Goal: Task Accomplishment & Management: Manage account settings

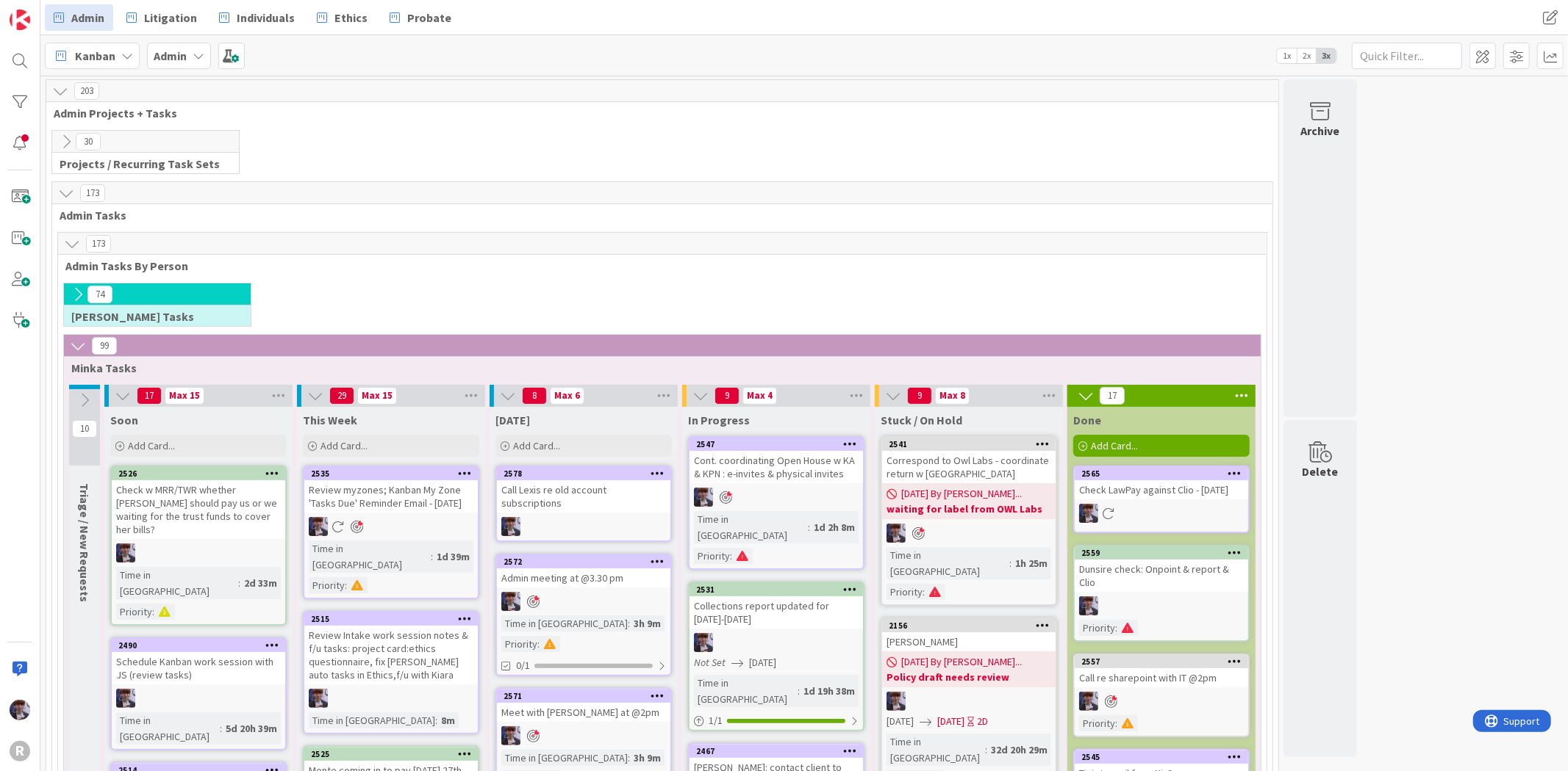
scroll to position [170, 0]
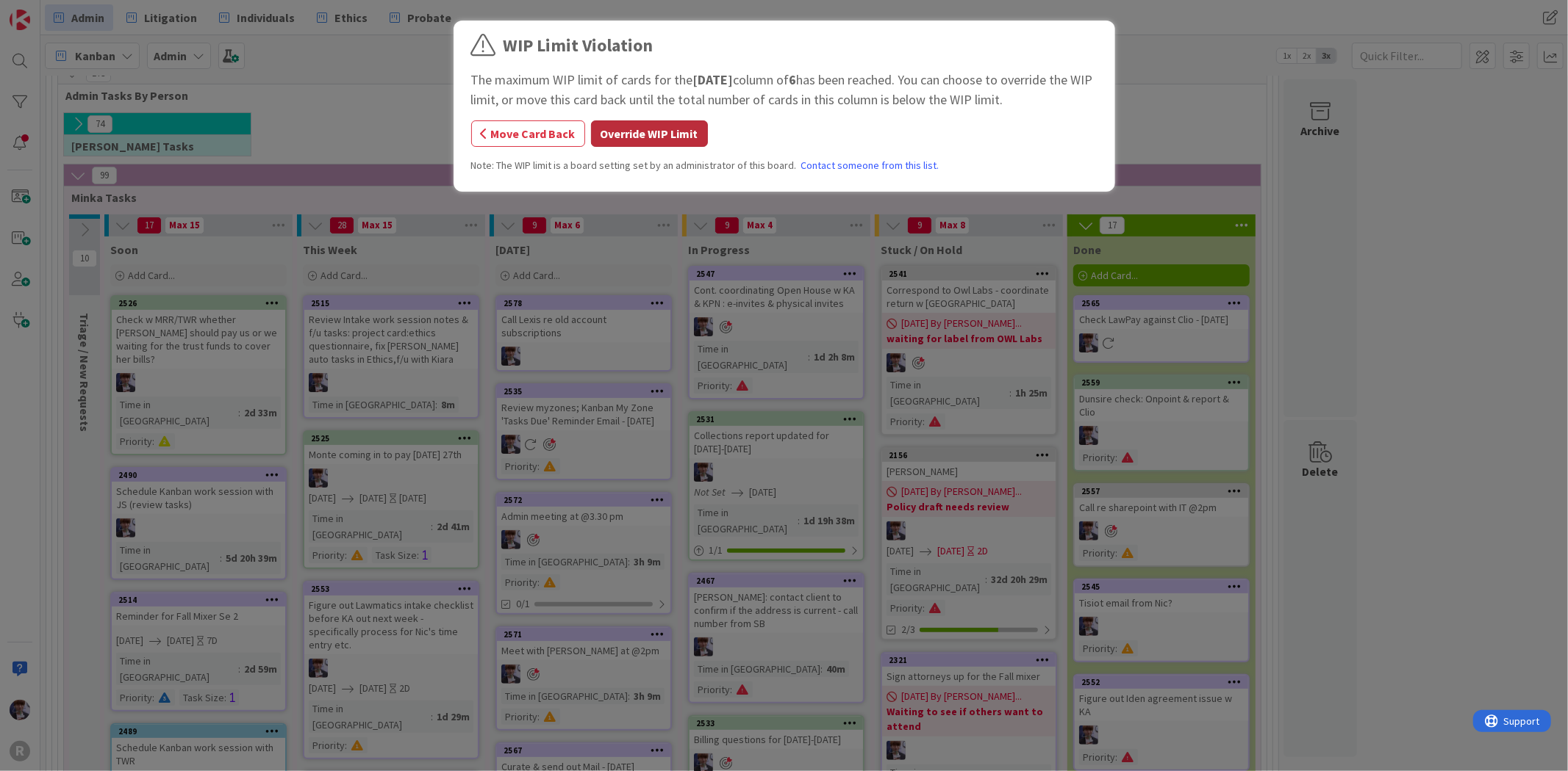
click at [623, 131] on button "Override WIP Limit" at bounding box center [649, 134] width 117 height 27
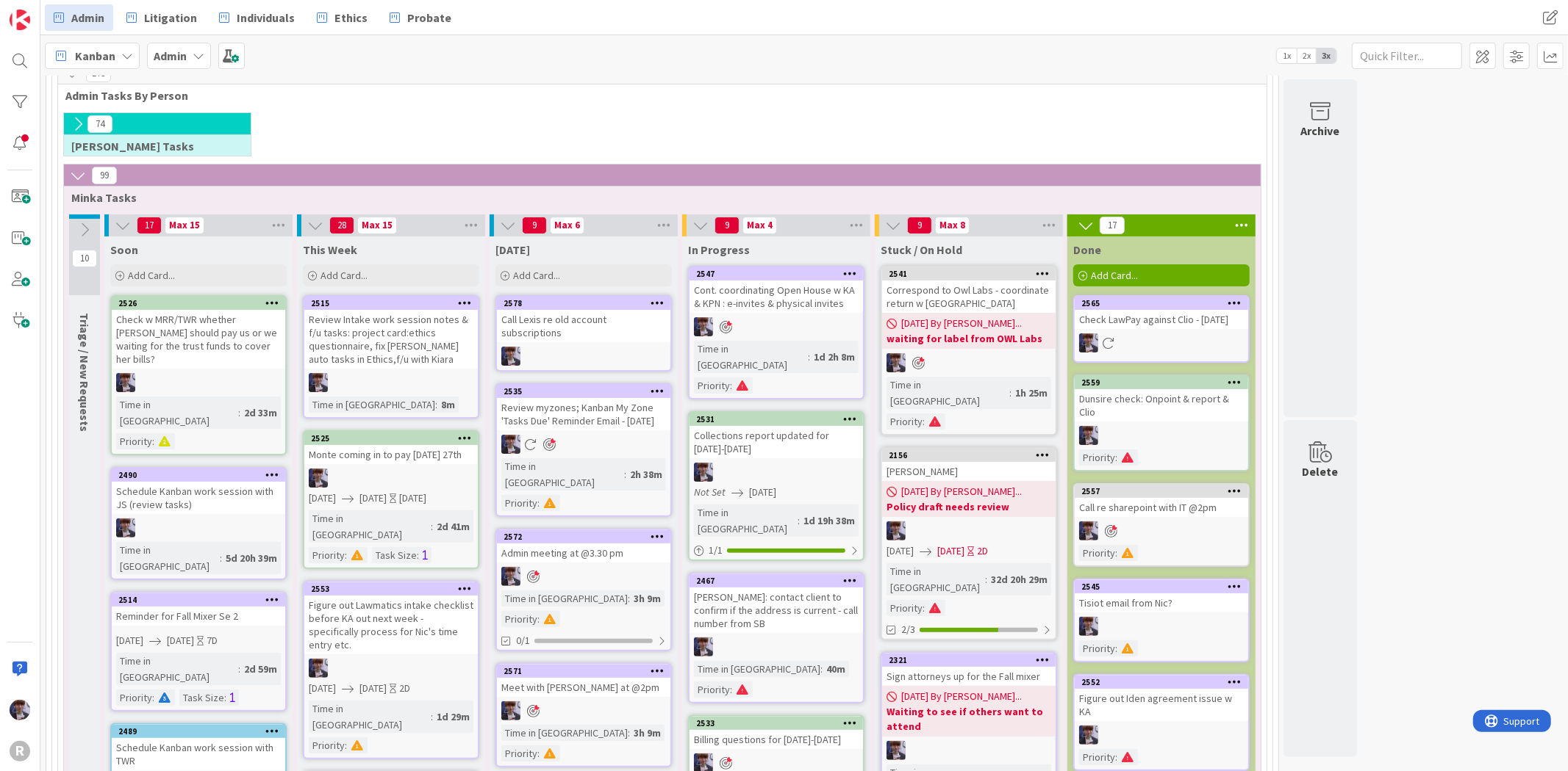
click at [90, 60] on span "Kanban" at bounding box center [95, 56] width 40 height 18
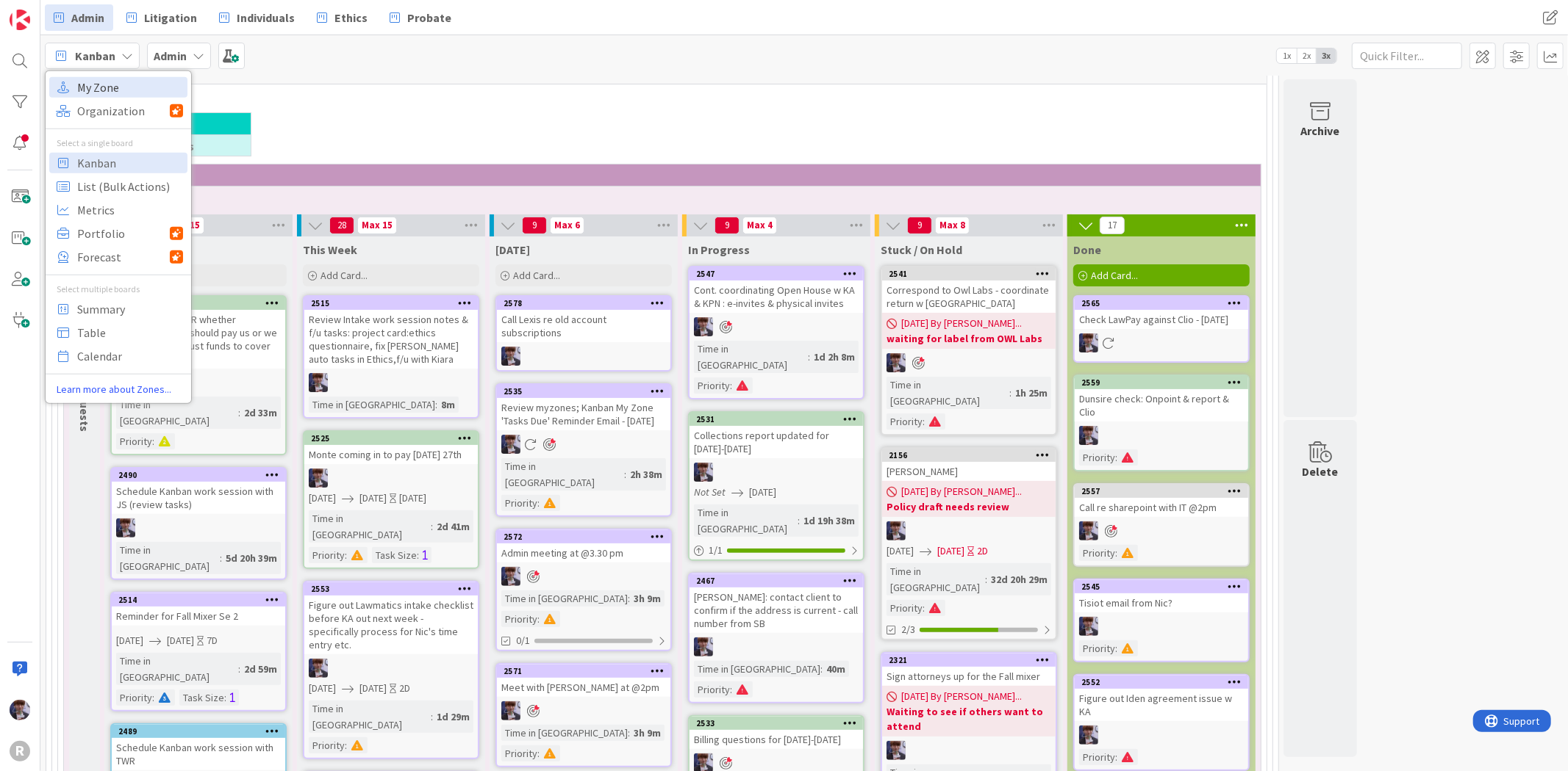
click at [102, 81] on span "My Zone" at bounding box center [129, 87] width 106 height 22
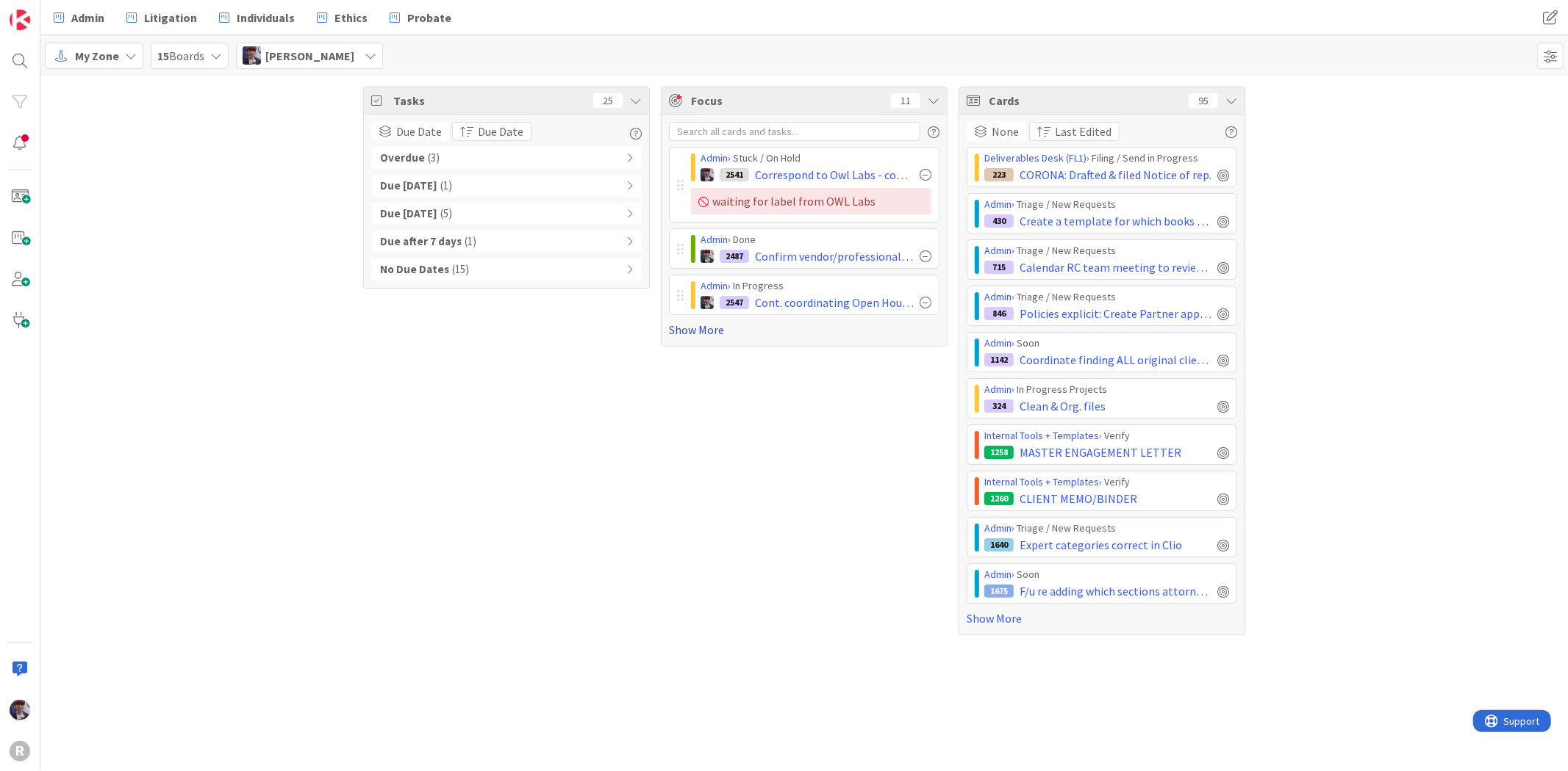
click at [723, 333] on link "Show More" at bounding box center [804, 330] width 271 height 18
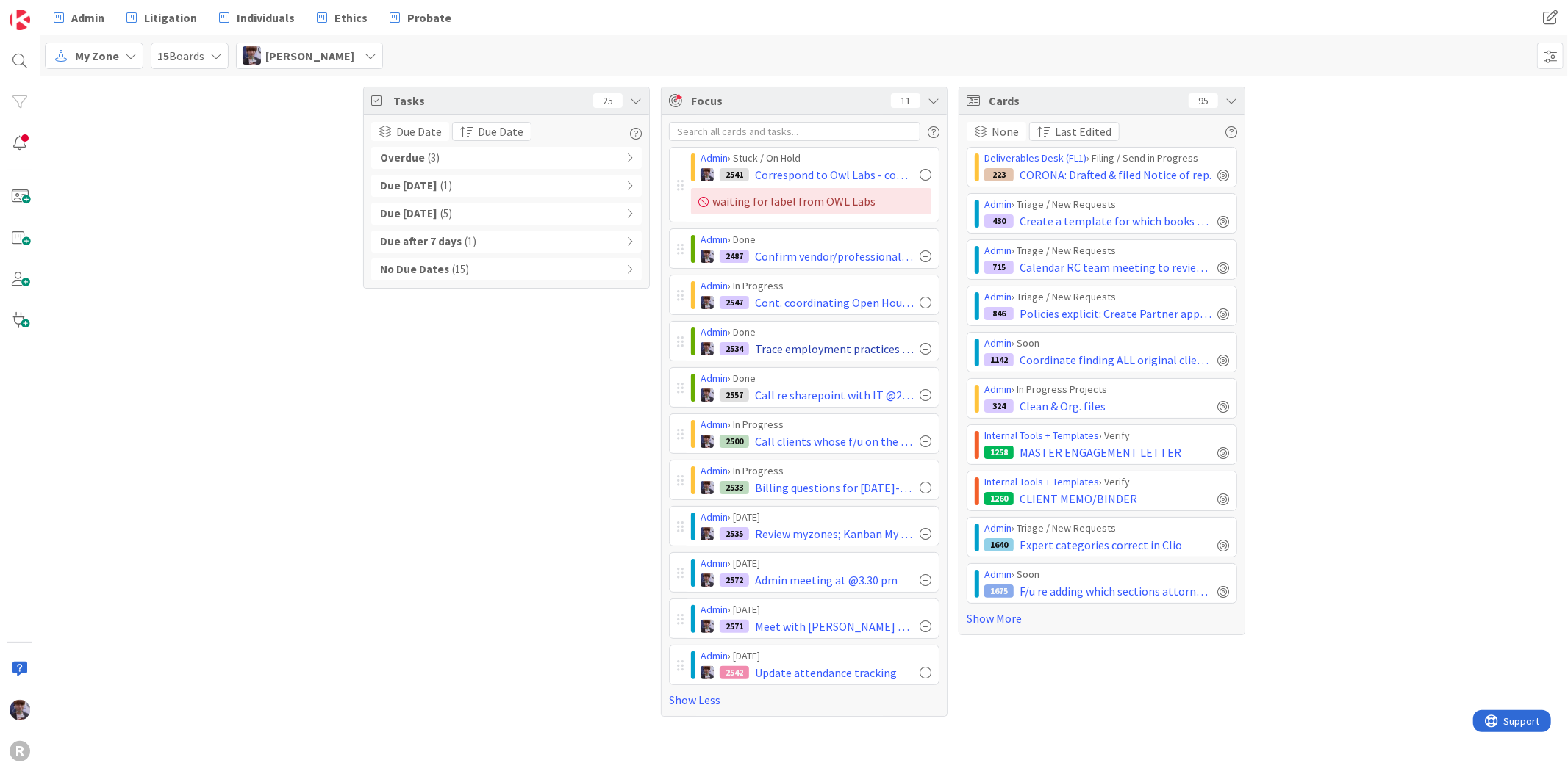
click at [926, 348] on div at bounding box center [925, 348] width 12 height 12
click at [930, 252] on div at bounding box center [925, 256] width 12 height 12
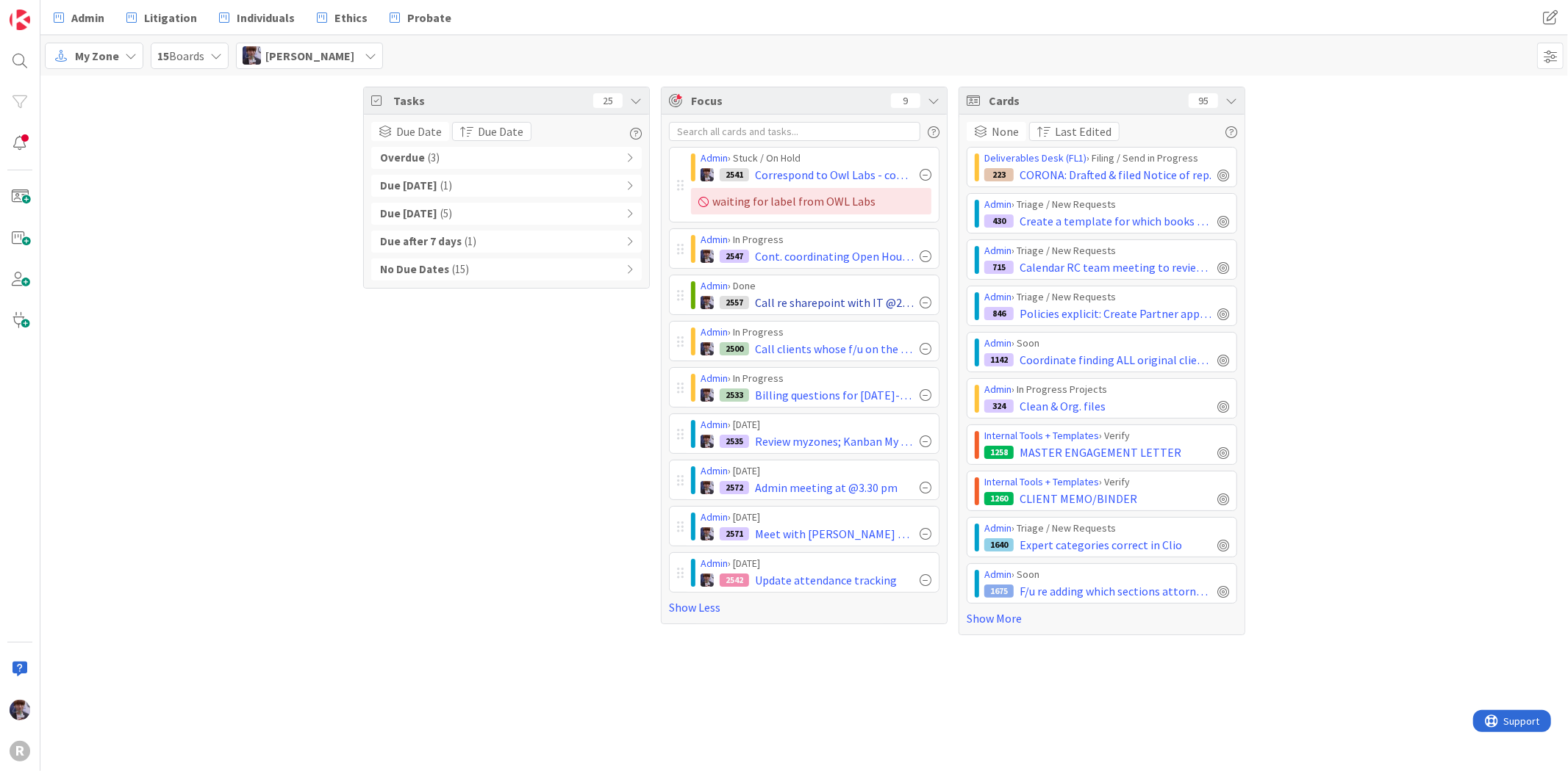
click at [922, 303] on div at bounding box center [925, 303] width 12 height 12
click at [625, 399] on div "Tasks 25 Due Date Due Date Overdue ( 3 ) Due Today ( 1 ) Due within 7 days ( 5 …" at bounding box center [506, 361] width 287 height 549
click at [487, 164] on div "Overdue ( 3 )" at bounding box center [506, 158] width 271 height 22
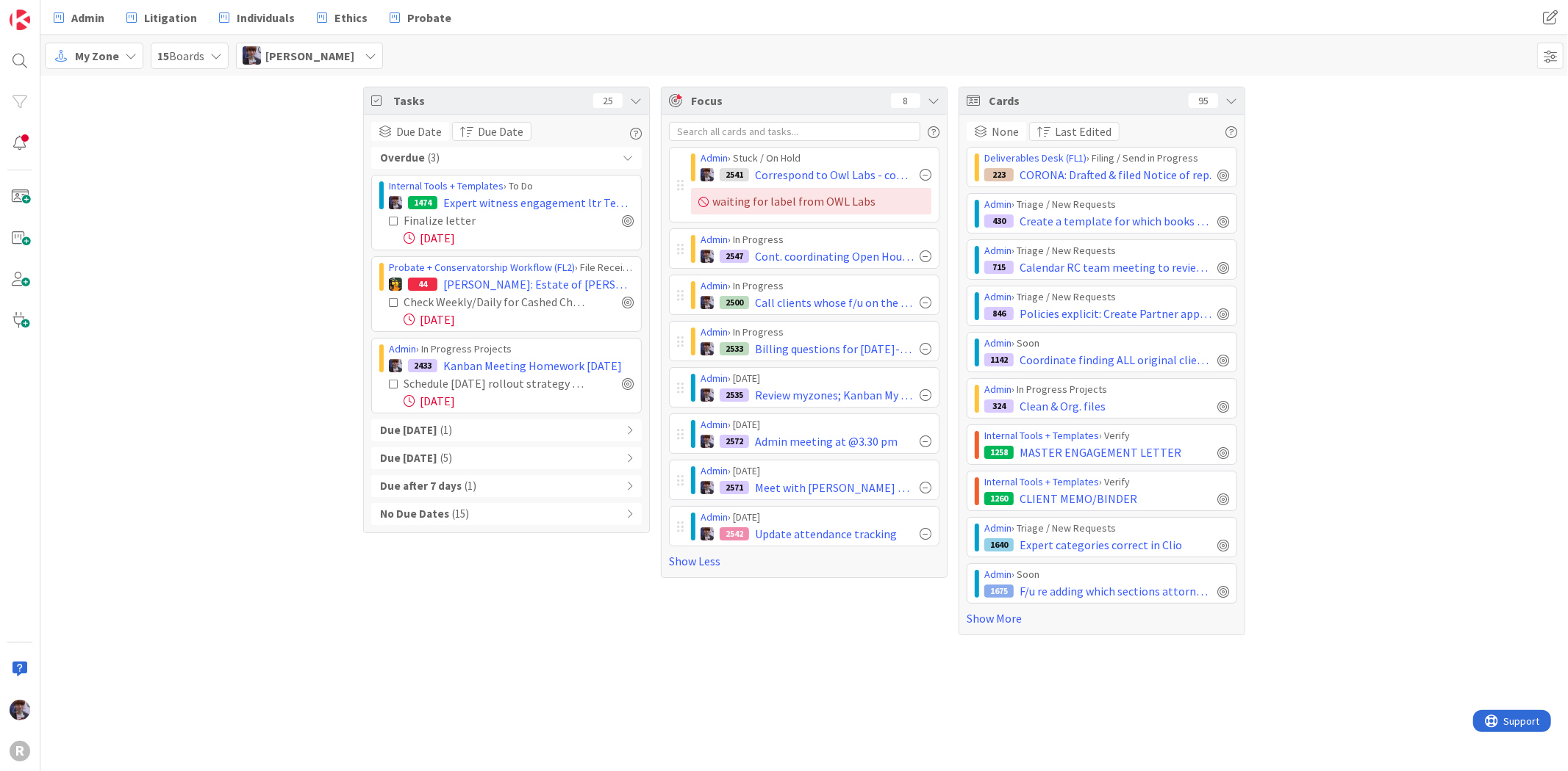
click at [421, 517] on b "No Due Dates" at bounding box center [414, 514] width 69 height 17
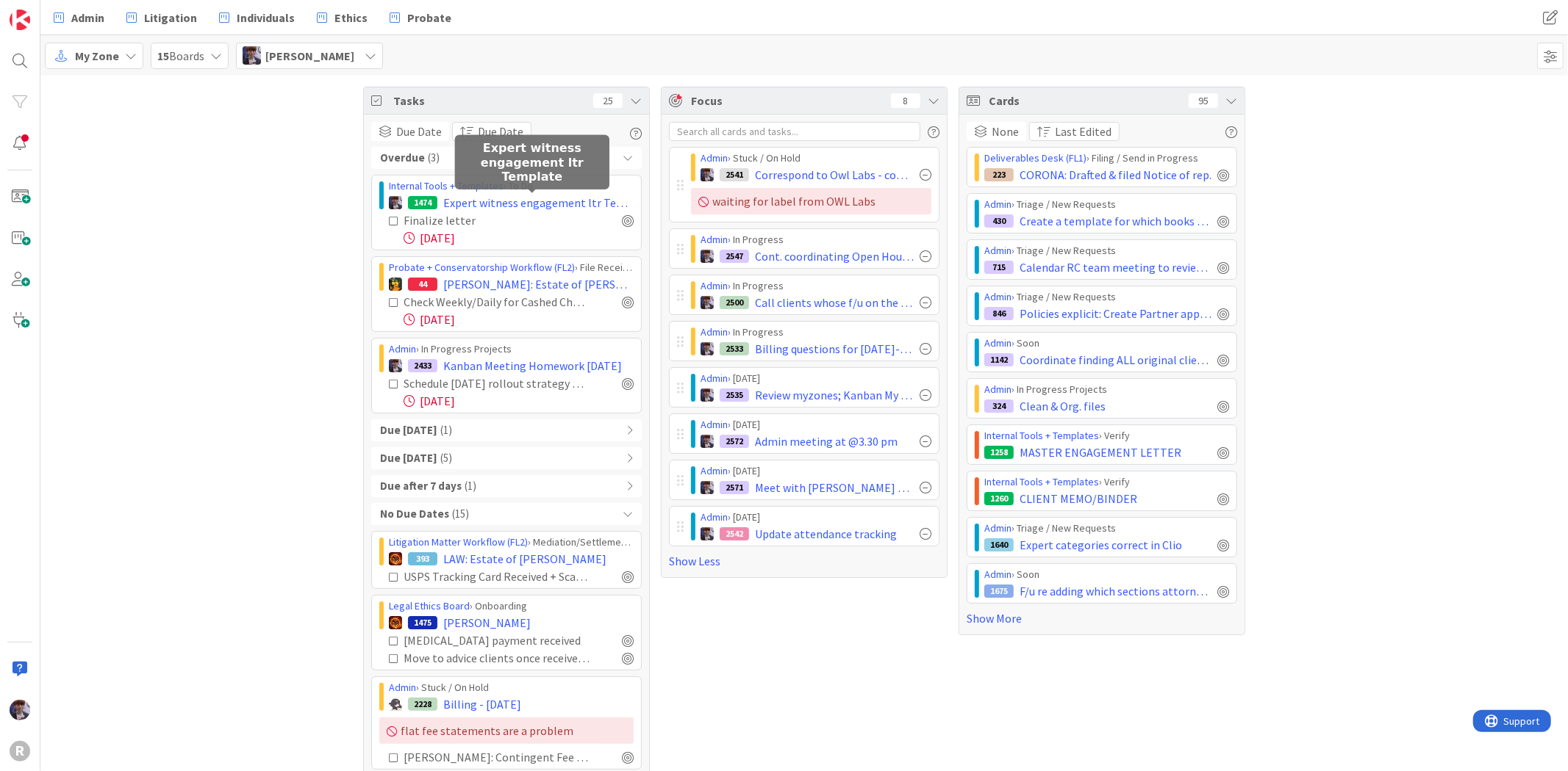
click at [476, 202] on span "Expert witness engagement ltr Template" at bounding box center [538, 203] width 190 height 18
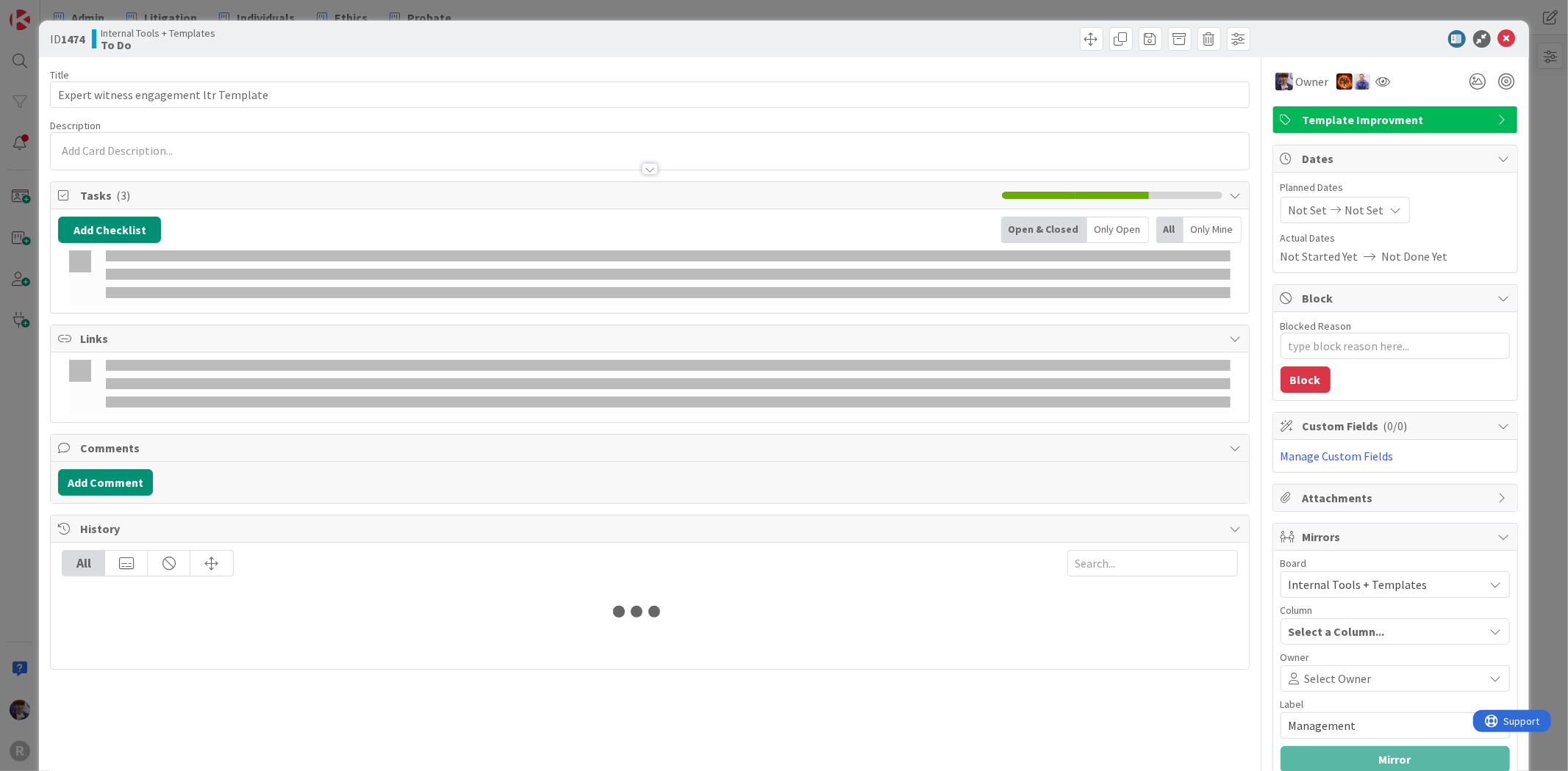
type textarea "x"
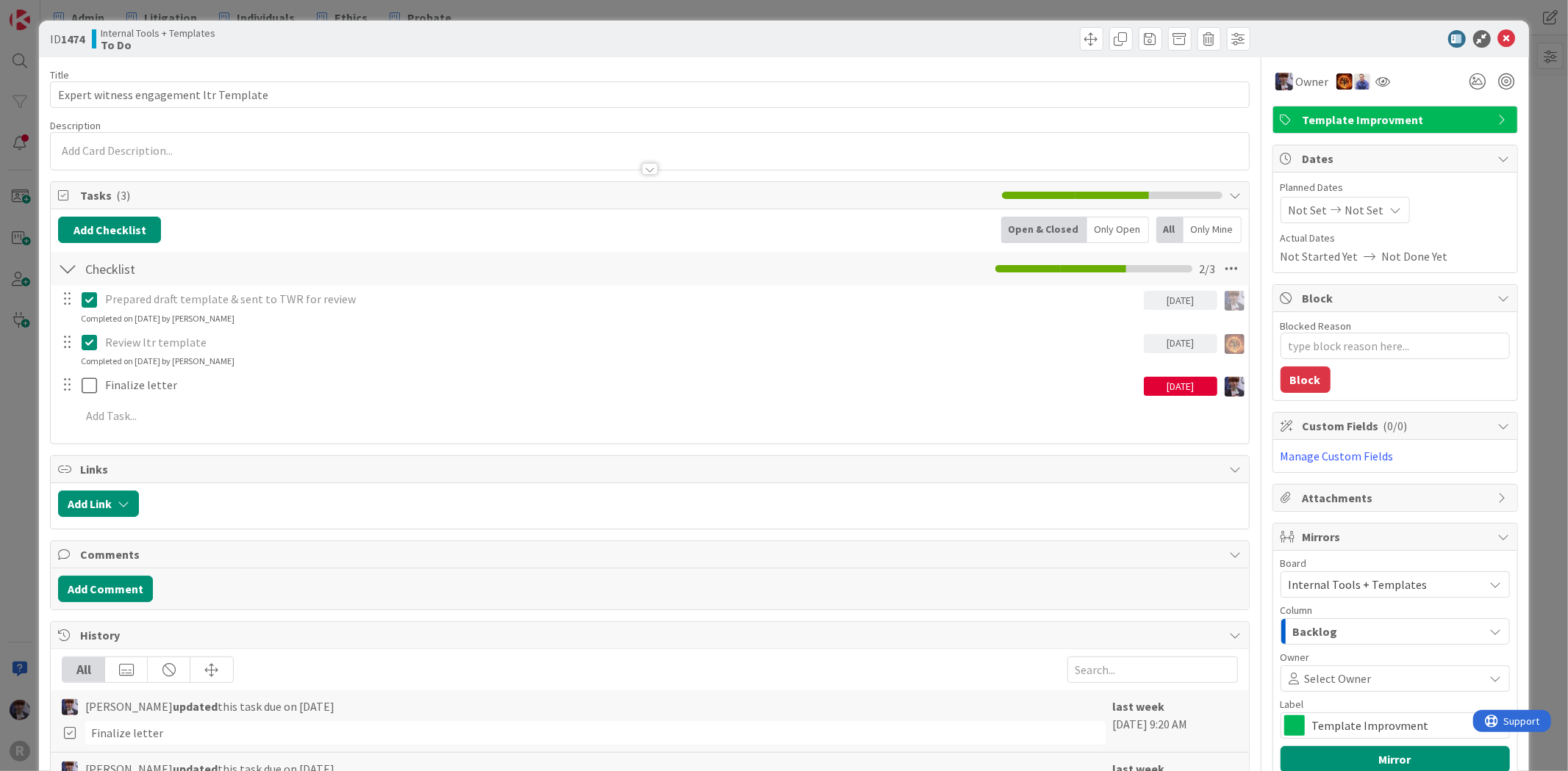
click at [1144, 378] on div "[DATE]" at bounding box center [1180, 386] width 73 height 19
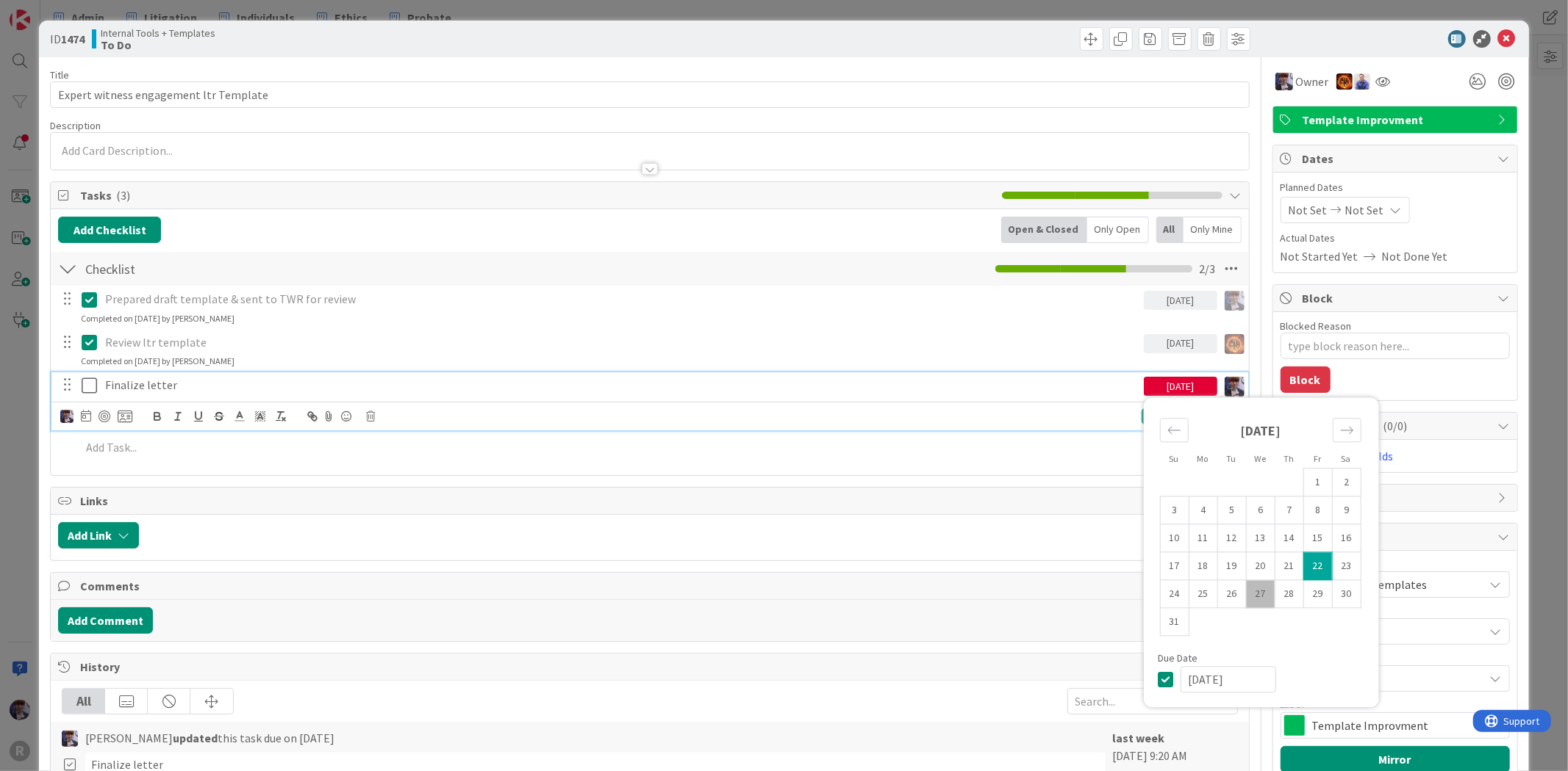
click at [790, 379] on p "Finalize letter" at bounding box center [621, 385] width 1033 height 17
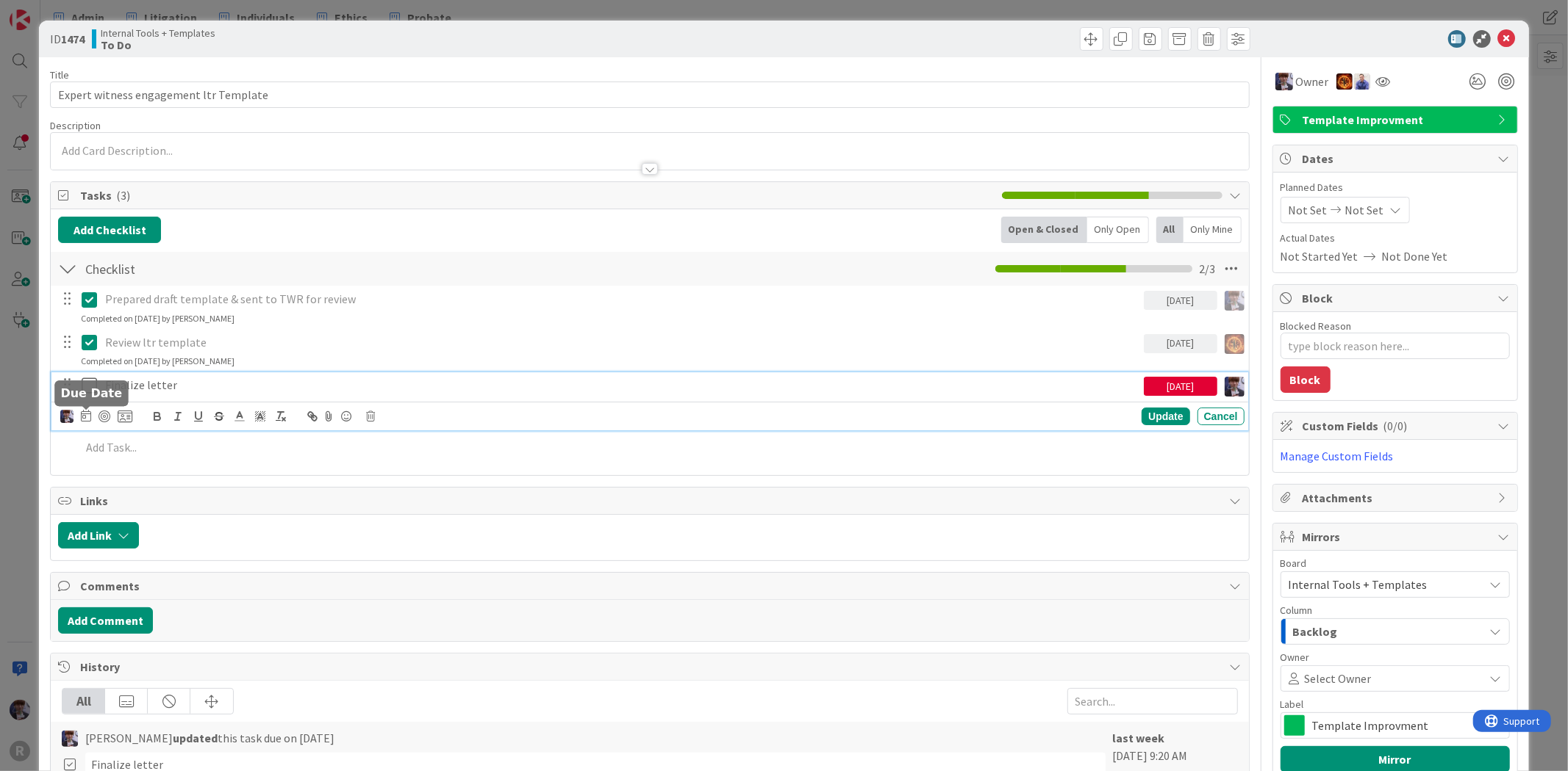
click at [82, 420] on icon at bounding box center [87, 415] width 11 height 12
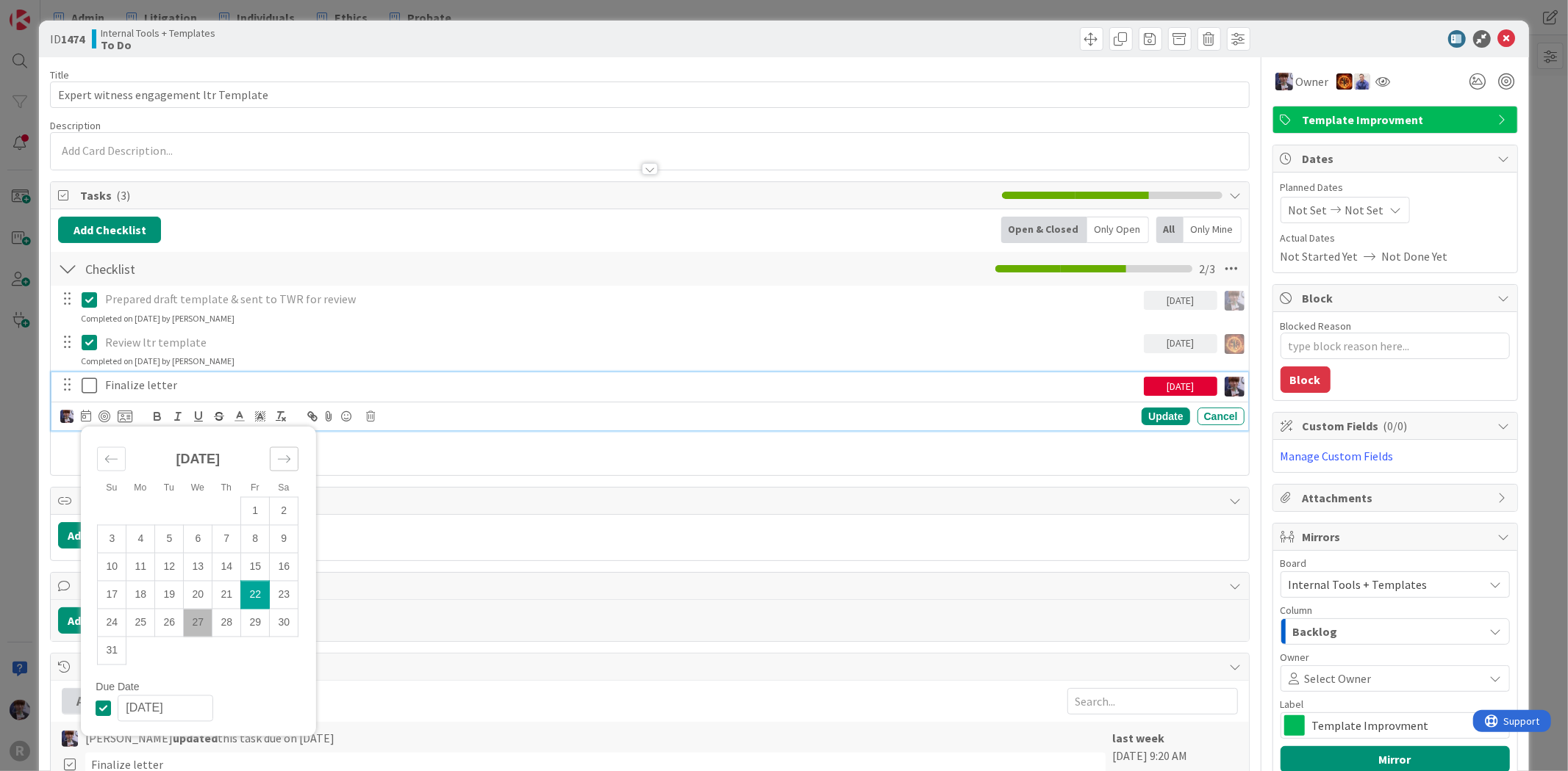
click at [279, 460] on icon "Move forward to switch to the next month." at bounding box center [284, 460] width 14 height 14
click at [246, 512] on td "5" at bounding box center [255, 510] width 29 height 28
type input "09/05/2025"
click at [1156, 412] on div "Update" at bounding box center [1165, 417] width 48 height 18
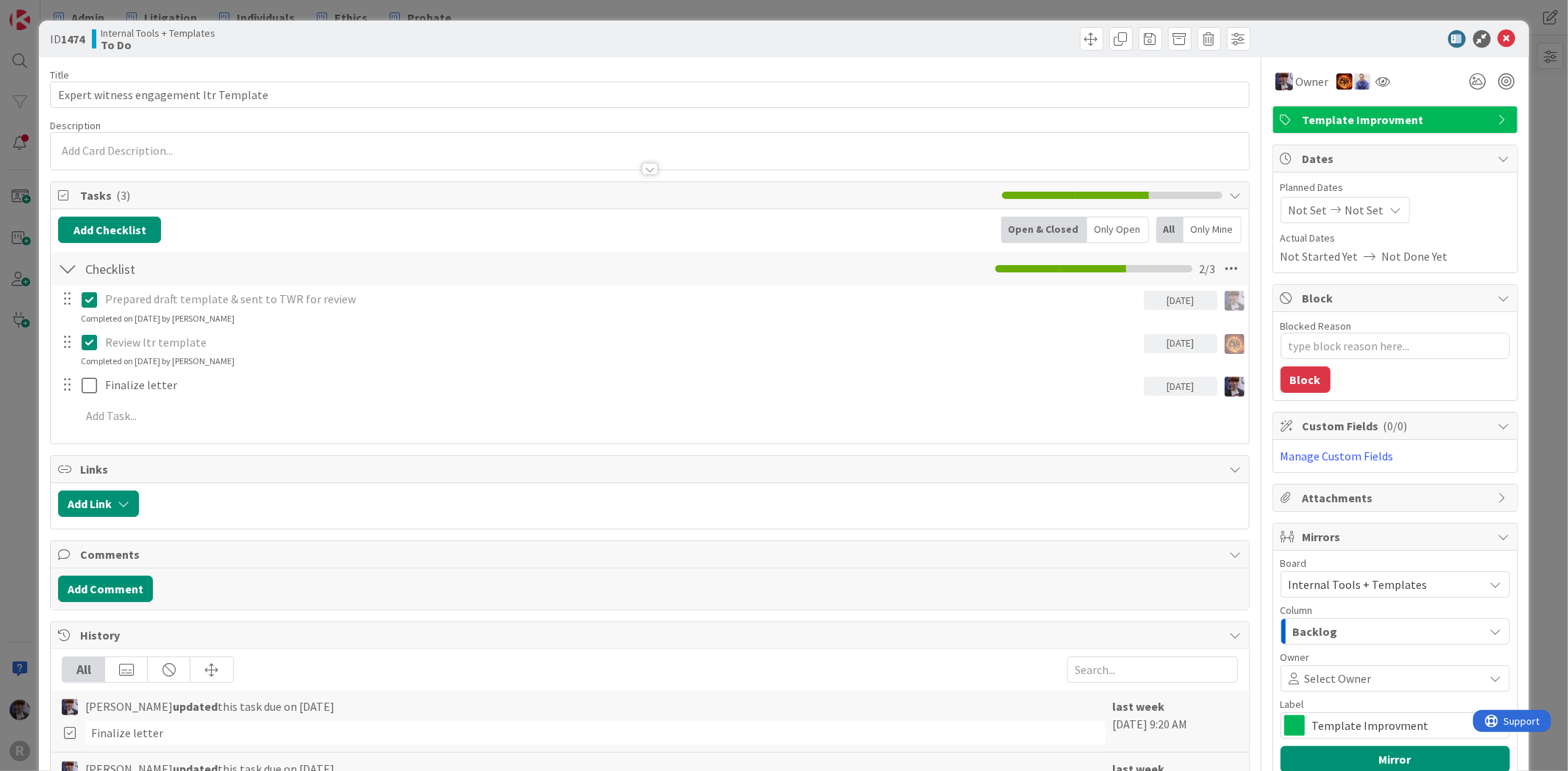
click at [1534, 195] on div "ID 1474 Internal Tools + Templates To Do Title 38 / 128 Expert witness engageme…" at bounding box center [784, 386] width 1568 height 771
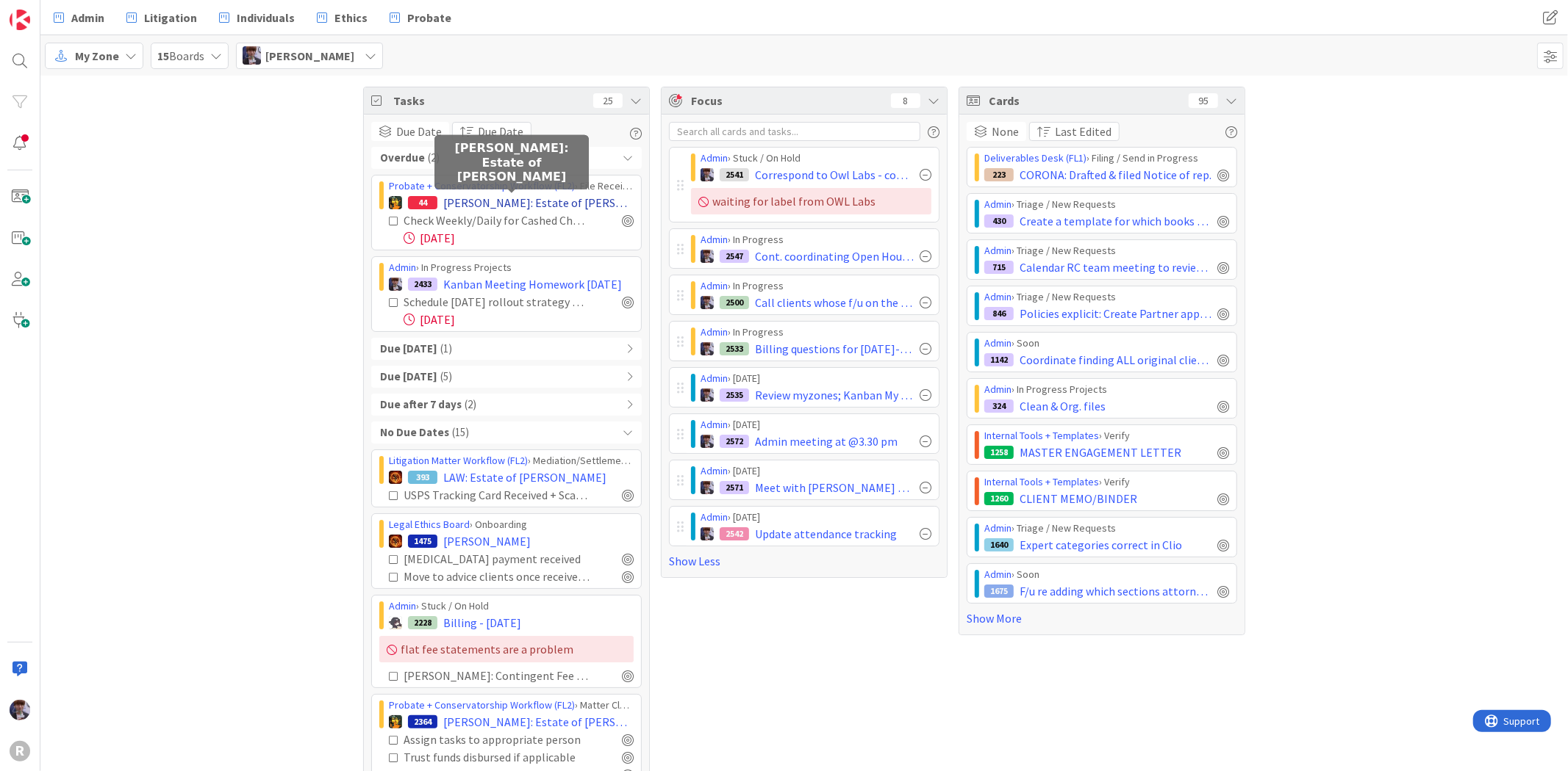
click at [497, 200] on span "BEEBE: Estate of Lois E. Larsen" at bounding box center [538, 203] width 190 height 18
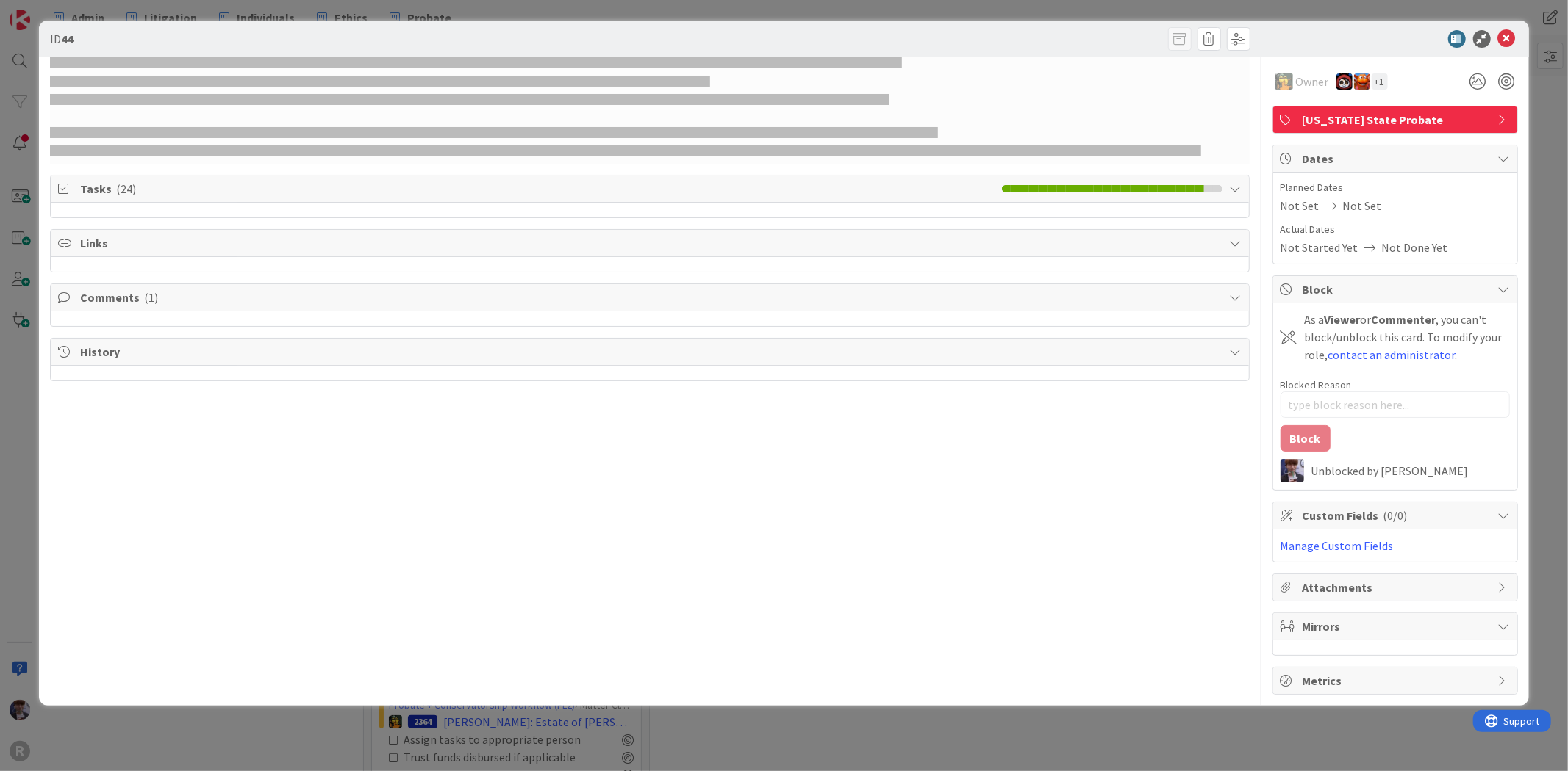
type textarea "x"
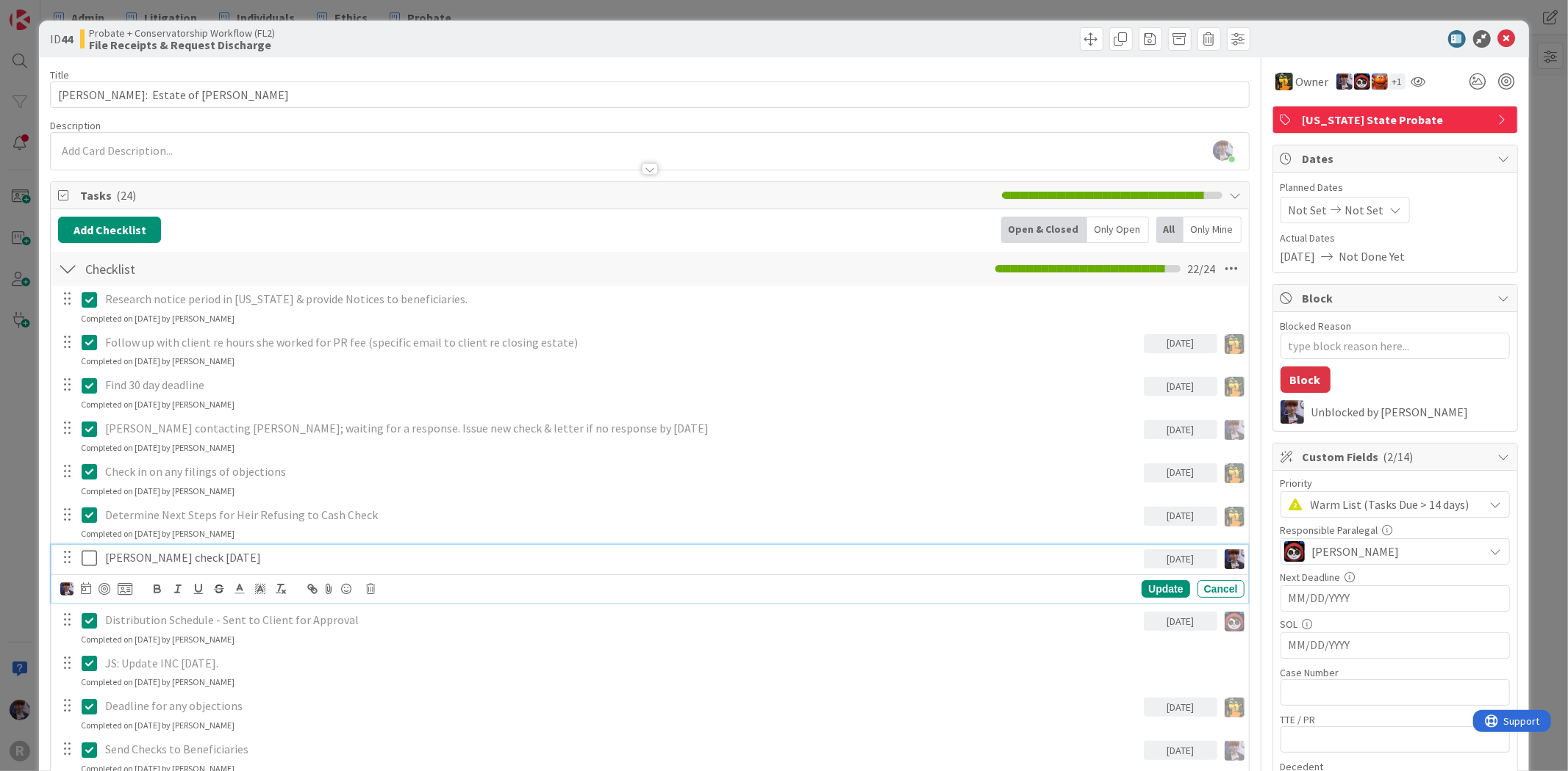
click at [189, 555] on p "Void Baxter's check Sep.2" at bounding box center [621, 558] width 1033 height 17
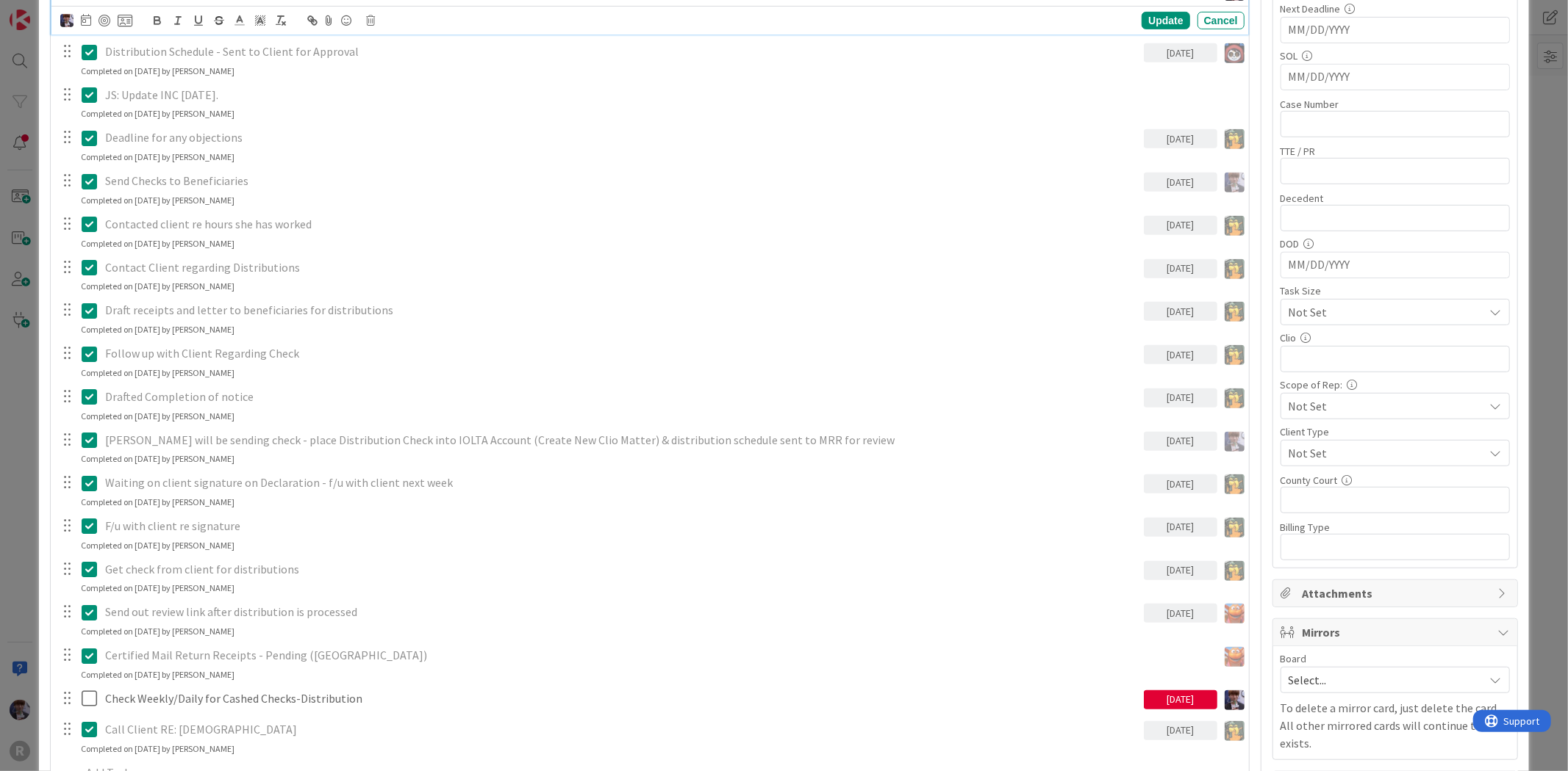
scroll to position [571, 0]
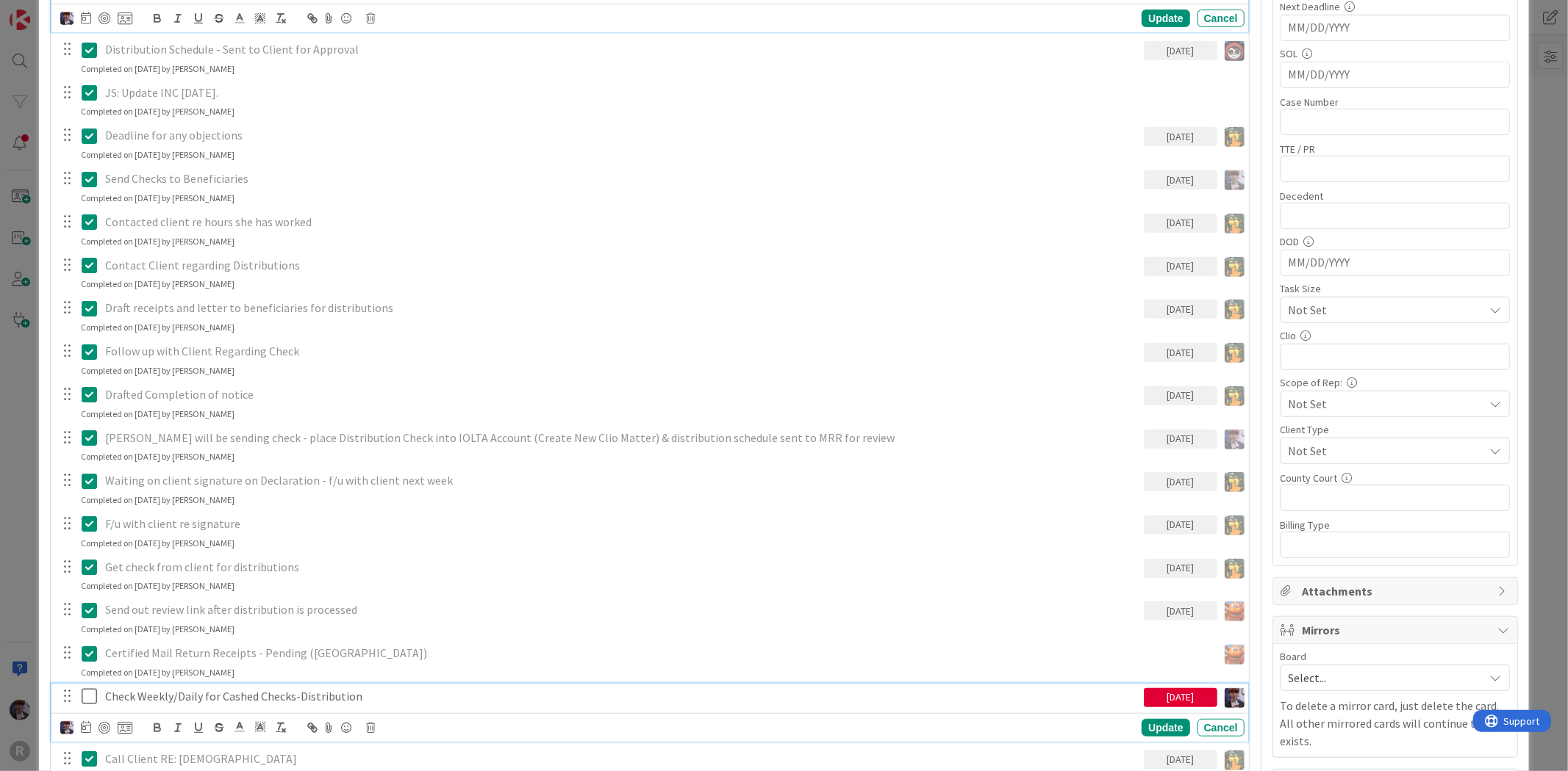
click at [173, 699] on p "Check Weekly/Daily for Cashed Checks-Distribution" at bounding box center [621, 696] width 1033 height 17
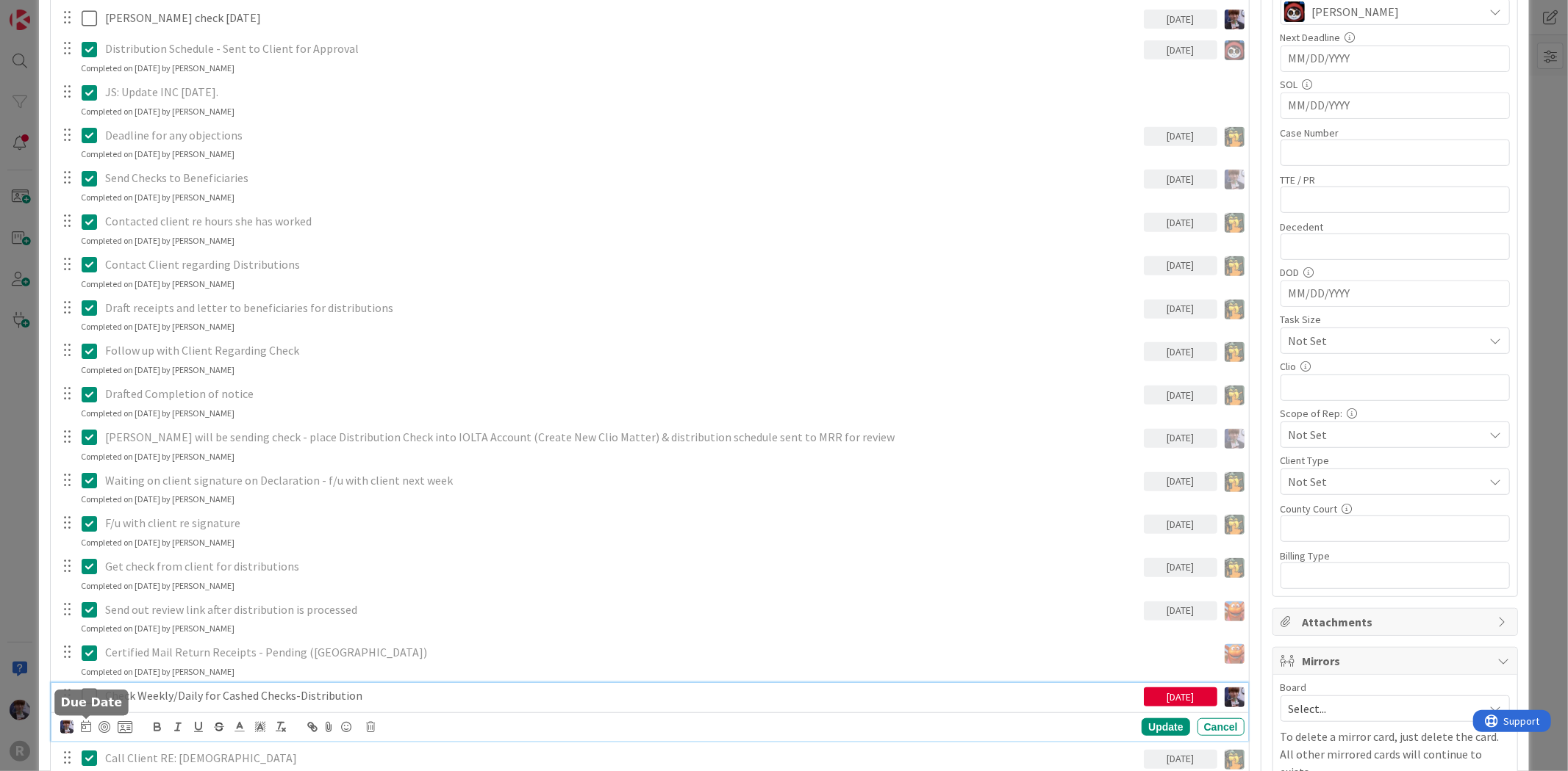
click at [88, 722] on icon at bounding box center [87, 726] width 11 height 12
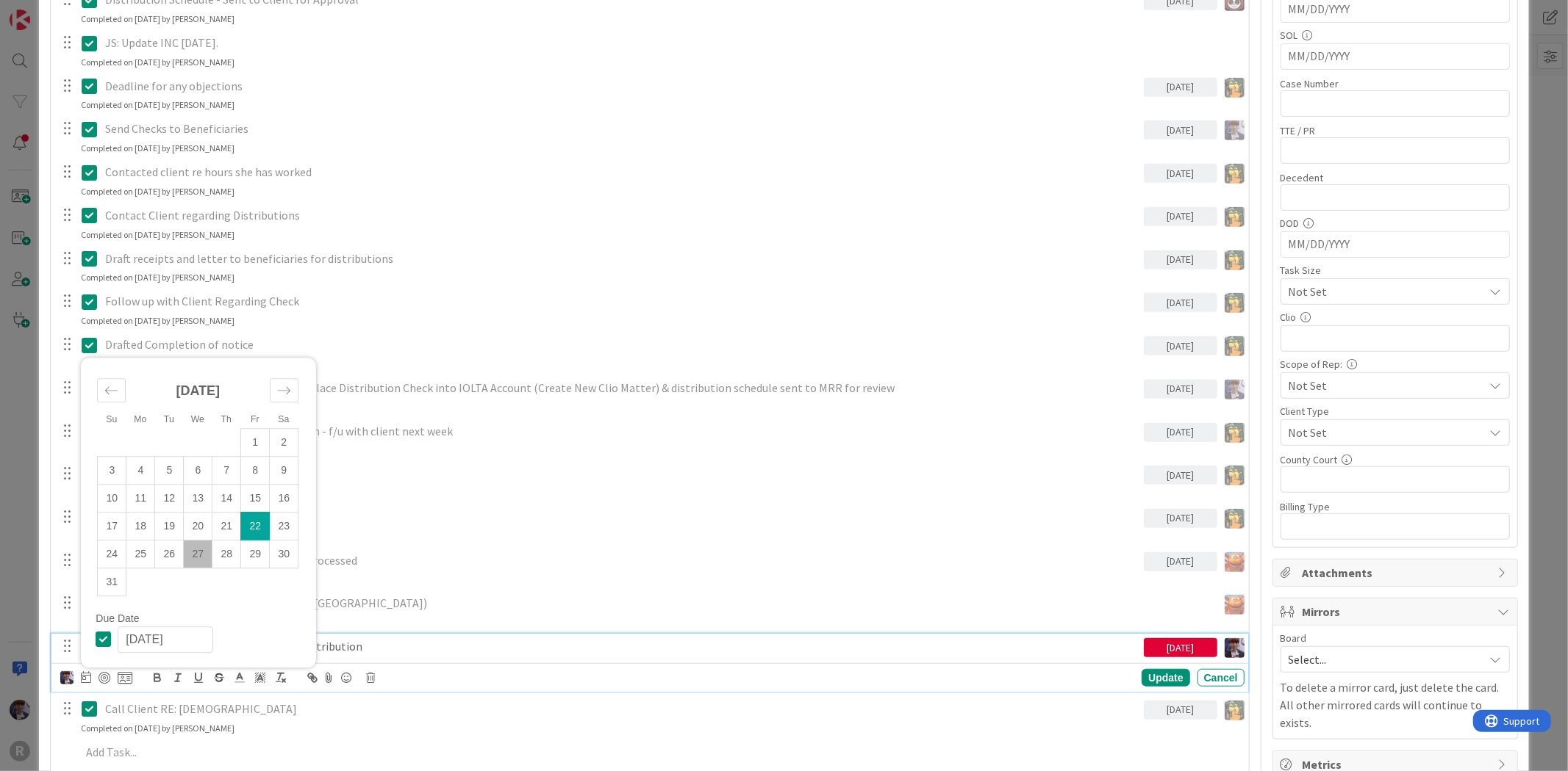
scroll to position [621, 0]
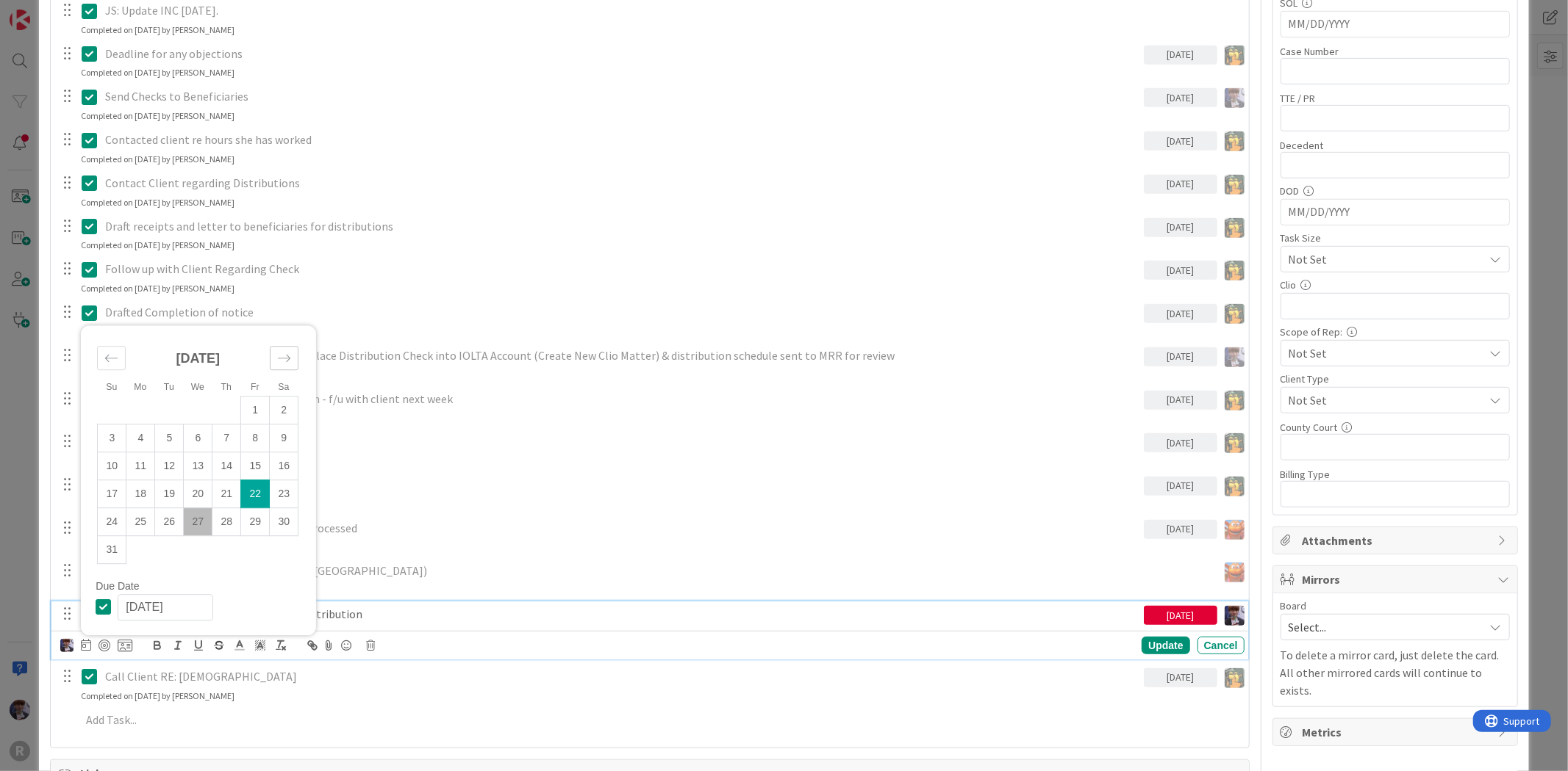
click at [289, 354] on icon "Move forward to switch to the next month." at bounding box center [284, 359] width 14 height 14
click at [171, 443] on td "2" at bounding box center [170, 438] width 29 height 28
type input "[DATE]"
click at [1163, 642] on div "Update" at bounding box center [1165, 646] width 48 height 18
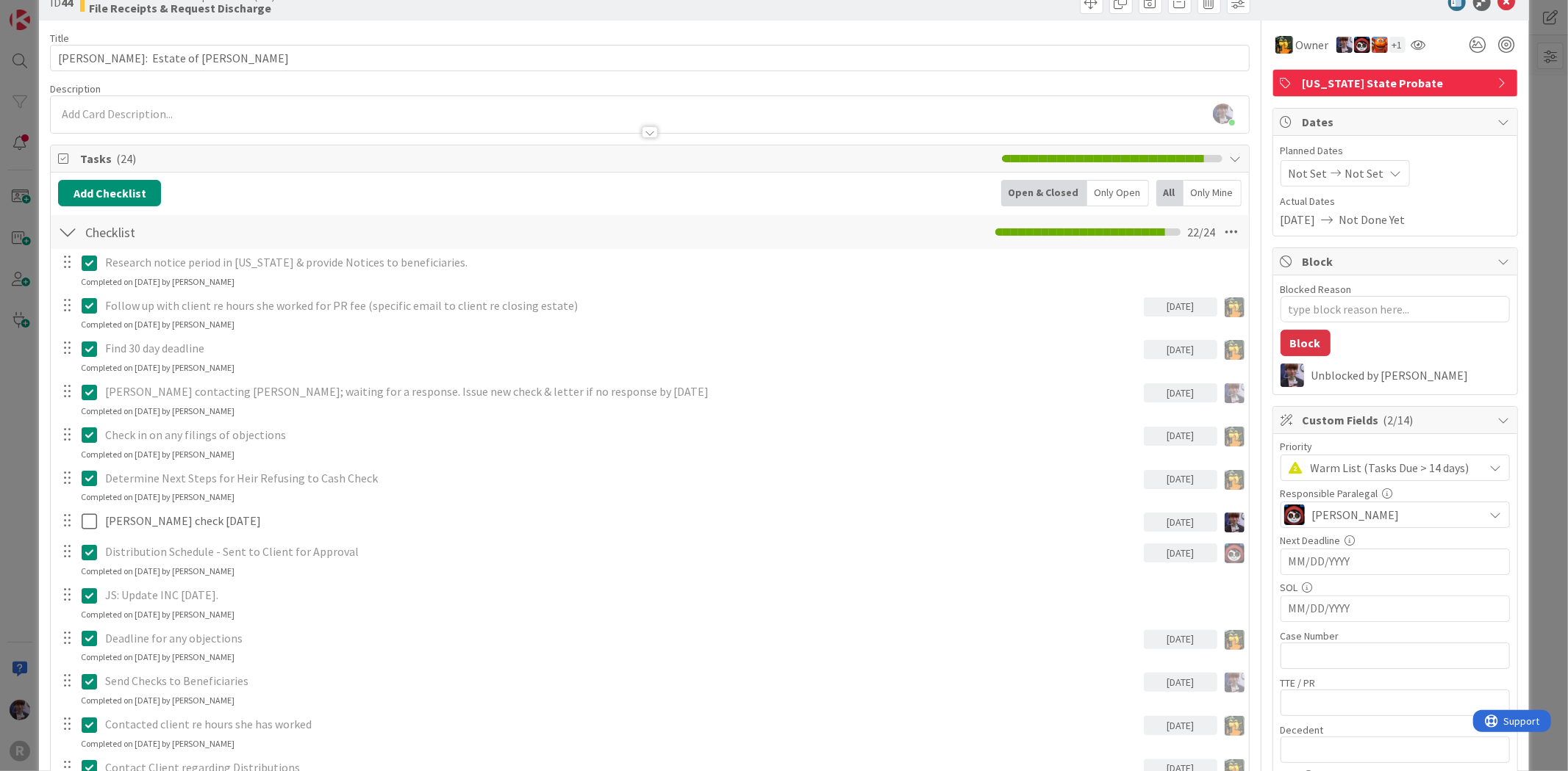
scroll to position [0, 0]
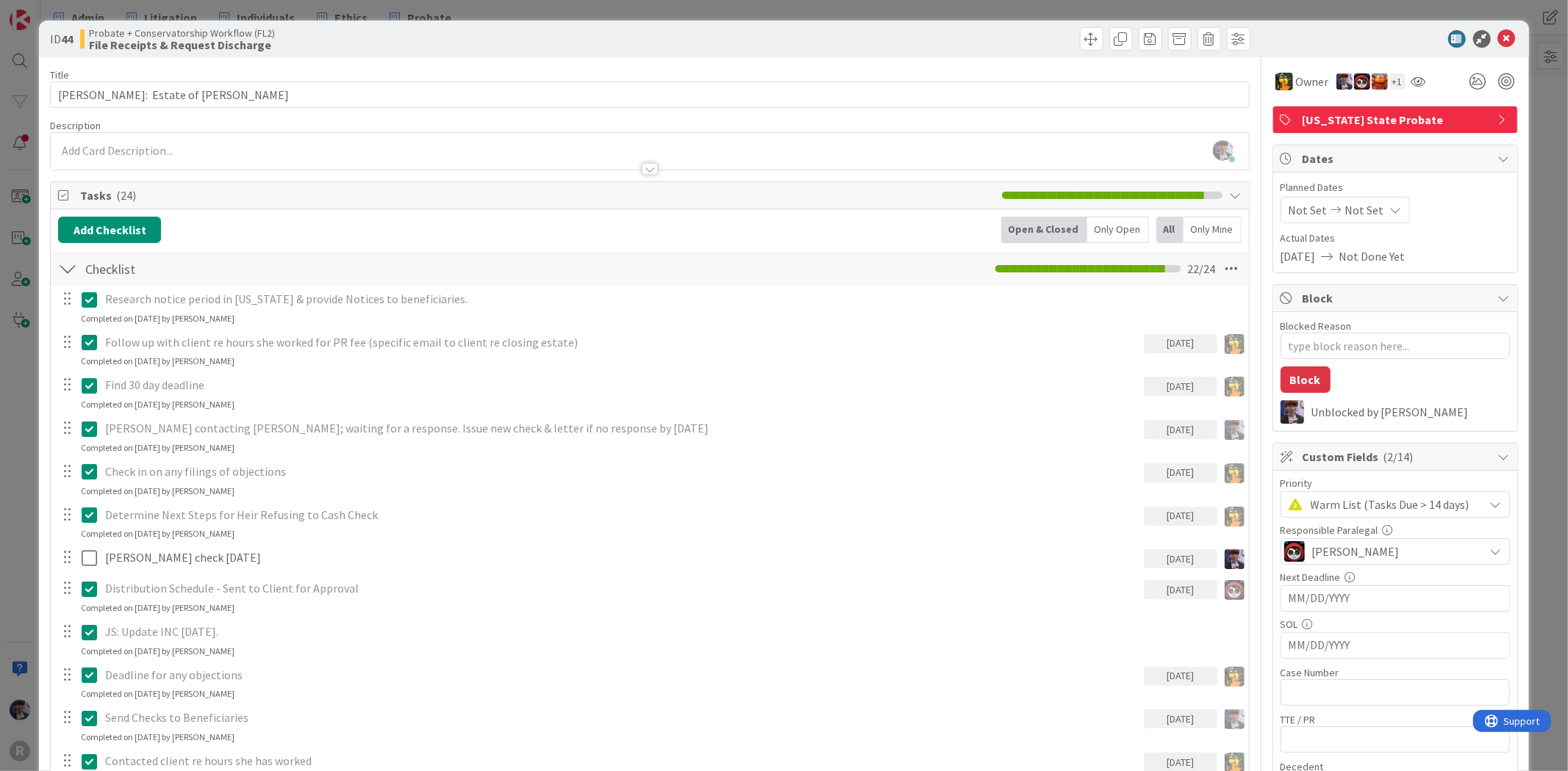
click at [1108, 220] on div "Only Open" at bounding box center [1118, 230] width 62 height 27
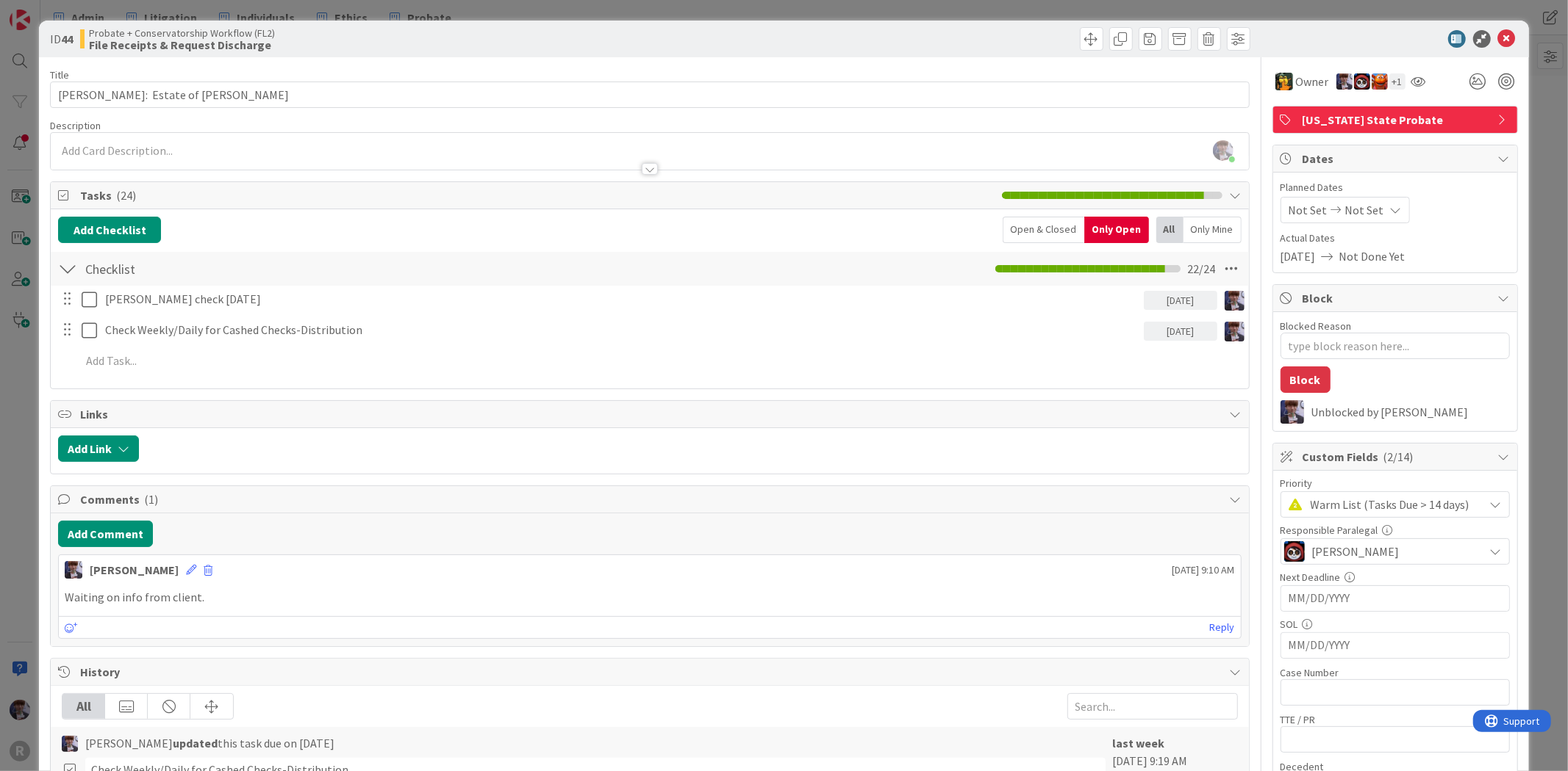
click at [1542, 294] on div "ID 44 Probate + Conservatorship Workflow (FL2) File Receipts & Request Discharg…" at bounding box center [784, 386] width 1568 height 771
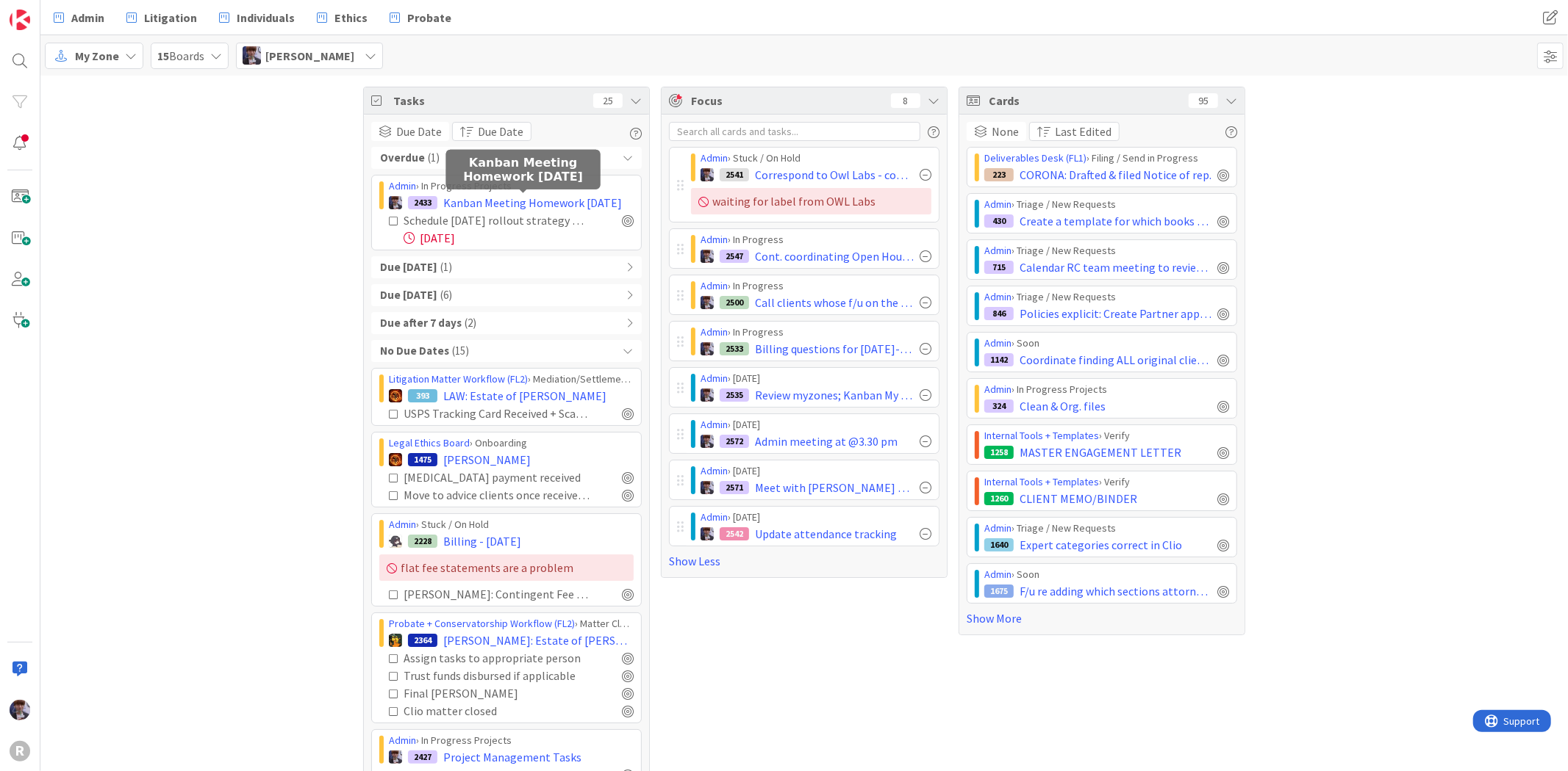
click at [530, 206] on span "Kanban Meeting Homework Aug 19" at bounding box center [532, 203] width 179 height 18
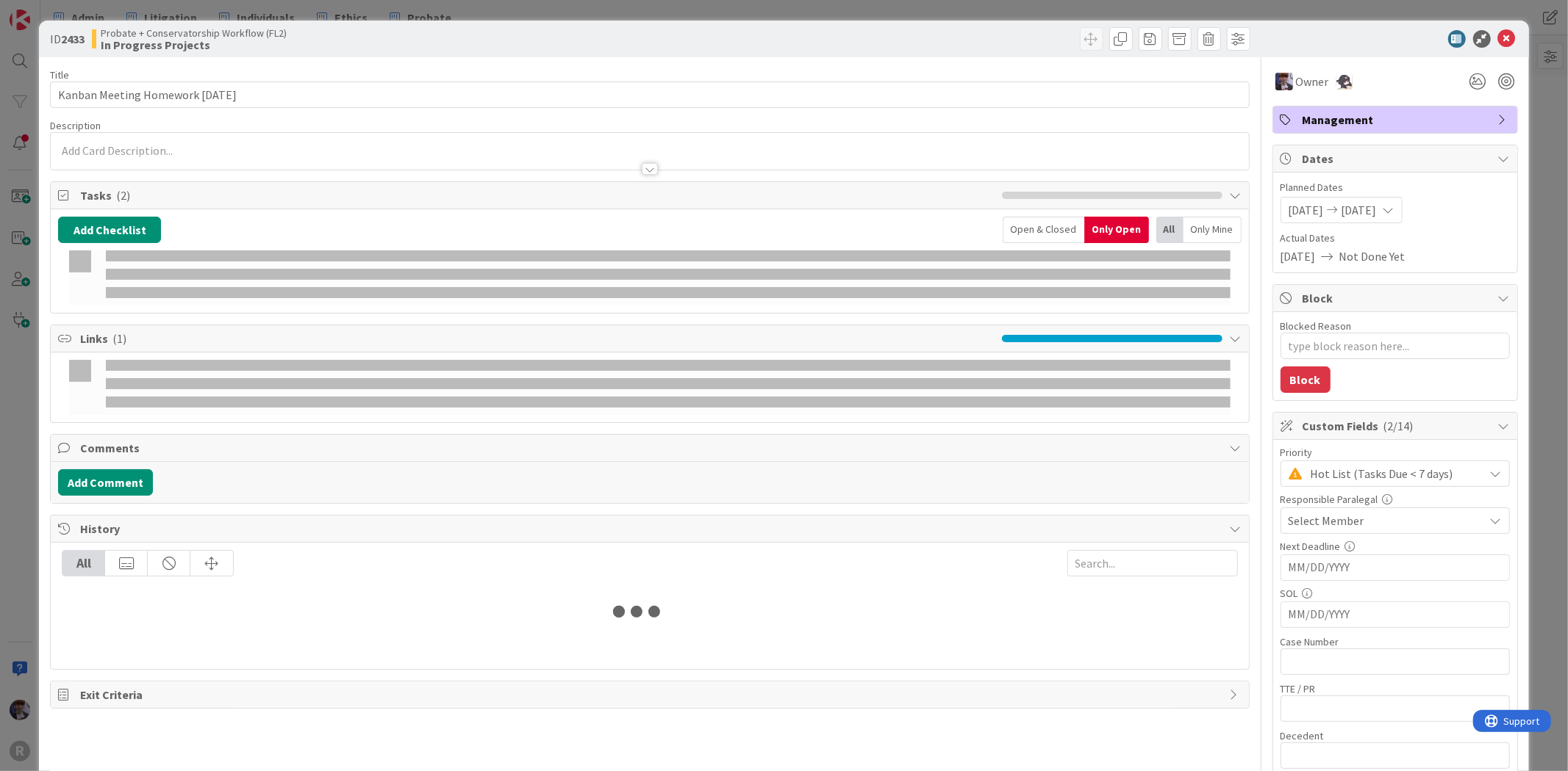
type textarea "x"
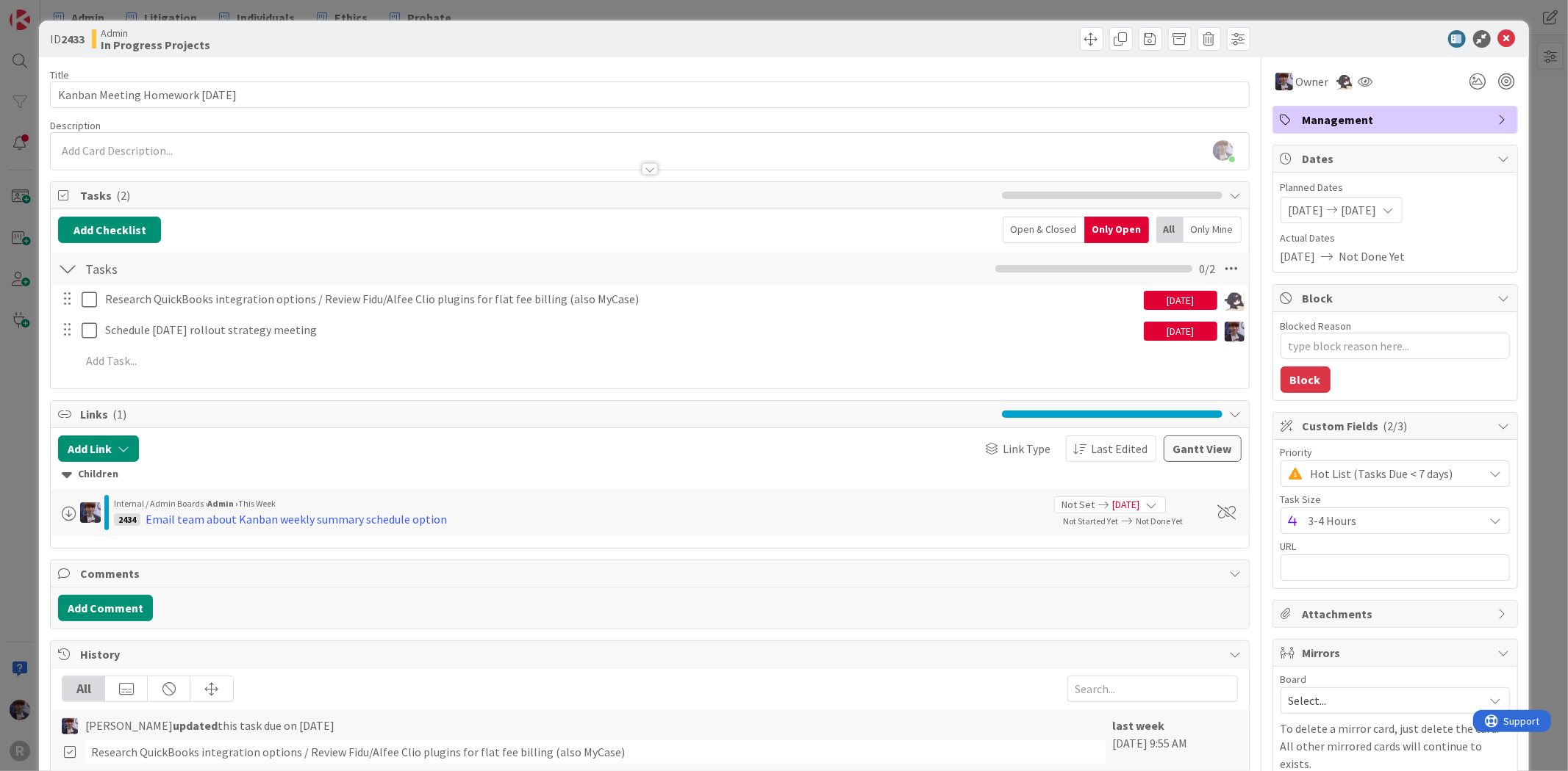
click at [272, 343] on div "Schedule September 3rd rollout strategy meeting 08/22/2025 Update Cancel" at bounding box center [649, 331] width 1196 height 27
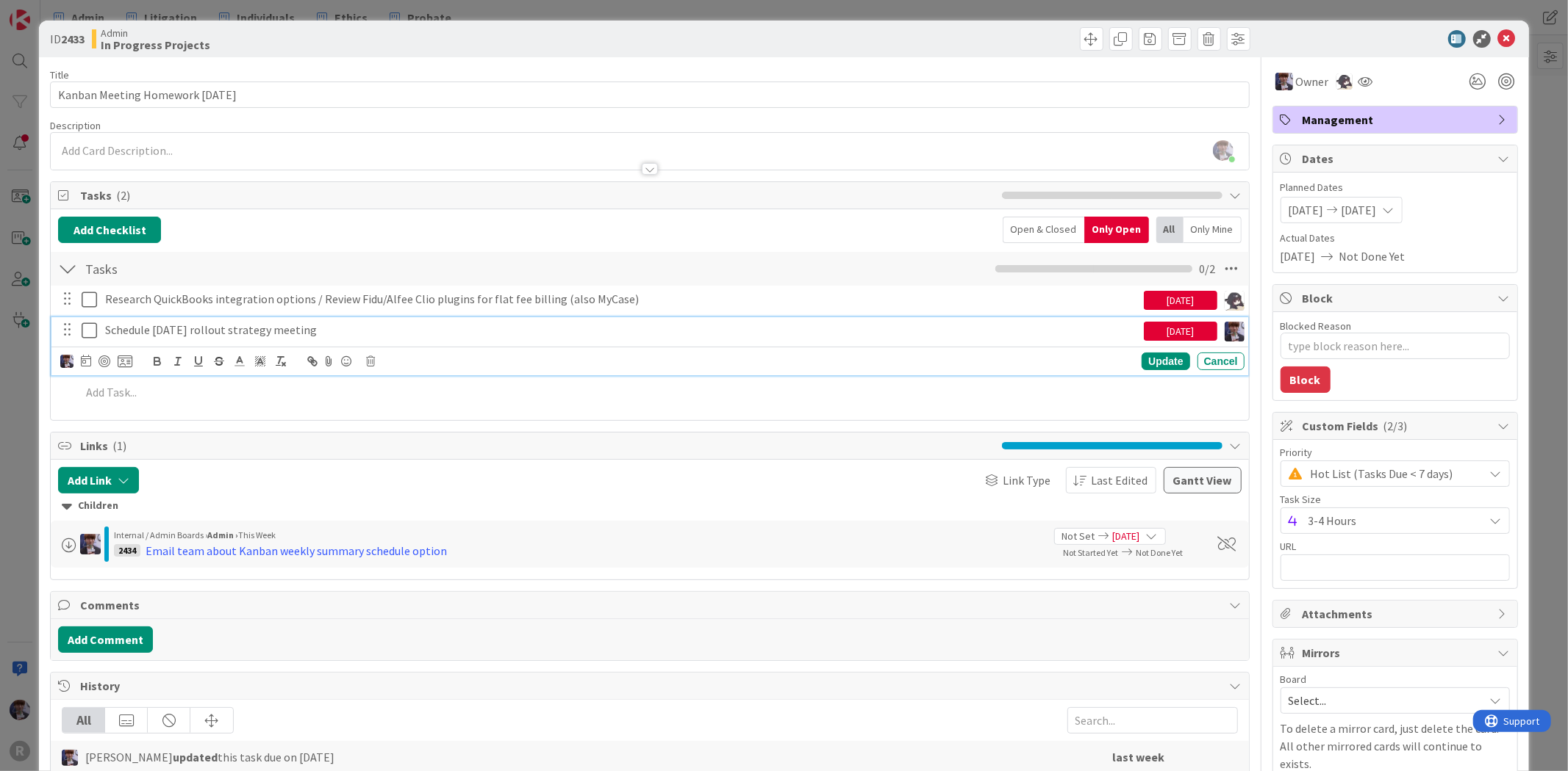
click at [462, 323] on p "Schedule September 3rd rollout strategy meeting" at bounding box center [621, 330] width 1033 height 17
click at [393, 328] on p "Schedule September 3rd rollout strategy meeting" at bounding box center [621, 330] width 1033 height 17
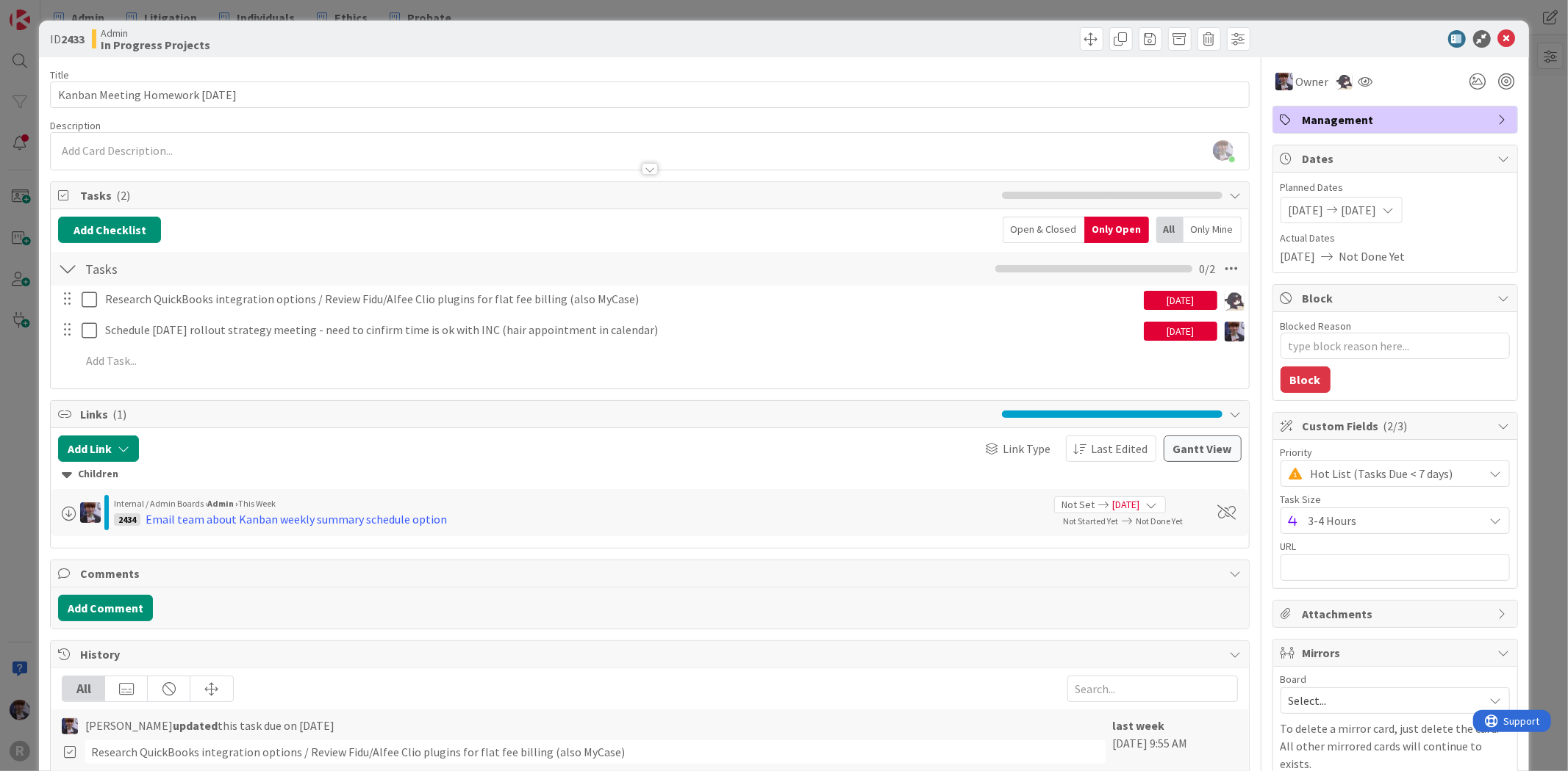
type textarea "x"
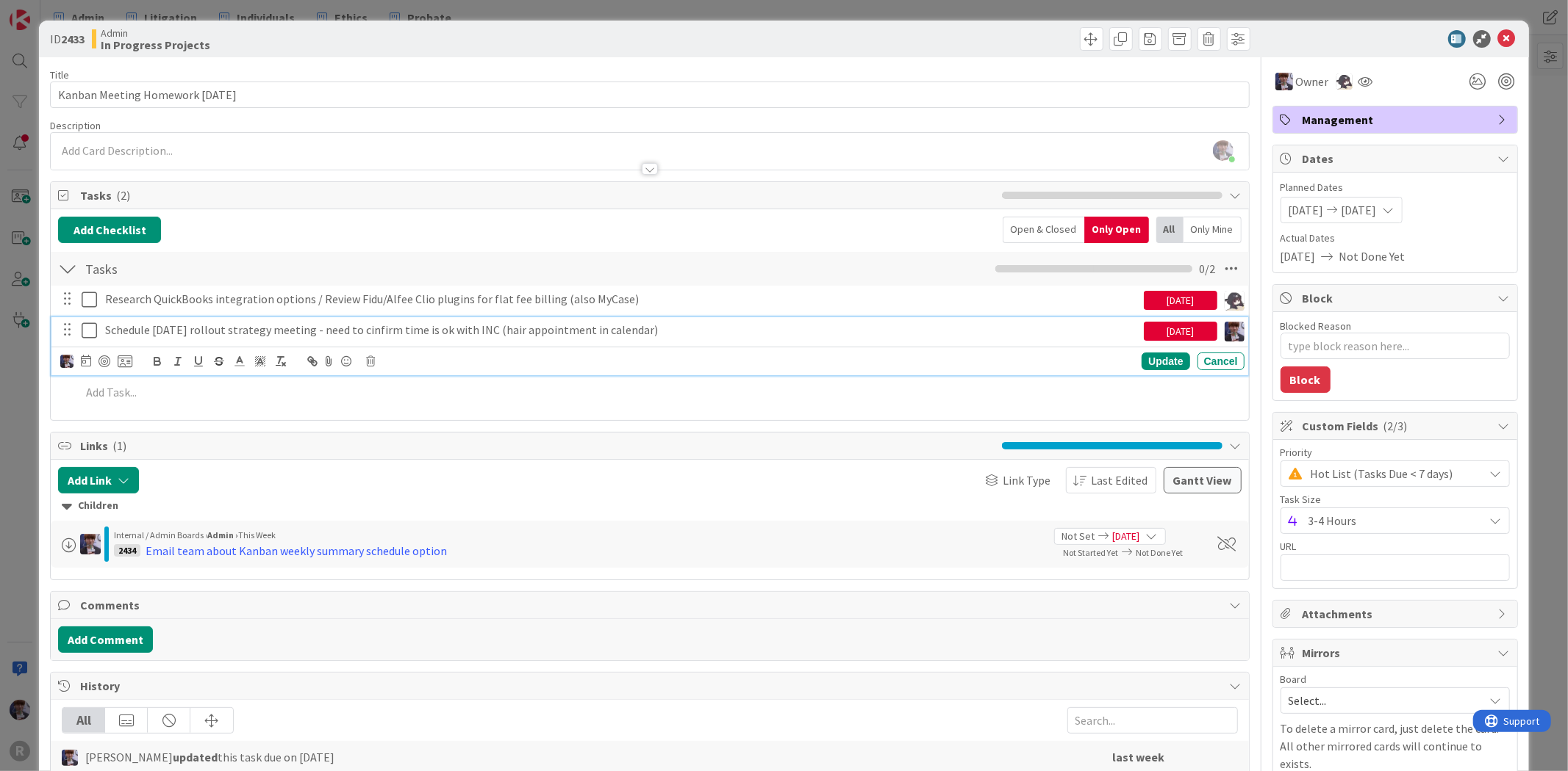
click at [401, 338] on p "Schedule [DATE] rollout strategy meeting - need to cinfirm time is ok with INC …" at bounding box center [621, 330] width 1033 height 17
click at [85, 361] on icon at bounding box center [87, 361] width 11 height 12
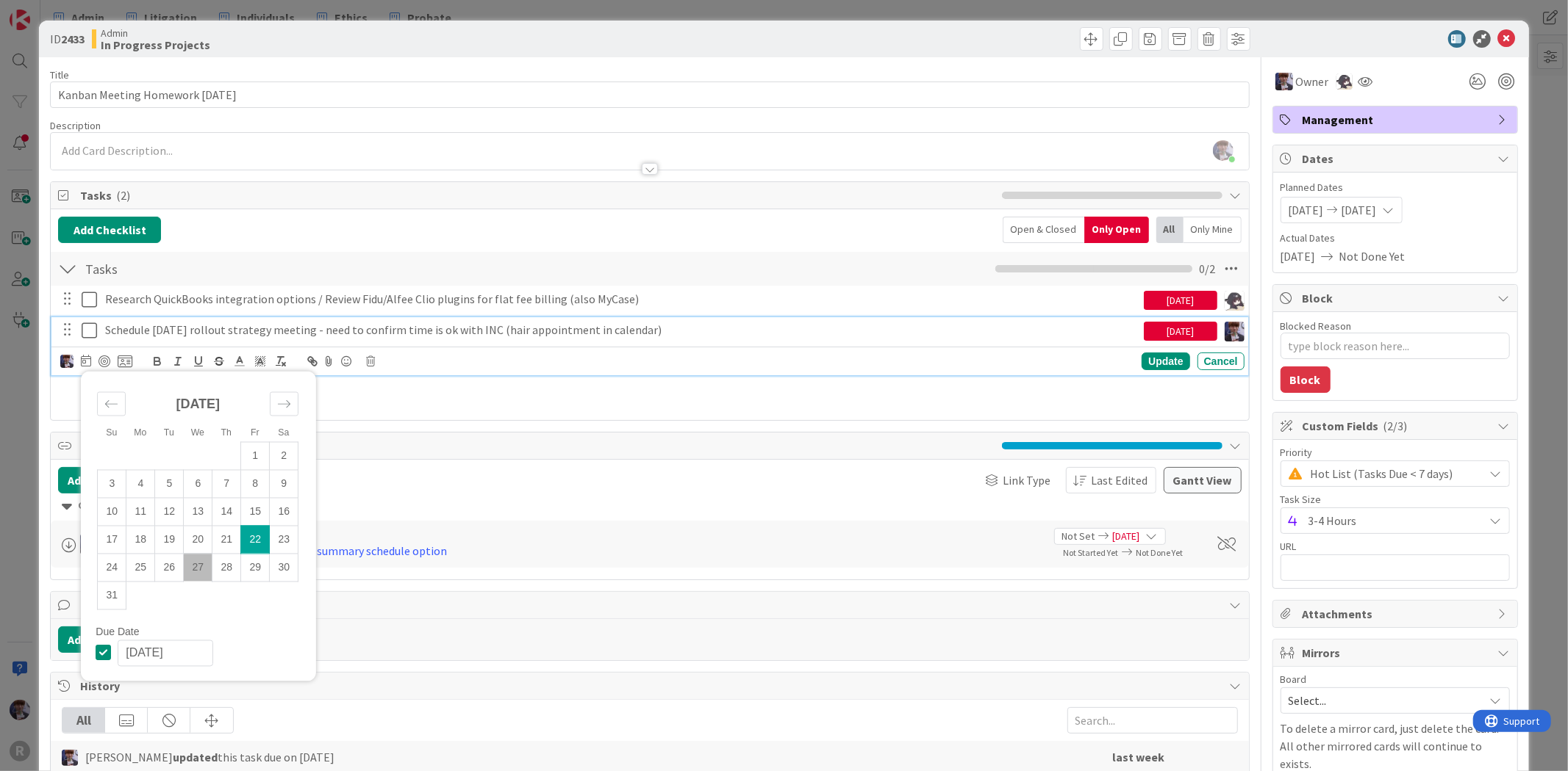
click at [200, 571] on td "27" at bounding box center [198, 568] width 29 height 28
type input "[DATE]"
click at [128, 361] on icon at bounding box center [125, 361] width 14 height 13
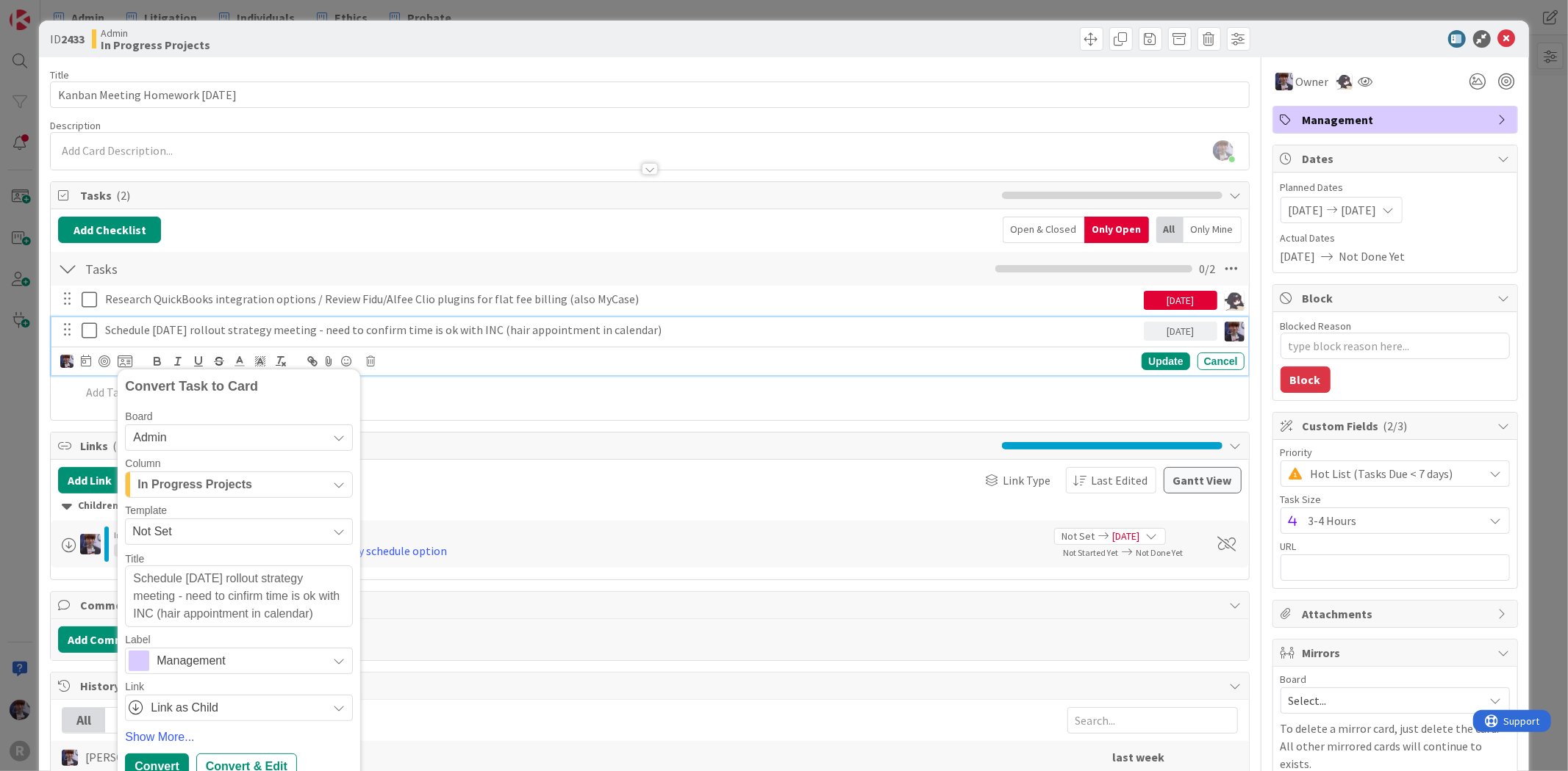
click at [208, 523] on span "Not Set" at bounding box center [224, 531] width 184 height 19
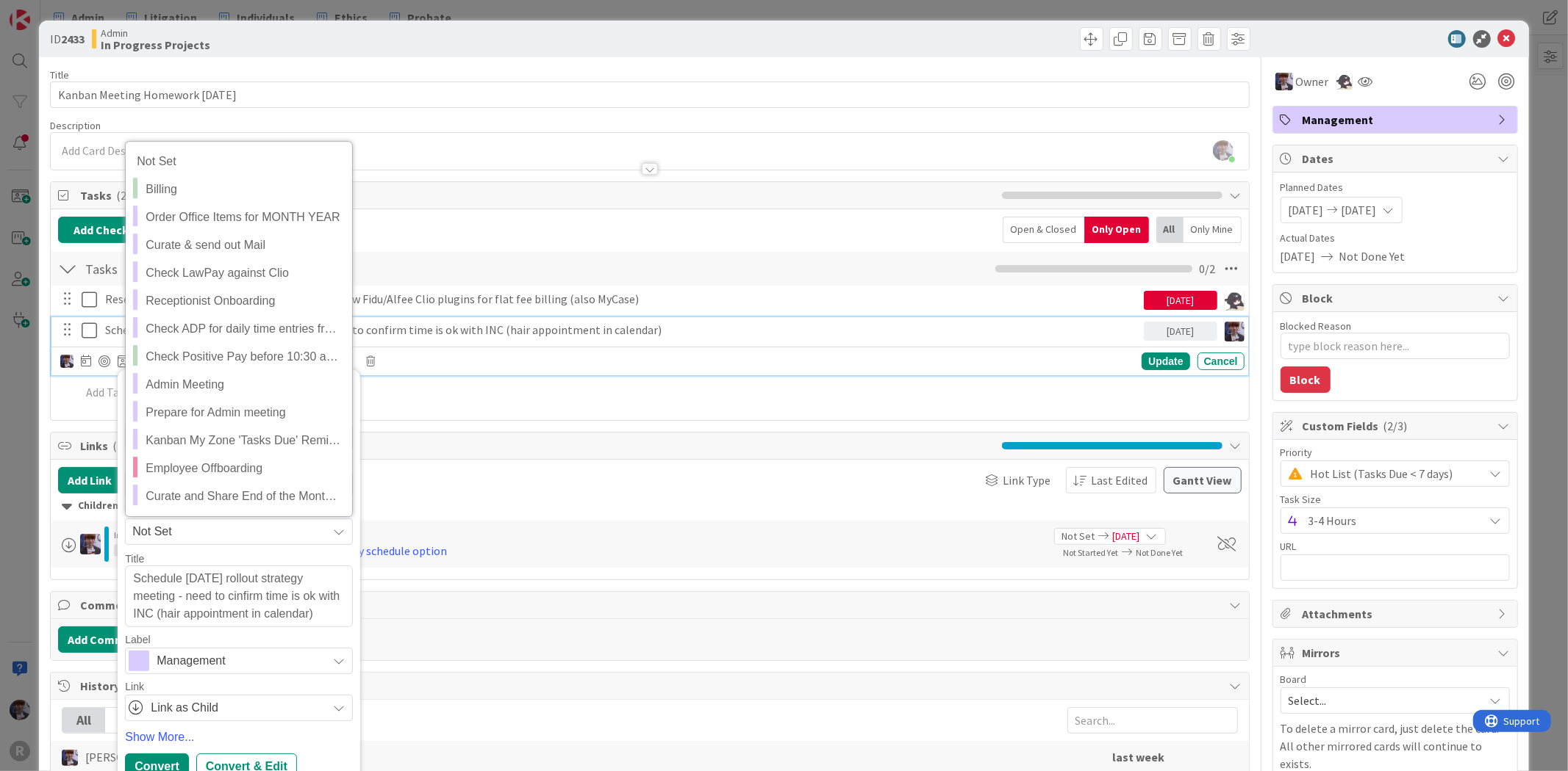
click at [0, 0] on div "116 / 128" at bounding box center [0, 0] width 0 height 0
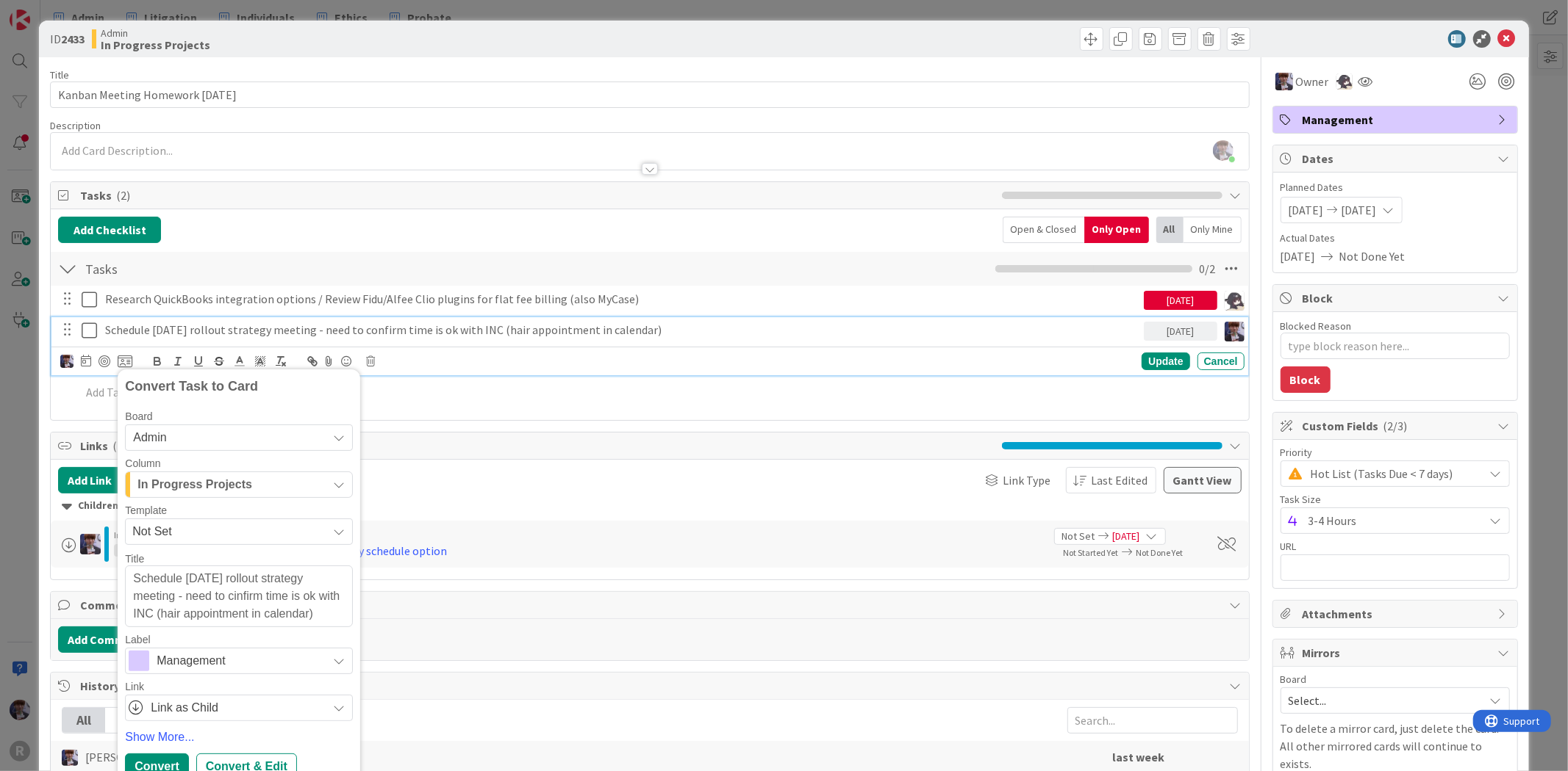
click at [218, 485] on span "In Progress Projects" at bounding box center [195, 485] width 114 height 19
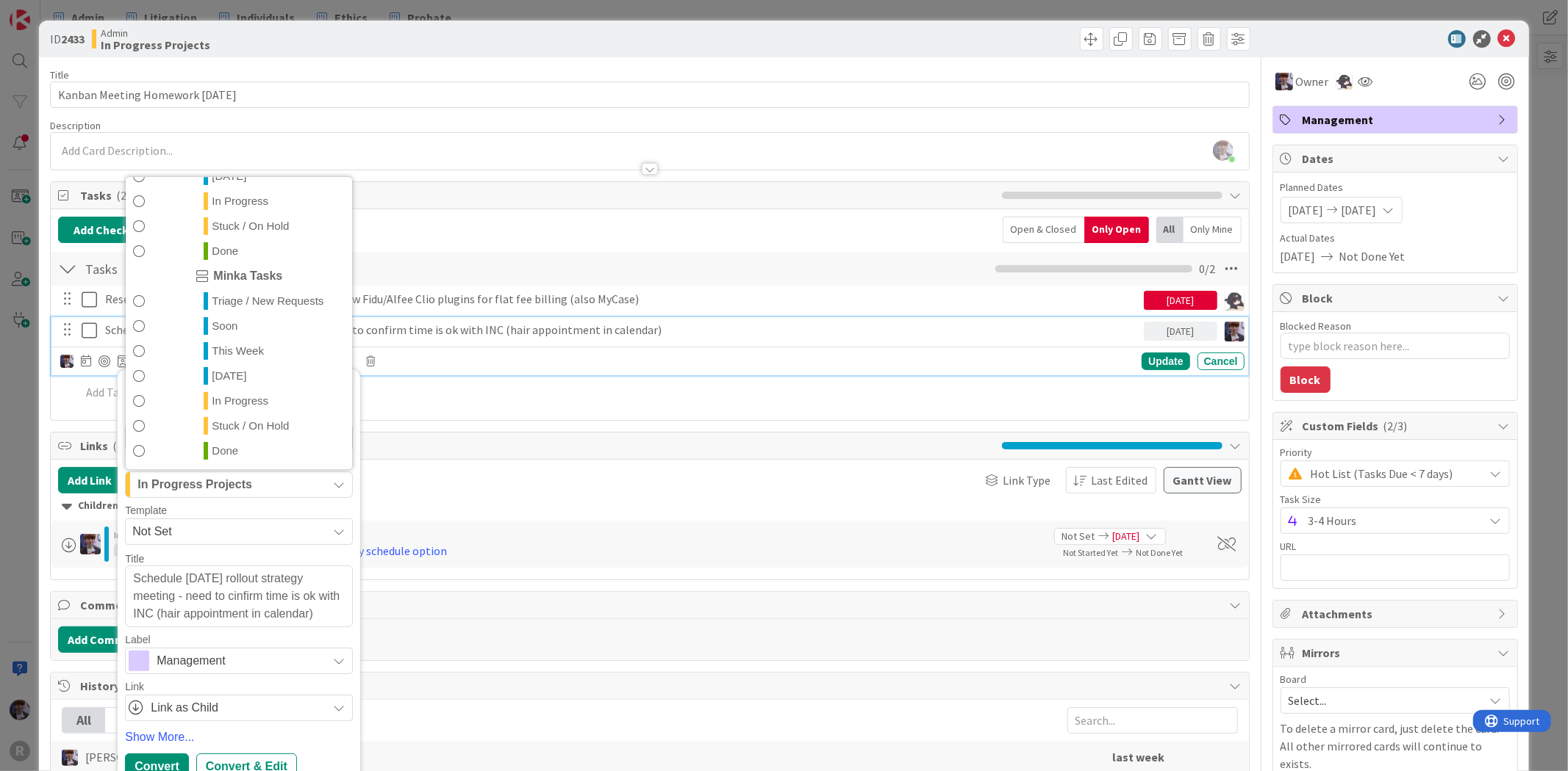
scroll to position [81, 0]
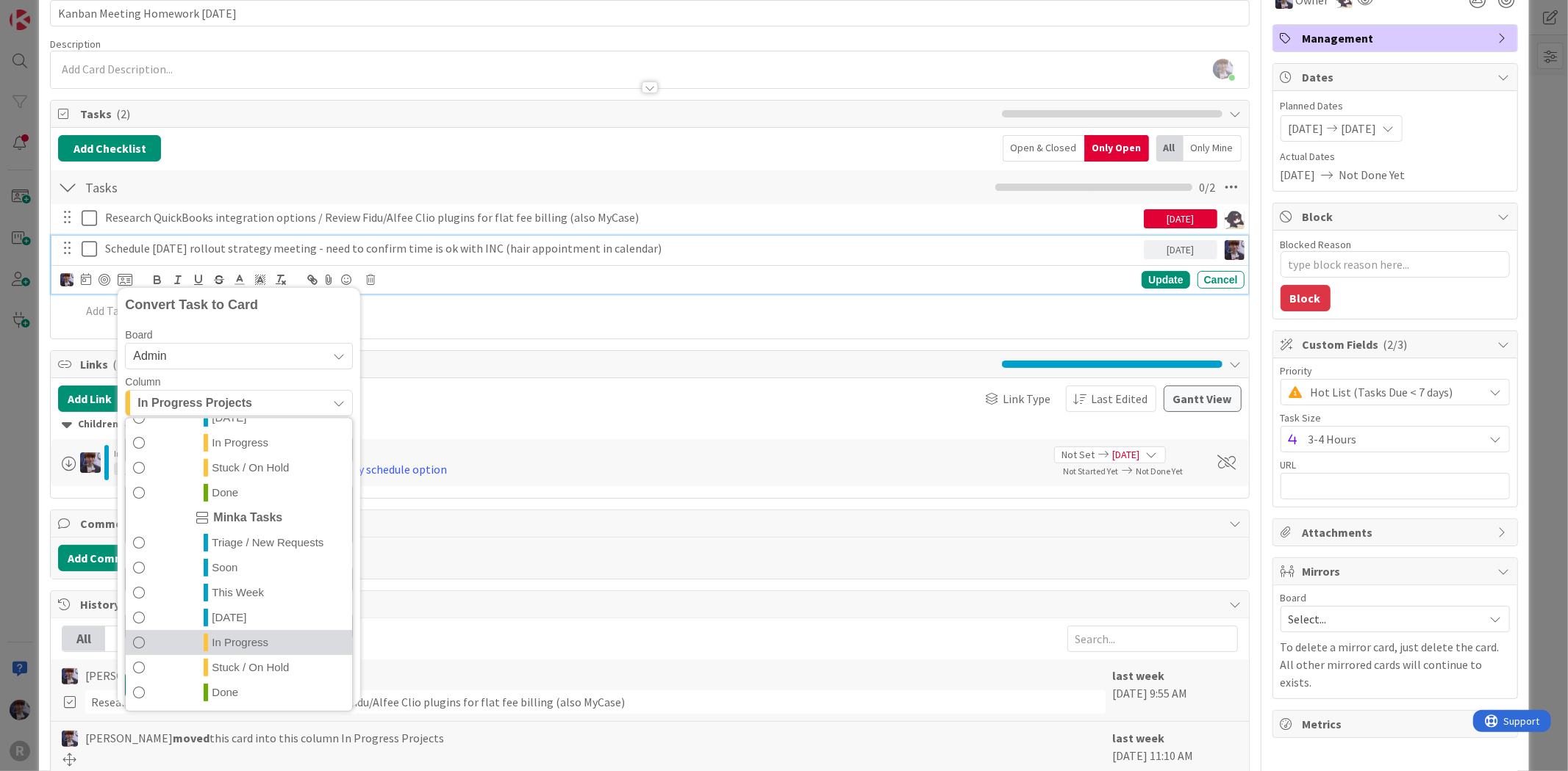
click at [227, 642] on span "In Progress" at bounding box center [239, 642] width 56 height 18
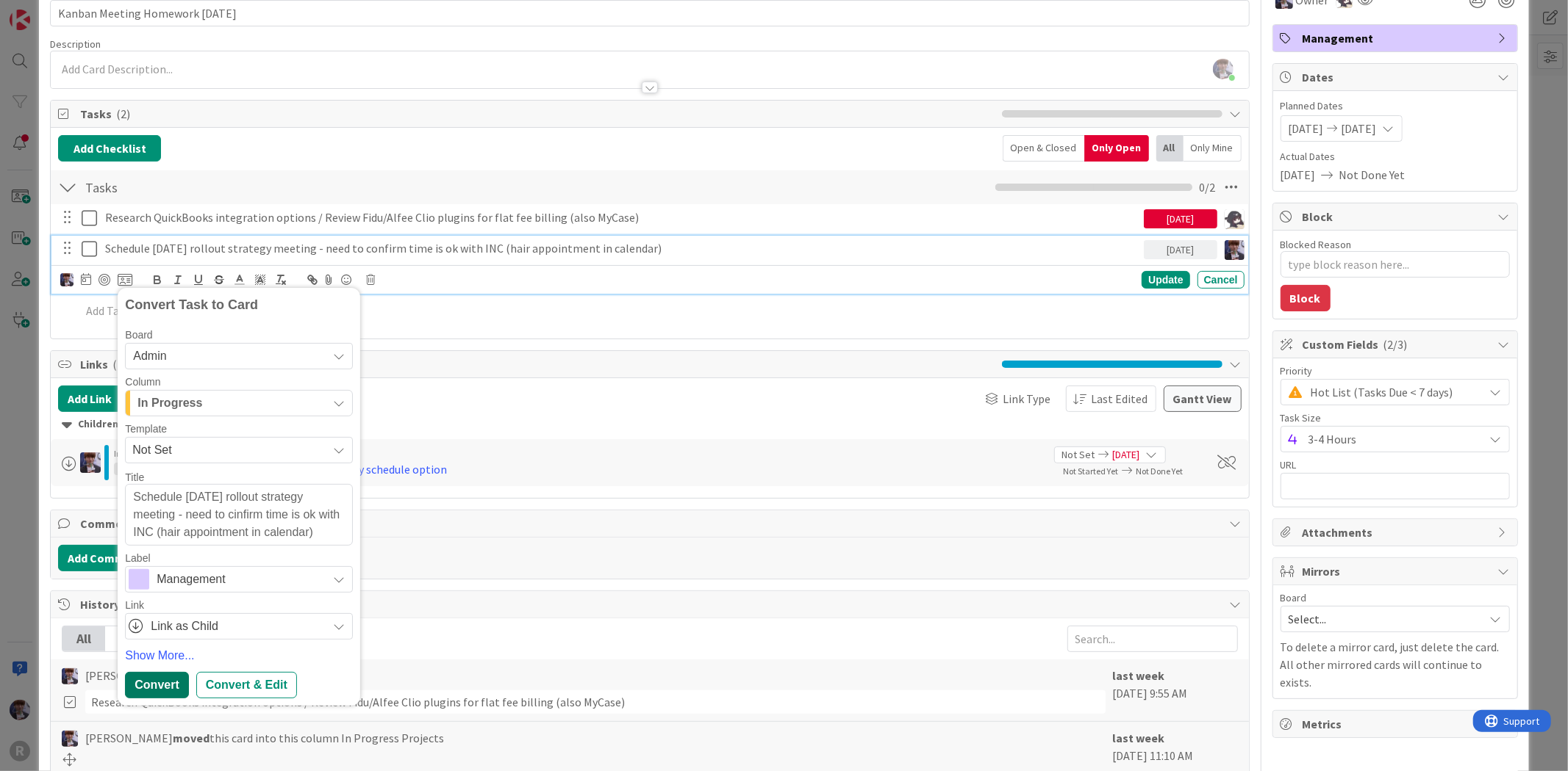
click at [165, 678] on div "Convert" at bounding box center [156, 685] width 63 height 27
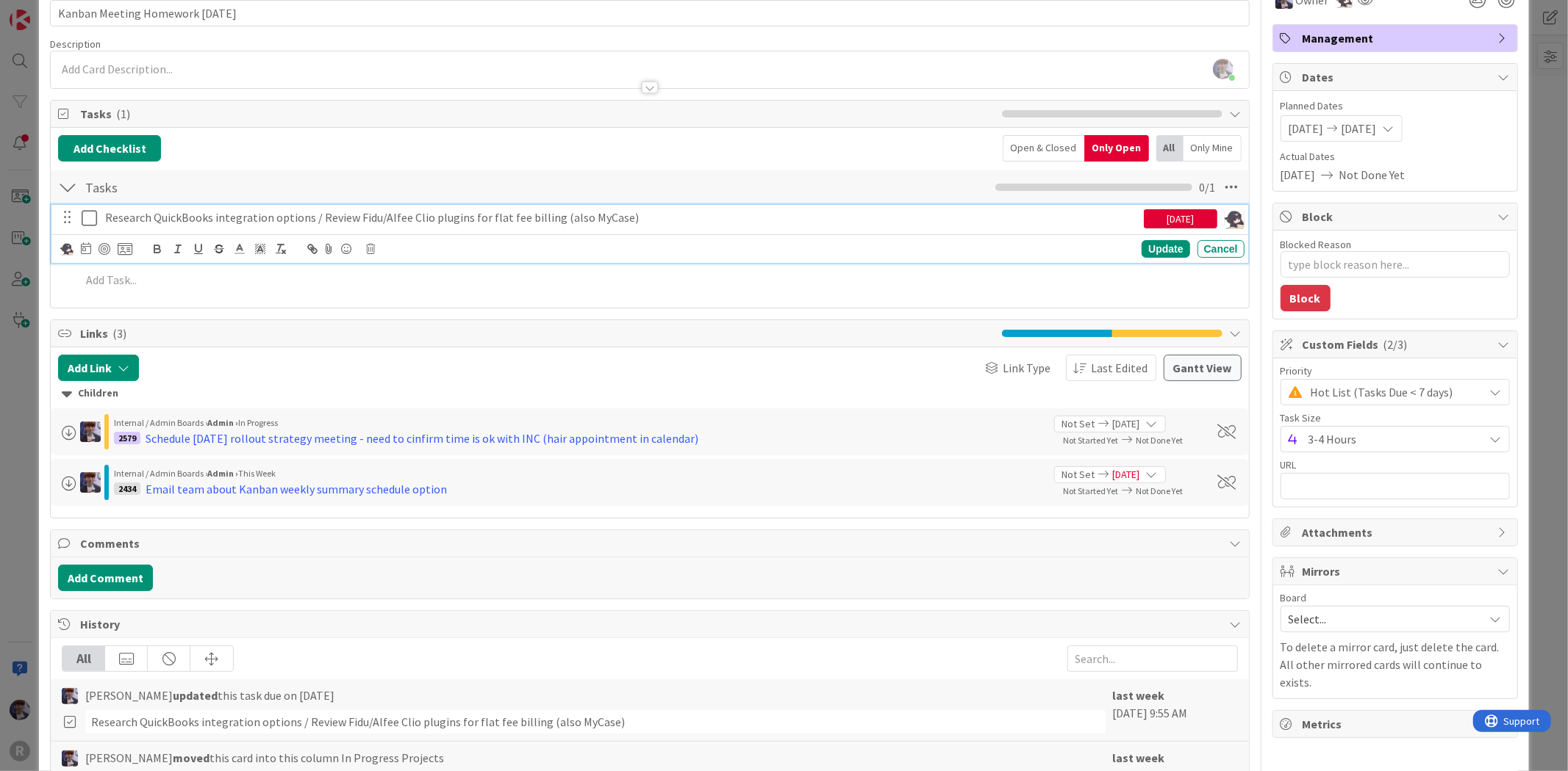
click at [380, 210] on p "Research QuickBooks integration options / Review Fidu/Alfee Clio plugins for fl…" at bounding box center [621, 218] width 1033 height 17
click at [14, 375] on div "ID 2433 Admin In Progress Projects Title 30 / 128 Kanban Meeting Homework Aug 1…" at bounding box center [784, 386] width 1568 height 771
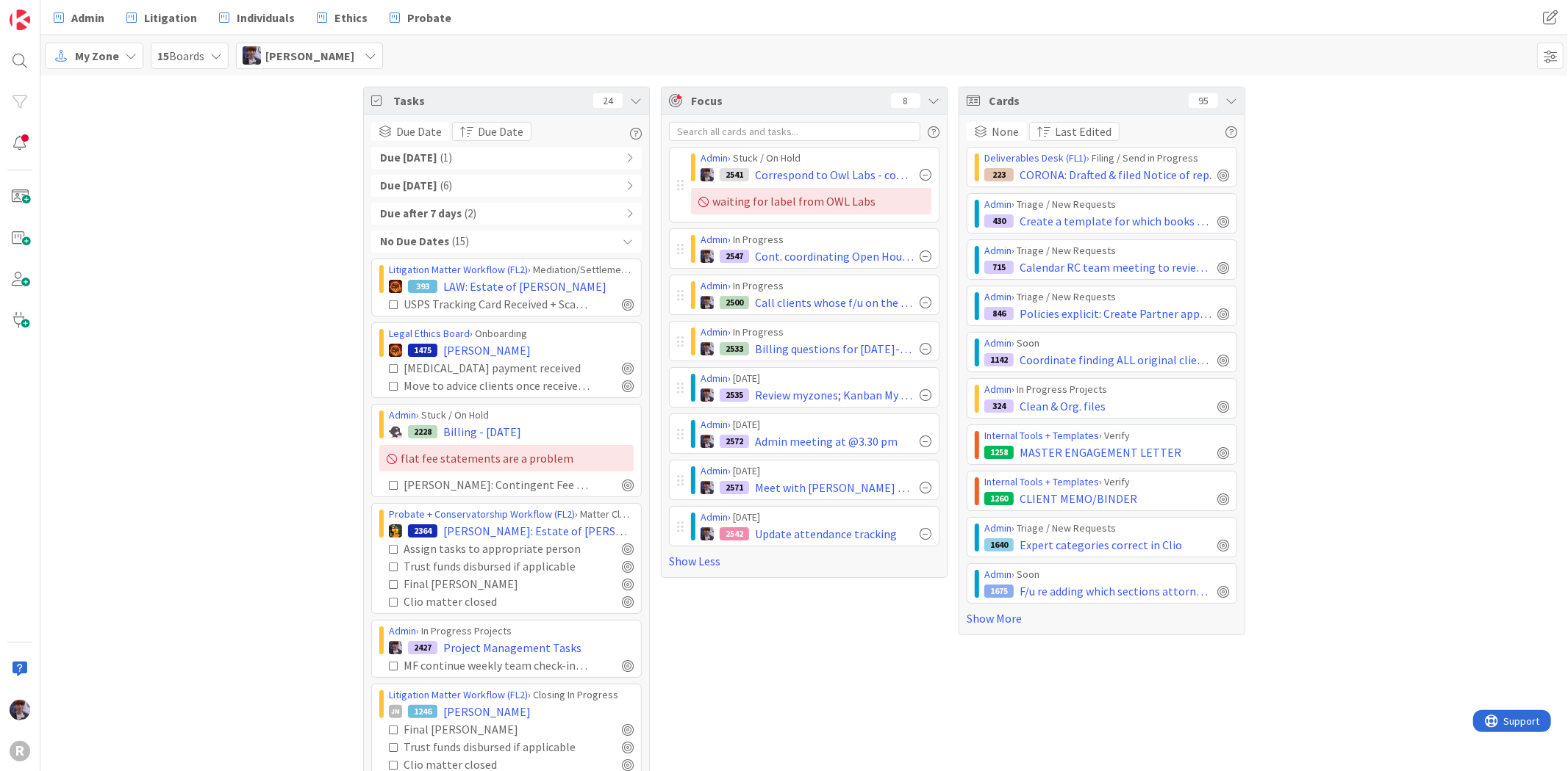
click at [421, 163] on b "Due [DATE]" at bounding box center [409, 158] width 57 height 17
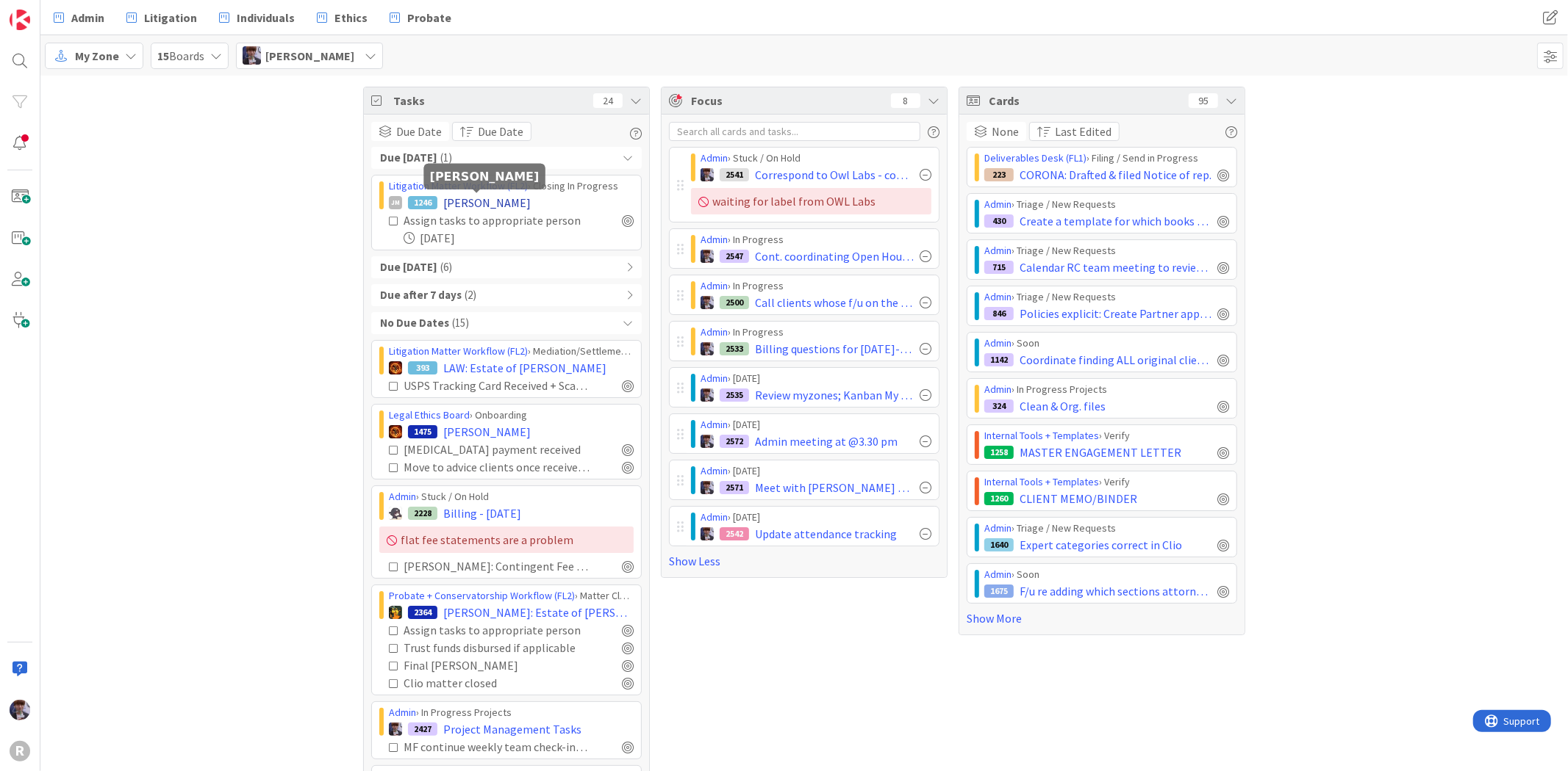
click at [465, 207] on span "MATTSON, Doug" at bounding box center [487, 203] width 88 height 18
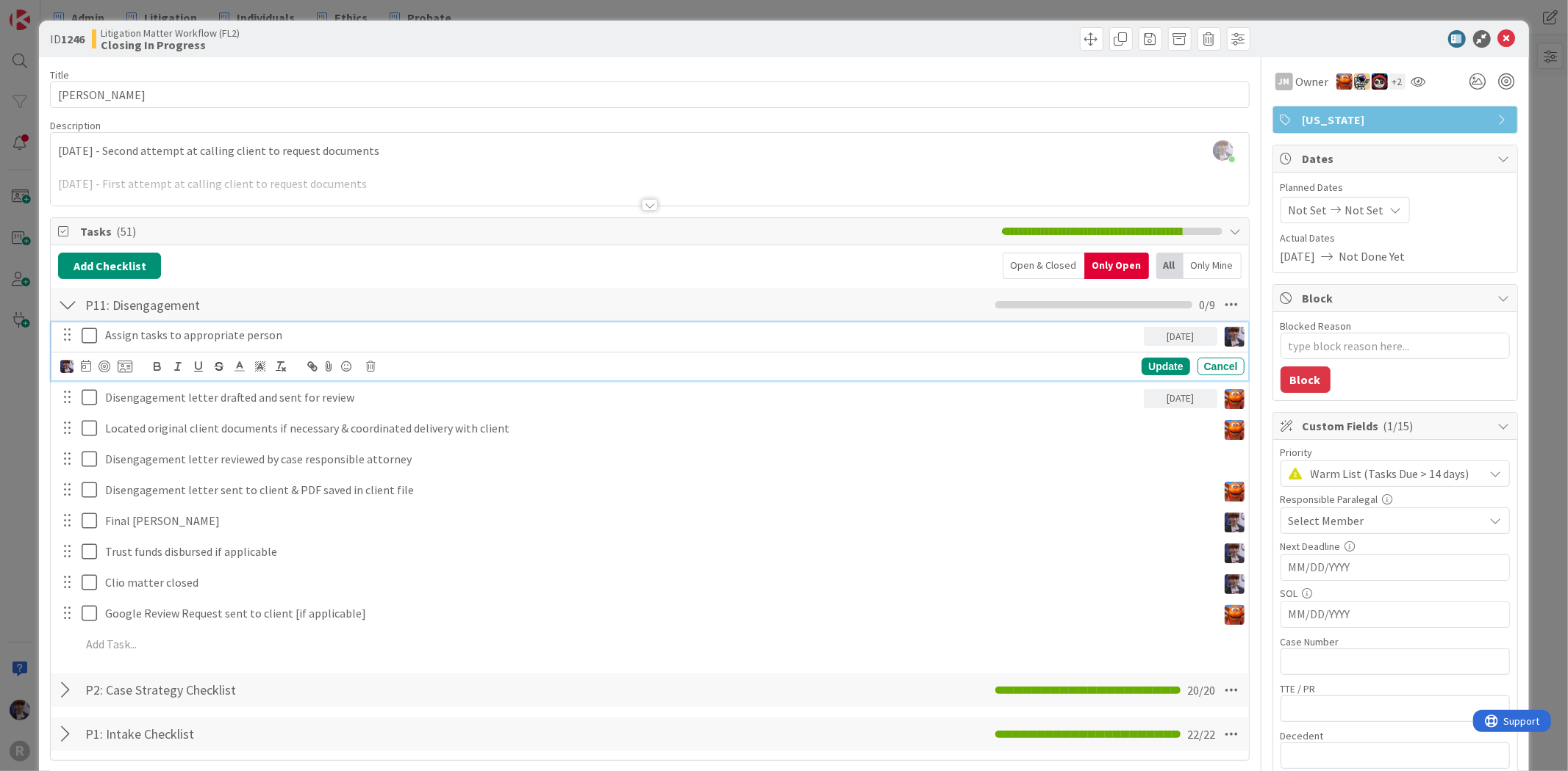
click at [85, 339] on icon at bounding box center [92, 336] width 22 height 18
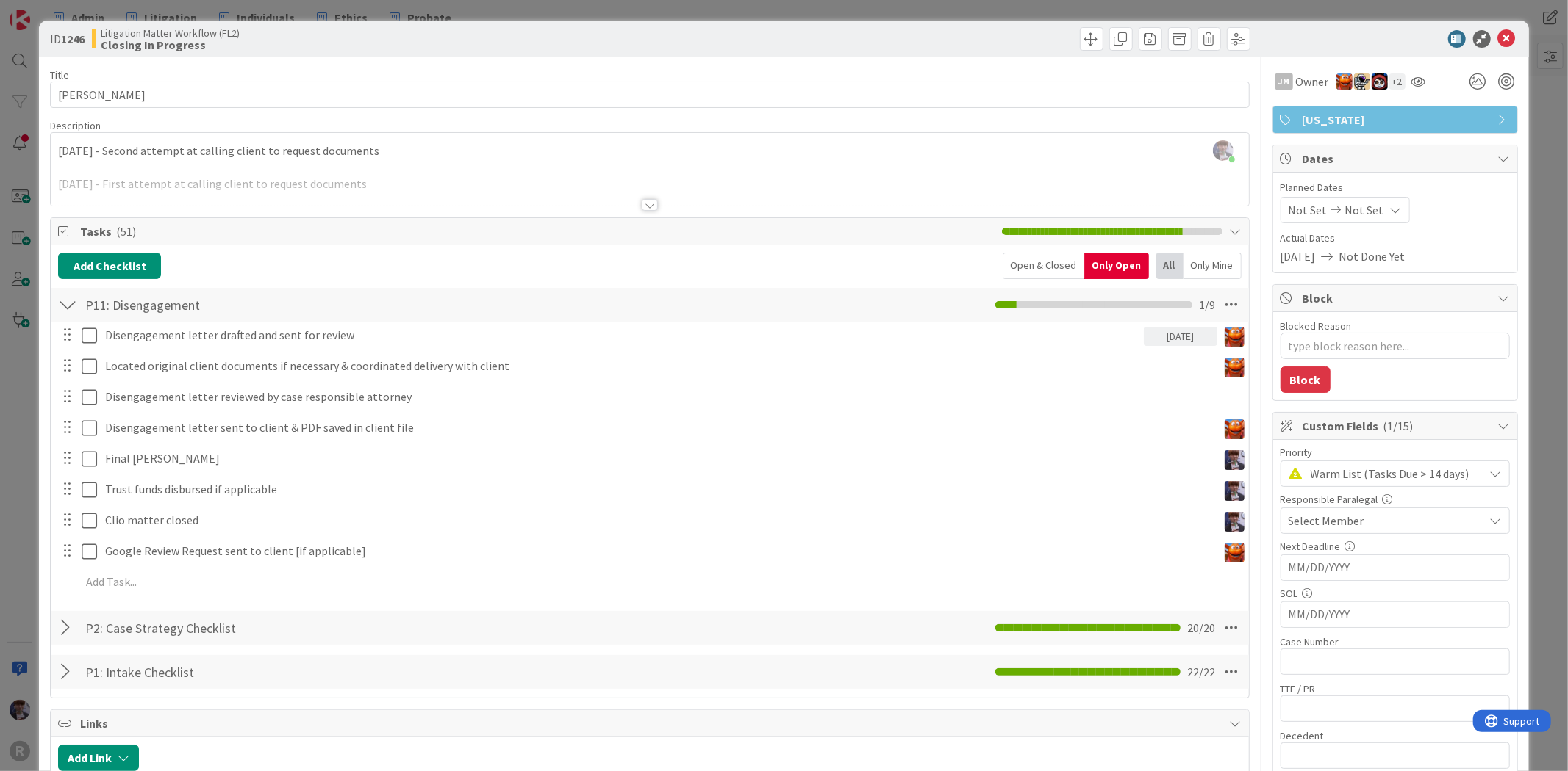
type textarea "x"
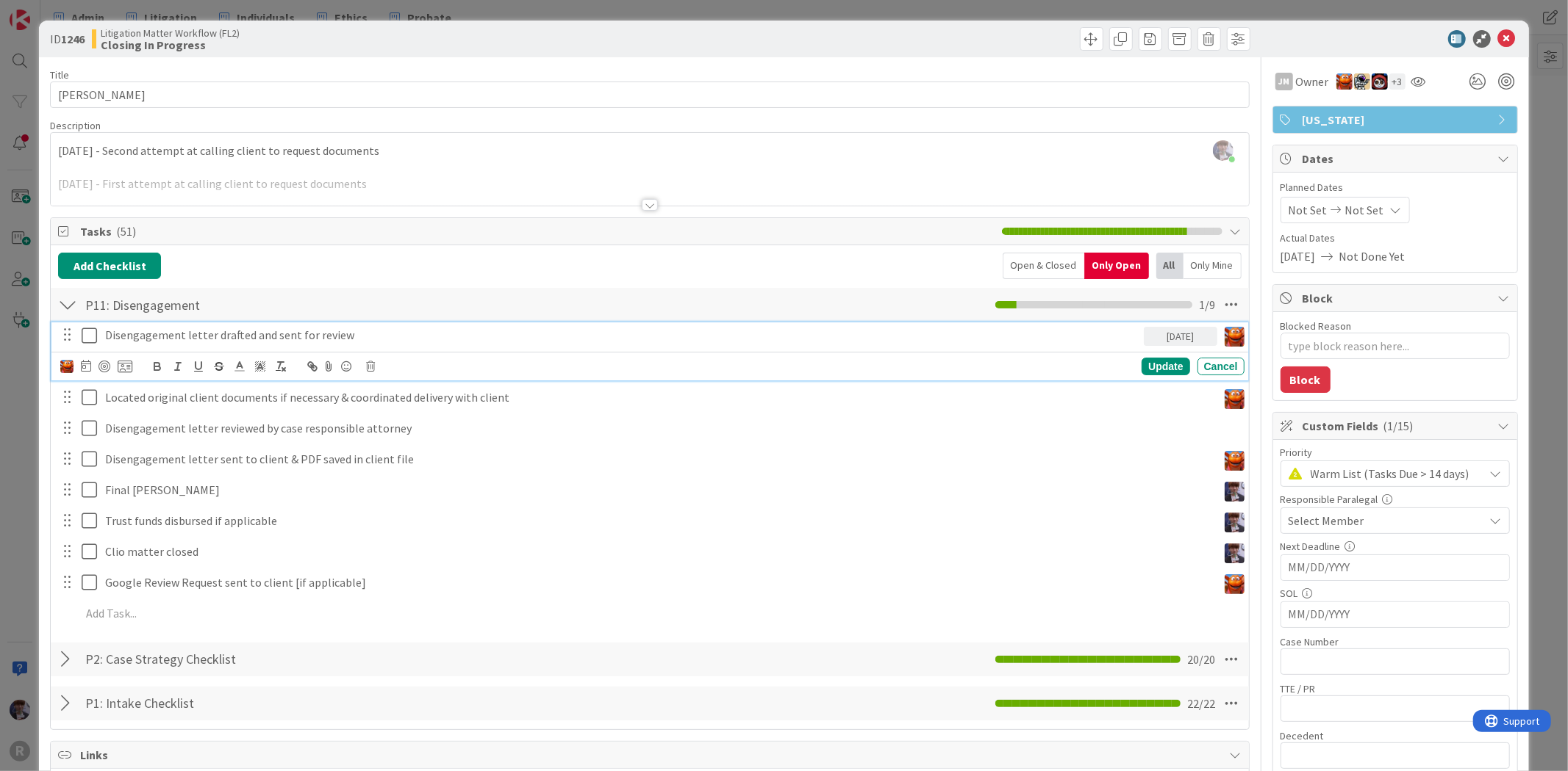
click at [138, 338] on p "Disengagement letter drafted and sent for review" at bounding box center [621, 335] width 1033 height 17
click at [87, 363] on icon at bounding box center [87, 365] width 11 height 12
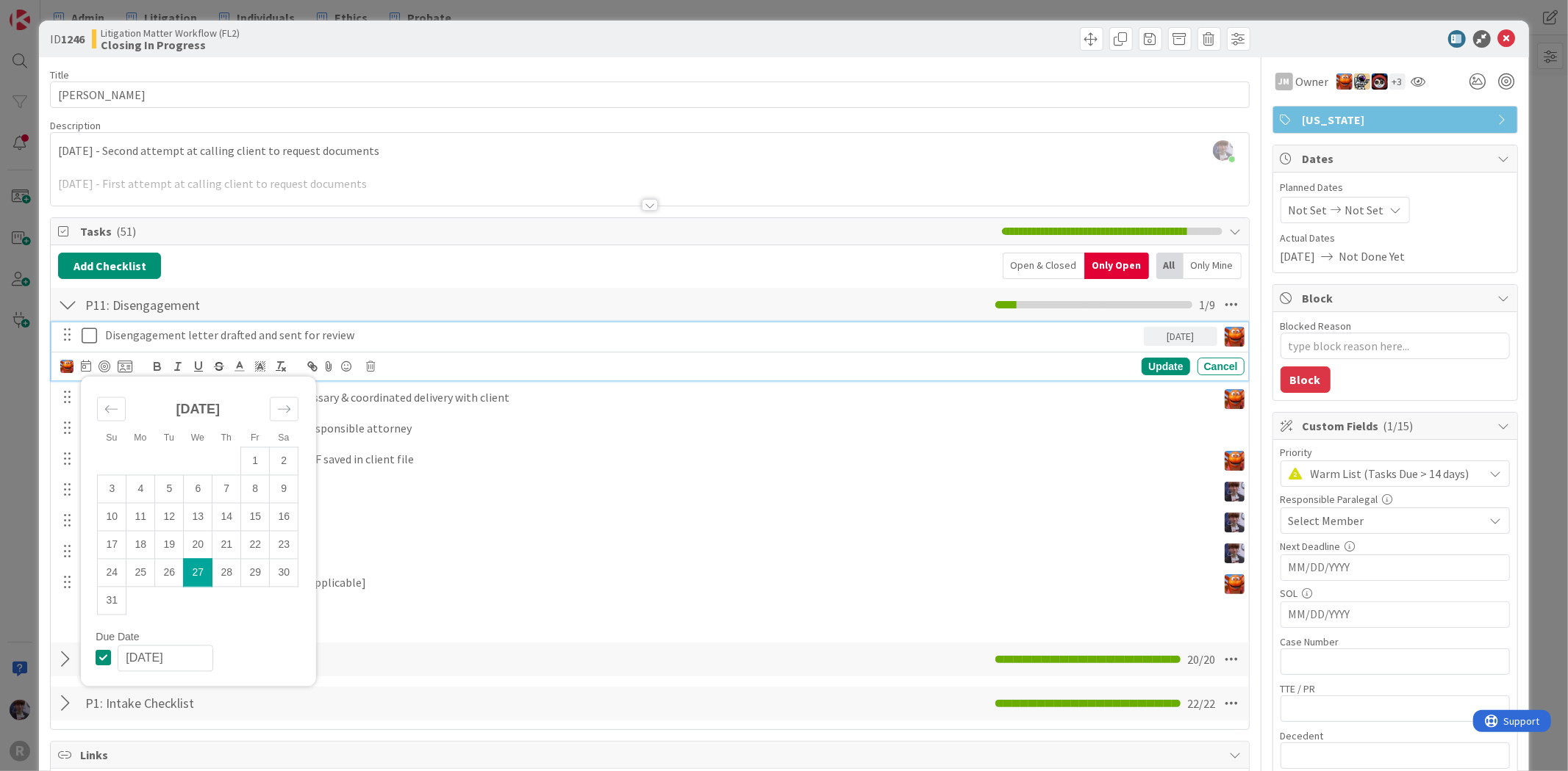
click at [222, 616] on div "July 2025 1 2 3 4 5 6 7 8 9 10 11 12 13 14 15 16 17 18 19 20 21 22 23 24 25 26 …" at bounding box center [198, 508] width 234 height 248
click at [454, 336] on p "Disengagement letter drafted and sent for review" at bounding box center [621, 335] width 1033 height 17
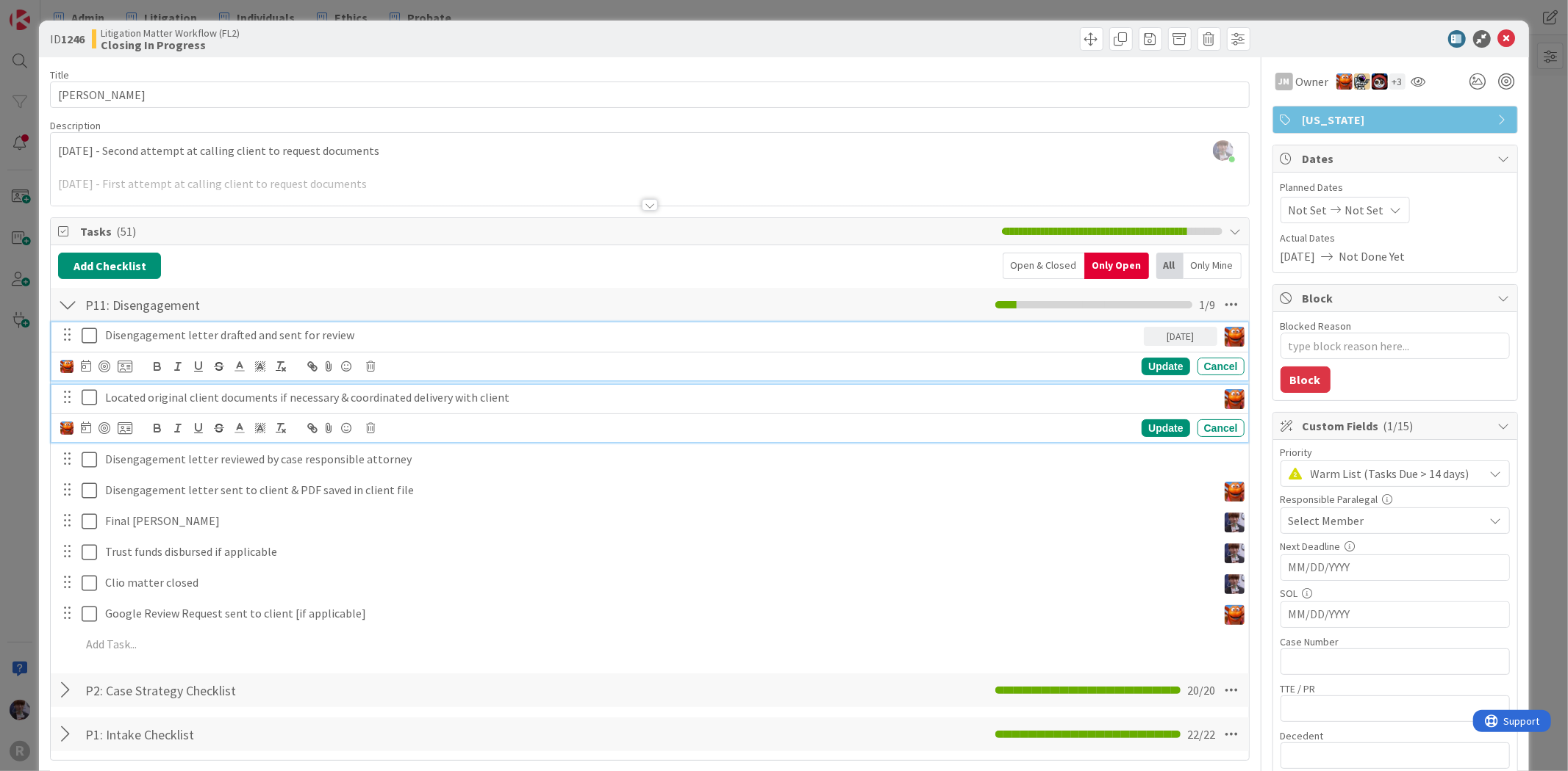
click at [385, 398] on p "Located original client documents if necessary & coordinated delivery with clie…" at bounding box center [658, 397] width 1106 height 17
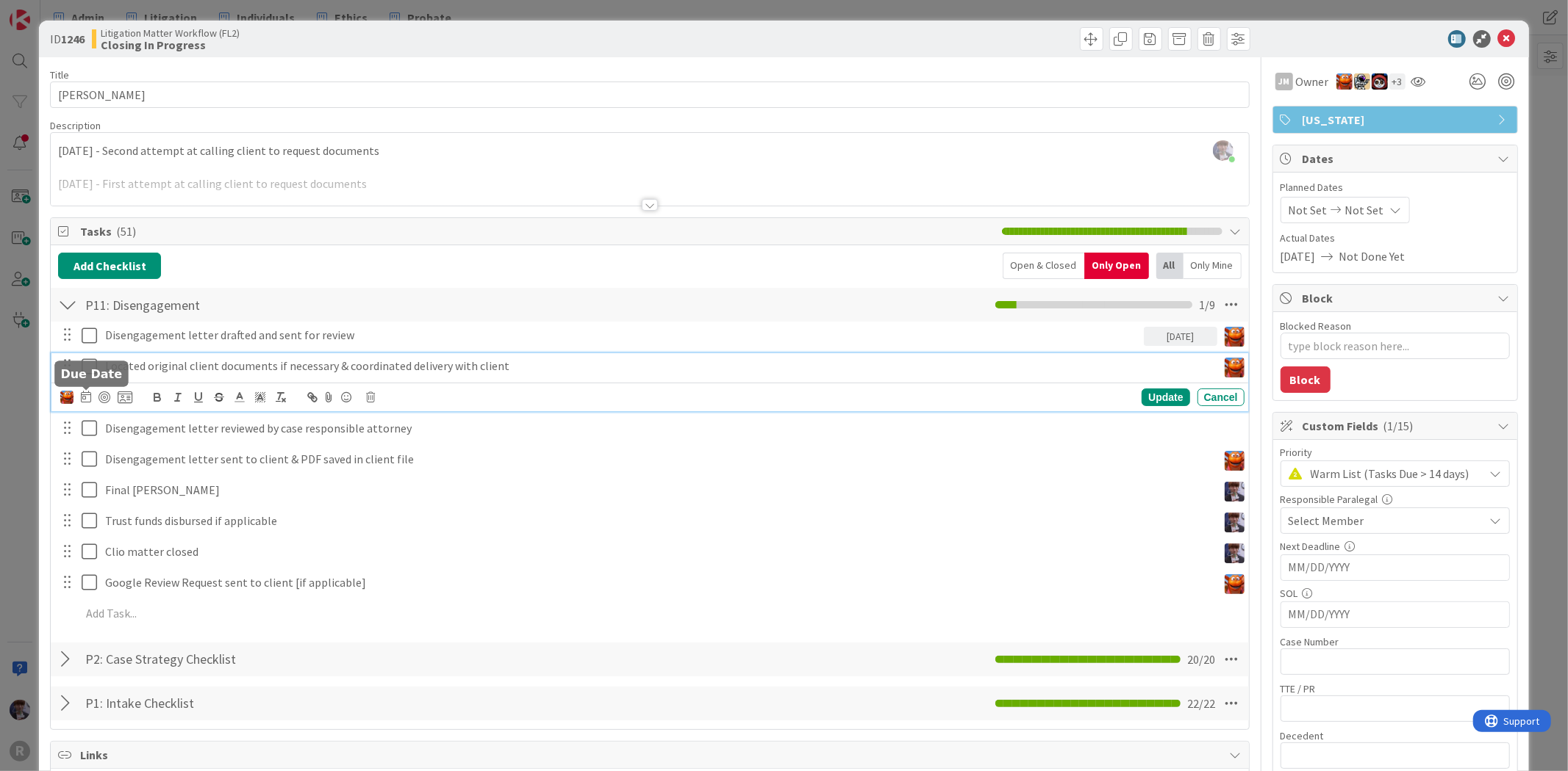
click at [91, 398] on div at bounding box center [96, 397] width 72 height 18
click at [88, 399] on icon at bounding box center [87, 396] width 11 height 12
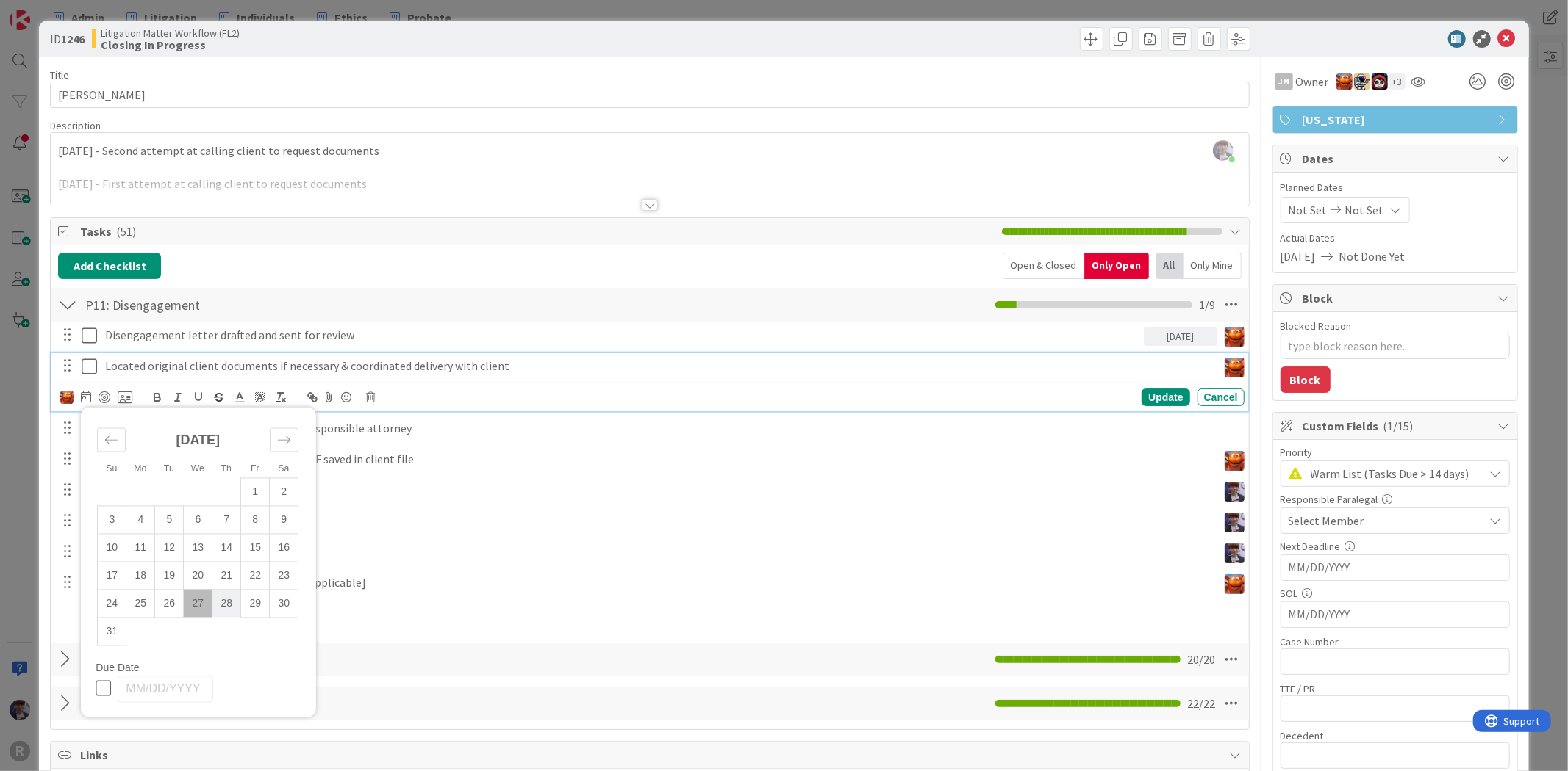
click at [214, 600] on td "28" at bounding box center [227, 603] width 29 height 28
type input "[DATE]"
type textarea "x"
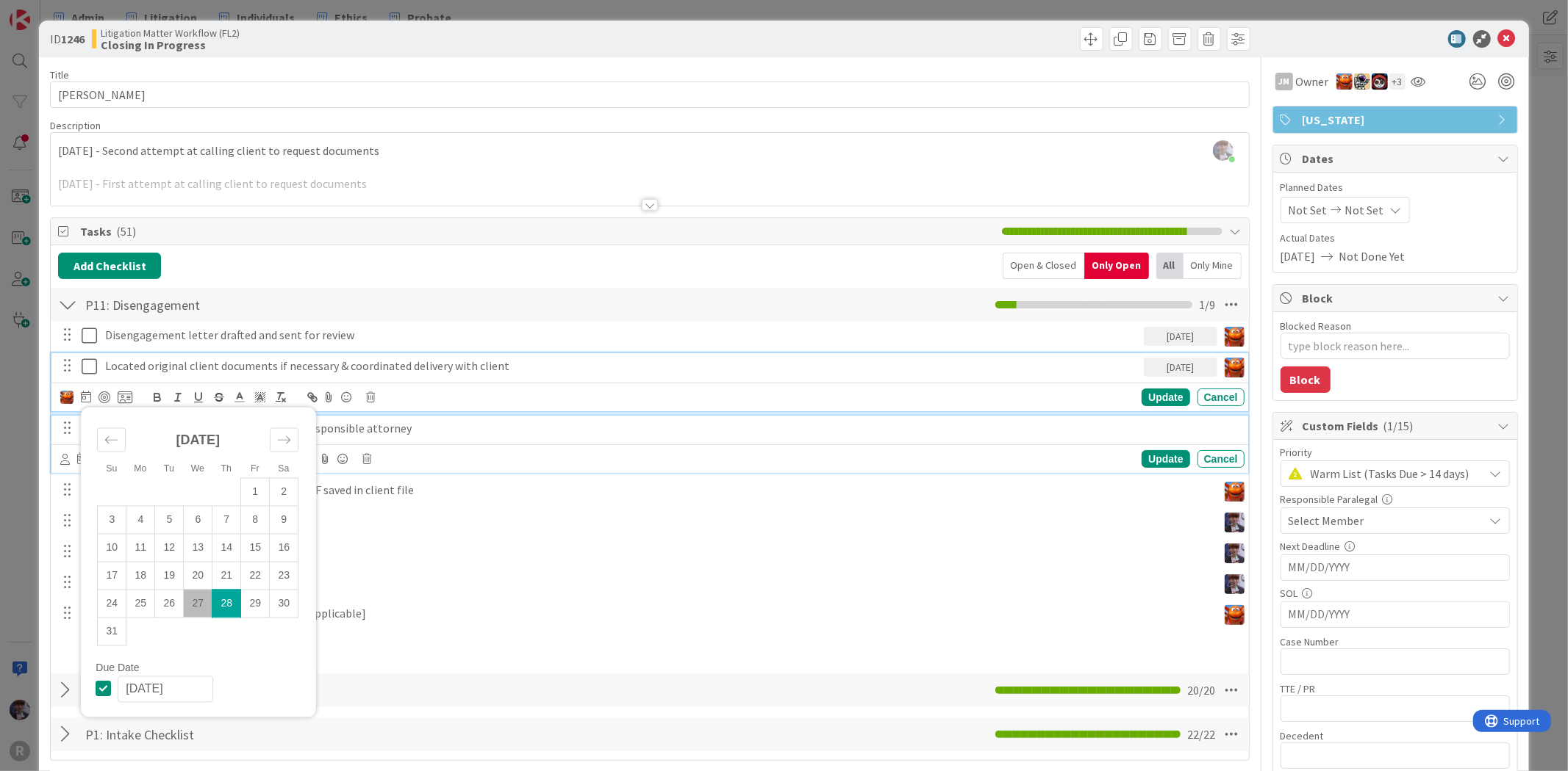
click at [503, 434] on p "Disengagement letter reviewed by case responsible attorney" at bounding box center [671, 428] width 1133 height 17
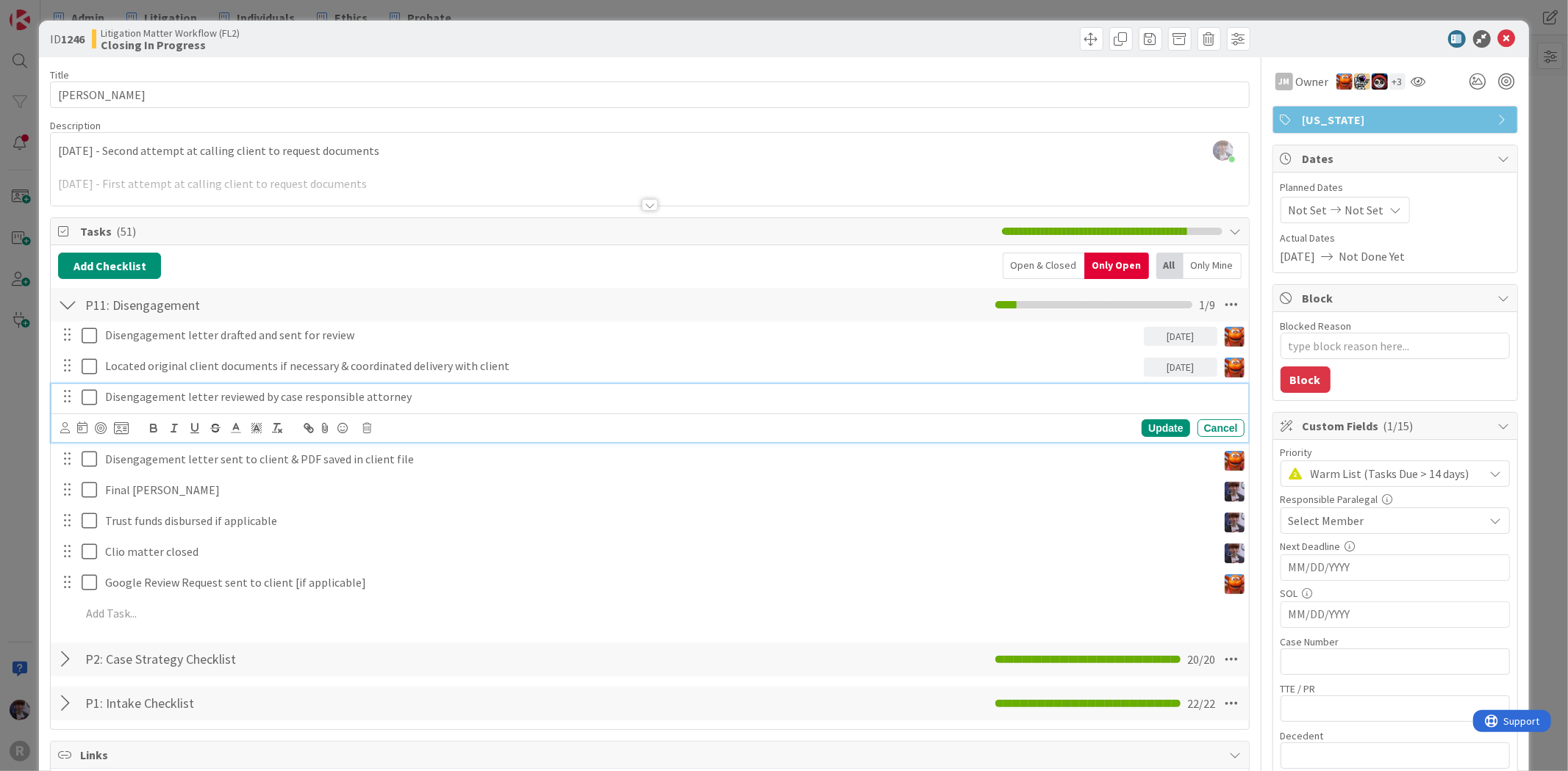
click at [59, 430] on div "Update Cancel" at bounding box center [649, 427] width 1196 height 29
click at [61, 430] on icon at bounding box center [65, 427] width 10 height 11
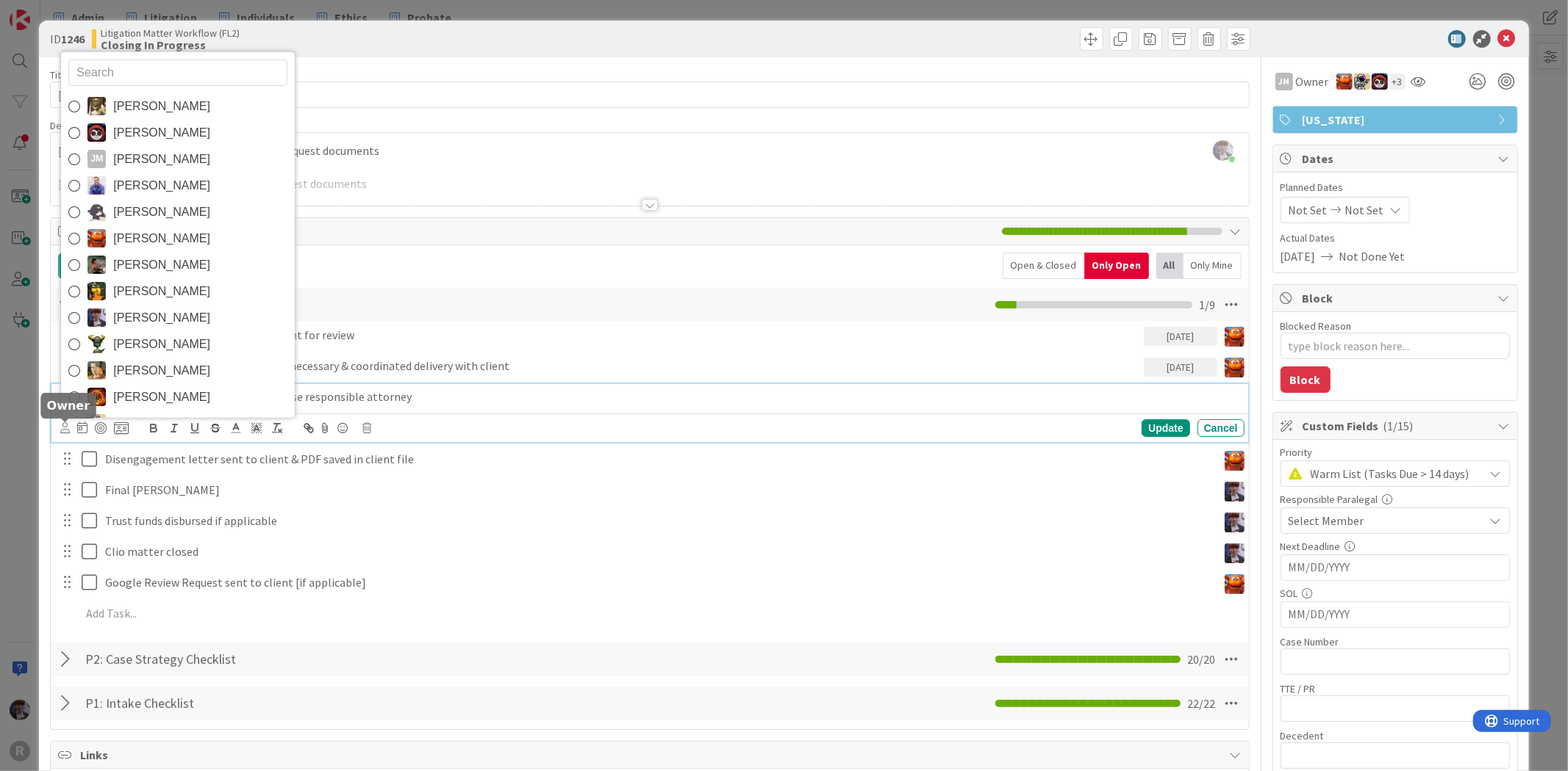
type input "n"
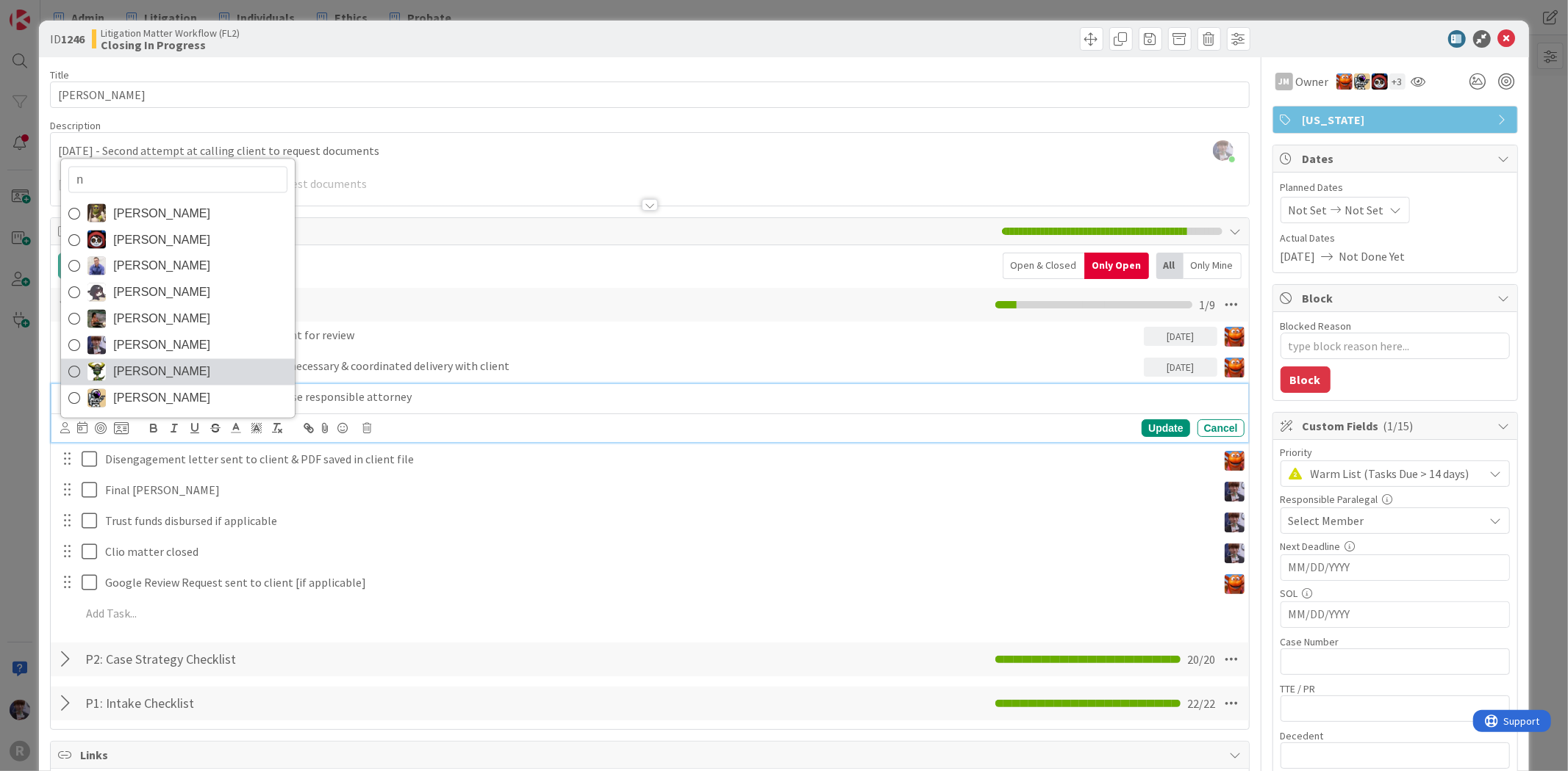
click at [184, 373] on link "Nic Corbett" at bounding box center [178, 372] width 234 height 27
type textarea "x"
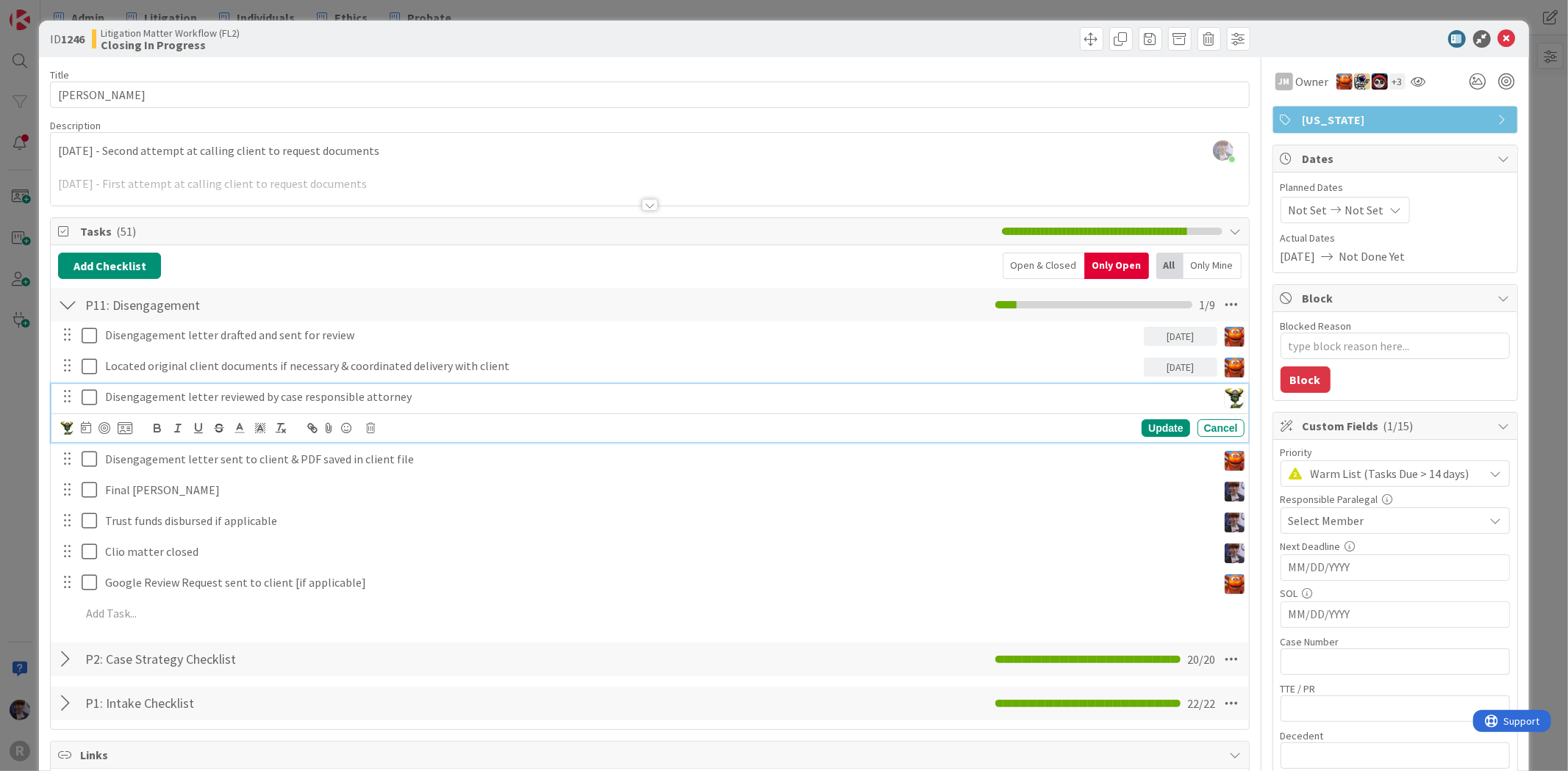
click at [88, 431] on icon at bounding box center [87, 427] width 11 height 12
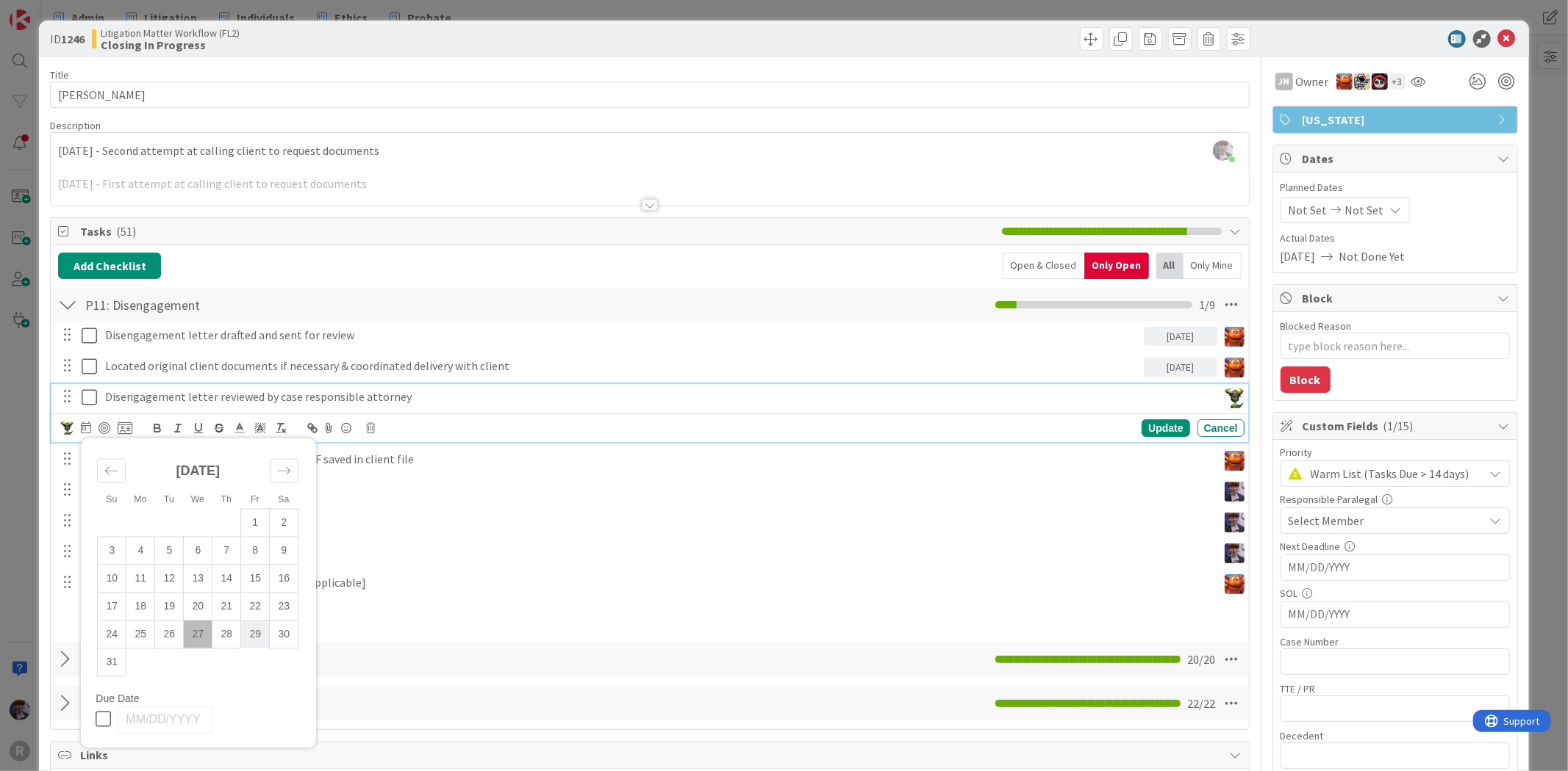
click at [263, 634] on td "29" at bounding box center [255, 634] width 29 height 28
type input "[DATE]"
type textarea "x"
click at [218, 630] on td "28" at bounding box center [227, 634] width 29 height 28
type input "[DATE]"
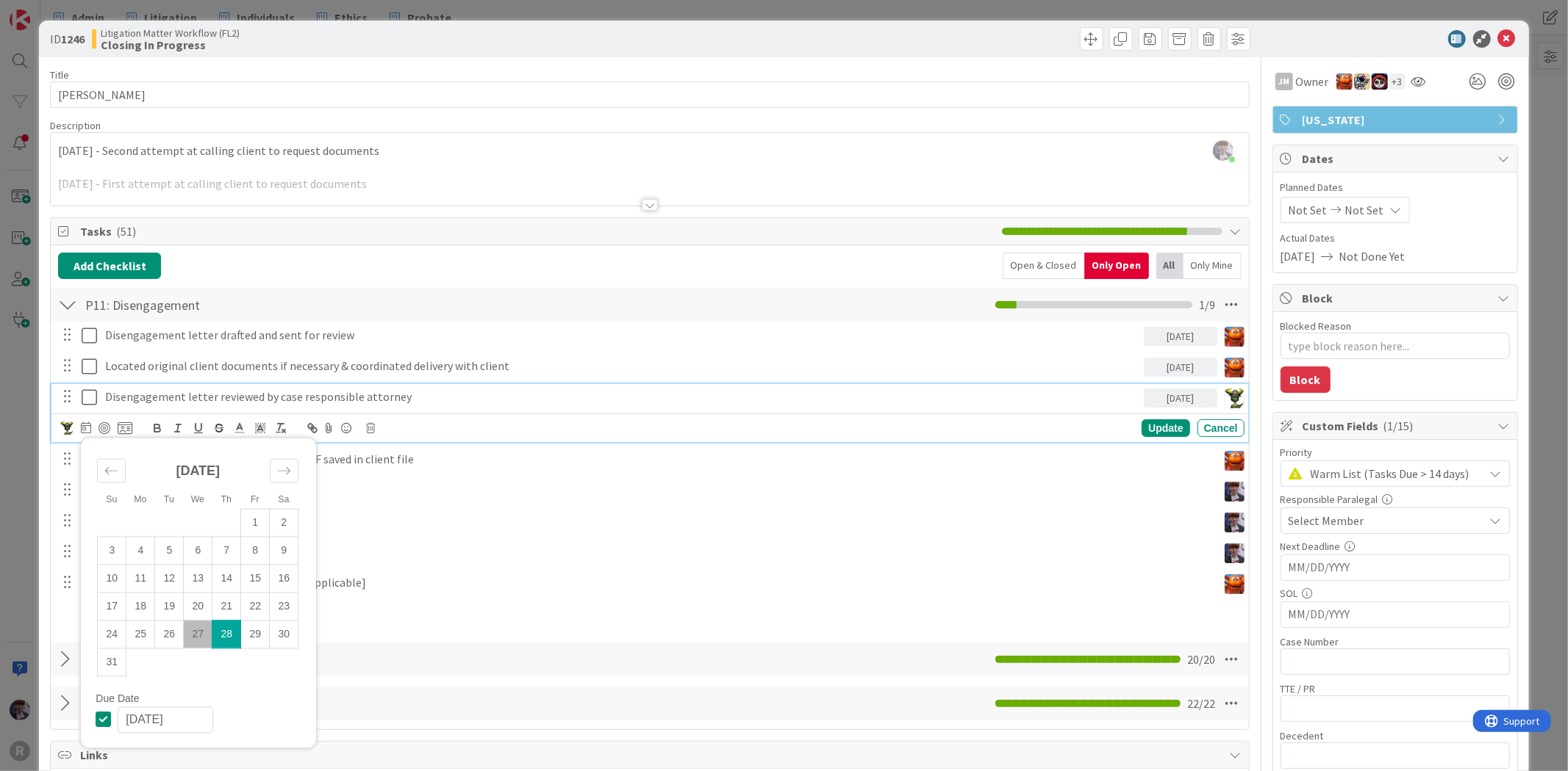
type textarea "x"
click at [1141, 435] on div "Update" at bounding box center [1165, 428] width 48 height 18
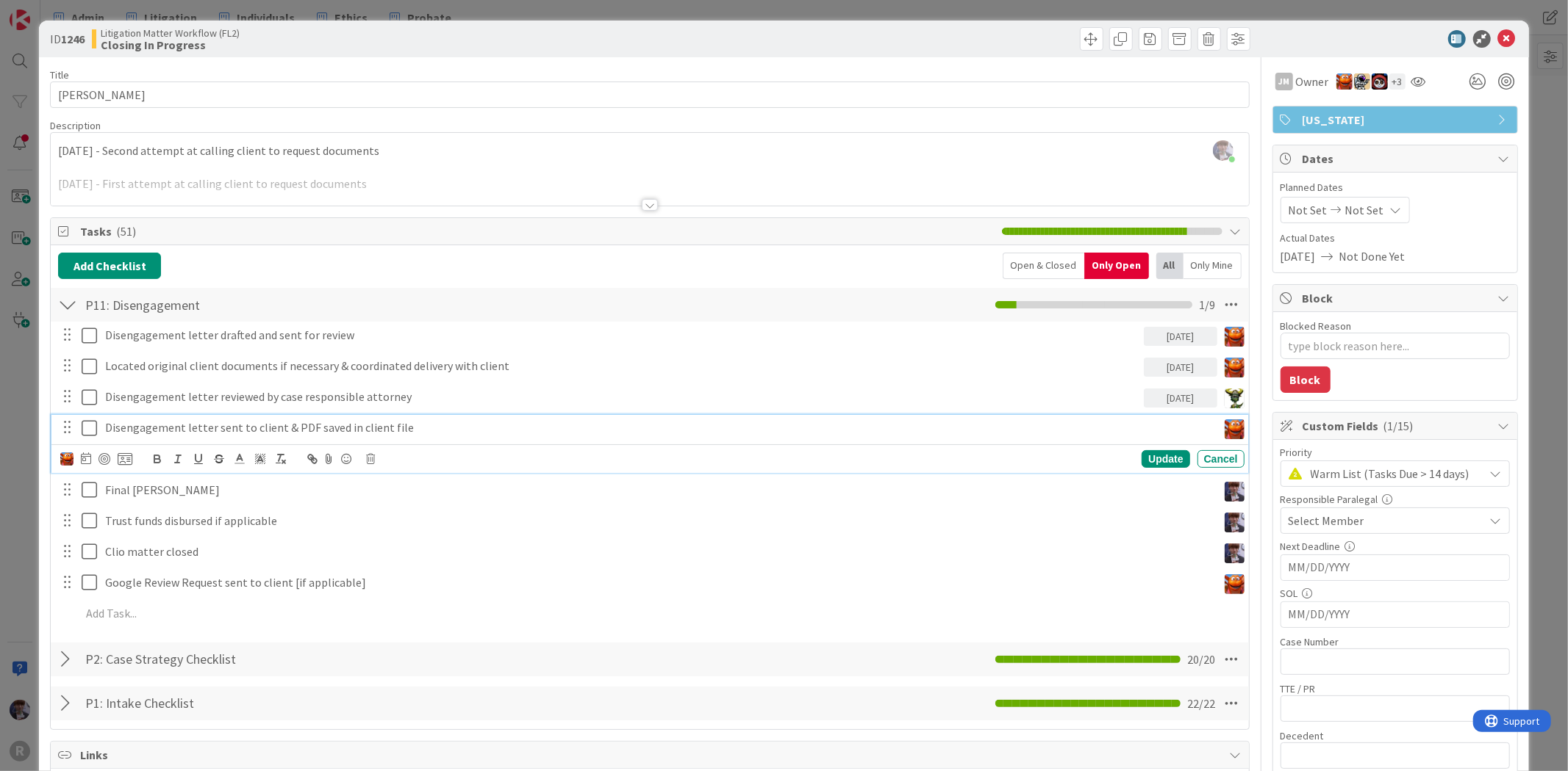
click at [294, 420] on p "Disengagement letter sent to client & PDF saved in client file" at bounding box center [658, 427] width 1106 height 17
click at [81, 463] on icon at bounding box center [87, 458] width 11 height 12
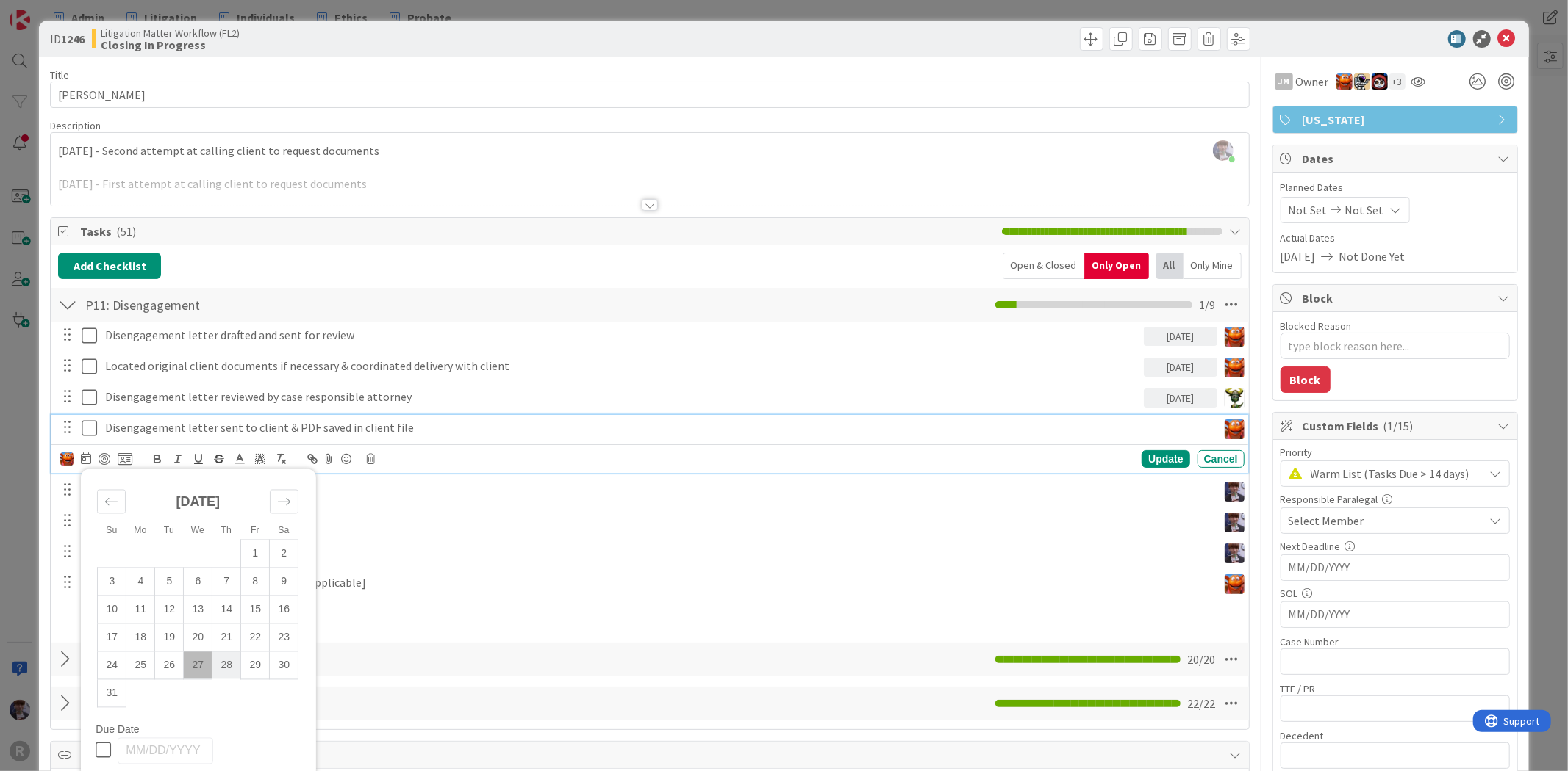
click at [238, 658] on td "28" at bounding box center [227, 665] width 29 height 28
type input "[DATE]"
click at [1155, 455] on div "Update" at bounding box center [1165, 460] width 48 height 18
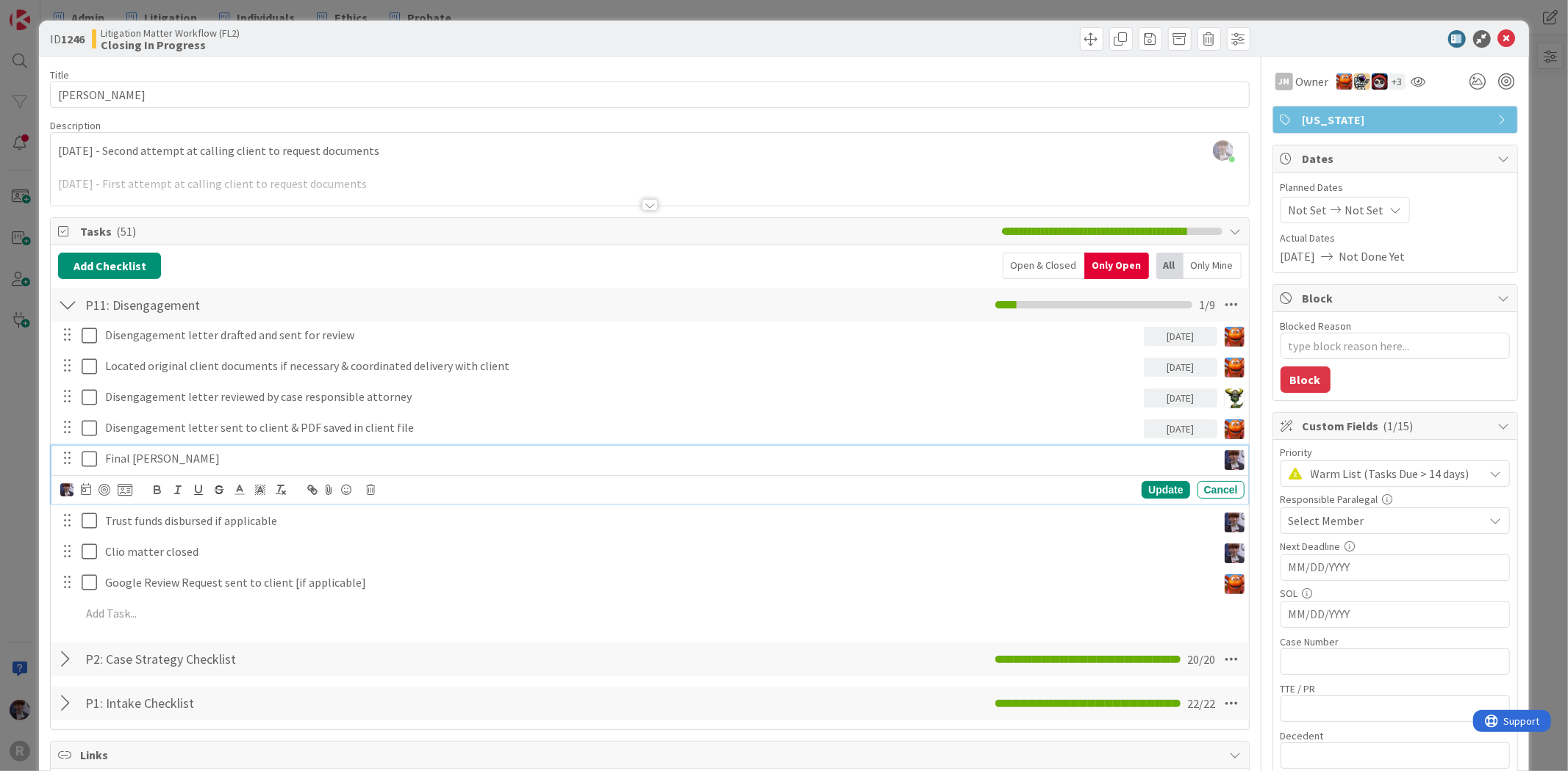
click at [127, 460] on p "Final Bill Sent" at bounding box center [658, 459] width 1106 height 17
click at [54, 498] on div "Update Cancel" at bounding box center [649, 490] width 1196 height 29
click at [61, 490] on img at bounding box center [67, 490] width 13 height 13
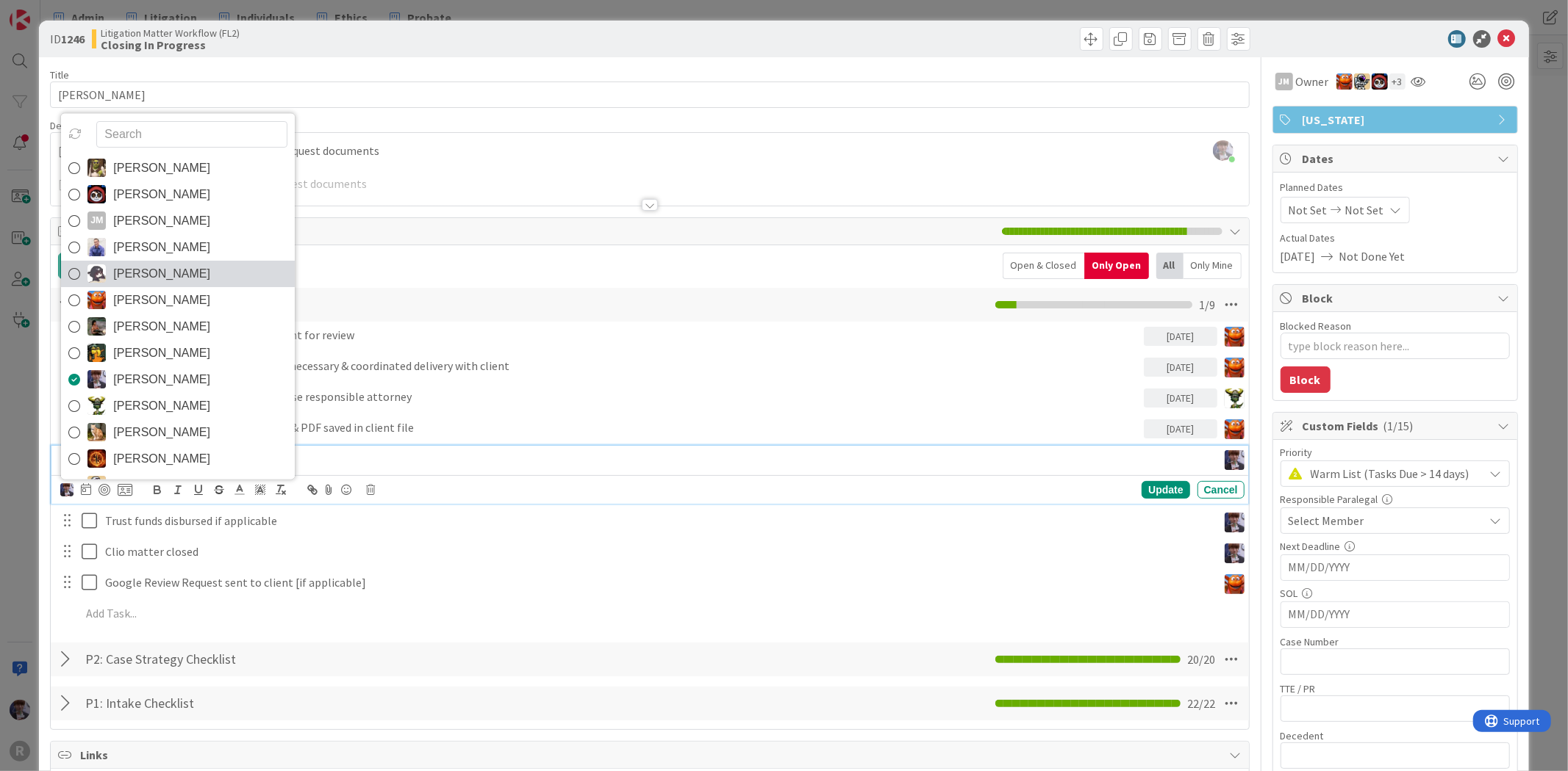
drag, startPoint x: 138, startPoint y: 279, endPoint x: 31, endPoint y: 534, distance: 276.5
click at [138, 280] on span "Kelly Nguyen" at bounding box center [162, 273] width 97 height 22
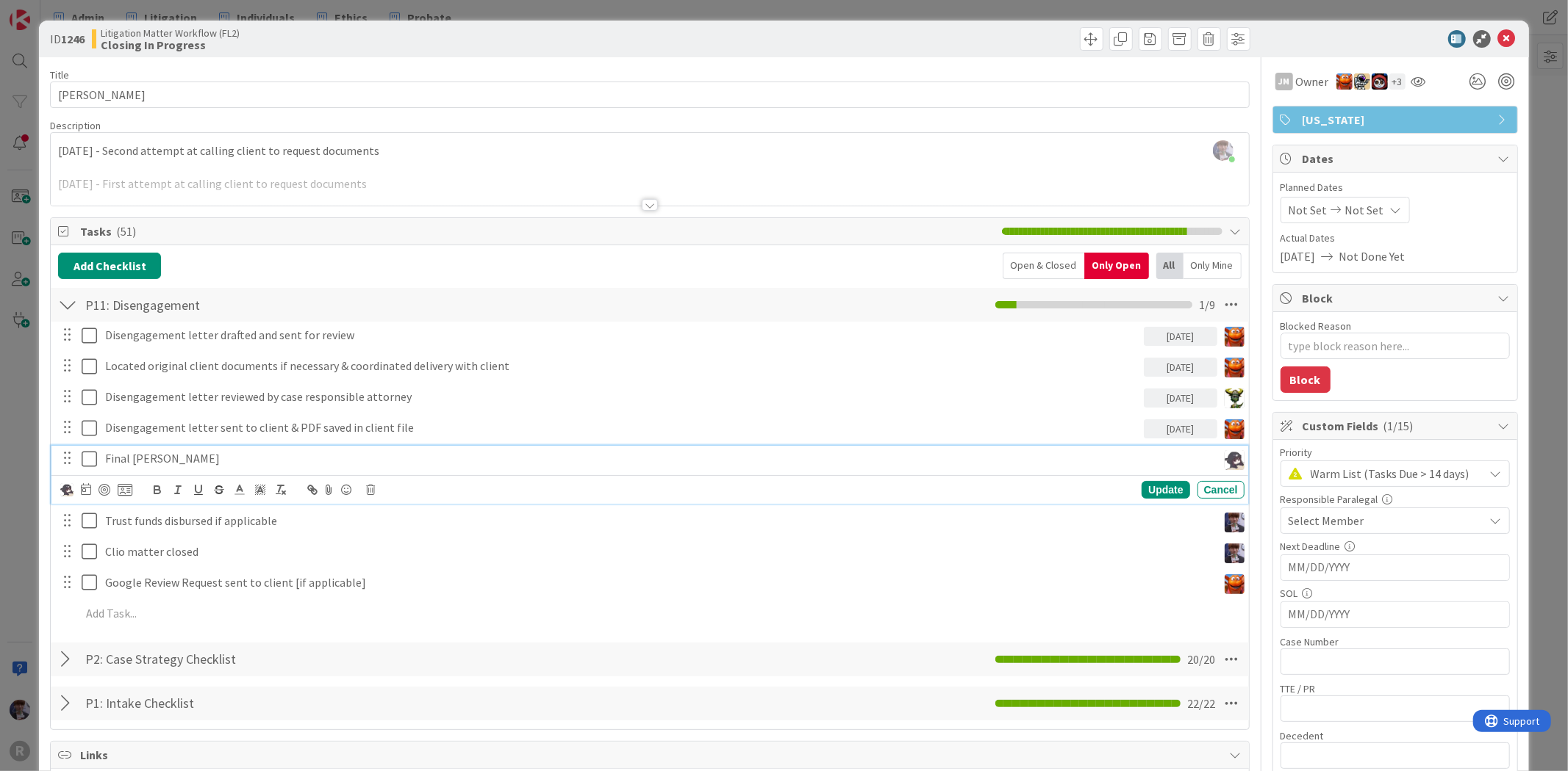
type textarea "x"
click at [82, 491] on icon at bounding box center [87, 489] width 11 height 12
click at [275, 536] on div "Move forward to switch to the next month." at bounding box center [284, 532] width 29 height 24
click at [150, 585] on td "1" at bounding box center [141, 584] width 29 height 28
type input "[DATE]"
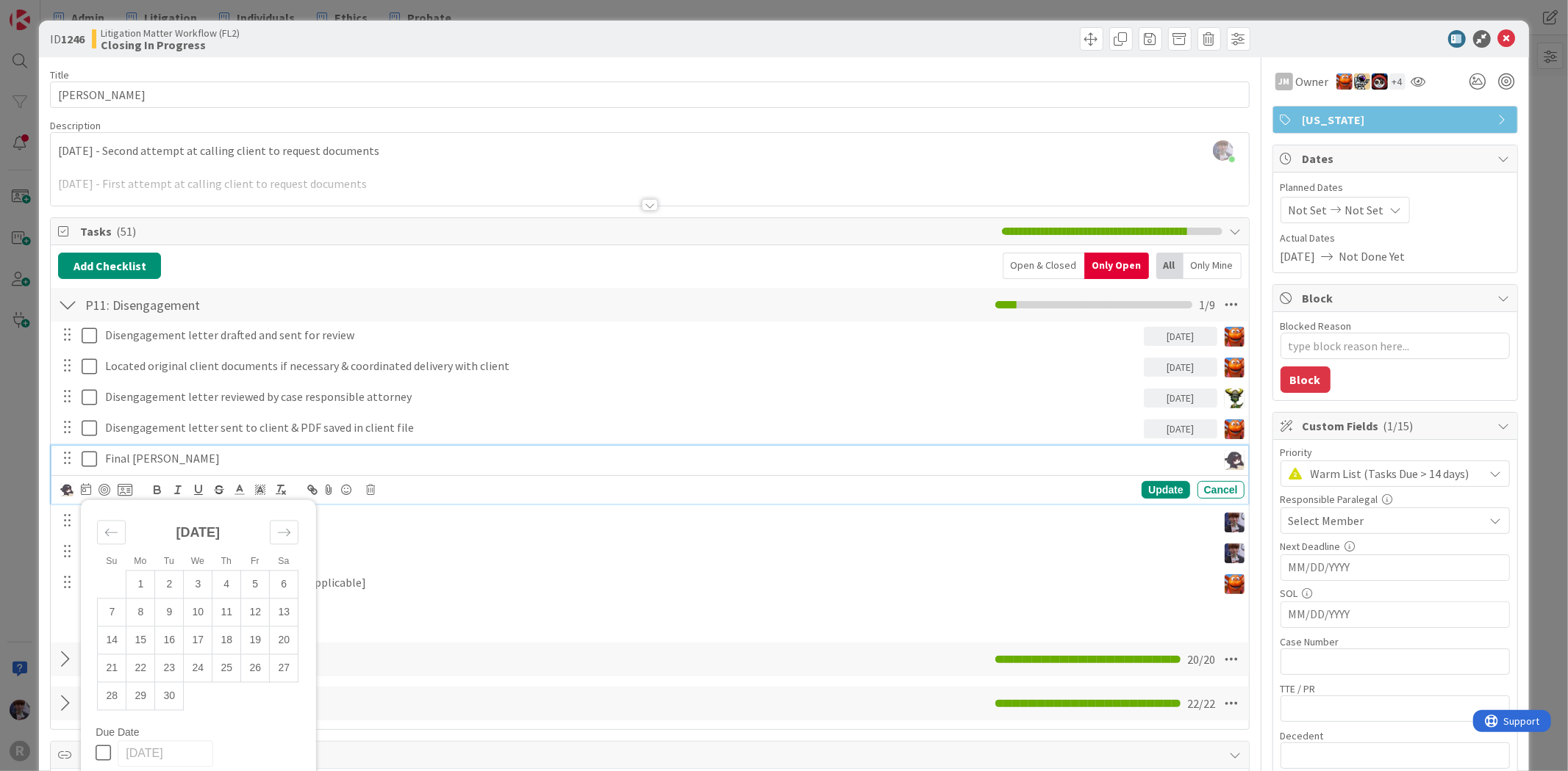
type textarea "x"
click at [1163, 493] on div "Update" at bounding box center [1165, 490] width 48 height 18
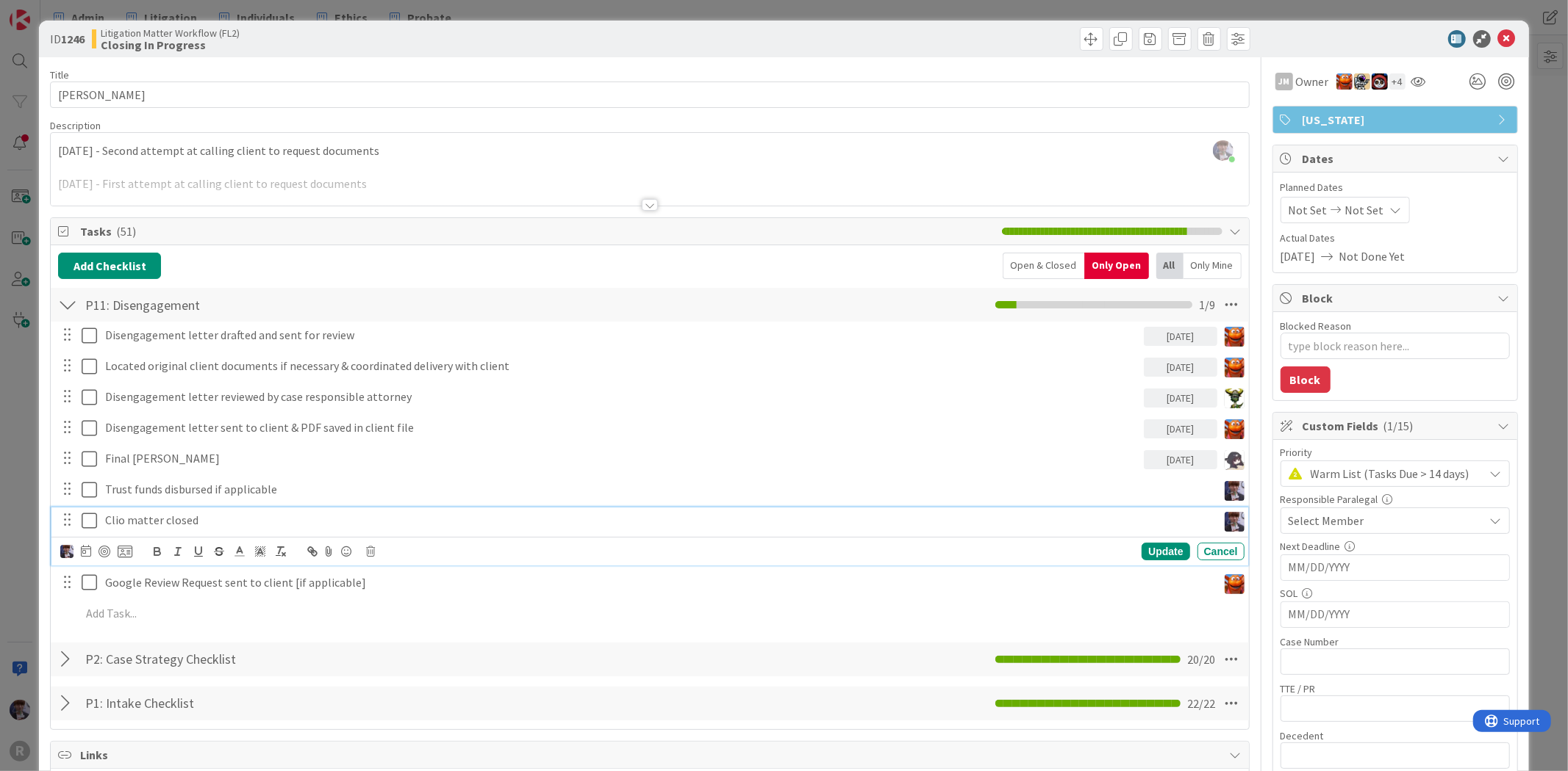
click at [179, 521] on p "Clio matter closed" at bounding box center [658, 520] width 1106 height 17
click at [81, 553] on icon at bounding box center [87, 551] width 11 height 12
click at [296, 595] on div "Move forward to switch to the next month." at bounding box center [284, 593] width 29 height 24
click at [254, 652] on td "5" at bounding box center [255, 646] width 29 height 28
type input "09/05/2025"
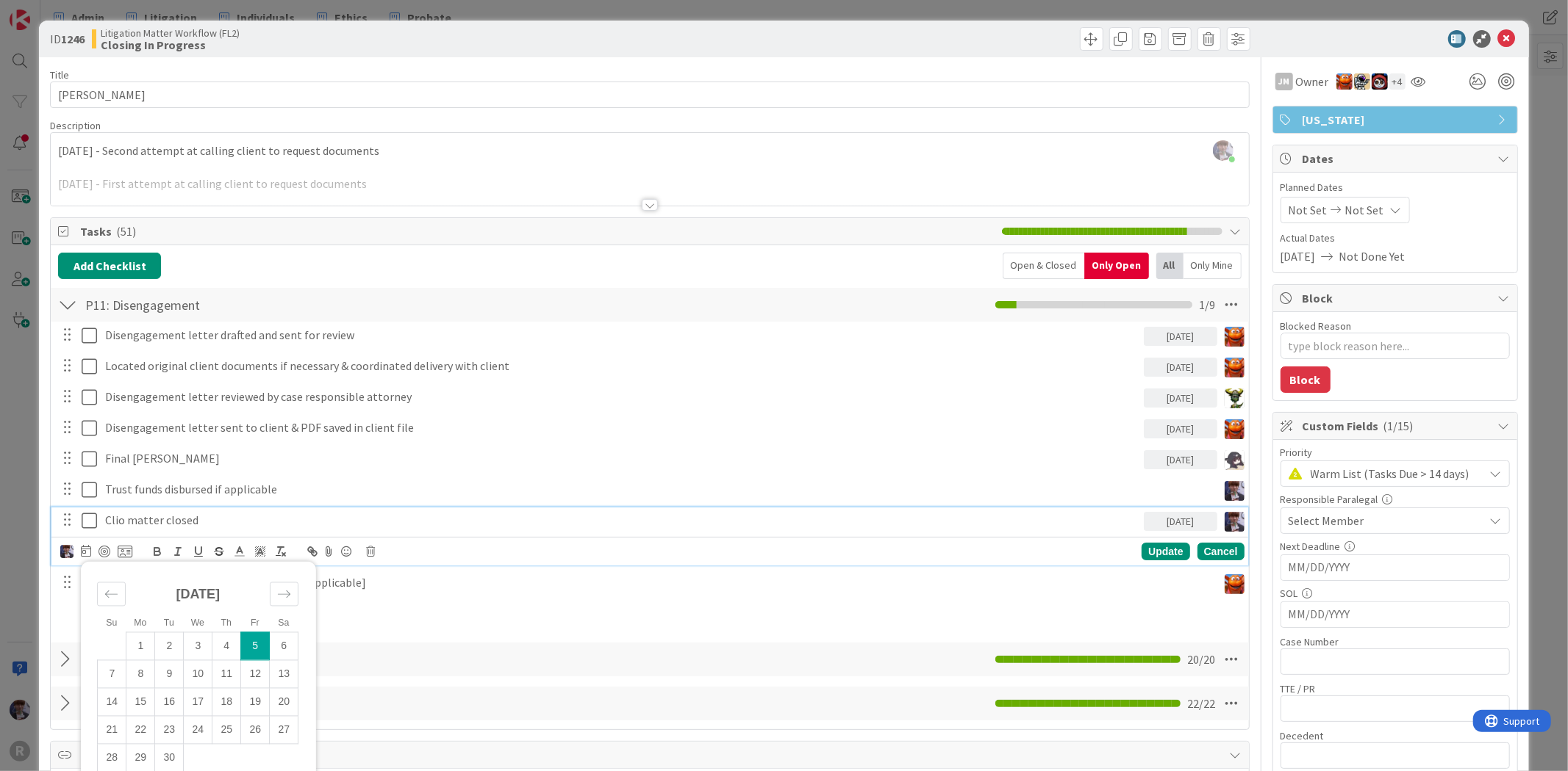
type textarea "x"
click at [1142, 547] on div "Update" at bounding box center [1165, 551] width 48 height 18
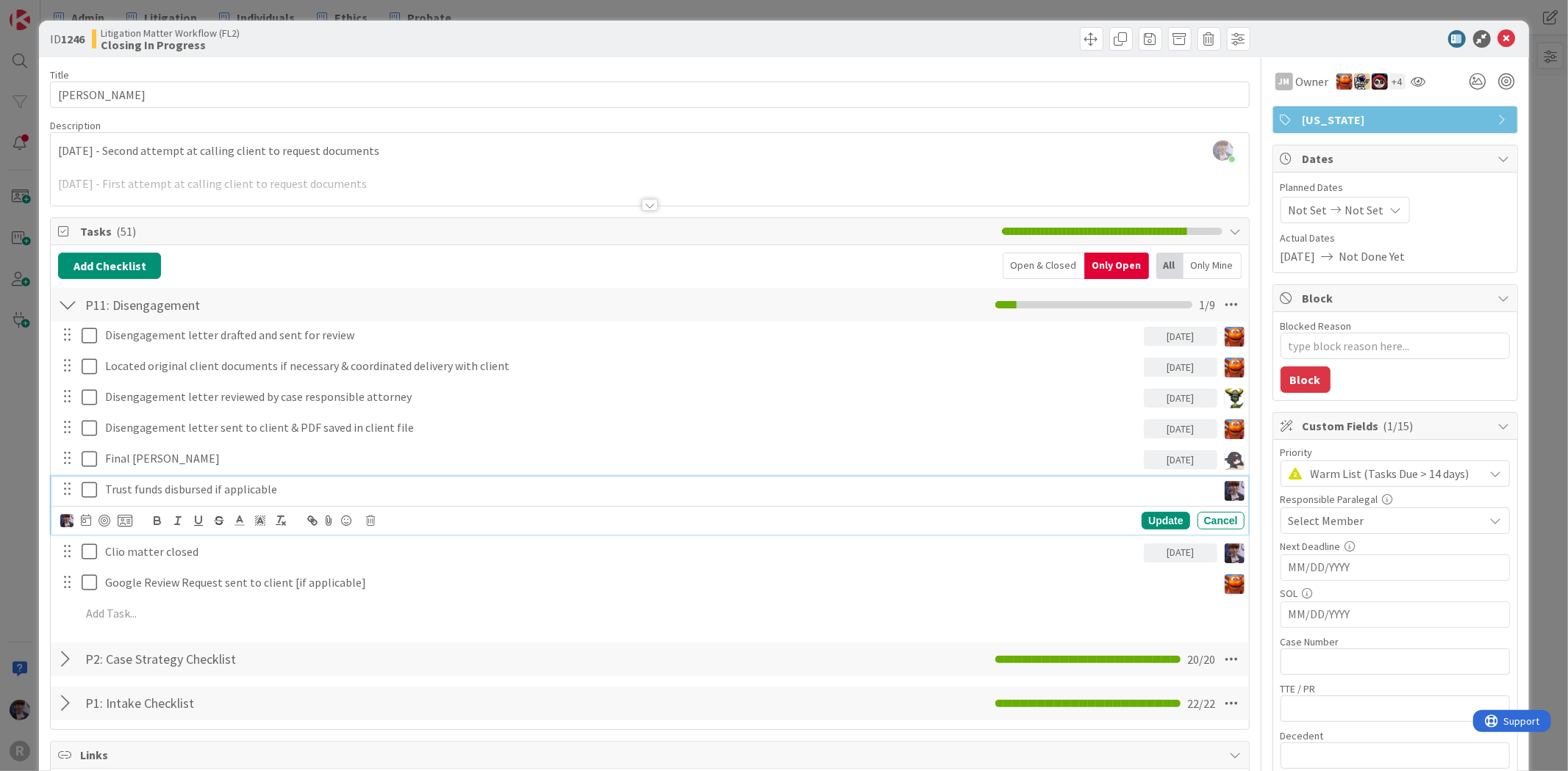
click at [1133, 485] on p "Trust funds disbursed if applicable" at bounding box center [658, 489] width 1106 height 17
click at [81, 520] on icon at bounding box center [87, 519] width 11 height 12
click at [272, 571] on div "Move forward to switch to the next month." at bounding box center [284, 562] width 29 height 24
click at [257, 608] on td "5" at bounding box center [255, 615] width 29 height 28
type input "09/05/2025"
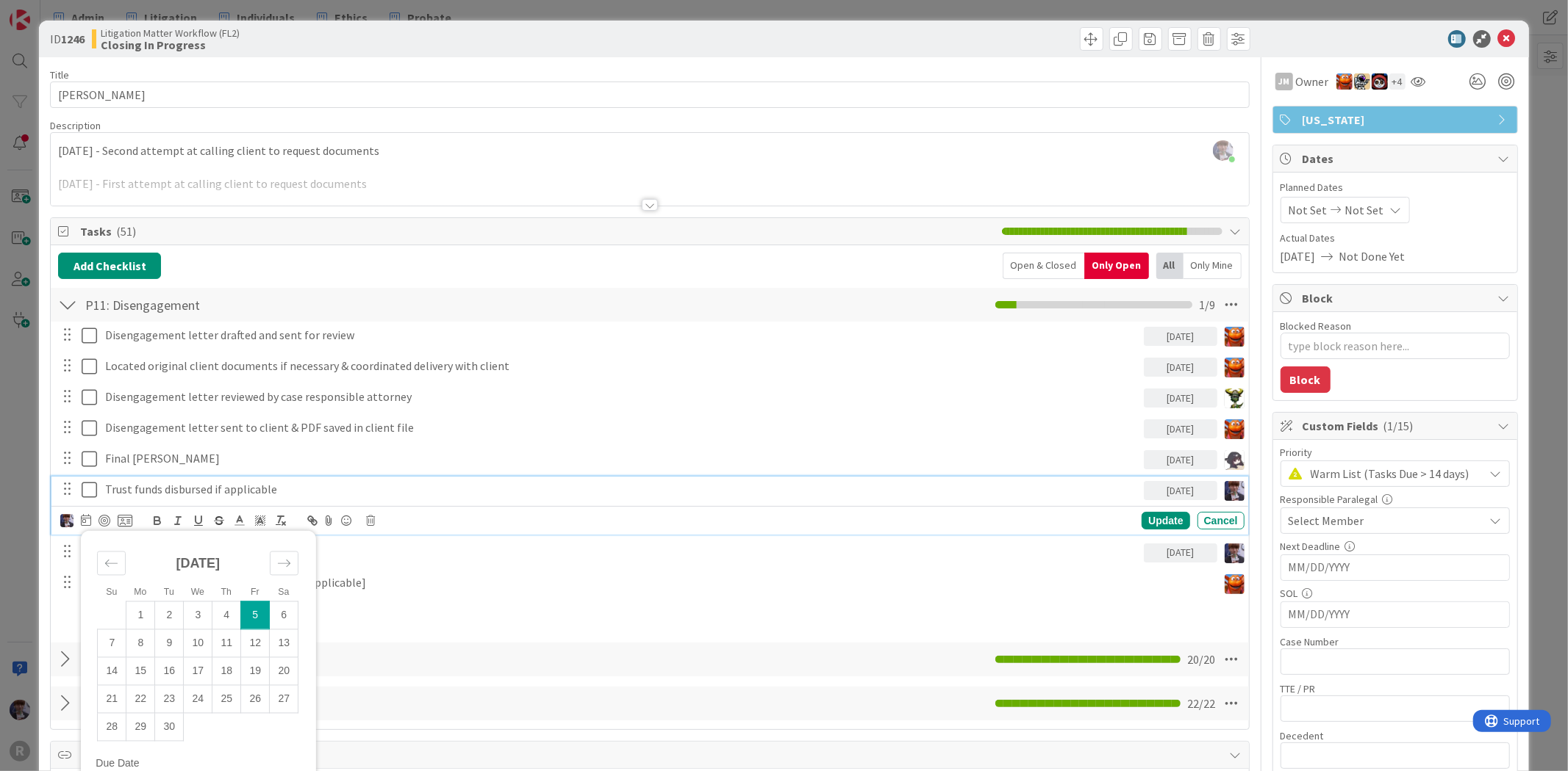
type textarea "x"
click at [138, 618] on td "1" at bounding box center [141, 615] width 29 height 28
type input "[DATE]"
type textarea "x"
click at [1141, 518] on div "Update" at bounding box center [1165, 521] width 48 height 18
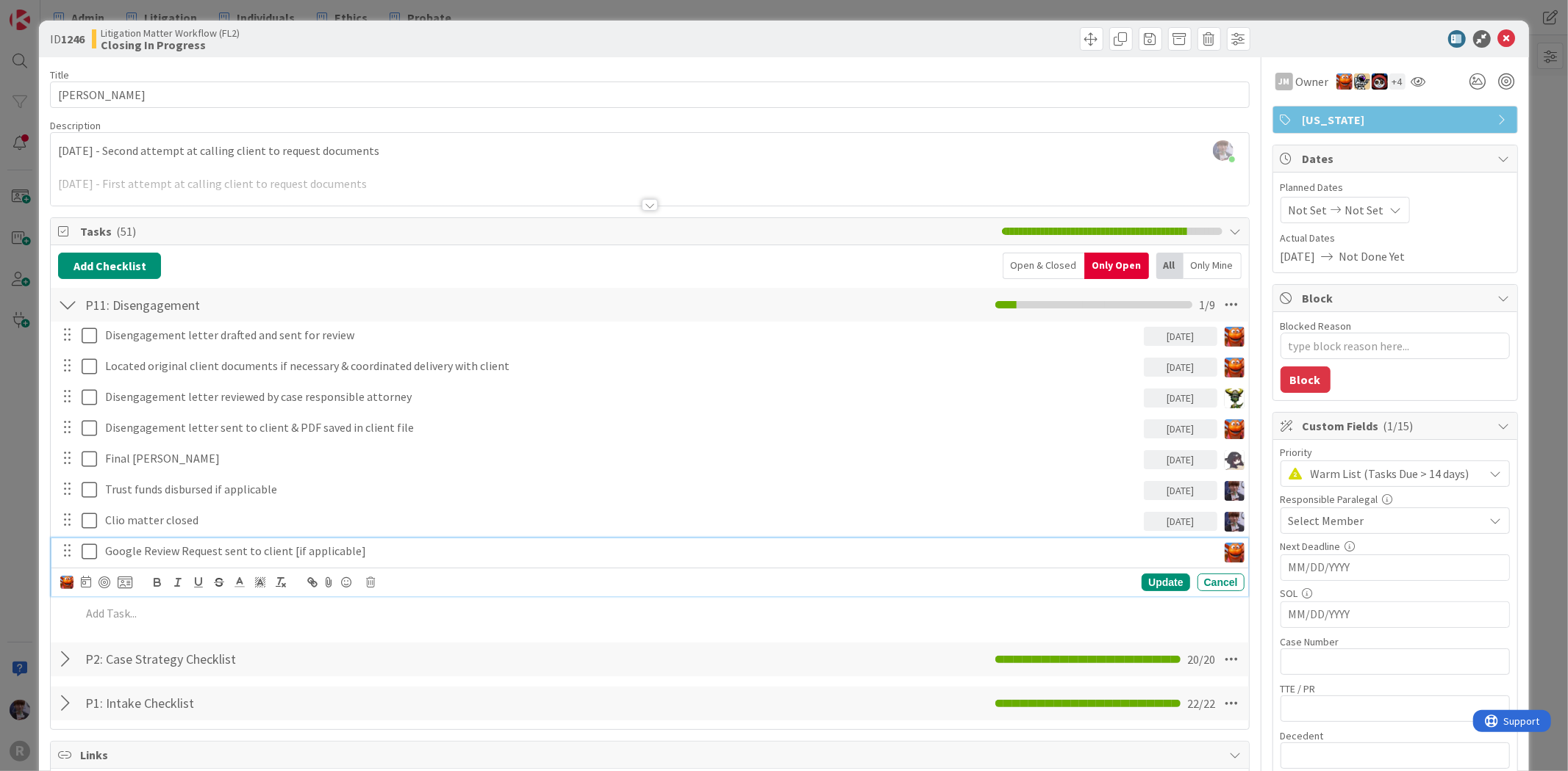
click at [133, 545] on p "Google Review Request sent to client [if applicable]" at bounding box center [658, 551] width 1106 height 17
click at [81, 584] on icon at bounding box center [87, 581] width 11 height 12
click at [292, 620] on div "Move forward to switch to the next month." at bounding box center [284, 625] width 29 height 24
click at [156, 679] on td "2" at bounding box center [170, 676] width 29 height 28
type input "09/02/2025"
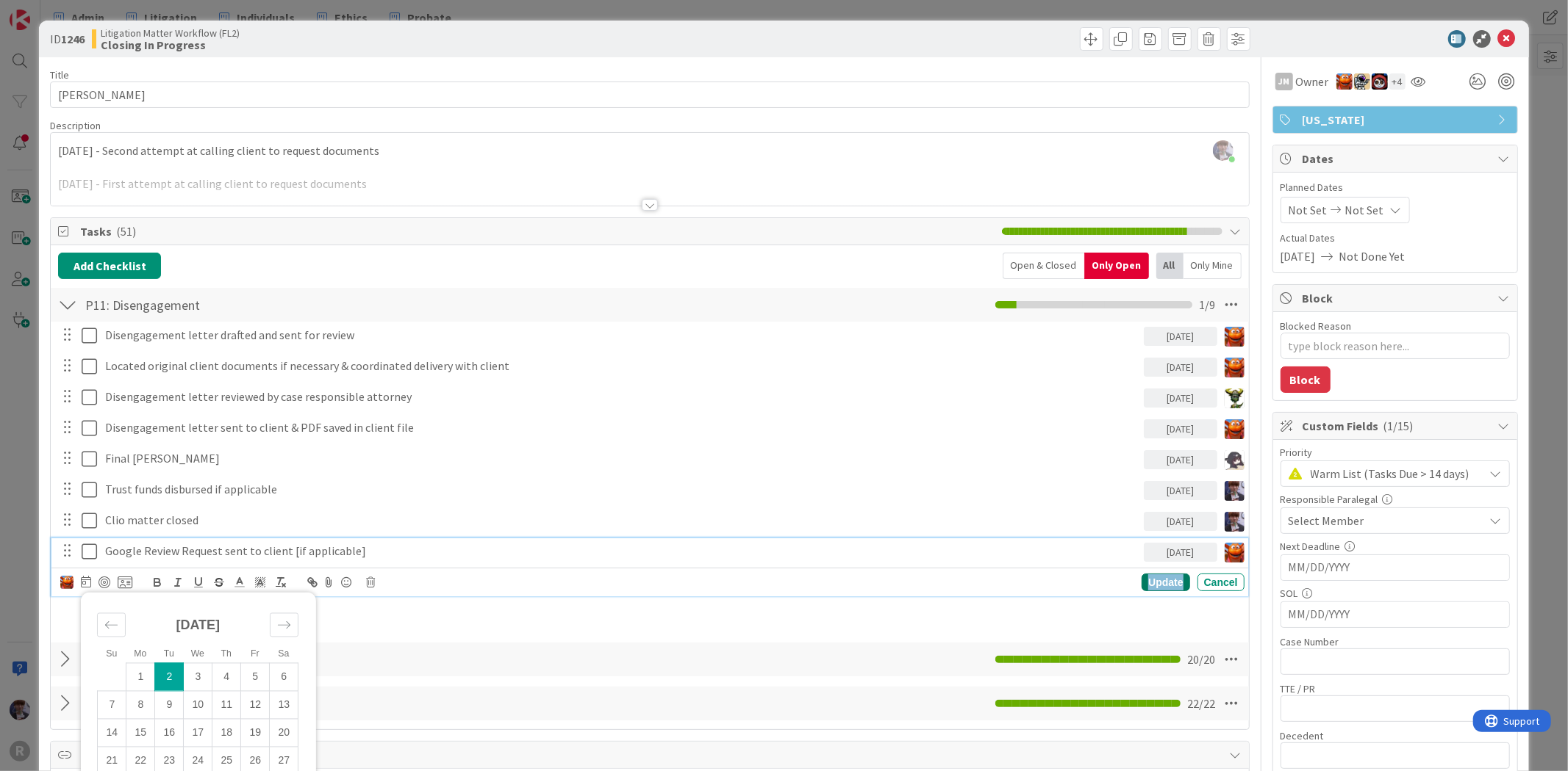
click at [1166, 581] on div "Update" at bounding box center [1165, 583] width 48 height 18
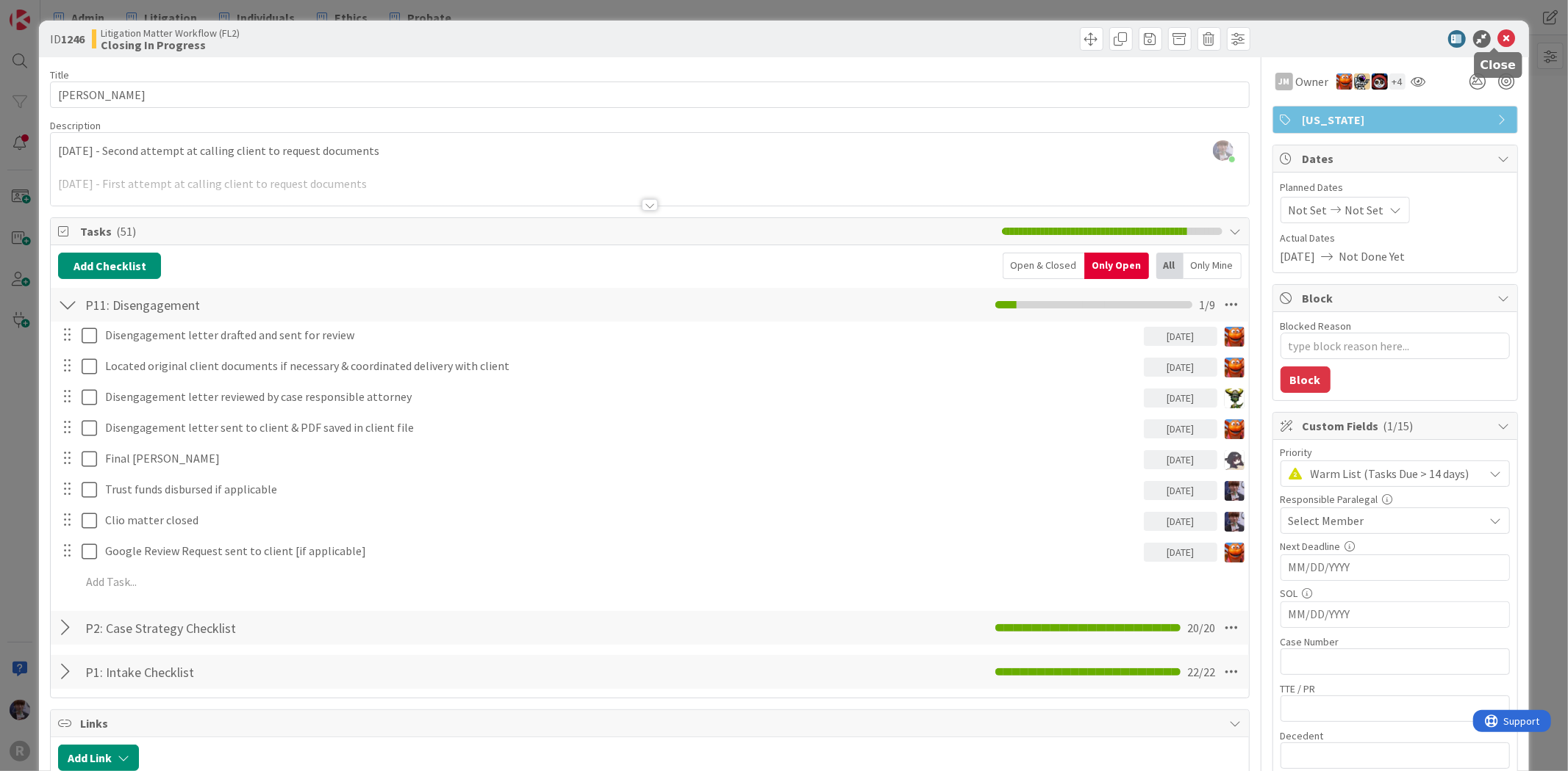
click at [1492, 28] on div "ID 1246 Litigation Matter Workflow (FL2) Closing In Progress" at bounding box center [784, 38] width 1489 height 37
click at [1498, 37] on icon at bounding box center [1507, 39] width 18 height 18
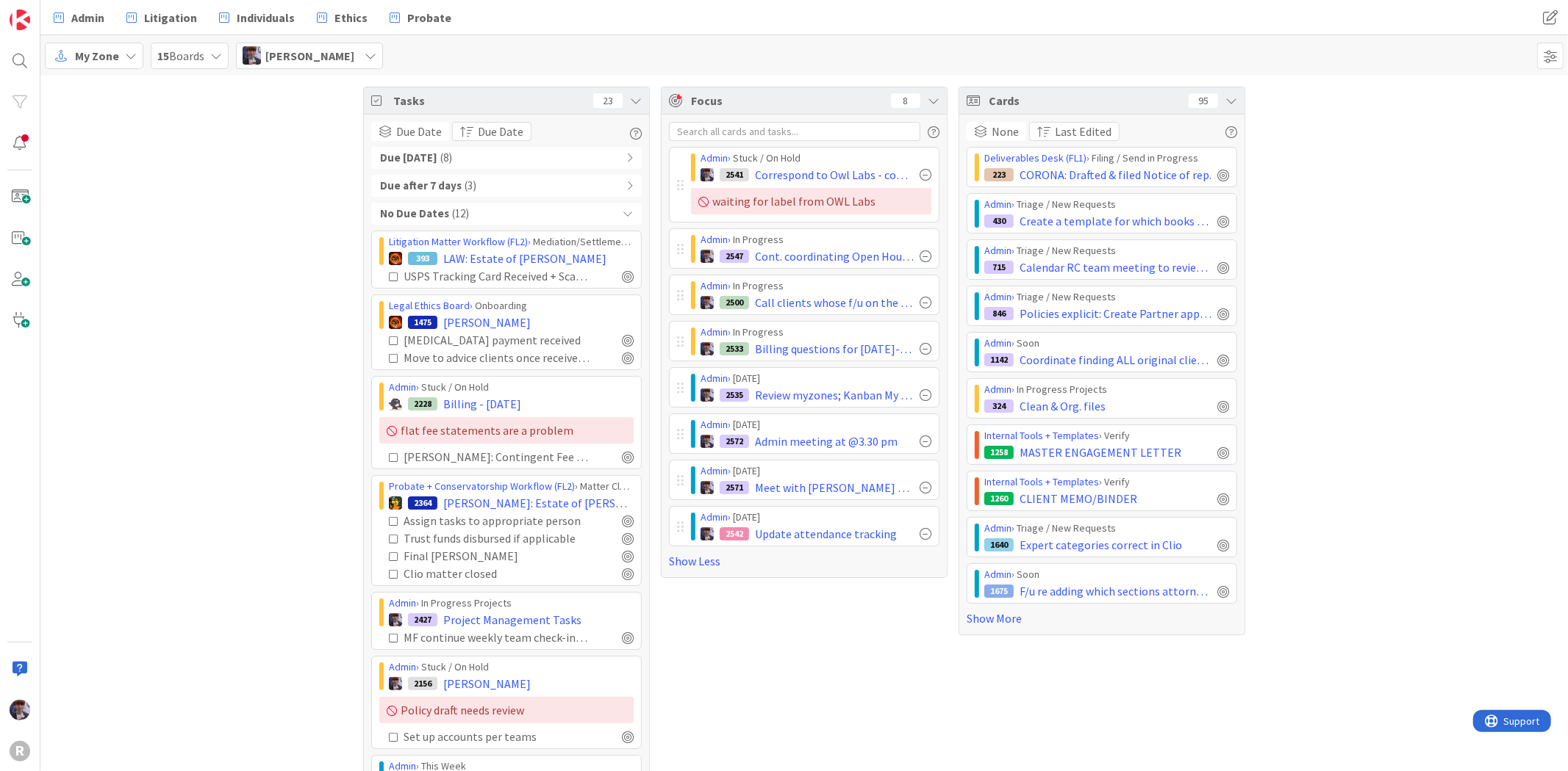
click at [549, 152] on div "Due within 7 days ( 8 )" at bounding box center [506, 158] width 271 height 22
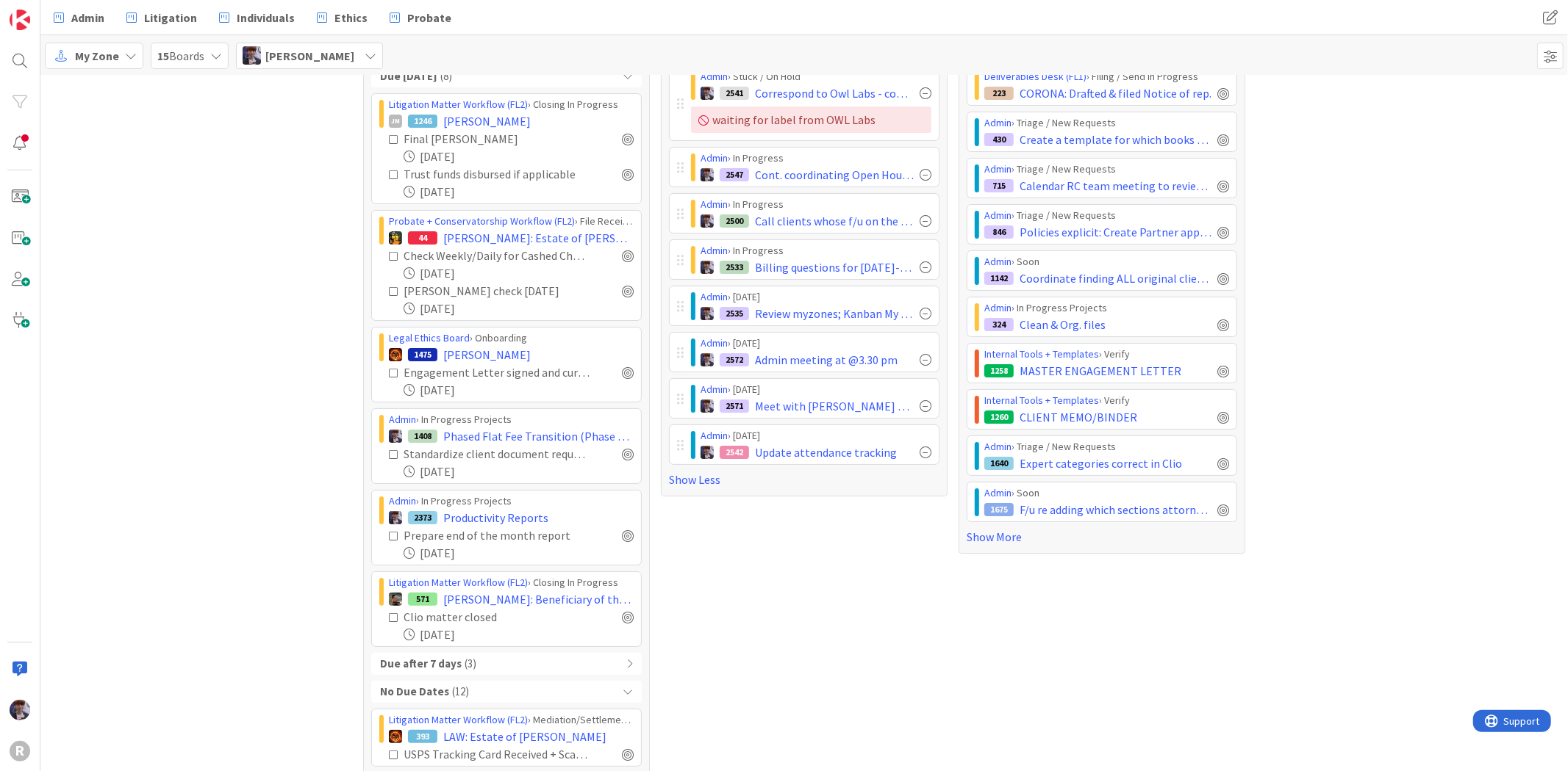
scroll to position [245, 0]
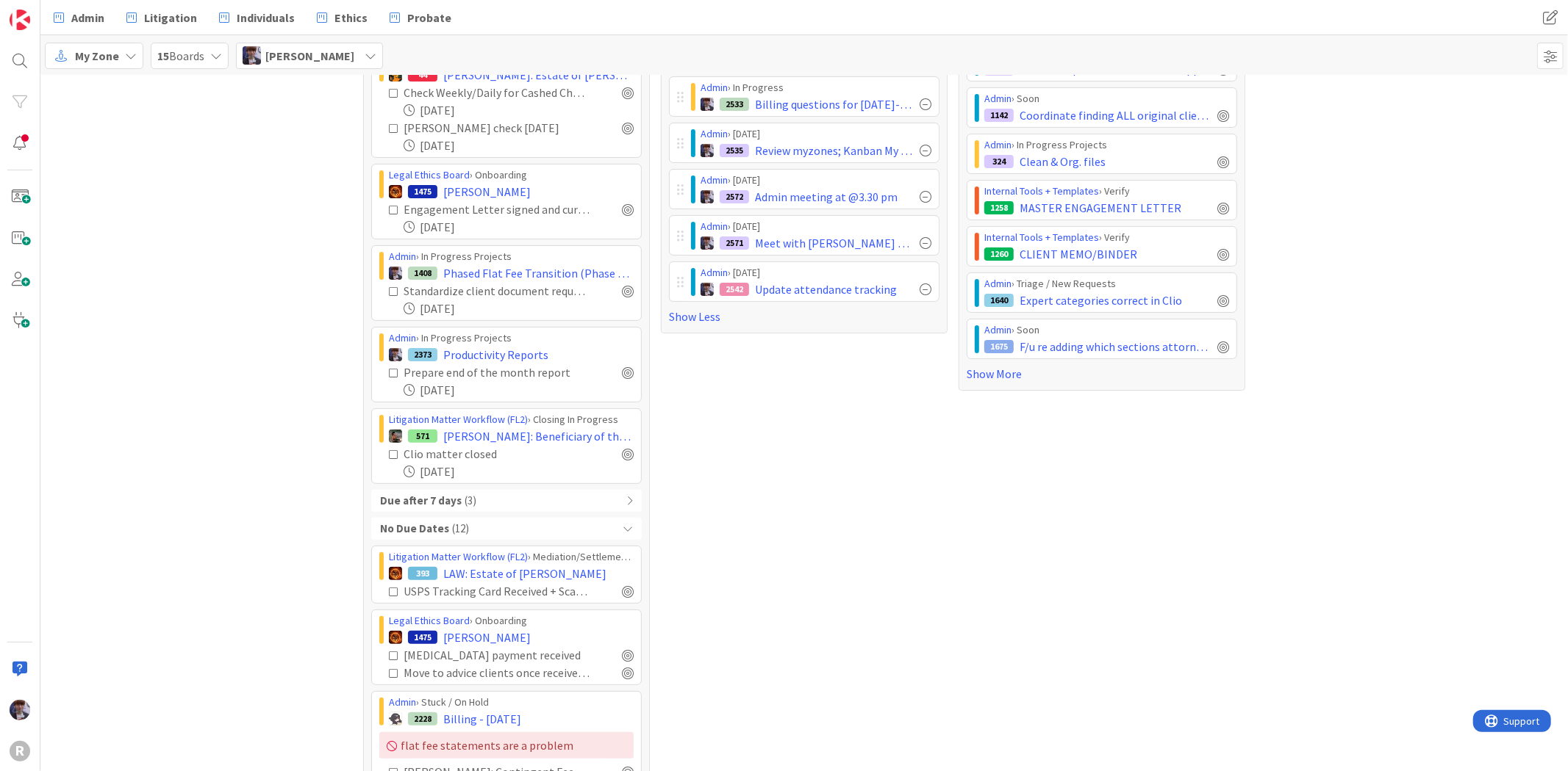
click at [605, 496] on div "Due after 7 days ( 3 )" at bounding box center [506, 501] width 271 height 22
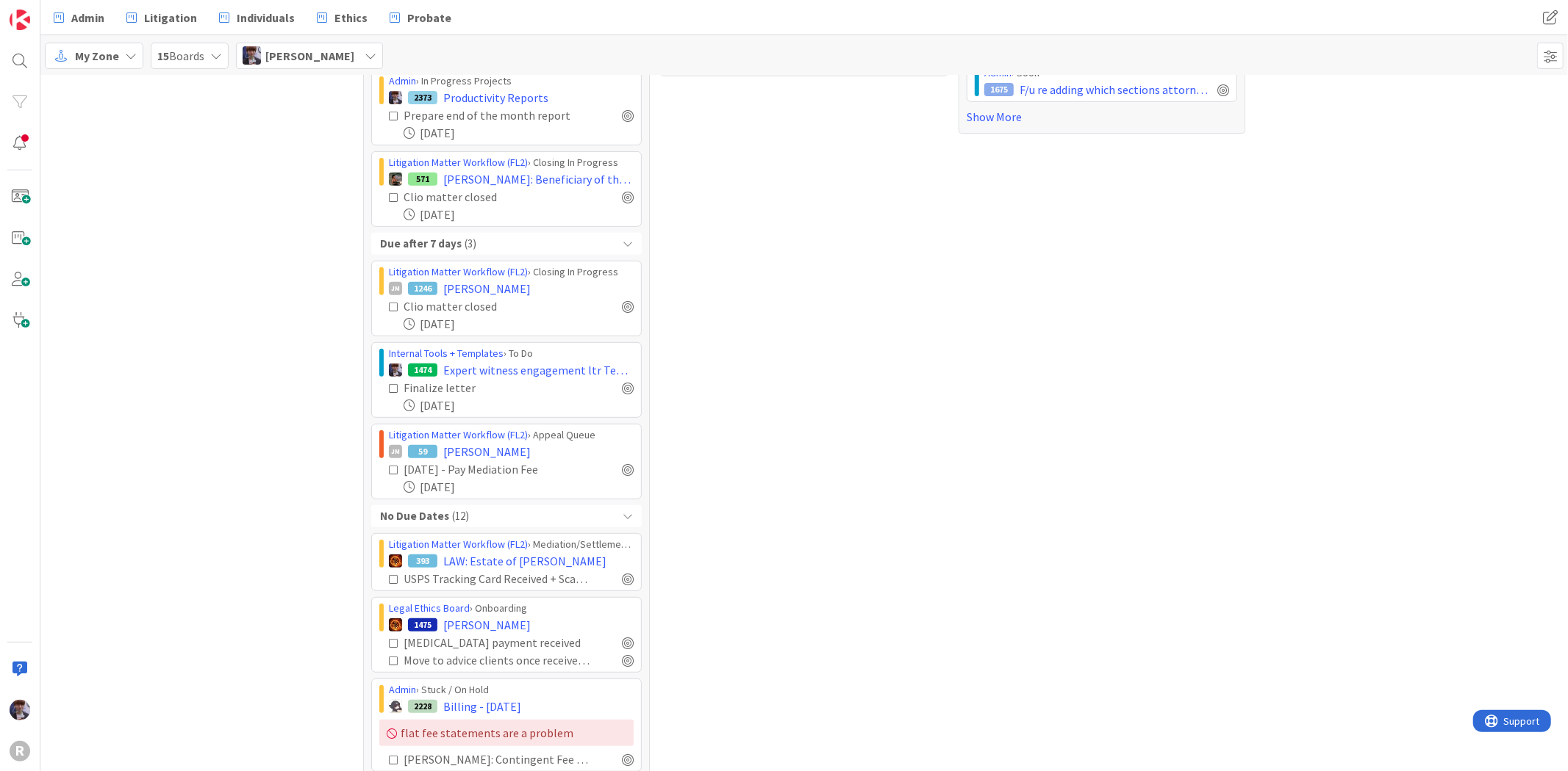
scroll to position [571, 0]
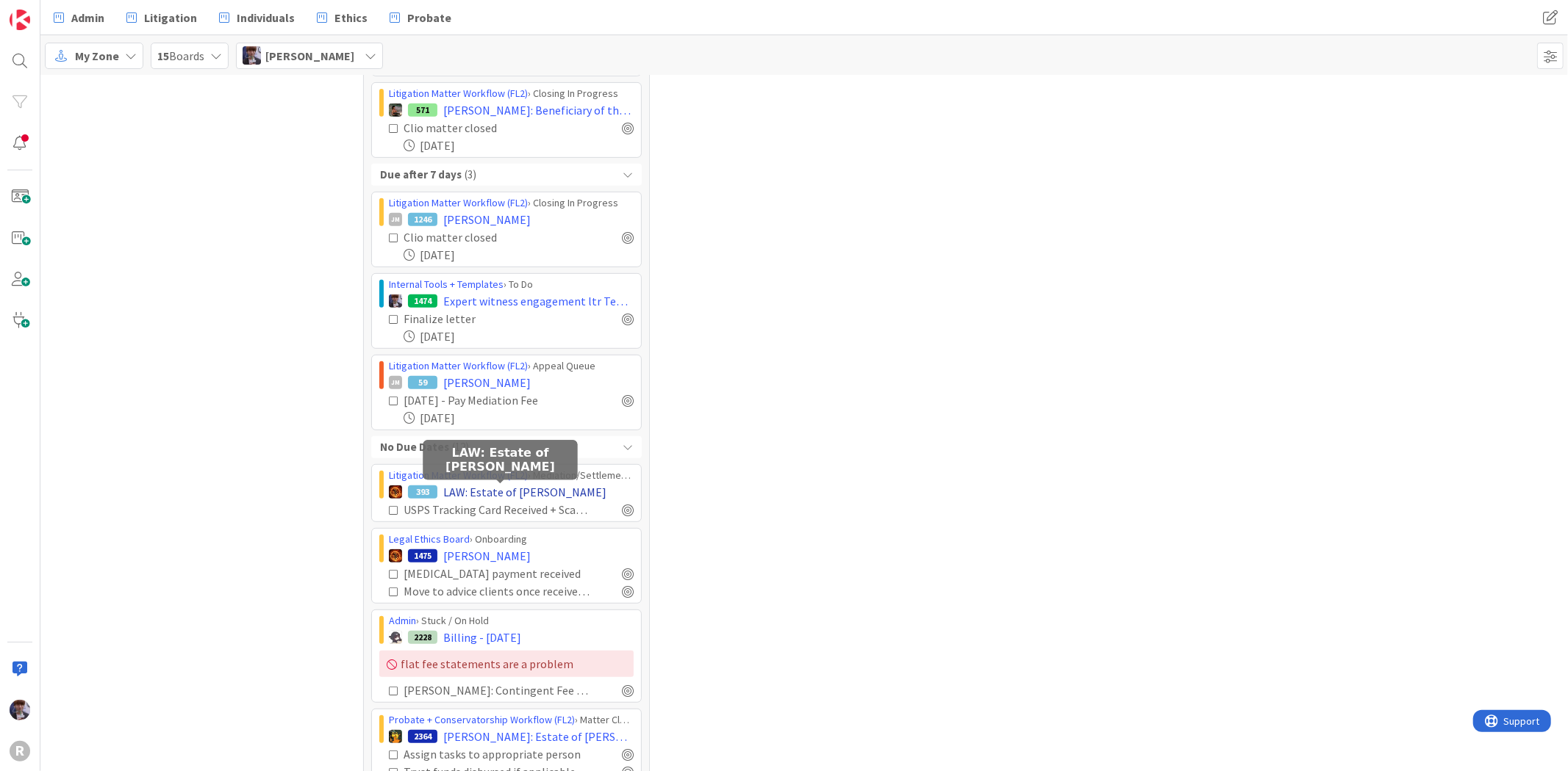
click at [520, 497] on span "LAW: Estate of Lori Colson" at bounding box center [524, 493] width 163 height 18
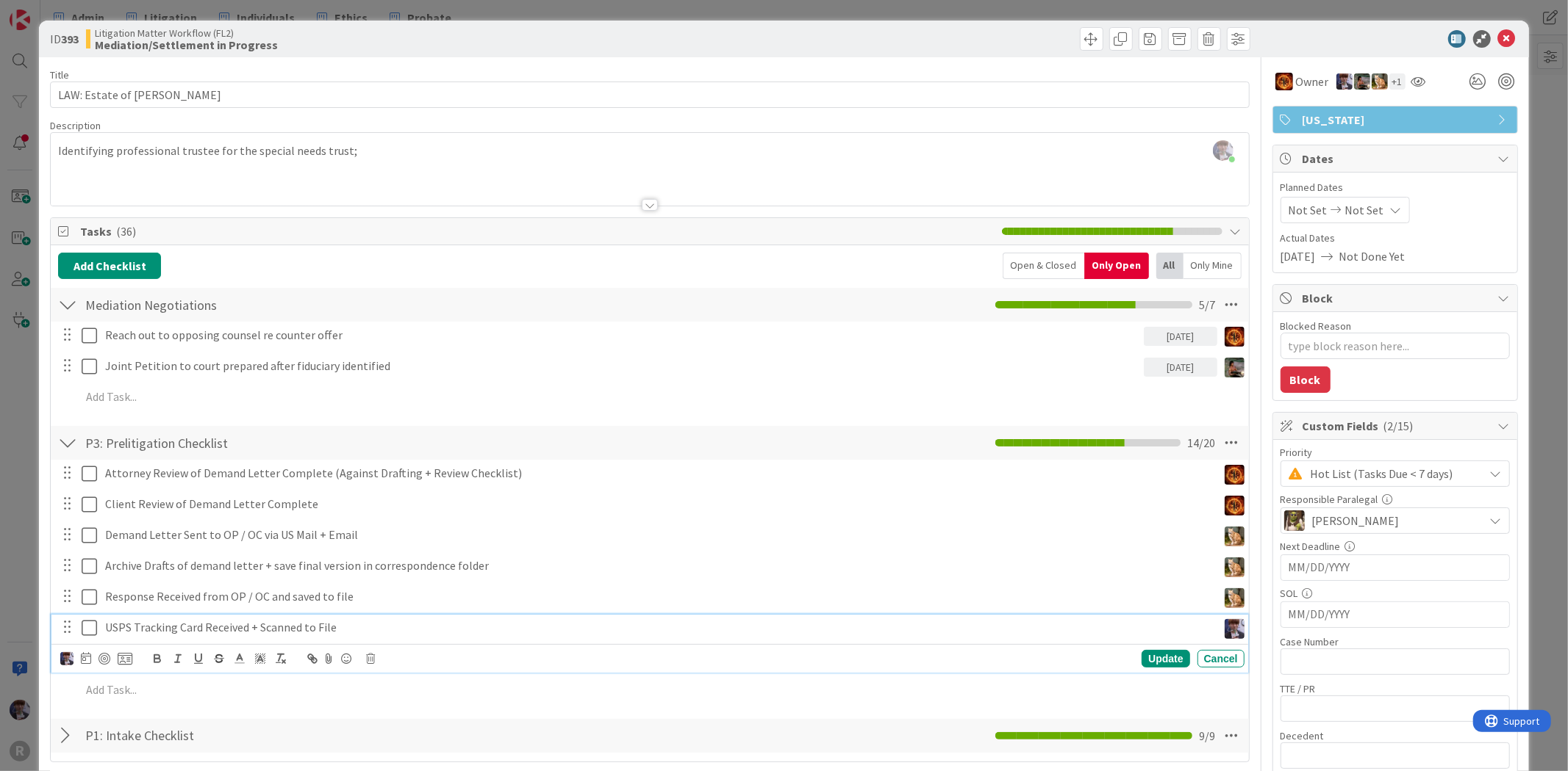
click at [147, 632] on p "USPS Tracking Card Received + Scanned to File" at bounding box center [658, 627] width 1106 height 17
click at [61, 659] on img at bounding box center [67, 659] width 13 height 13
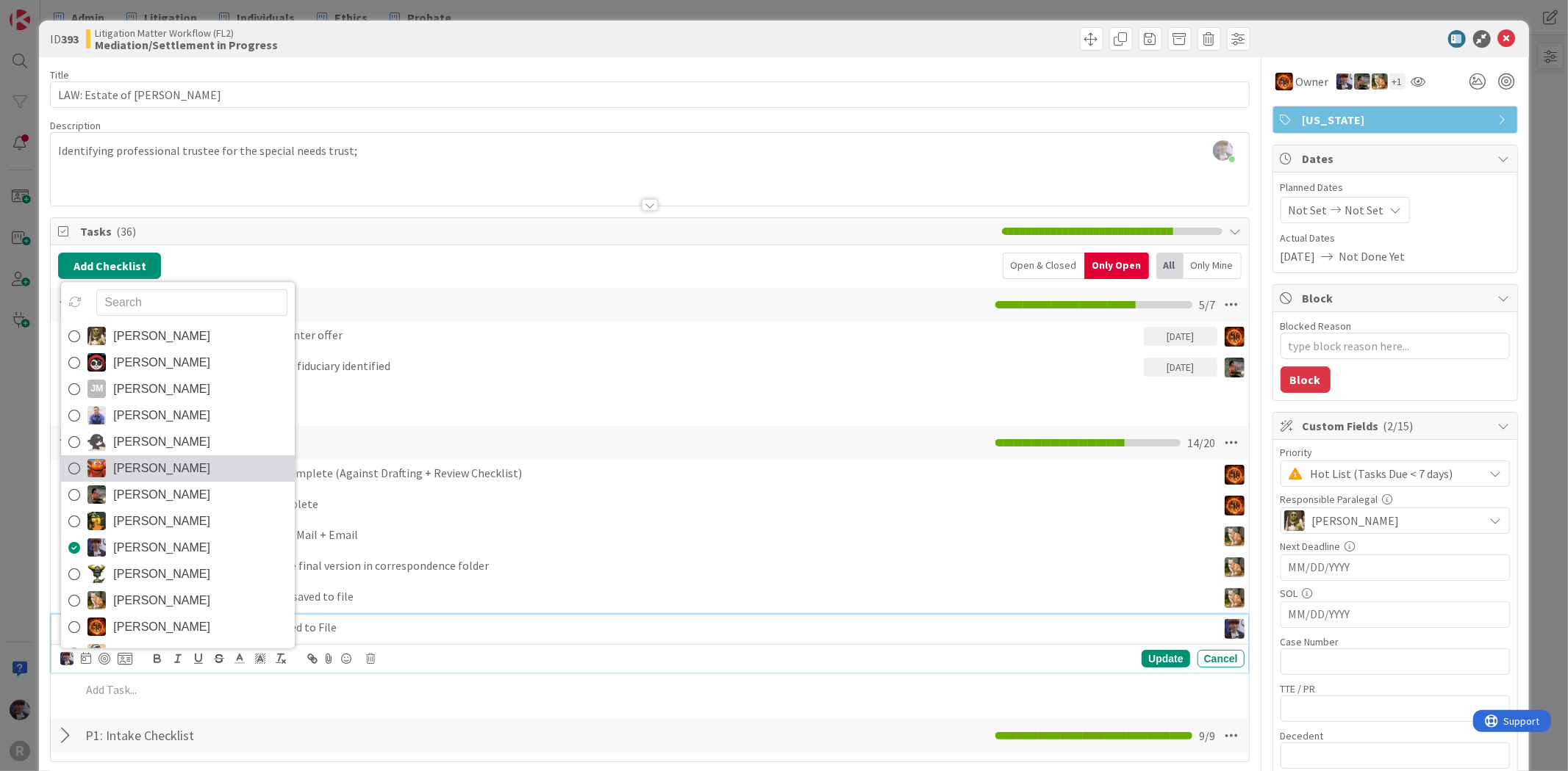
click at [129, 465] on span "Kiara Adams" at bounding box center [162, 468] width 97 height 22
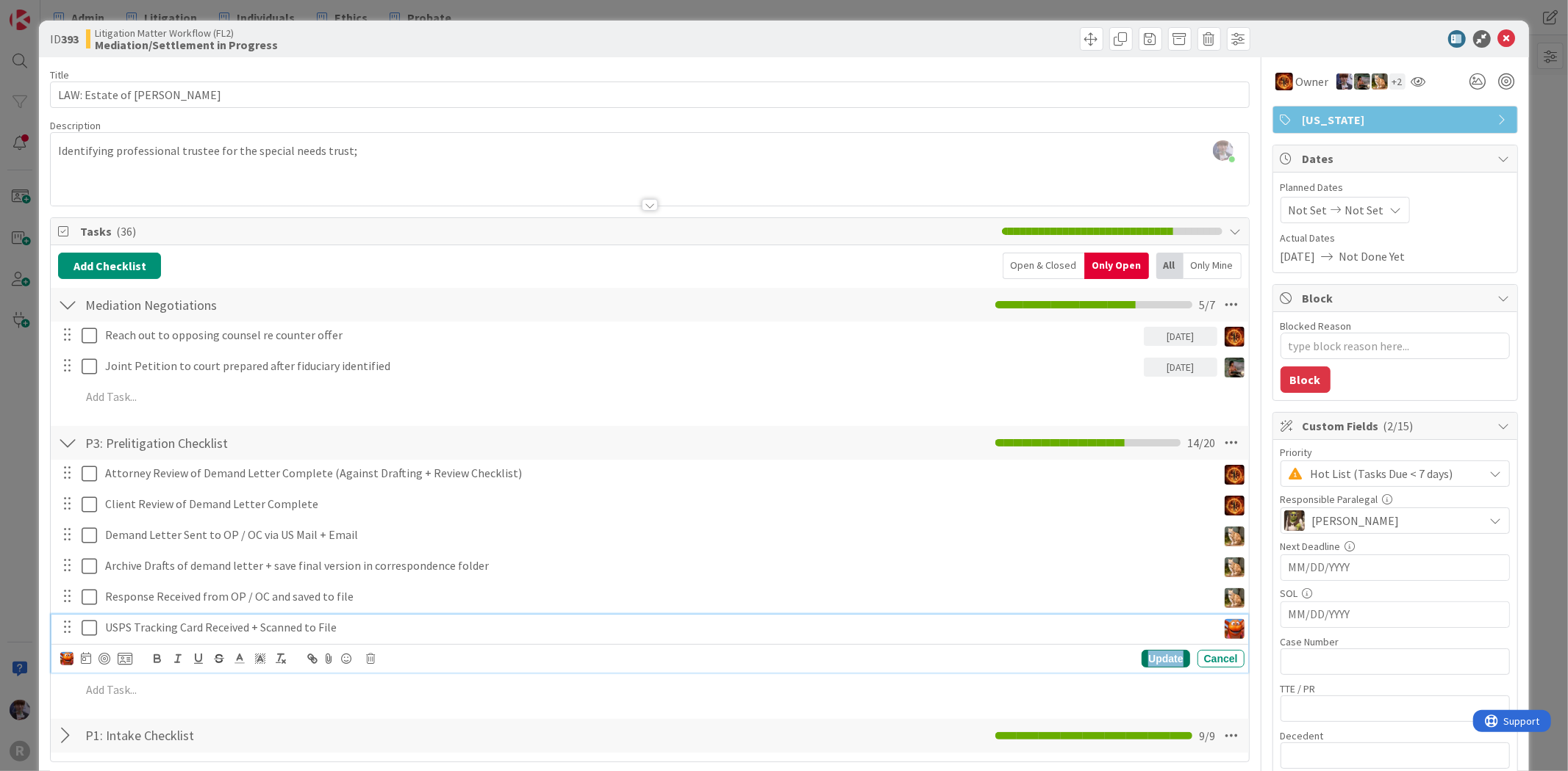
click at [1166, 658] on div "Update" at bounding box center [1165, 659] width 48 height 18
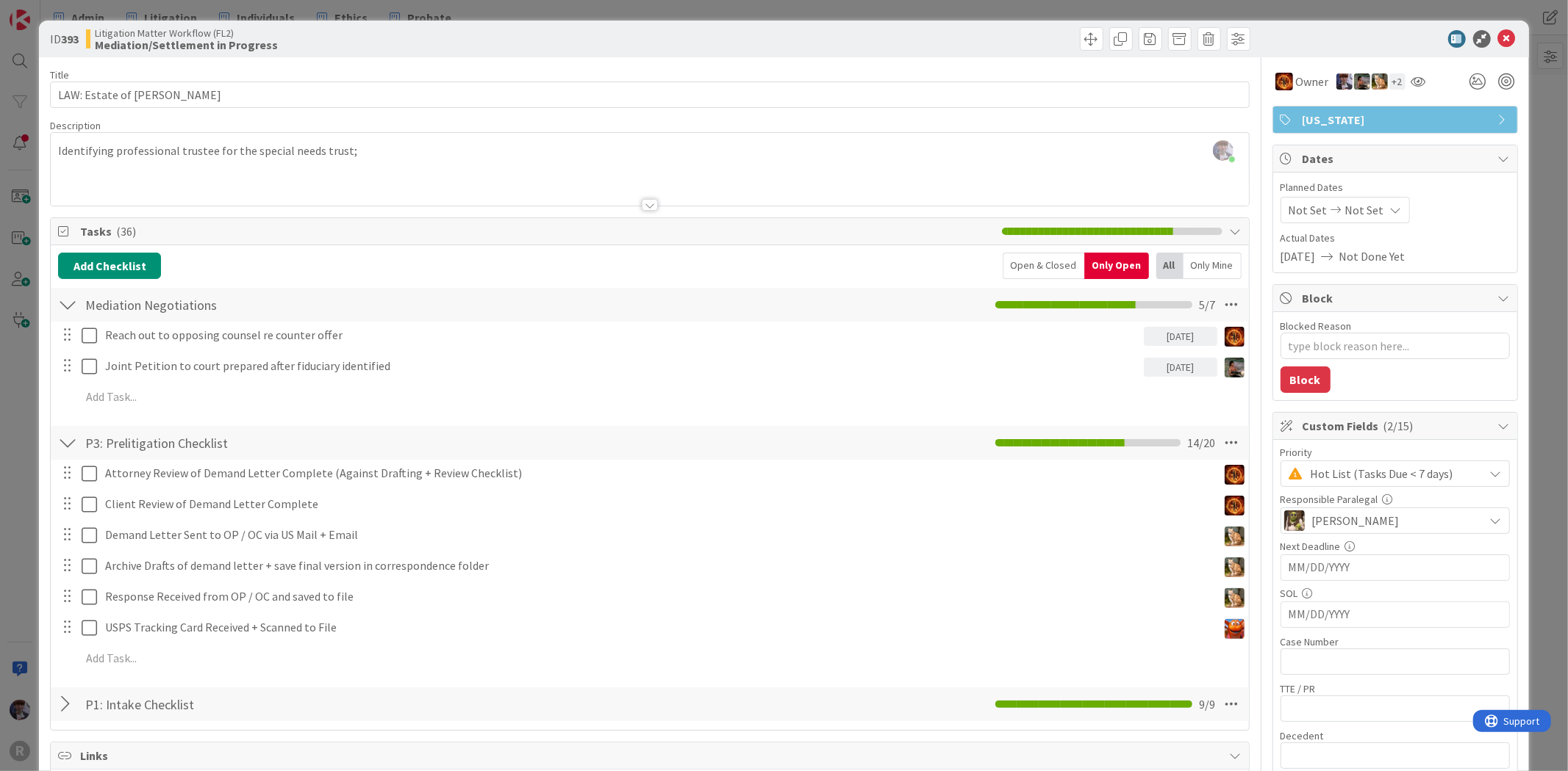
click at [1532, 363] on div "ID 393 Litigation Matter Workflow (FL2) Mediation/Settlement in Progress Title …" at bounding box center [784, 386] width 1568 height 771
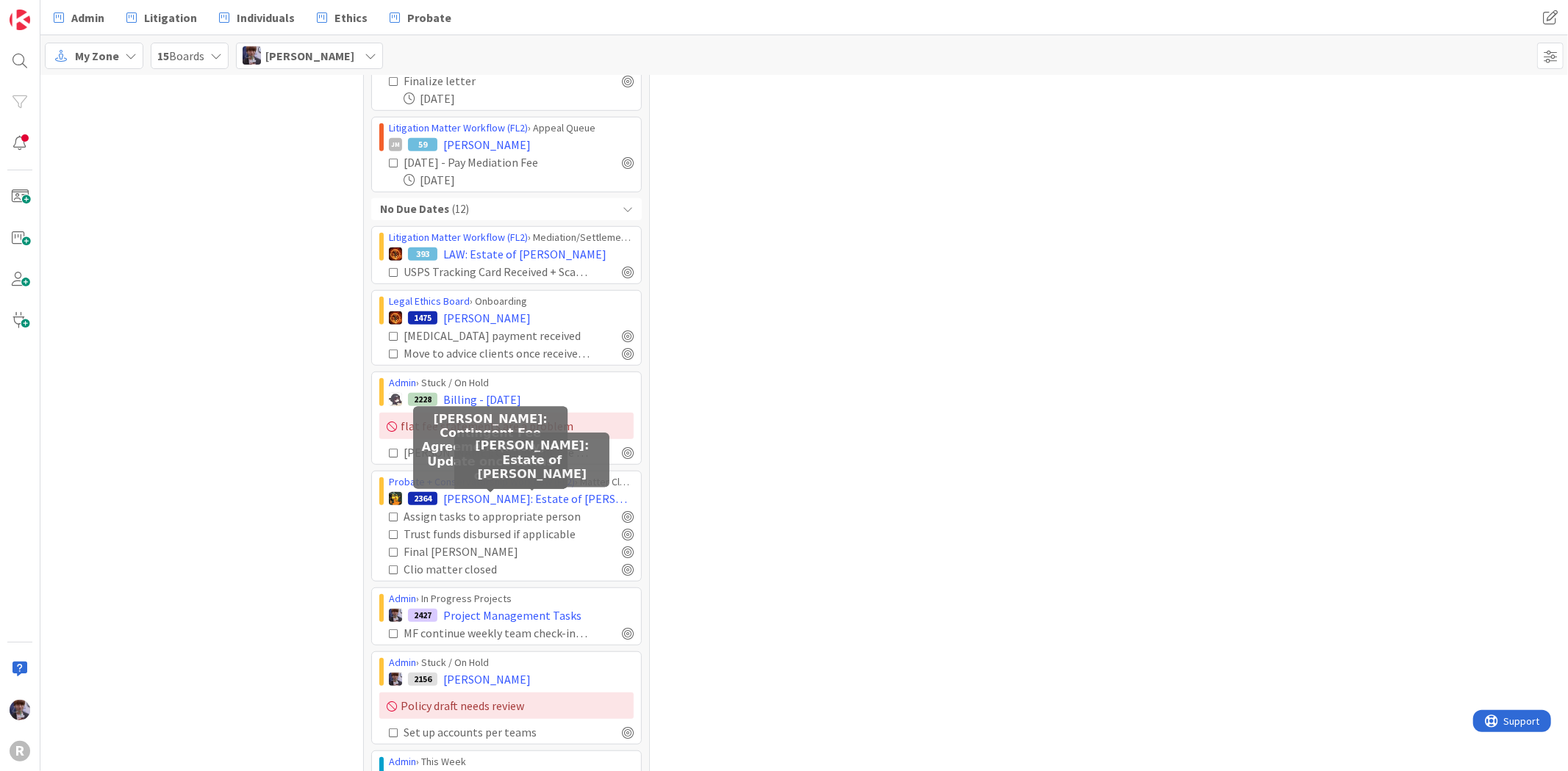
scroll to position [817, 0]
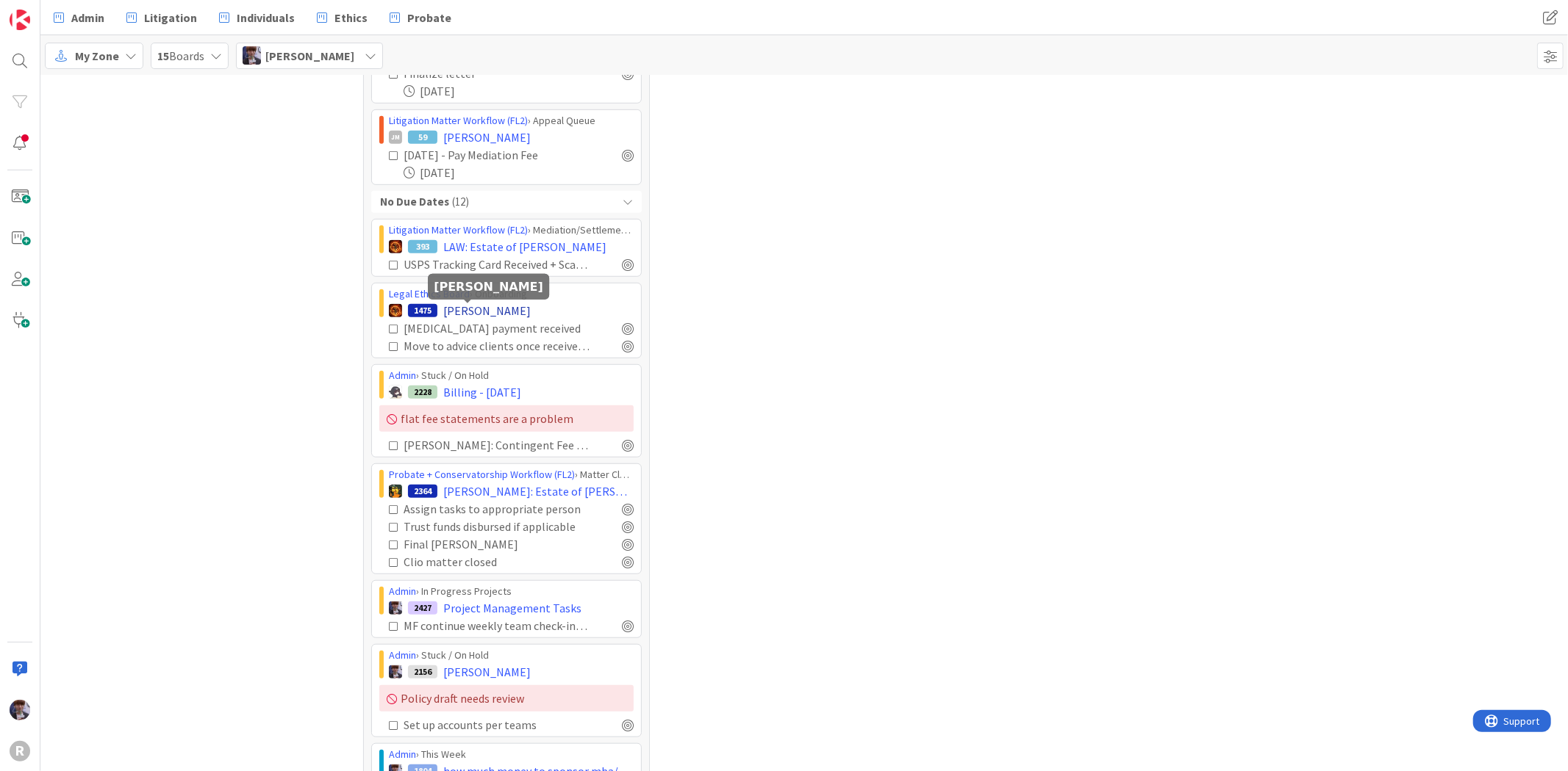
click at [497, 309] on span "ROSE, Adam" at bounding box center [487, 311] width 88 height 18
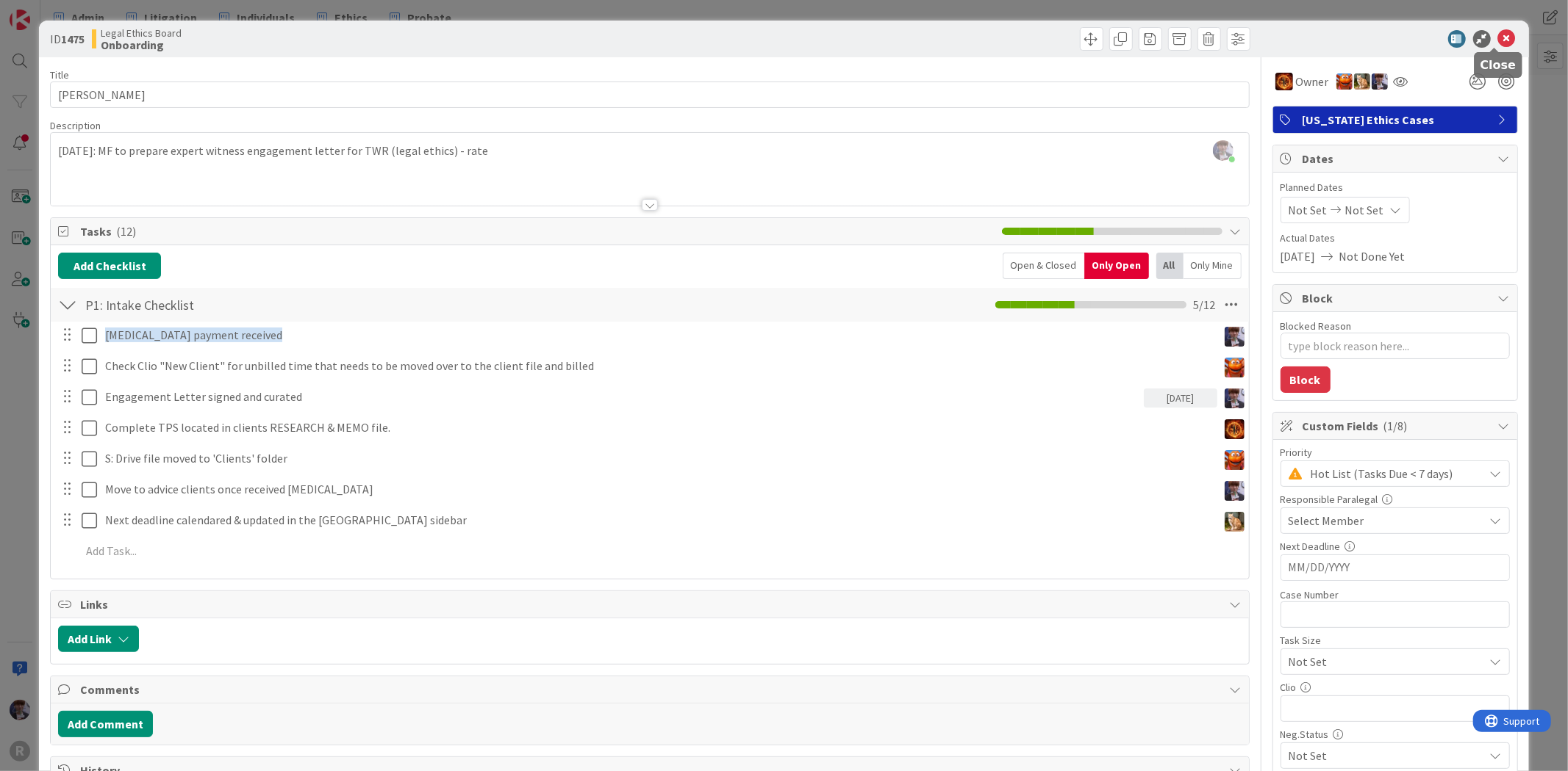
click at [1503, 34] on icon at bounding box center [1507, 39] width 18 height 18
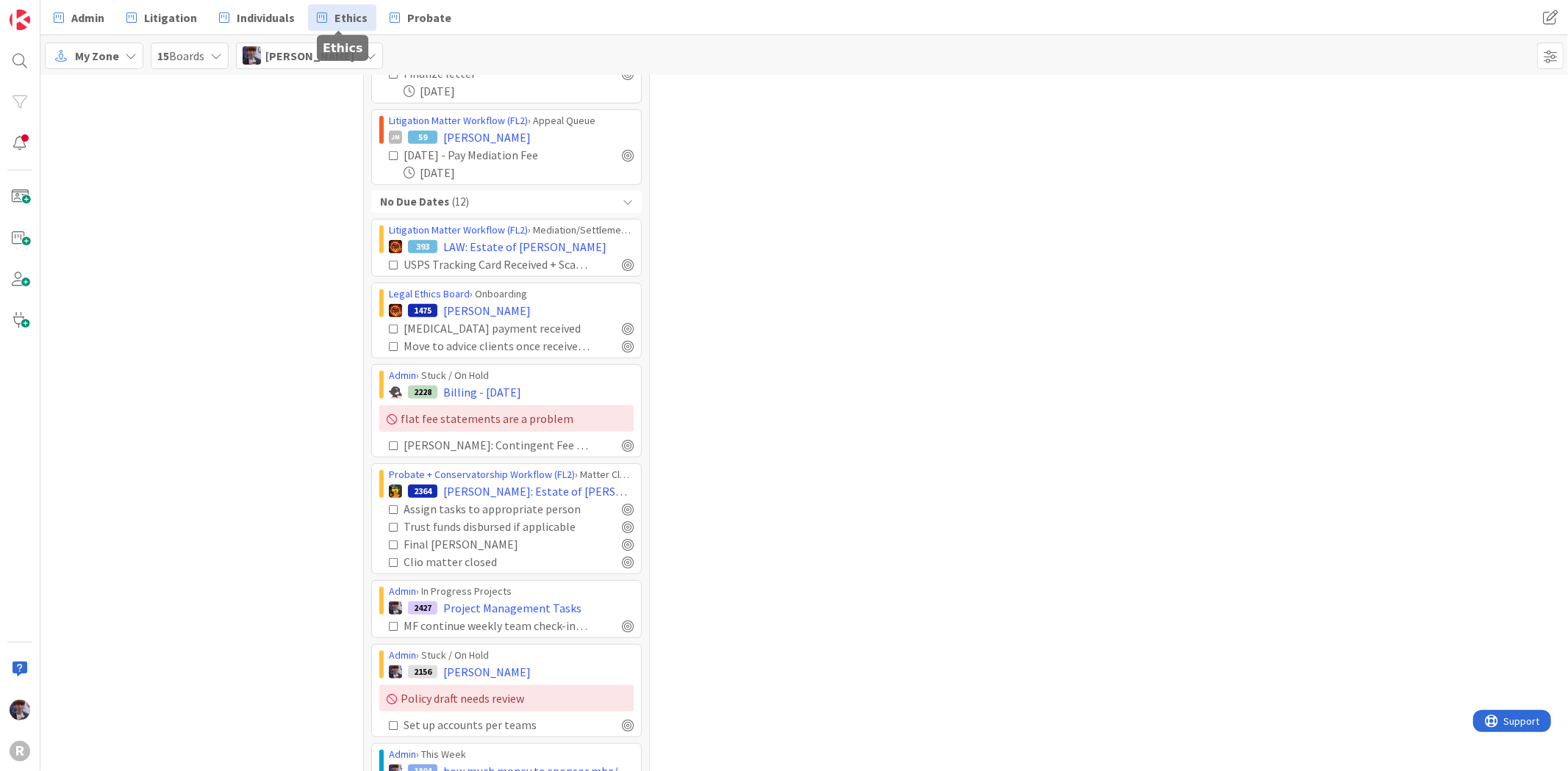
click at [335, 4] on link "Ethics" at bounding box center [342, 18] width 69 height 27
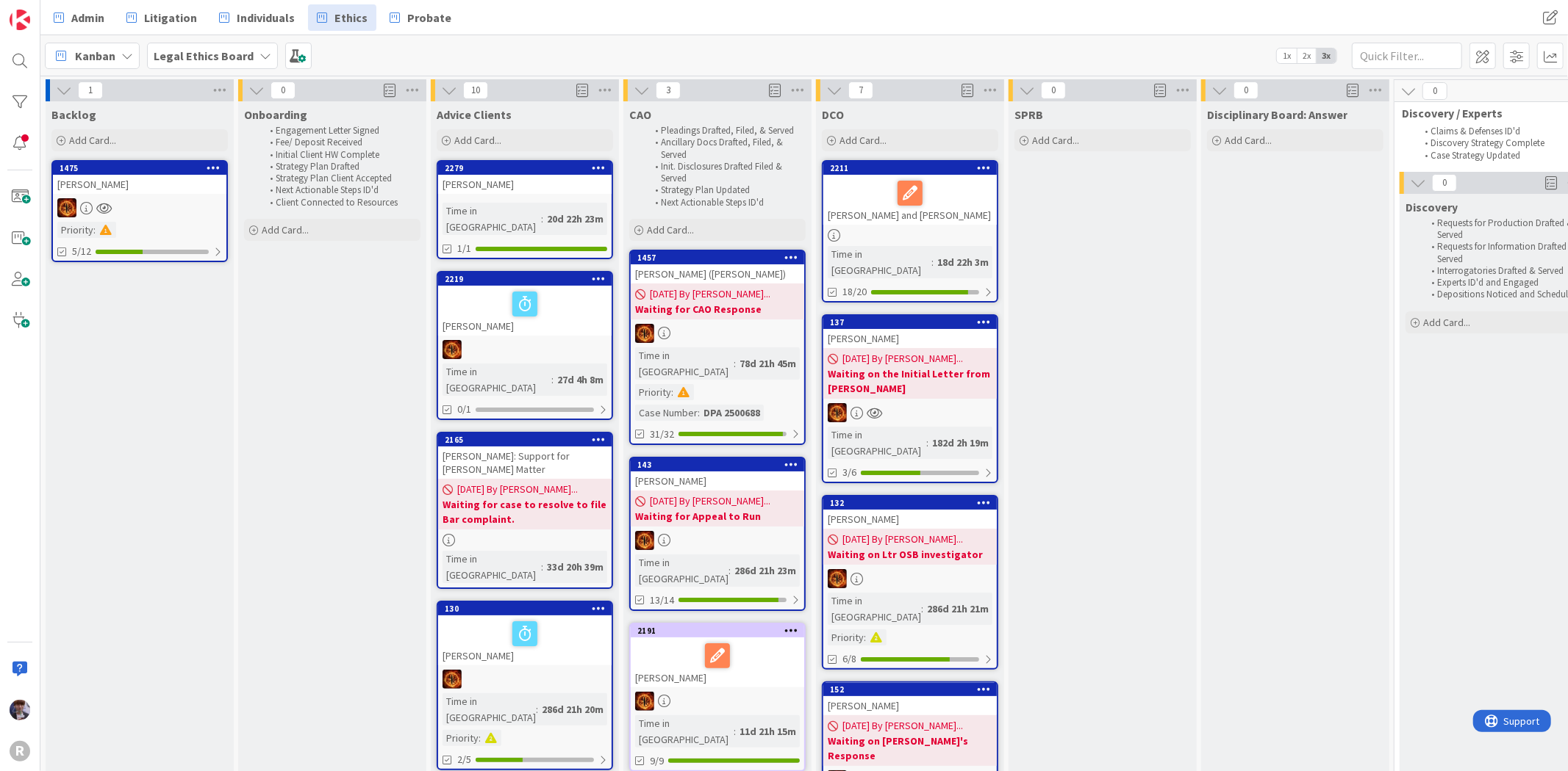
click at [181, 188] on div "ROSE, Adam" at bounding box center [139, 184] width 173 height 19
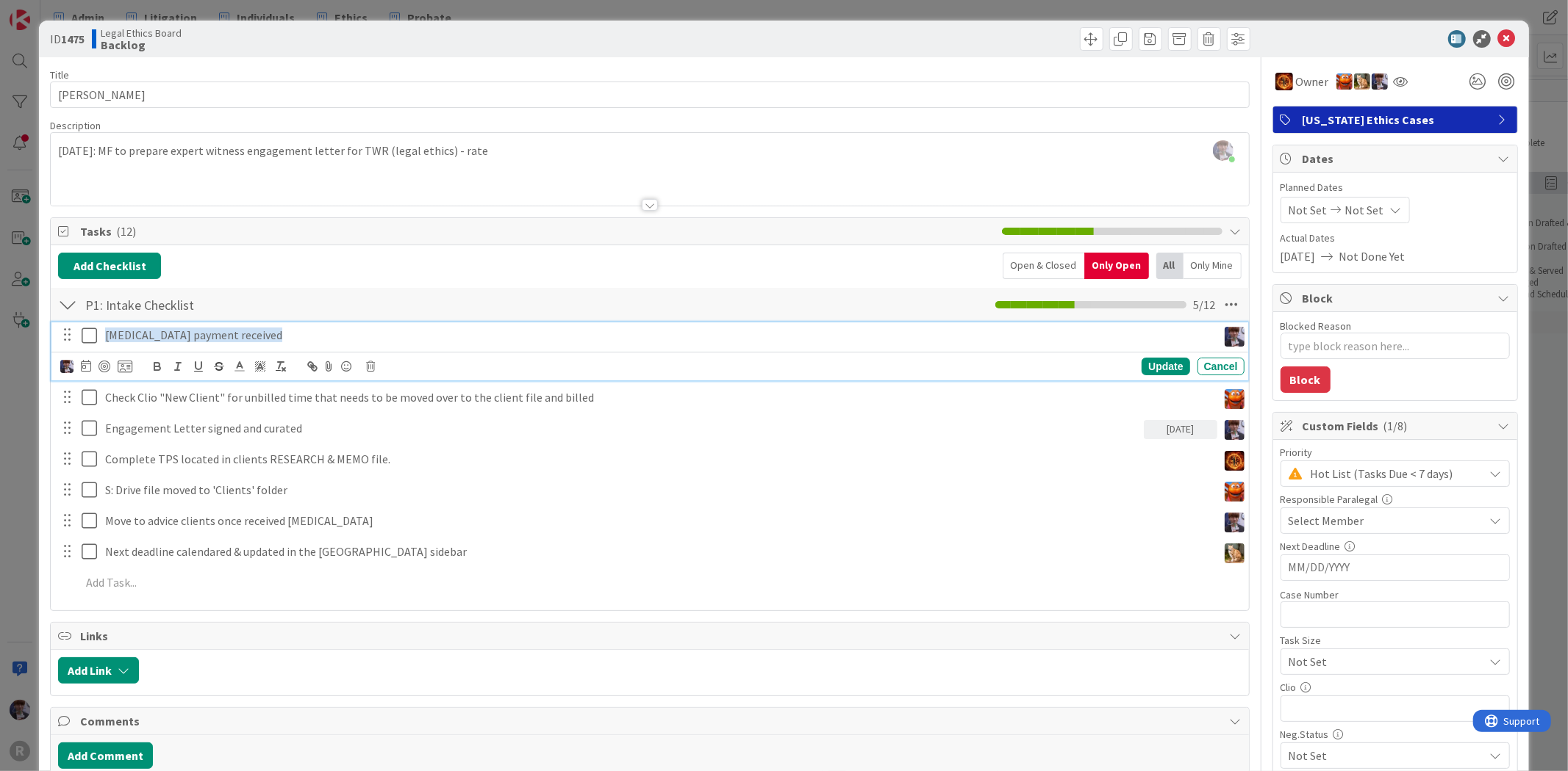
click at [159, 333] on span "Retainer payment received" at bounding box center [194, 335] width 177 height 14
click at [376, 364] on div "Update Cancel" at bounding box center [652, 366] width 1183 height 21
click at [371, 363] on icon at bounding box center [371, 367] width 9 height 11
click at [405, 413] on div "Are you sure you want to delete this task? Delete Cancel" at bounding box center [490, 410] width 235 height 62
click at [408, 423] on div "Delete" at bounding box center [407, 428] width 54 height 27
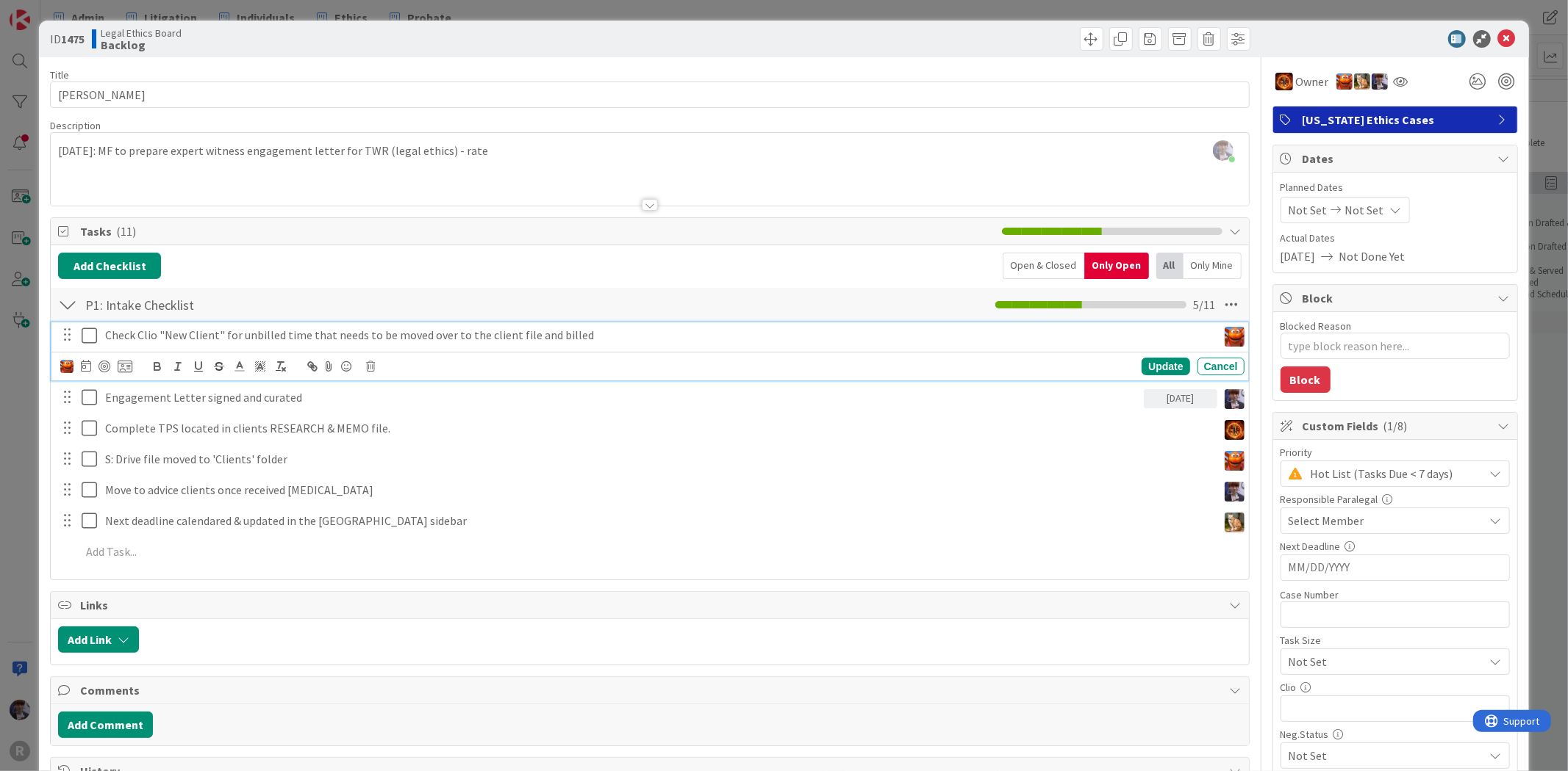
click at [389, 336] on p "Check Clio "New Client" for unbilled time that needs to be moved over to the cl…" at bounding box center [658, 335] width 1106 height 17
click at [371, 365] on icon at bounding box center [371, 367] width 9 height 11
click at [422, 422] on div "Delete" at bounding box center [407, 428] width 54 height 27
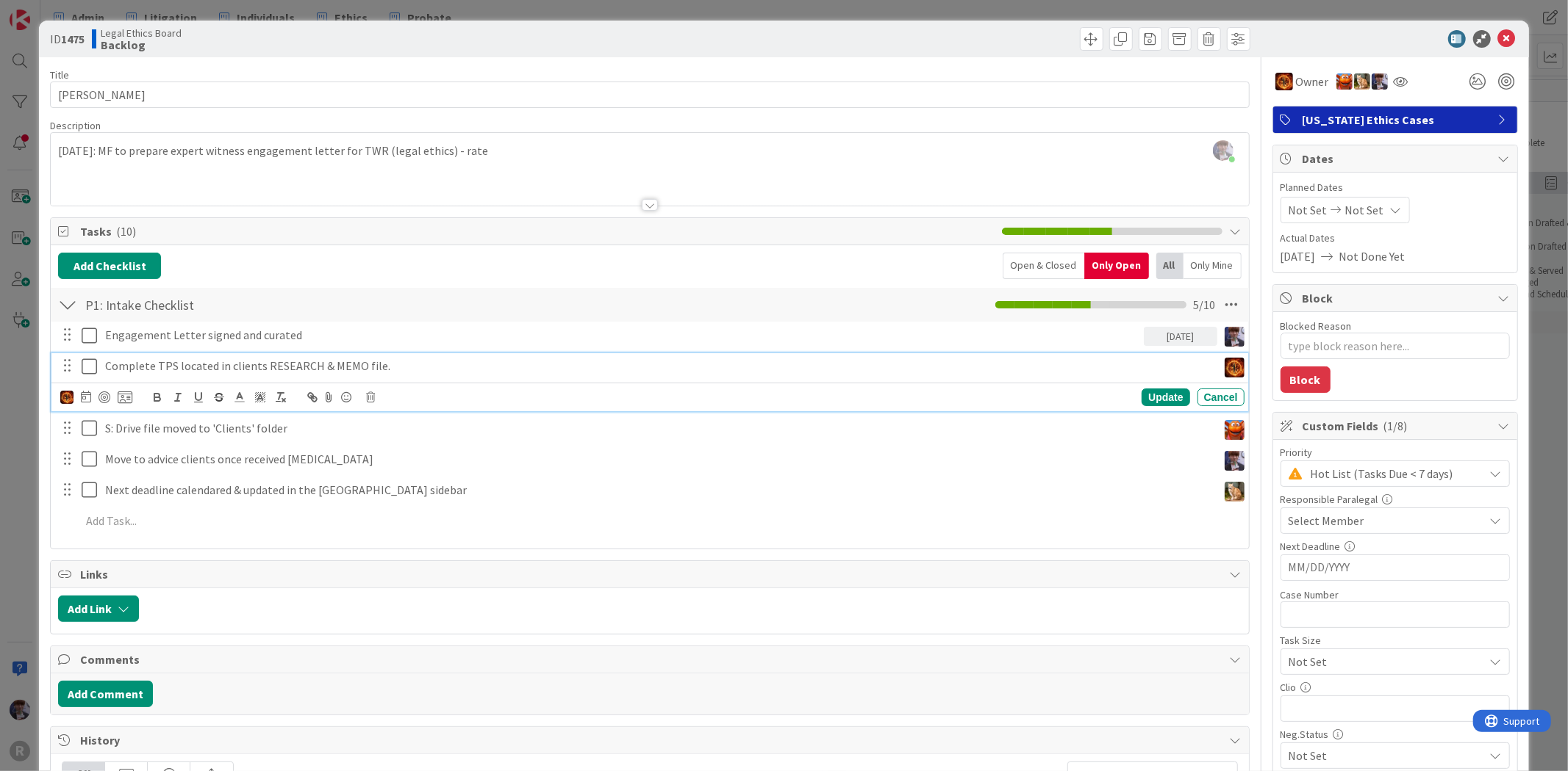
click at [368, 371] on p "Complete TPS located in clients RESEARCH & MEMO file." at bounding box center [658, 366] width 1106 height 17
click at [371, 398] on icon at bounding box center [371, 398] width 9 height 11
click at [399, 454] on div "Delete" at bounding box center [407, 460] width 54 height 27
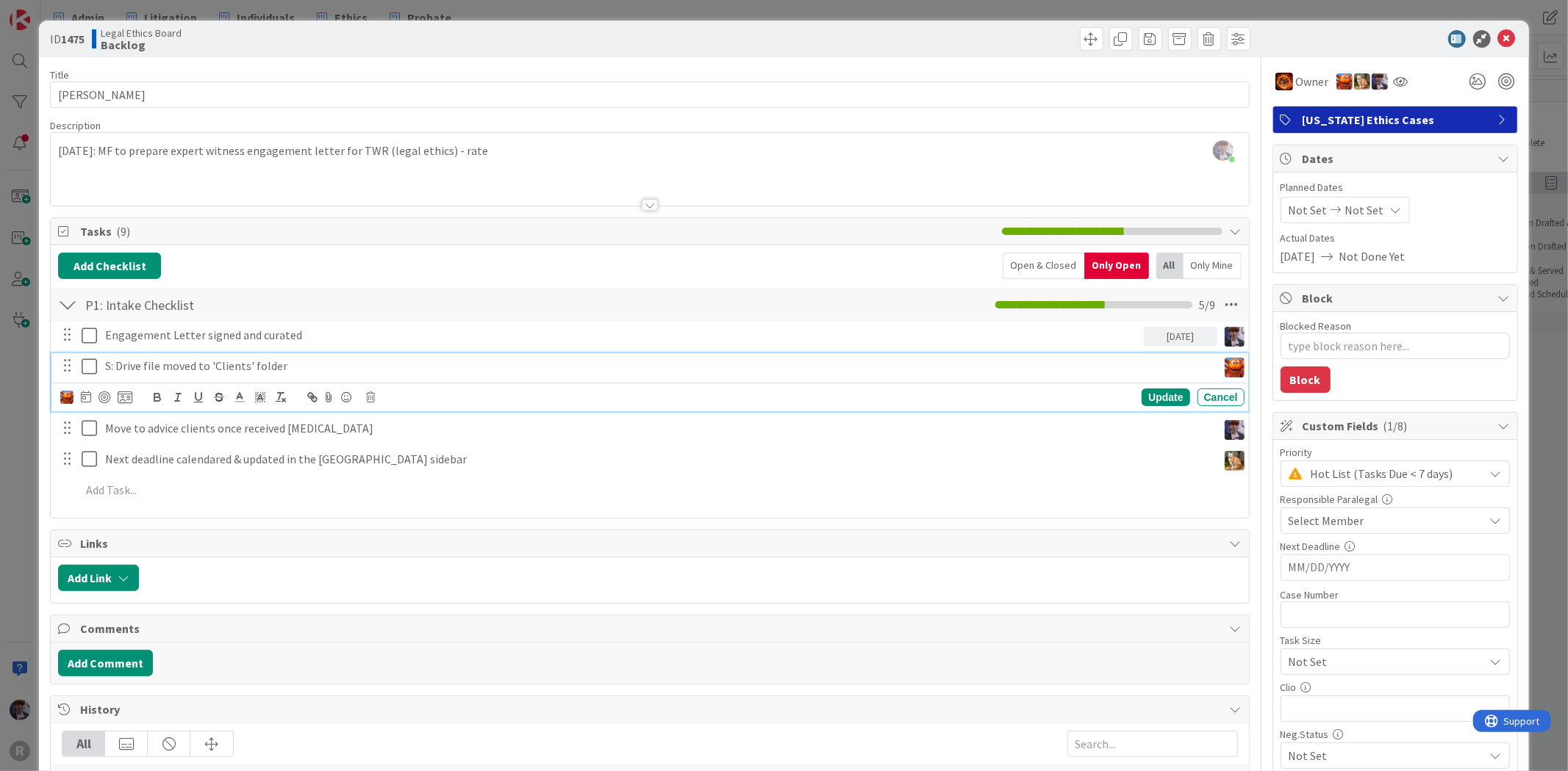
click at [316, 372] on p "S: Drive file moved to 'Clients' folder" at bounding box center [658, 366] width 1106 height 17
click at [368, 393] on body "R Admin Litigation Individuals Ethics Probate Admin Litigation Individuals Ethi…" at bounding box center [784, 386] width 1568 height 771
click at [364, 397] on div "Update Cancel" at bounding box center [652, 397] width 1183 height 21
click at [372, 398] on icon at bounding box center [371, 398] width 9 height 11
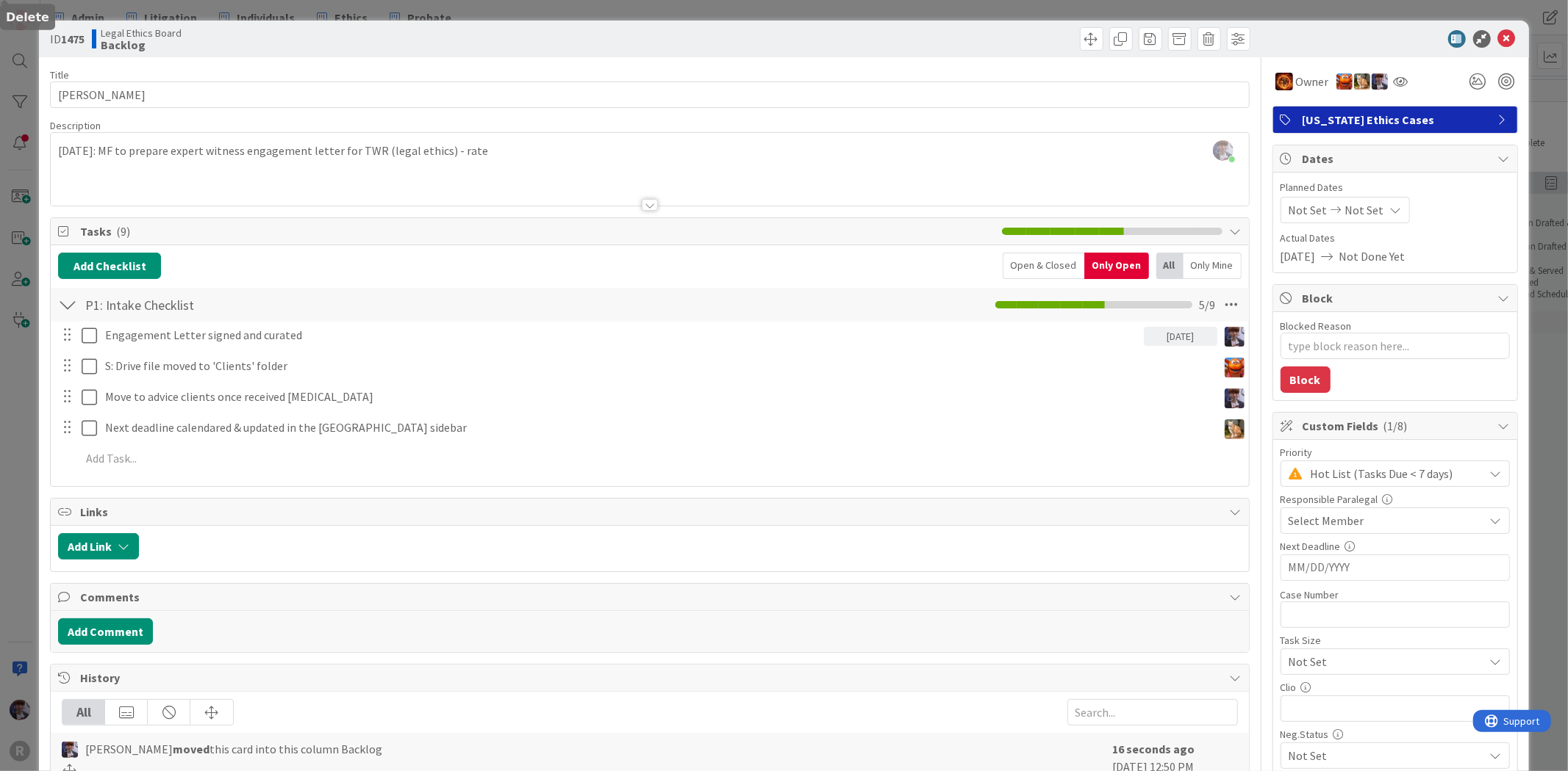
click at [387, 466] on div "Engagement Letter signed and curated 08/29/2025 Update Cancel S: Drive file mov…" at bounding box center [649, 400] width 1183 height 156
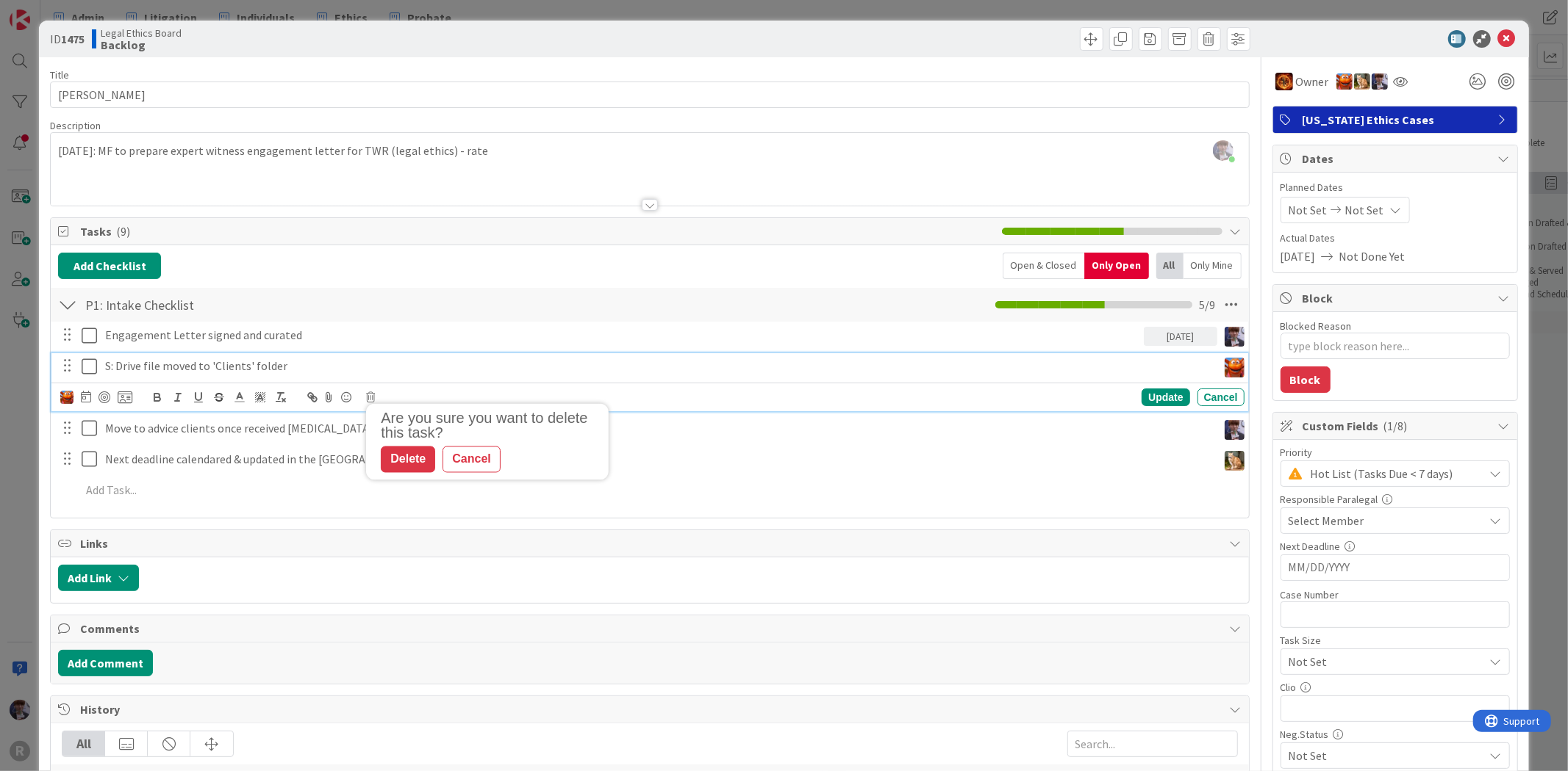
click at [318, 371] on p "S: Drive file moved to 'Clients' folder" at bounding box center [658, 366] width 1106 height 17
click at [368, 400] on icon at bounding box center [371, 398] width 9 height 11
click at [410, 468] on div "Delete" at bounding box center [407, 460] width 54 height 27
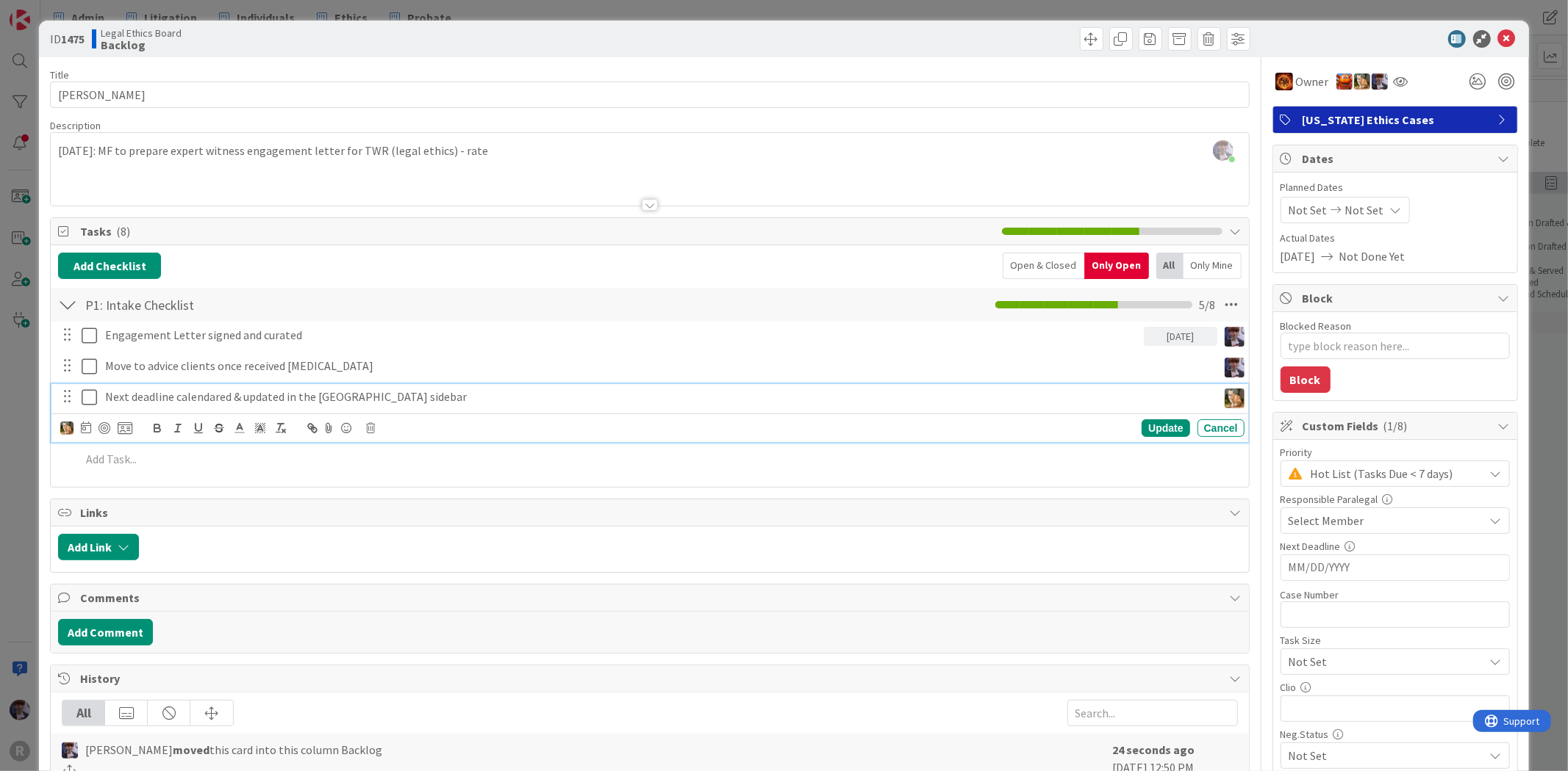
click at [327, 397] on p "Next deadline calendared & updated in the Kanban sidebar" at bounding box center [658, 396] width 1106 height 17
click at [372, 430] on icon at bounding box center [371, 428] width 9 height 11
click at [405, 493] on div "Delete" at bounding box center [407, 490] width 54 height 27
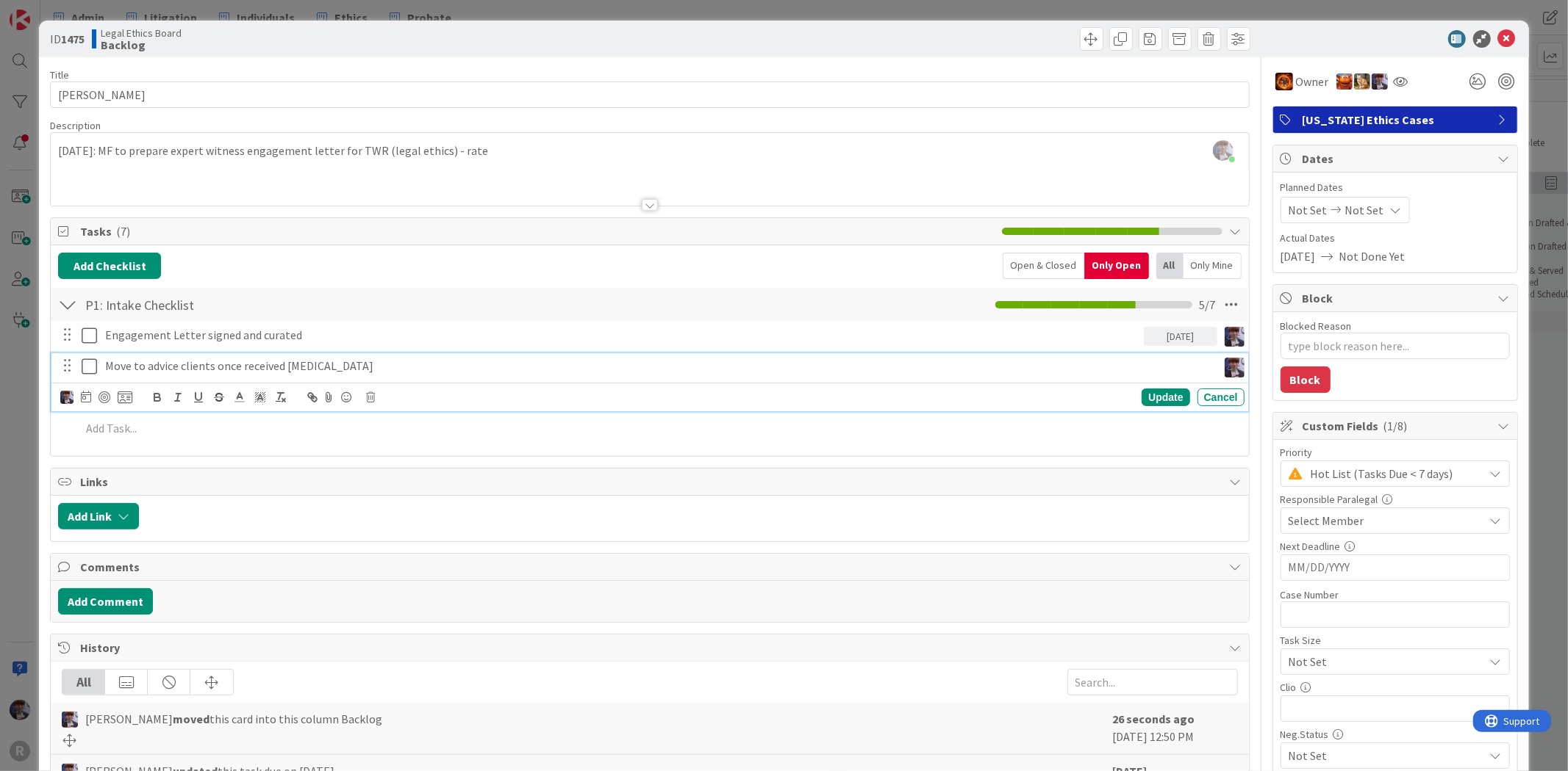
click at [331, 375] on p "Move to advice clients once received retainer" at bounding box center [658, 366] width 1106 height 17
click at [372, 398] on icon at bounding box center [371, 398] width 9 height 11
click at [393, 460] on div "Delete" at bounding box center [407, 460] width 54 height 27
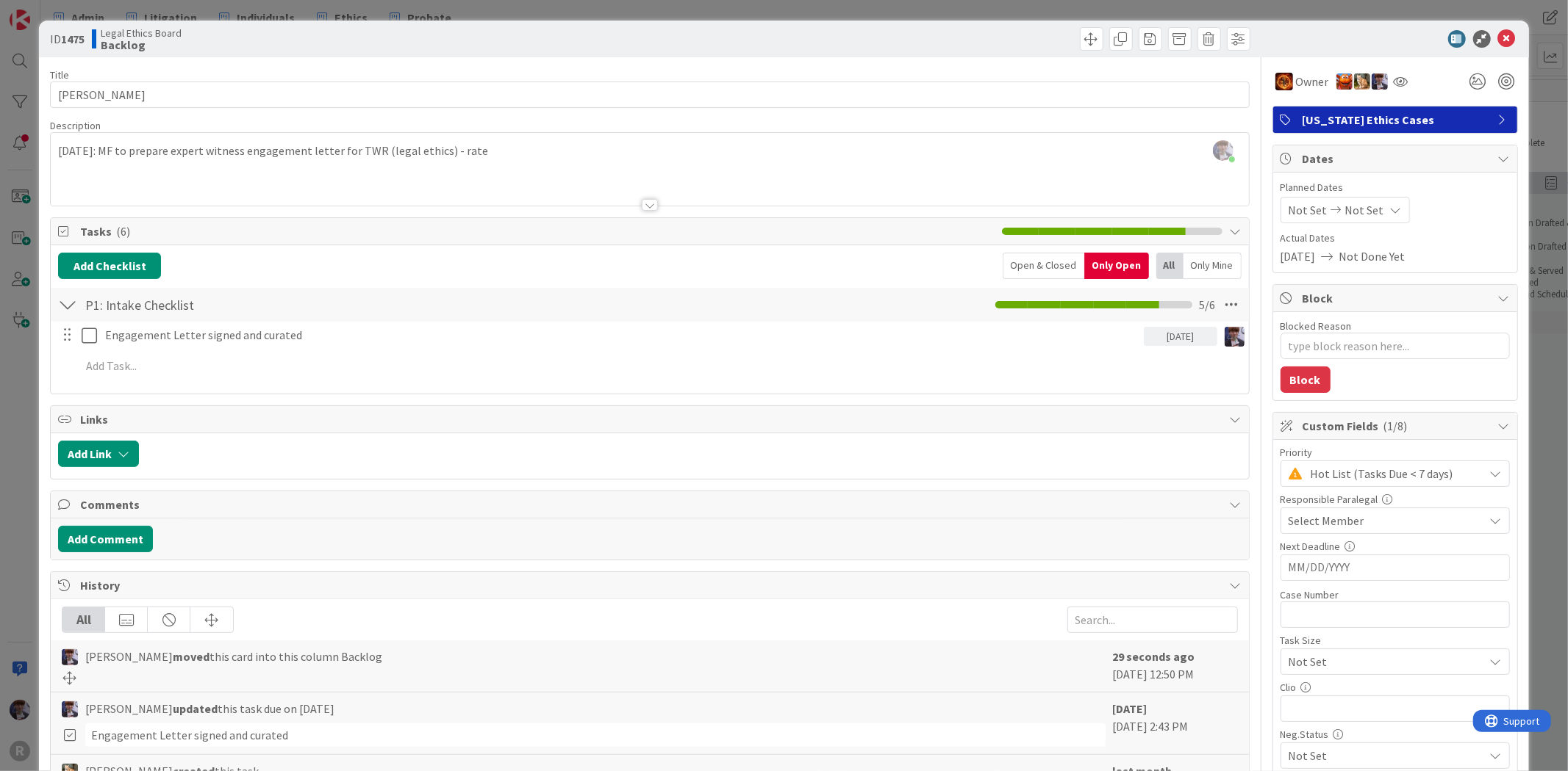
click at [1548, 253] on div "ID 1475 Legal Ethics Board Backlog Title 10 / 128 ROSE, Adam Description Minka …" at bounding box center [784, 386] width 1568 height 771
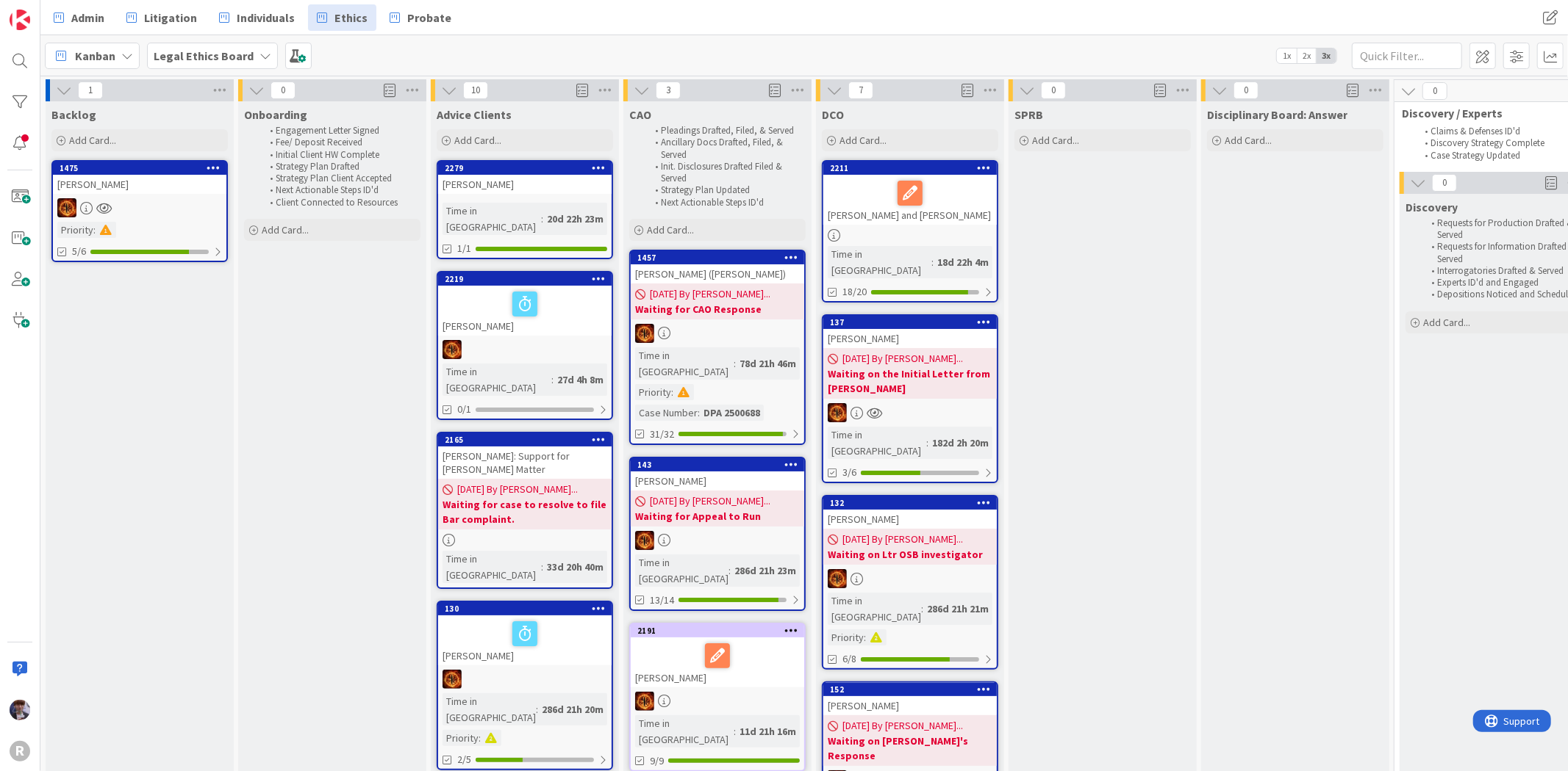
click at [159, 202] on div at bounding box center [139, 207] width 173 height 19
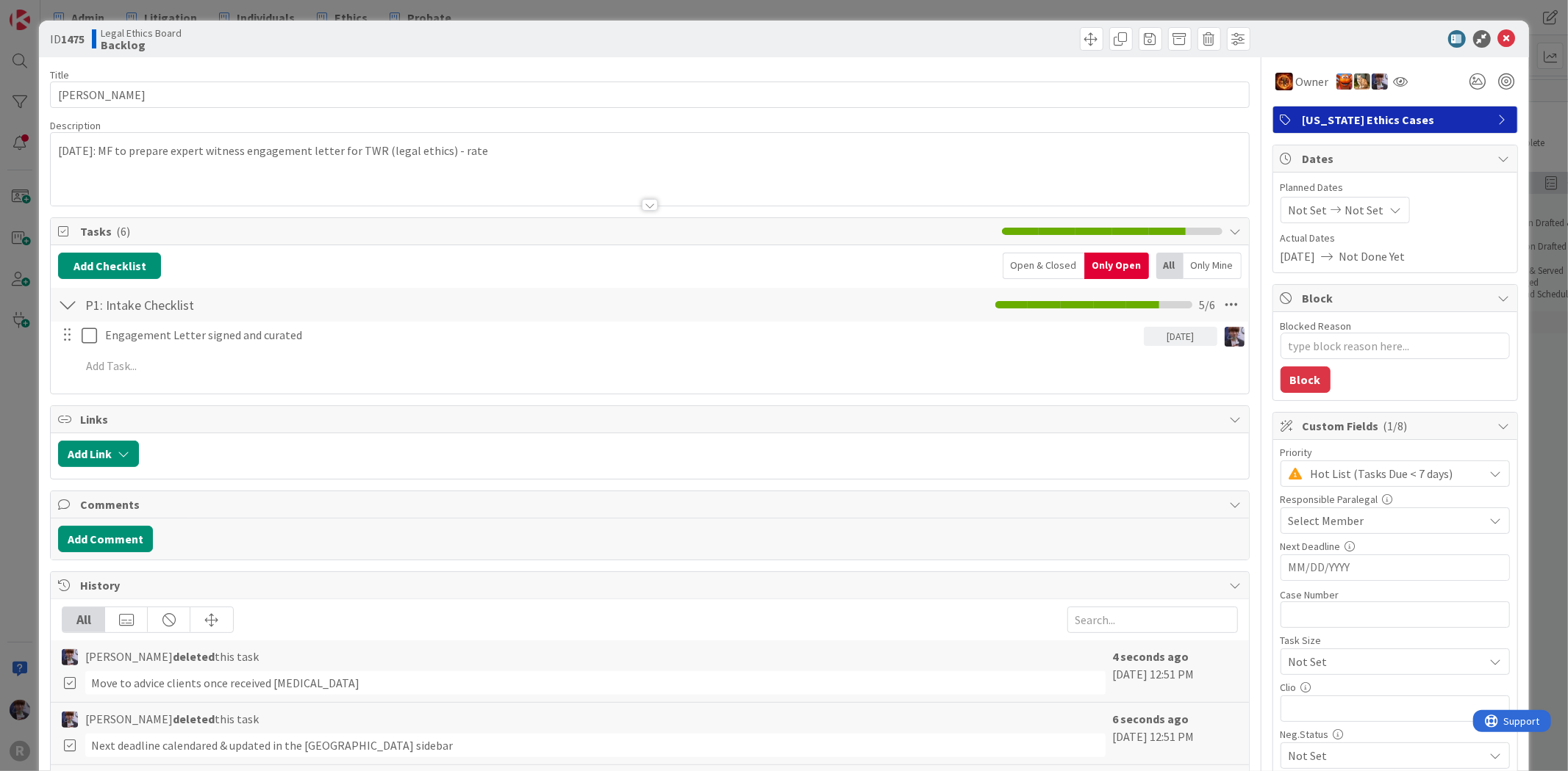
click at [1055, 269] on div "Open & Closed" at bounding box center [1043, 266] width 81 height 27
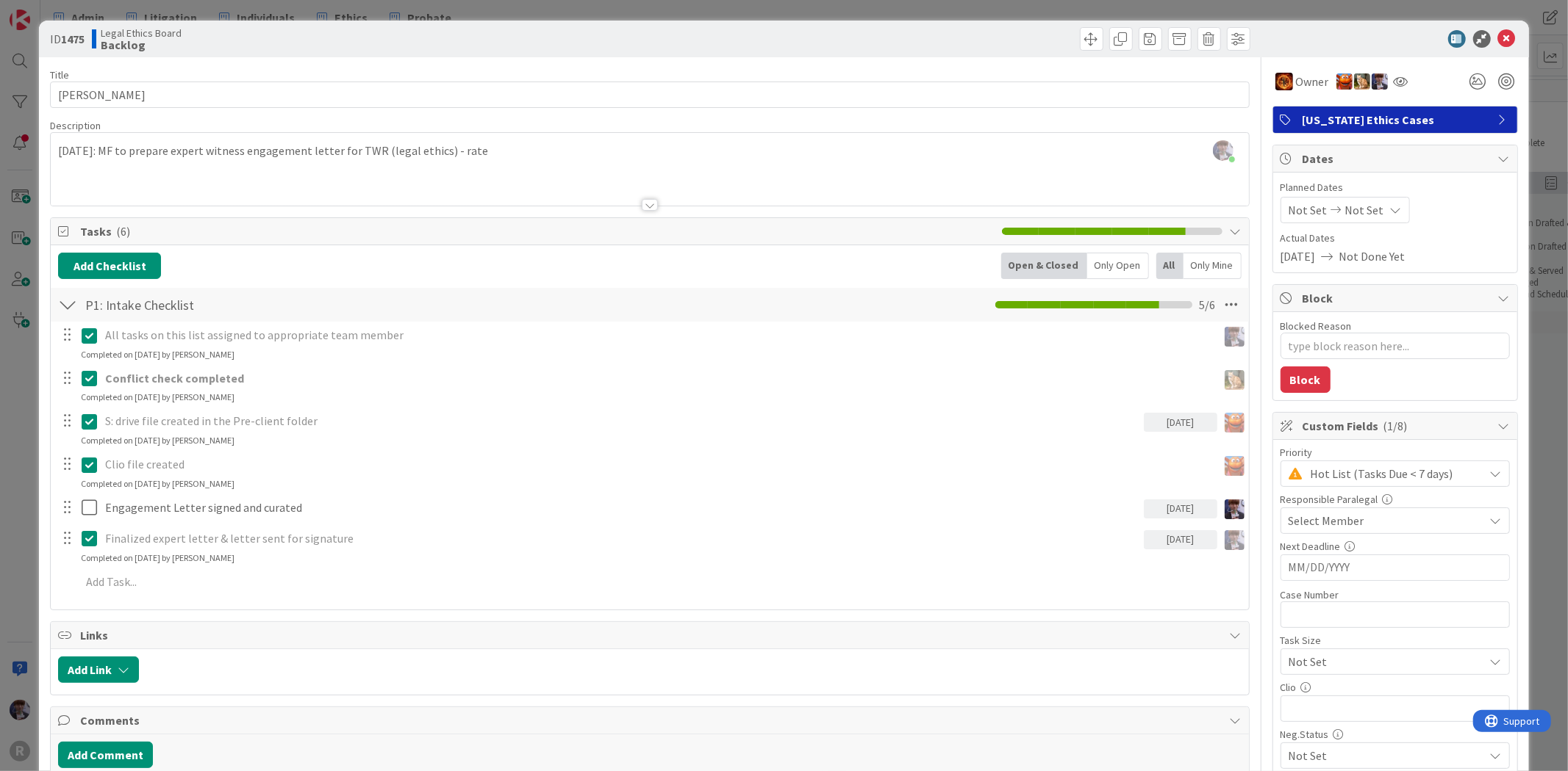
click at [27, 479] on div "ID 1475 Legal Ethics Board Backlog Title 10 / 128 ROSE, Adam Description Minka …" at bounding box center [784, 386] width 1568 height 771
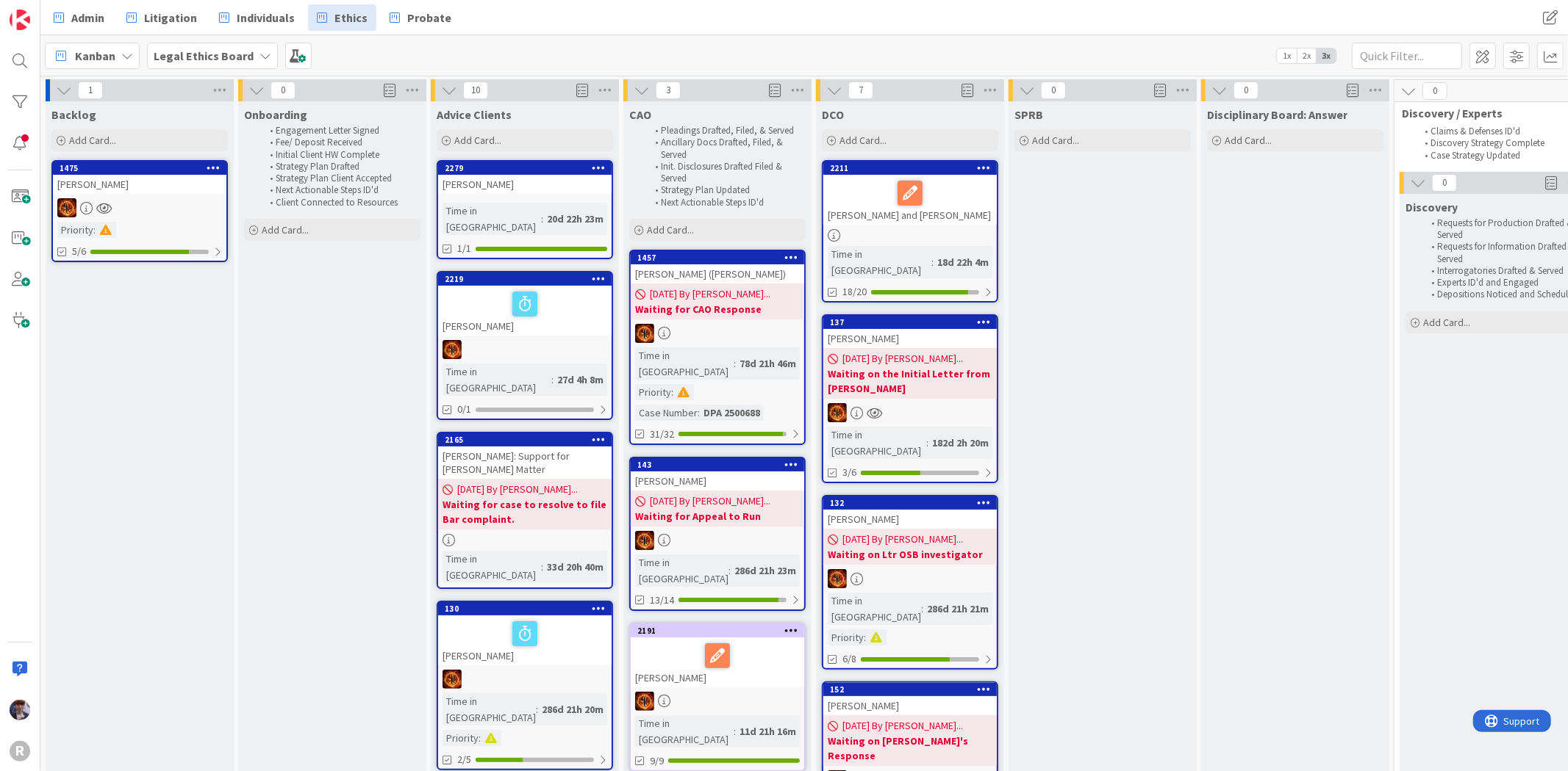
click at [160, 182] on div "ROSE, Adam" at bounding box center [139, 184] width 173 height 19
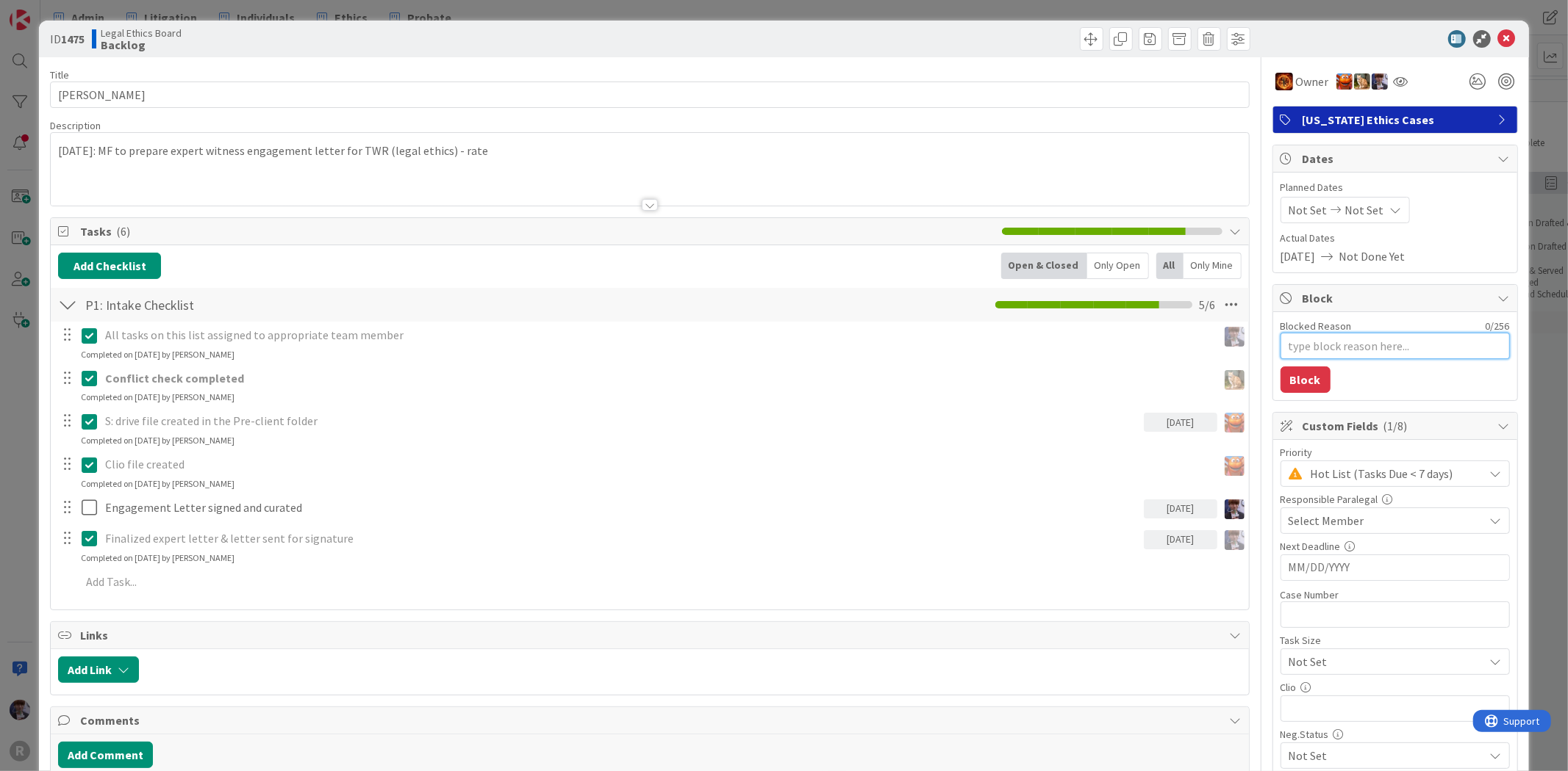
click at [1365, 333] on textarea "Blocked Reason" at bounding box center [1395, 346] width 229 height 27
type textarea "x"
type textarea "w"
type textarea "x"
type textarea "wa"
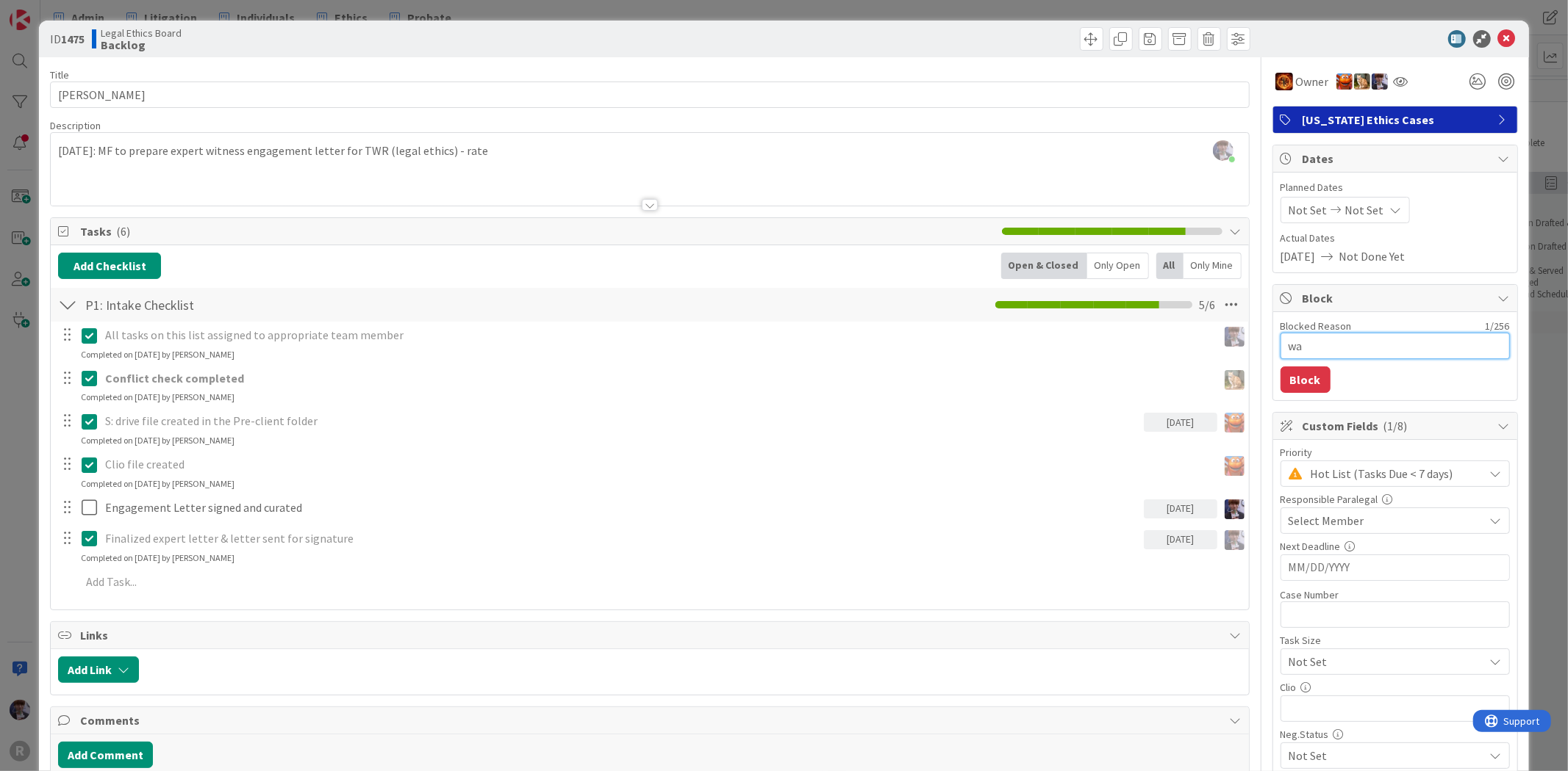
type textarea "x"
type textarea "wai"
type textarea "x"
type textarea "wait"
type textarea "x"
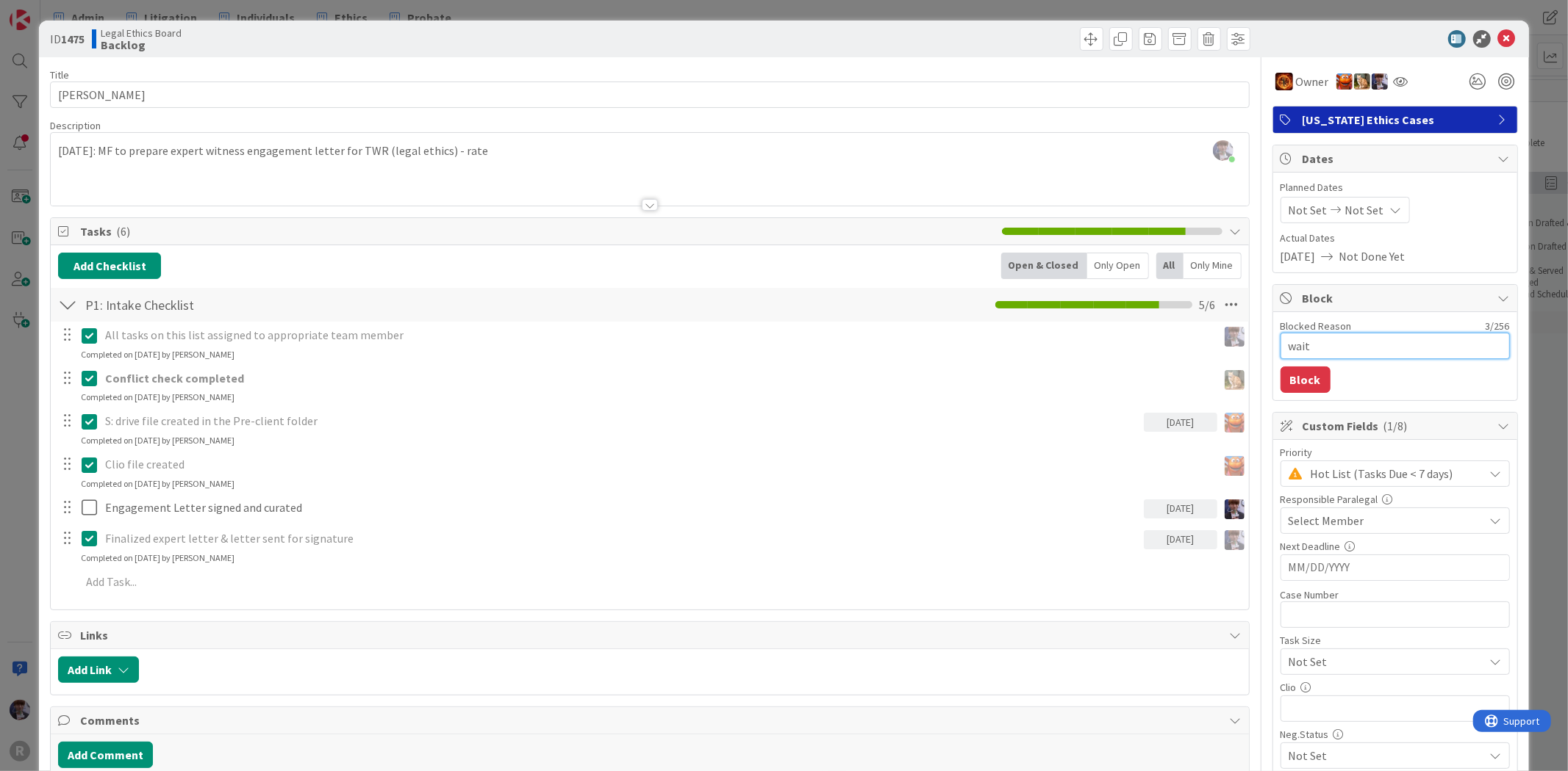
type textarea "waiti"
type textarea "x"
type textarea "waiting"
type textarea "x"
type textarea "waiting"
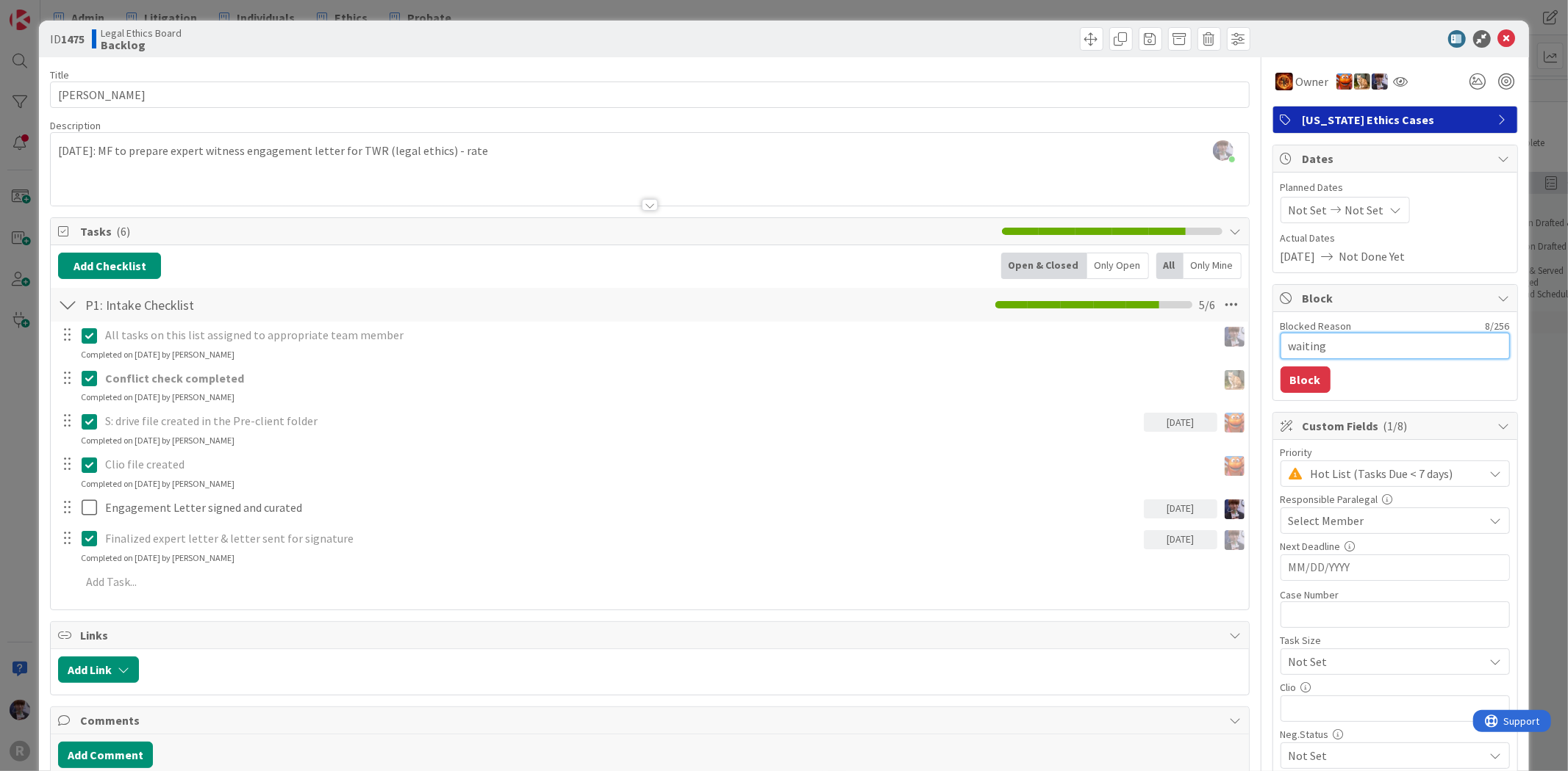
type textarea "x"
type textarea "waiting o"
type textarea "x"
type textarea "waiting on"
type textarea "x"
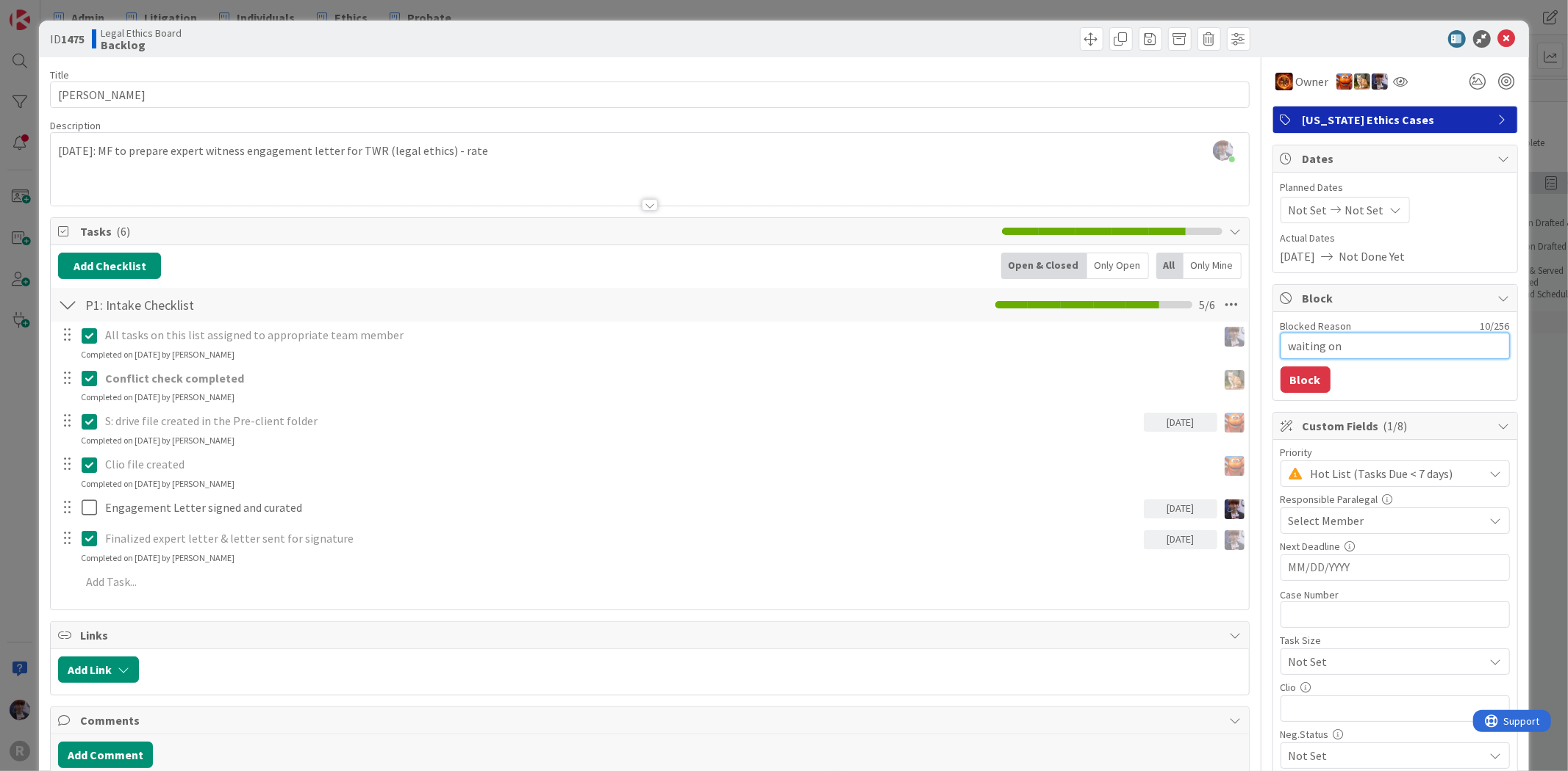
type textarea "waiting on"
type textarea "x"
type textarea "waiting on l"
type textarea "x"
type textarea "waiting on le"
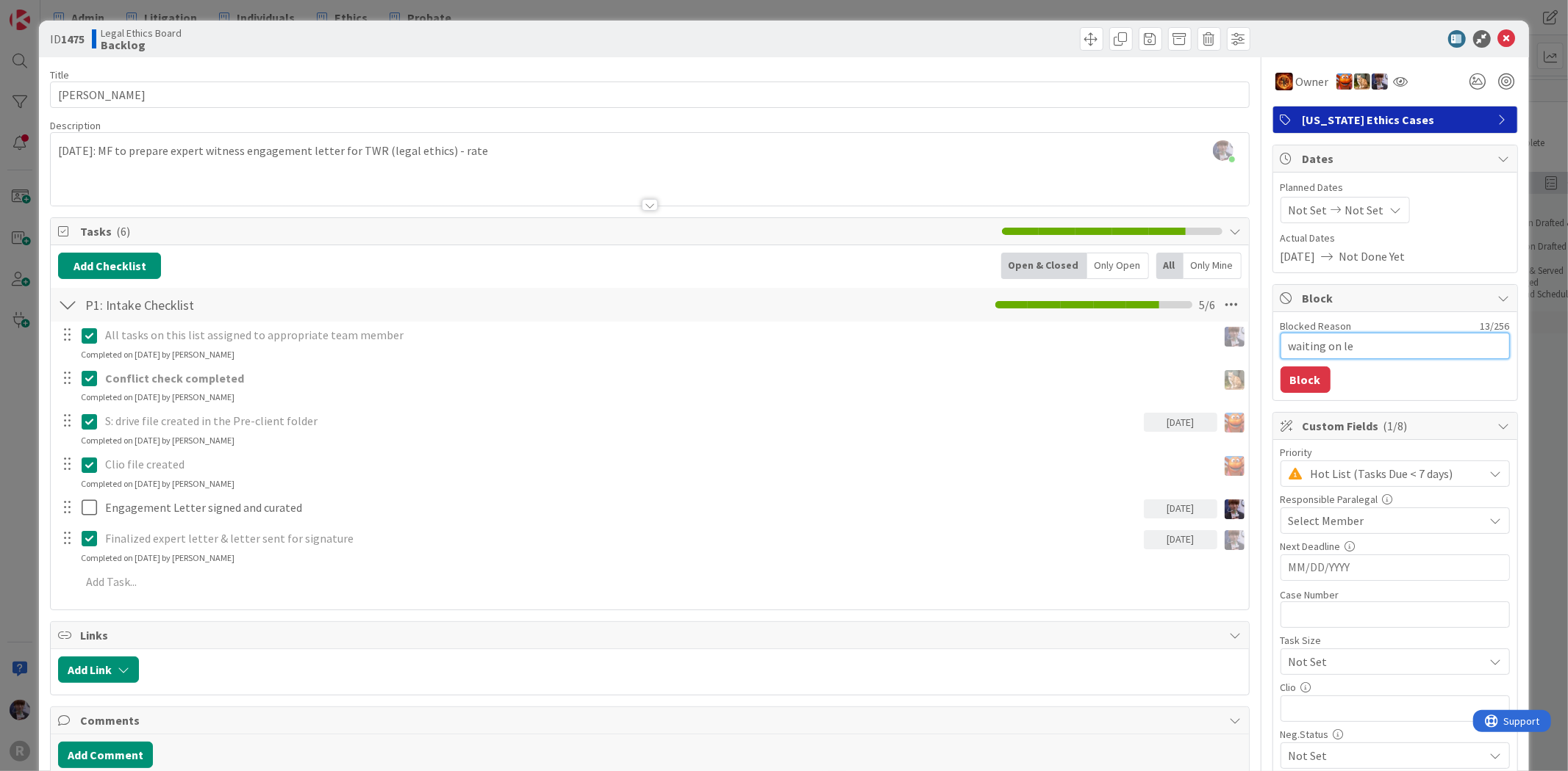
type textarea "x"
type textarea "waiting on let"
type textarea "x"
type textarea "waiting on lett"
type textarea "x"
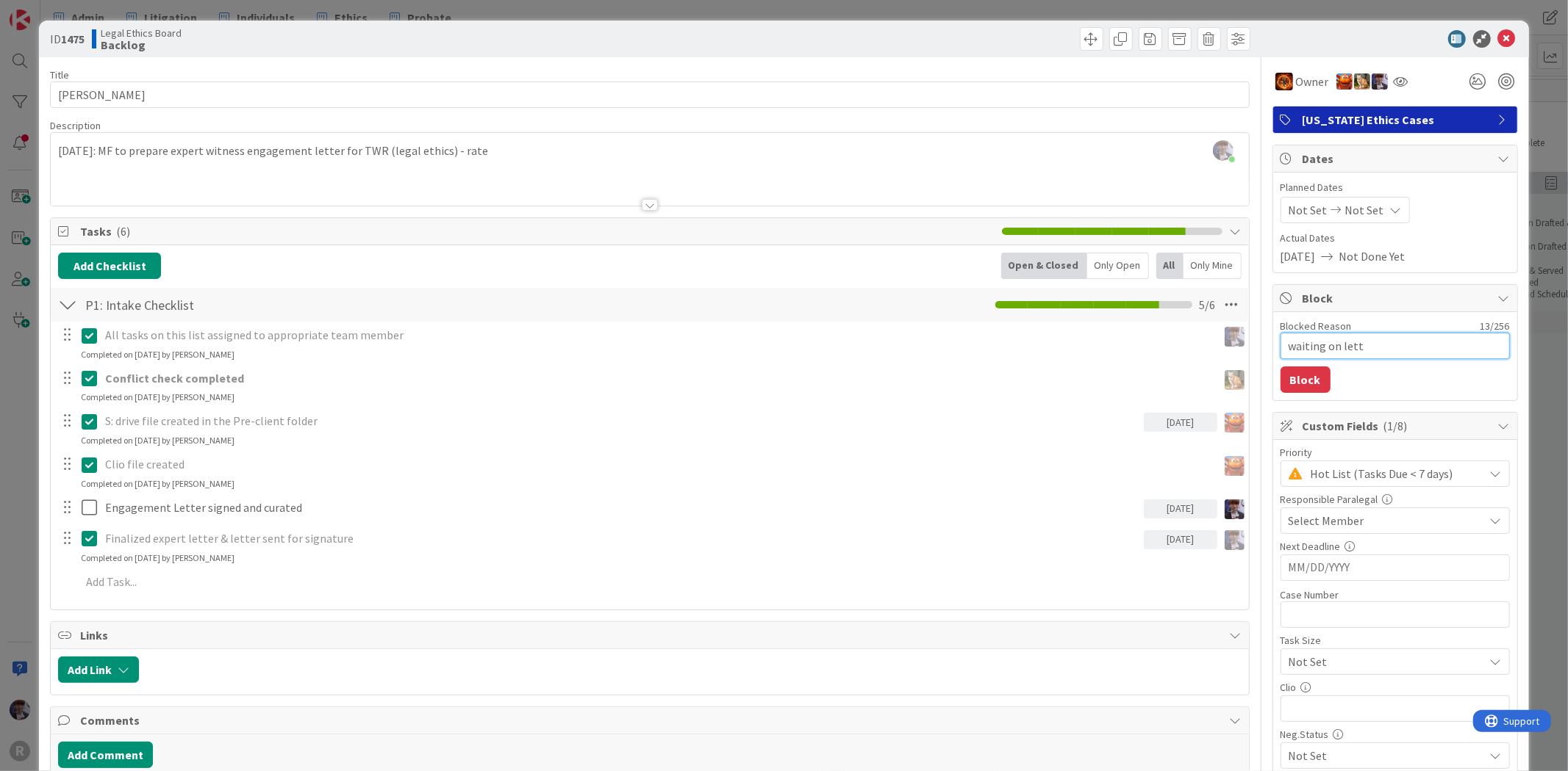
type textarea "waiting on lette"
type textarea "x"
type textarea "waiting on letter"
type textarea "x"
type textarea "waiting on letter?"
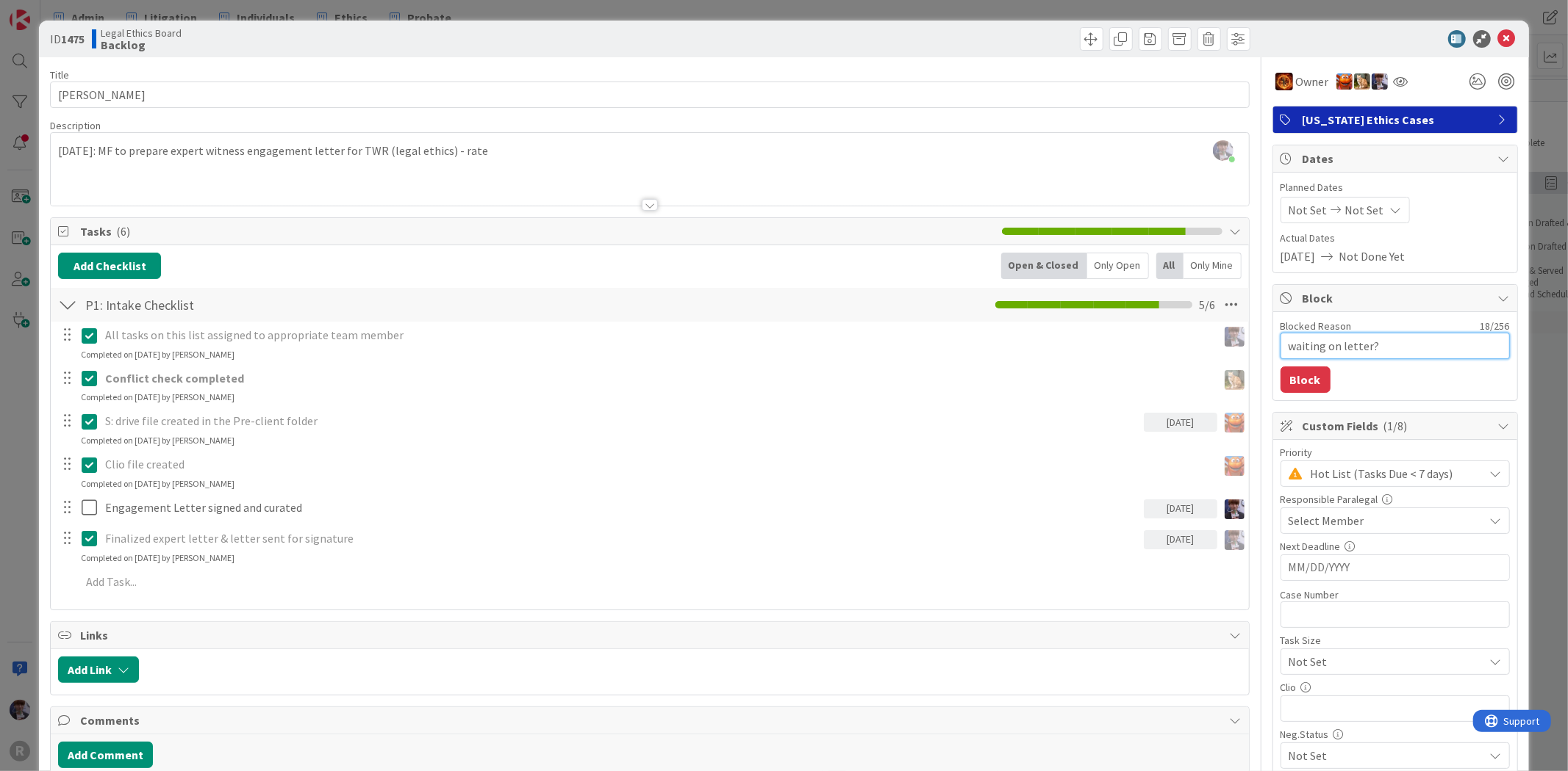
drag, startPoint x: 1369, startPoint y: 335, endPoint x: 1328, endPoint y: 340, distance: 41.3
click at [1328, 340] on textarea "waiting on letter?" at bounding box center [1395, 346] width 229 height 27
type textarea "x"
type textarea "waiting on"
type textarea "x"
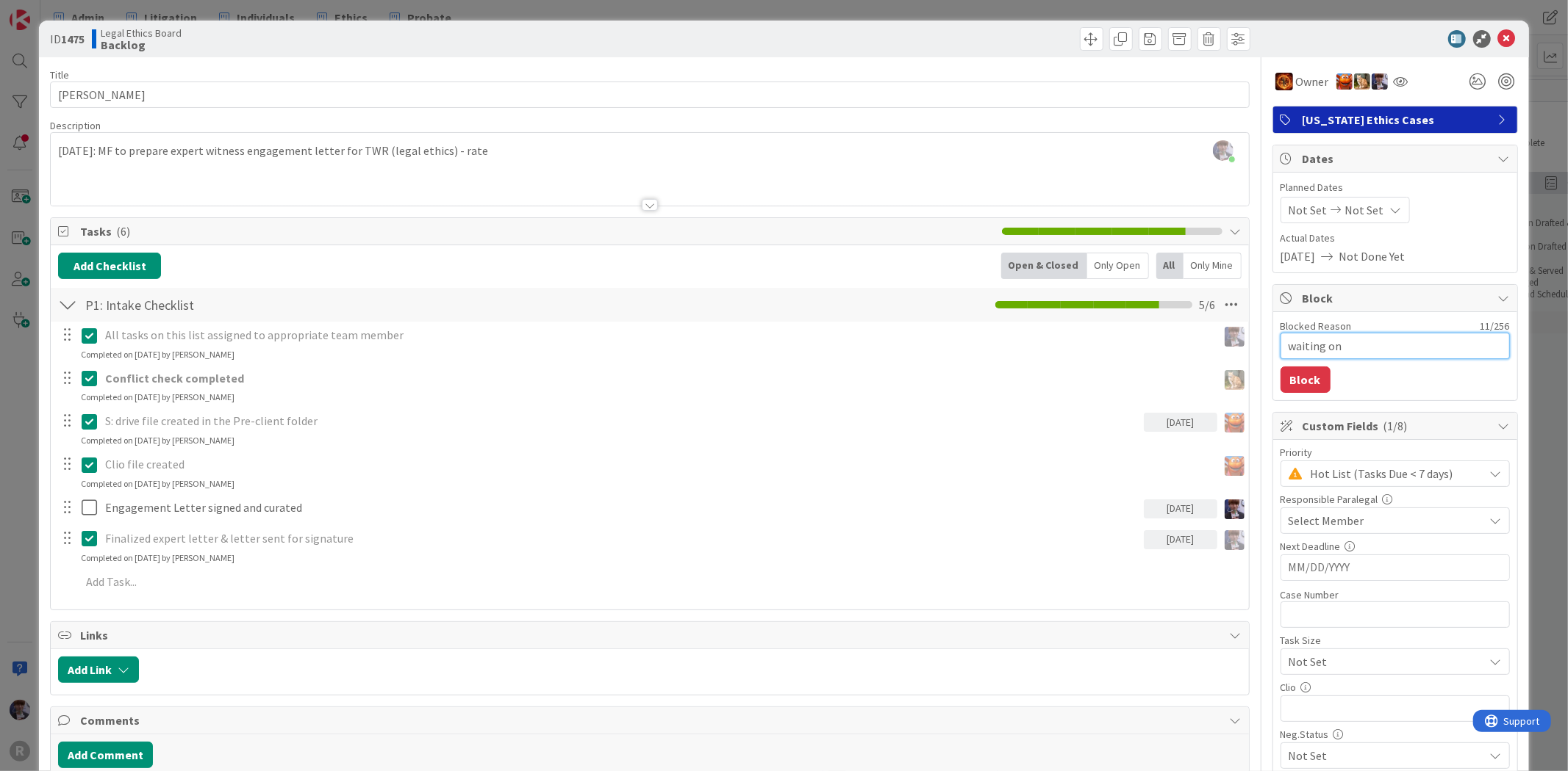
type textarea "waiting on s"
type textarea "x"
type textarea "waiting on si"
type textarea "x"
type textarea "waiting on sig"
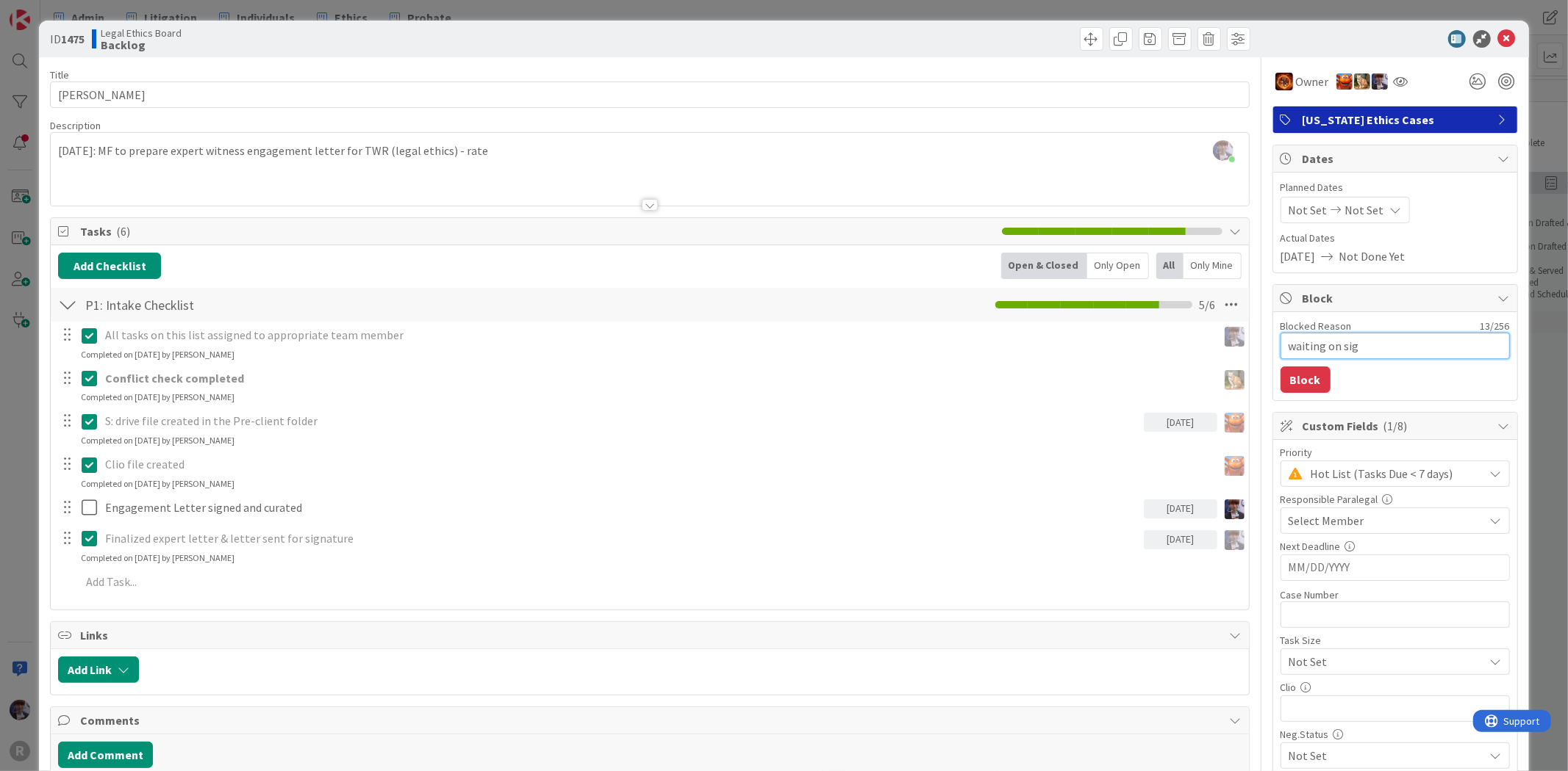
type textarea "x"
type textarea "waiting on sign"
type textarea "x"
type textarea "waiting on signe"
type textarea "x"
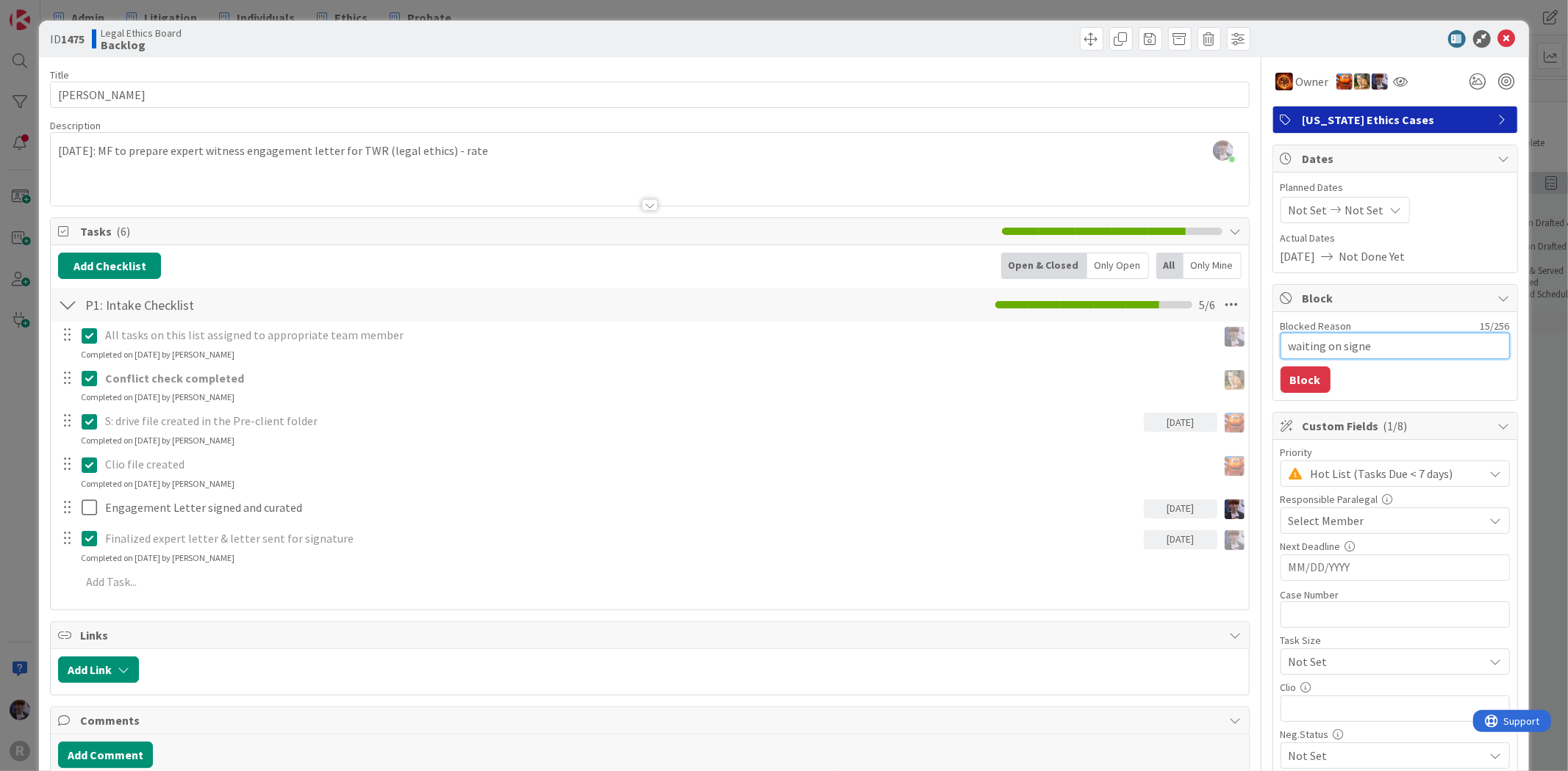
type textarea "waiting on signed"
type textarea "x"
type textarea "waiting on signed"
type textarea "x"
type textarea "waiting on signed f"
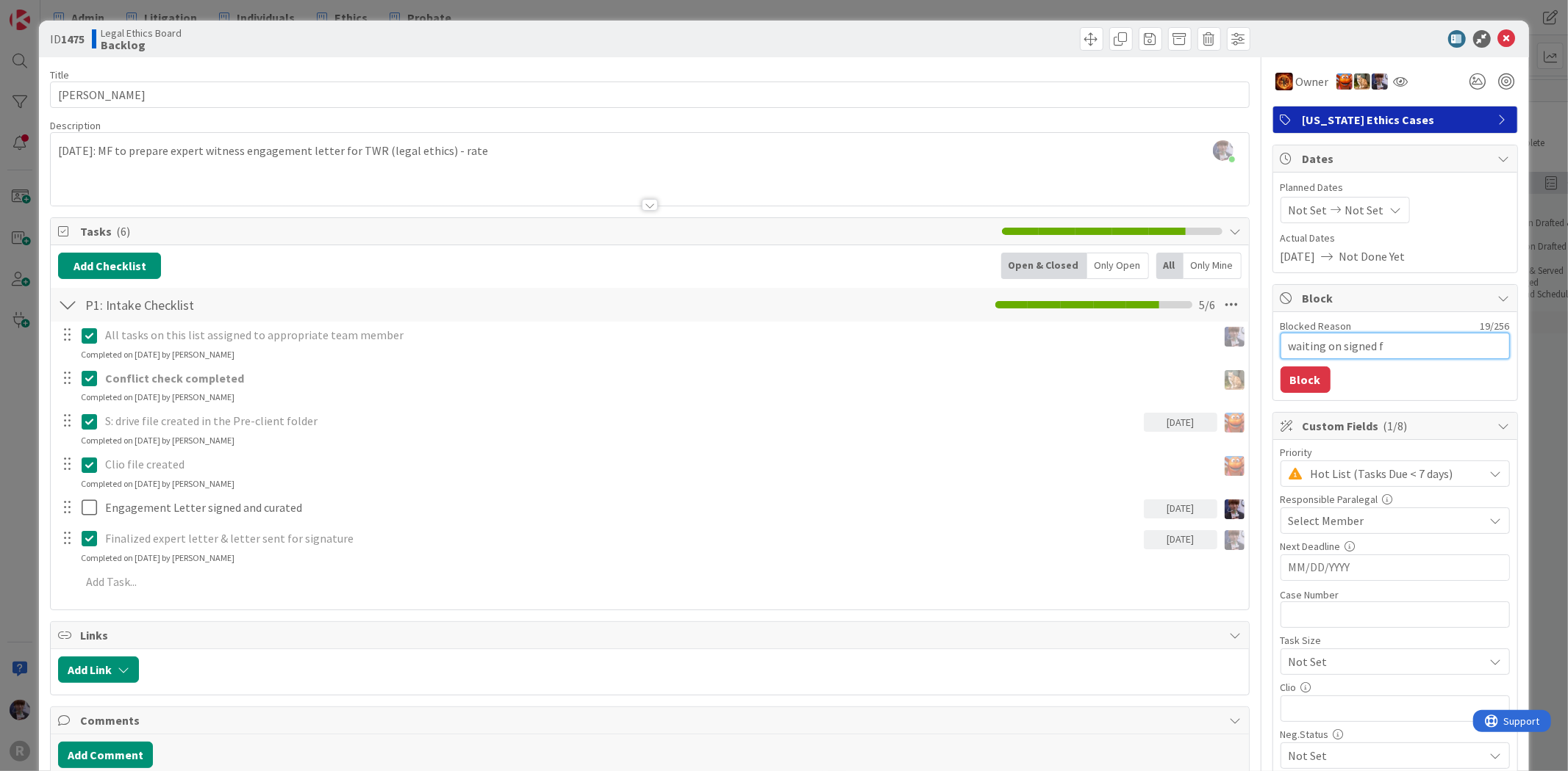
type textarea "x"
type textarea "waiting on signed fe"
type textarea "x"
type textarea "waiting on signed fee"
type textarea "x"
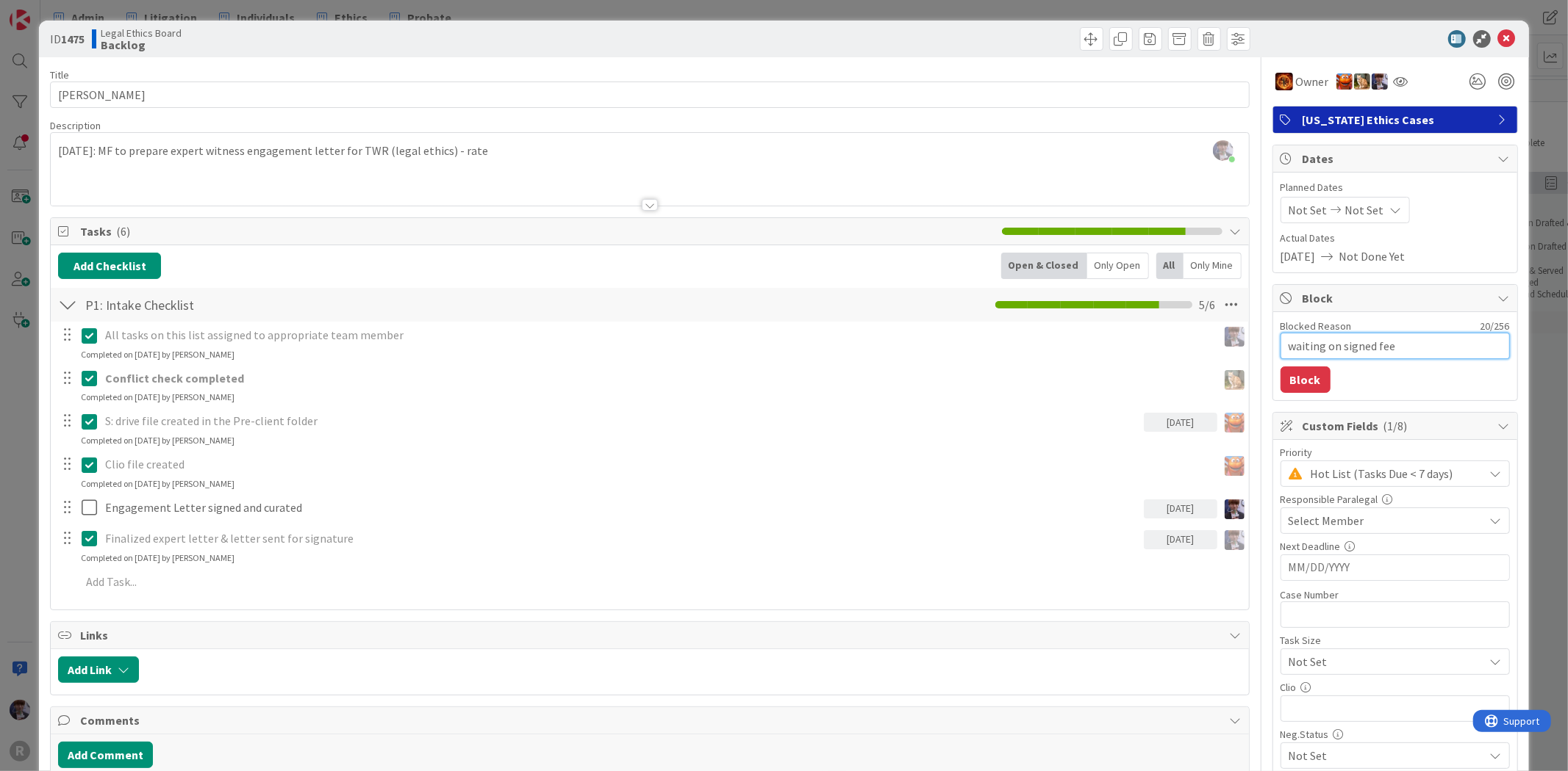
type textarea "waiting on signed fee"
type textarea "x"
type textarea "waiting on signed fee ag"
type textarea "x"
type textarea "waiting on signed fee agr"
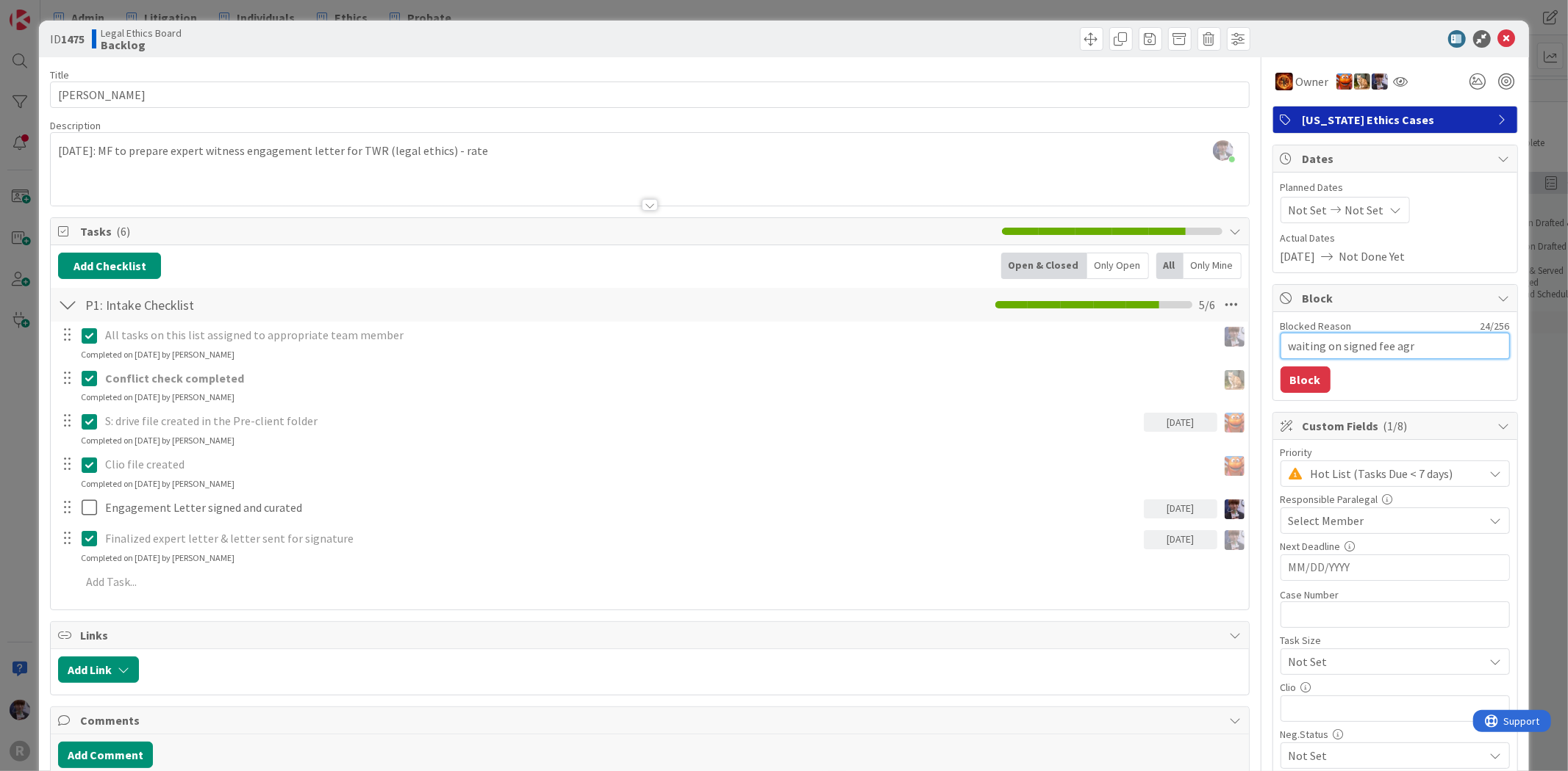
type textarea "x"
type textarea "waiting on signed fee agre"
type textarea "x"
type textarea "waiting on signed fee agreem"
type textarea "x"
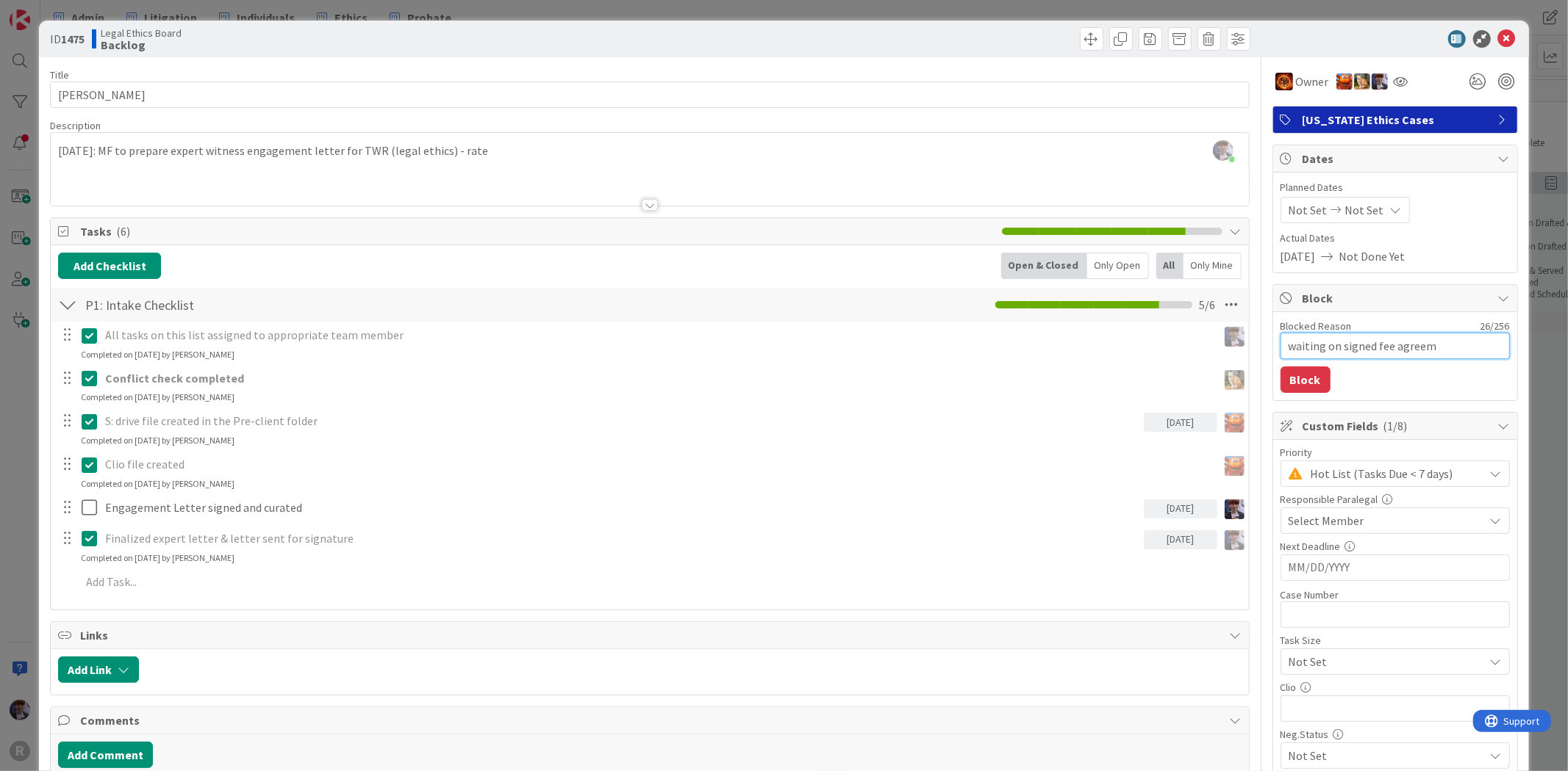
type textarea "waiting on signed fee agreeme"
type textarea "x"
type textarea "waiting on signed fee agreemen"
type textarea "x"
type textarea "waiting on signed fee agreement"
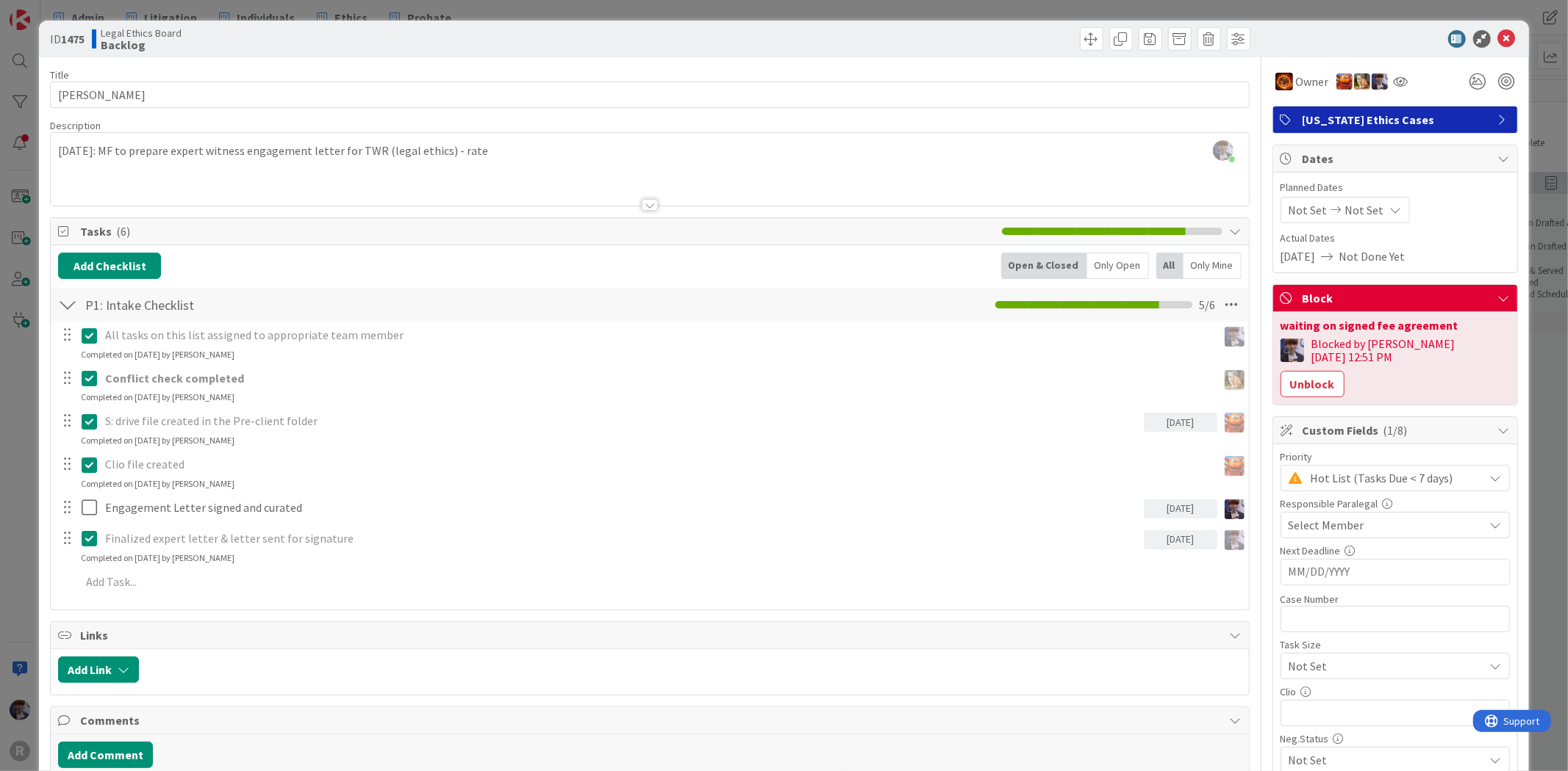
click at [1532, 425] on div "ID 1475 Legal Ethics Board Backlog Title 10 / 128 ROSE, Adam Description Minka …" at bounding box center [784, 386] width 1568 height 771
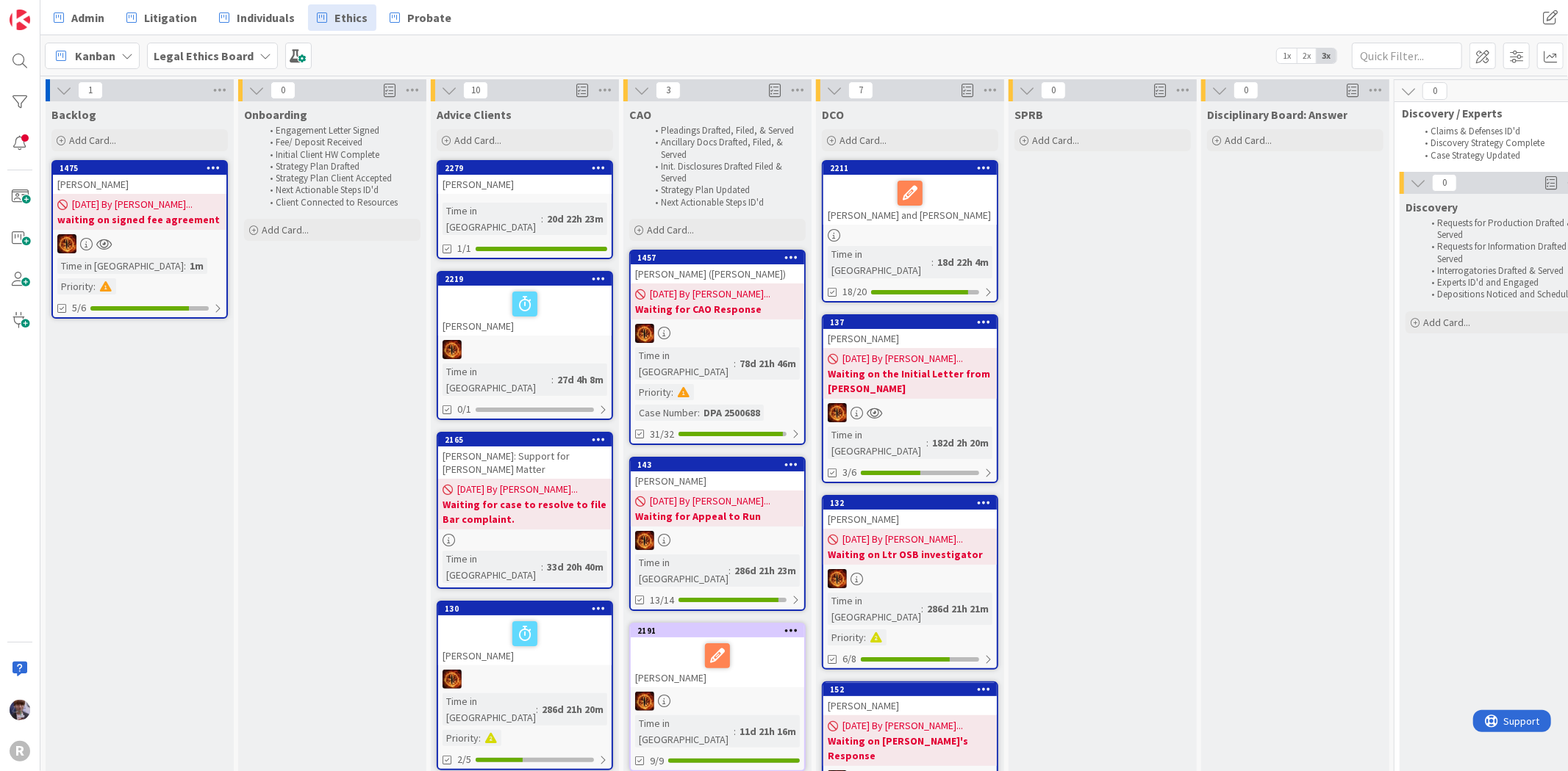
click at [104, 63] on span "Kanban" at bounding box center [95, 56] width 40 height 18
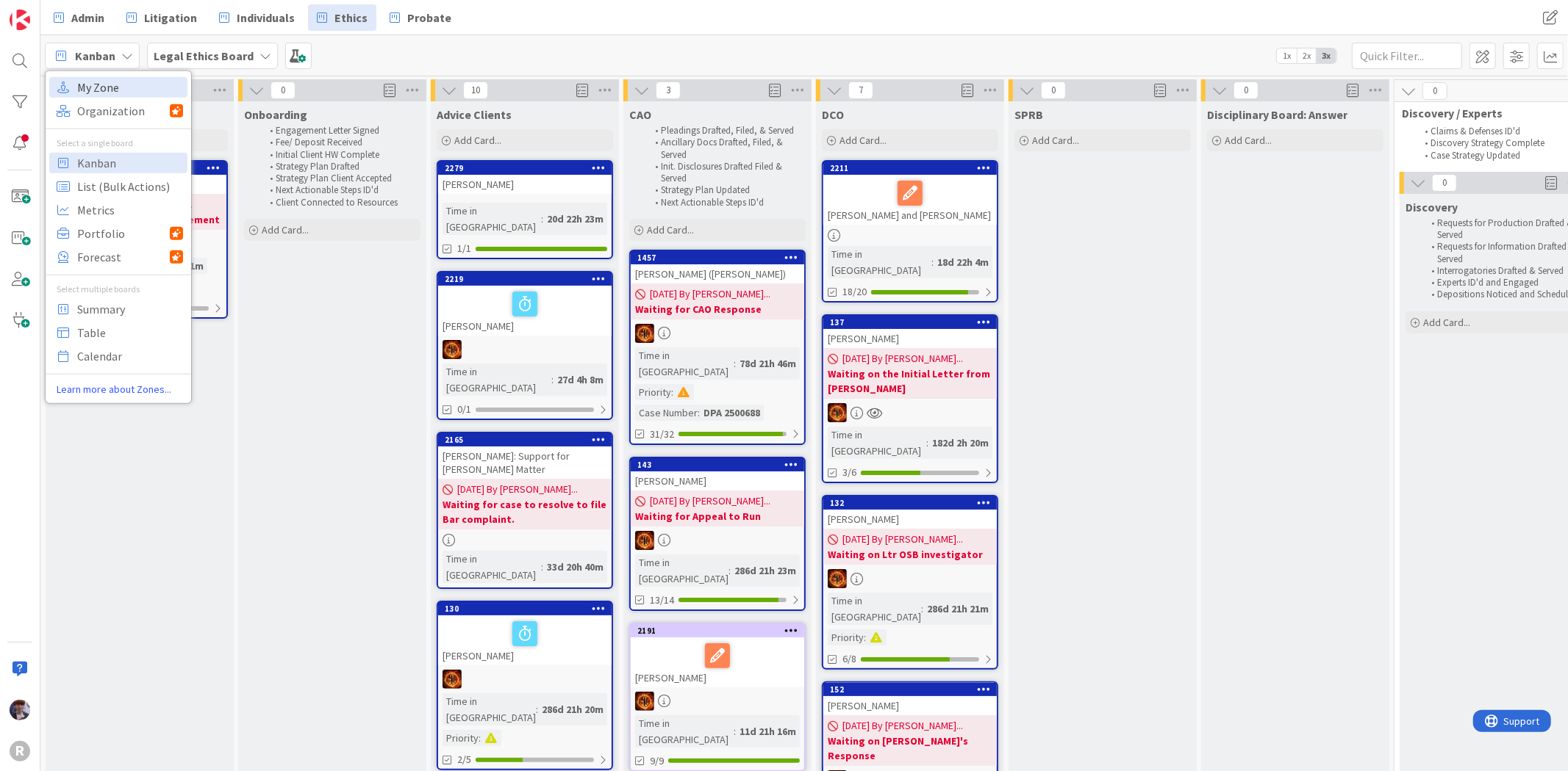
click at [109, 89] on span "My Zone" at bounding box center [129, 87] width 106 height 22
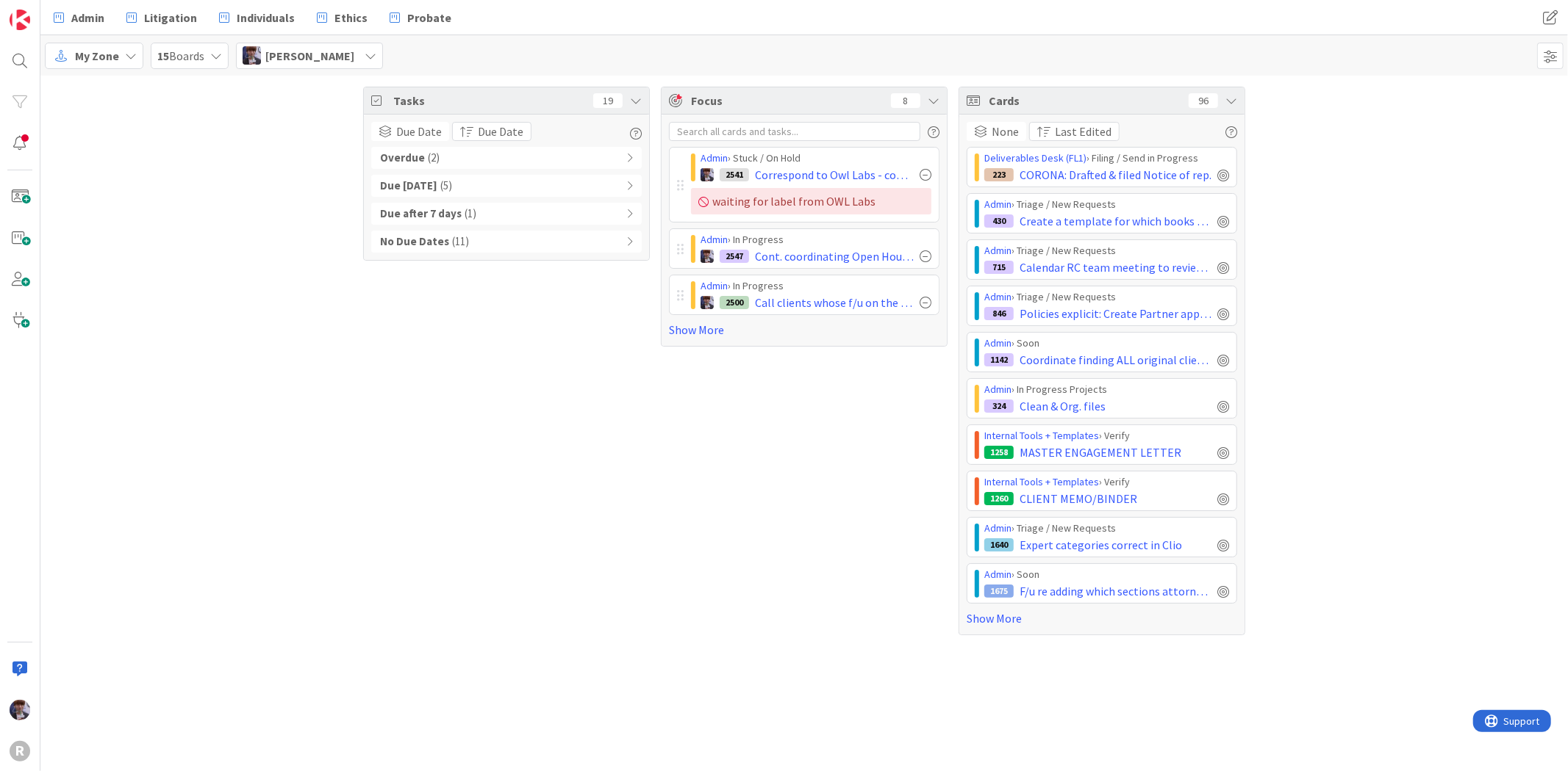
click at [438, 193] on b "Due [DATE]" at bounding box center [409, 186] width 57 height 17
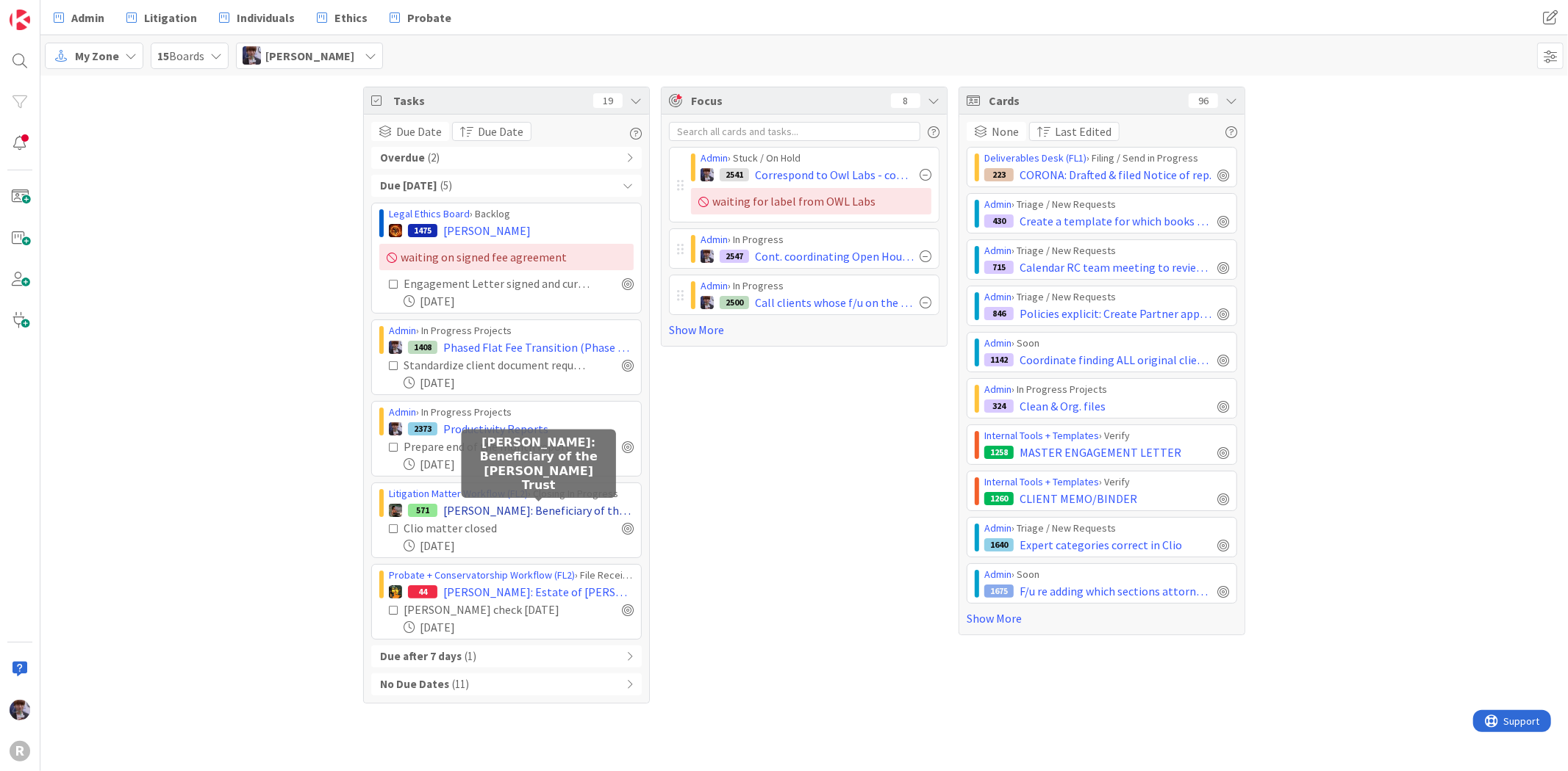
click at [480, 514] on span "ZIEBARTH: Beneficiary of the Ziebarth Trust" at bounding box center [538, 510] width 190 height 18
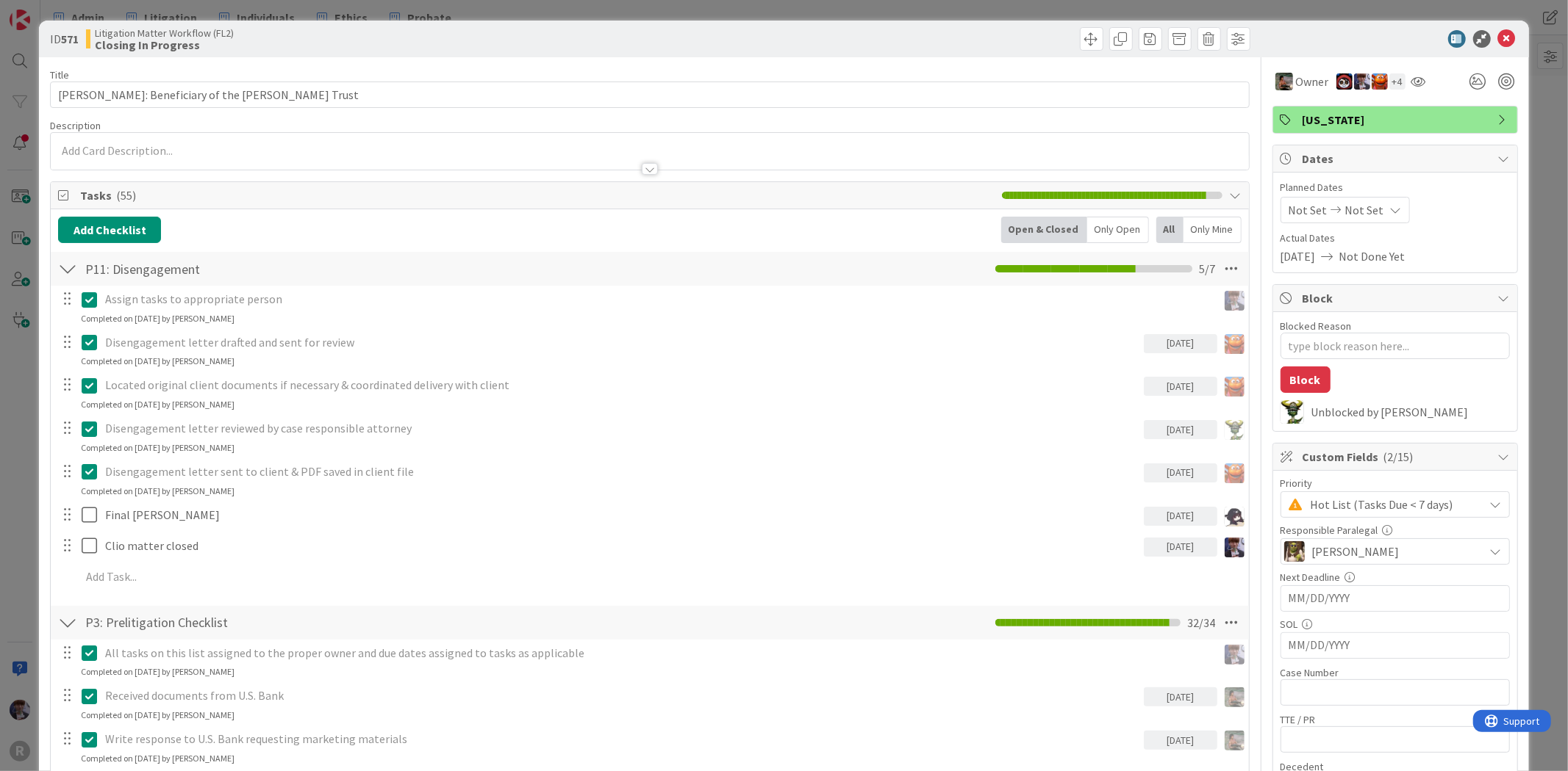
click at [1092, 239] on div "Only Open" at bounding box center [1118, 230] width 62 height 27
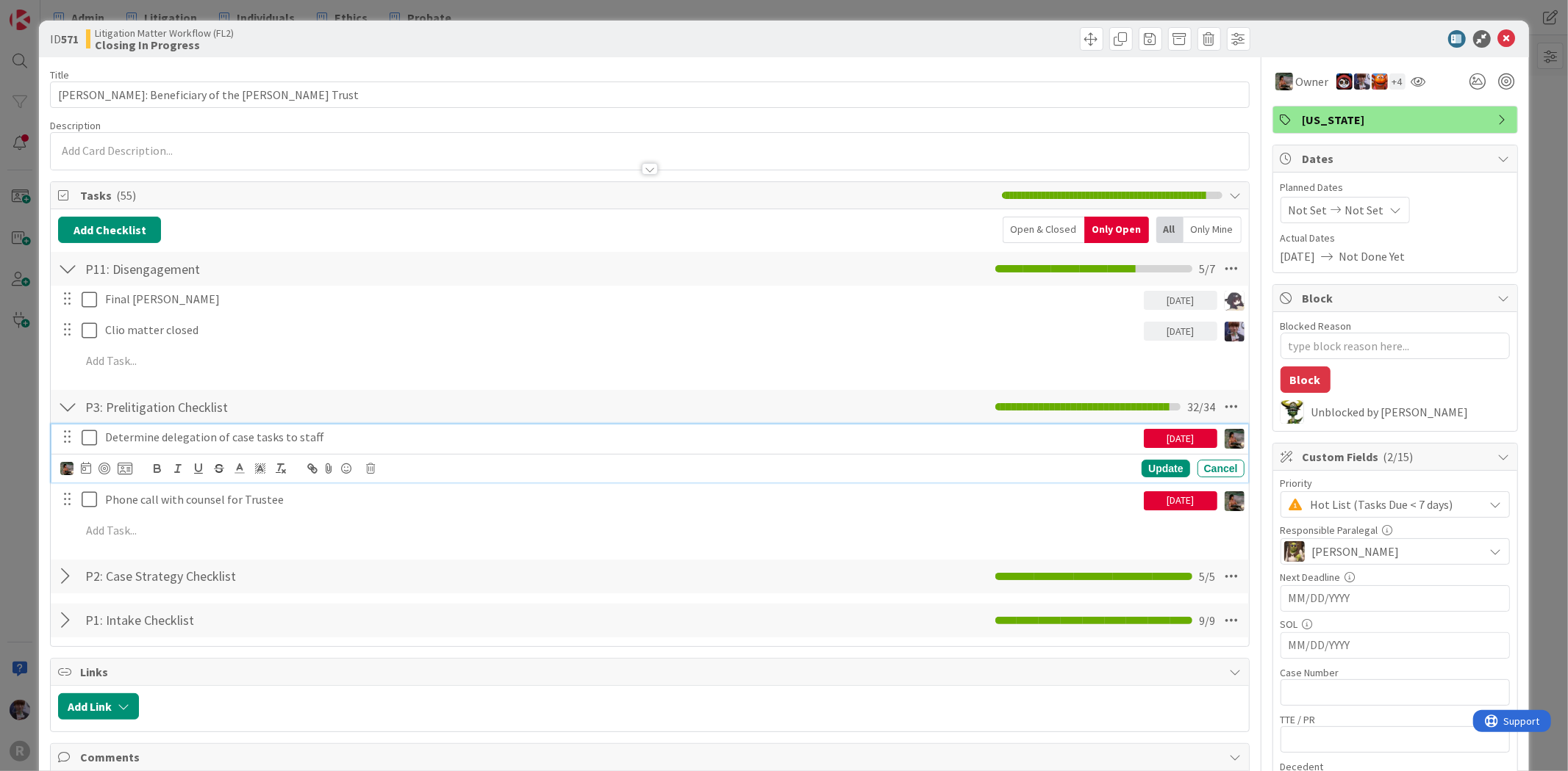
click at [189, 442] on p "Determine delegation of case tasks to staff" at bounding box center [621, 437] width 1033 height 17
click at [366, 468] on icon at bounding box center [371, 468] width 9 height 11
click at [425, 525] on div "Delete" at bounding box center [407, 531] width 54 height 27
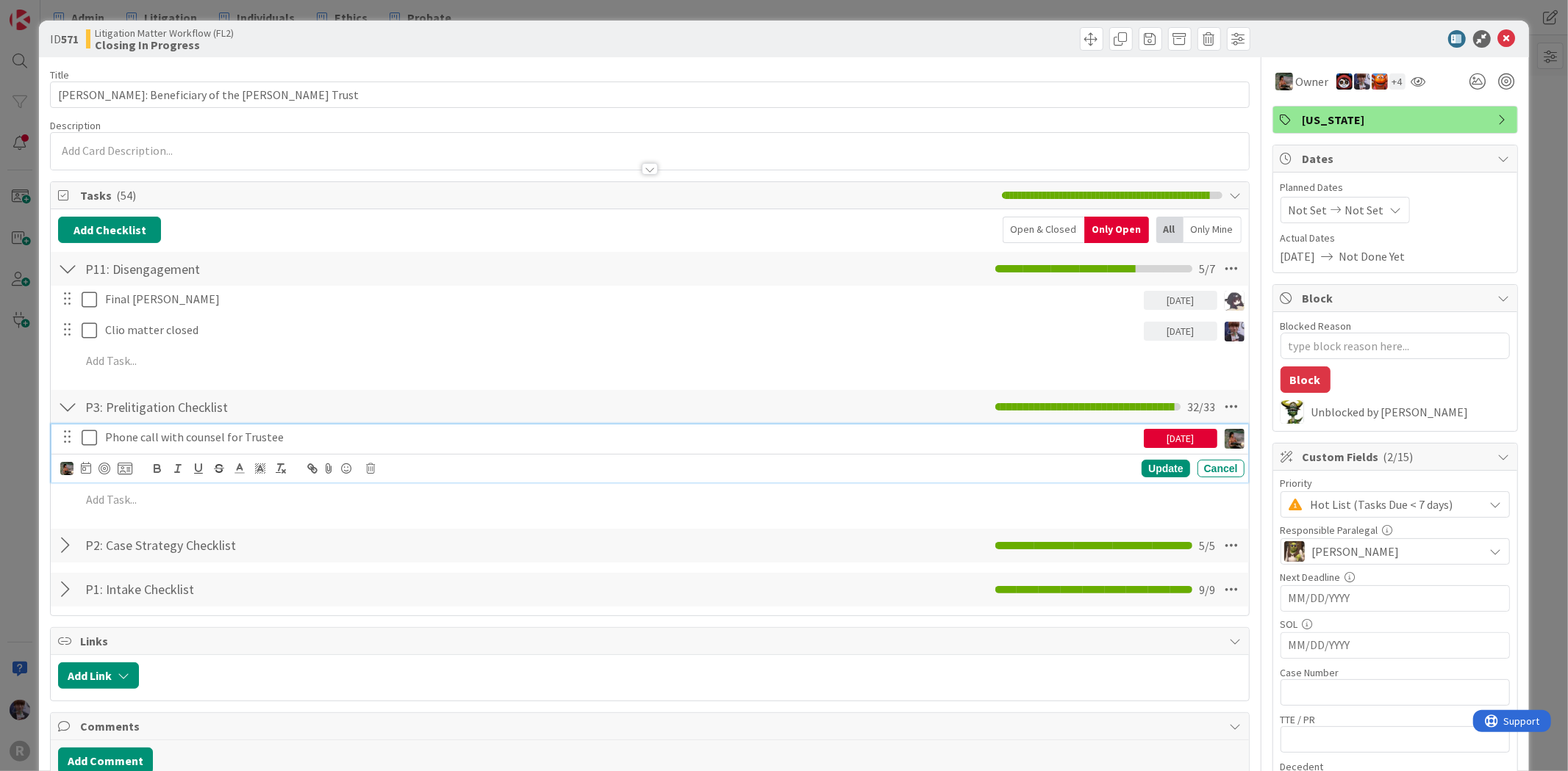
click at [329, 435] on p "Phone call with counsel for Trustee" at bounding box center [621, 437] width 1033 height 17
click at [369, 468] on icon at bounding box center [371, 468] width 9 height 11
click at [407, 530] on div "Delete" at bounding box center [407, 531] width 54 height 27
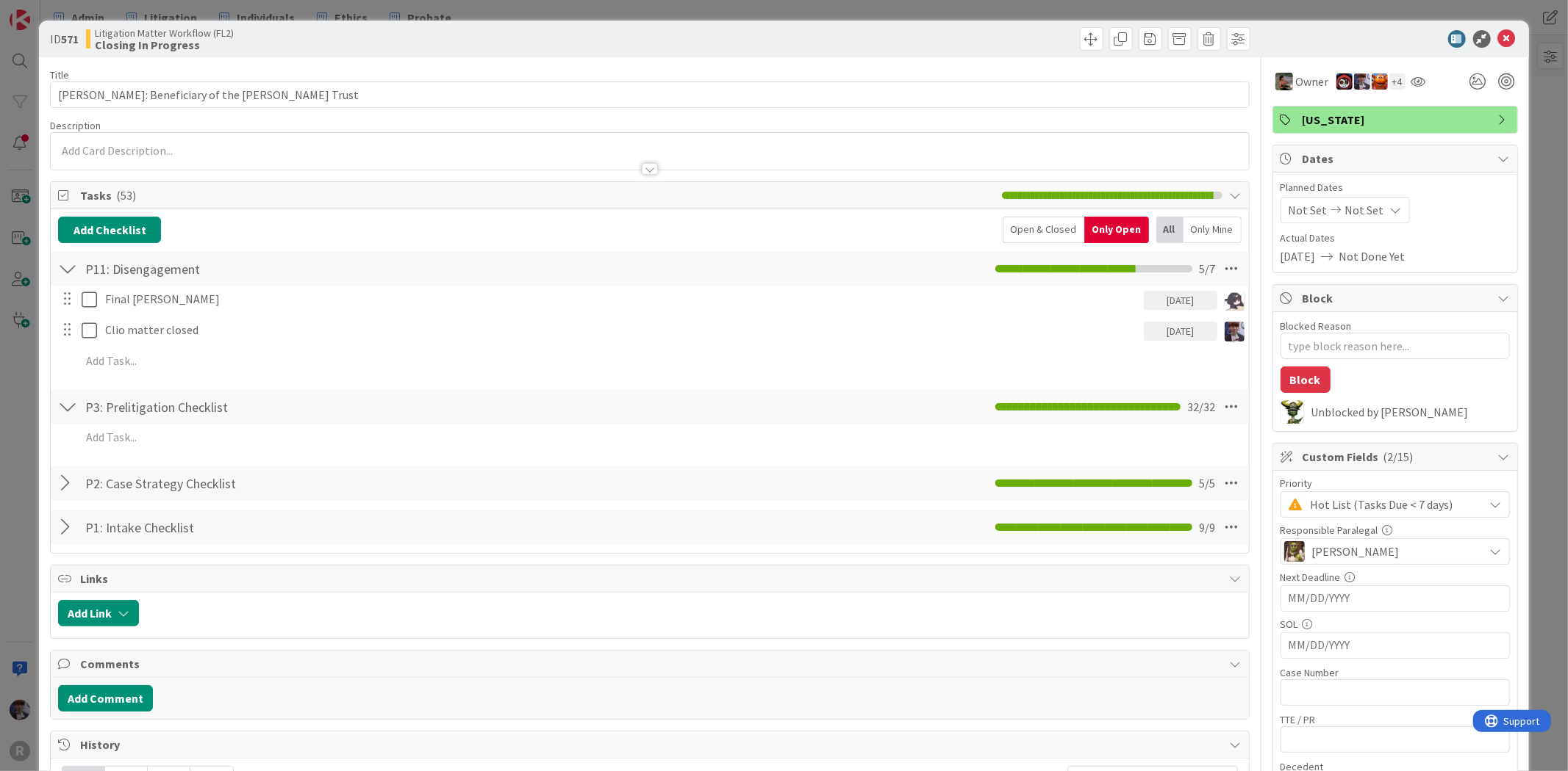
click at [27, 384] on div "ID 571 Litigation Matter Workflow (FL2) Closing In Progress Title 43 / 128 ZIEB…" at bounding box center [784, 386] width 1568 height 771
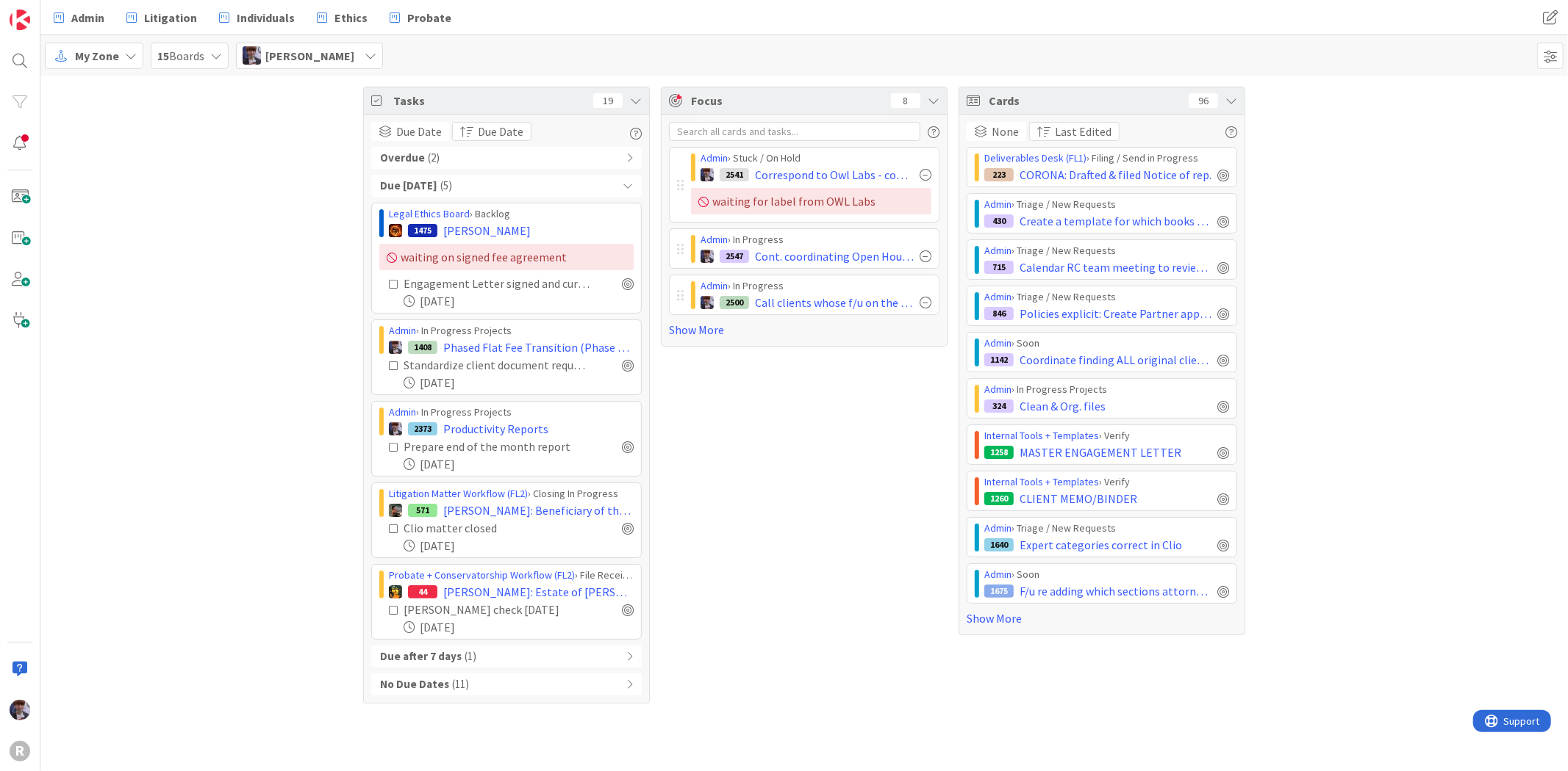
click at [478, 654] on div "Due after 7 days ( 1 )" at bounding box center [506, 657] width 271 height 22
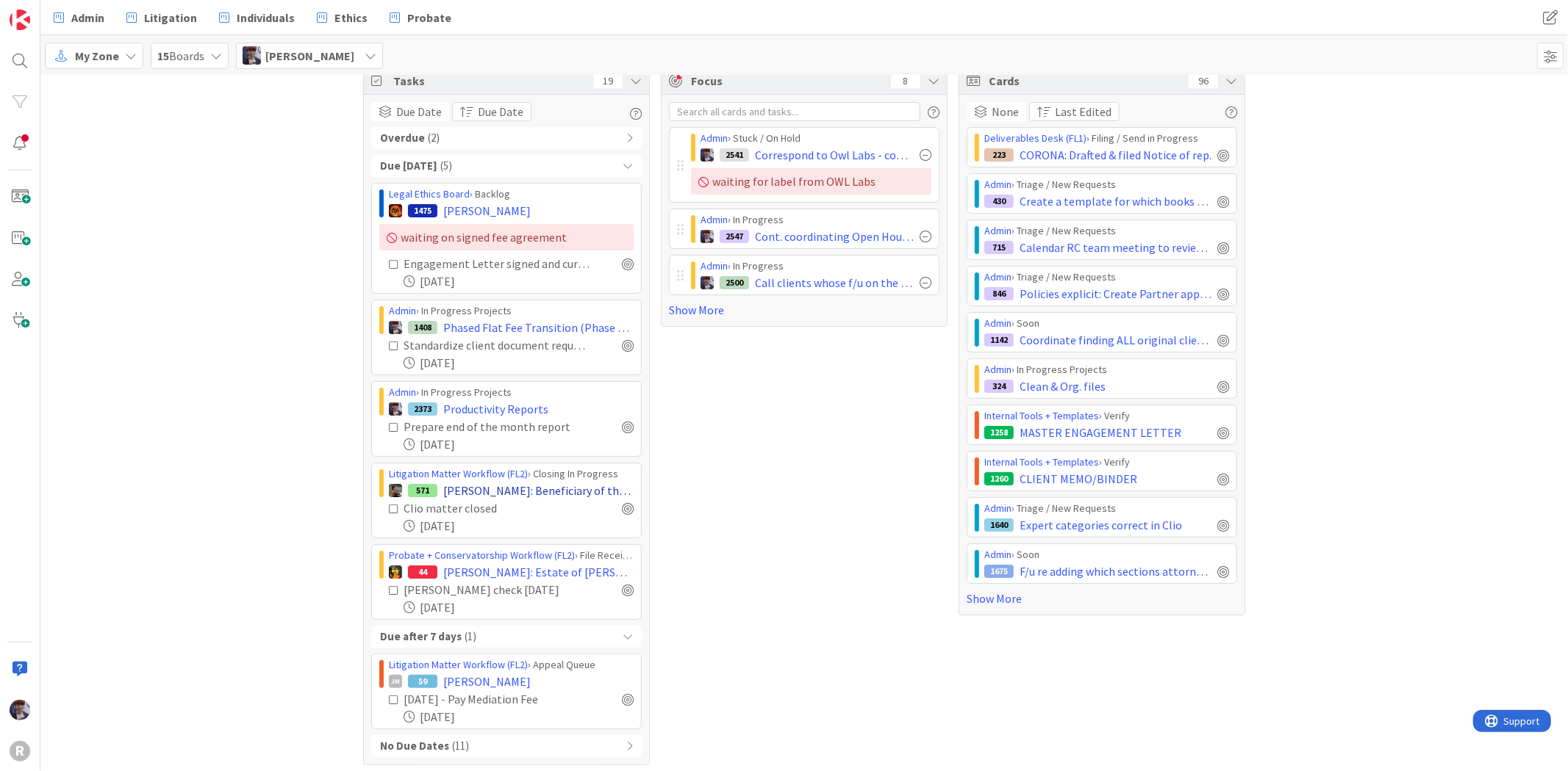
scroll to position [26, 0]
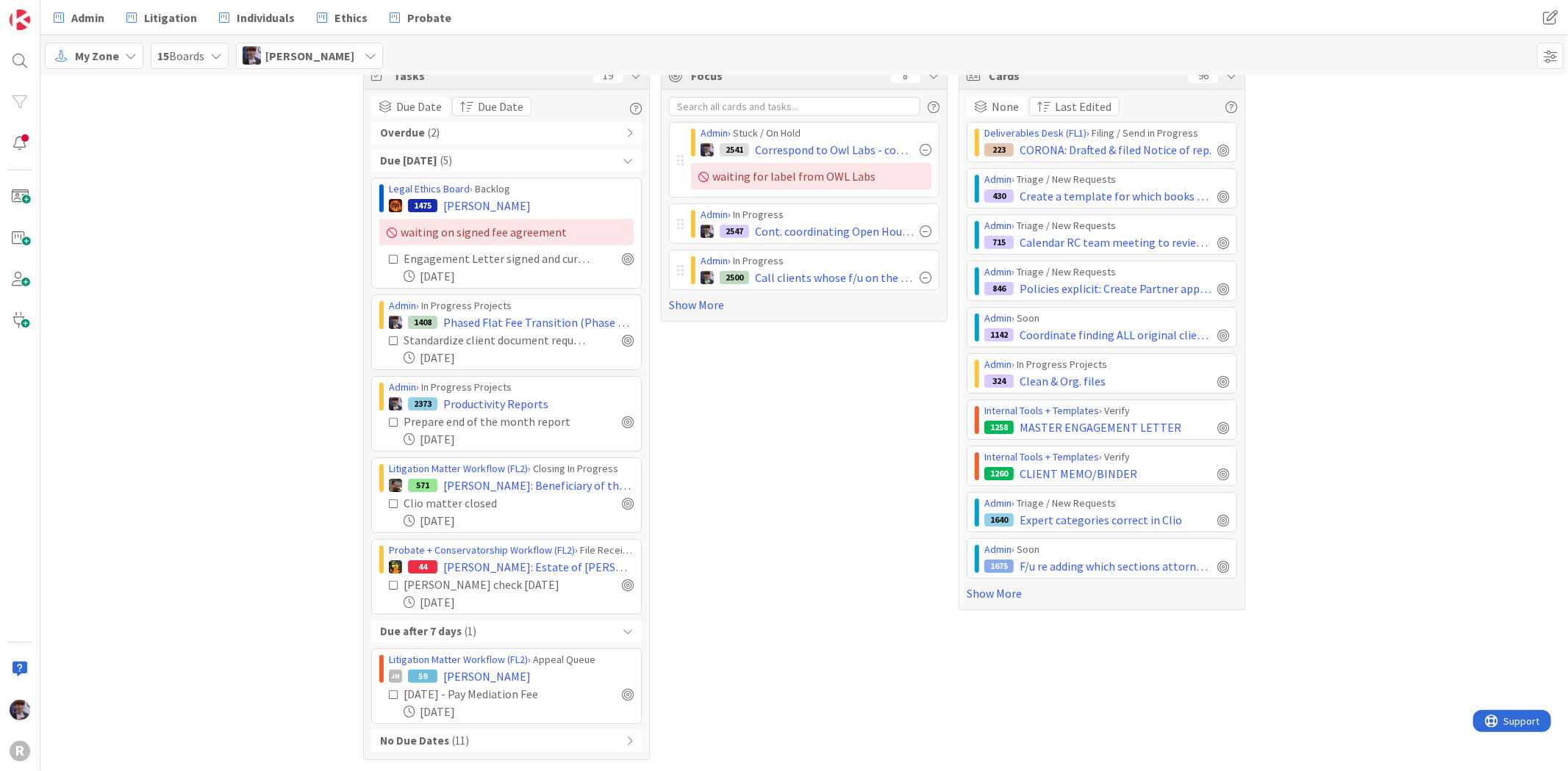
click at [502, 742] on div "No Due Dates ( 11 )" at bounding box center [506, 741] width 271 height 22
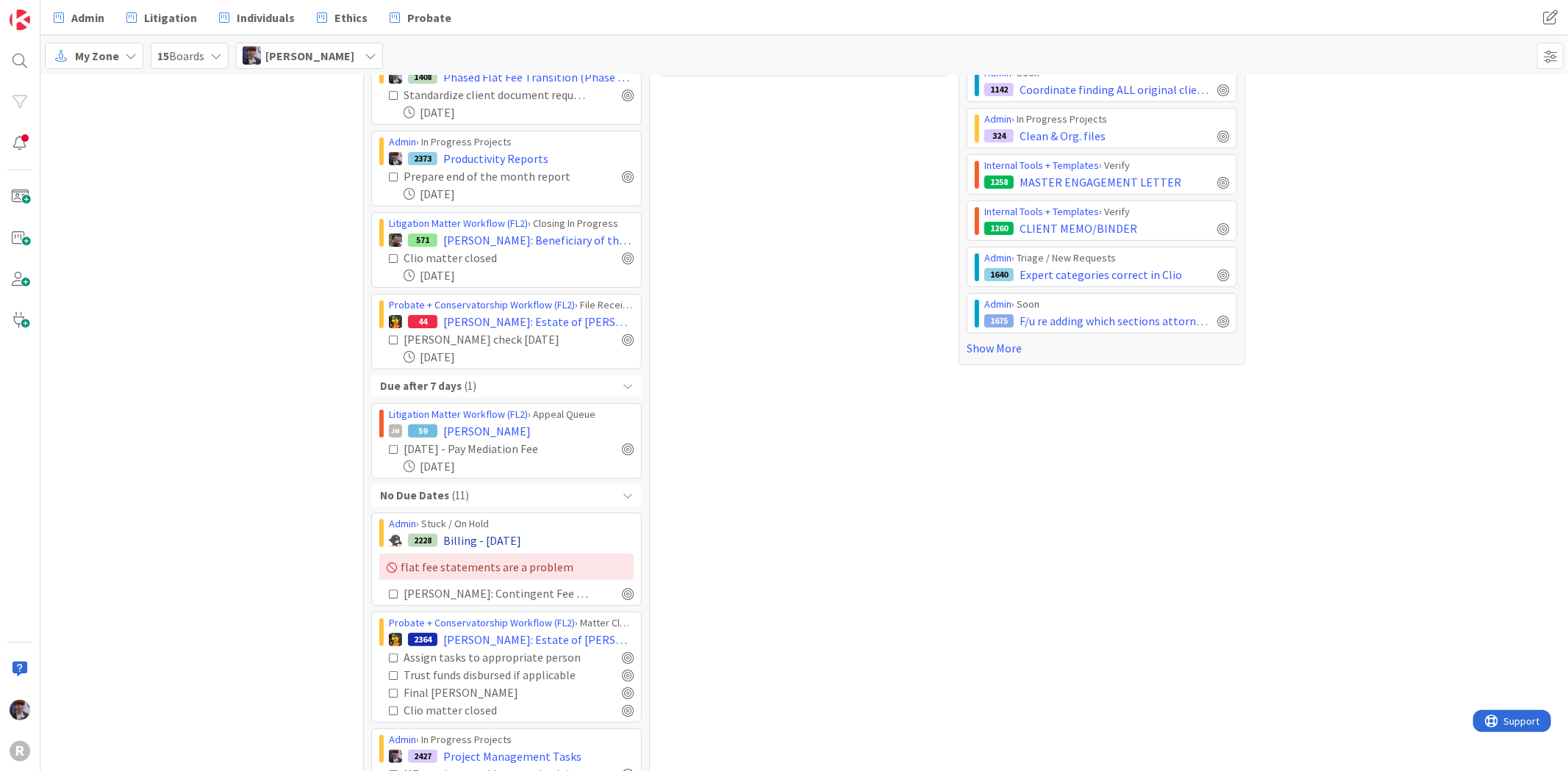
scroll to position [435, 0]
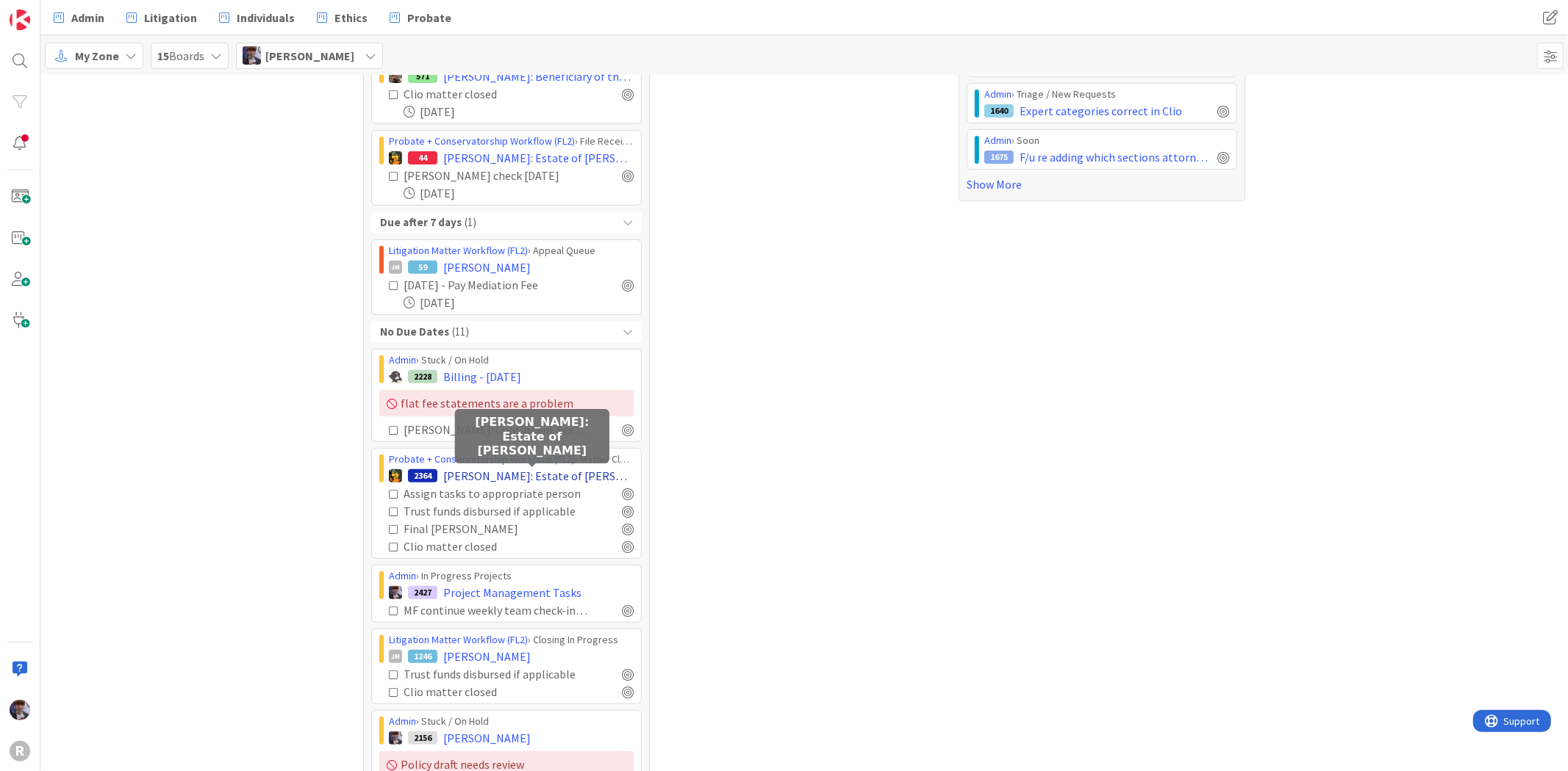
click at [537, 476] on span "SOWINSKI, Peter: Estate of Donald Sowinski" at bounding box center [538, 477] width 190 height 18
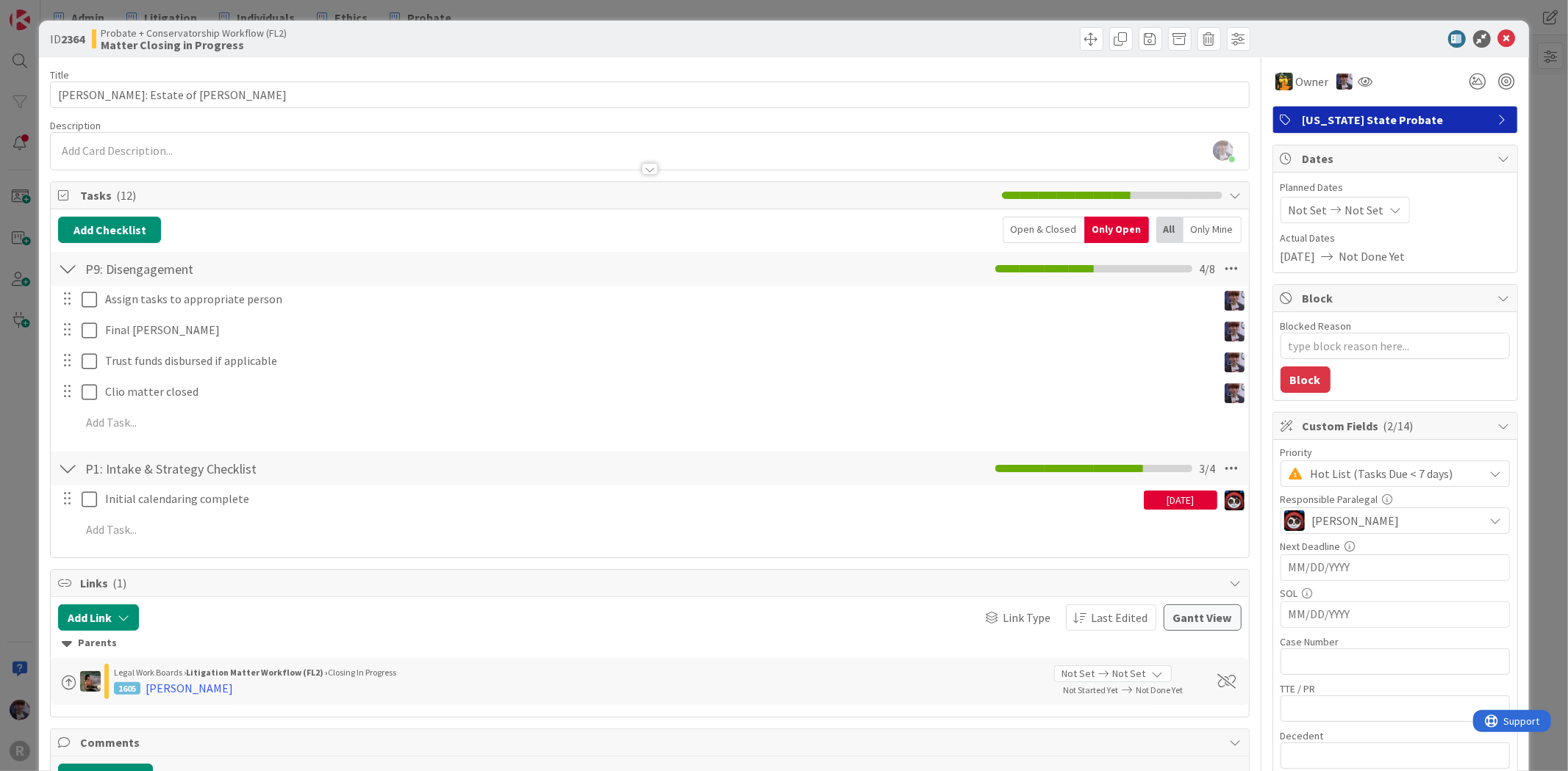
click at [1030, 228] on div "Open & Closed" at bounding box center [1043, 230] width 81 height 27
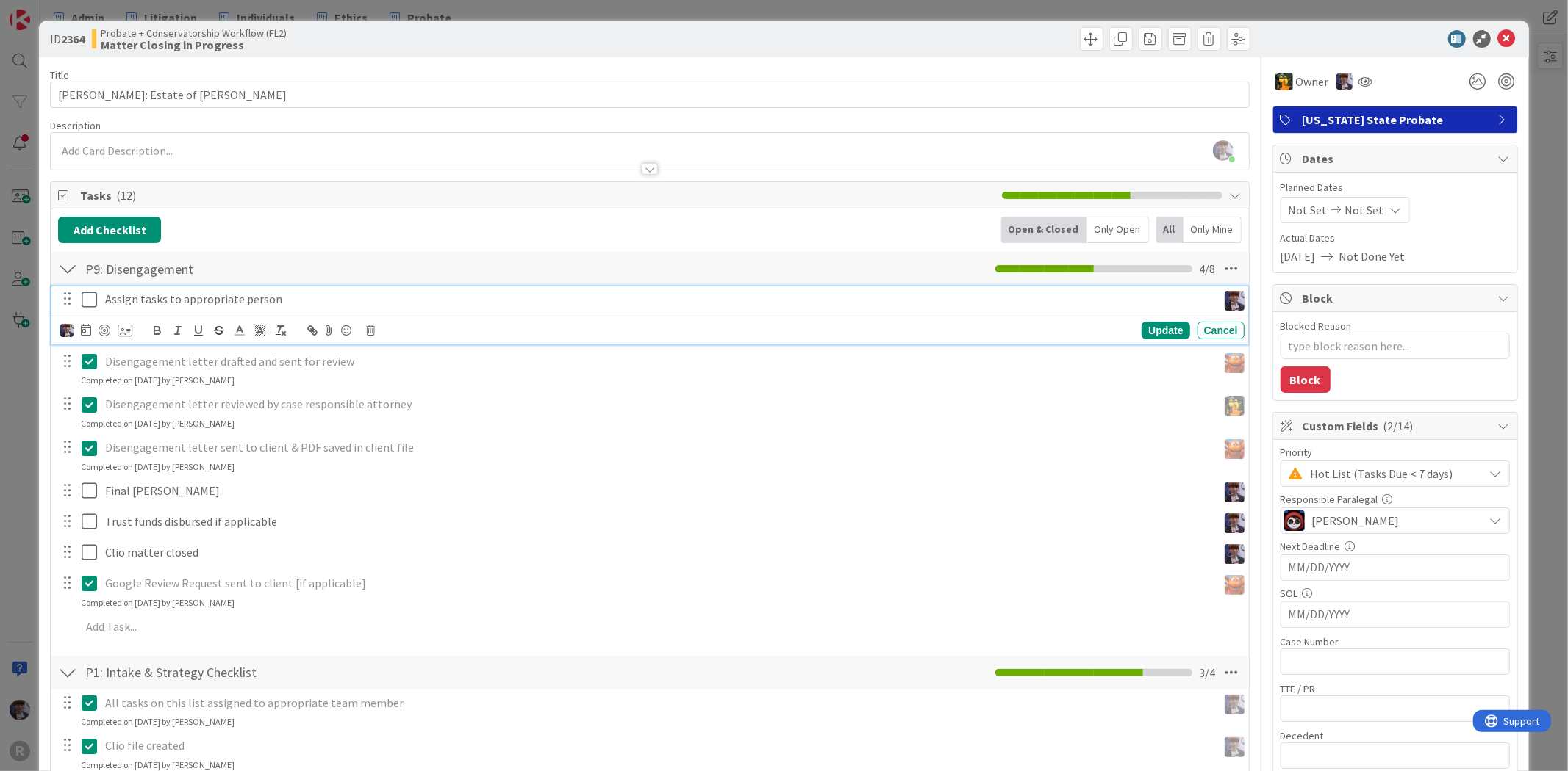
click at [86, 300] on icon at bounding box center [92, 300] width 22 height 18
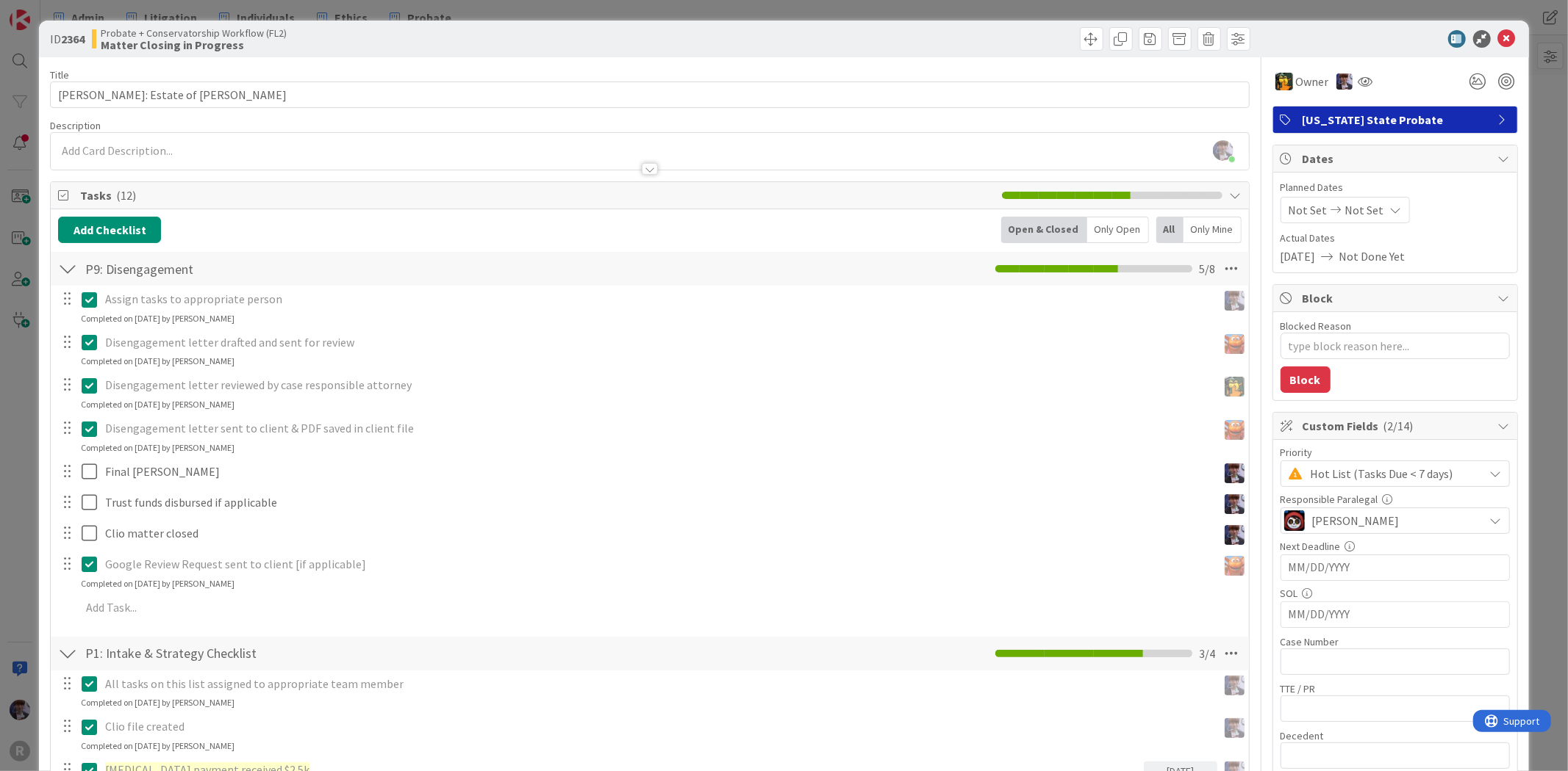
type textarea "x"
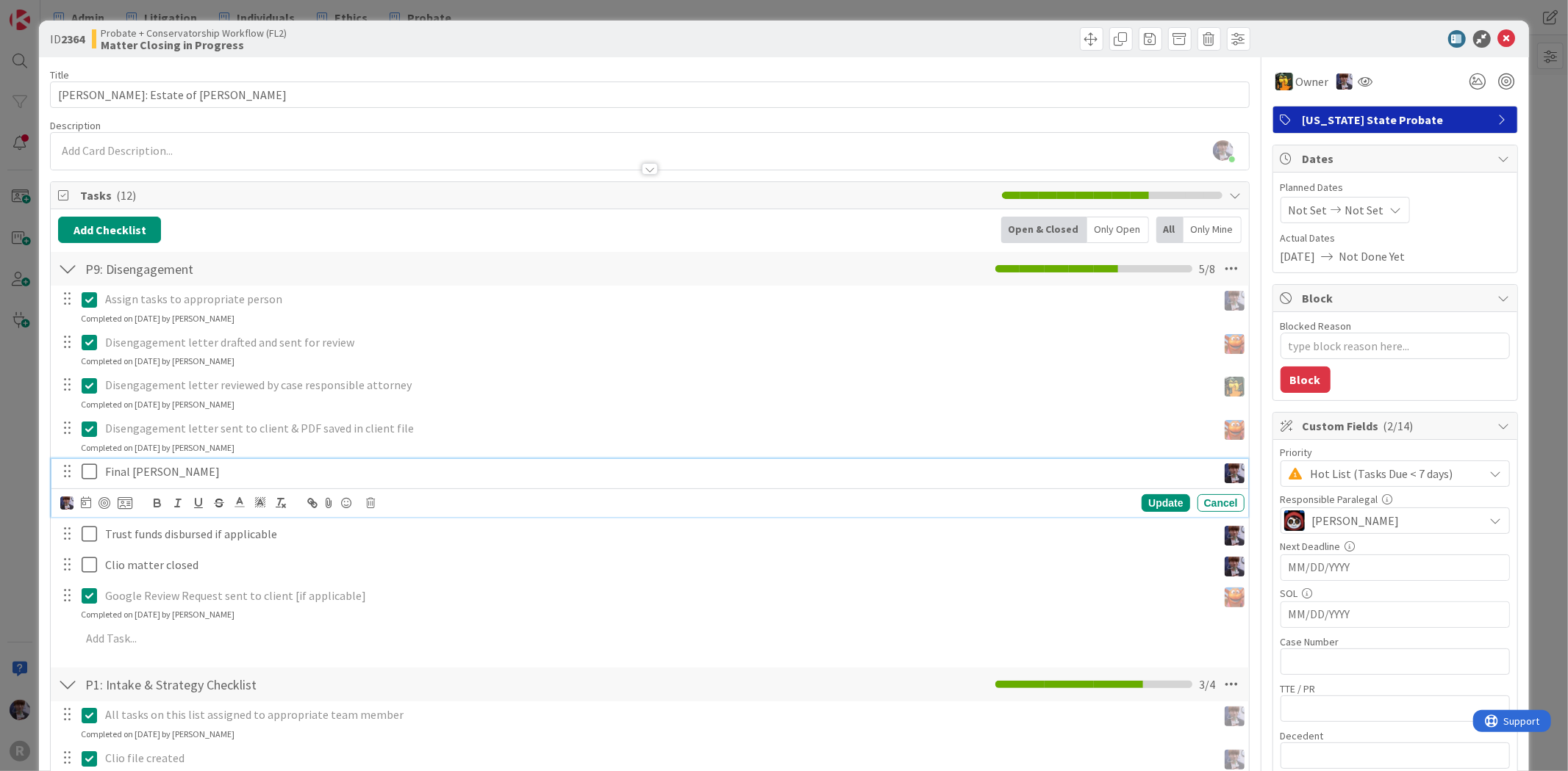
click at [143, 472] on p "Final Bill Sent" at bounding box center [658, 471] width 1106 height 17
click at [81, 508] on icon at bounding box center [87, 502] width 11 height 12
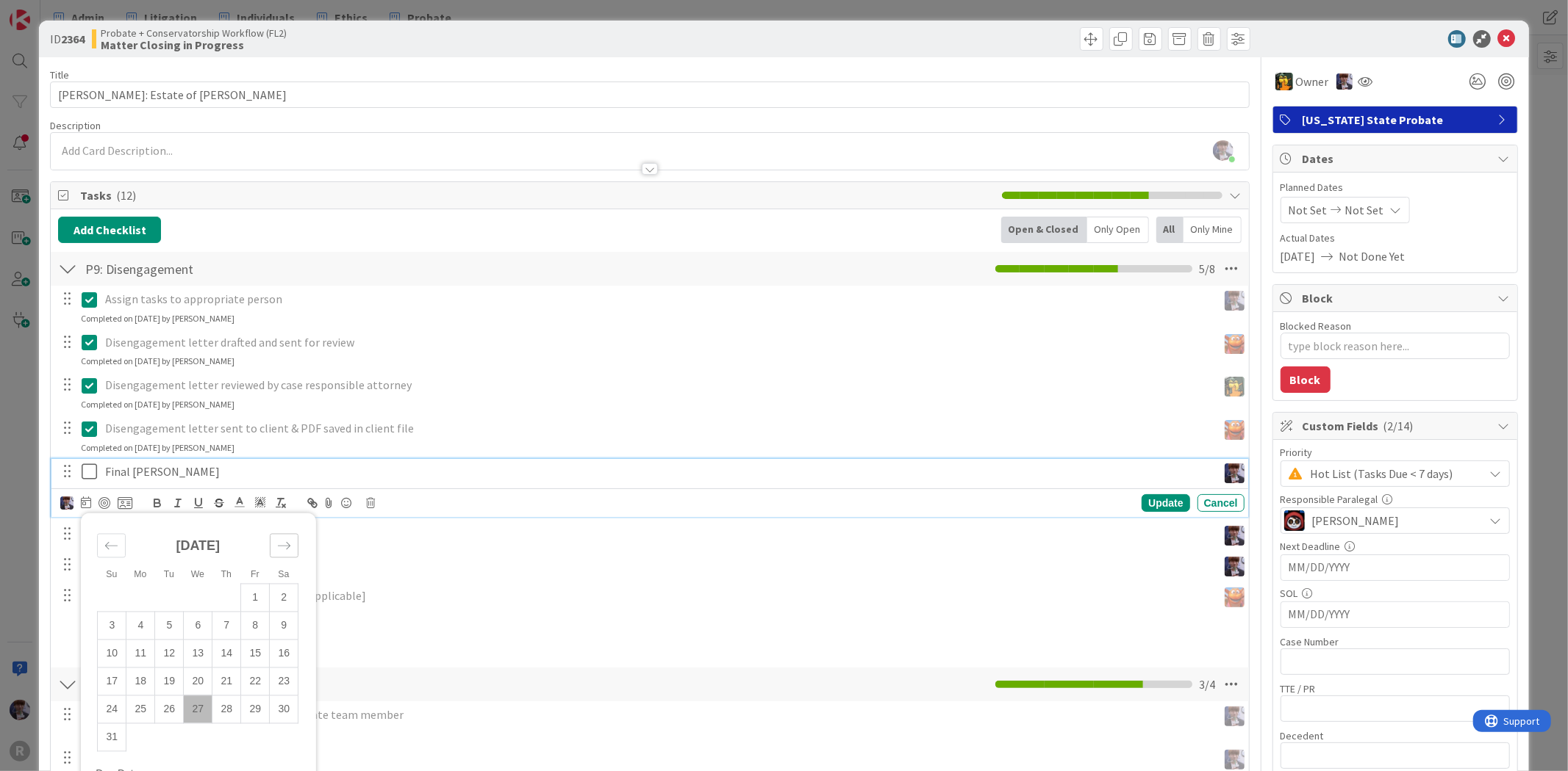
click at [277, 546] on icon "Move forward to switch to the next month." at bounding box center [284, 545] width 14 height 14
click at [145, 603] on td "1" at bounding box center [141, 597] width 29 height 28
type input "[DATE]"
click at [1163, 501] on div "Update" at bounding box center [1165, 503] width 48 height 18
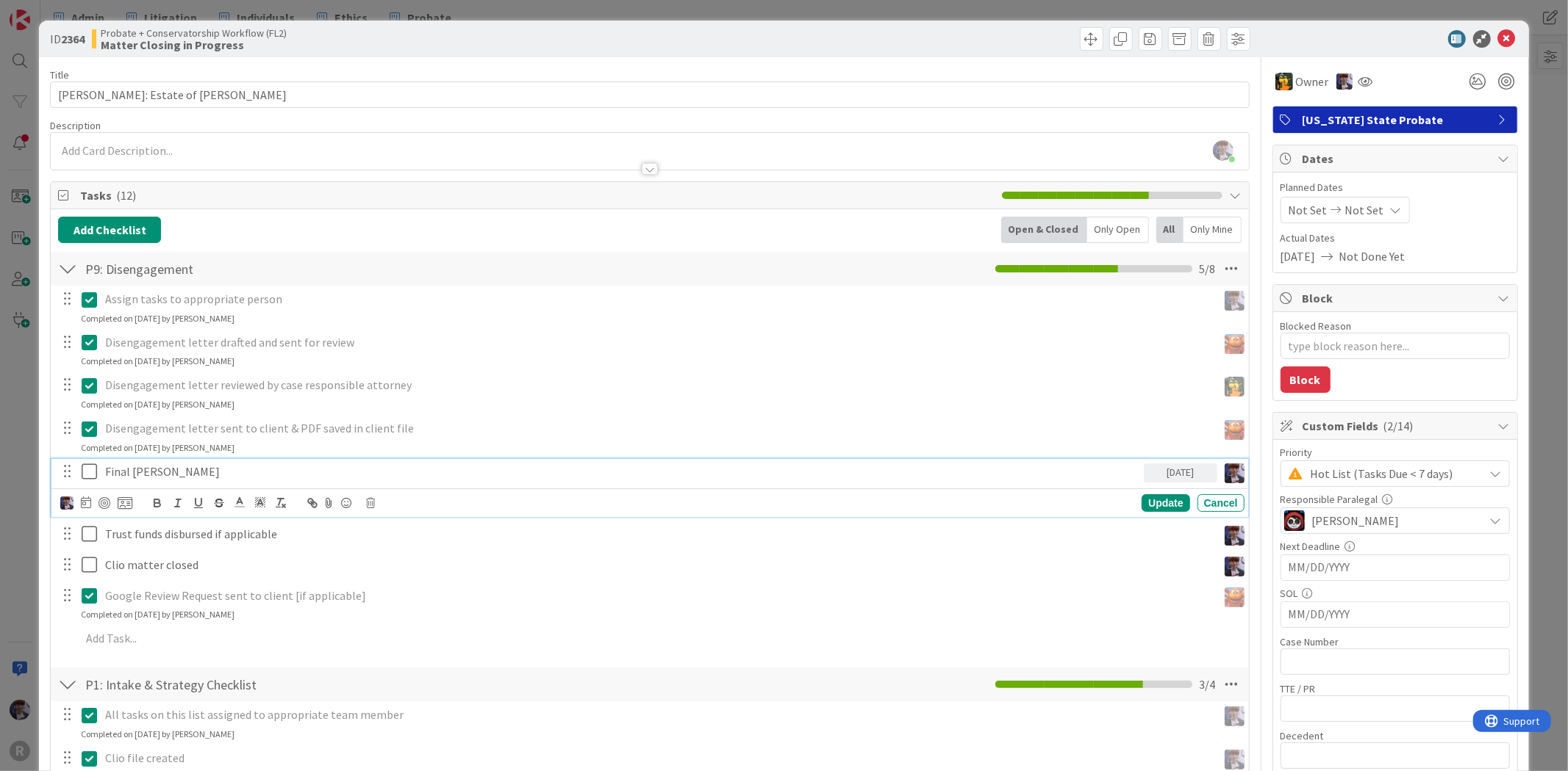
drag, startPoint x: 119, startPoint y: 470, endPoint x: 90, endPoint y: 478, distance: 30.1
click at [119, 468] on p "Final Bill Sent" at bounding box center [621, 471] width 1033 height 17
click at [64, 504] on img at bounding box center [67, 503] width 13 height 13
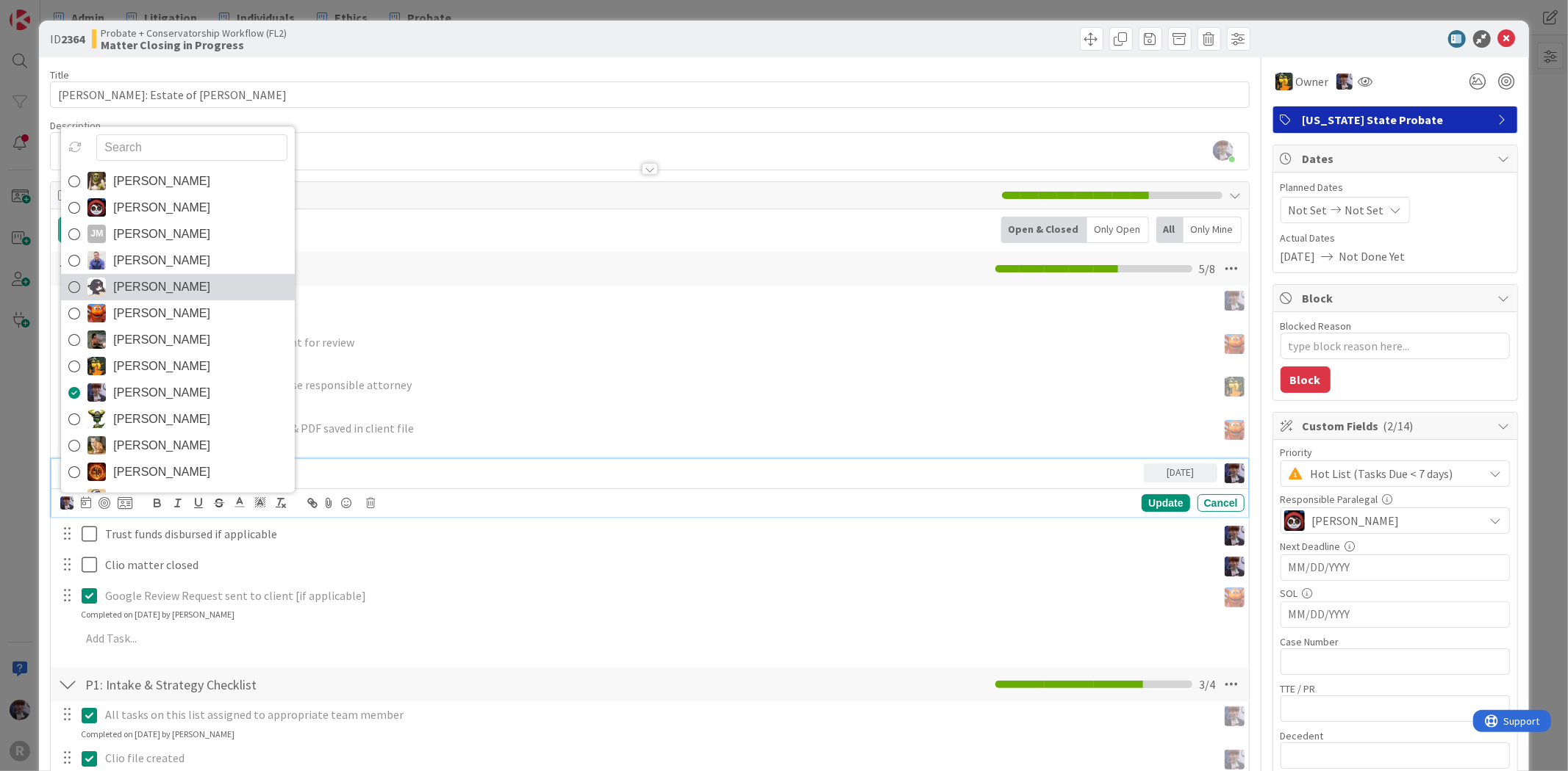
click at [152, 295] on span "Kelly Nguyen" at bounding box center [162, 286] width 97 height 22
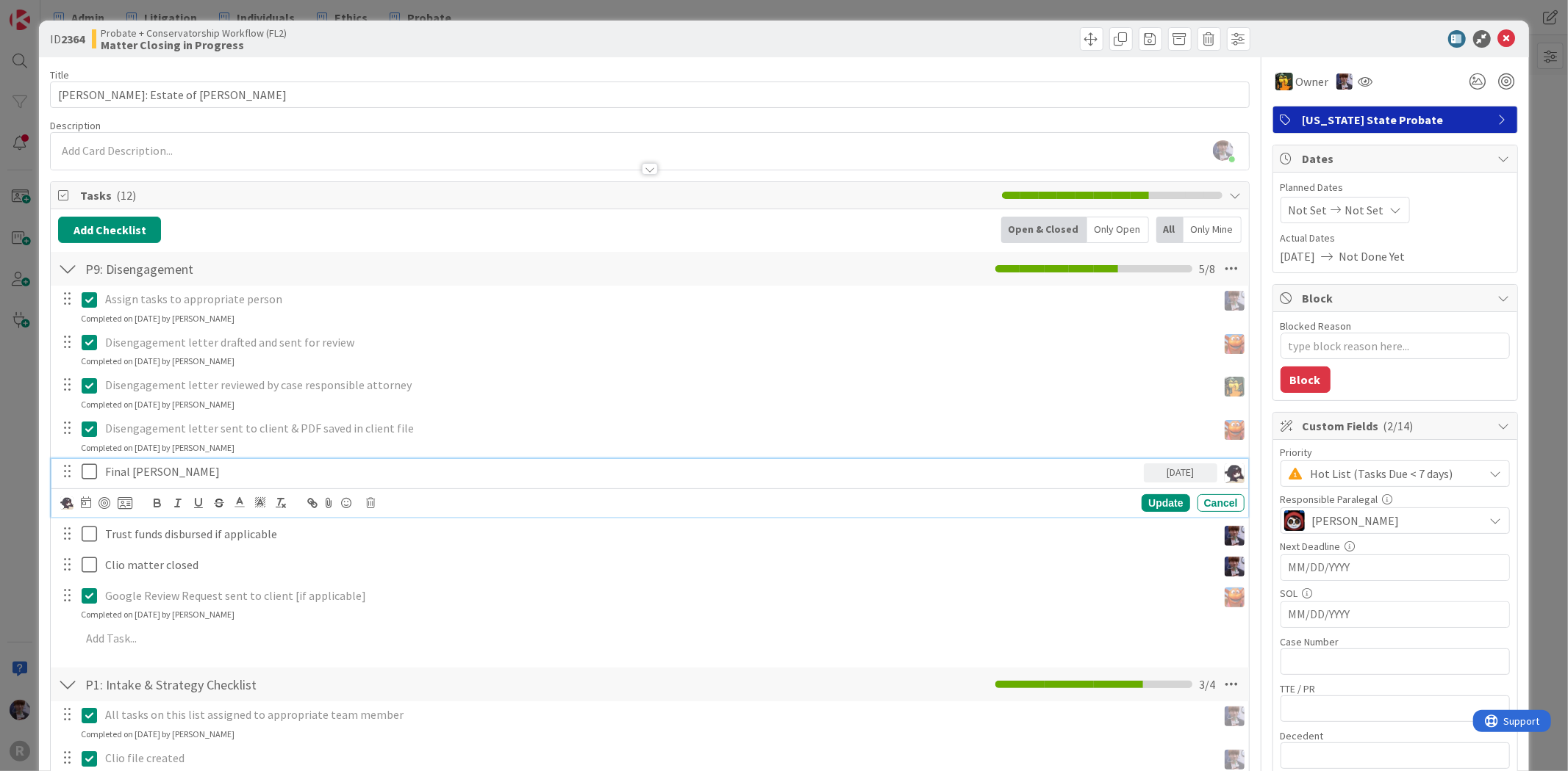
type textarea "x"
click at [1149, 508] on div "Update" at bounding box center [1165, 503] width 48 height 18
click at [226, 500] on p "Trust funds disbursed if applicable" at bounding box center [658, 502] width 1106 height 17
click at [66, 533] on img at bounding box center [67, 534] width 13 height 13
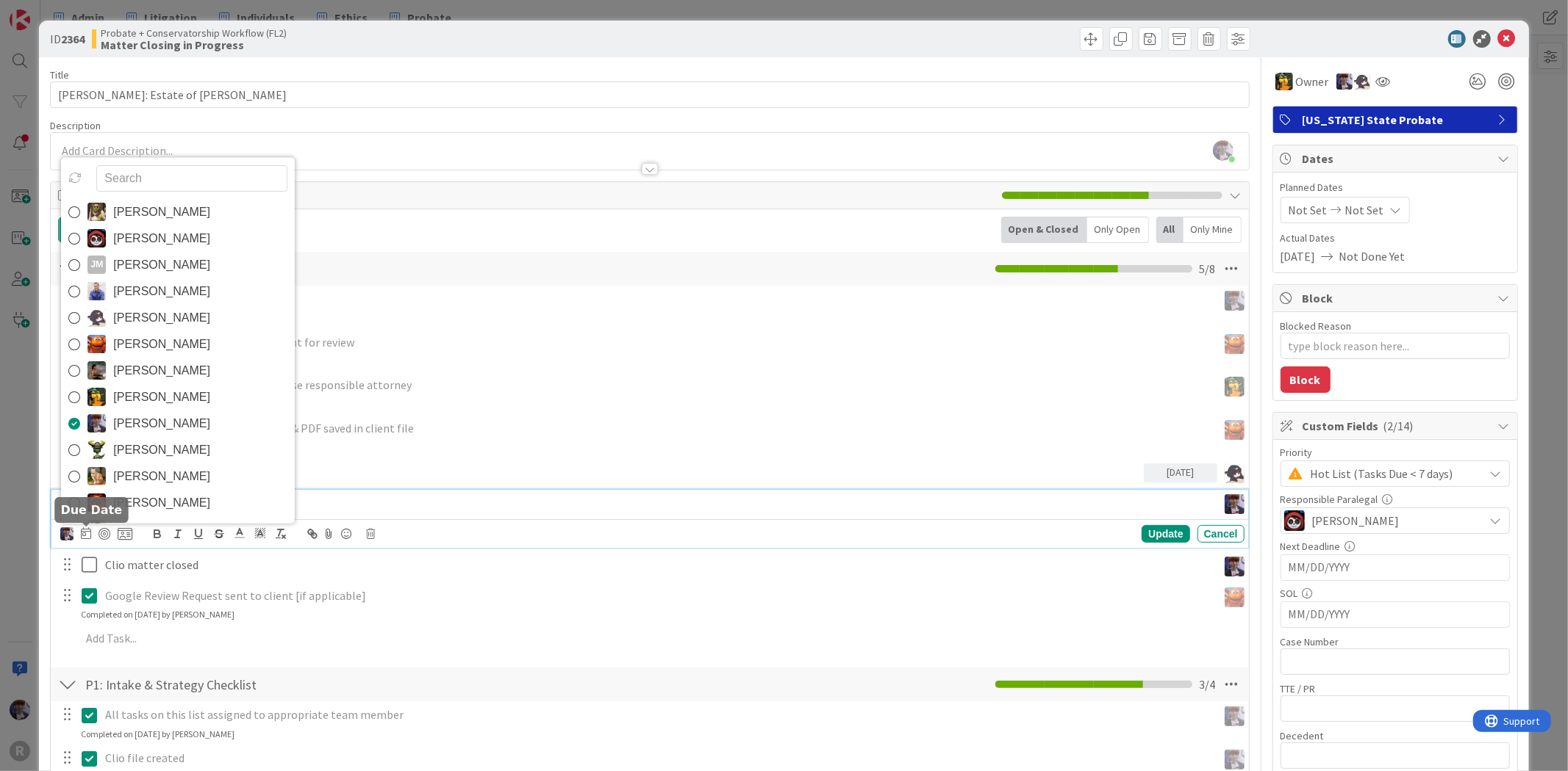
click at [82, 538] on icon at bounding box center [87, 533] width 11 height 12
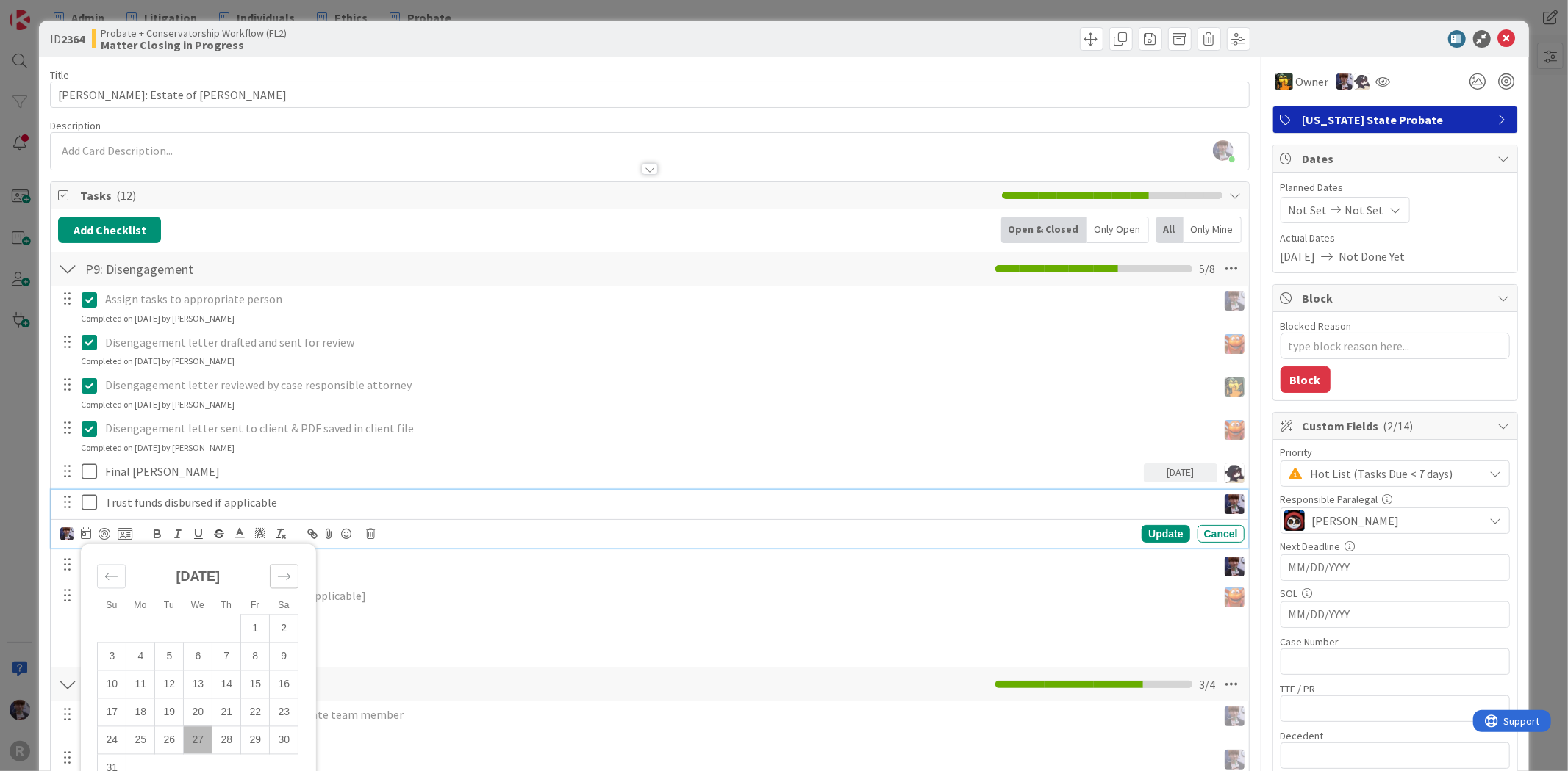
click at [283, 578] on icon "Move forward to switch to the next month." at bounding box center [284, 576] width 14 height 14
click at [138, 626] on td "1" at bounding box center [141, 628] width 29 height 28
type input "[DATE]"
type textarea "x"
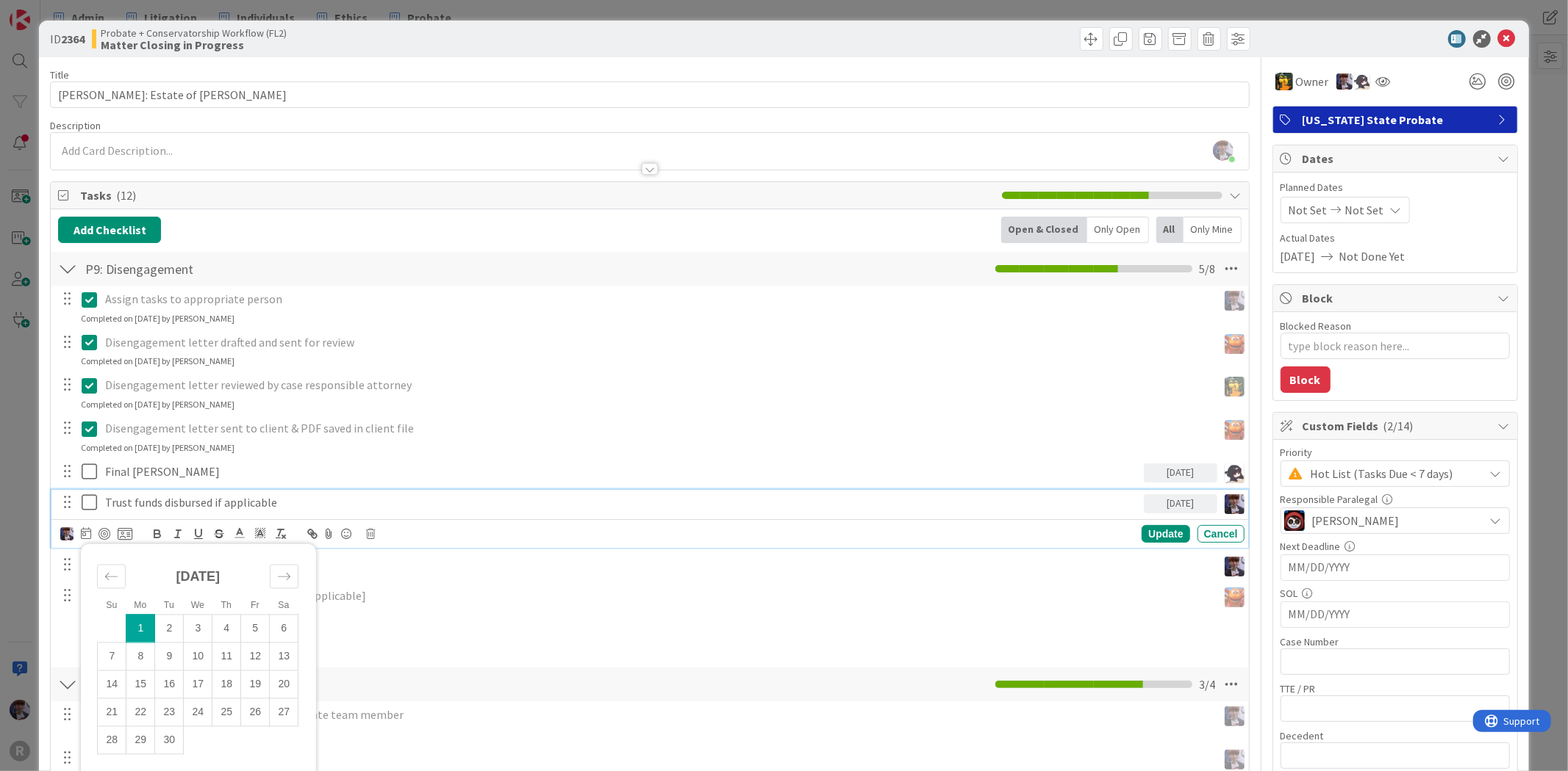
click at [1125, 527] on div "Update Cancel" at bounding box center [1007, 535] width 475 height 18
click at [1155, 536] on div "Update" at bounding box center [1165, 535] width 48 height 18
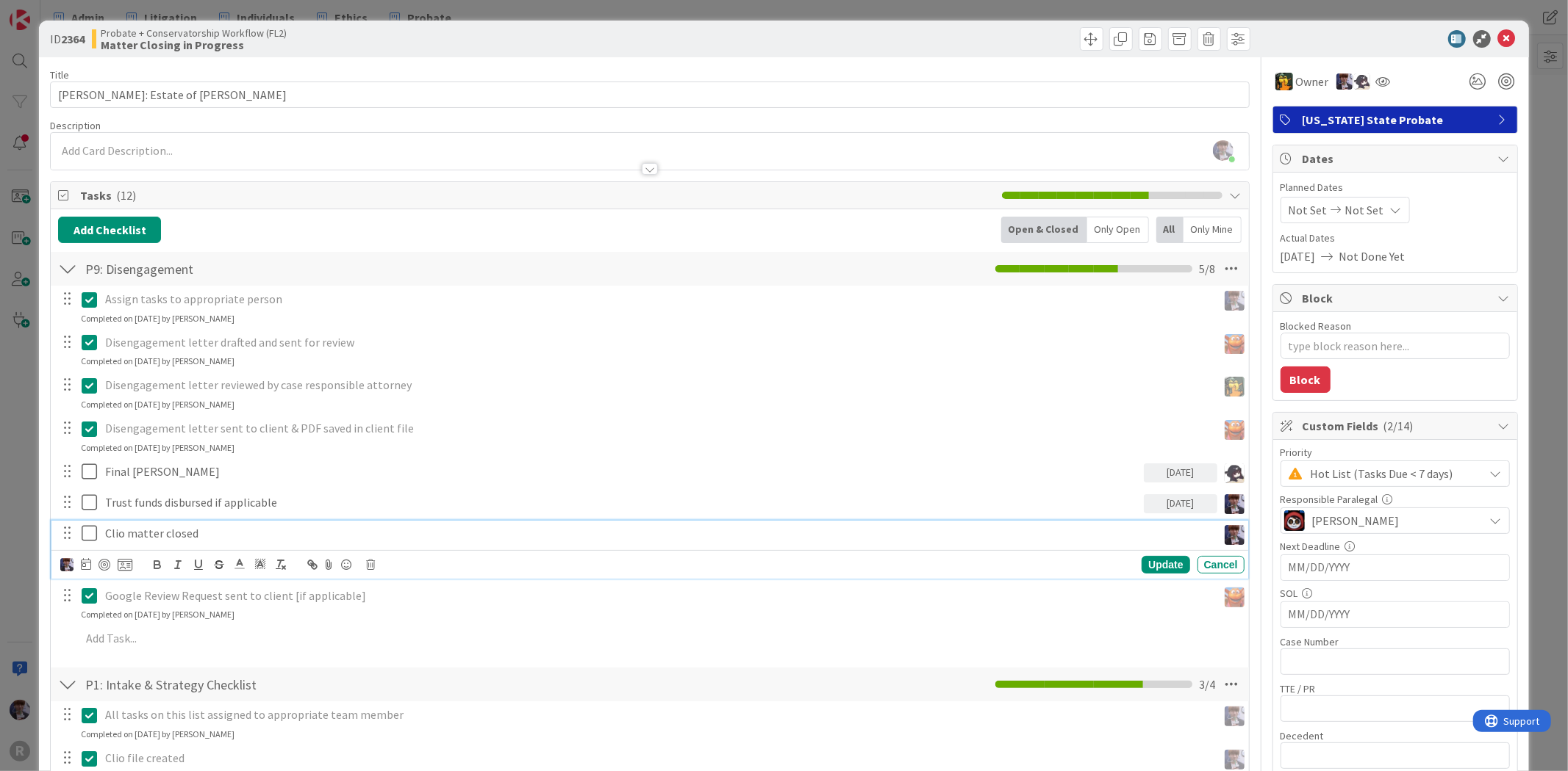
click at [191, 532] on p "Clio matter closed" at bounding box center [658, 534] width 1106 height 17
click at [83, 564] on icon at bounding box center [87, 564] width 11 height 12
click at [277, 601] on icon "Move forward to switch to the next month." at bounding box center [284, 608] width 14 height 14
click at [258, 659] on td "5" at bounding box center [255, 659] width 29 height 28
type input "09/05/2025"
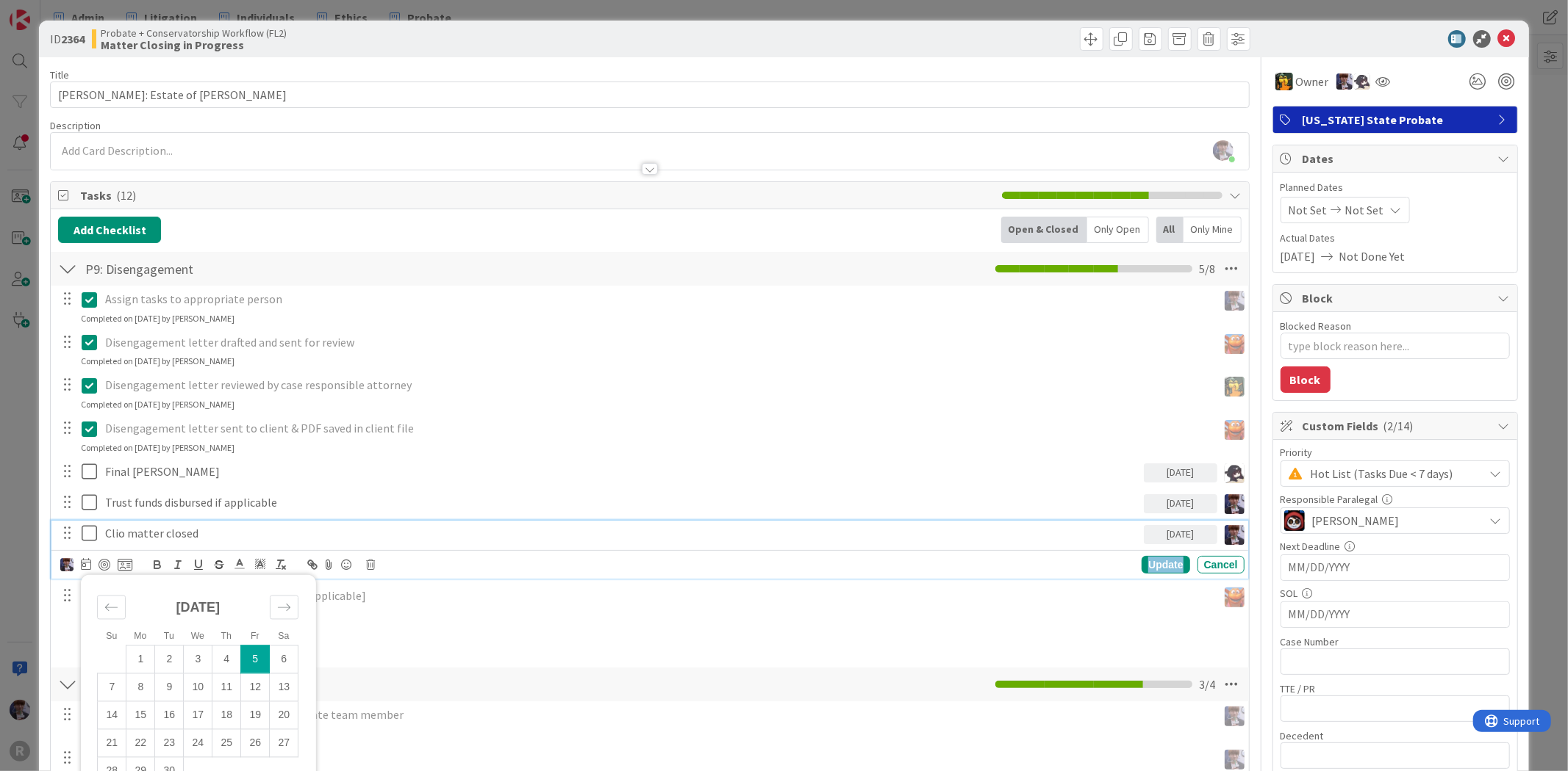
click at [1150, 569] on div "Update" at bounding box center [1165, 565] width 48 height 18
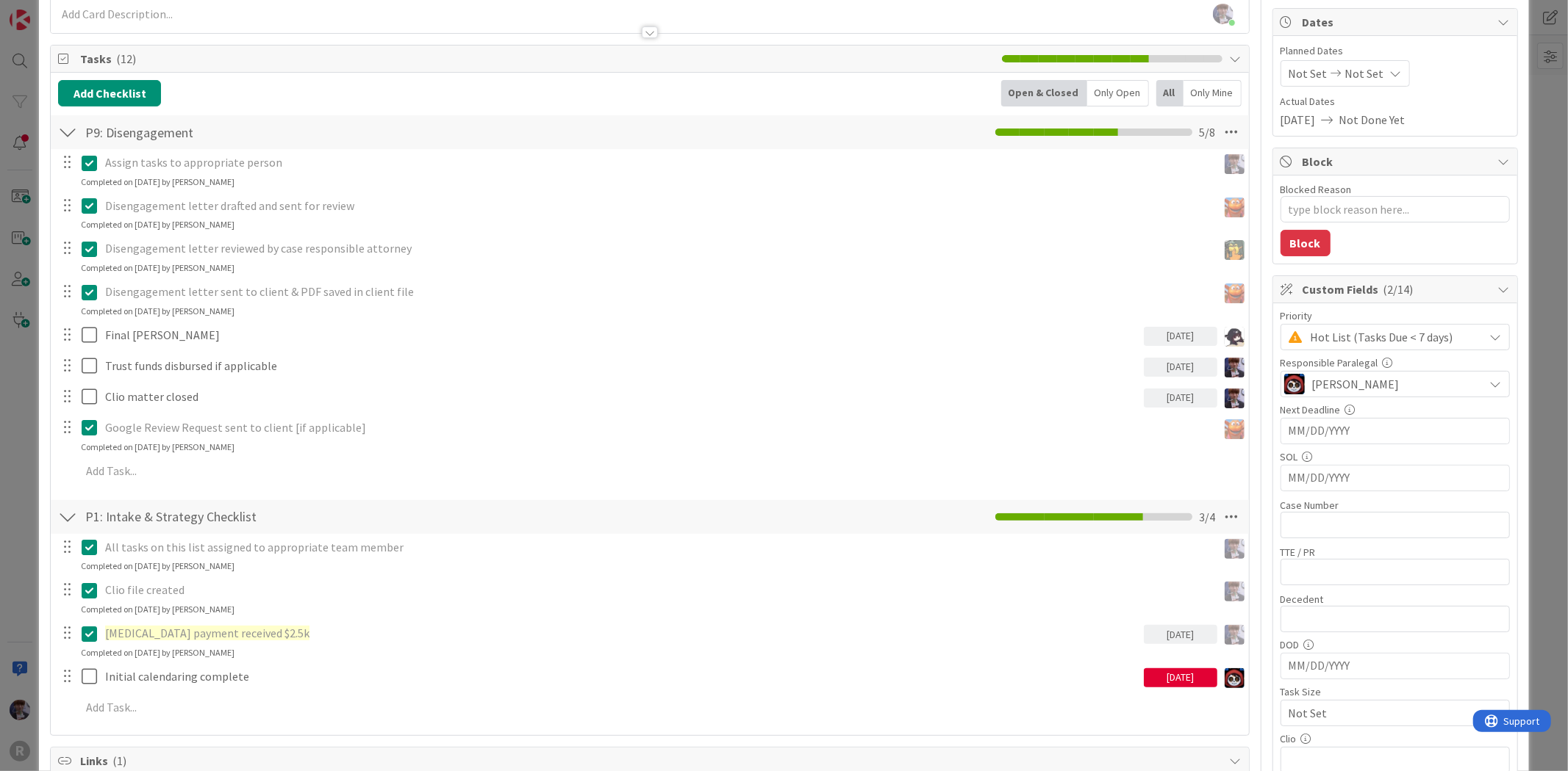
scroll to position [163, 0]
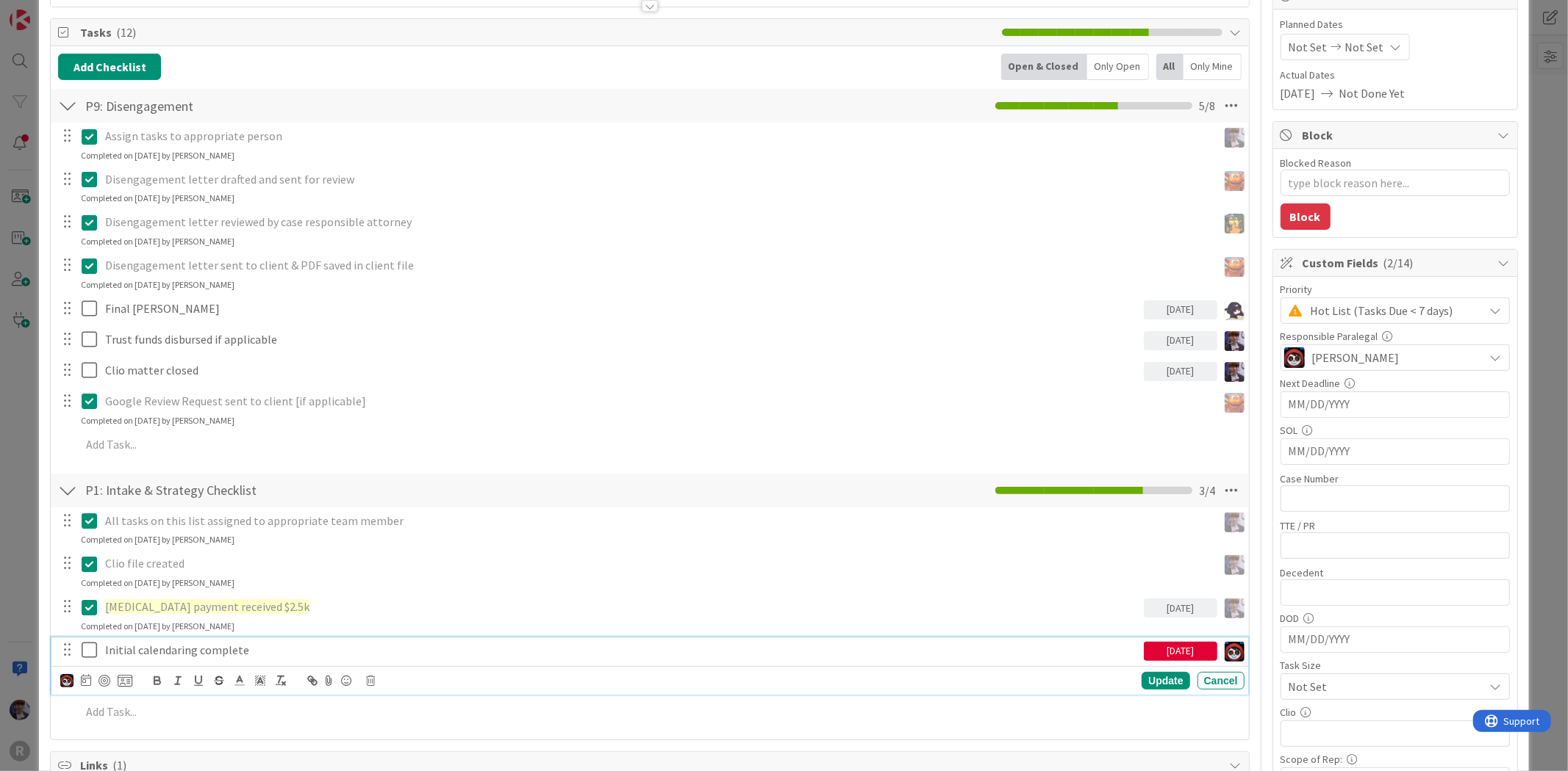
click at [162, 654] on p "Initial calendaring complete" at bounding box center [621, 650] width 1033 height 17
click at [372, 678] on icon at bounding box center [371, 681] width 9 height 11
click at [417, 740] on div "Delete" at bounding box center [407, 743] width 54 height 27
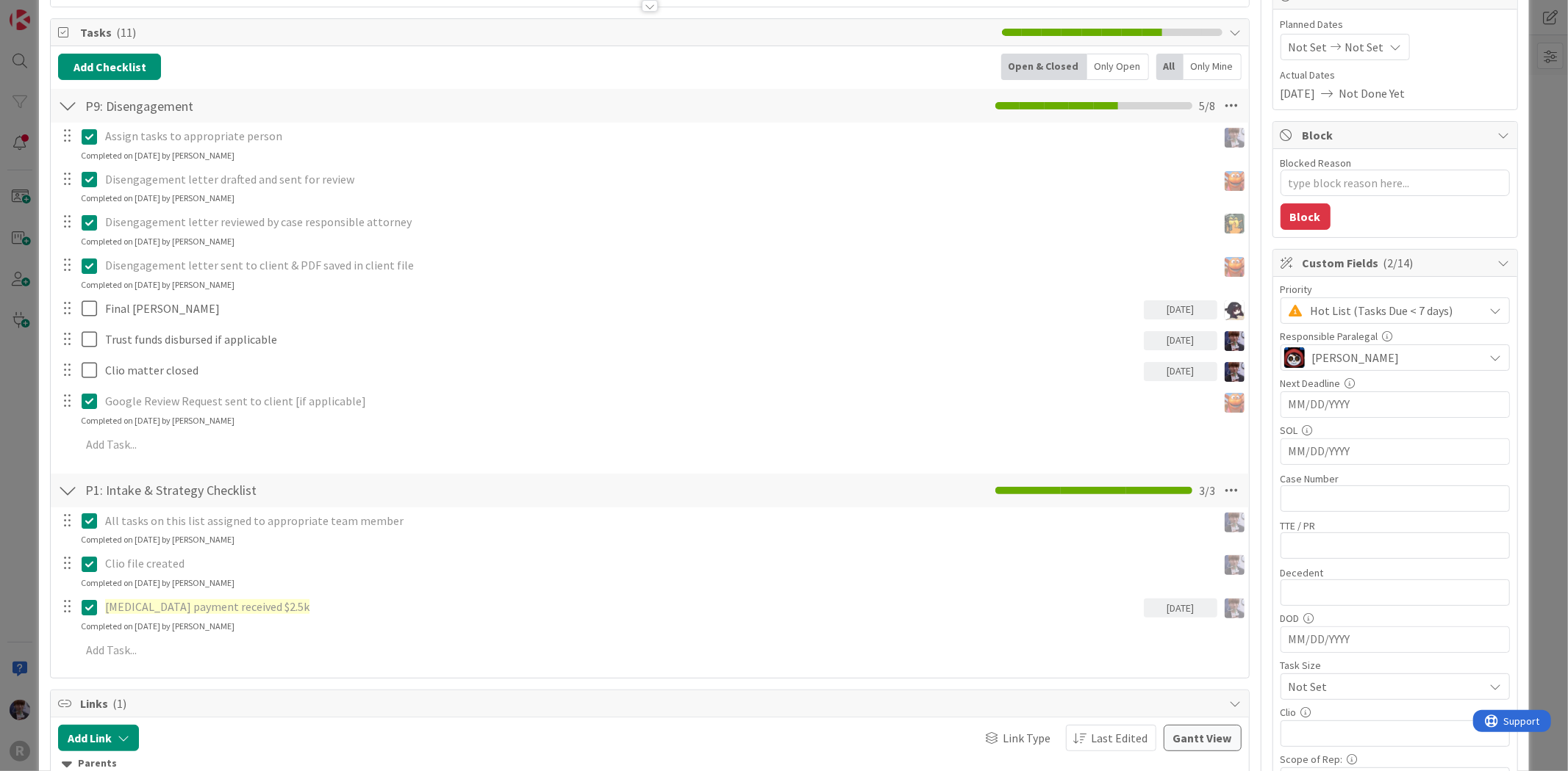
scroll to position [81, 0]
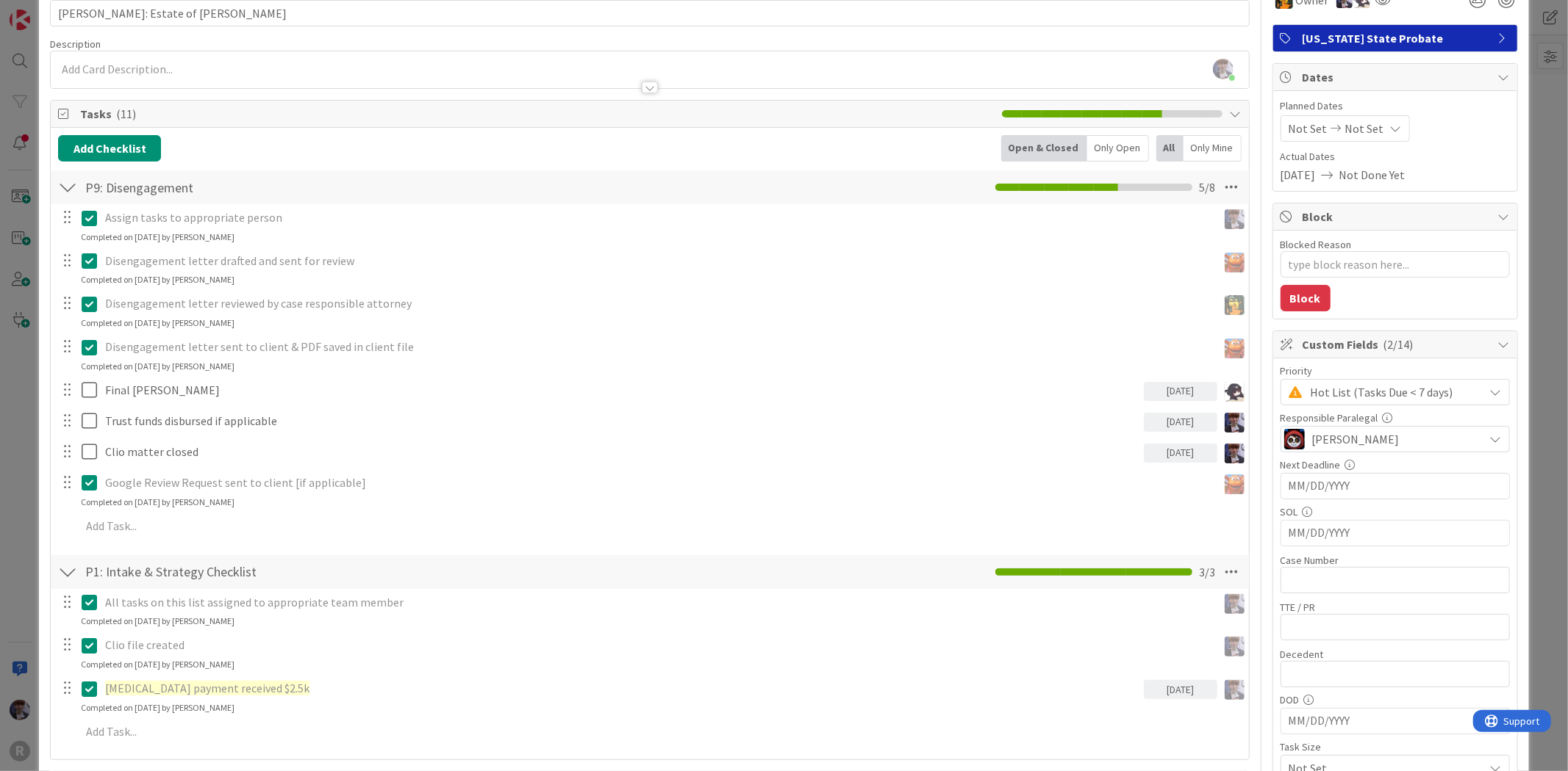
click at [1100, 155] on div "Only Open" at bounding box center [1118, 148] width 62 height 27
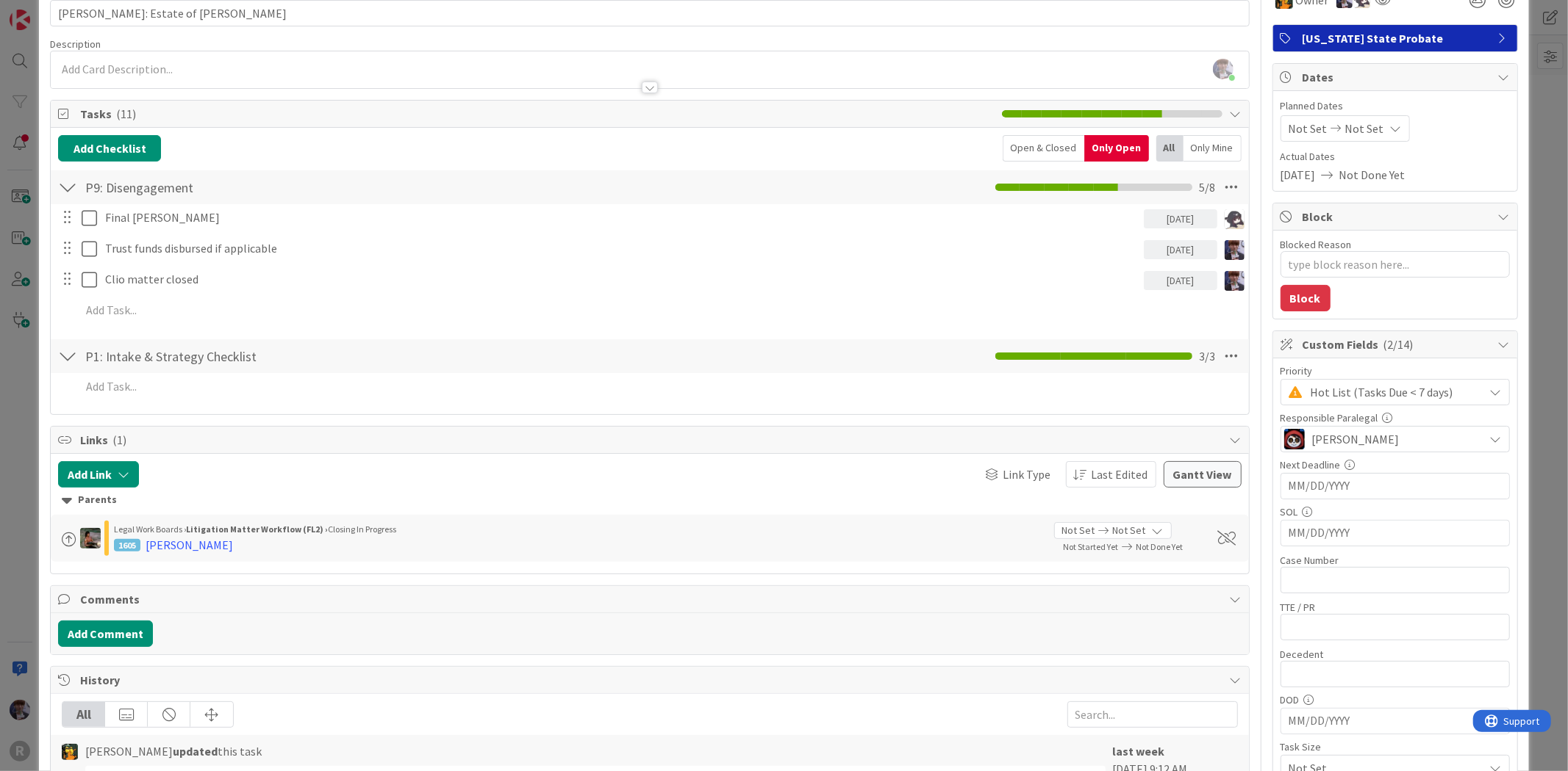
click at [1414, 404] on div "Hot List (Tasks Due < 7 days)" at bounding box center [1395, 393] width 229 height 27
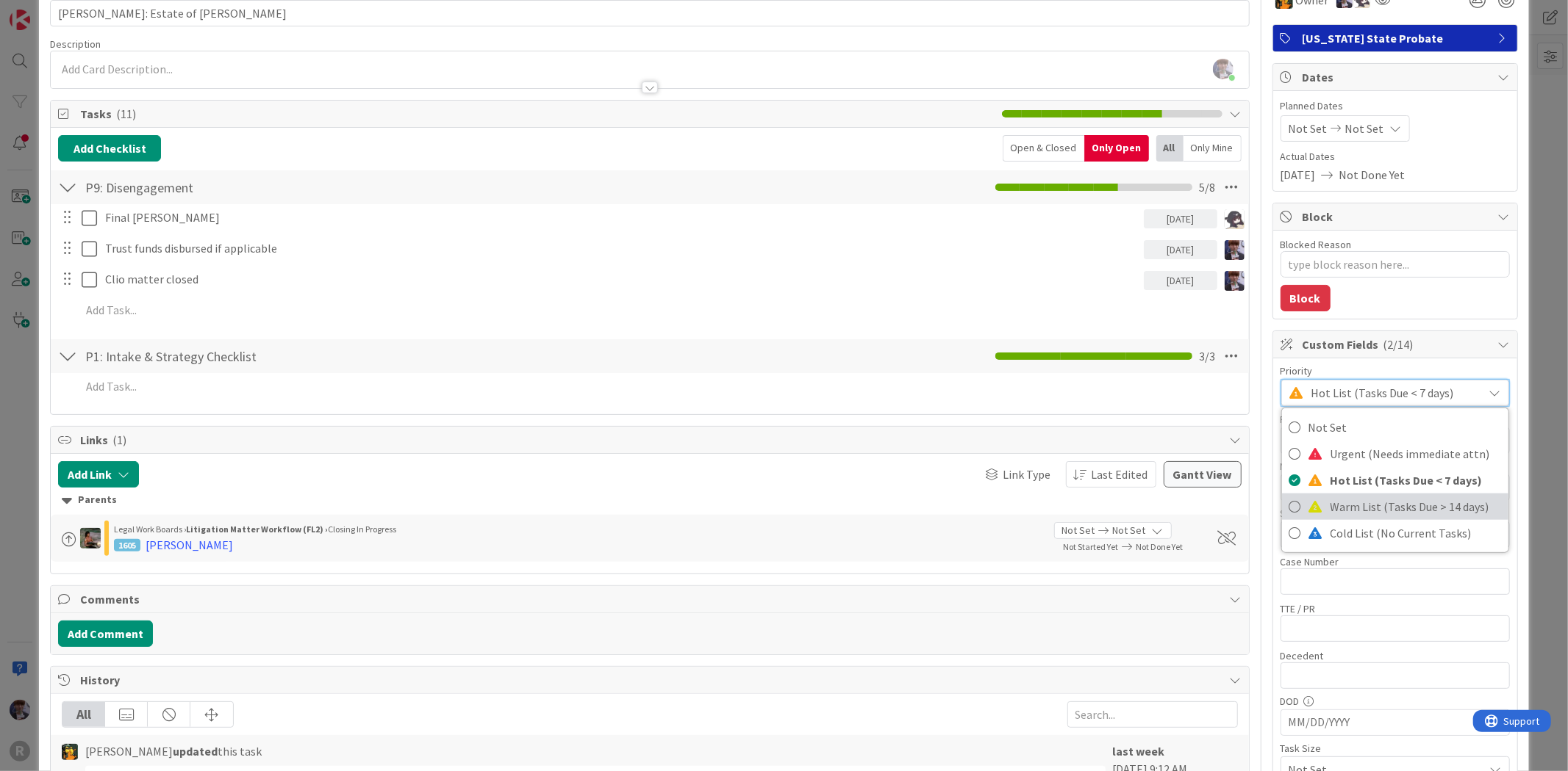
click at [1375, 509] on span "Warm List (Tasks Due > 14 days)" at bounding box center [1415, 507] width 171 height 22
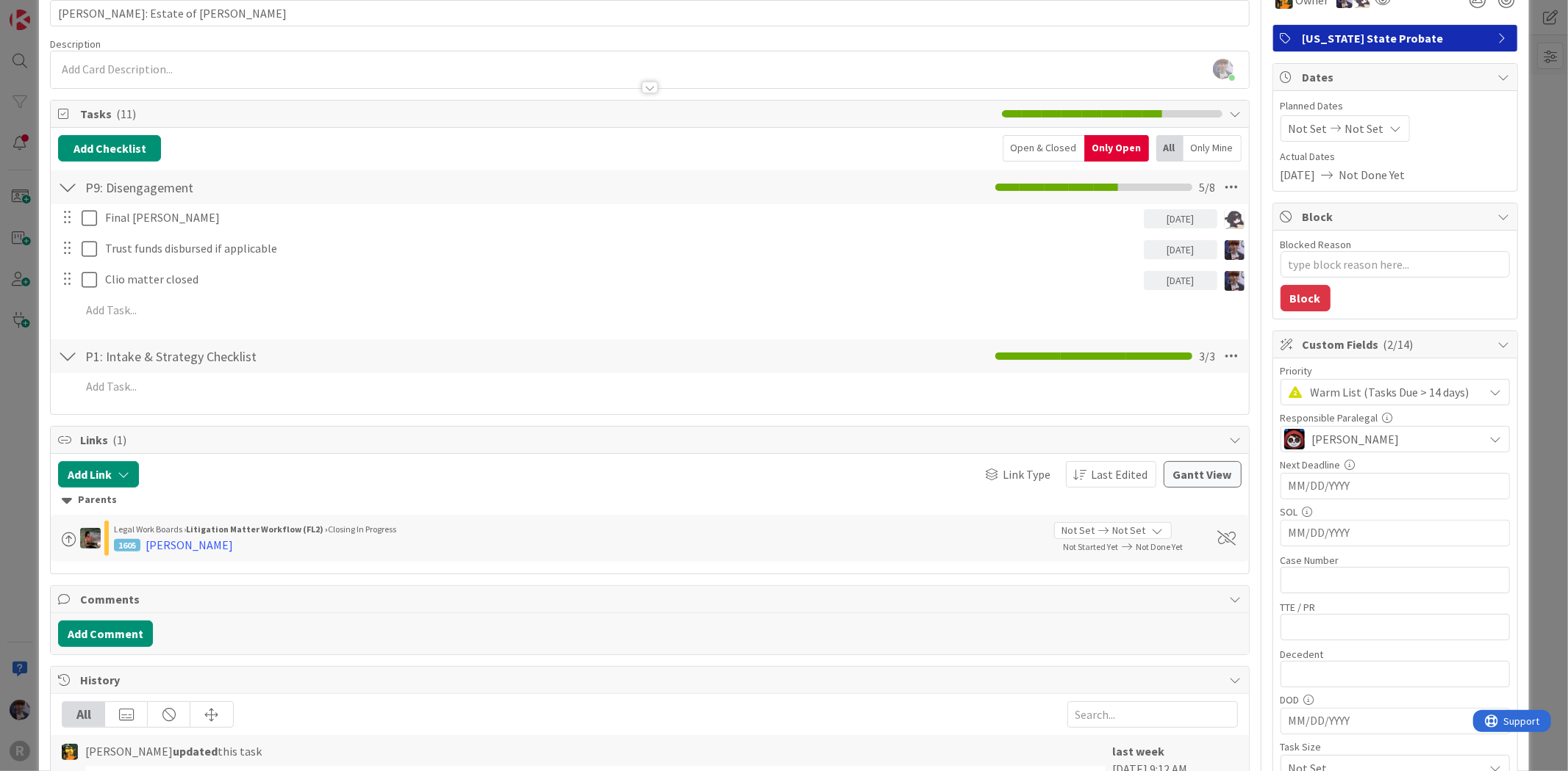
type textarea "x"
click at [1535, 295] on div "ID 2364 Probate + Conservatorship Workflow (FL2) Matter Closing in Progress Tit…" at bounding box center [784, 386] width 1568 height 771
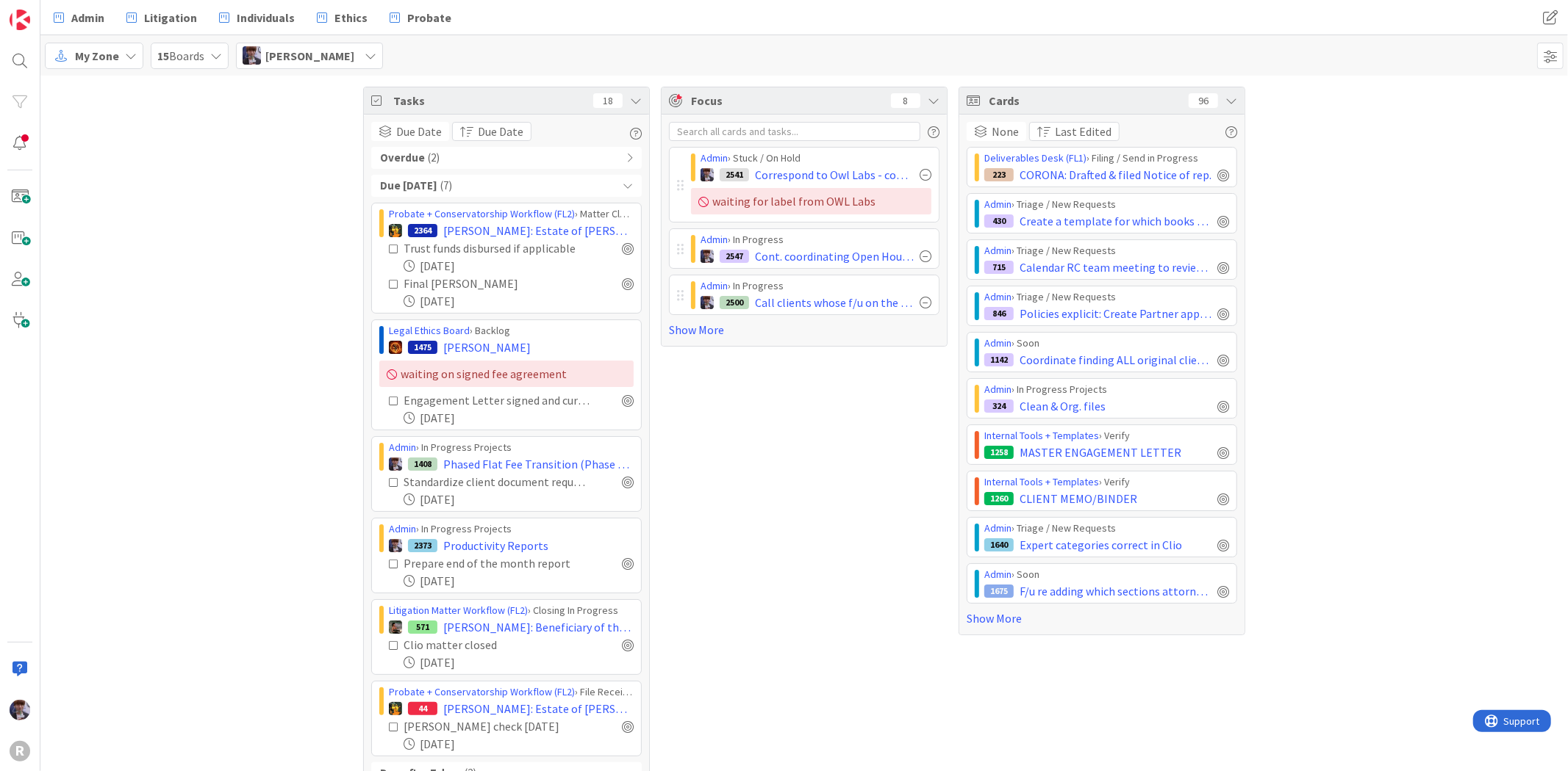
click at [452, 180] on span "( 7 )" at bounding box center [446, 186] width 12 height 17
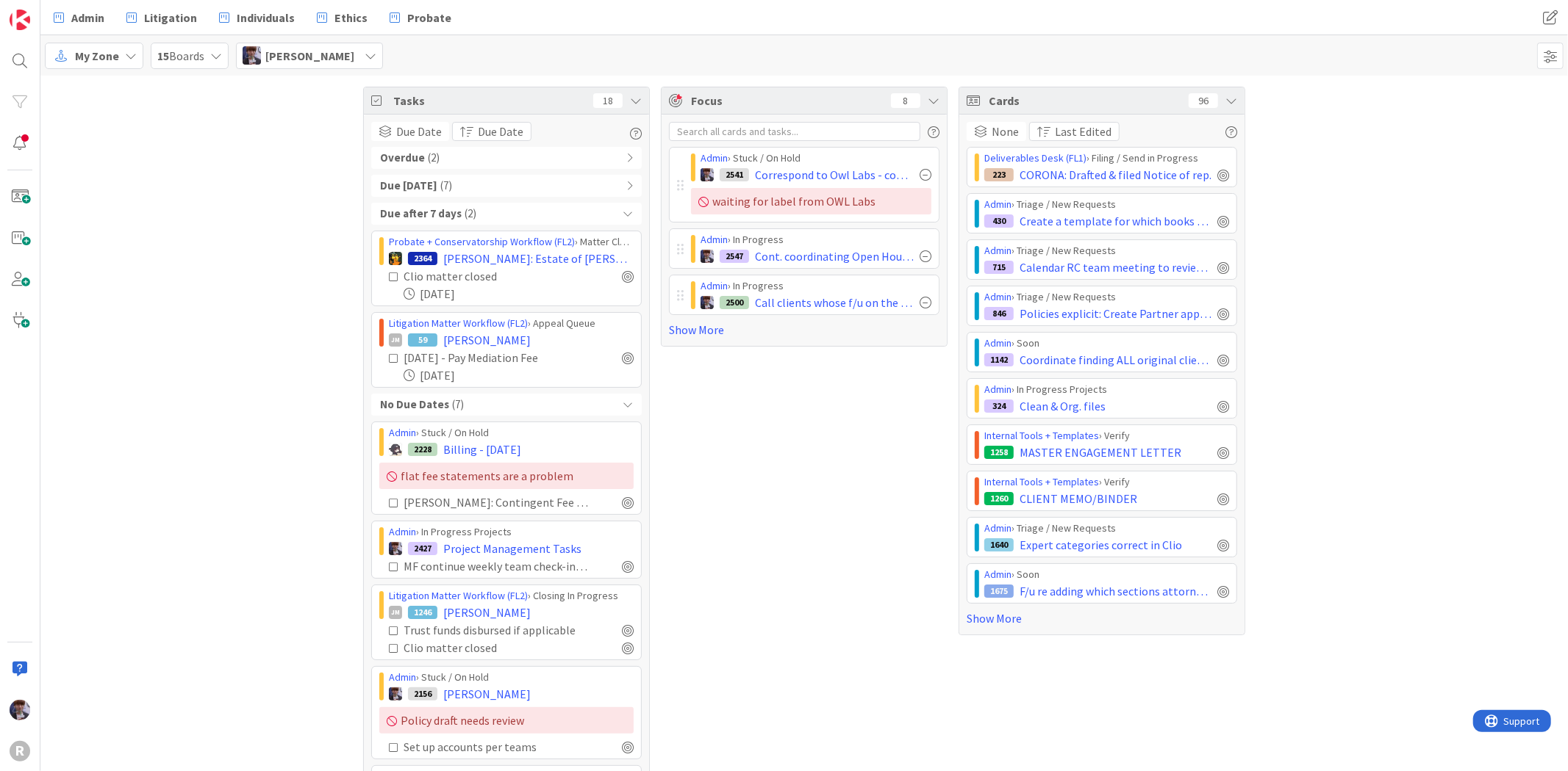
click at [464, 214] on span "( 2 )" at bounding box center [470, 214] width 12 height 17
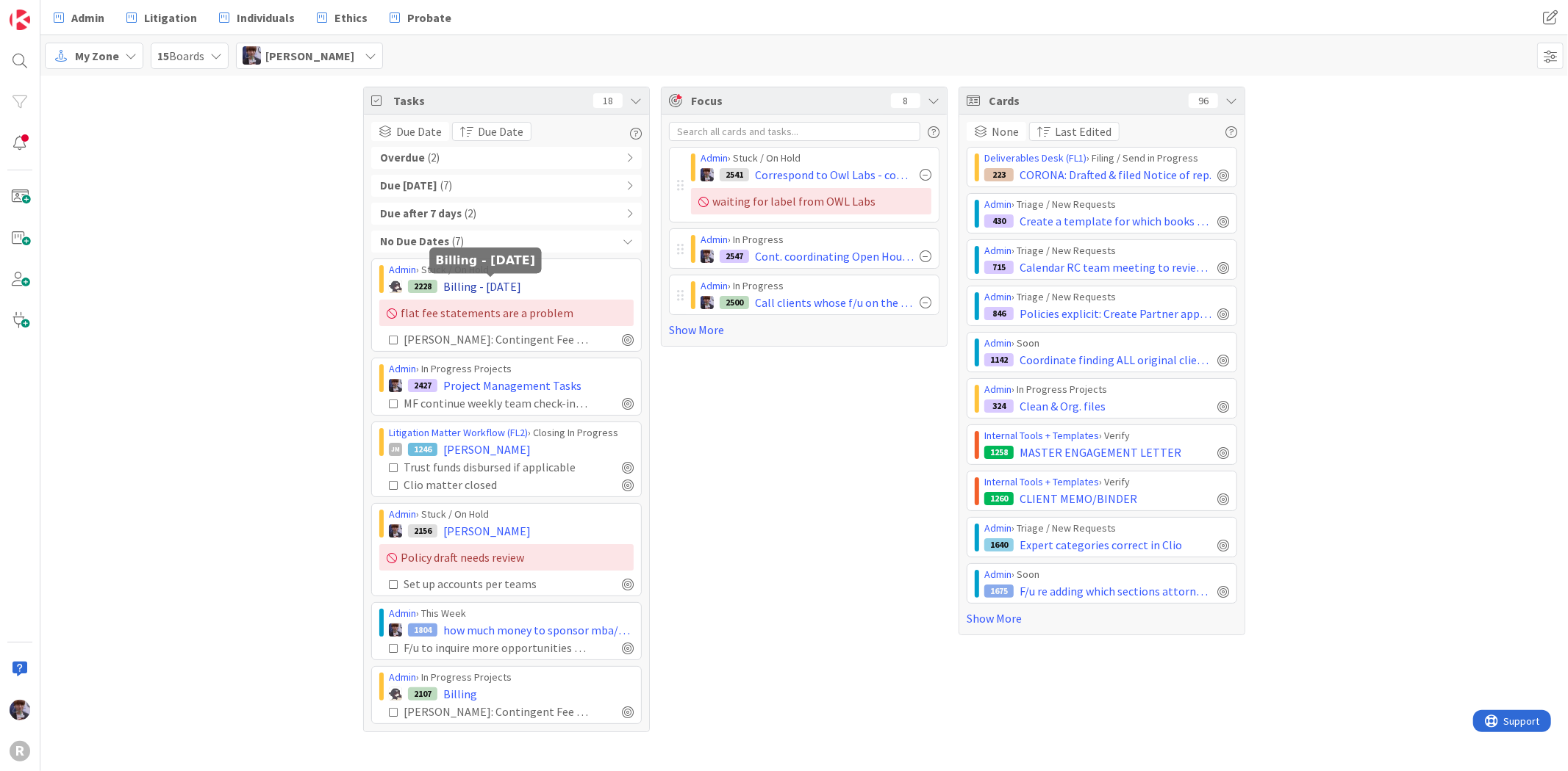
click at [481, 289] on span "Billing - 08/01/2025" at bounding box center [481, 286] width 78 height 18
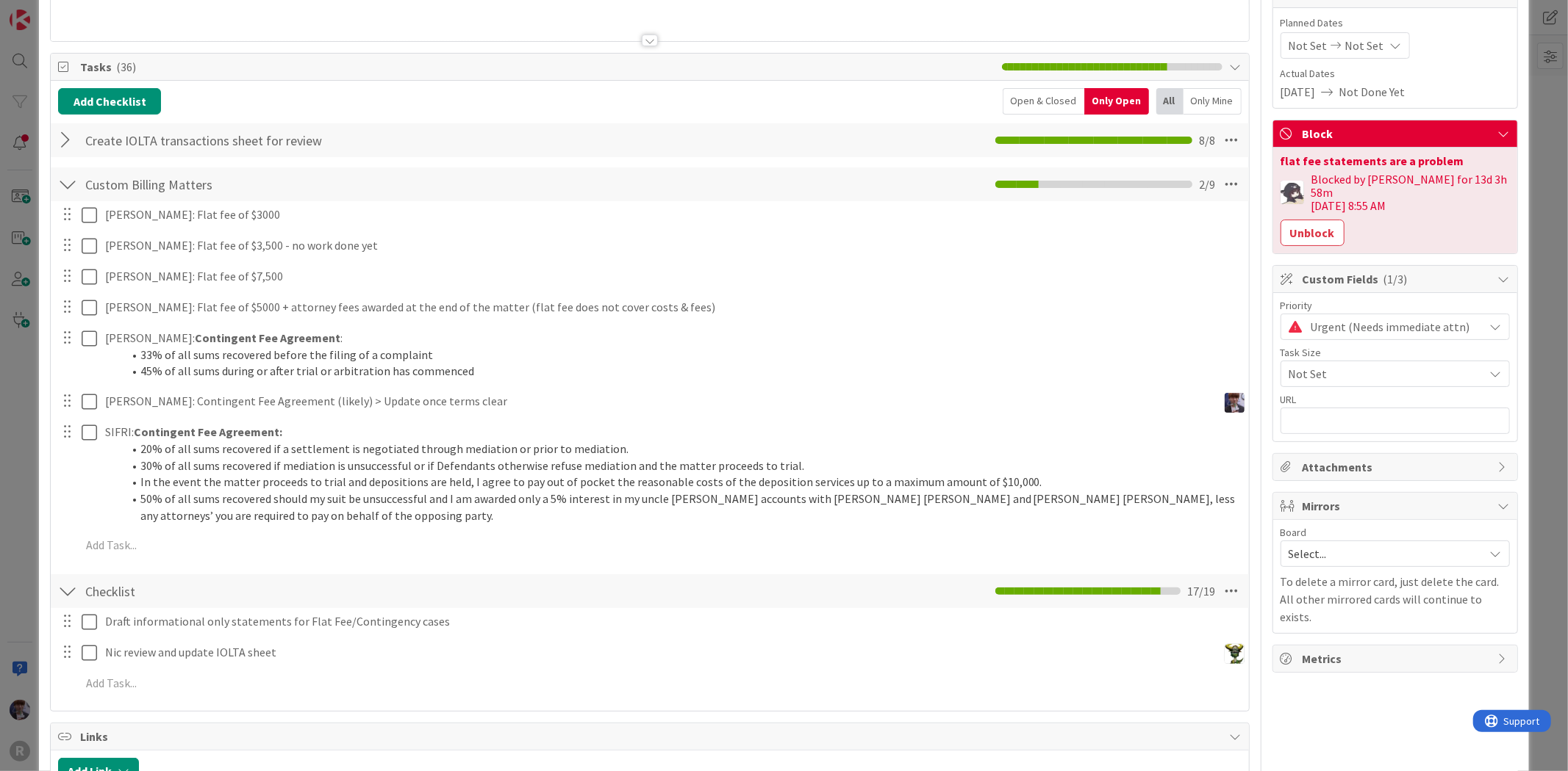
scroll to position [245, 0]
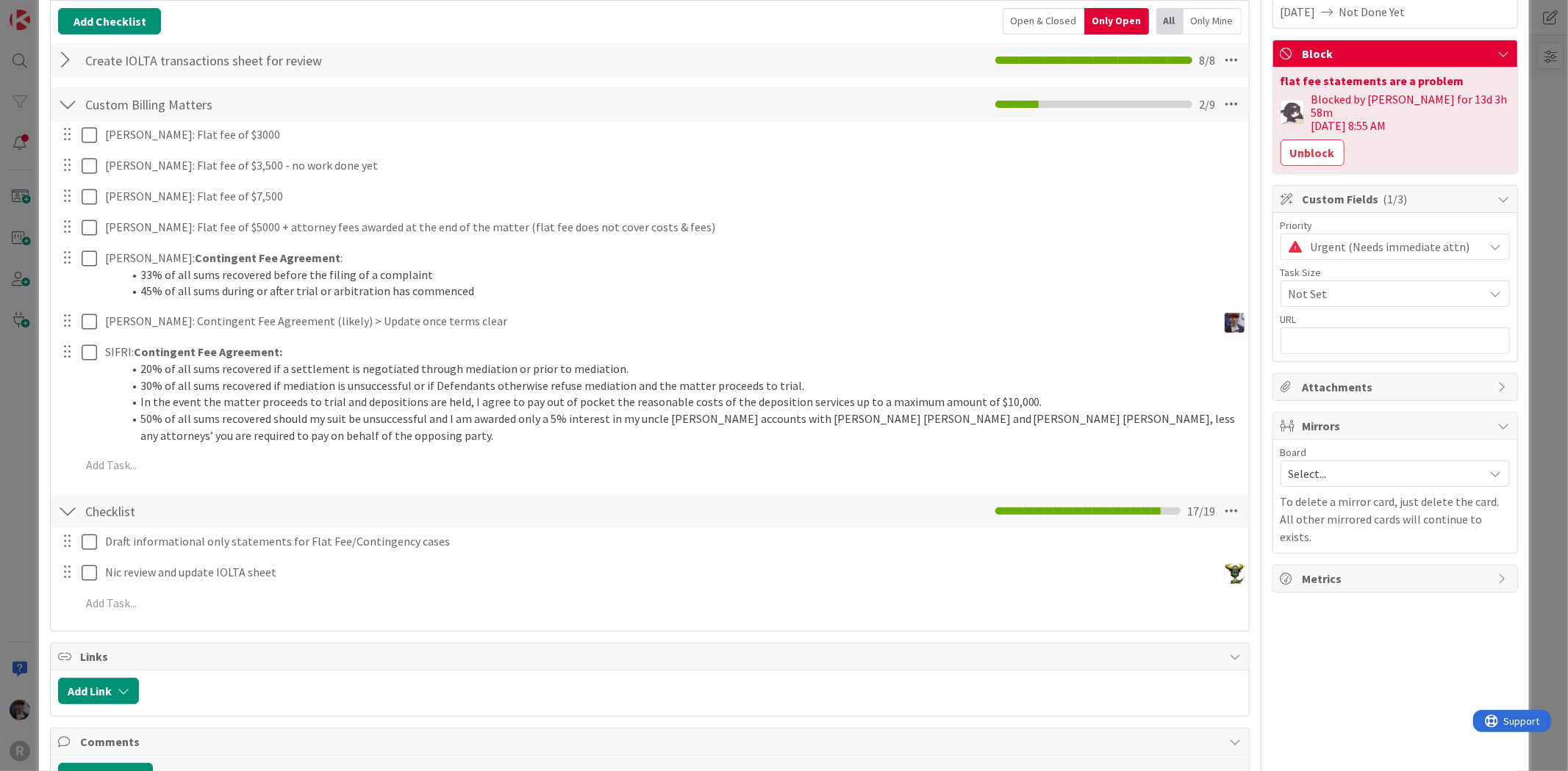
click at [69, 57] on div at bounding box center [67, 61] width 19 height 27
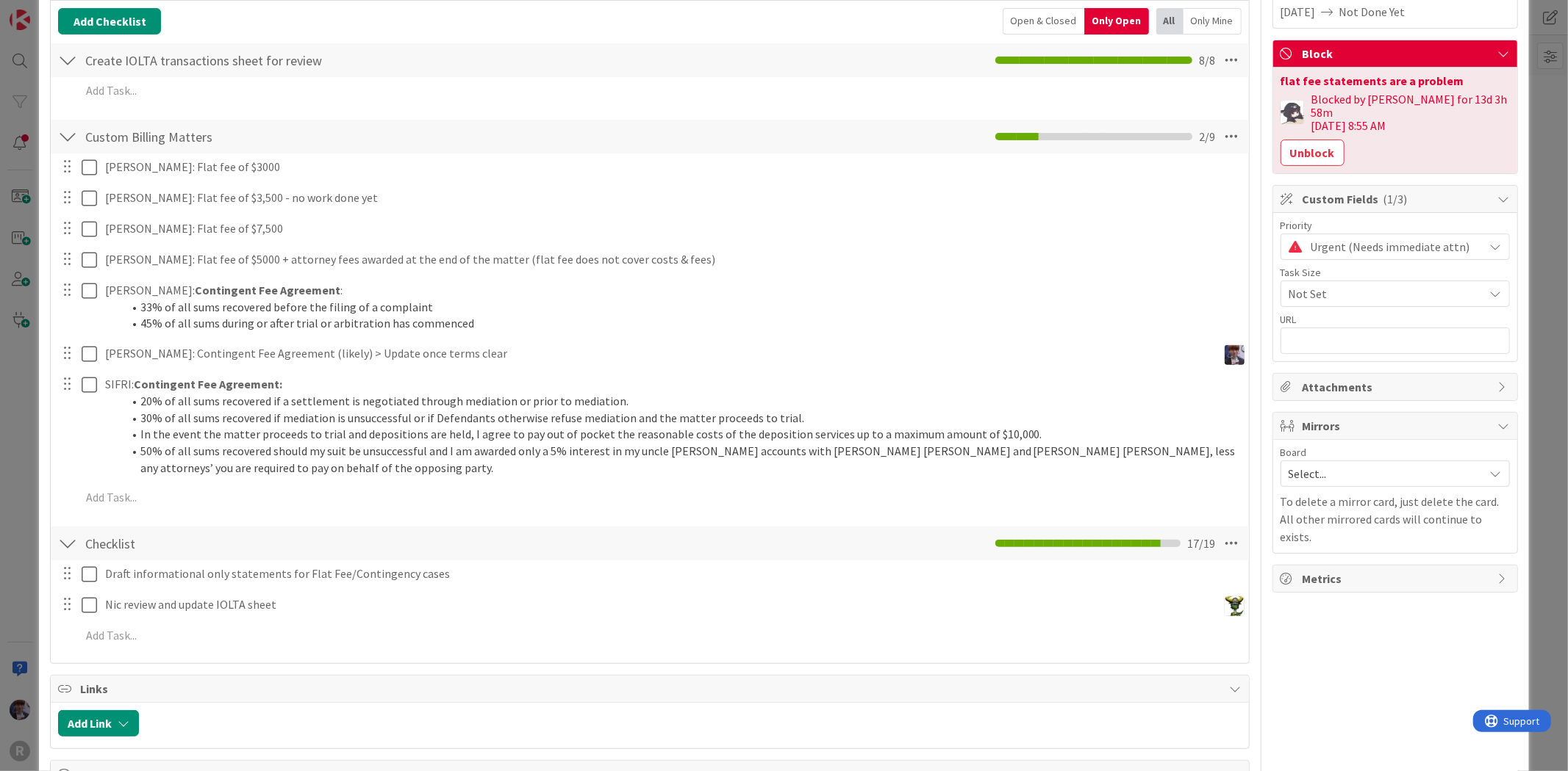
click at [69, 57] on div at bounding box center [67, 61] width 19 height 27
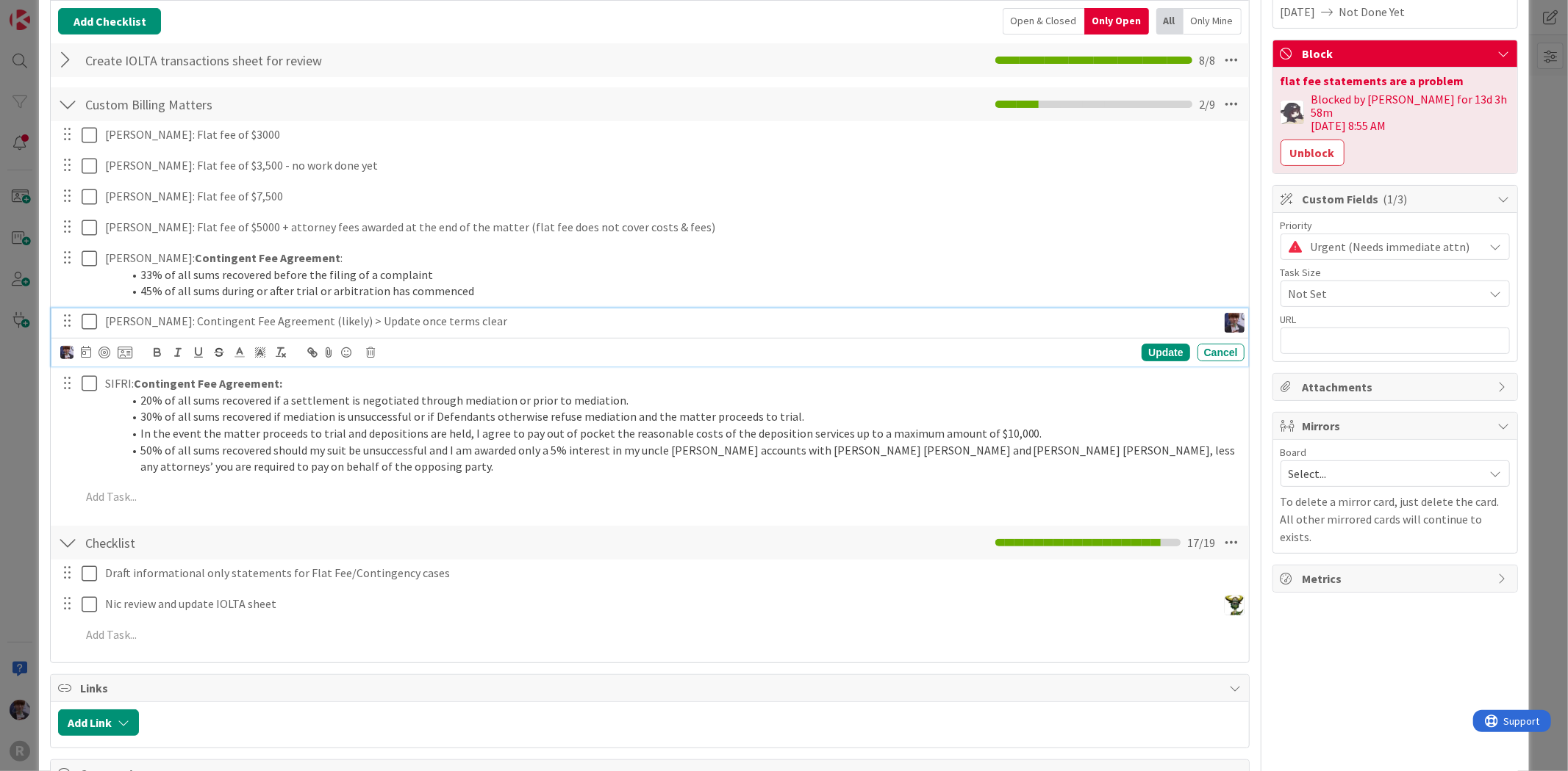
click at [372, 314] on p "LEMKE: Contingent Fee Agreement (likely) > Update once terms clear" at bounding box center [658, 321] width 1106 height 17
click at [85, 319] on icon at bounding box center [92, 322] width 22 height 18
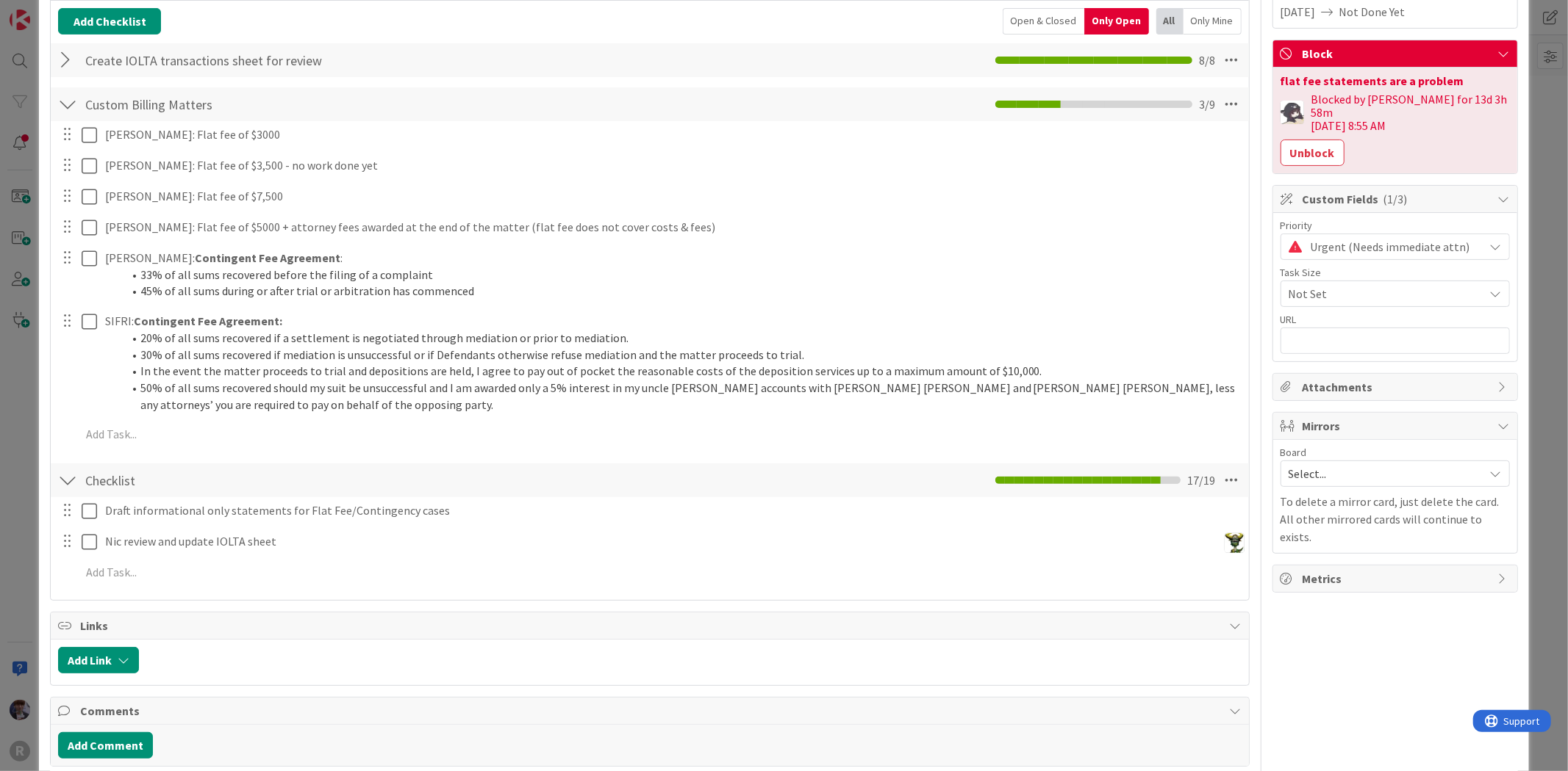
click at [1054, 19] on div "Open & Closed" at bounding box center [1043, 21] width 81 height 27
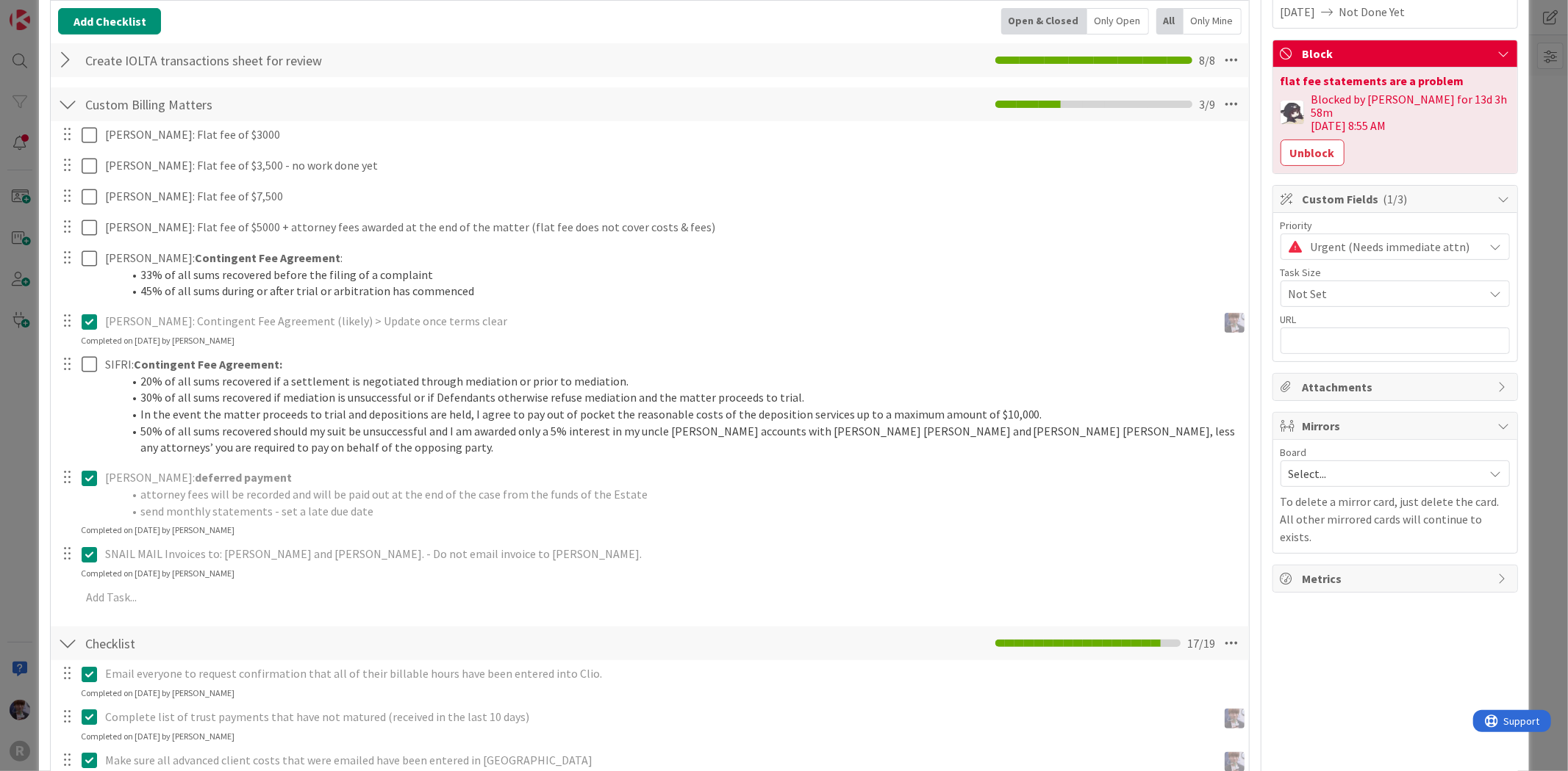
click at [305, 314] on p "LEMKE: Contingent Fee Agreement (likely) > Update once terms clear" at bounding box center [658, 321] width 1106 height 17
click at [91, 318] on icon at bounding box center [92, 322] width 22 height 18
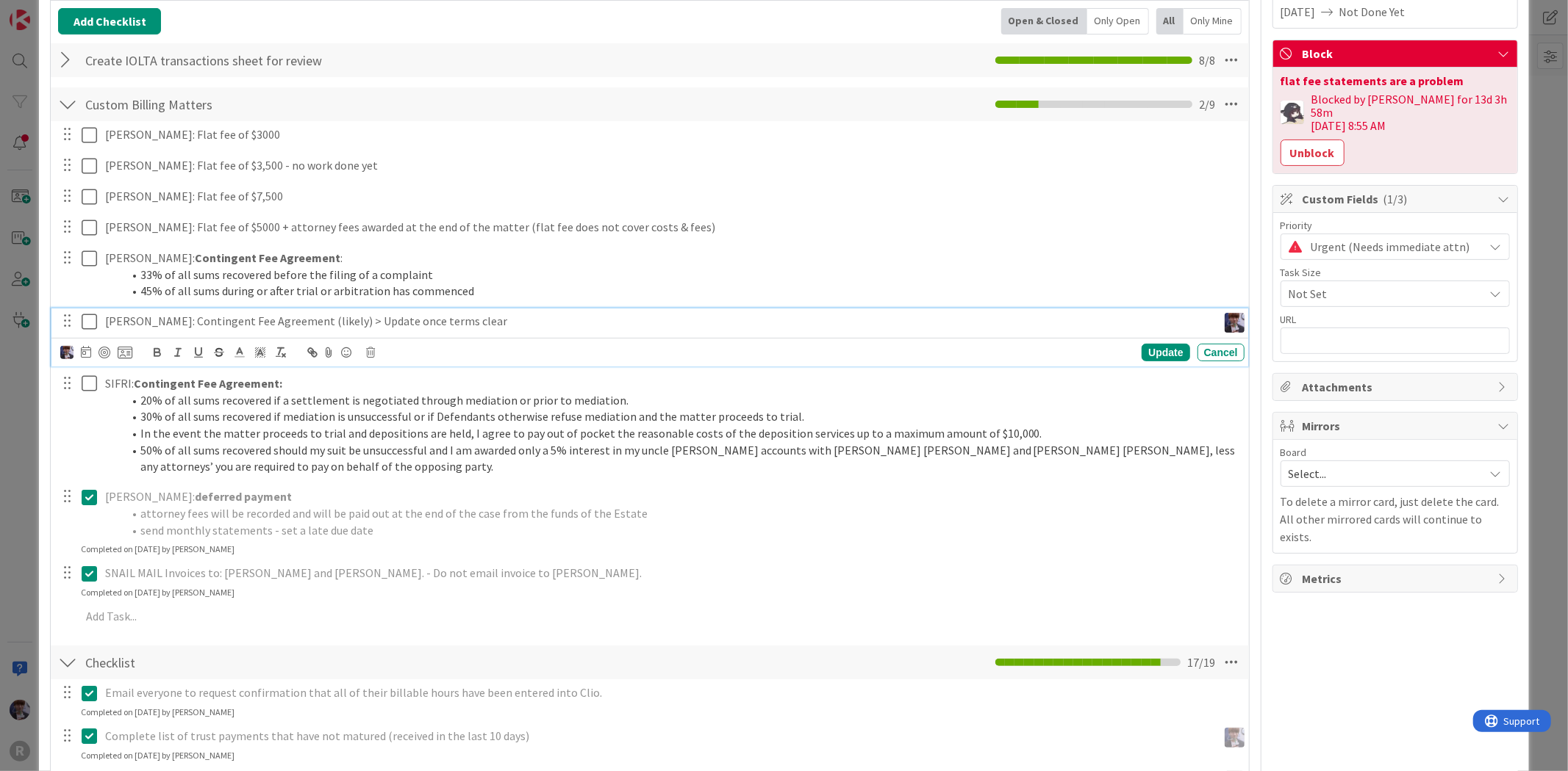
click at [138, 327] on p "LEMKE: Contingent Fee Agreement (likely) > Update once terms clear" at bounding box center [658, 321] width 1106 height 17
click at [68, 353] on img at bounding box center [67, 352] width 13 height 13
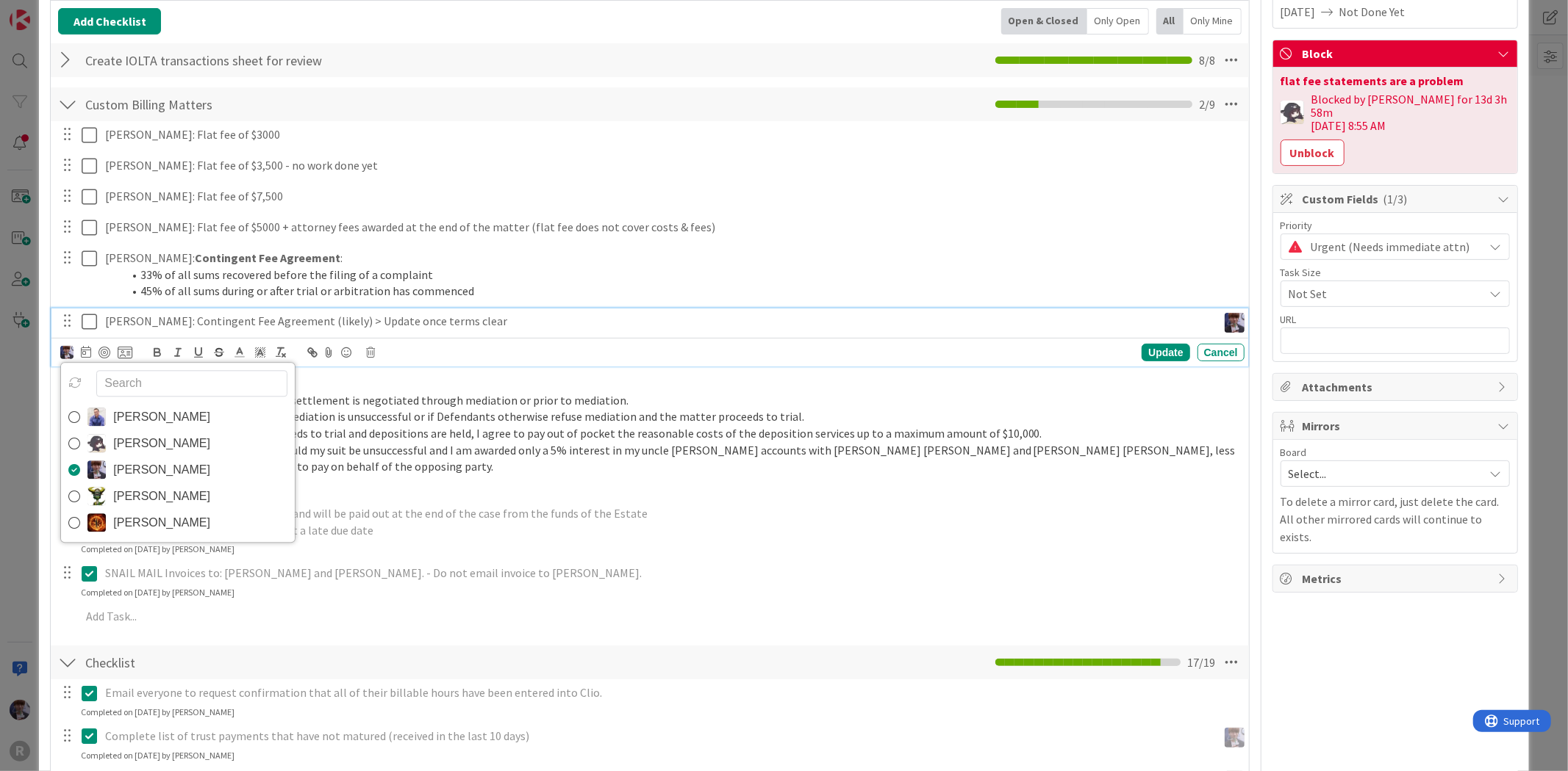
click at [135, 385] on input "text" at bounding box center [192, 384] width 191 height 27
click at [69, 380] on icon at bounding box center [75, 382] width 13 height 13
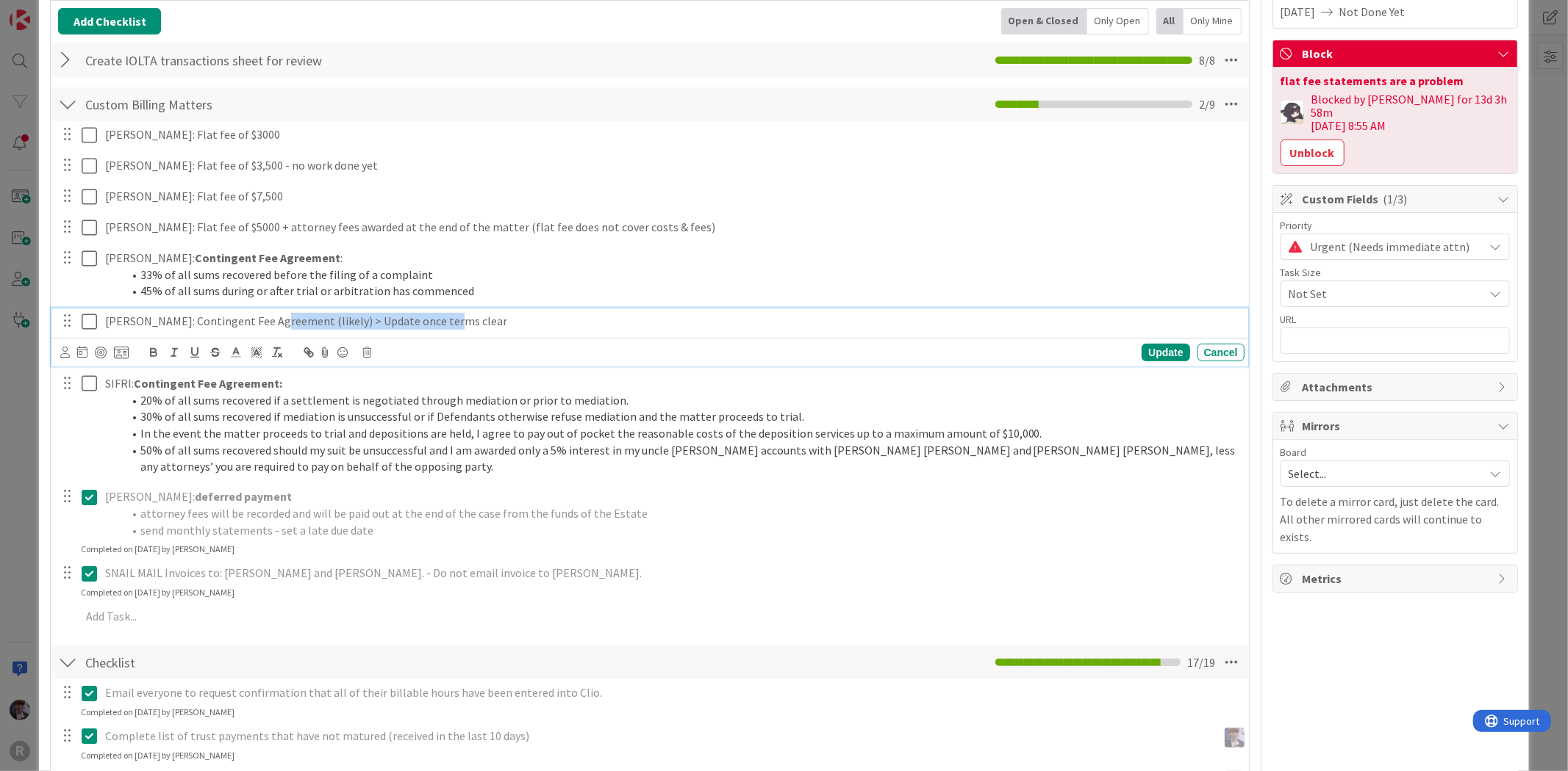
drag, startPoint x: 479, startPoint y: 321, endPoint x: 277, endPoint y: 317, distance: 202.0
click at [277, 317] on p "LEMKE: Contingent Fee Agreement (likely) > Update once terms clear" at bounding box center [671, 321] width 1133 height 17
click at [1156, 355] on div "Update" at bounding box center [1165, 352] width 48 height 18
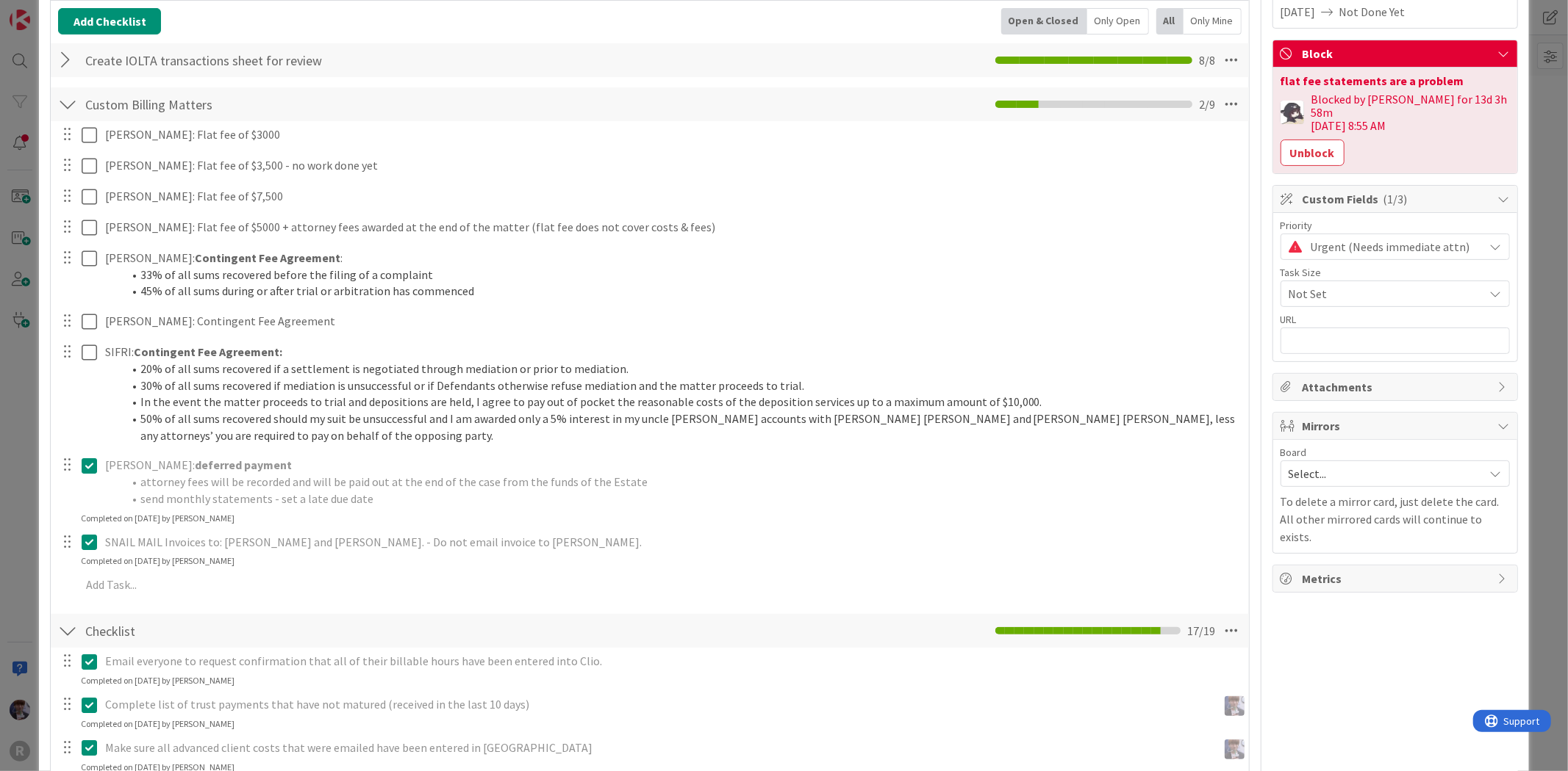
click at [8, 397] on div "ID 2228 Admin Stuck / On Hold Title 20 / 128 Billing - 08/01/2025 Description M…" at bounding box center [784, 386] width 1568 height 771
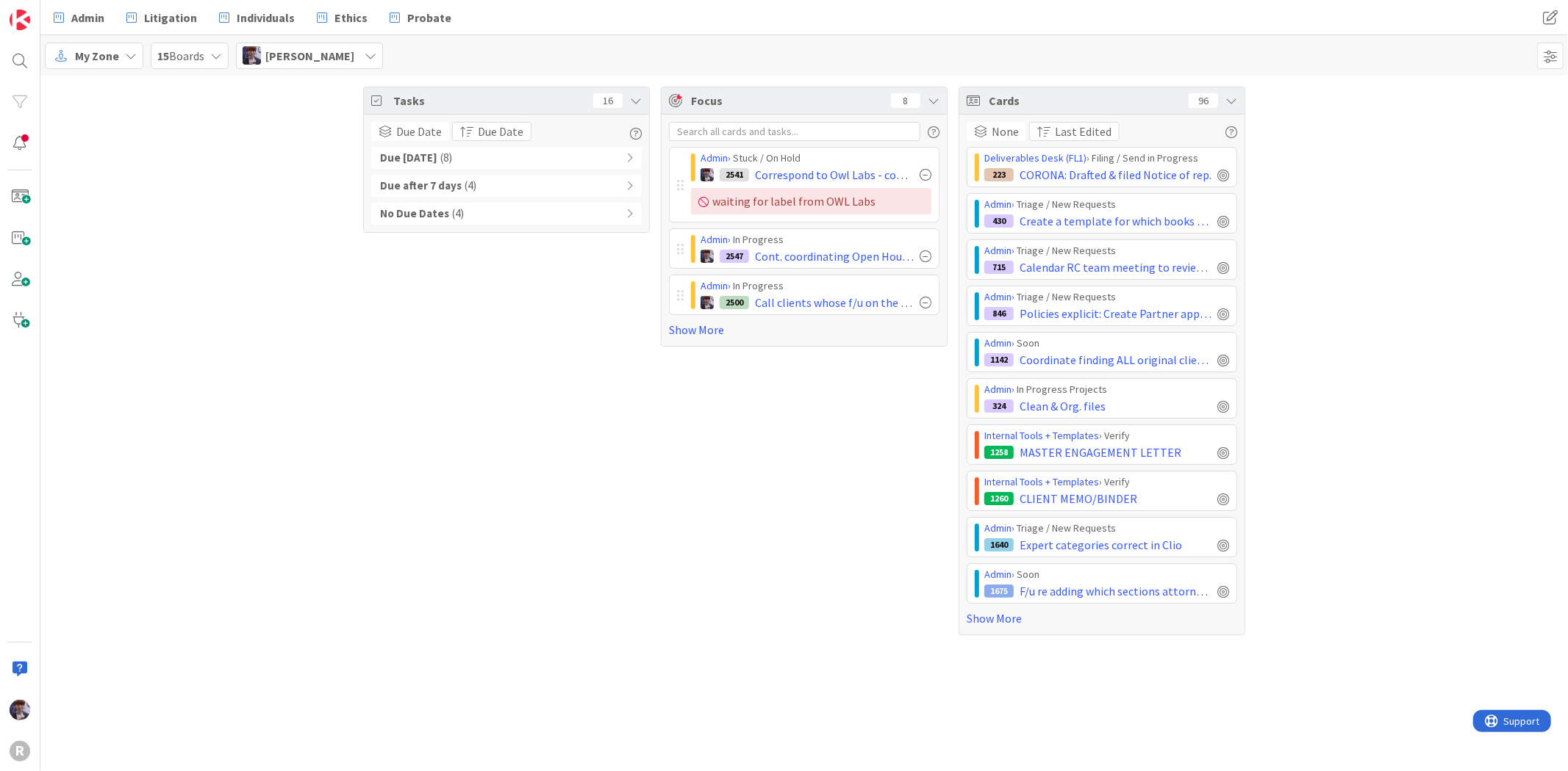
click at [515, 189] on div "Due after 7 days ( 4 )" at bounding box center [506, 186] width 271 height 22
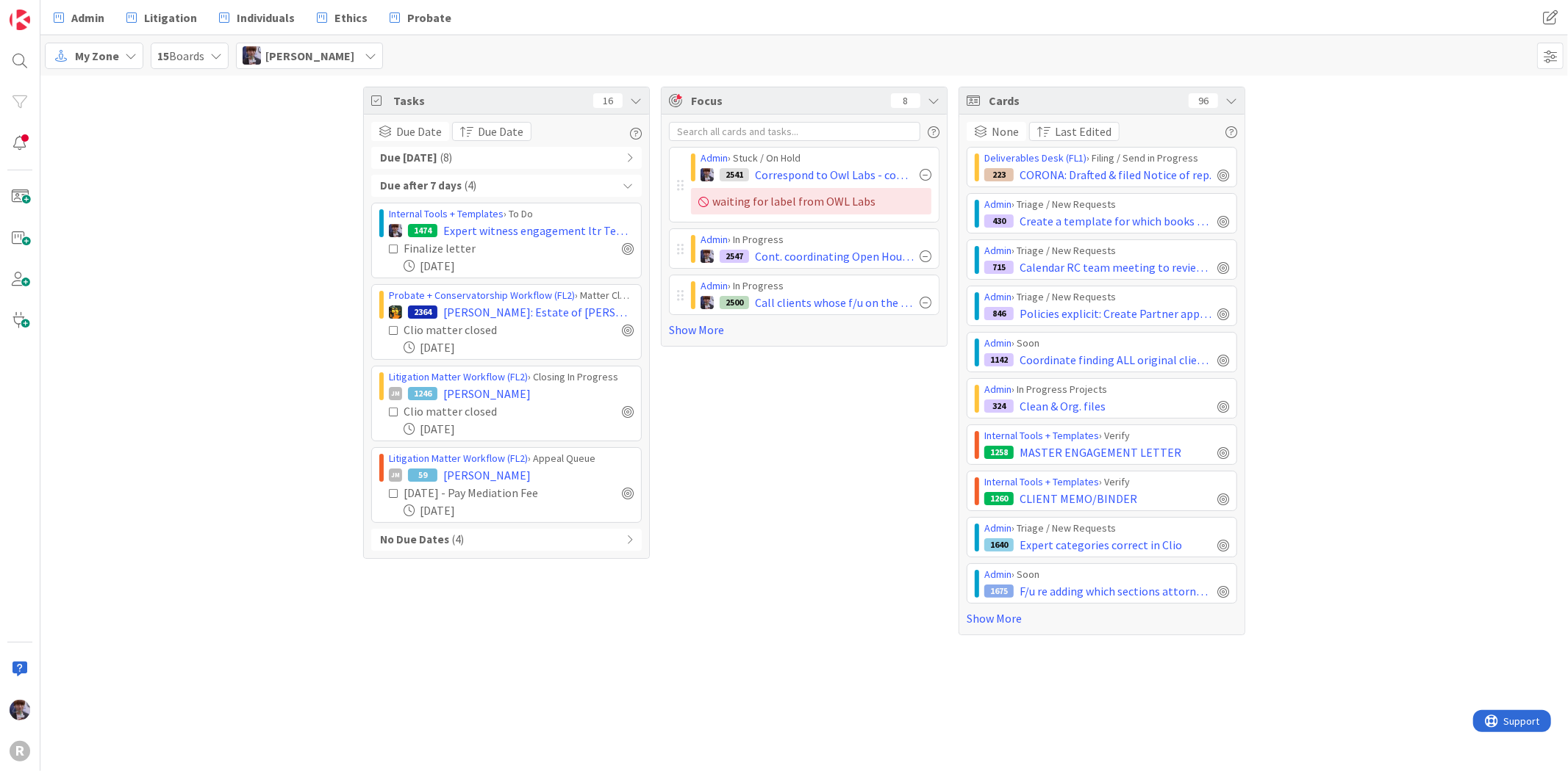
click at [512, 193] on div "Due after 7 days ( 4 )" at bounding box center [506, 186] width 271 height 22
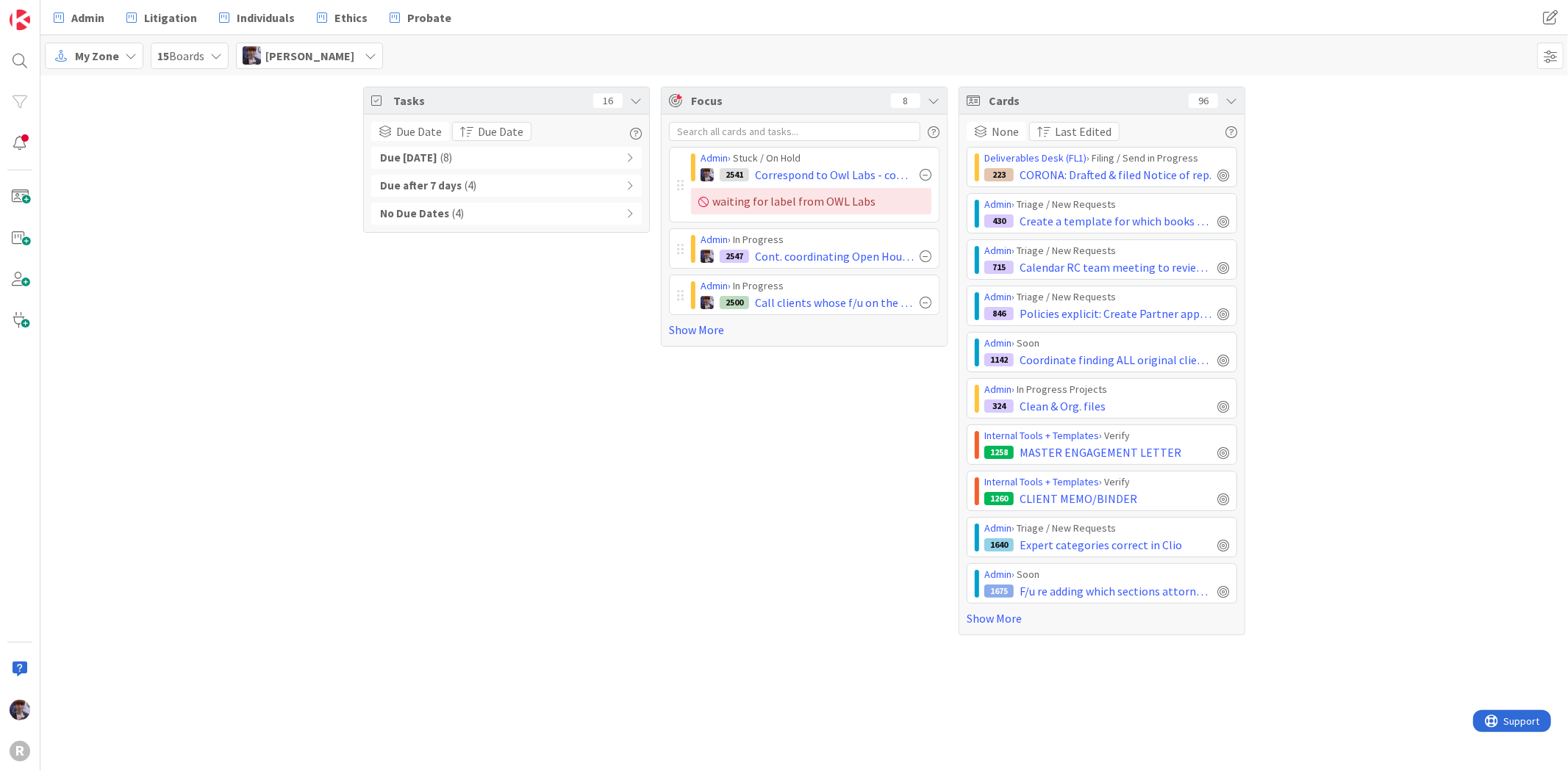
click at [530, 221] on div "No Due Dates ( 4 )" at bounding box center [506, 213] width 271 height 22
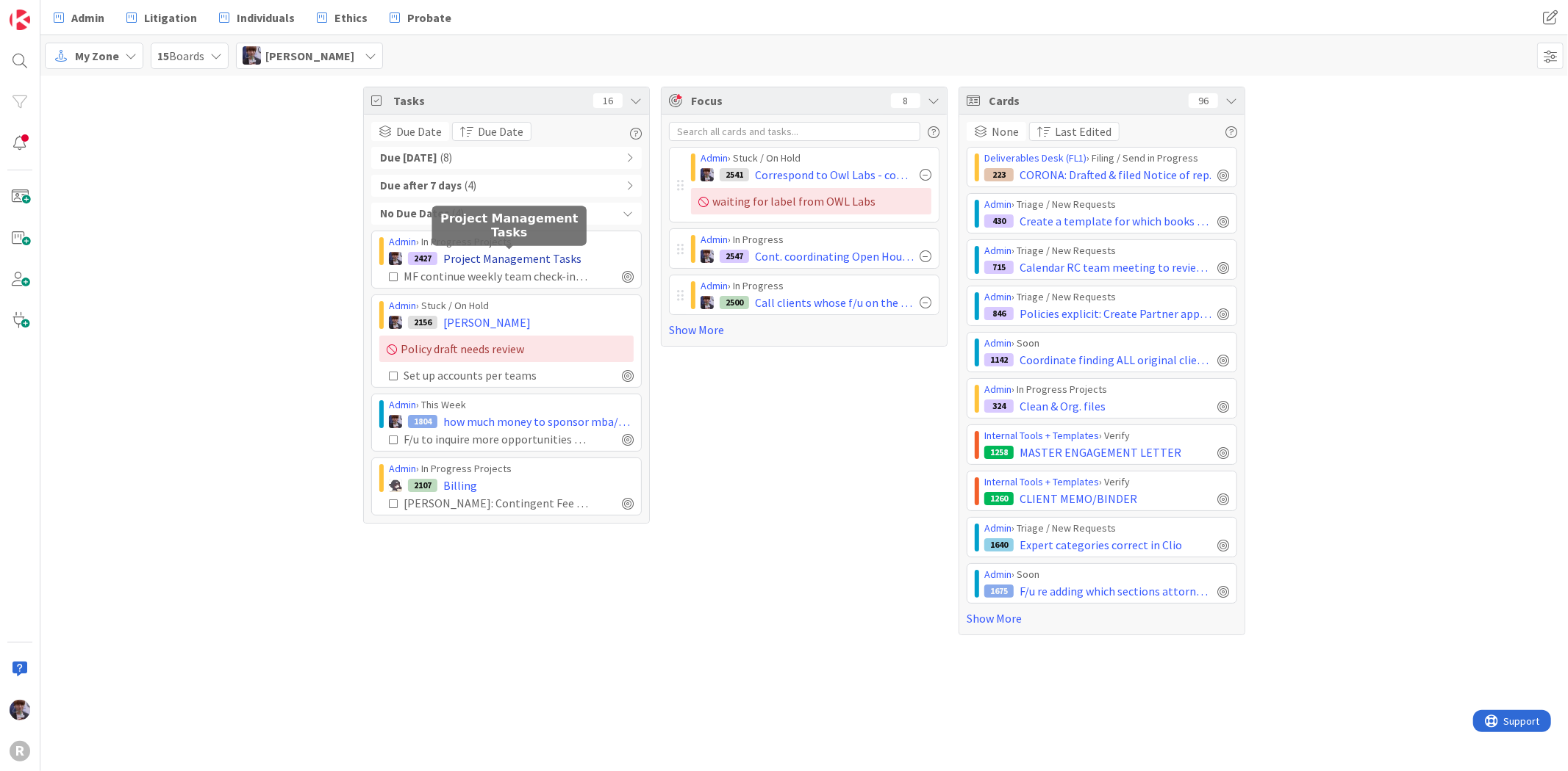
click at [488, 261] on span "Project Management Tasks" at bounding box center [512, 259] width 138 height 18
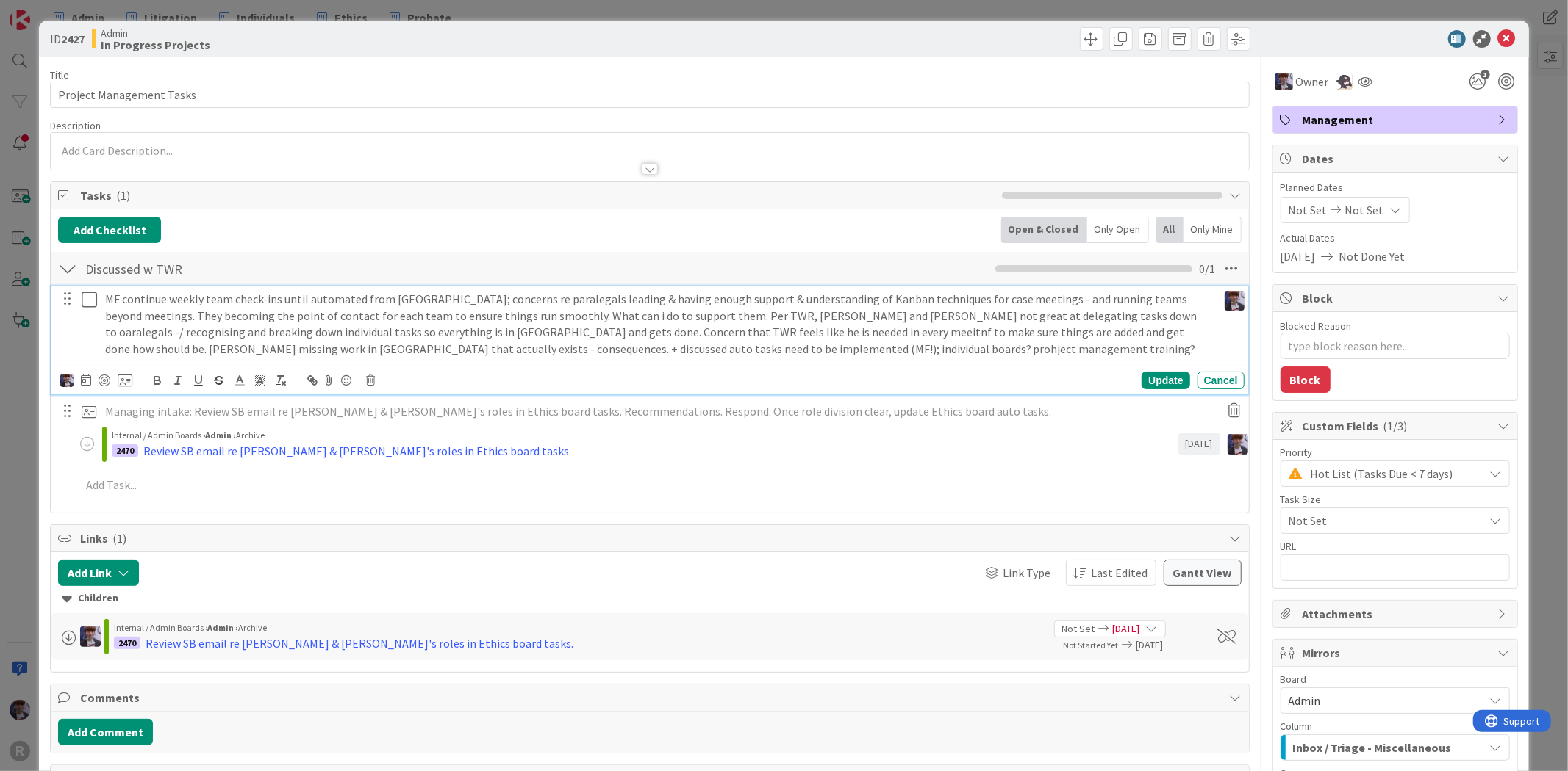
click at [304, 310] on p "MF continue weekly team check-ins until automated from Kanban; concerns re para…" at bounding box center [658, 324] width 1106 height 67
click at [19, 377] on div "ID 2427 Admin In Progress Projects Title 24 / 128 Project Management Tasks Desc…" at bounding box center [784, 386] width 1568 height 771
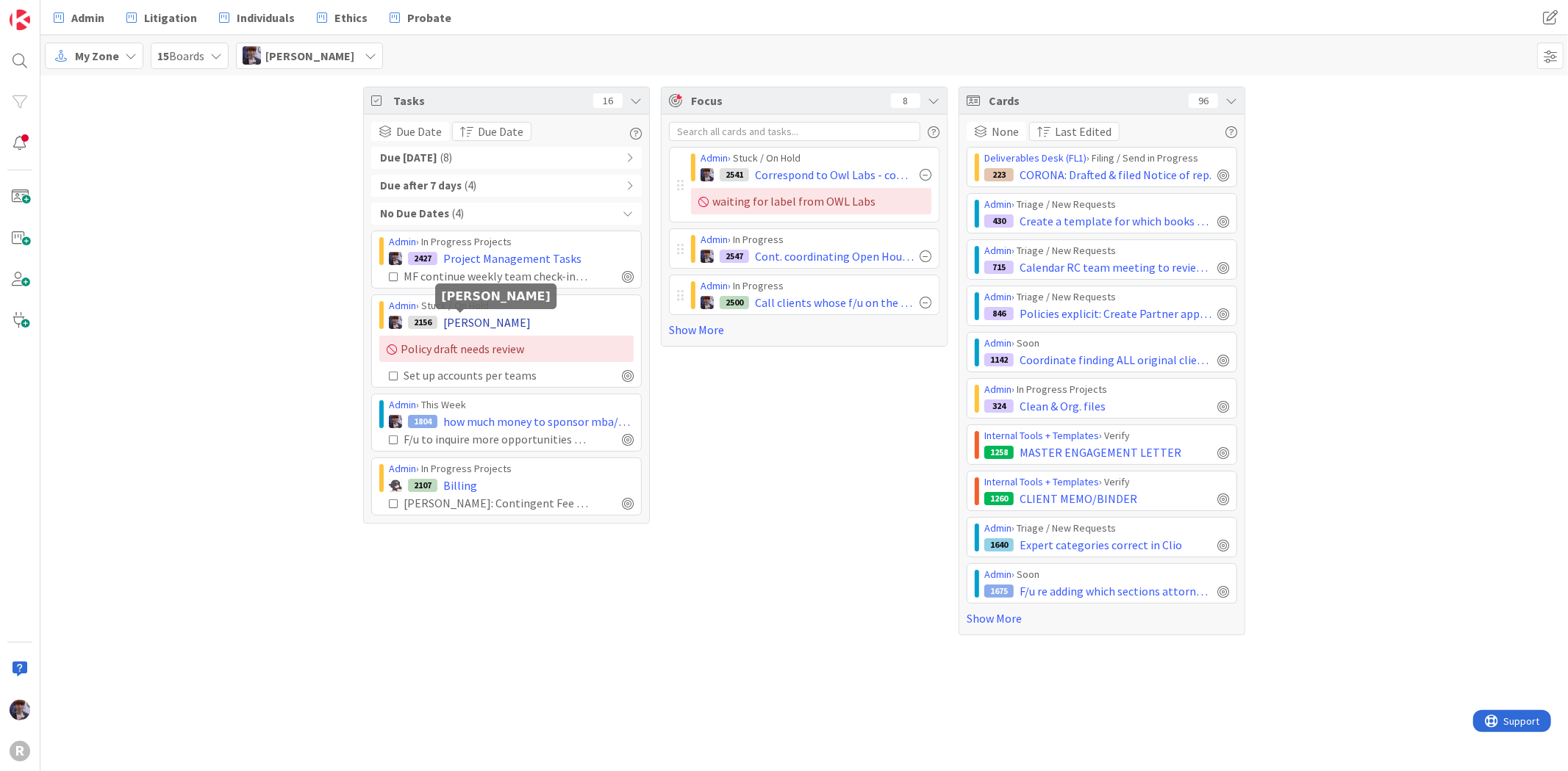
click at [472, 326] on span "[PERSON_NAME]" at bounding box center [487, 323] width 88 height 18
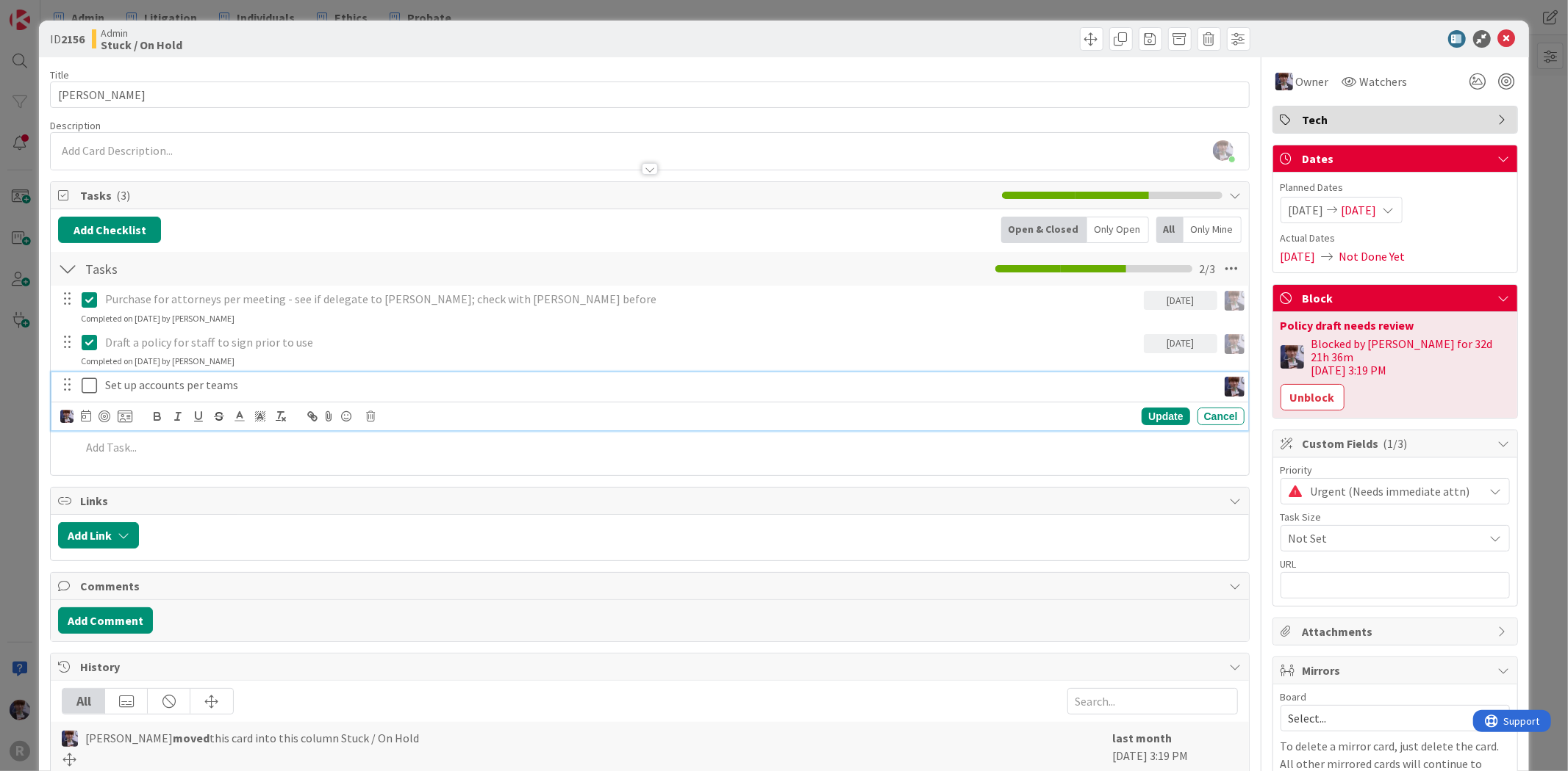
click at [236, 384] on p "Set up accounts per teams" at bounding box center [658, 385] width 1106 height 17
click at [366, 417] on icon at bounding box center [371, 417] width 9 height 11
click at [399, 476] on div "Delete" at bounding box center [407, 479] width 54 height 27
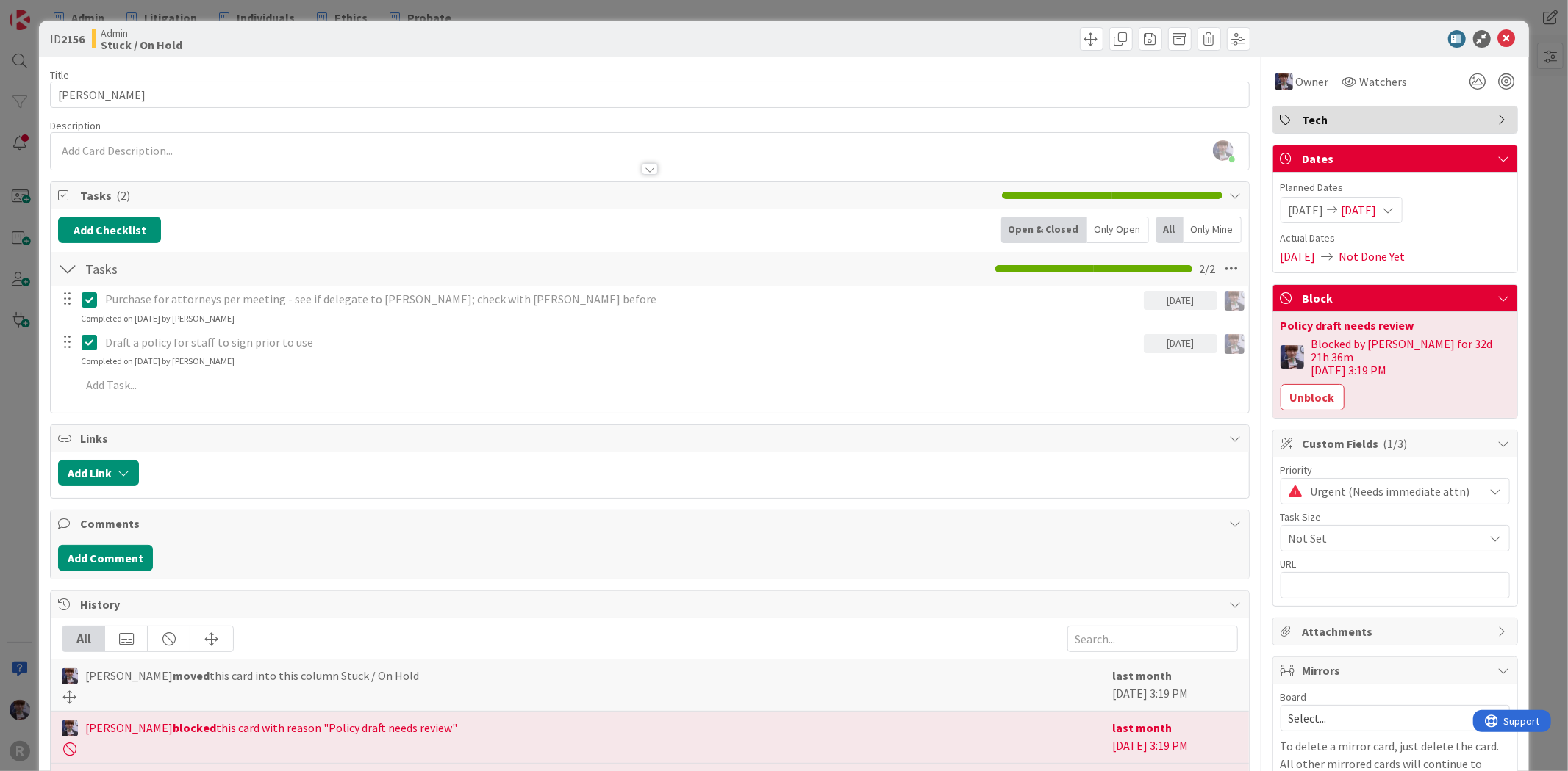
click at [26, 405] on div "ID 2156 Admin Stuck / On Hold Title 6 / 128 PLAUD Description Minka Laine Fries…" at bounding box center [784, 386] width 1568 height 771
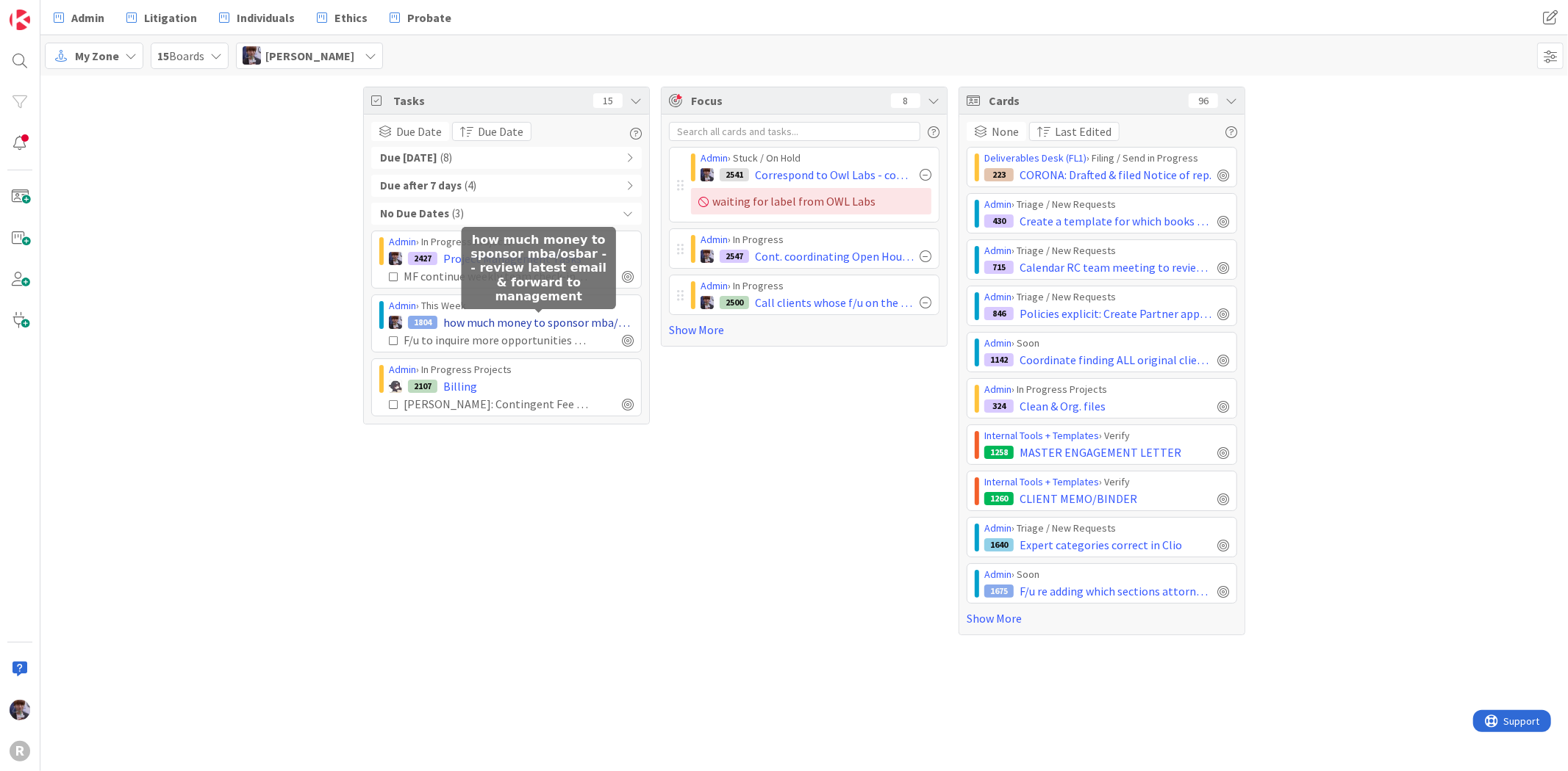
click at [534, 325] on span "how much money to sponsor mba/osbar - - review latest email & forward to manage…" at bounding box center [538, 323] width 190 height 18
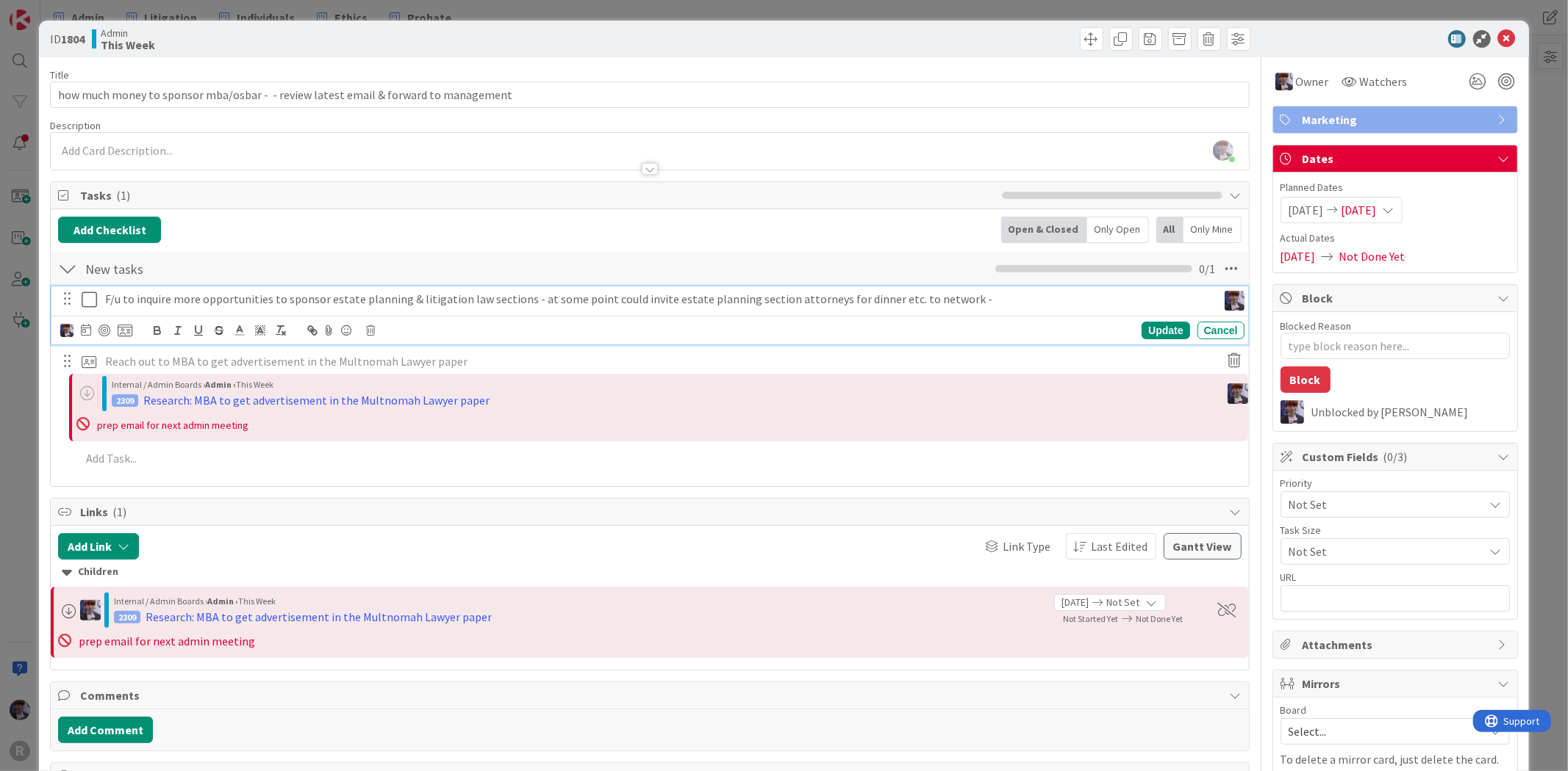
click at [229, 297] on p "F/u to inquire more opportunities to sponsor estate planning & litigation law s…" at bounding box center [658, 299] width 1106 height 17
click at [88, 299] on icon at bounding box center [92, 300] width 22 height 18
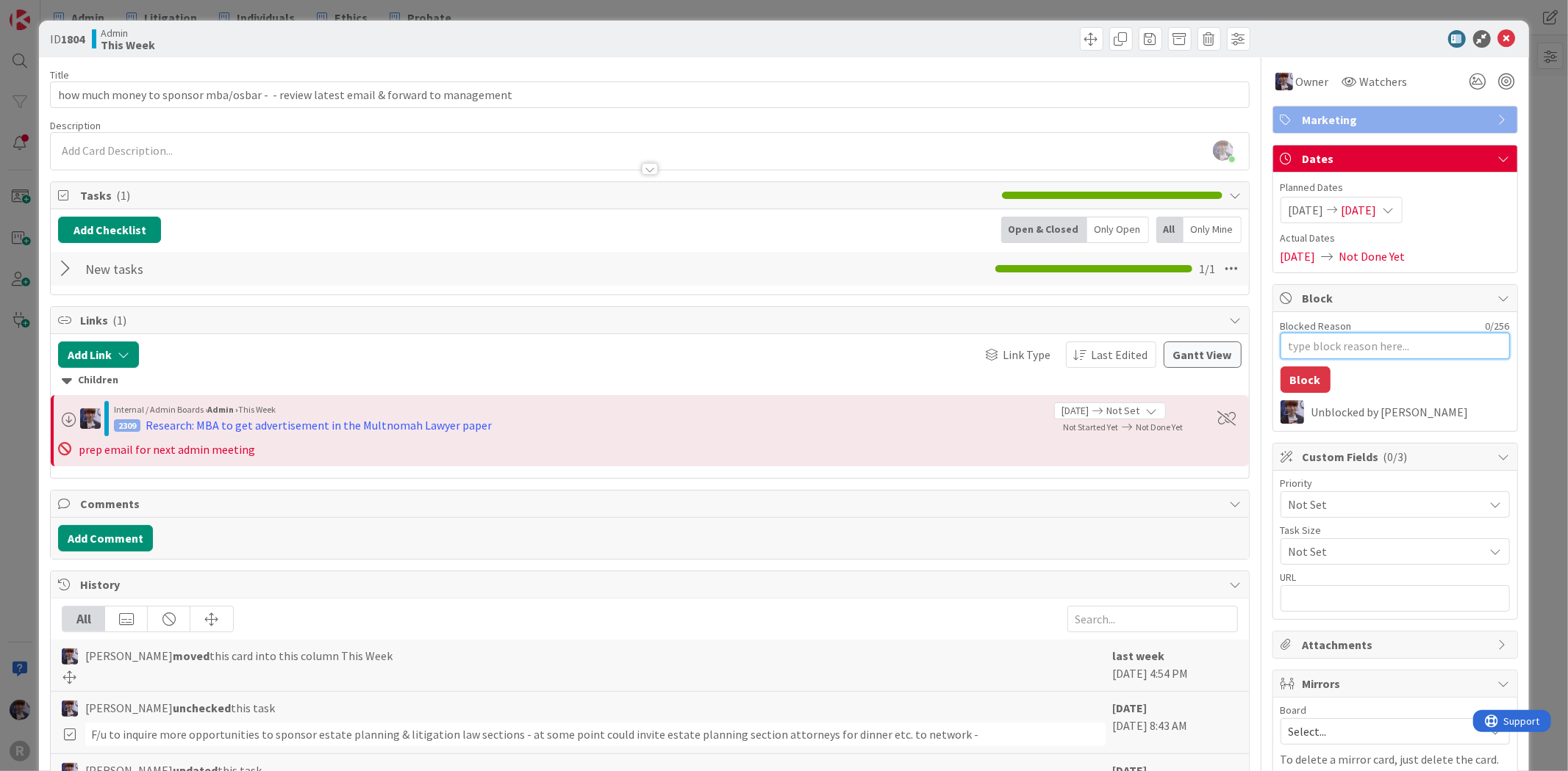
click at [1356, 348] on textarea "Blocked Reason" at bounding box center [1395, 346] width 229 height 27
type textarea "x"
type textarea "R"
type textarea "x"
type textarea "Re"
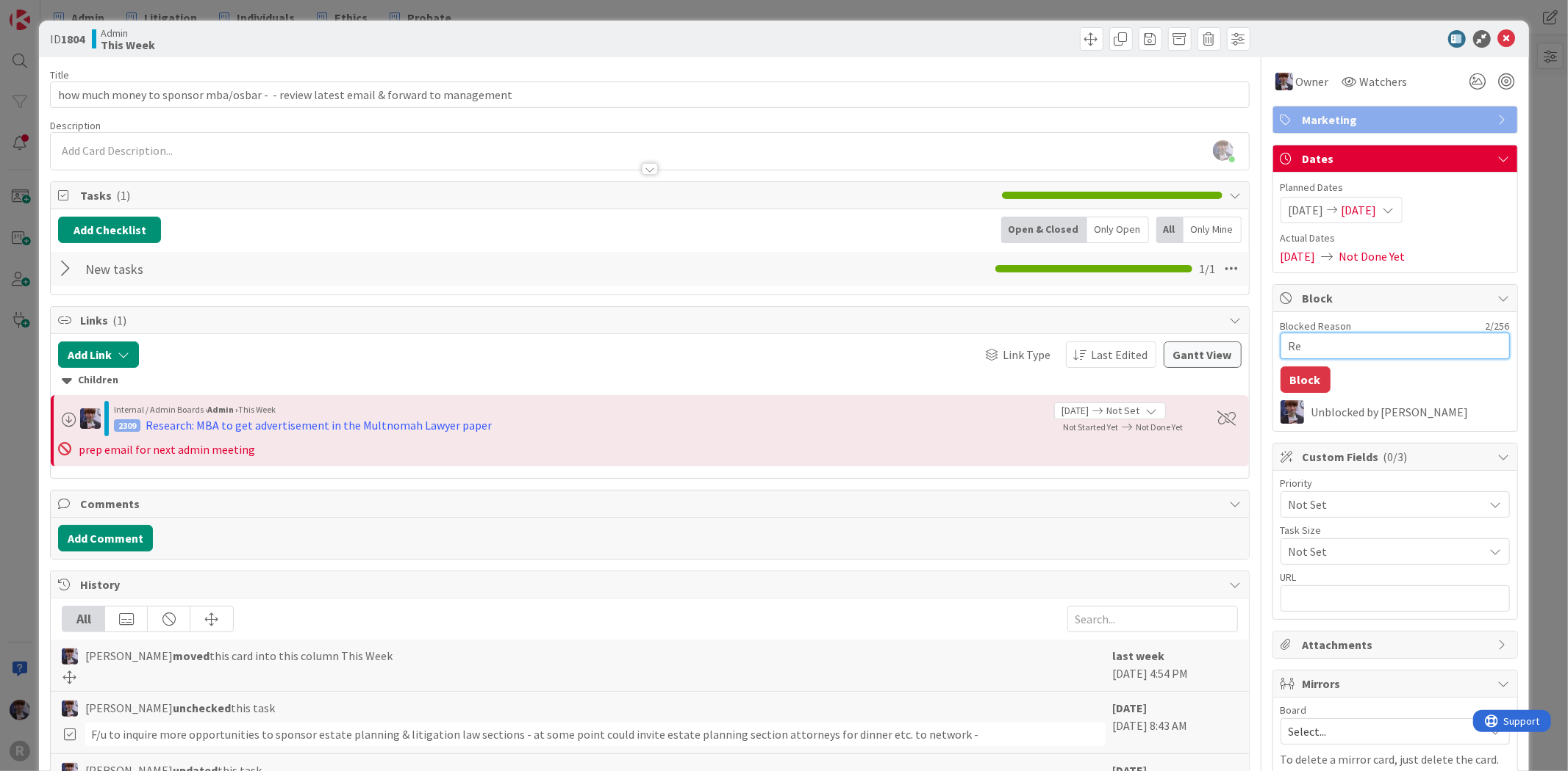
type textarea "x"
type textarea "R"
type textarea "x"
click at [130, 223] on button "Add Checklist" at bounding box center [109, 230] width 103 height 27
click at [274, 216] on div "Add Checklist Add Checklist Checklist Name (needed before adding tasks) 0 / 64 …" at bounding box center [649, 252] width 1197 height 85
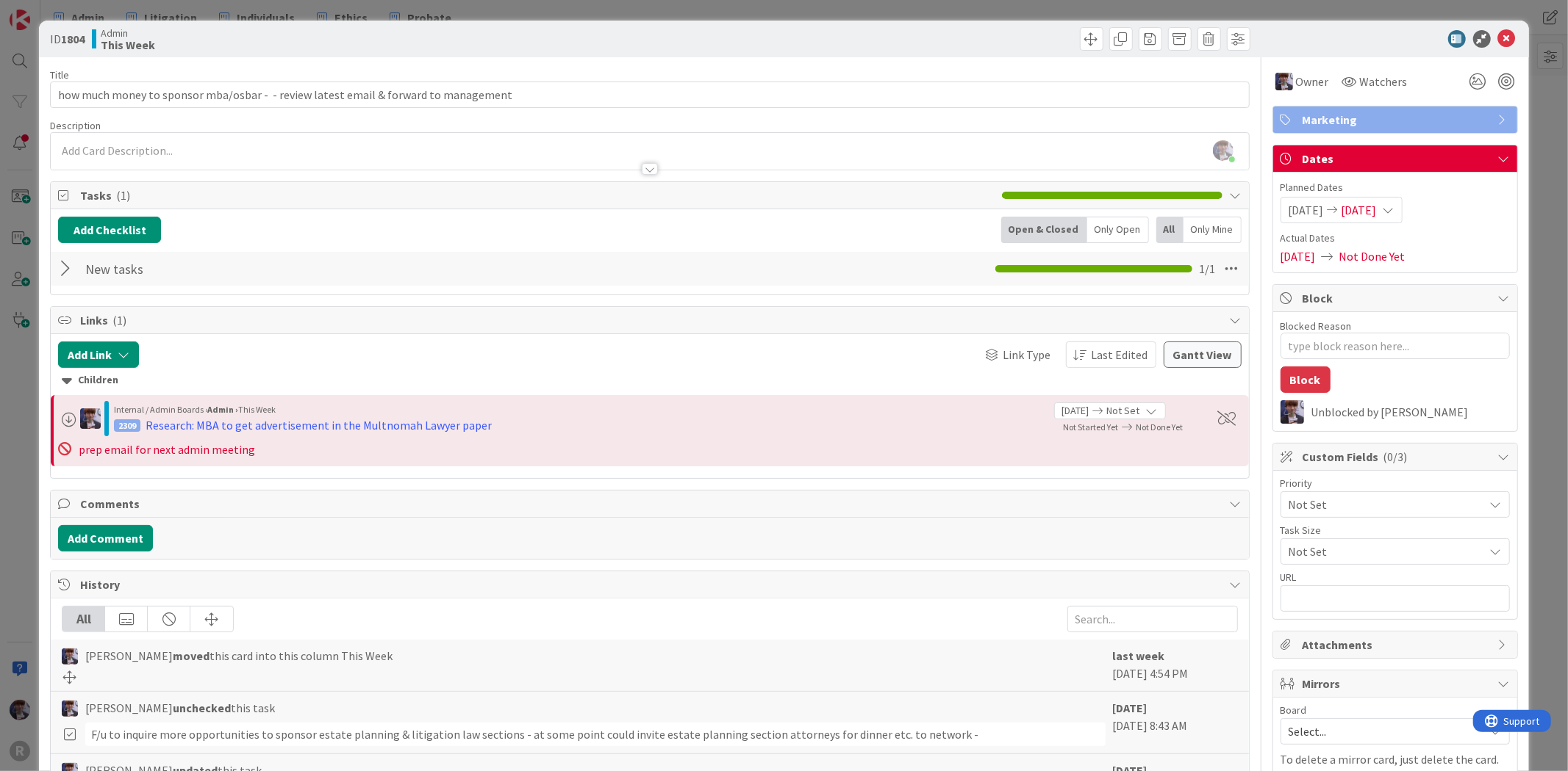
click at [56, 277] on div "New tasks Checklist Name 9 / 64 New tasks 1 / 1" at bounding box center [649, 269] width 1197 height 34
click at [56, 265] on div "New tasks Checklist Name 9 / 64 New tasks 1 / 1" at bounding box center [649, 269] width 1197 height 34
click at [68, 273] on div at bounding box center [67, 269] width 19 height 27
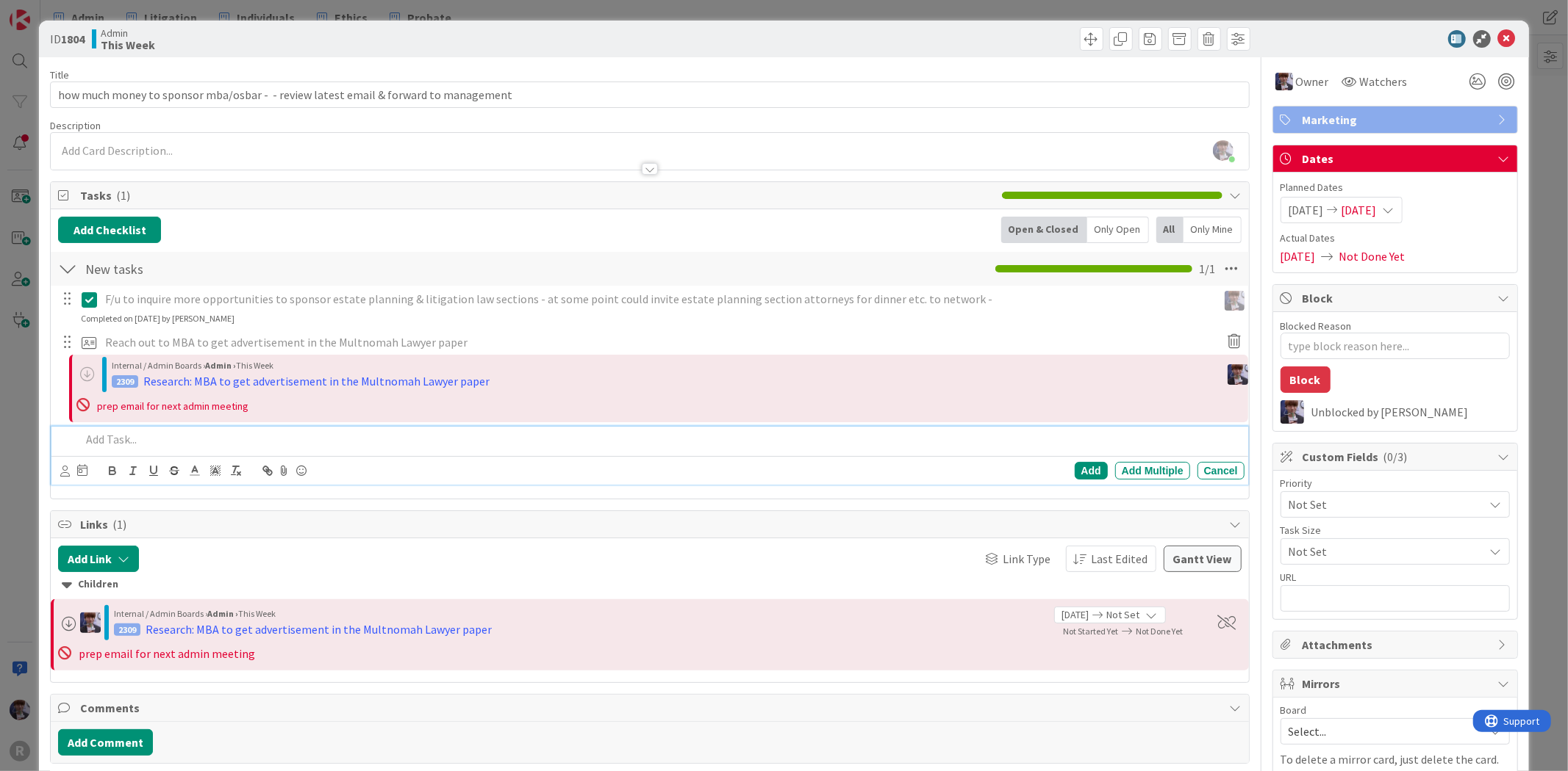
click at [105, 446] on p at bounding box center [660, 439] width 1157 height 17
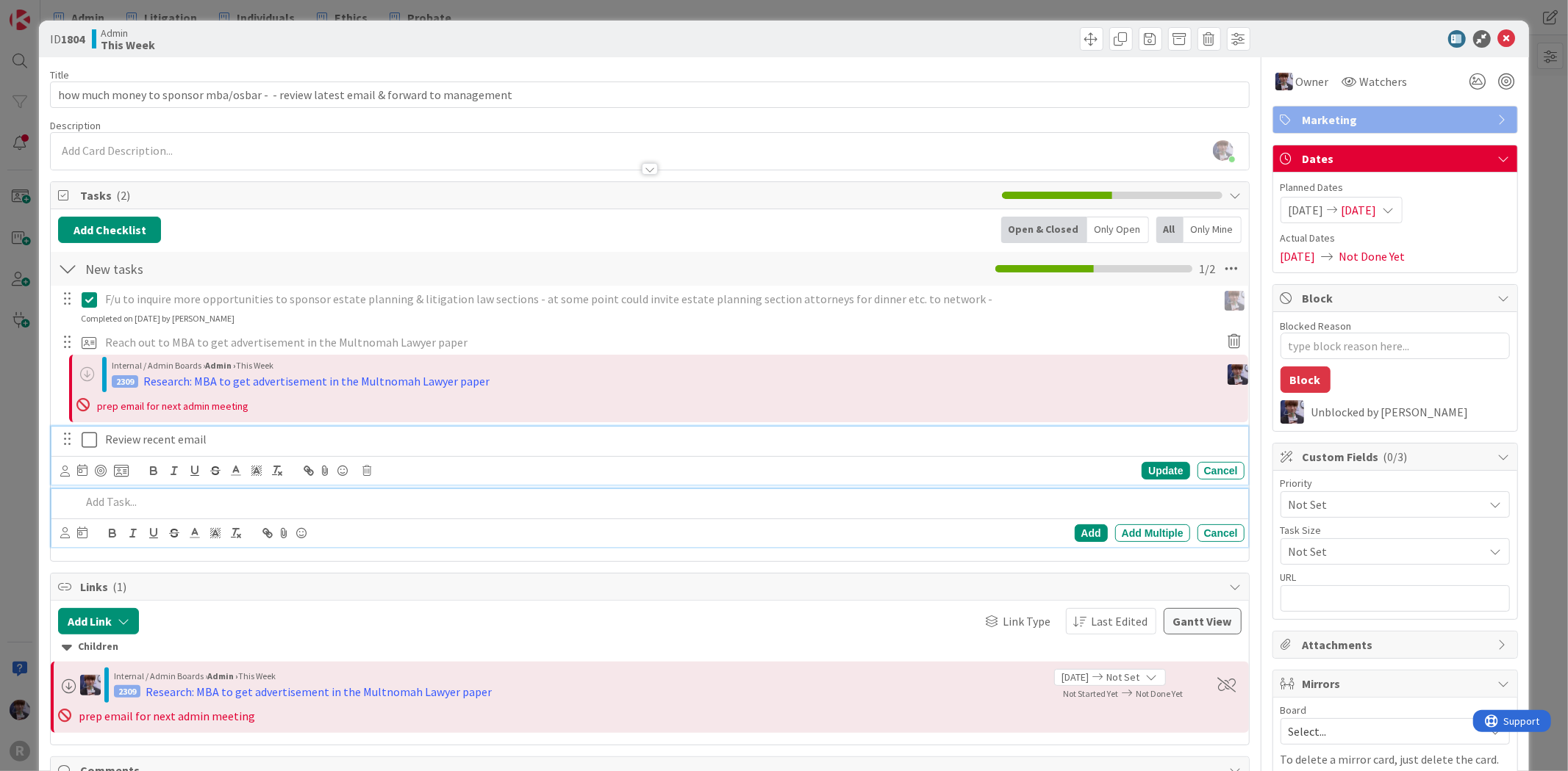
click at [122, 437] on p "Review recent email" at bounding box center [671, 439] width 1133 height 17
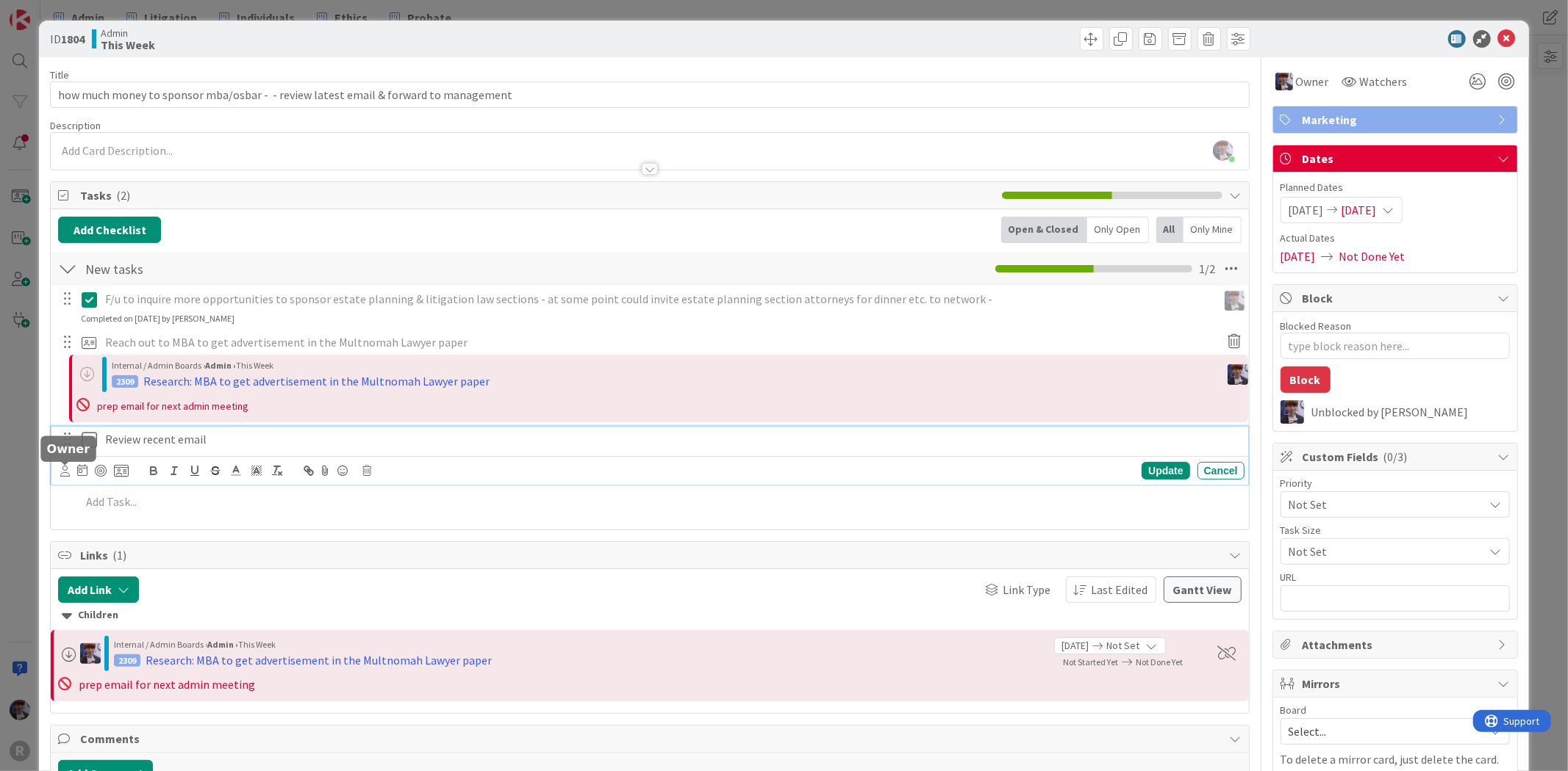
click at [67, 476] on icon at bounding box center [65, 471] width 10 height 11
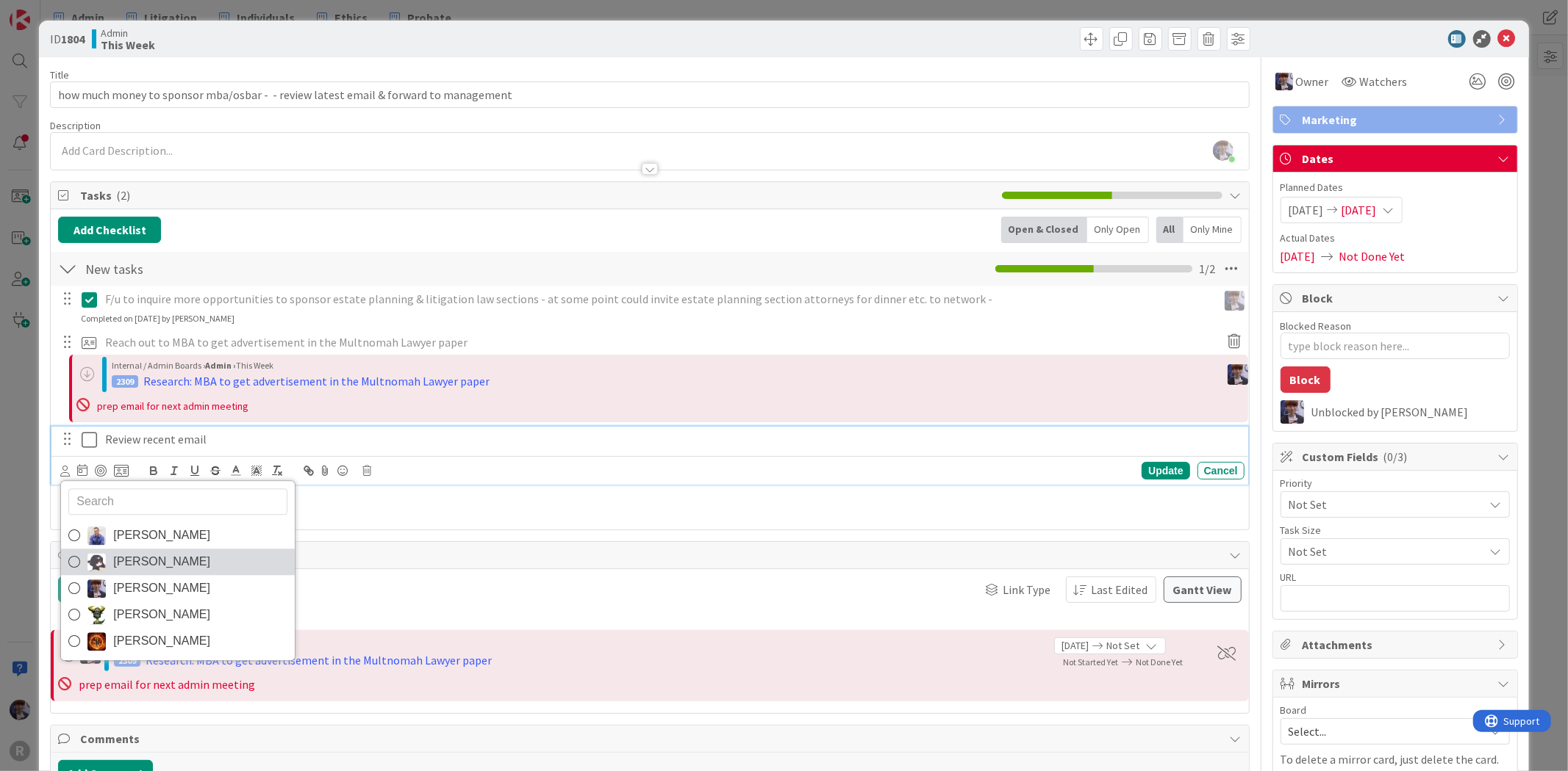
click at [153, 576] on link "Kelly Nguyen" at bounding box center [178, 563] width 234 height 27
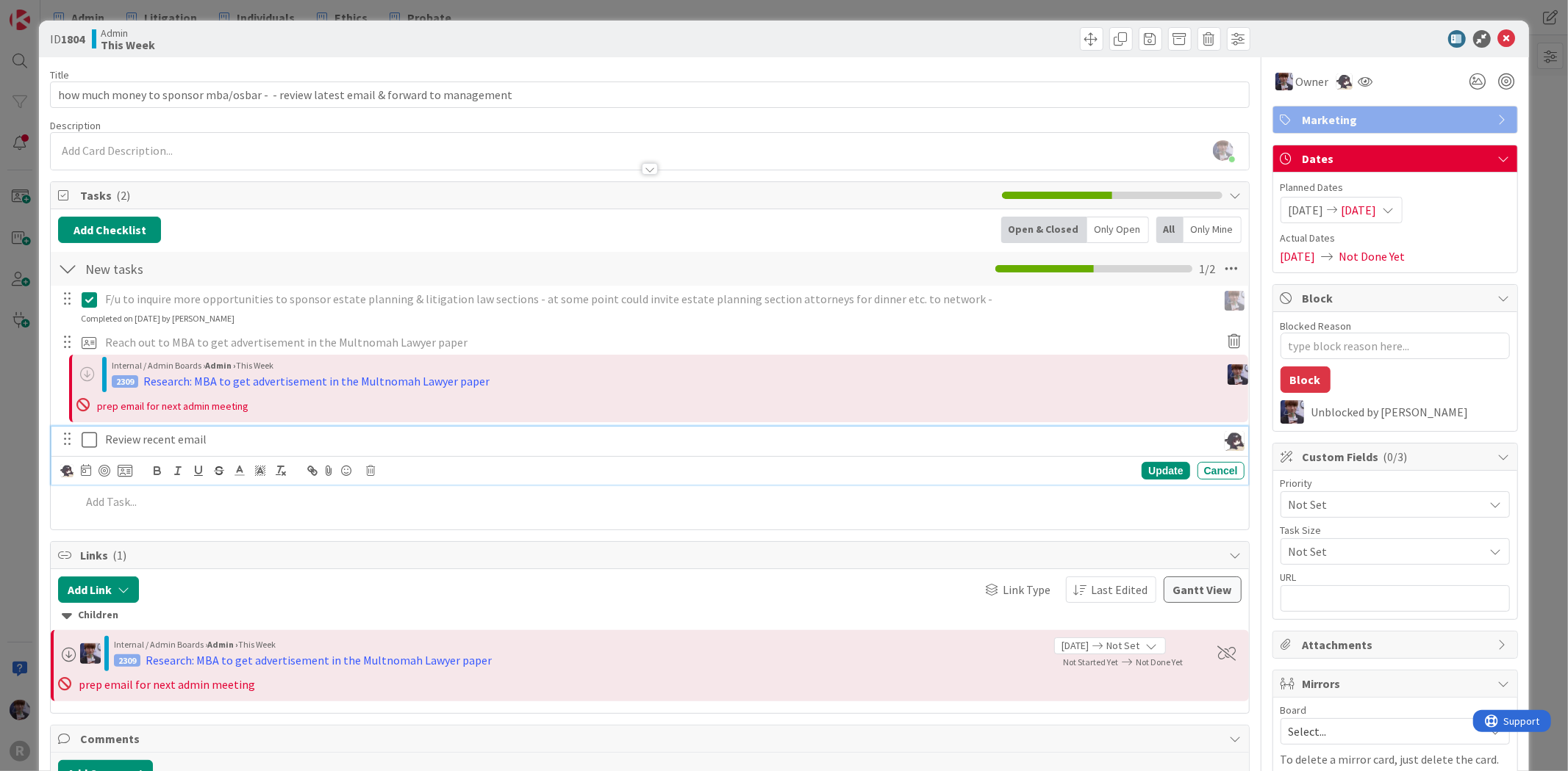
click at [70, 471] on img at bounding box center [67, 470] width 13 height 13
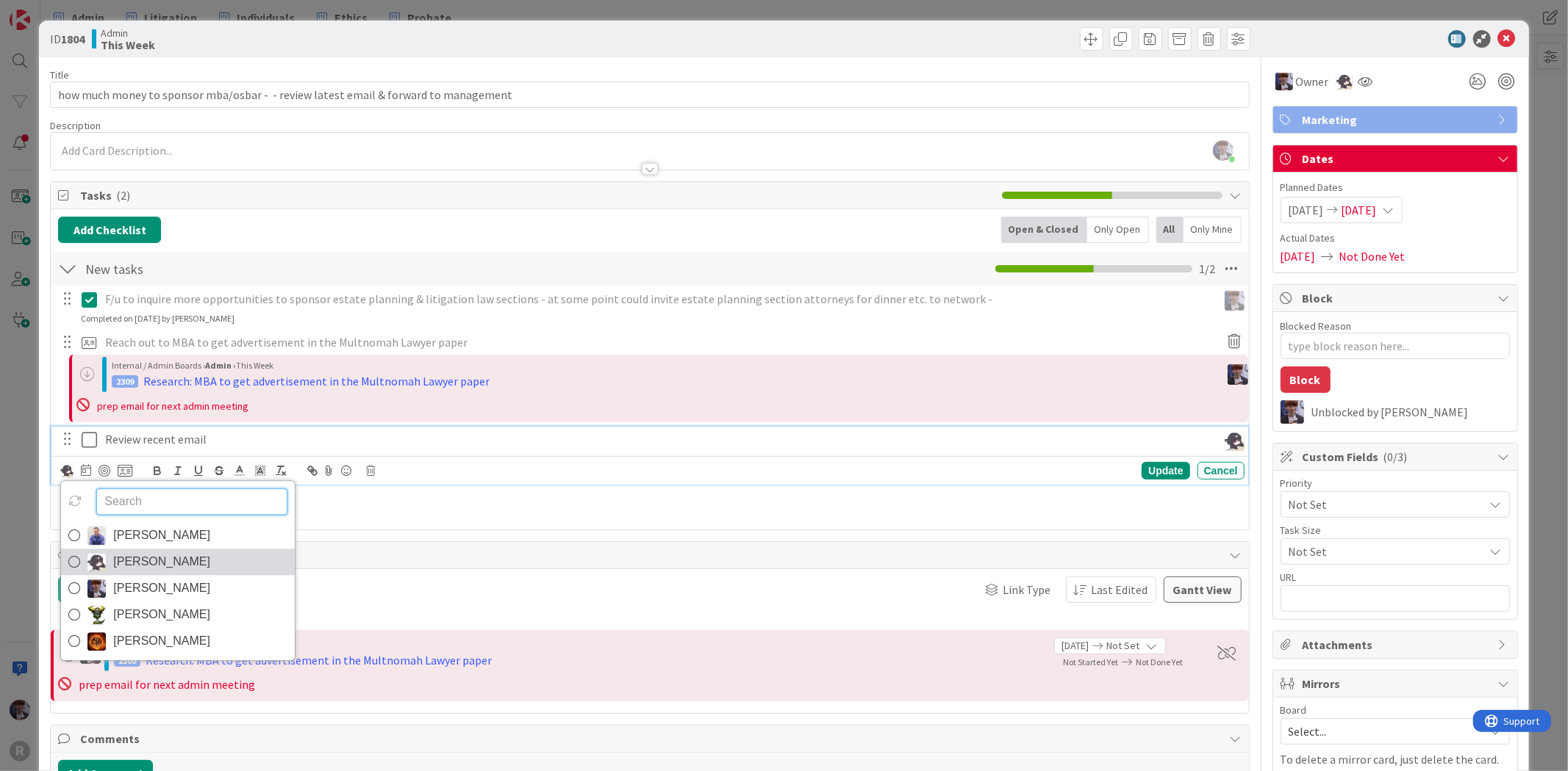
click at [155, 564] on span "Kelly Nguyen" at bounding box center [162, 562] width 97 height 22
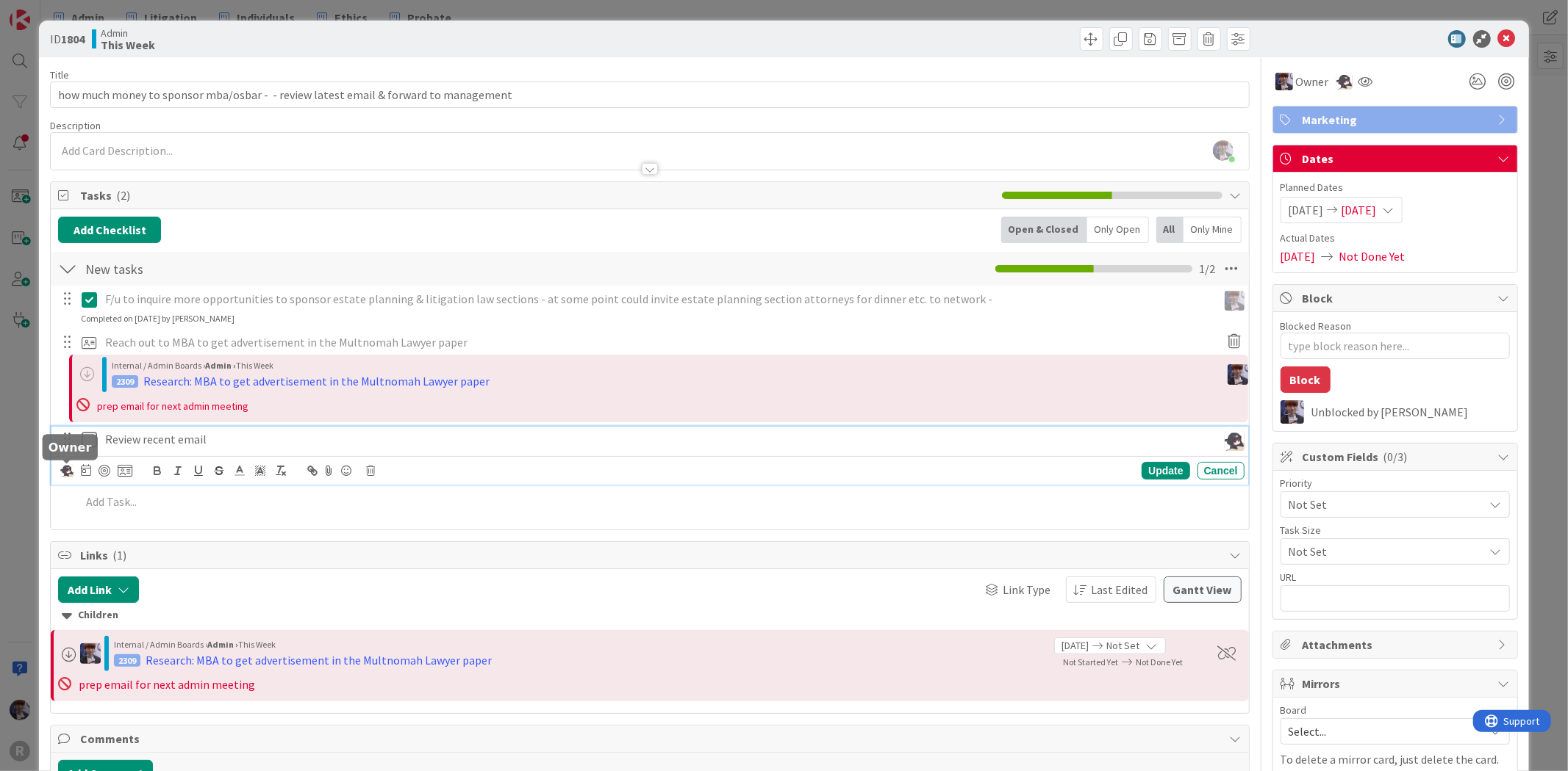
click at [66, 471] on img at bounding box center [67, 470] width 13 height 13
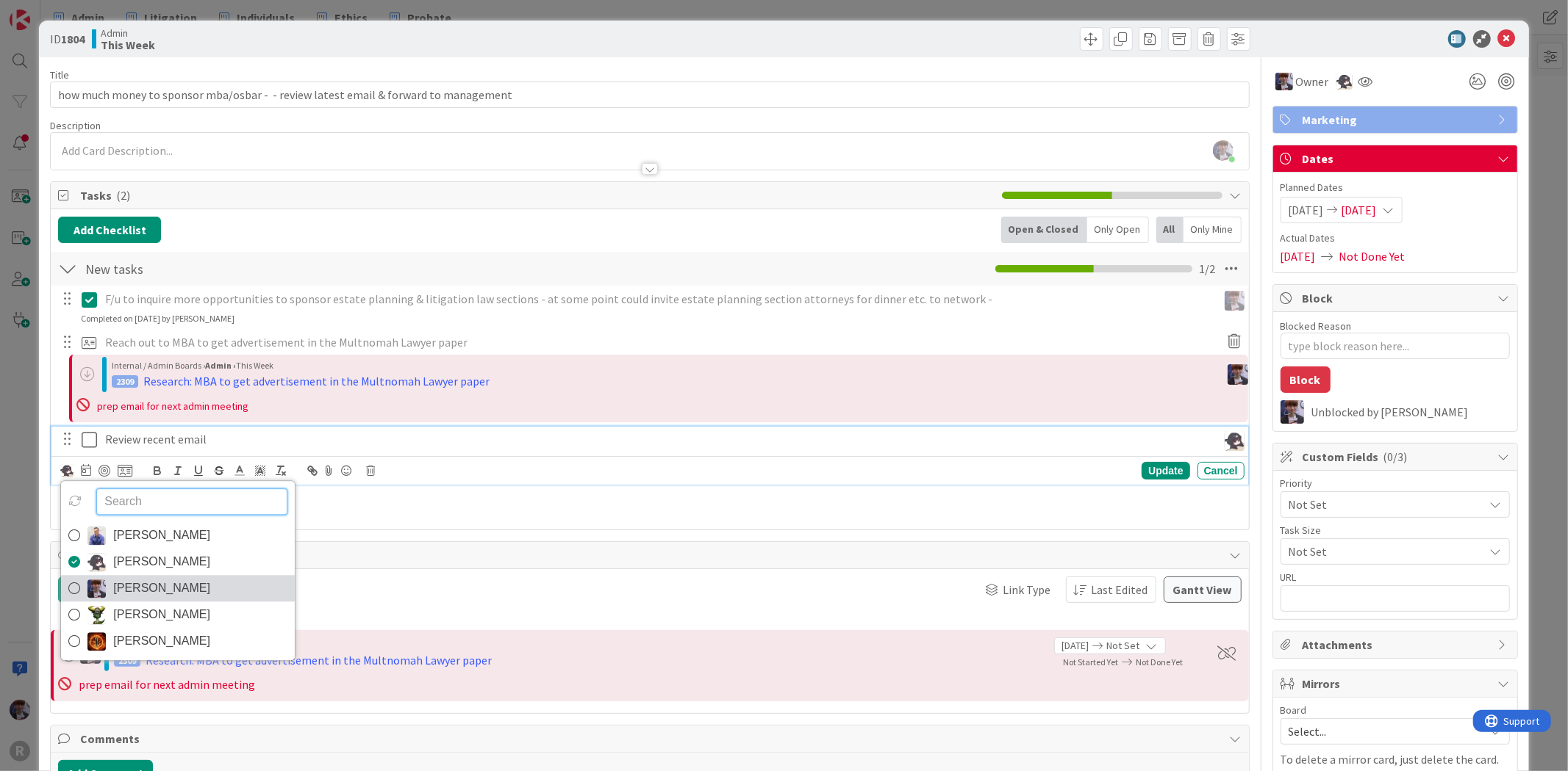
click at [128, 584] on span "[PERSON_NAME]" at bounding box center [162, 589] width 97 height 22
type textarea "x"
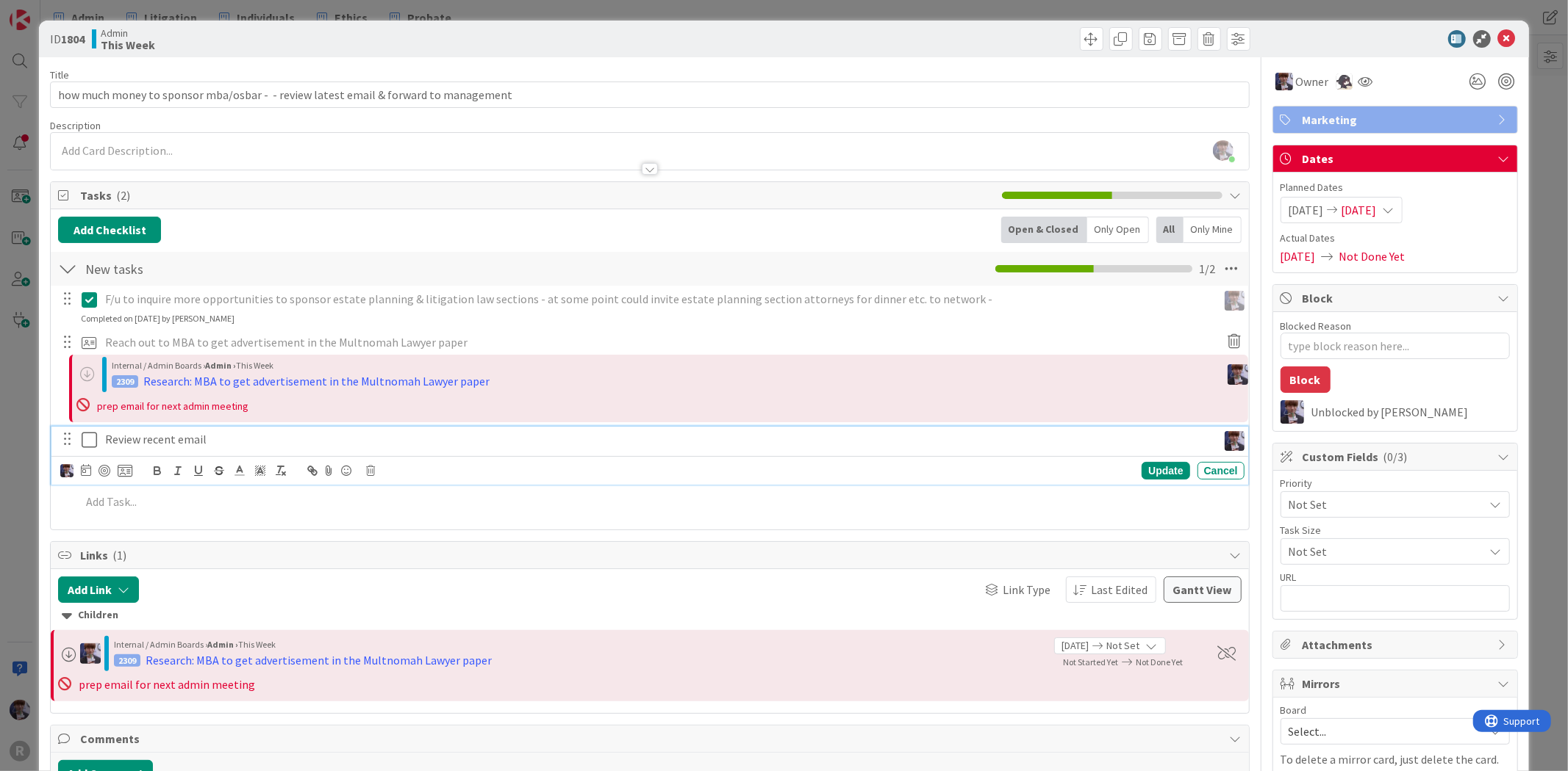
click at [79, 471] on div "John Grant Kelly Nguyen Minka Laine Friesen Nic Corbett Ted Reuter" at bounding box center [96, 471] width 72 height 18
click at [85, 468] on icon at bounding box center [87, 469] width 11 height 12
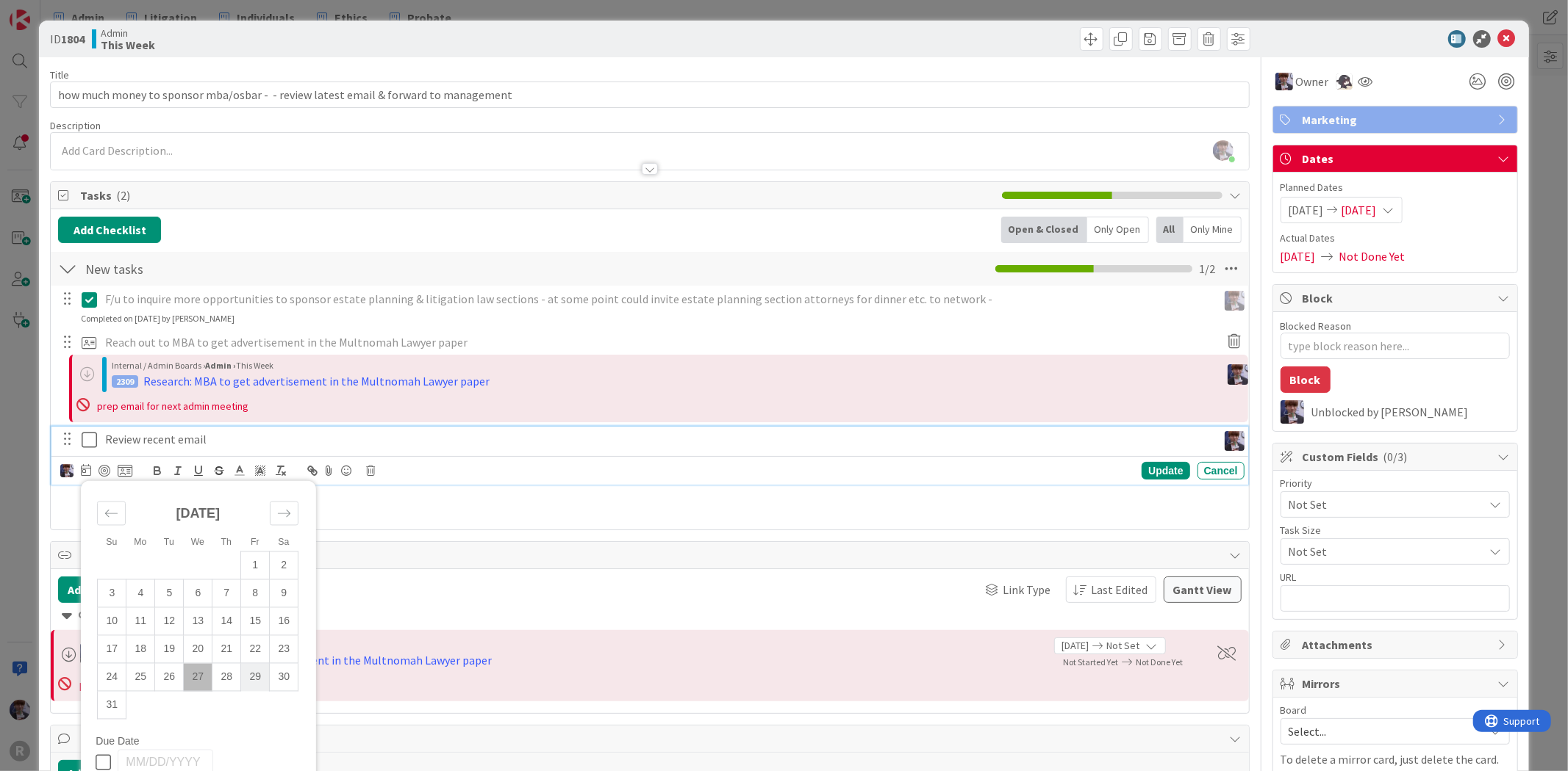
click at [252, 688] on td "29" at bounding box center [255, 676] width 29 height 28
type input "[DATE]"
click at [1163, 472] on div "Update" at bounding box center [1165, 471] width 48 height 18
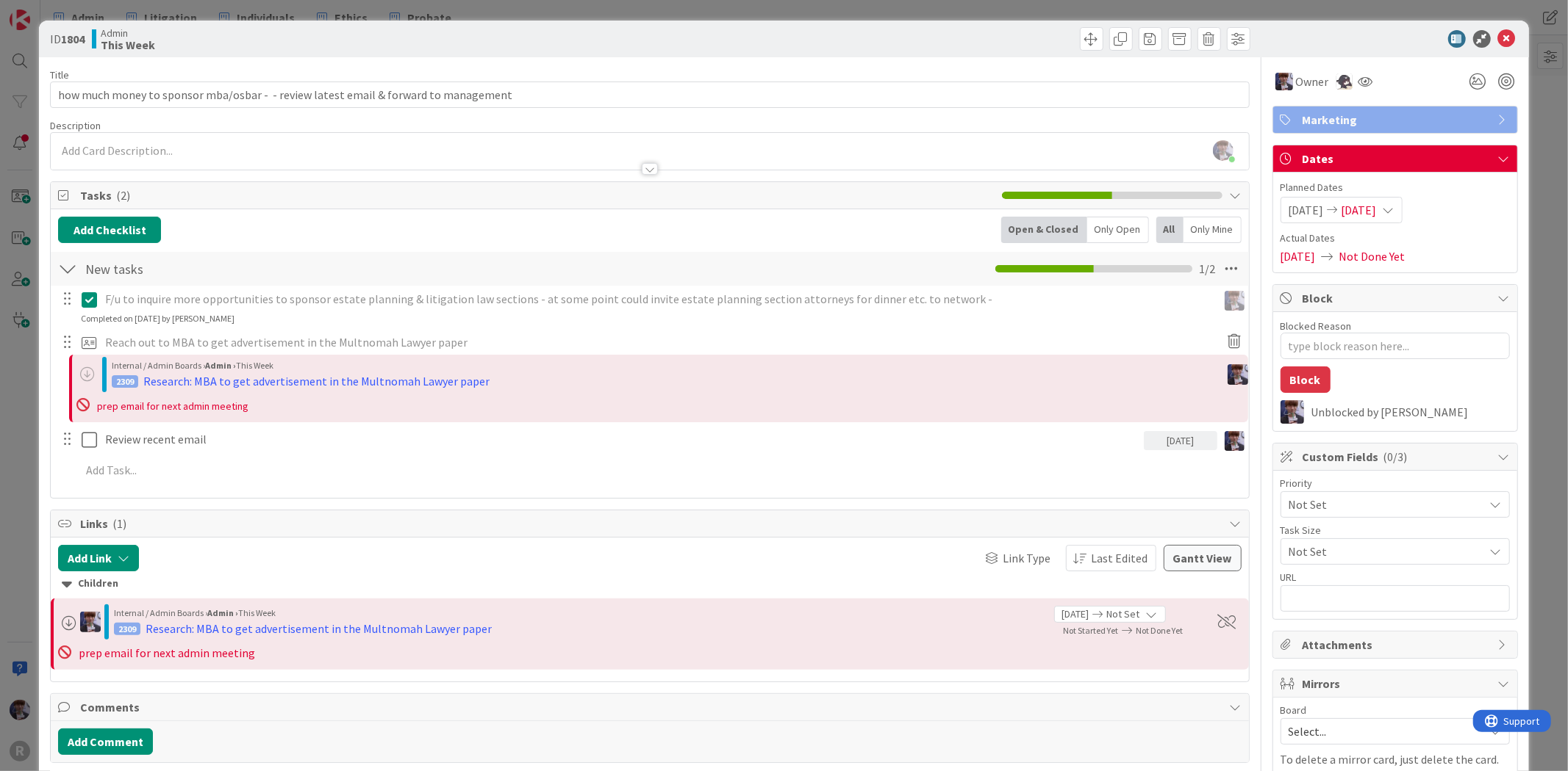
click at [24, 420] on div "ID 1804 Admin This Week Title 84 / 128 how much money to sponsor mba/osbar - - …" at bounding box center [784, 386] width 1568 height 771
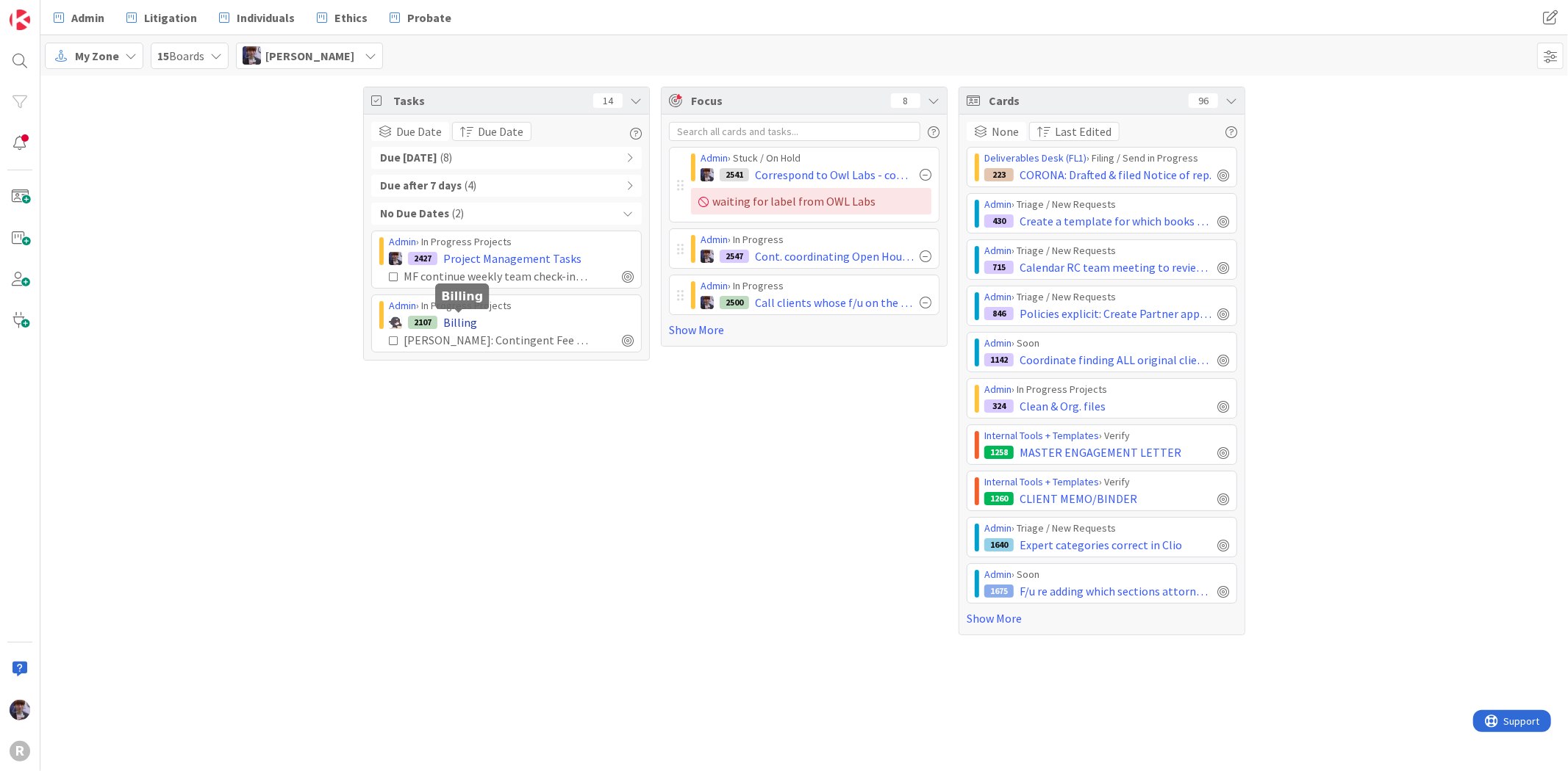
click at [458, 324] on span "Billing" at bounding box center [460, 323] width 34 height 18
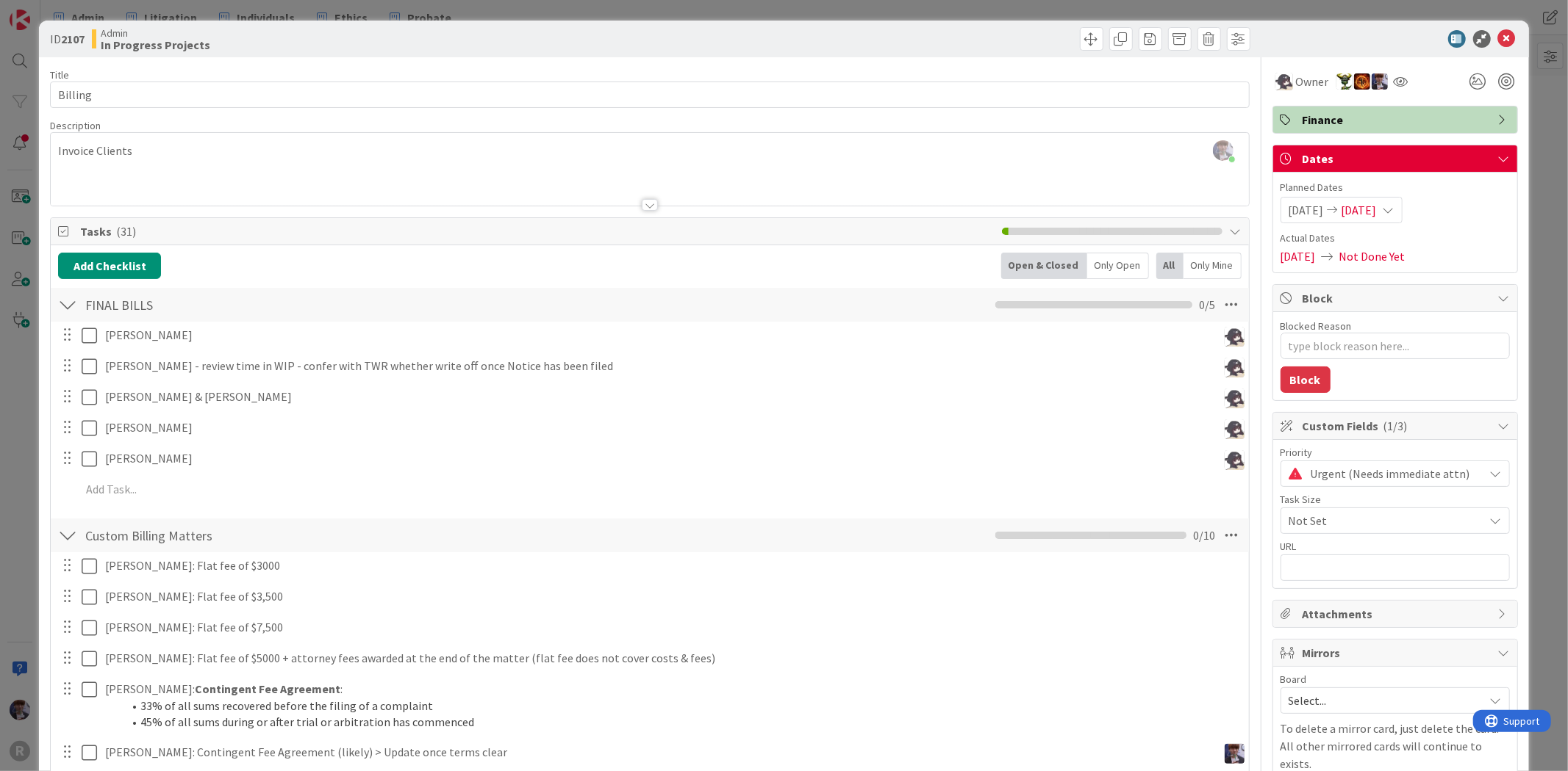
scroll to position [245, 0]
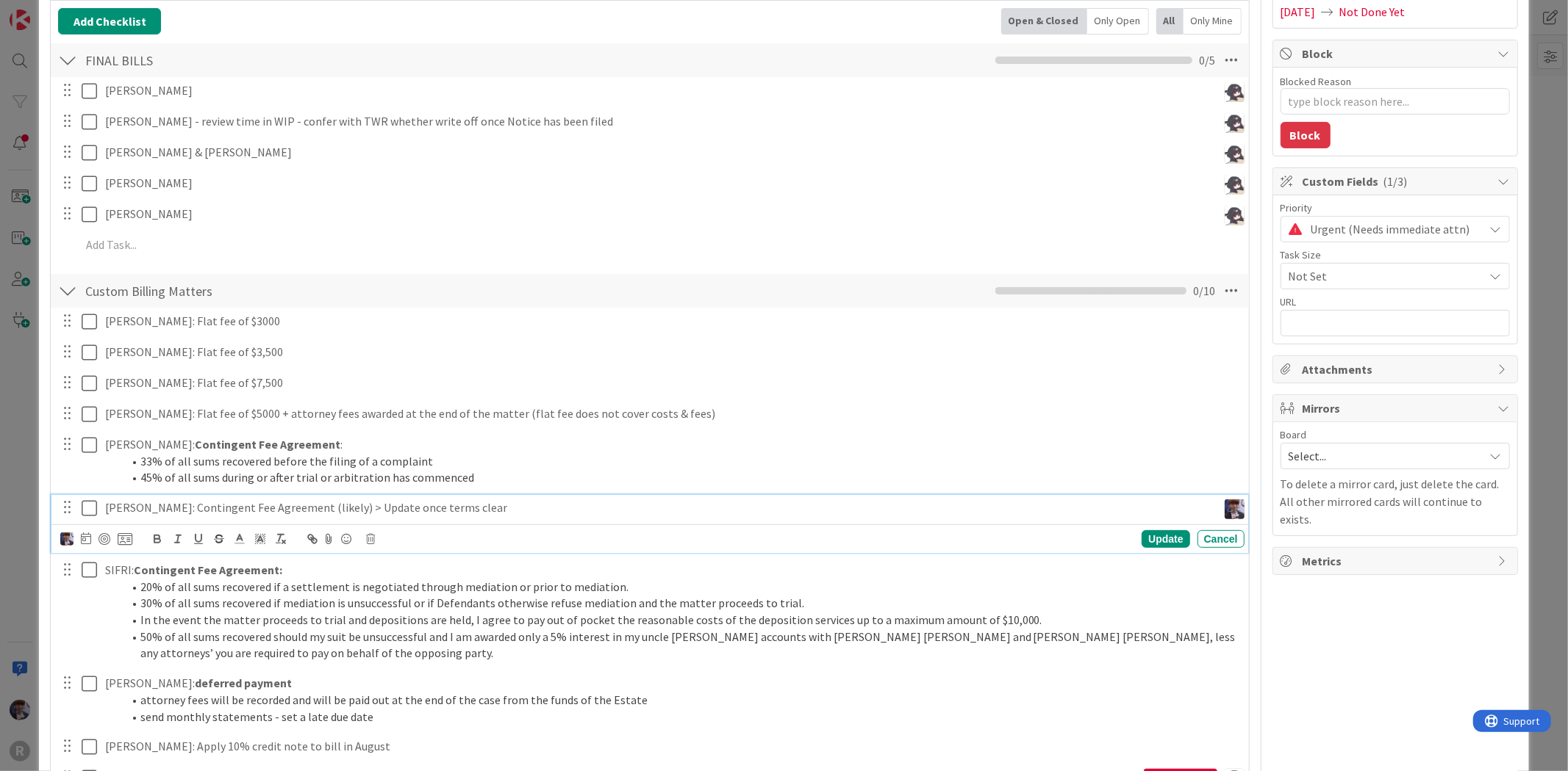
click at [330, 507] on p "LEMKE: Contingent Fee Agreement (likely) > Update once terms clear" at bounding box center [658, 508] width 1106 height 17
click at [68, 543] on img at bounding box center [67, 539] width 13 height 13
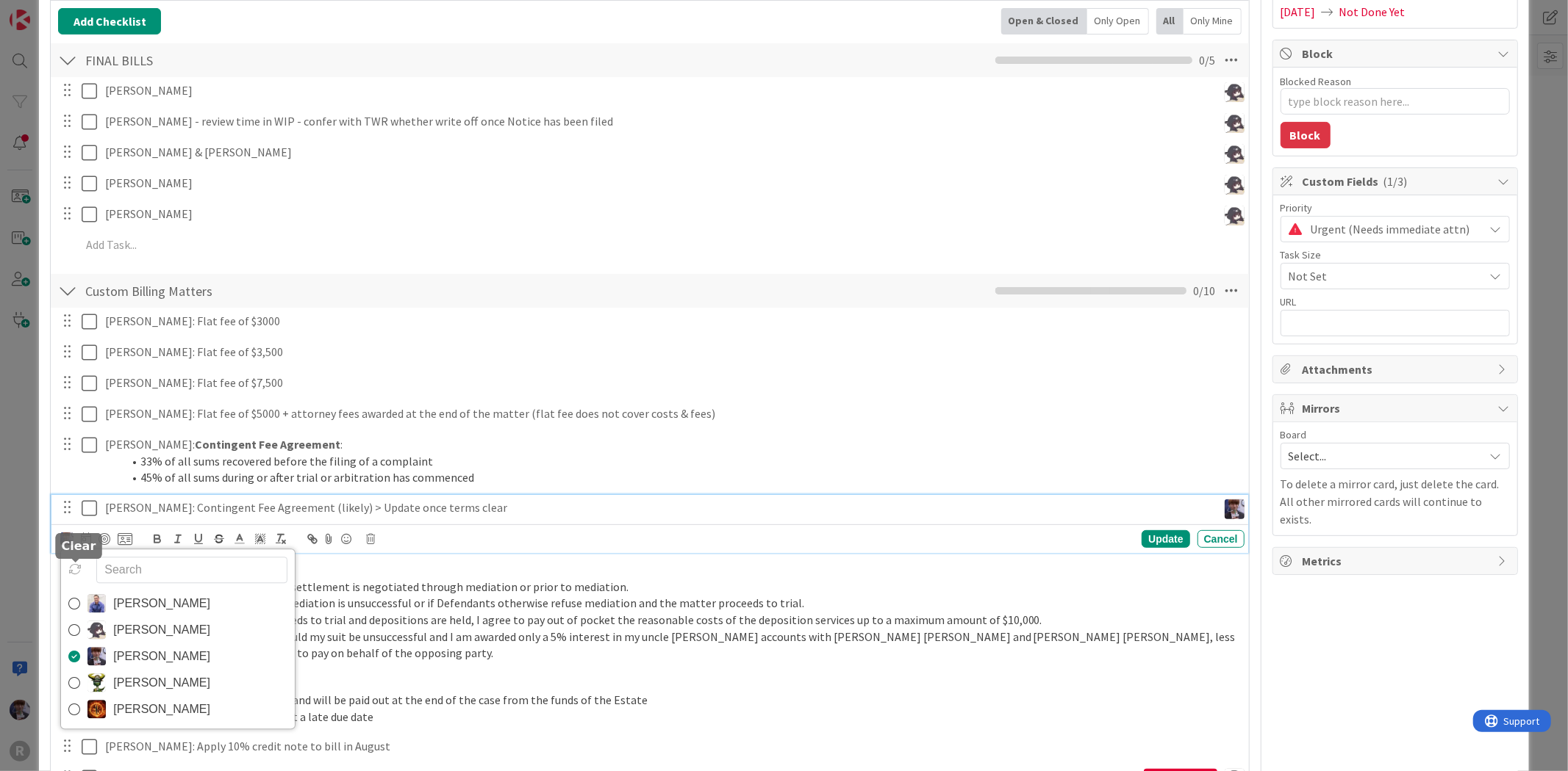
drag, startPoint x: 61, startPoint y: 560, endPoint x: 72, endPoint y: 562, distance: 11.2
click at [61, 559] on div "John Grant Kelly Nguyen Minka Laine Friesen Nic Corbett Ted Reuter" at bounding box center [178, 639] width 235 height 181
click at [73, 563] on div at bounding box center [76, 560] width 10 height 4
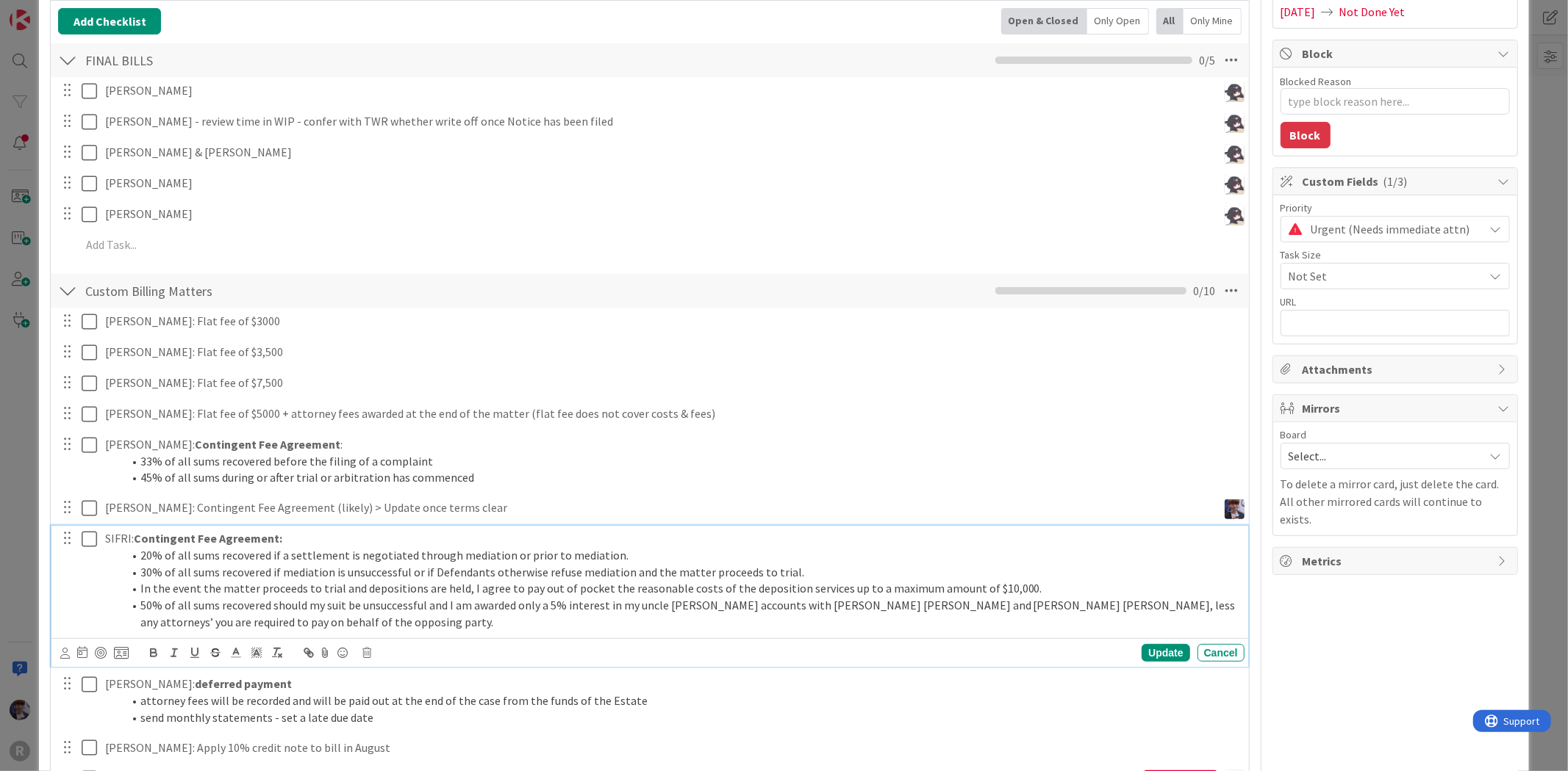
click at [500, 526] on div "SIFRI: Contingent Fee Agreement: 20% of all sums recovered if a settlement is n…" at bounding box center [671, 580] width 1146 height 109
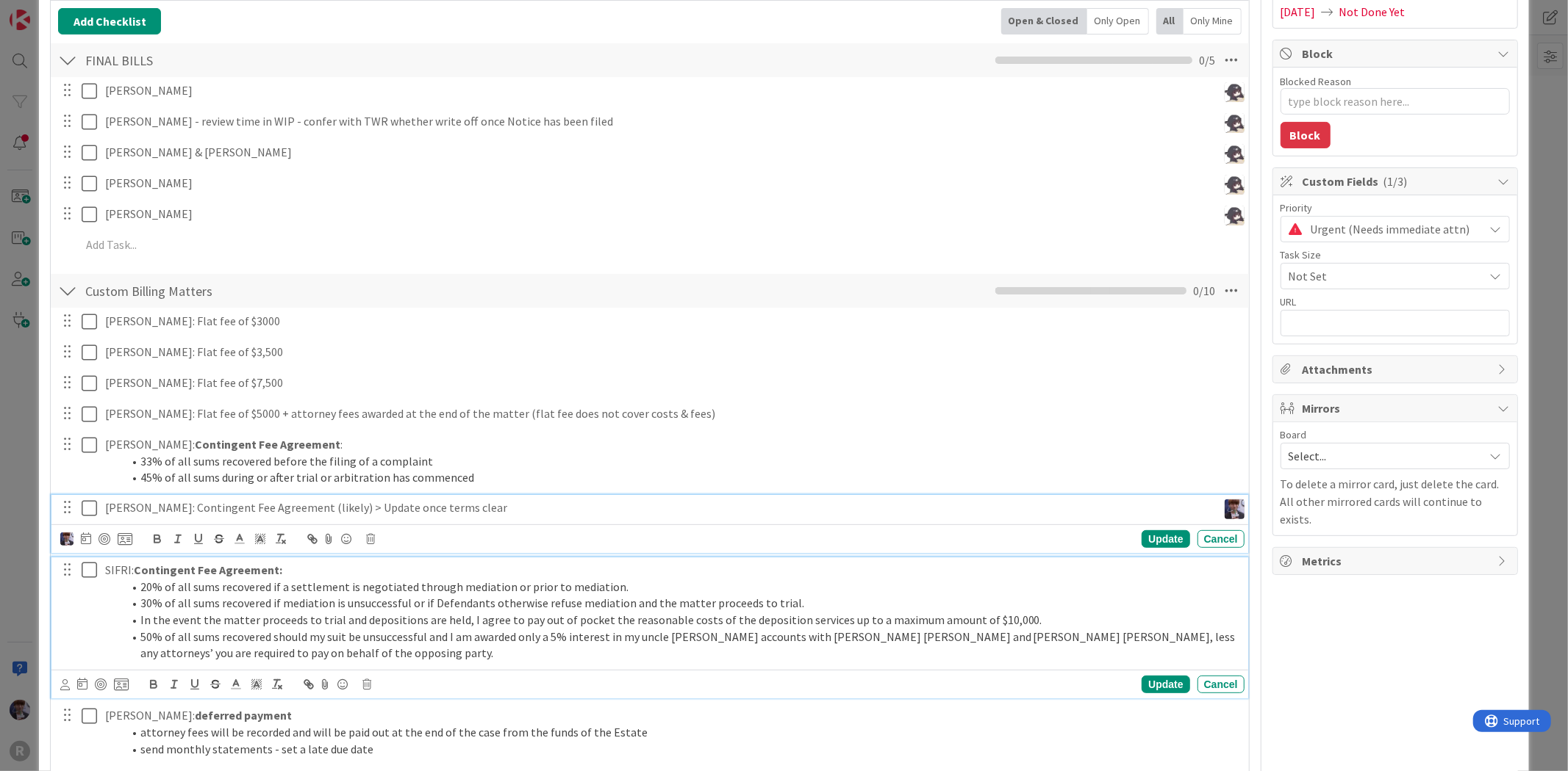
click at [218, 509] on p "LEMKE: Contingent Fee Agreement (likely) > Update once terms clear" at bounding box center [658, 508] width 1106 height 17
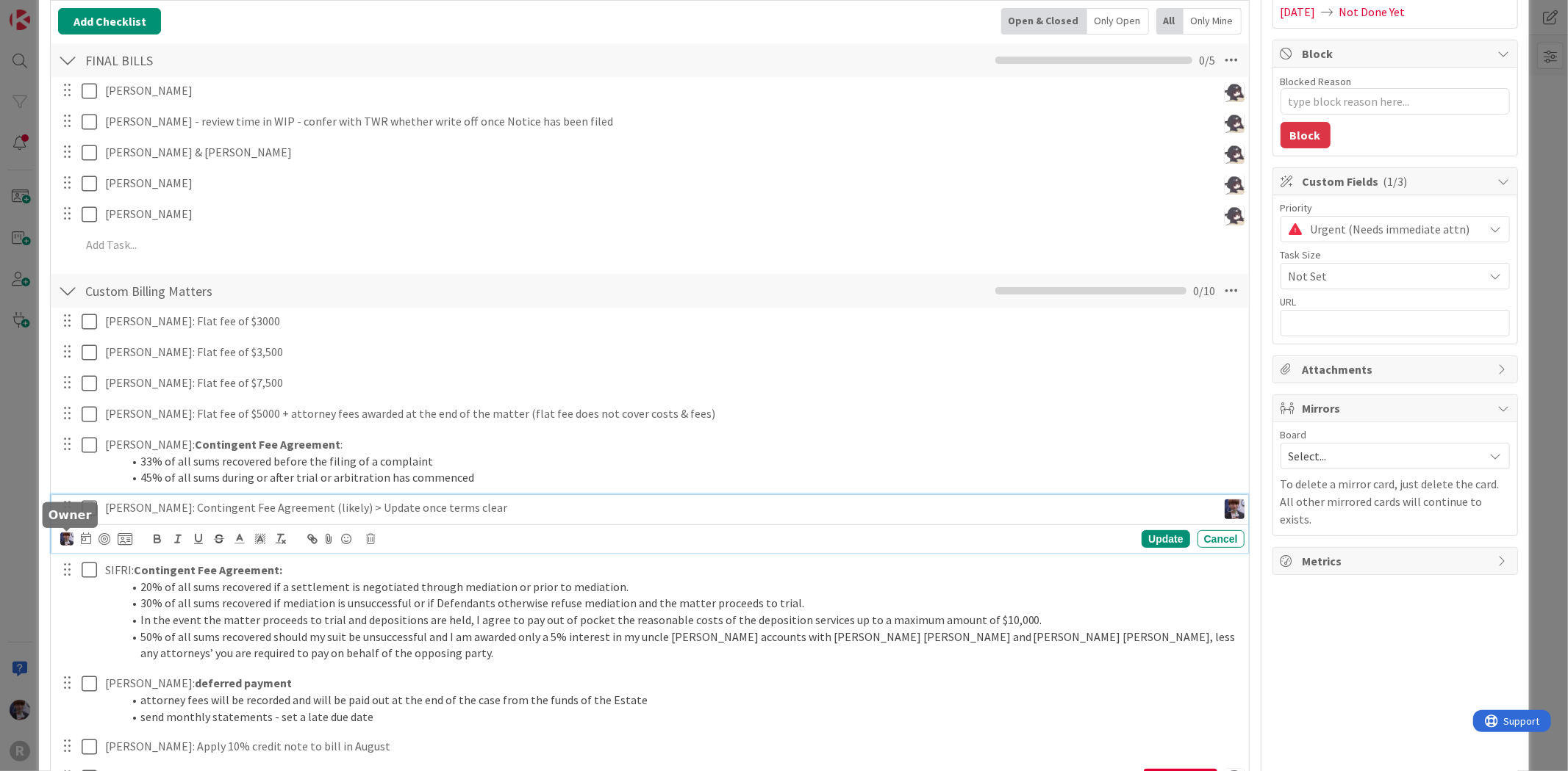
click at [66, 541] on img at bounding box center [67, 539] width 13 height 13
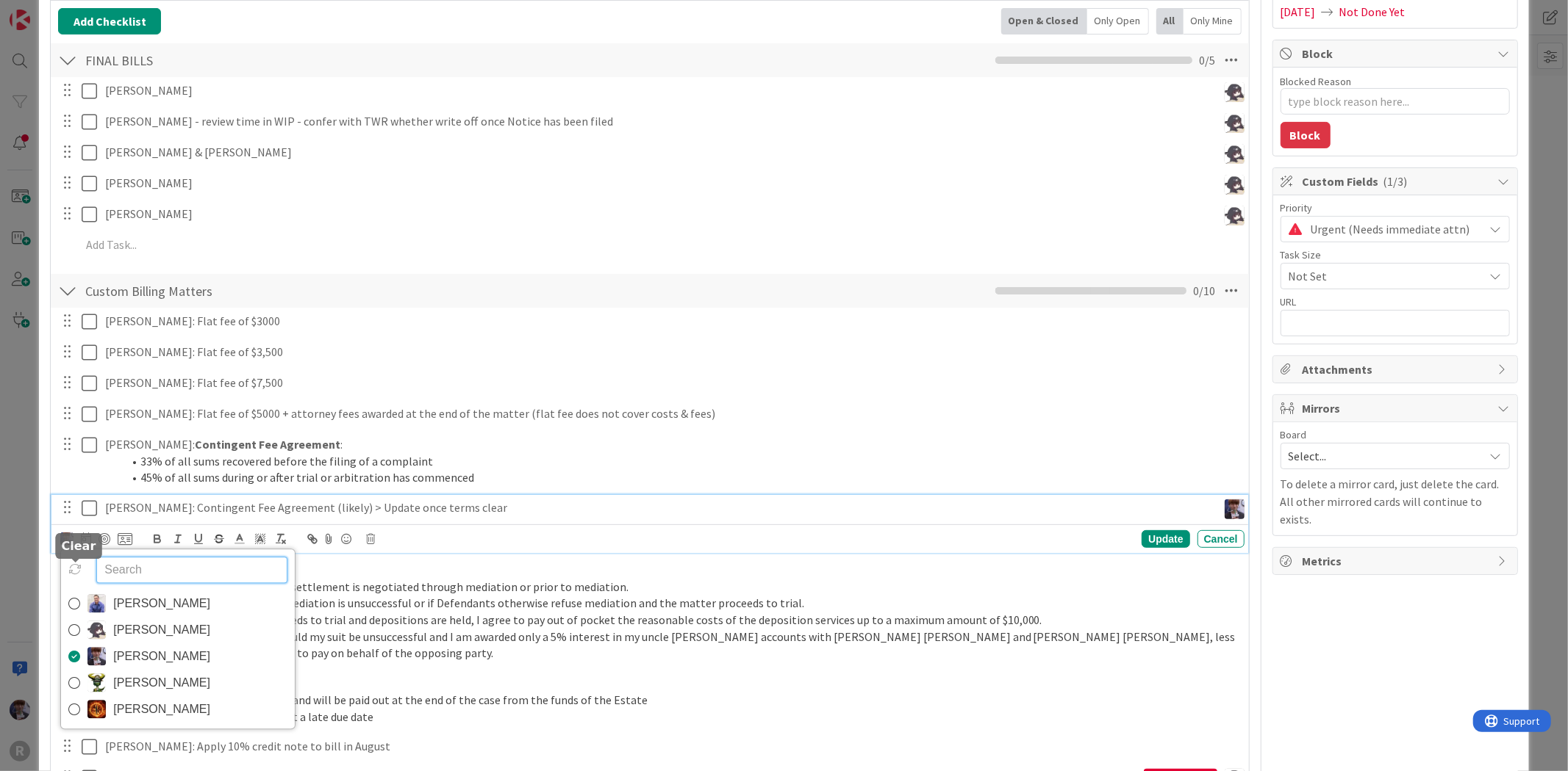
click at [75, 564] on icon at bounding box center [75, 569] width 13 height 13
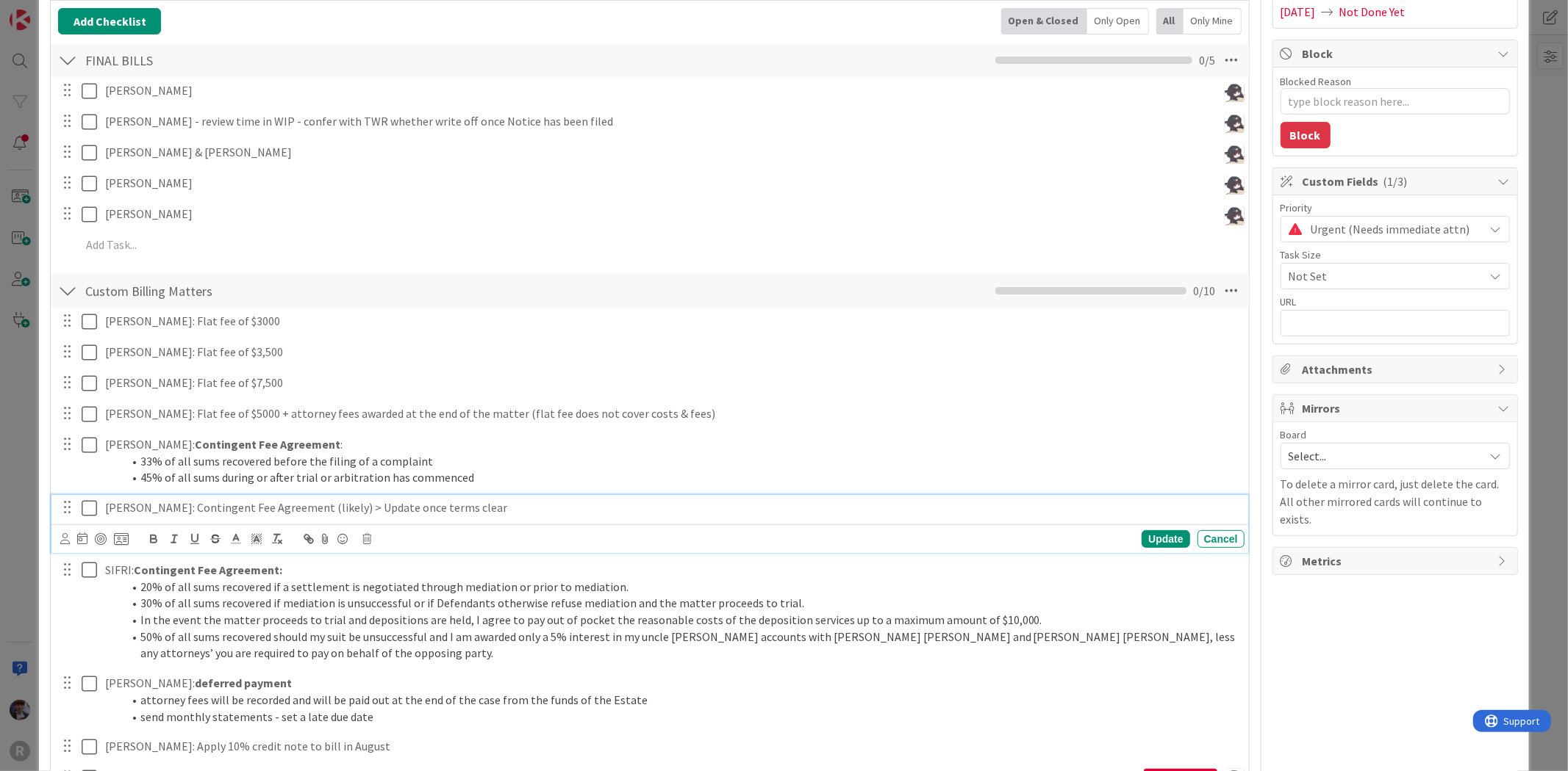
type textarea "x"
click at [1146, 538] on div "Update" at bounding box center [1165, 539] width 48 height 18
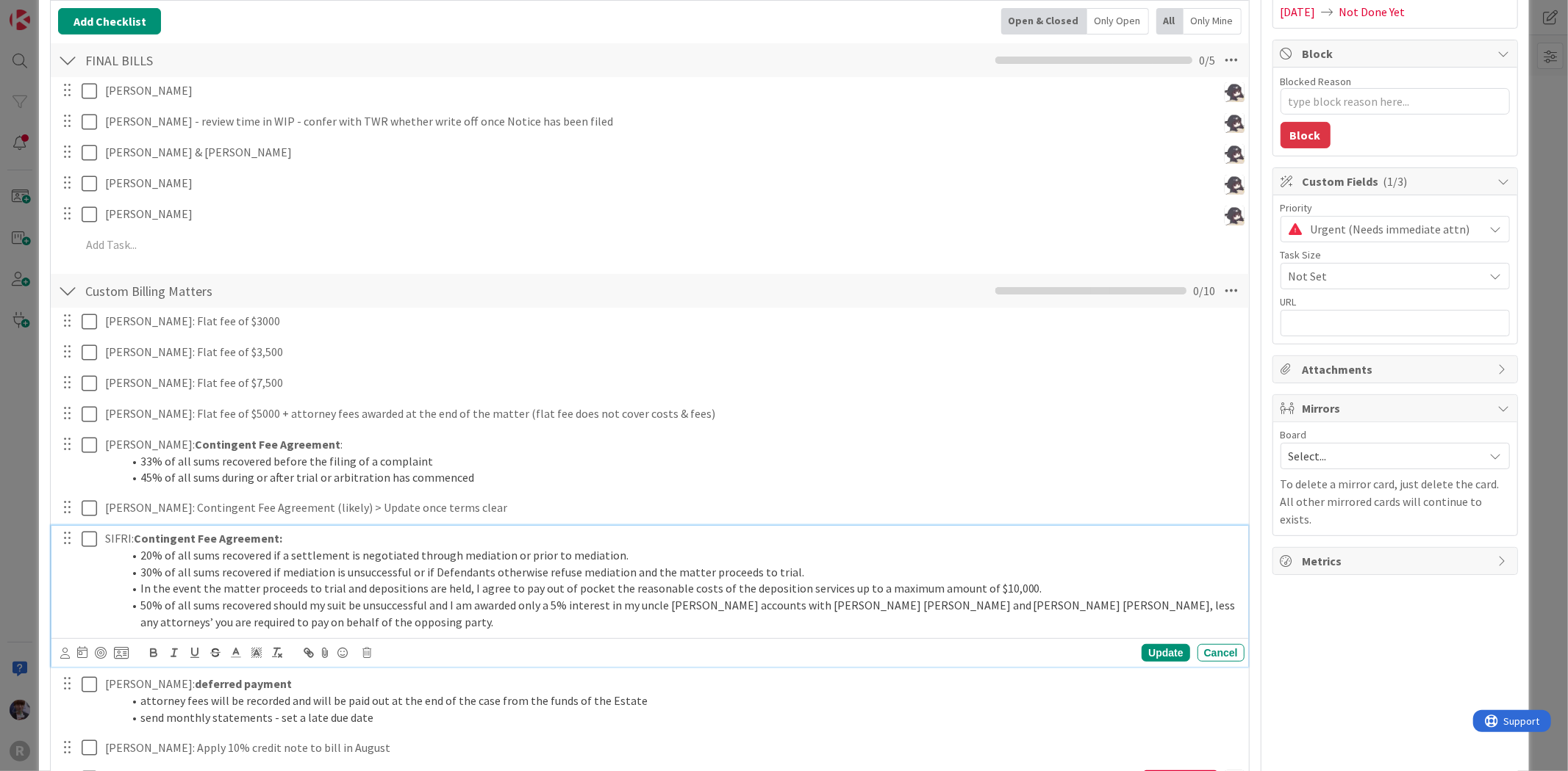
click at [518, 566] on li "30% of all sums recovered if mediation is unsuccessful or if Defendants otherwi…" at bounding box center [680, 572] width 1116 height 17
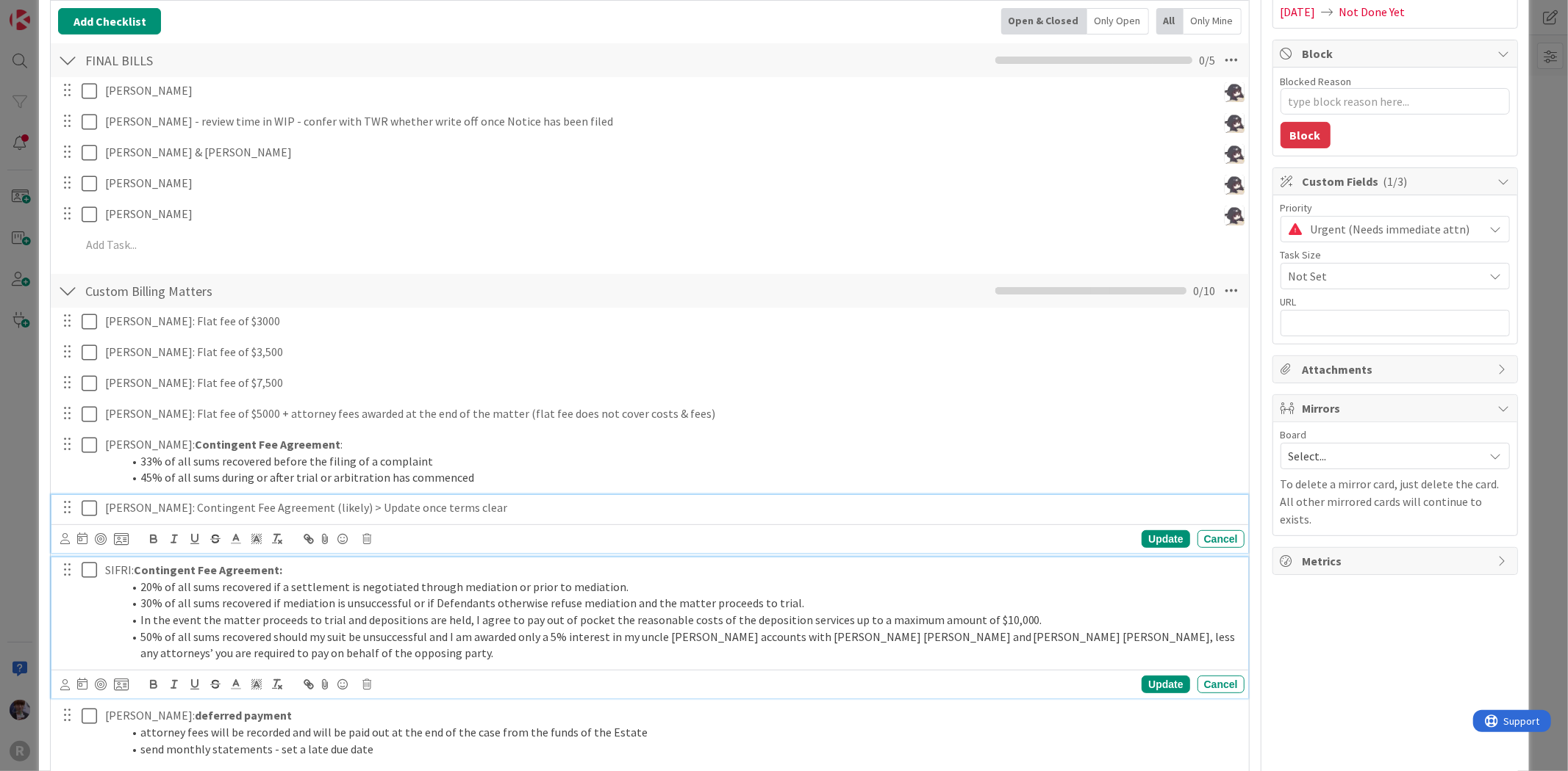
click at [458, 509] on p "LEMKE: Contingent Fee Agreement (likely) > Update once terms clear" at bounding box center [671, 508] width 1133 height 17
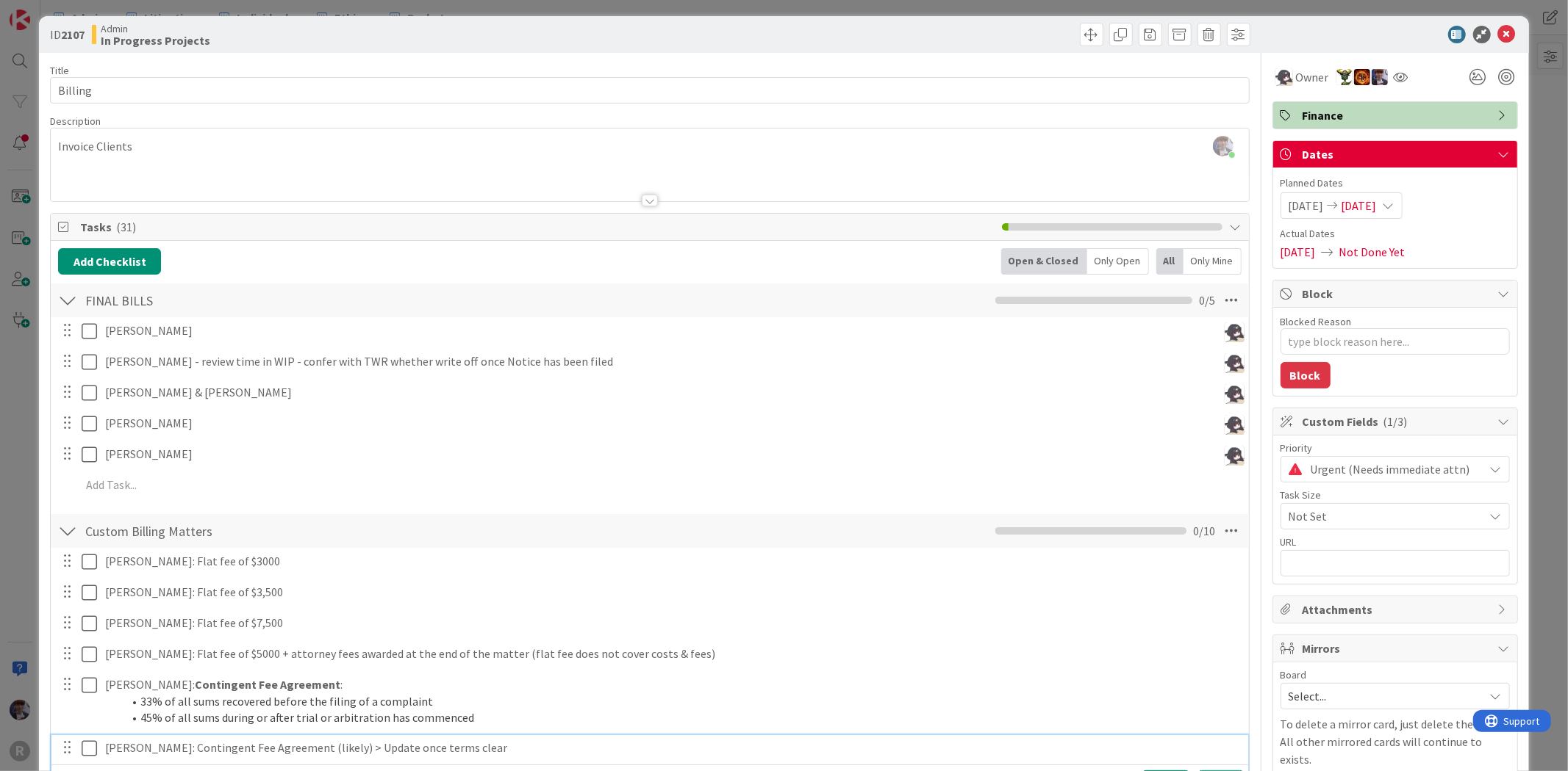
scroll to position [0, 0]
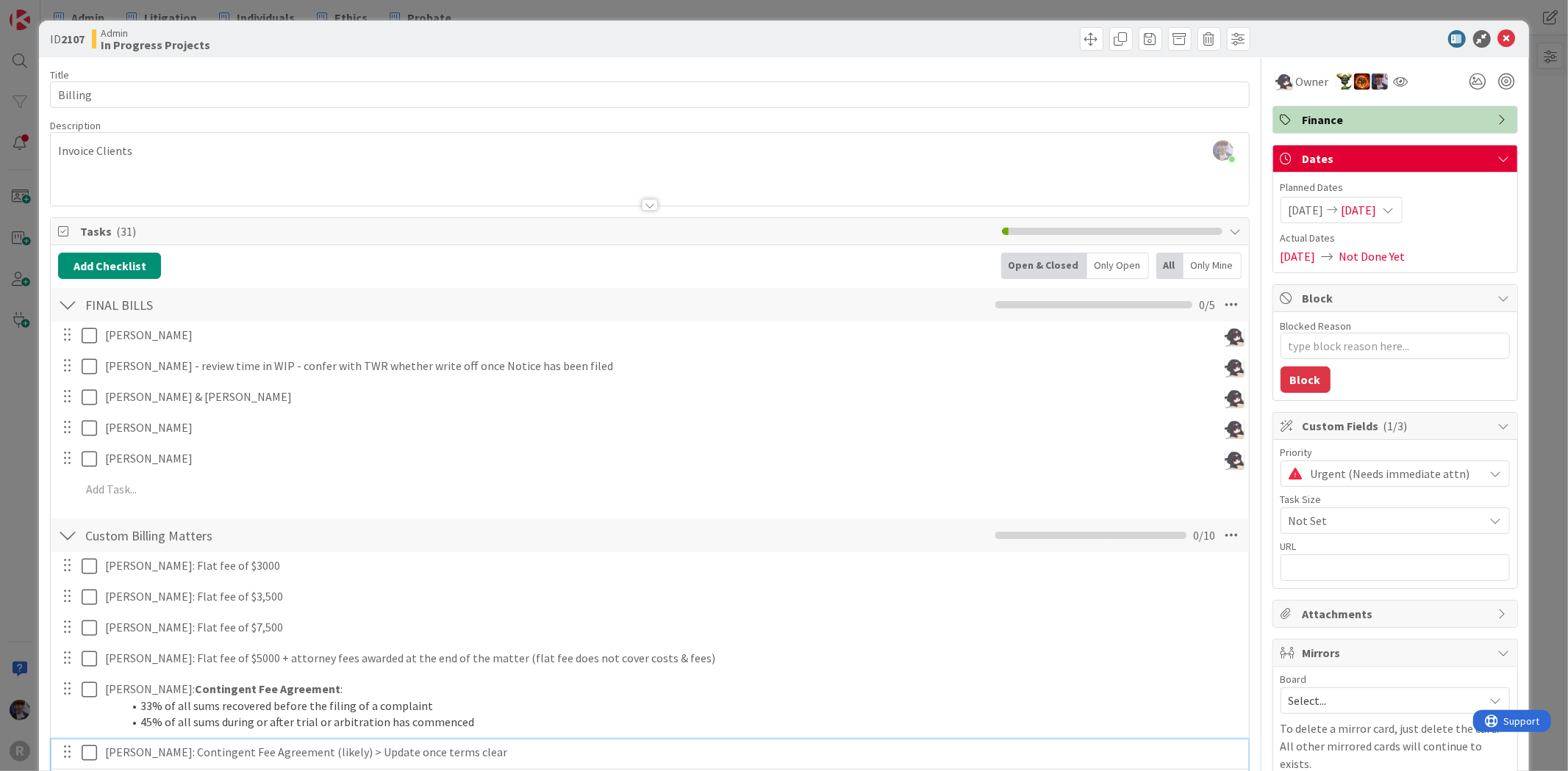
click at [60, 12] on div "ID 2107 Admin In Progress Projects Title 7 / 128 Billing Description Minka Lain…" at bounding box center [784, 386] width 1568 height 771
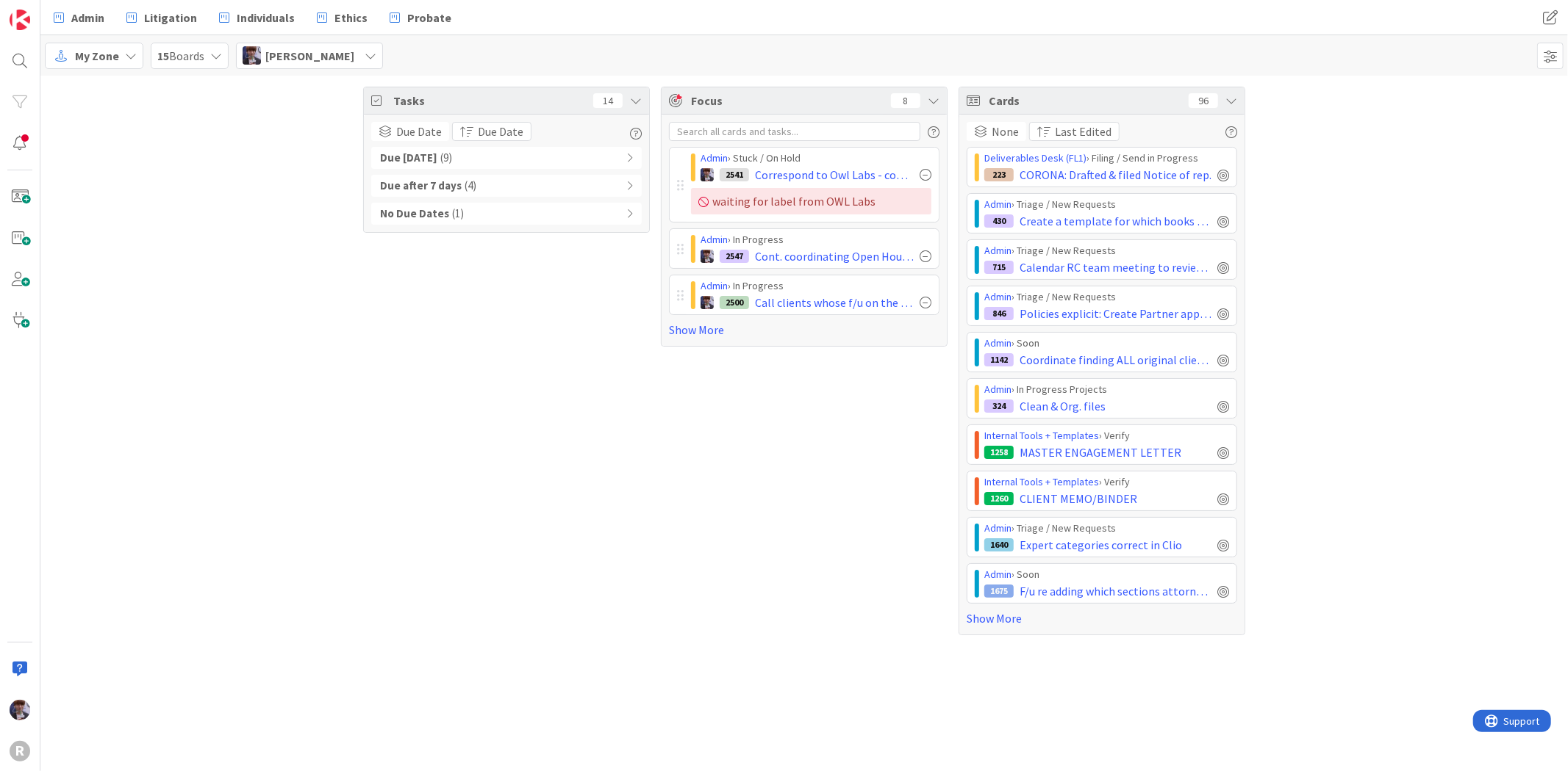
click at [300, 52] on span "[PERSON_NAME]" at bounding box center [310, 56] width 89 height 18
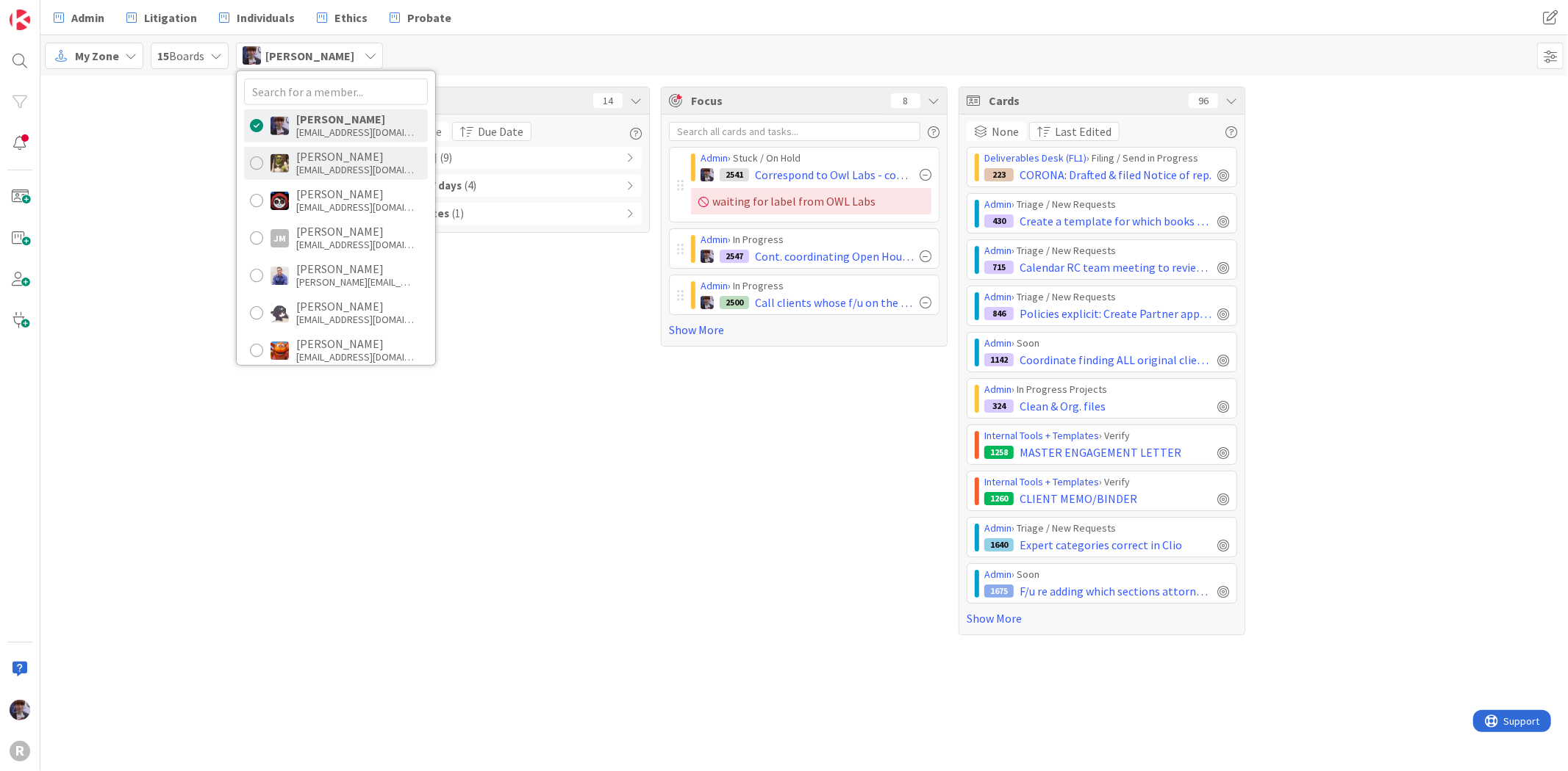
click at [321, 163] on div "dgines@reutercorbett.com" at bounding box center [355, 170] width 118 height 13
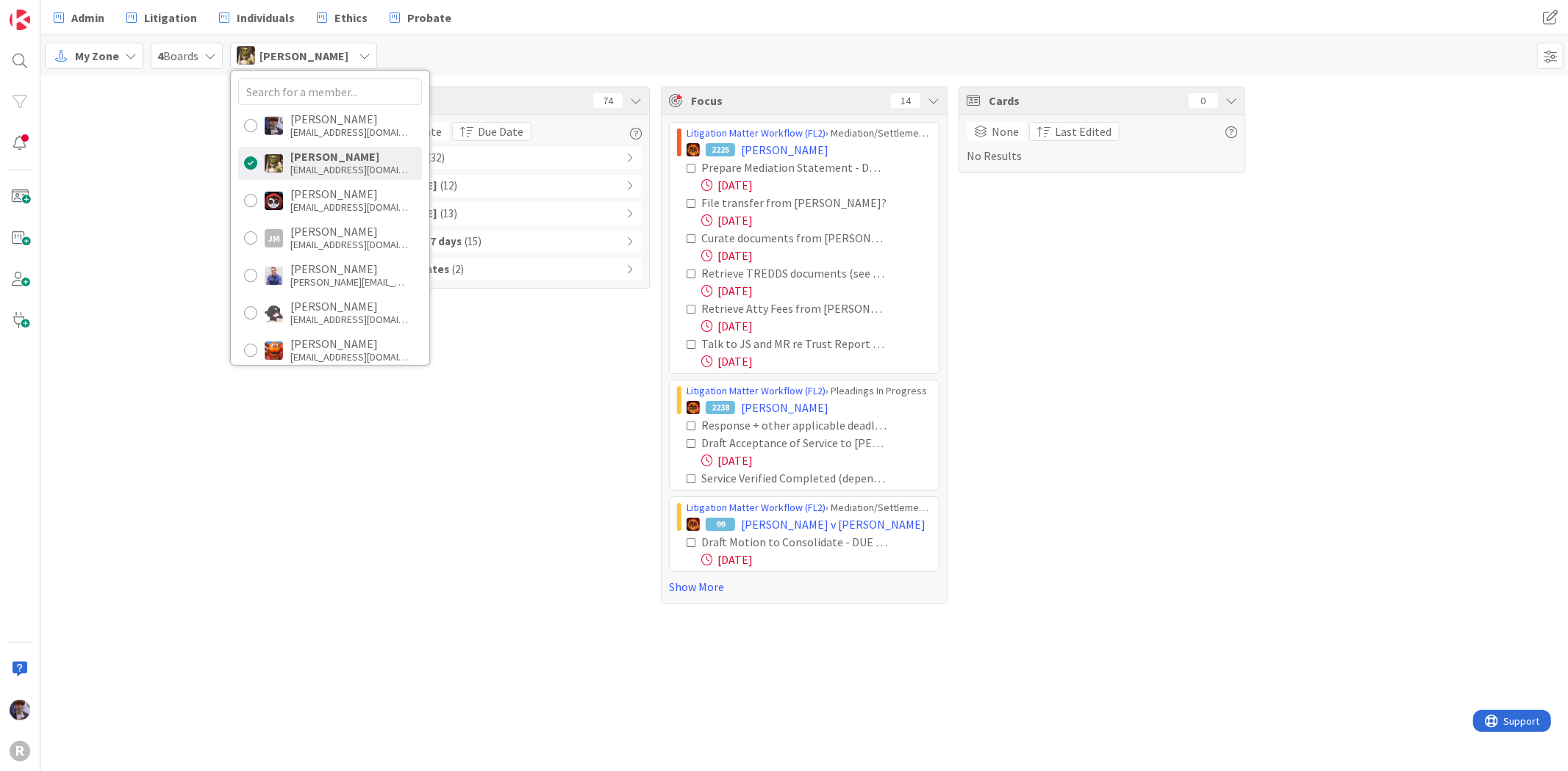
click at [460, 438] on div "Tasks 74 Due Date Due Date Overdue ( 32 ) Due Today ( 12 ) Due within 7 days ( …" at bounding box center [506, 345] width 287 height 518
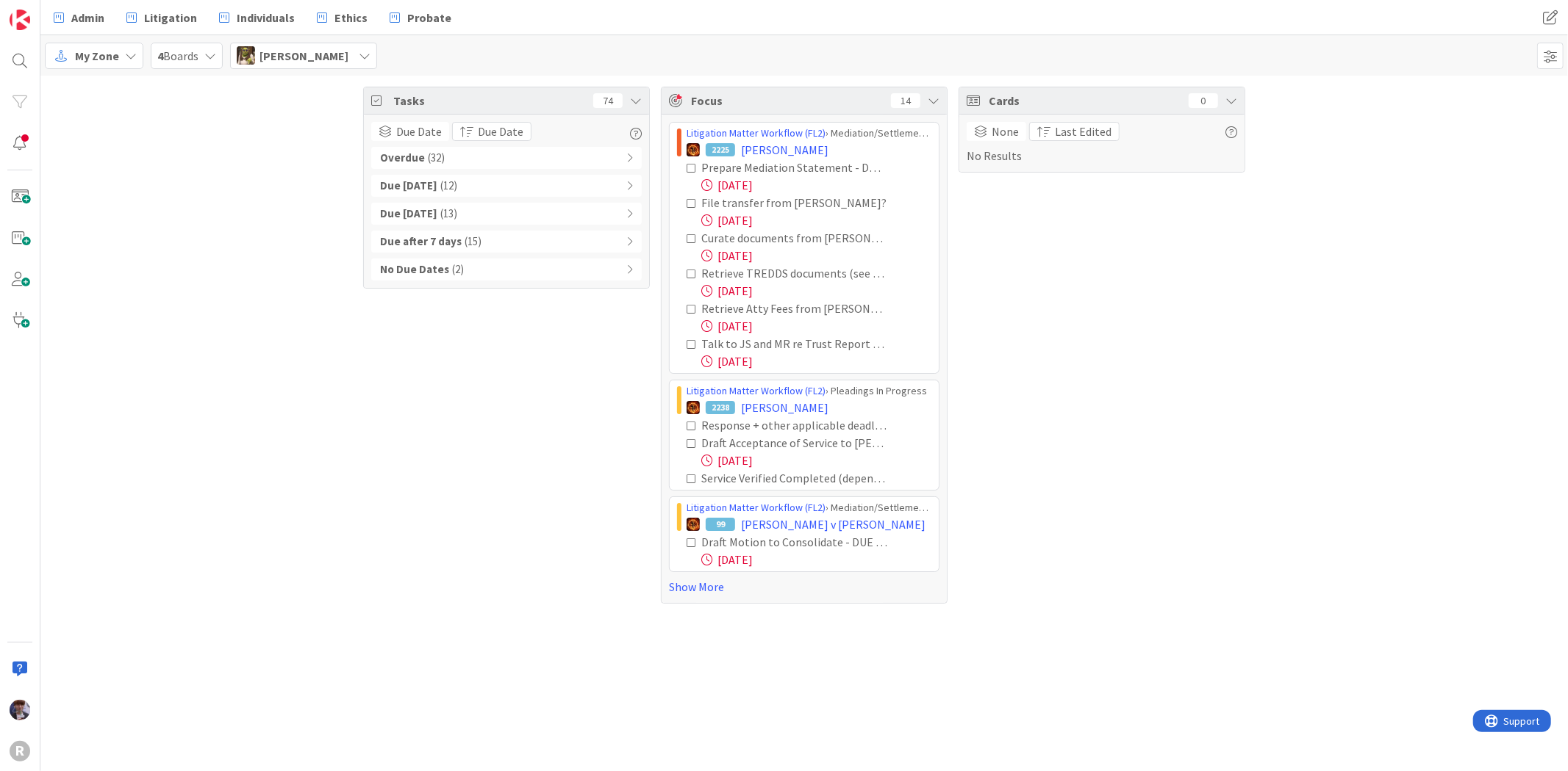
click at [493, 151] on div "Overdue ( 32 )" at bounding box center [506, 158] width 271 height 22
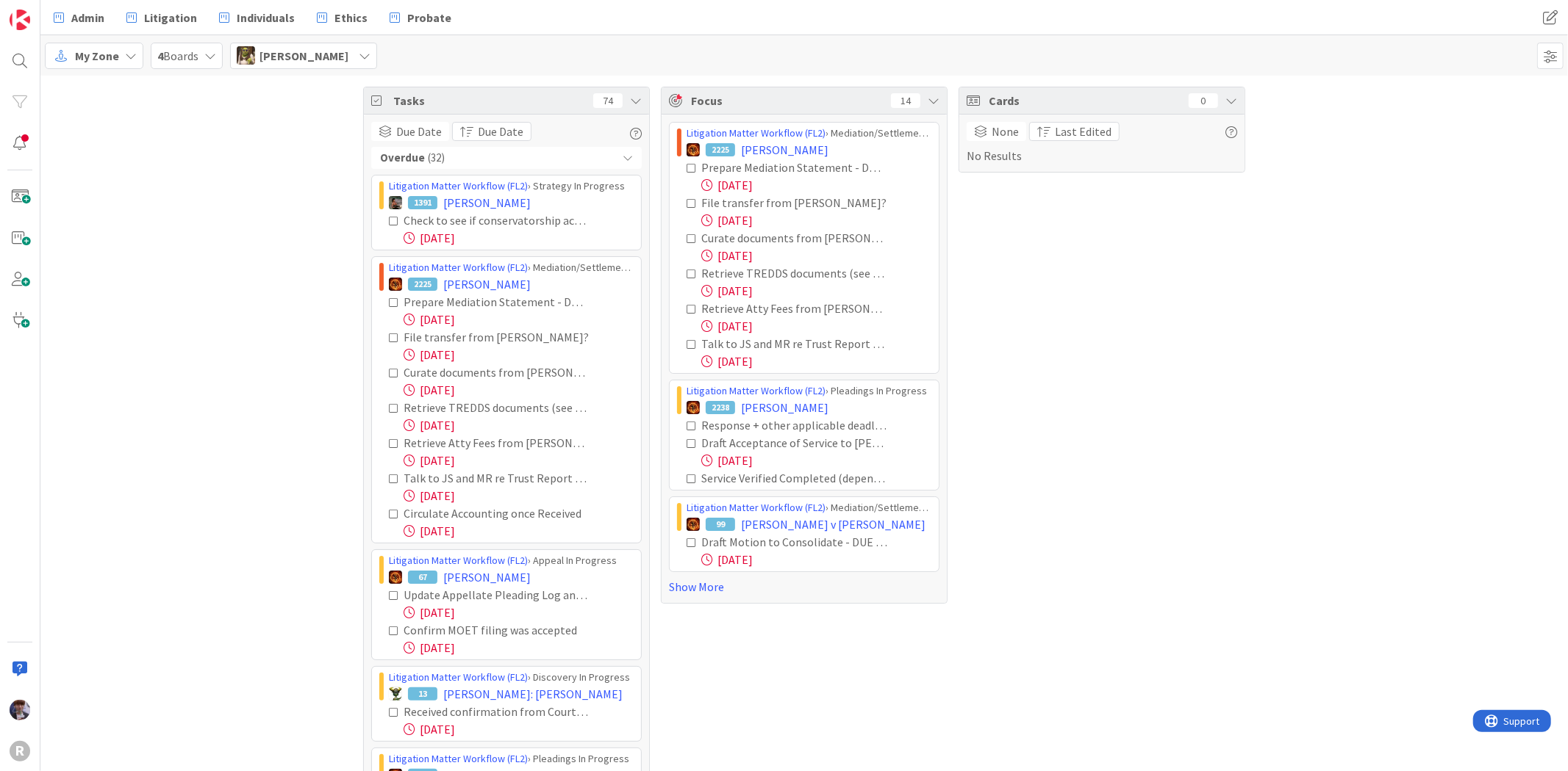
click at [493, 151] on div "Overdue ( 32 )" at bounding box center [506, 158] width 271 height 22
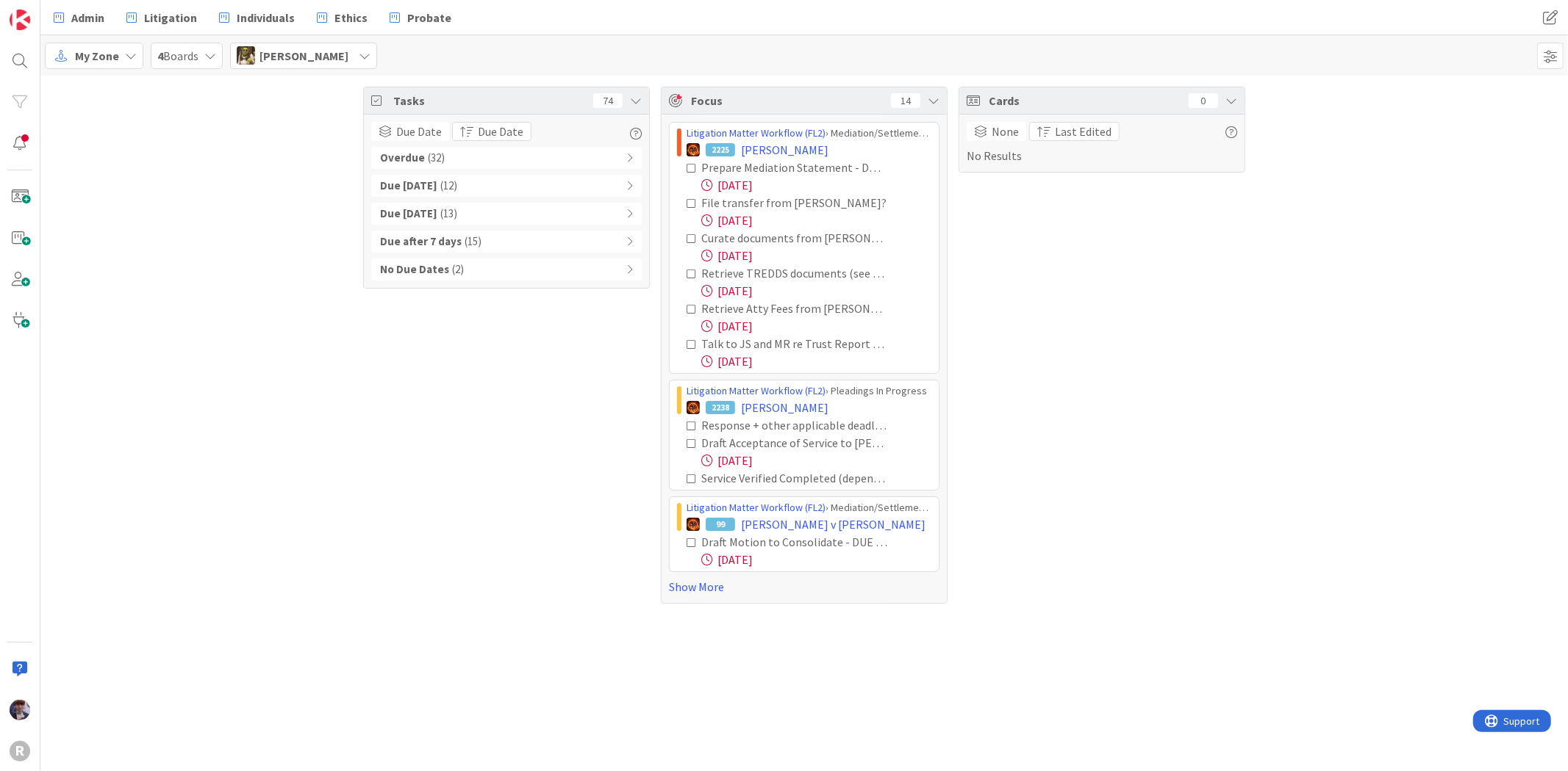
click at [546, 261] on div "No Due Dates ( 2 )" at bounding box center [506, 269] width 271 height 22
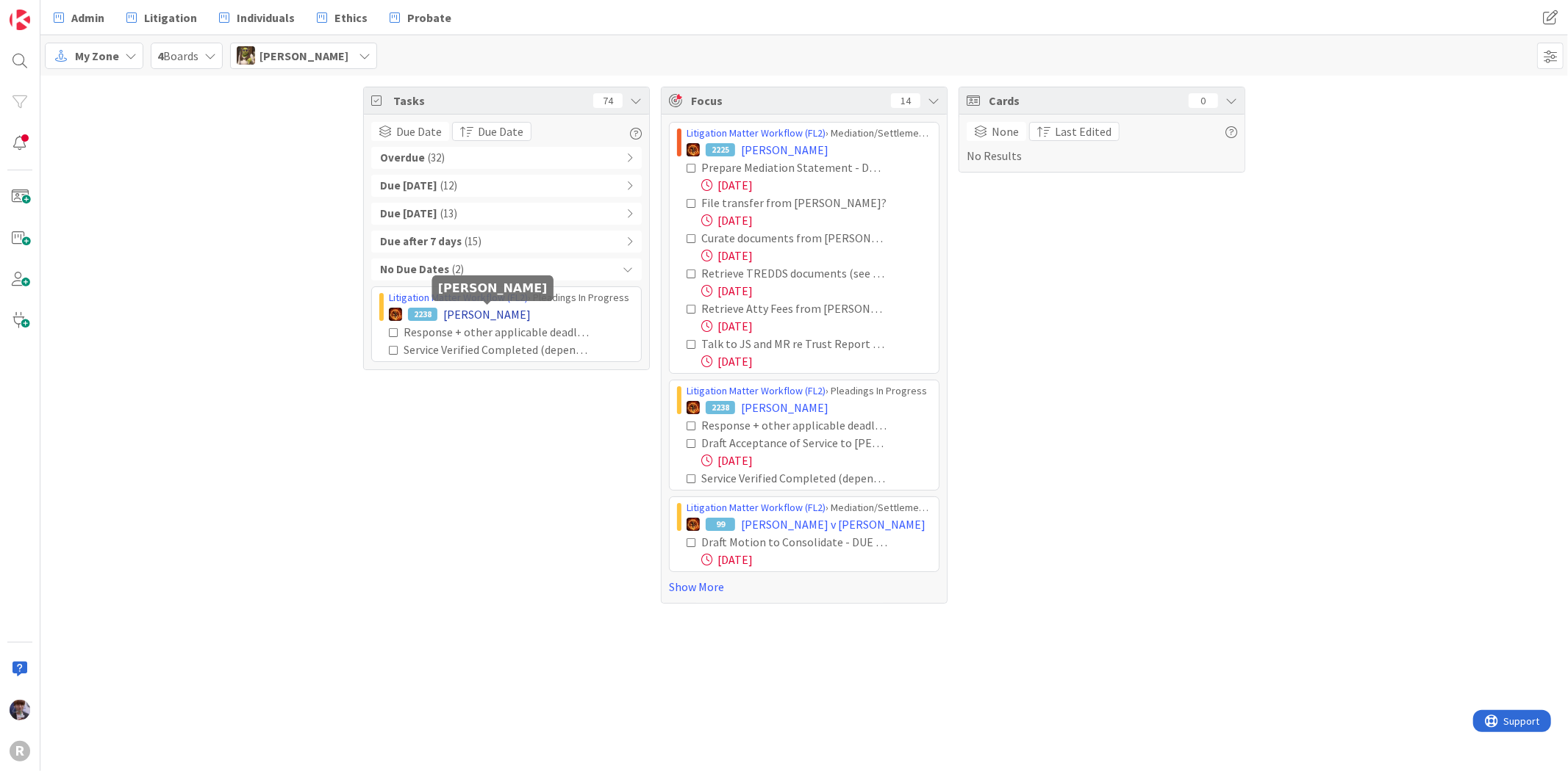
click at [511, 311] on span "[PERSON_NAME]" at bounding box center [487, 314] width 88 height 18
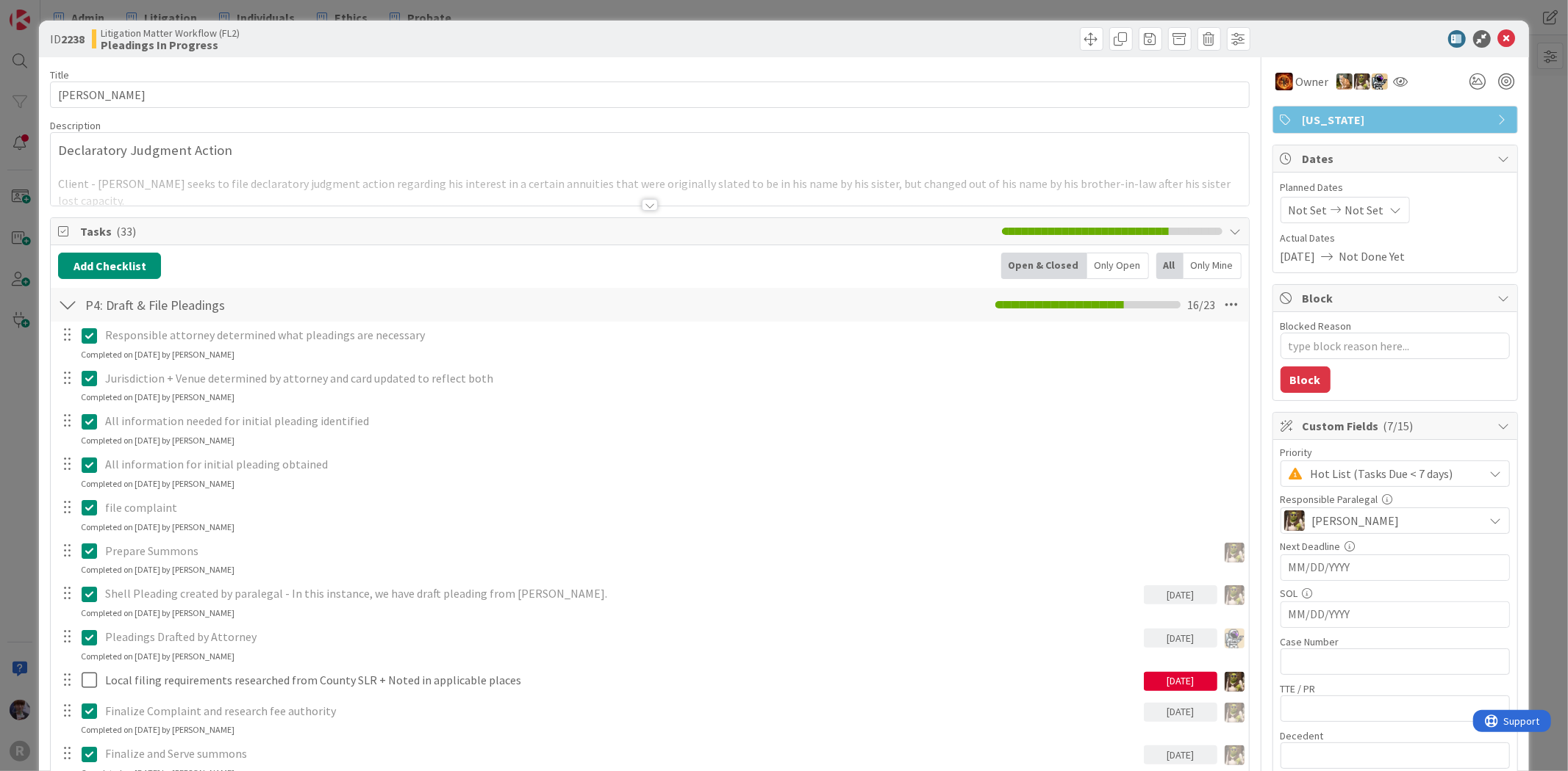
click at [1121, 268] on div "Only Open" at bounding box center [1118, 266] width 62 height 27
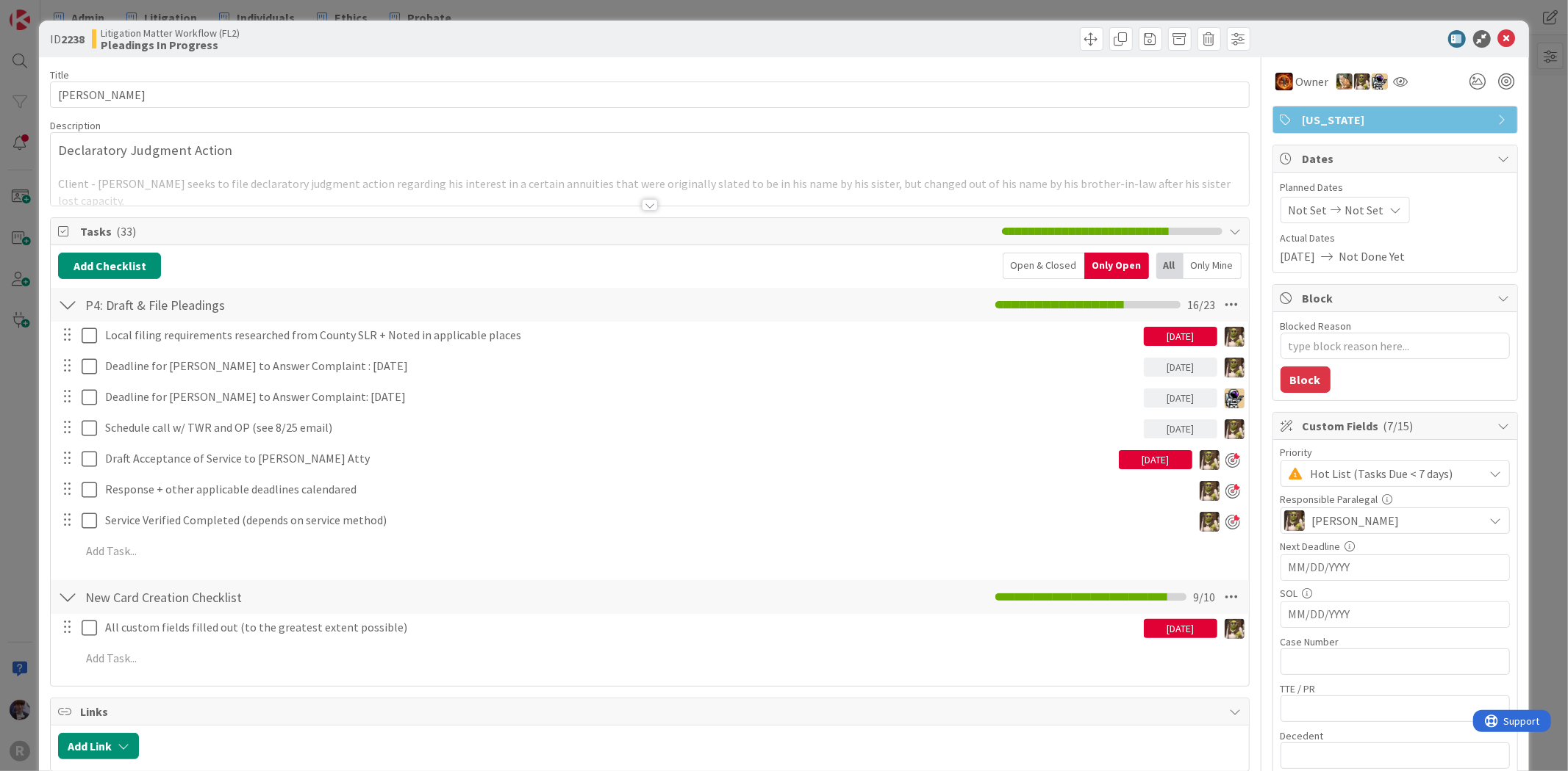
click at [21, 414] on div "ID 2238 Litigation Matter Workflow (FL2) Pleadings In Progress Title 16 / 128 B…" at bounding box center [784, 386] width 1568 height 771
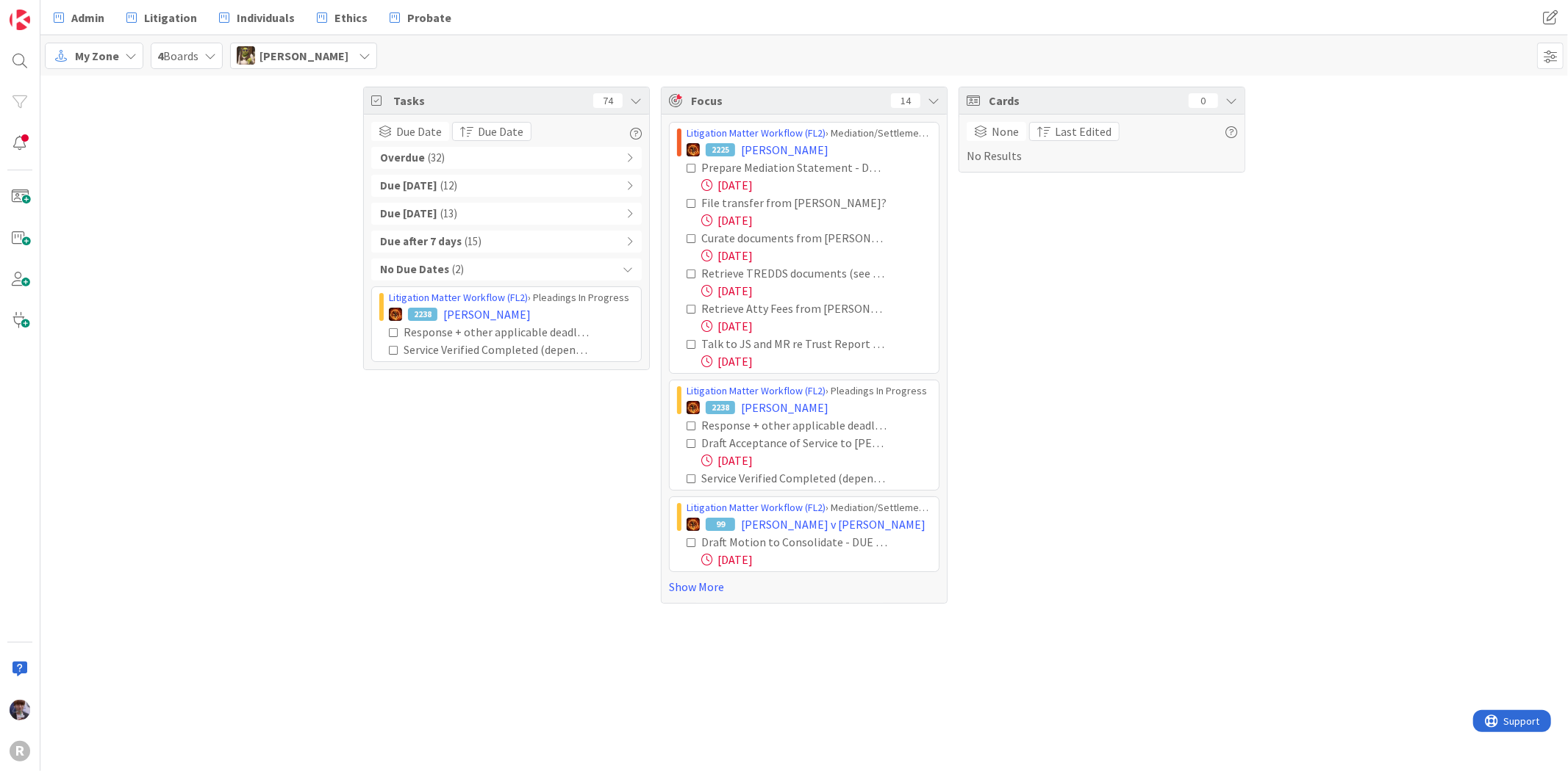
click at [599, 273] on div "No Due Dates ( 2 )" at bounding box center [506, 269] width 271 height 22
click at [413, 402] on div "Tasks 74 Due Date Due Date Overdue ( 32 ) Due Today ( 12 ) Due within 7 days ( …" at bounding box center [506, 345] width 287 height 518
click at [482, 144] on div "Due Date Due Date Overdue ( 32 ) Due Today ( 12 ) Due within 7 days ( 13 ) Due …" at bounding box center [506, 202] width 271 height 159
click at [500, 187] on div "Due Today ( 12 )" at bounding box center [506, 186] width 271 height 22
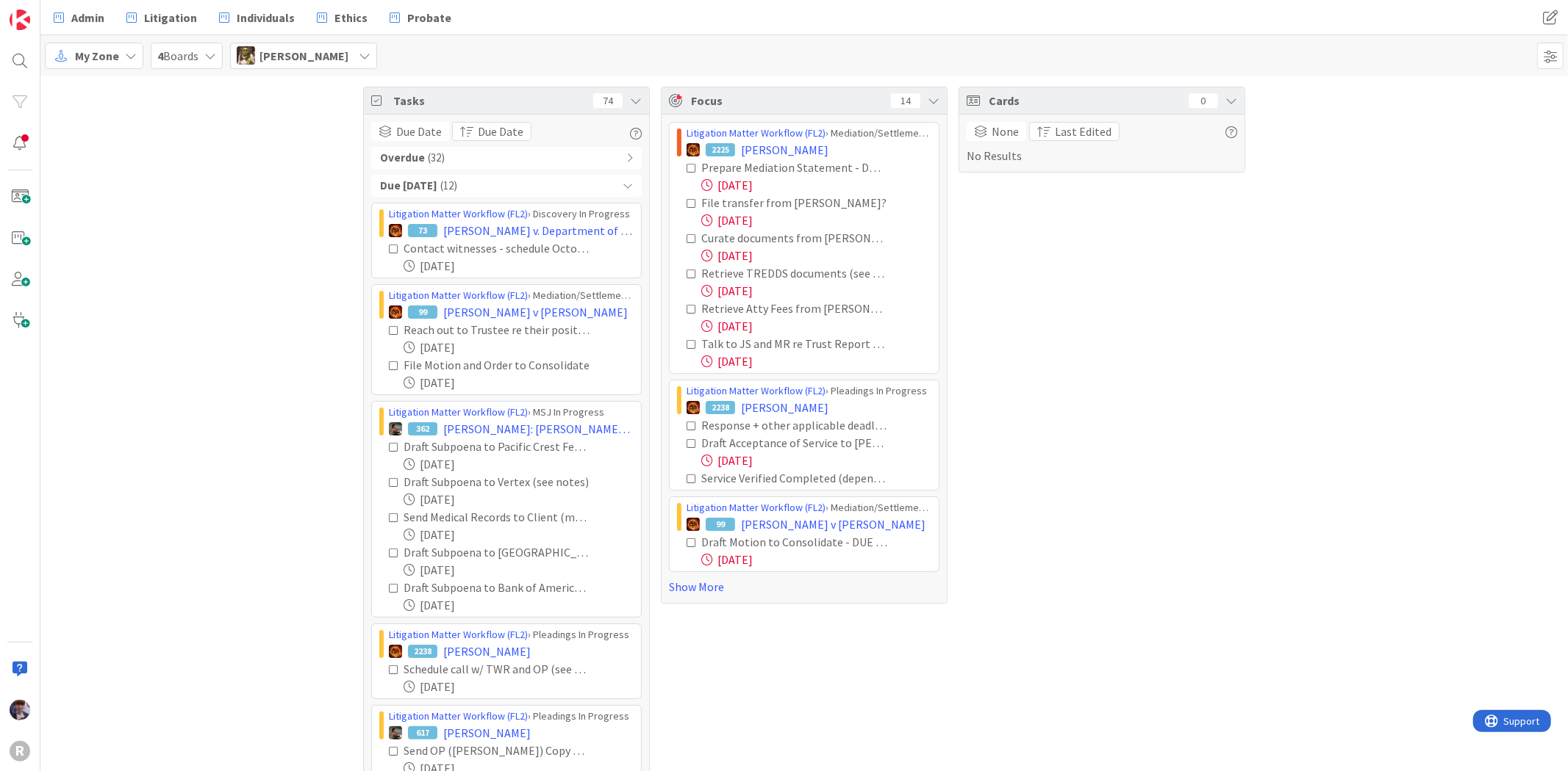
click at [500, 187] on div "Due Today ( 12 )" at bounding box center [506, 186] width 271 height 22
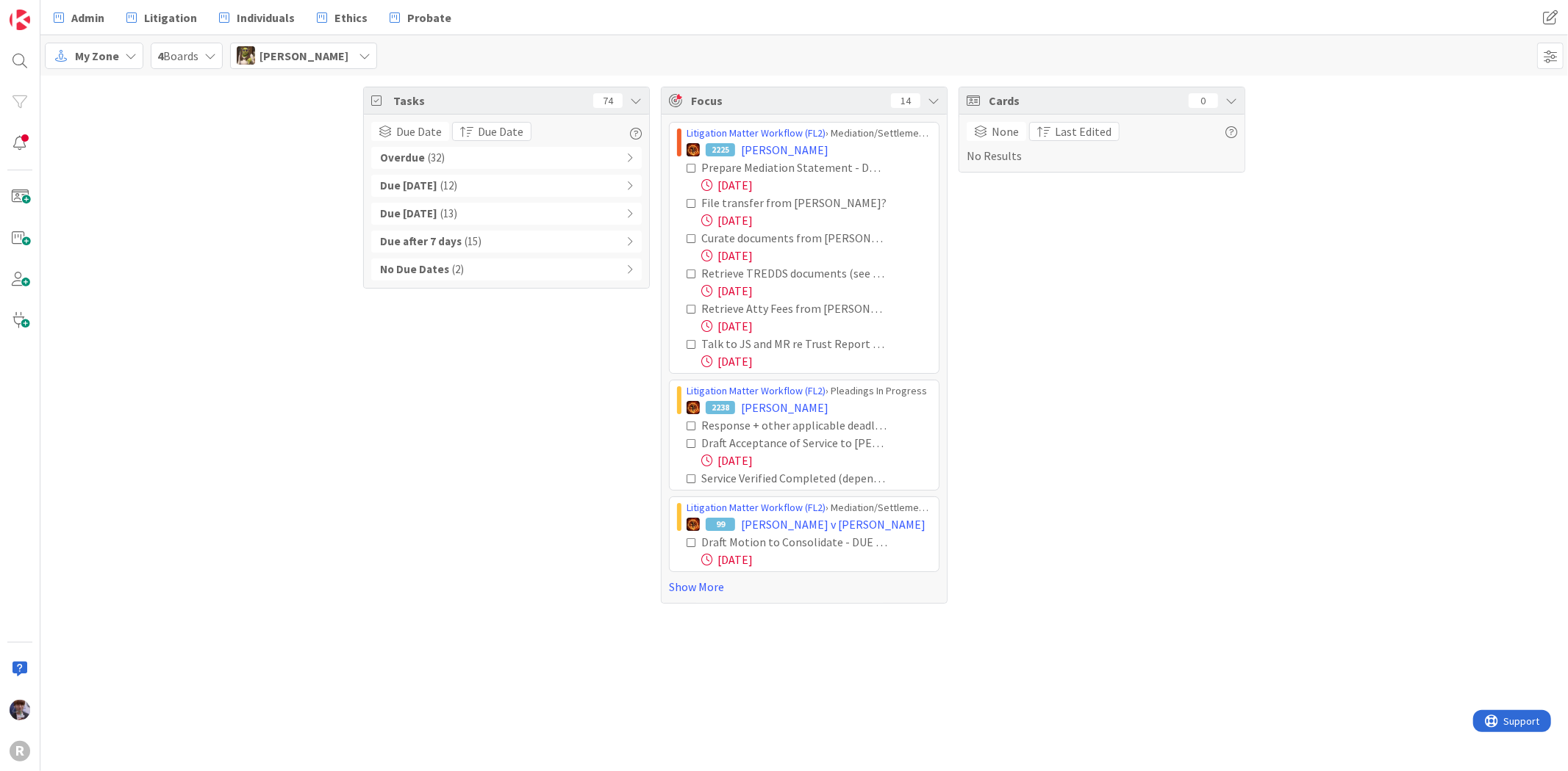
click at [509, 160] on div "Overdue ( 32 )" at bounding box center [506, 158] width 271 height 22
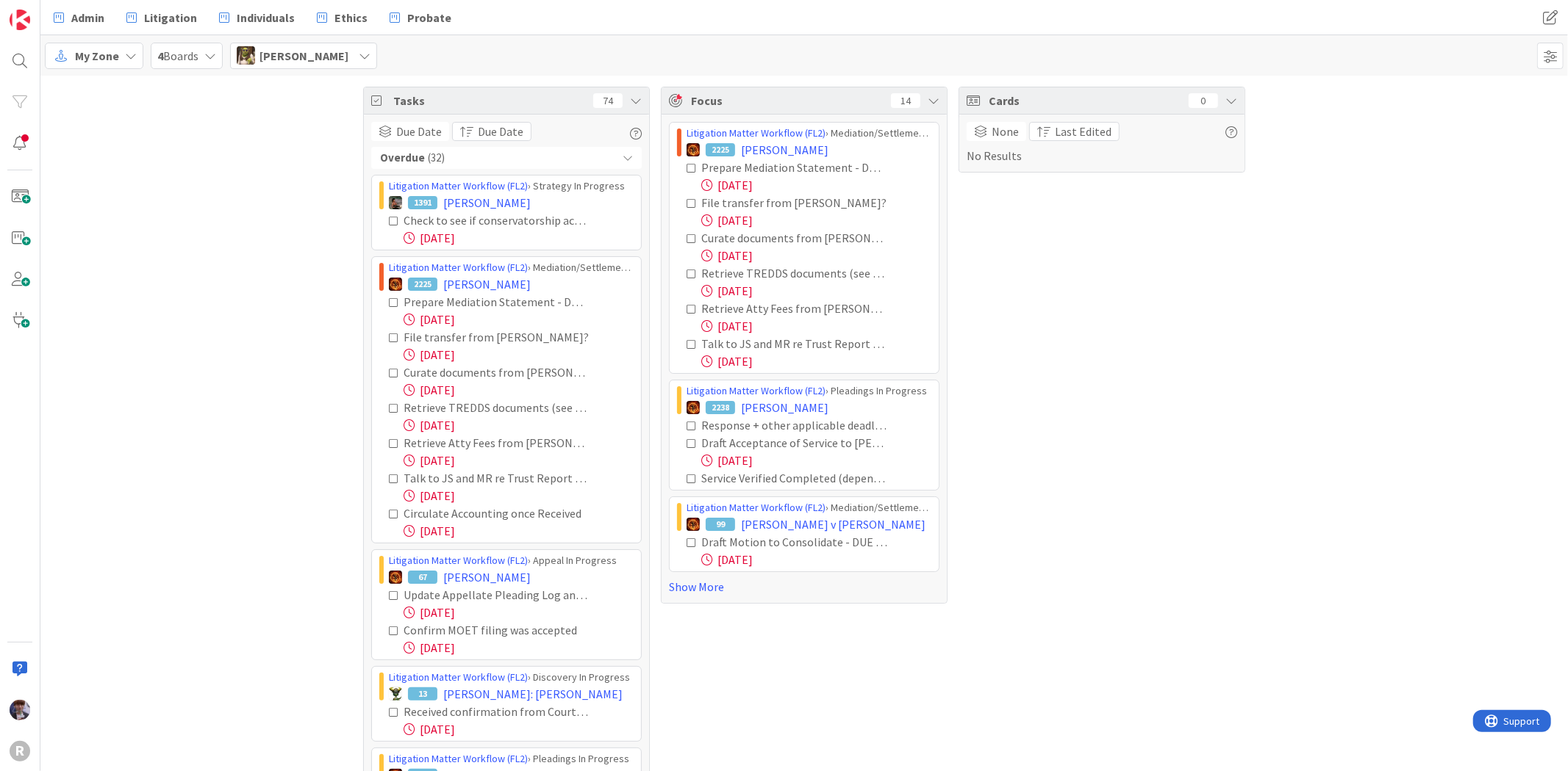
click at [534, 160] on div "Overdue ( 32 )" at bounding box center [506, 158] width 271 height 22
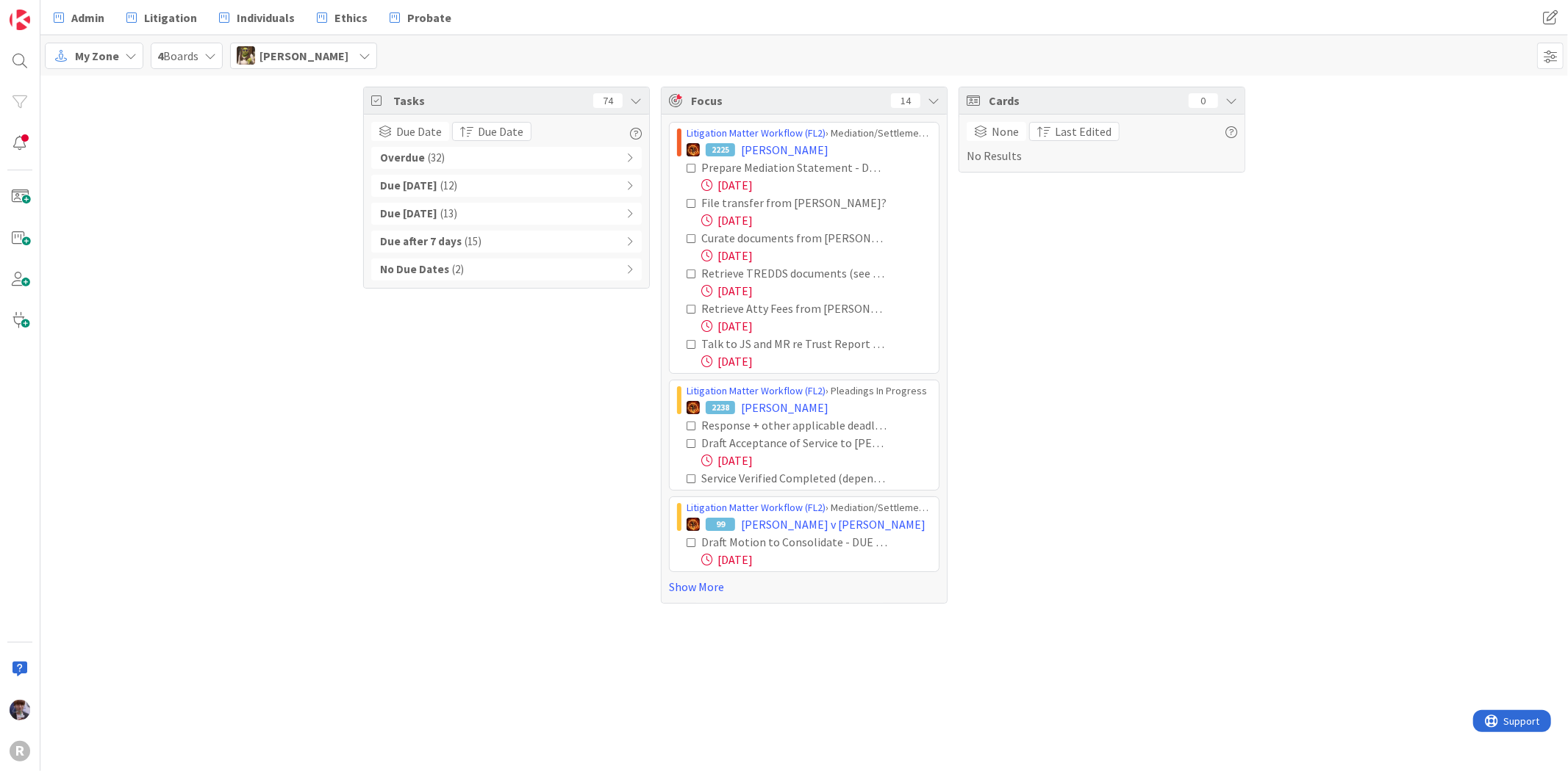
drag, startPoint x: 363, startPoint y: 303, endPoint x: 280, endPoint y: 329, distance: 87.0
click at [282, 55] on span "[PERSON_NAME]" at bounding box center [304, 56] width 89 height 18
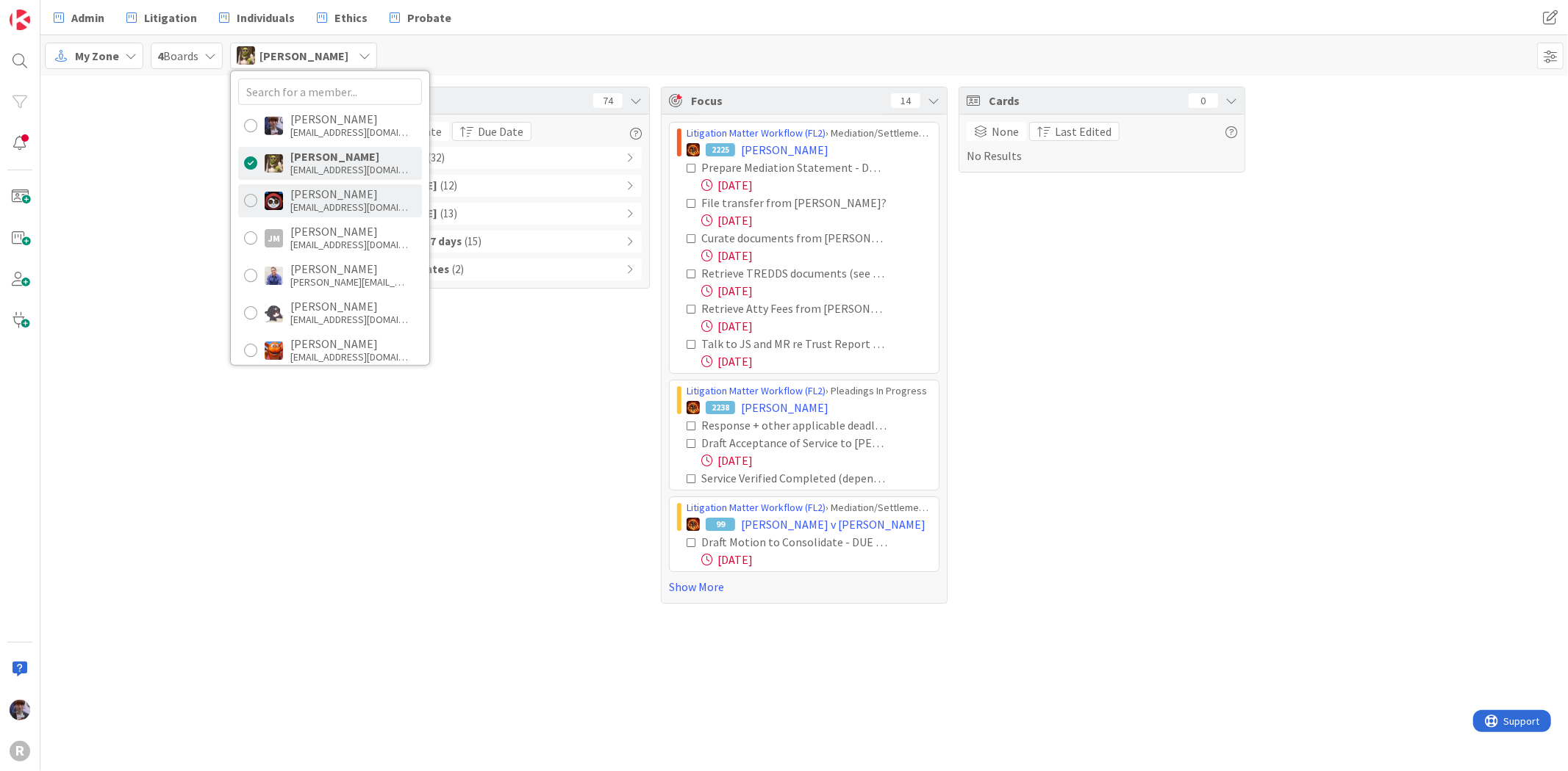
click at [304, 198] on div "Jasmin Sanchez" at bounding box center [349, 194] width 118 height 13
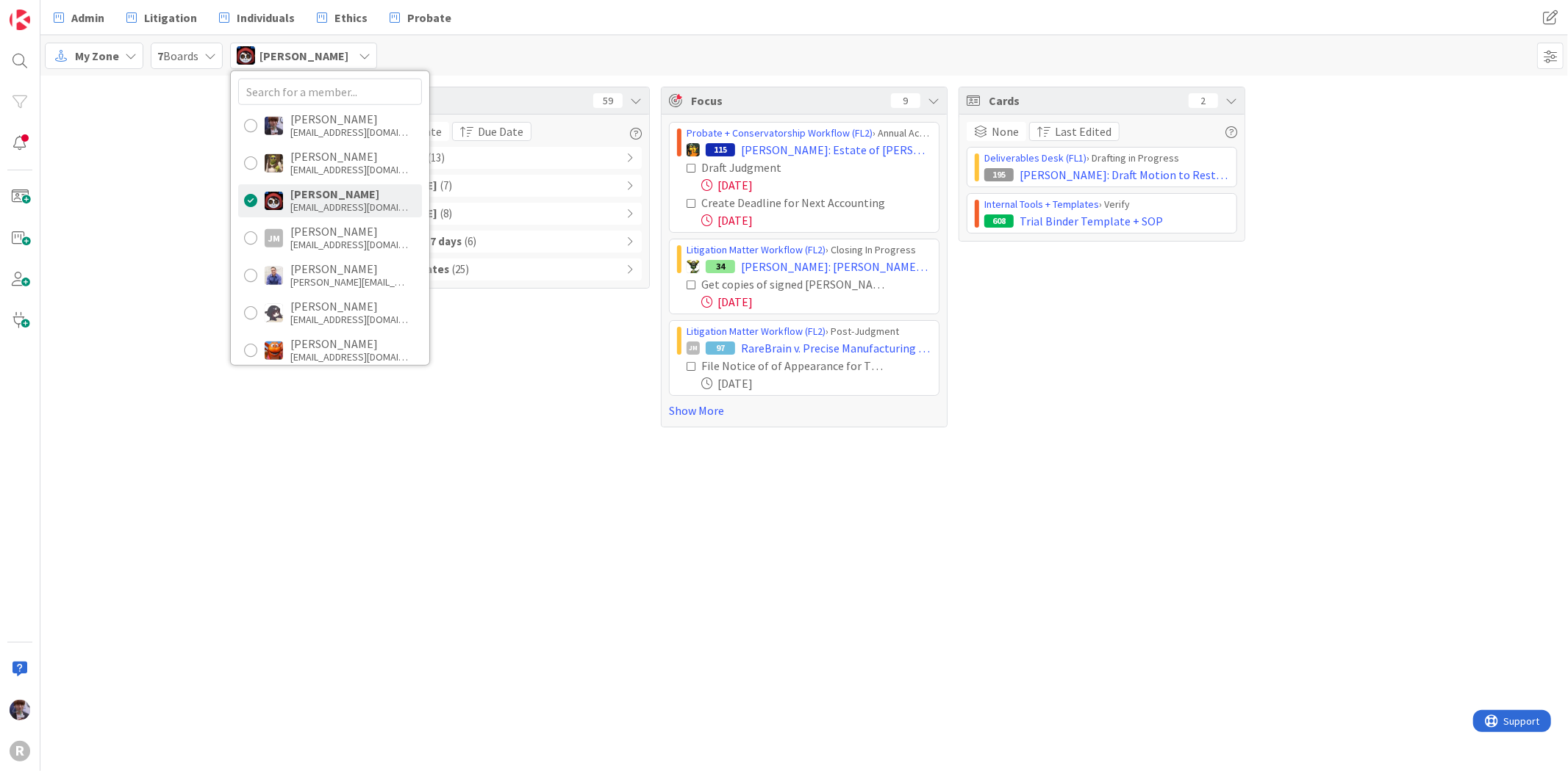
click at [171, 312] on div "Tasks 59 Due Date Due Date Overdue ( 13 ) Due Today ( 7 ) Due within 7 days ( 8…" at bounding box center [804, 257] width 1528 height 363
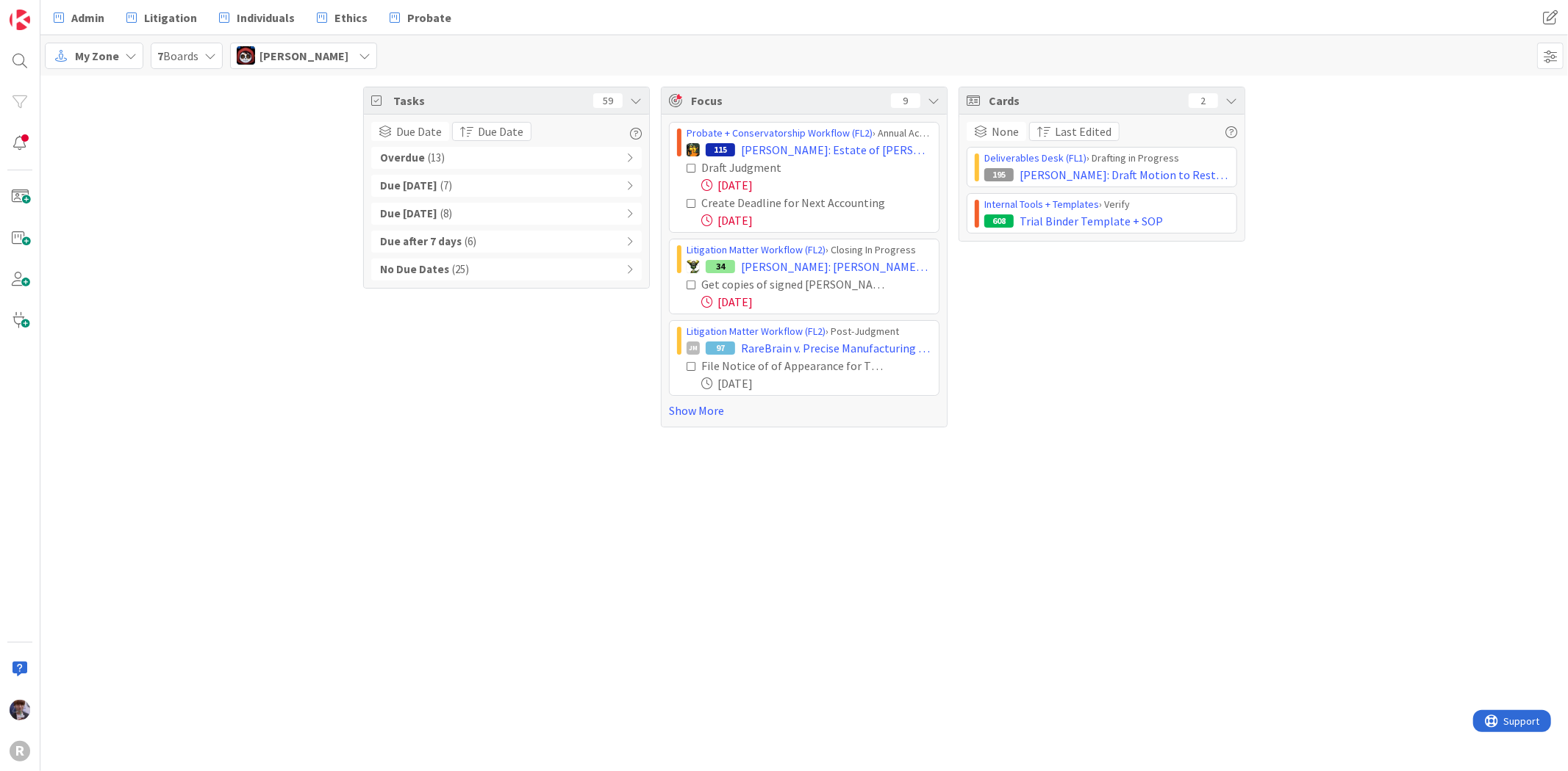
click at [485, 152] on div "Overdue ( 13 )" at bounding box center [506, 158] width 271 height 22
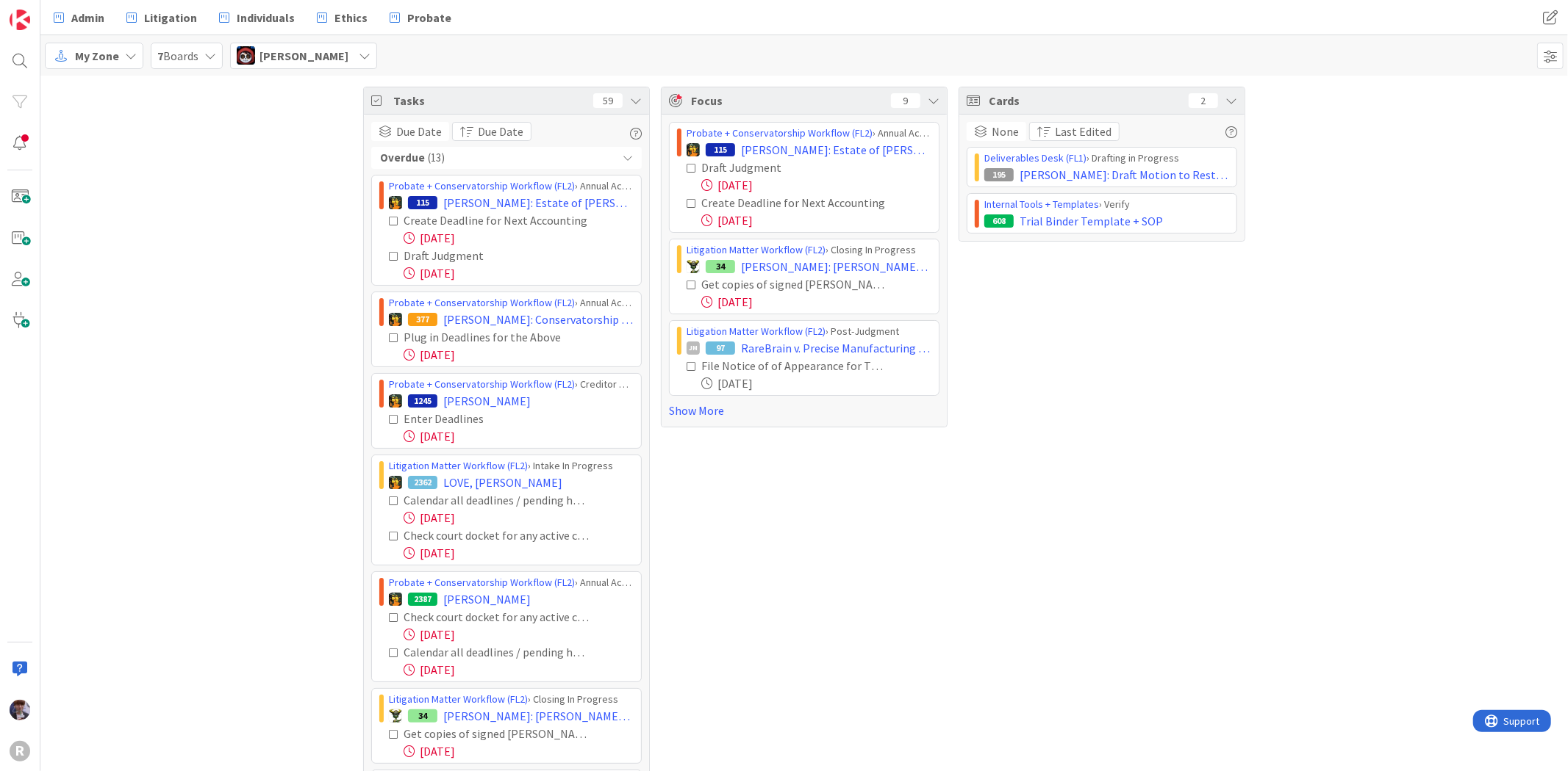
click at [488, 154] on div "Overdue ( 13 )" at bounding box center [506, 158] width 271 height 22
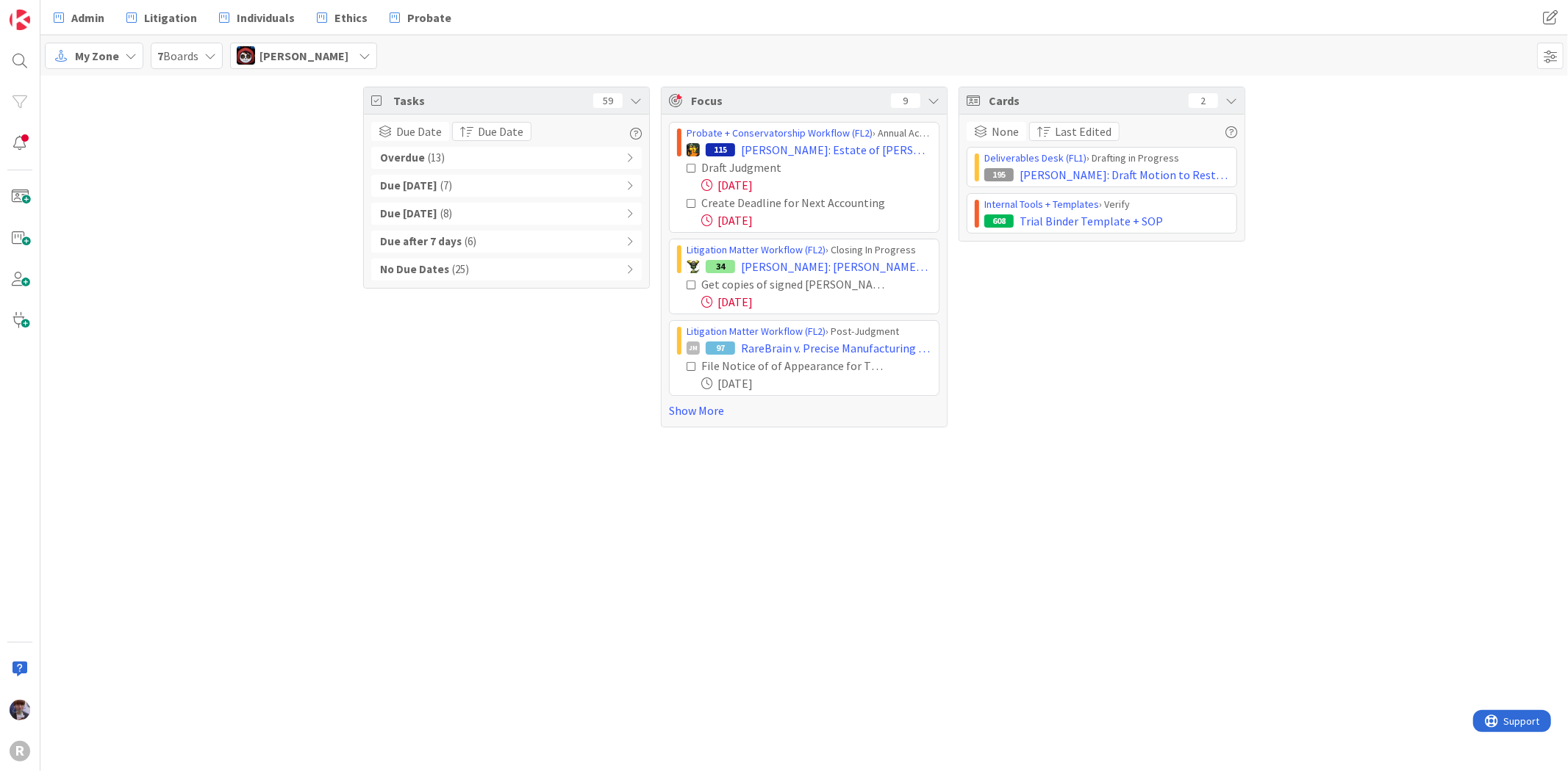
click at [440, 179] on span "( 7 )" at bounding box center [446, 186] width 12 height 17
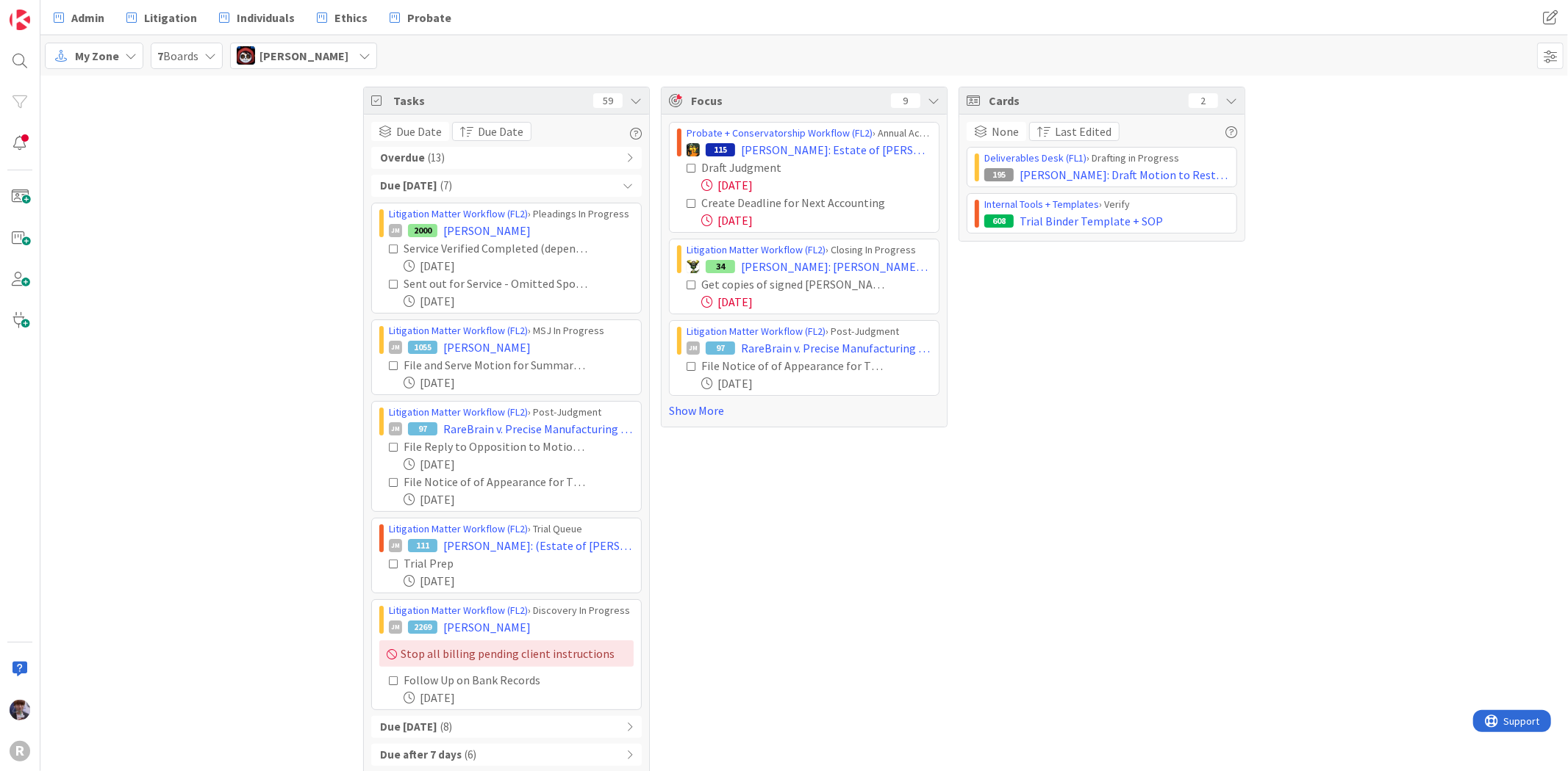
click at [407, 186] on b "Due [DATE]" at bounding box center [409, 186] width 57 height 17
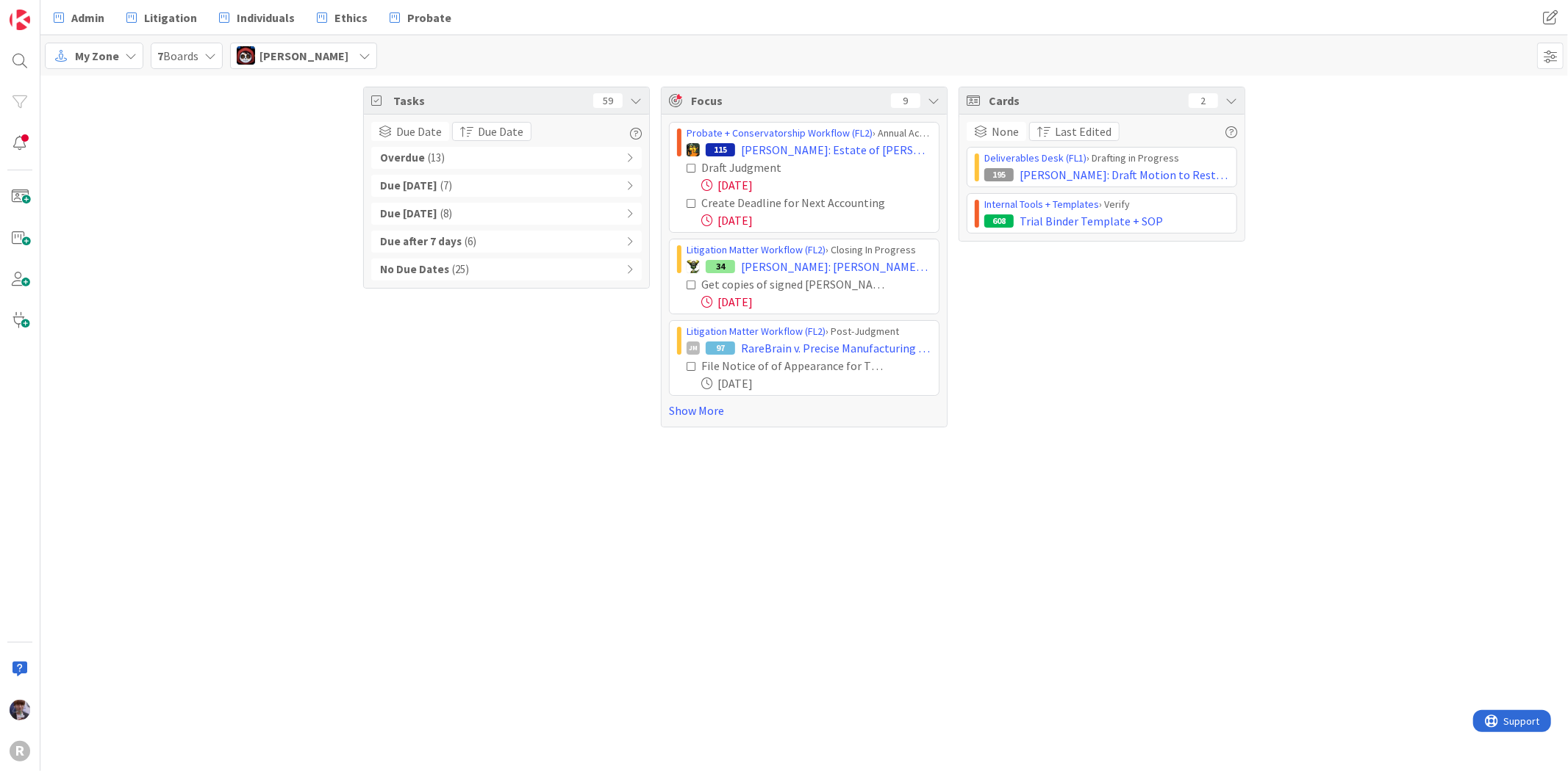
click at [419, 158] on b "Overdue" at bounding box center [403, 158] width 45 height 17
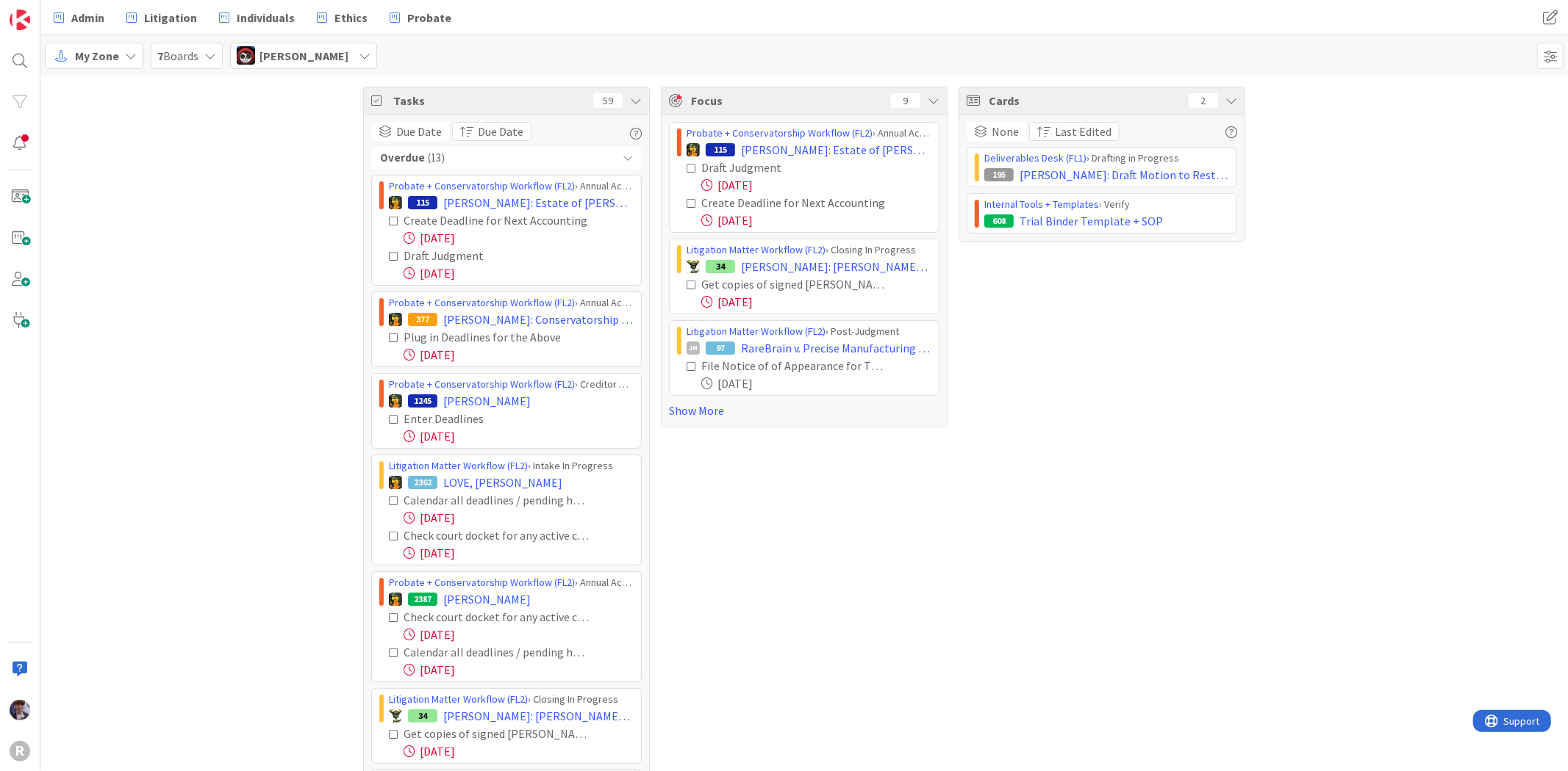
click at [319, 357] on div "Tasks 59 Due Date Due Date Overdue ( 13 ) Probate + Conservatorship Workflow (F…" at bounding box center [804, 642] width 1528 height 1134
click at [294, 294] on div "Tasks 59 Due Date Due Date Overdue ( 13 ) Probate + Conservatorship Workflow (F…" at bounding box center [804, 642] width 1528 height 1134
click at [608, 164] on div "Overdue ( 13 )" at bounding box center [506, 158] width 271 height 22
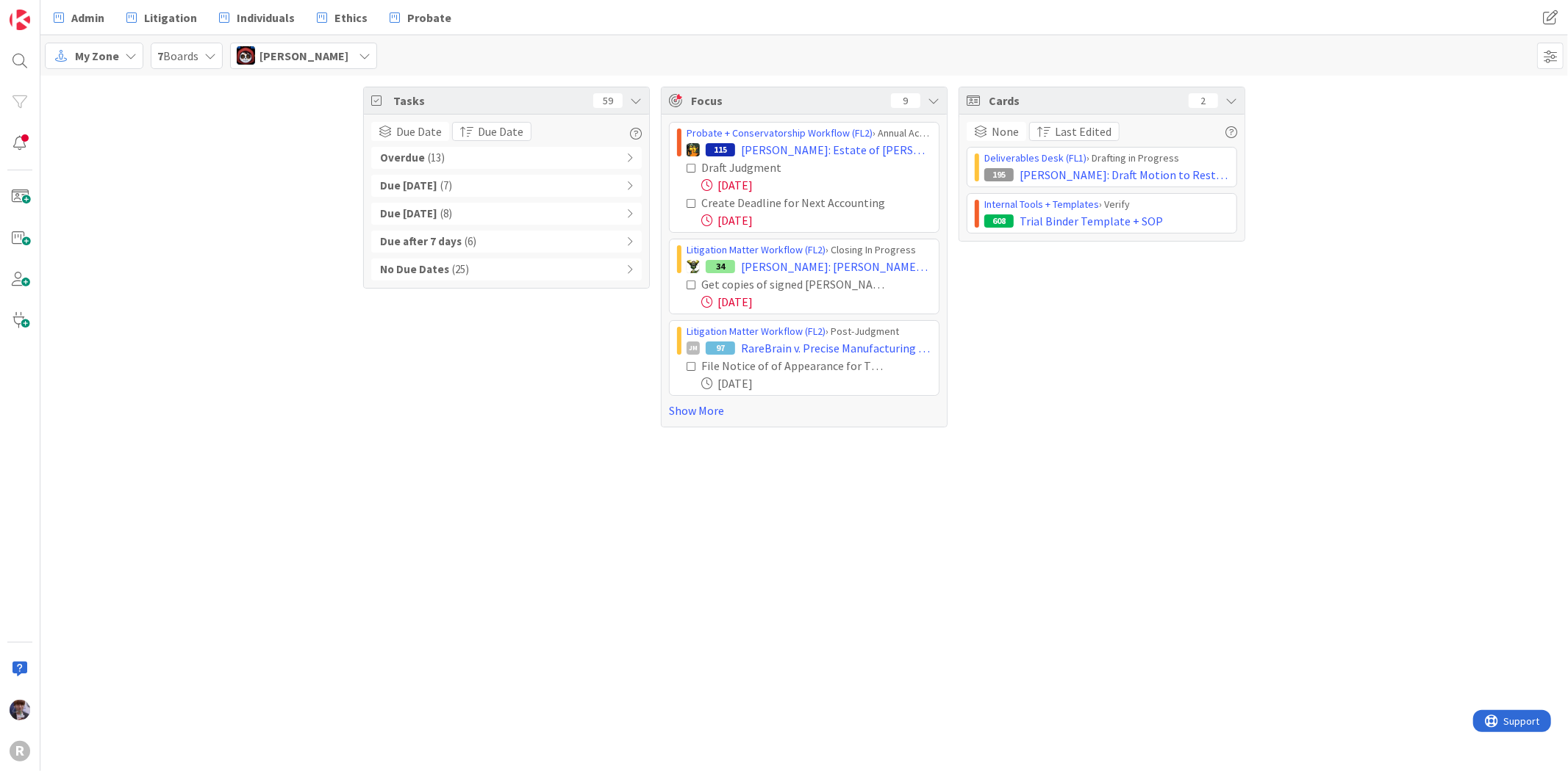
click at [485, 261] on div "No Due Dates ( 25 )" at bounding box center [506, 269] width 271 height 22
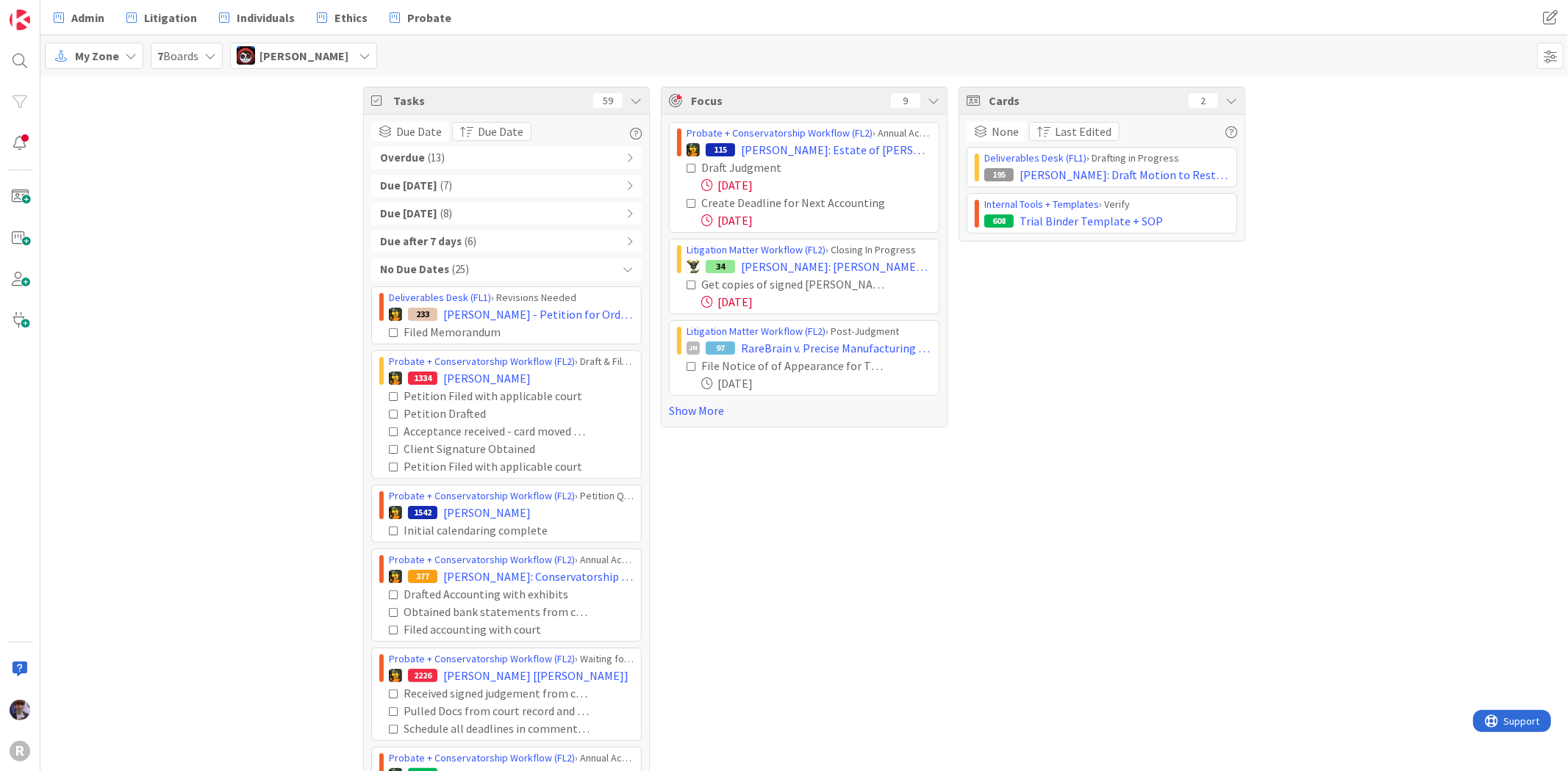
click at [571, 267] on div "No Due Dates ( 25 )" at bounding box center [506, 269] width 271 height 22
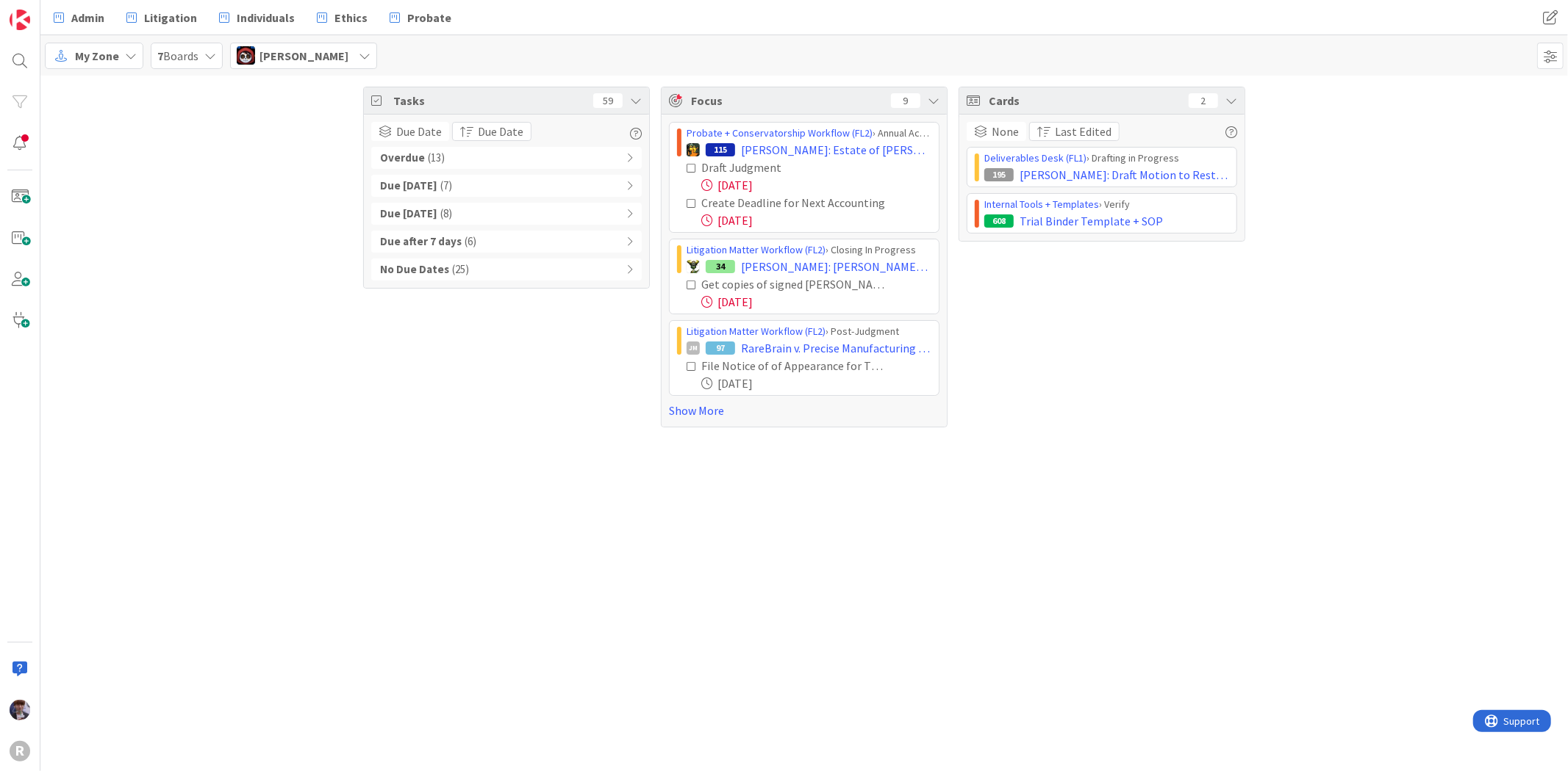
click at [303, 300] on div "Tasks 59 Due Date Due Date Overdue ( 13 ) Due Today ( 7 ) Due within 7 days ( 8…" at bounding box center [804, 257] width 1528 height 363
click at [357, 40] on div "My Zone 7 Boards Jasmin Sanchez Minka Laine Friesen mfriesen@reutercorbett.com …" at bounding box center [804, 55] width 1528 height 40
click at [350, 56] on div "Jasmin Sanchez" at bounding box center [304, 56] width 147 height 27
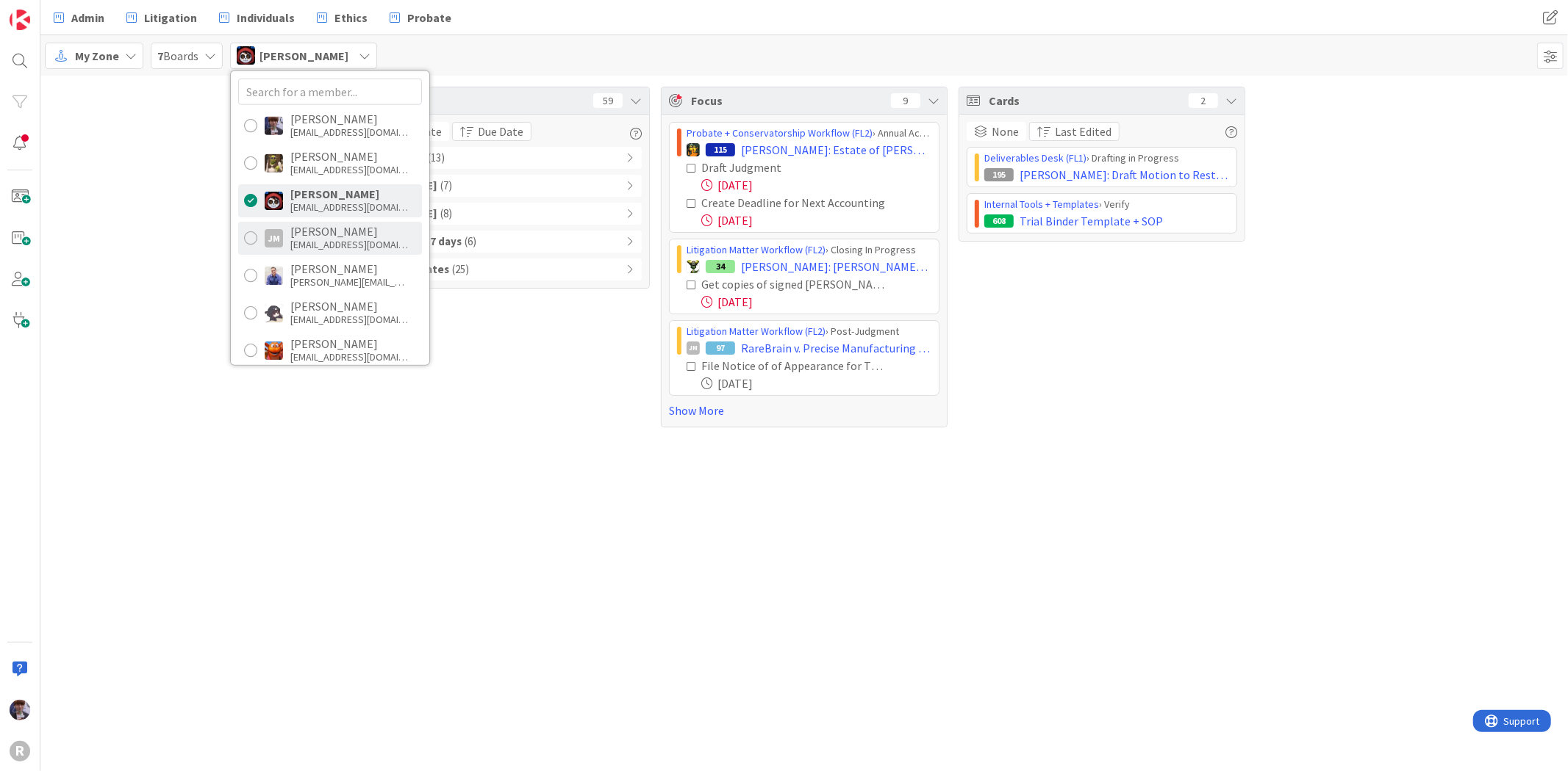
click at [309, 227] on div "Jeff Myers" at bounding box center [349, 231] width 118 height 13
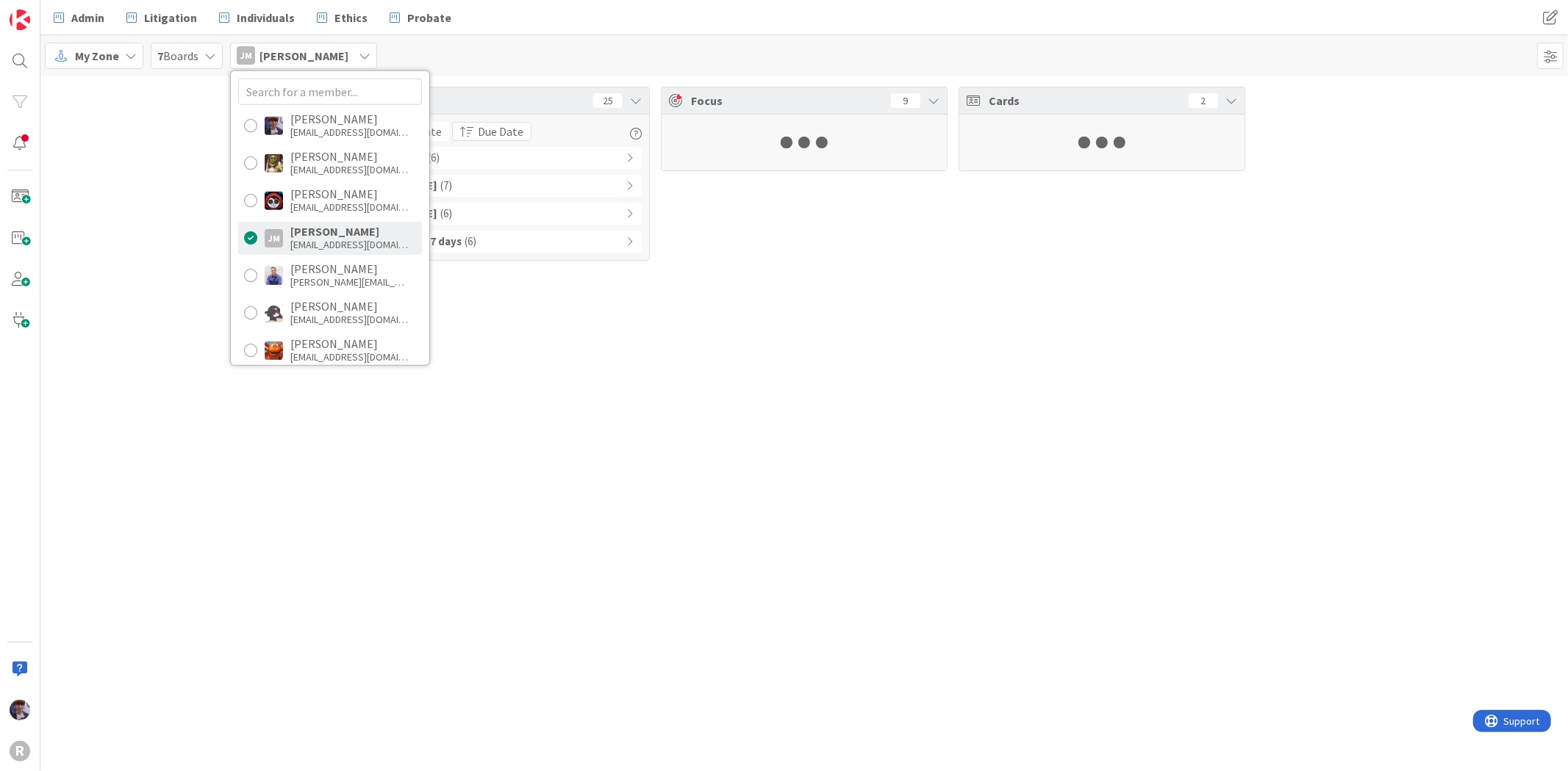
drag, startPoint x: 185, startPoint y: 218, endPoint x: 191, endPoint y: 210, distance: 10.0
click at [185, 216] on div "Tasks 25 Due Date Due Date Overdue ( 6 ) Due Today ( 7 ) Due within 7 days ( 6 …" at bounding box center [804, 174] width 1528 height 196
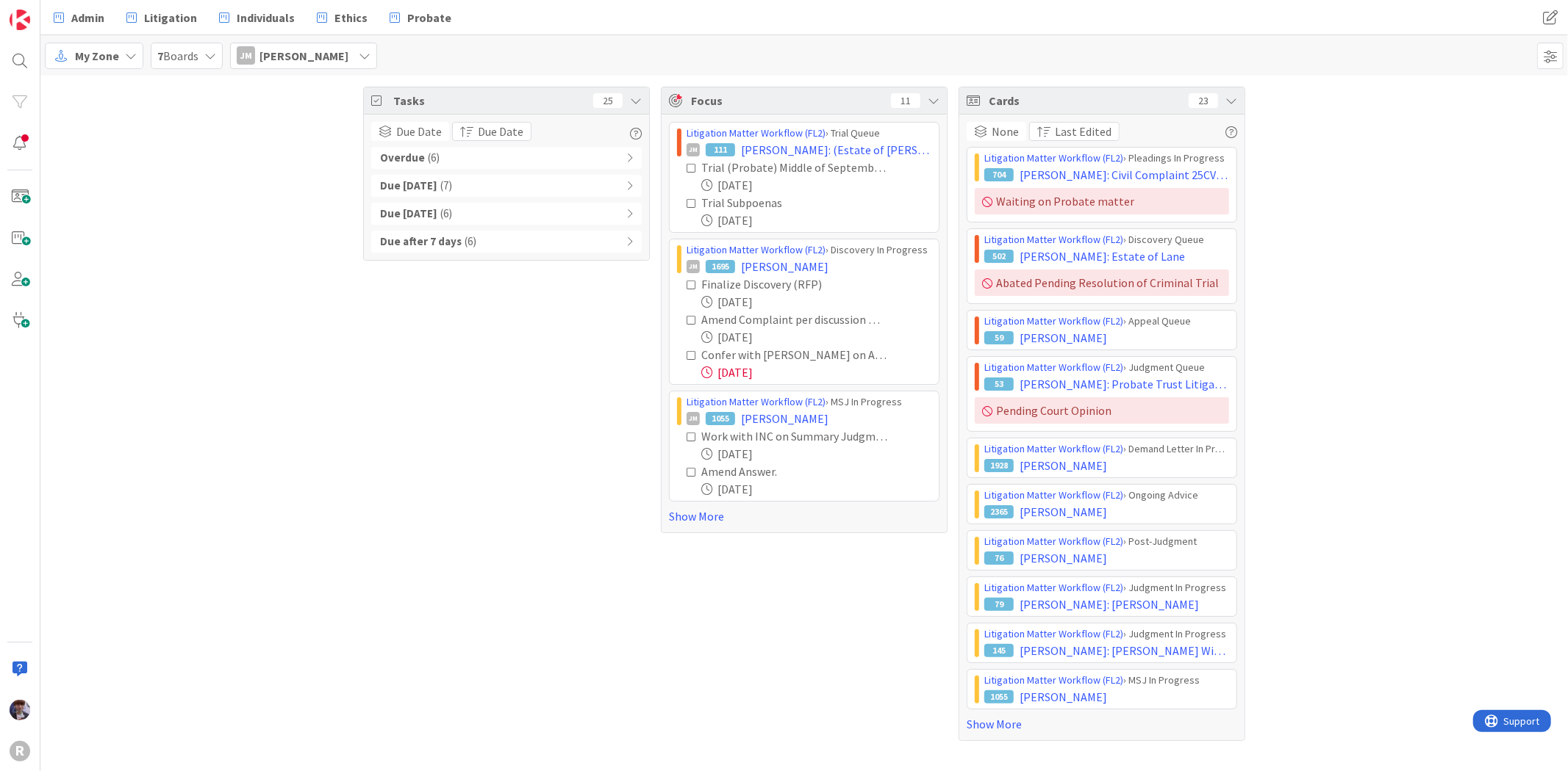
click at [493, 253] on div "Due Date Due Date Overdue ( 6 ) Due Today ( 7 ) Due within 7 days ( 6 ) Due aft…" at bounding box center [505, 187] width 285 height 145
click at [498, 243] on div "Due after 7 days ( 6 )" at bounding box center [506, 241] width 271 height 22
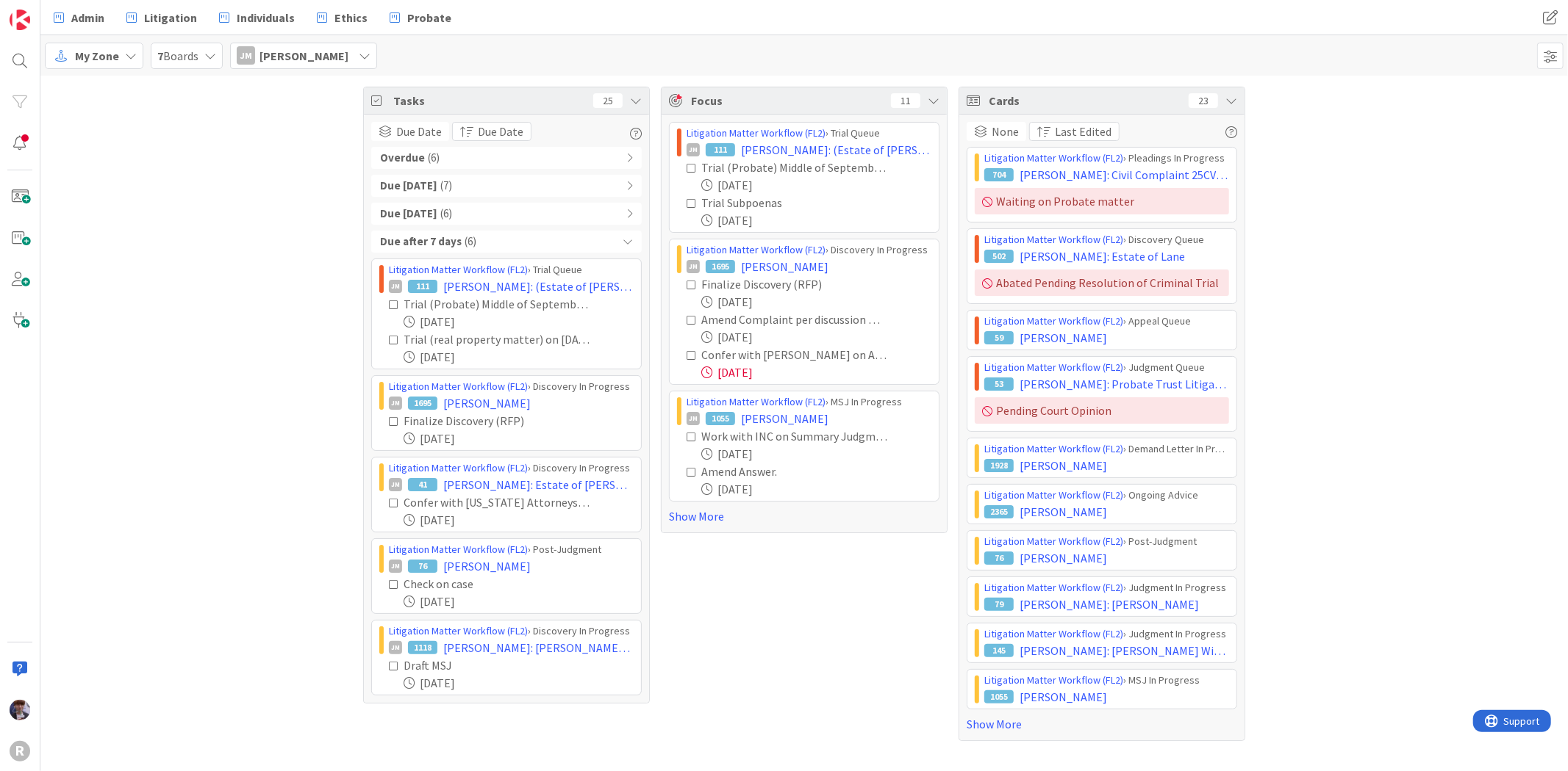
click at [510, 243] on div "Due after 7 days ( 6 )" at bounding box center [506, 241] width 271 height 22
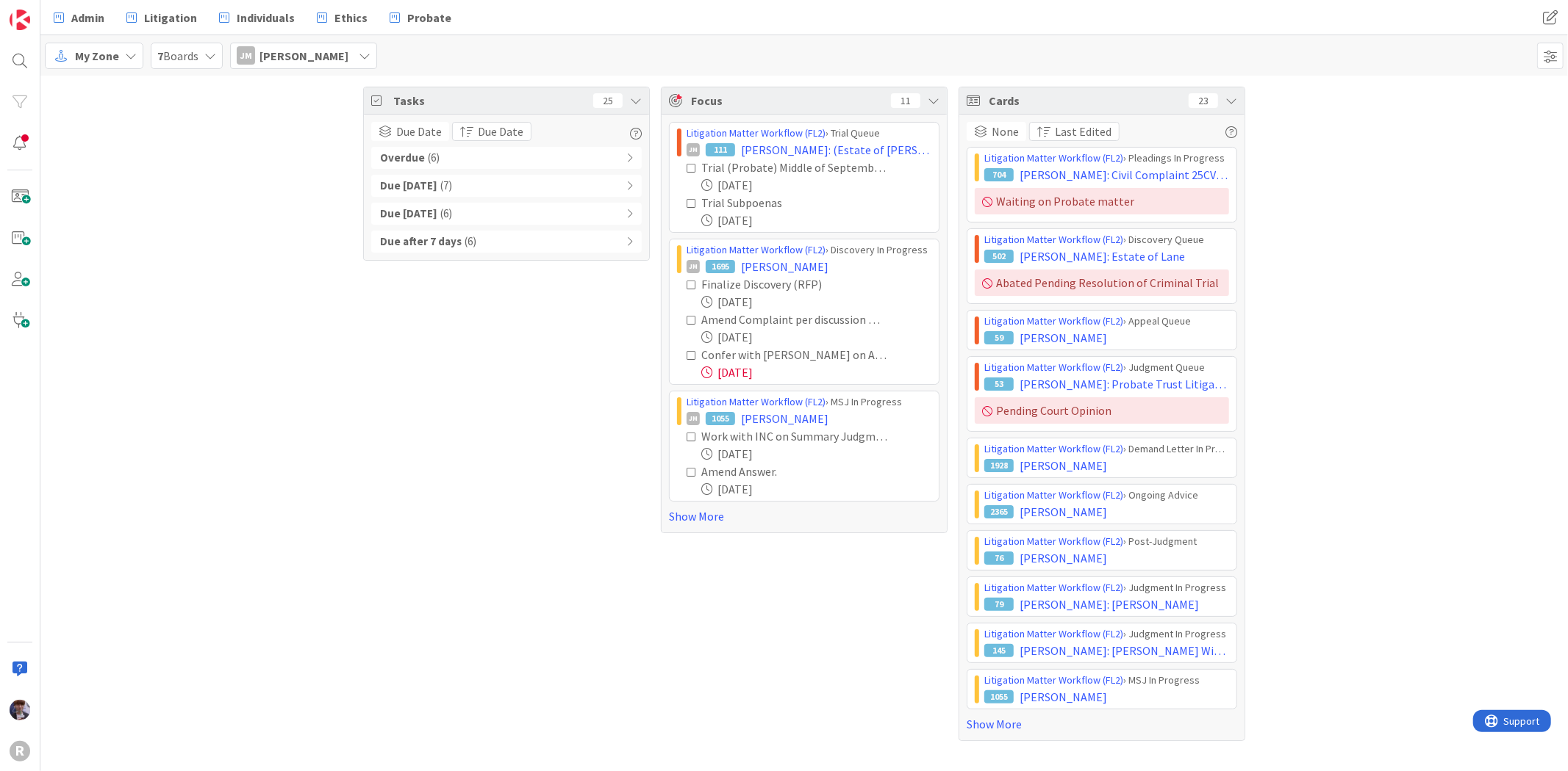
click at [472, 155] on div "Overdue ( 6 )" at bounding box center [506, 158] width 271 height 22
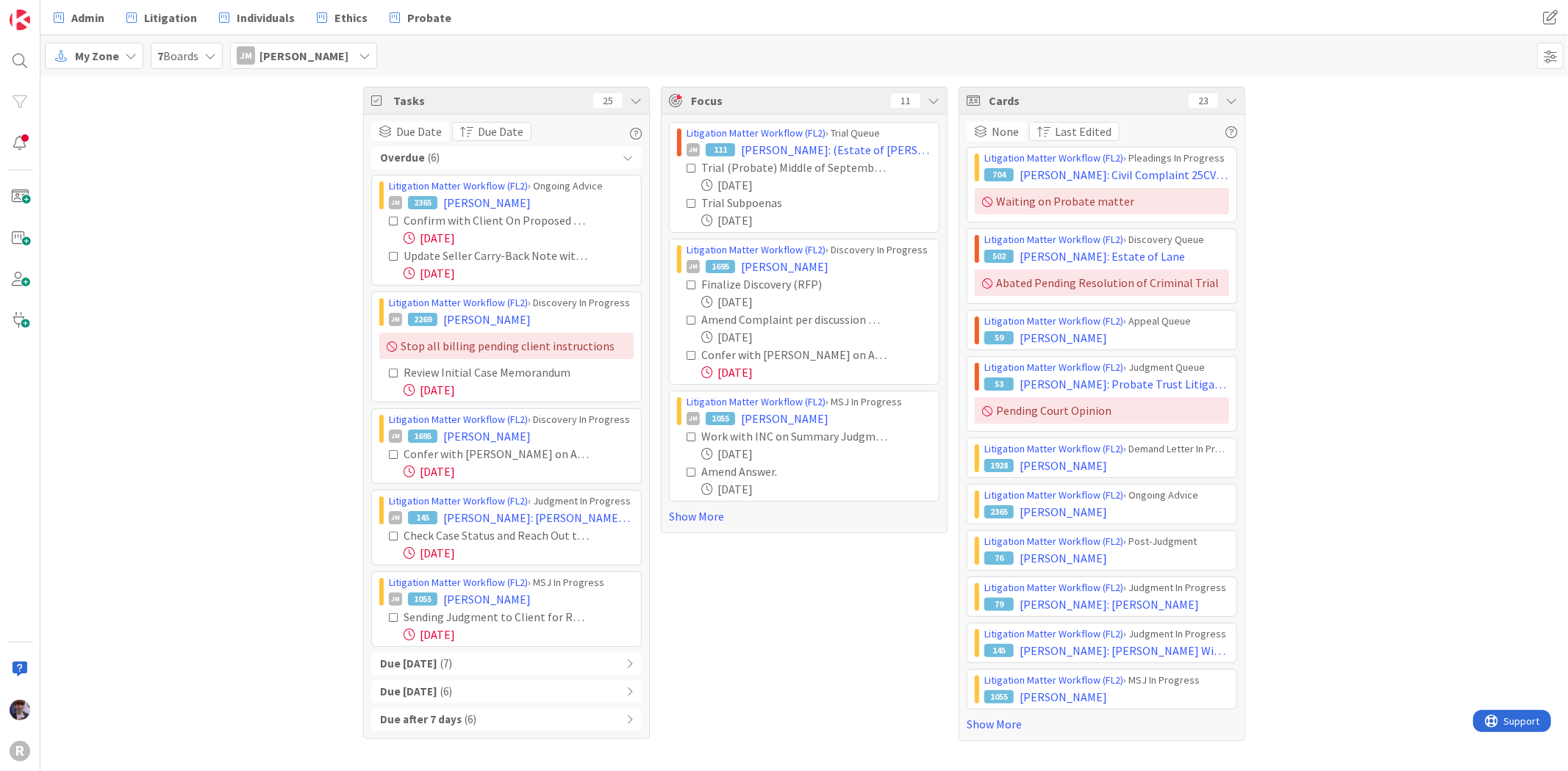
click at [237, 359] on div "Tasks 25 Due Date Due Date Overdue ( 6 ) Litigation Matter Workflow (FL2) › Ong…" at bounding box center [804, 414] width 1528 height 676
click at [806, 603] on div "Focus 11 Litigation Matter Workflow (FL2) › Trial Queue JM 111 NACOSTE, Mary: (…" at bounding box center [804, 413] width 287 height 654
click at [1235, 100] on icon at bounding box center [1230, 100] width 12 height 12
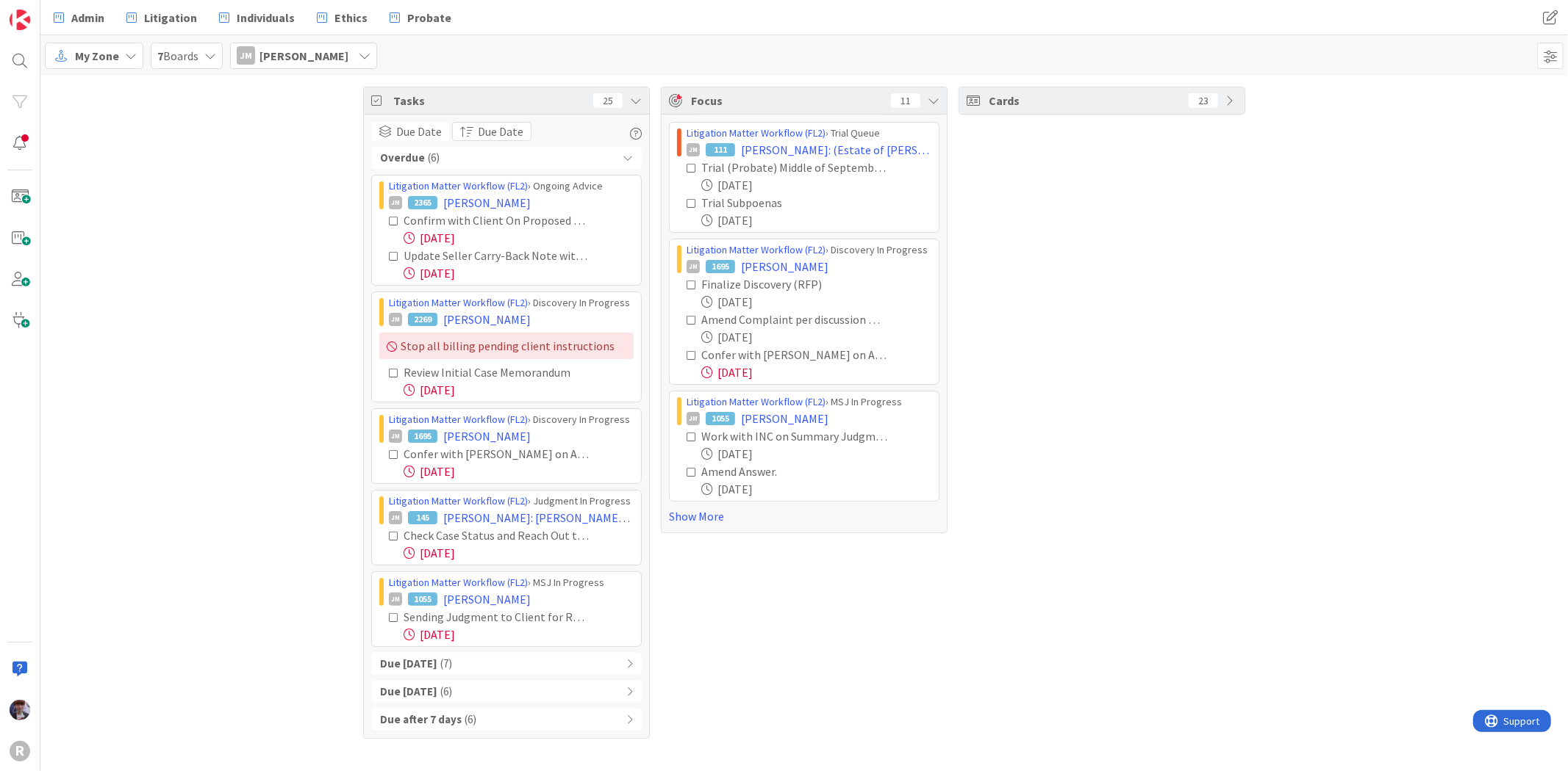
click at [618, 157] on div "Overdue ( 6 )" at bounding box center [506, 158] width 271 height 22
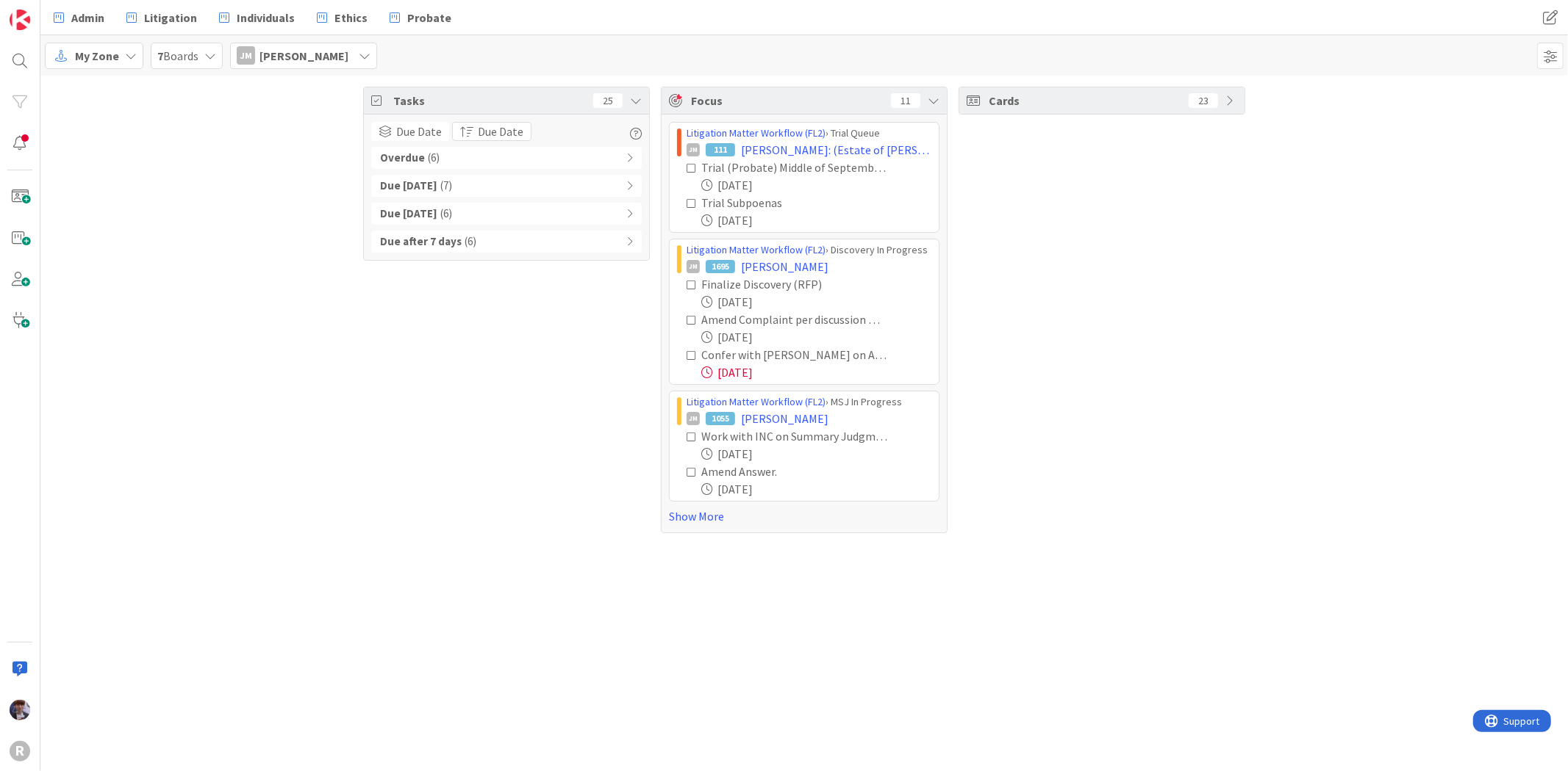
click at [335, 62] on div "JM Jeff Myers" at bounding box center [304, 56] width 147 height 27
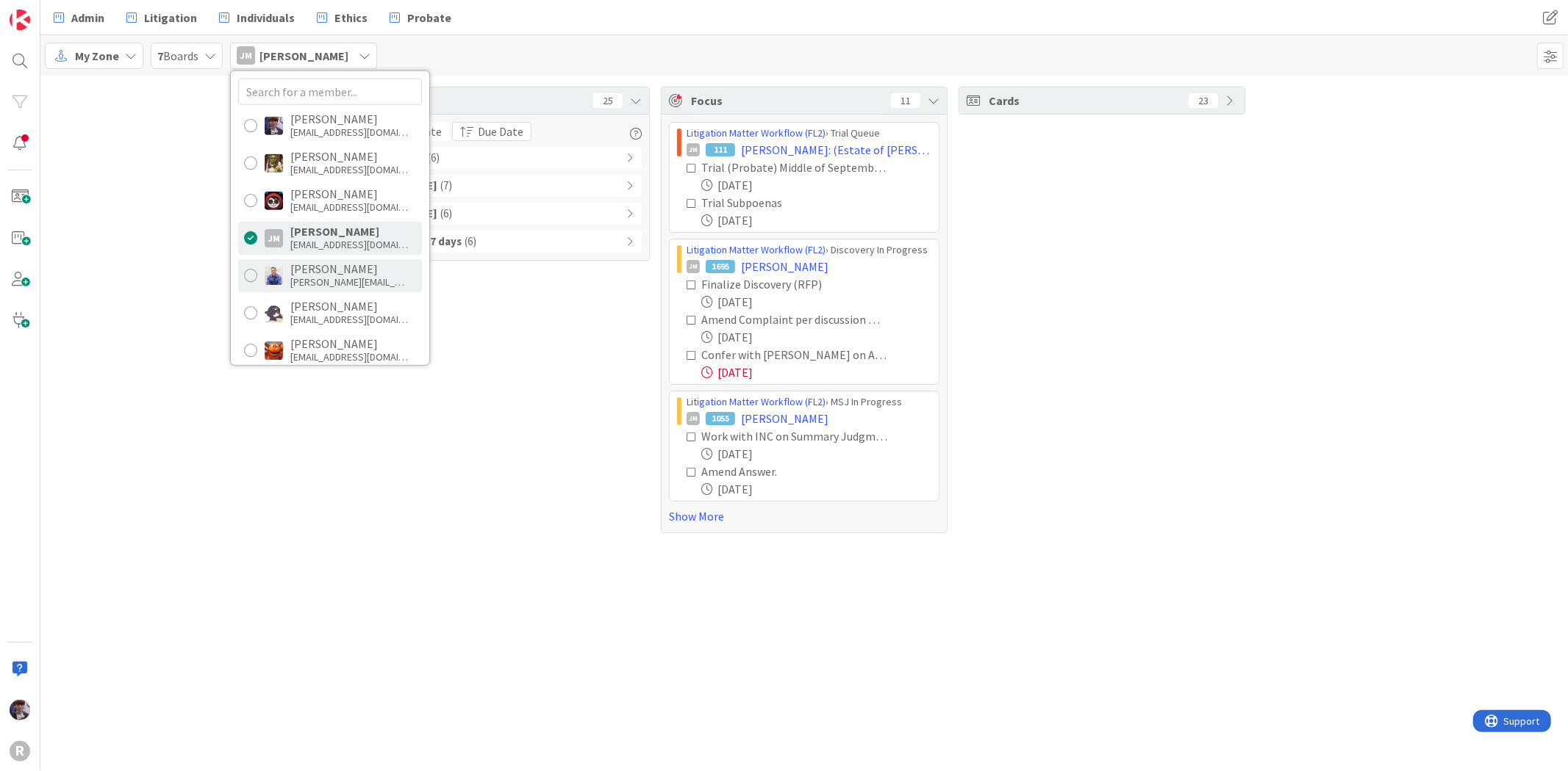
click at [314, 262] on div "John Grant" at bounding box center [349, 269] width 118 height 13
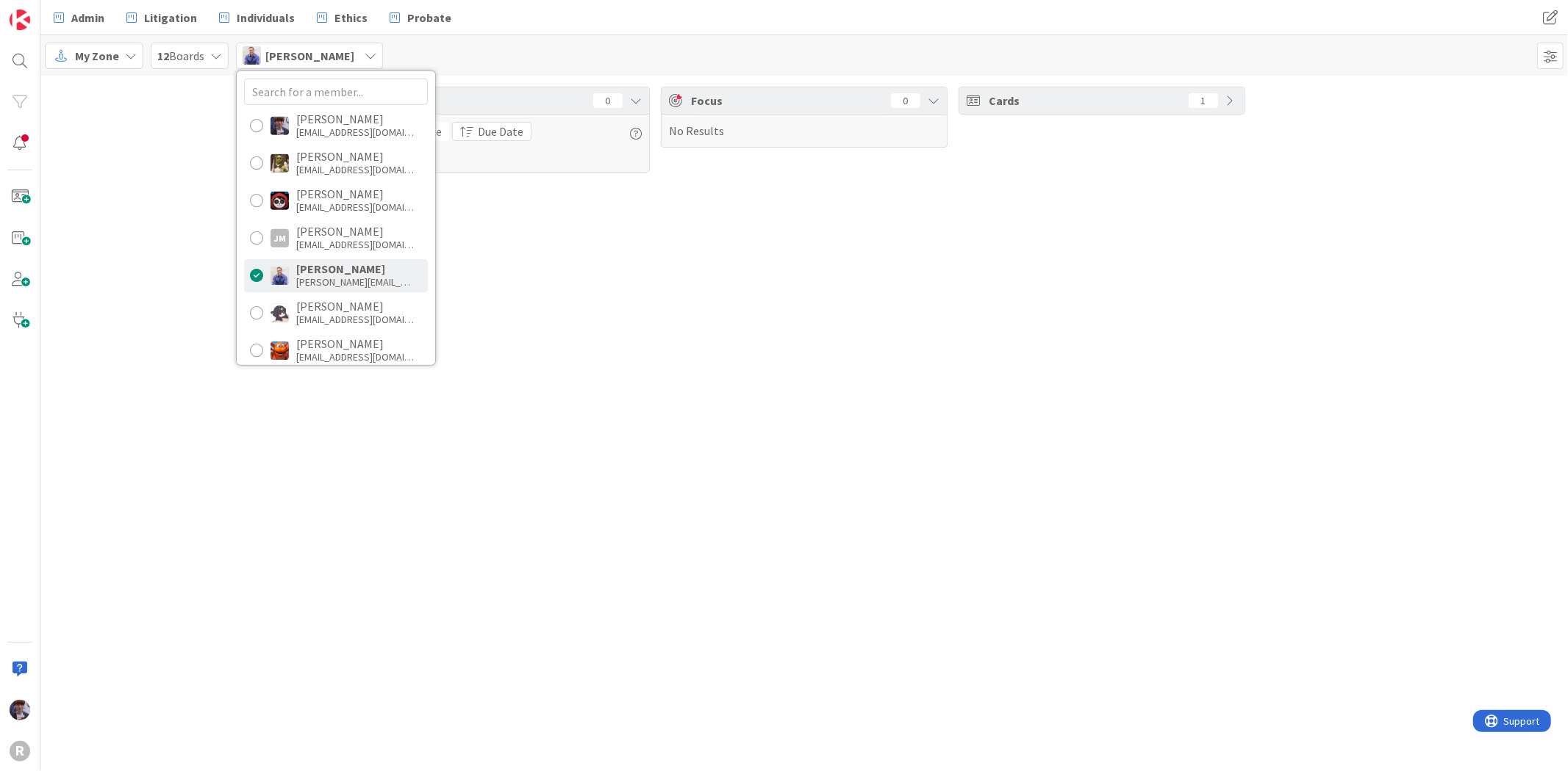
click at [309, 64] on div "John Grant" at bounding box center [309, 56] width 147 height 27
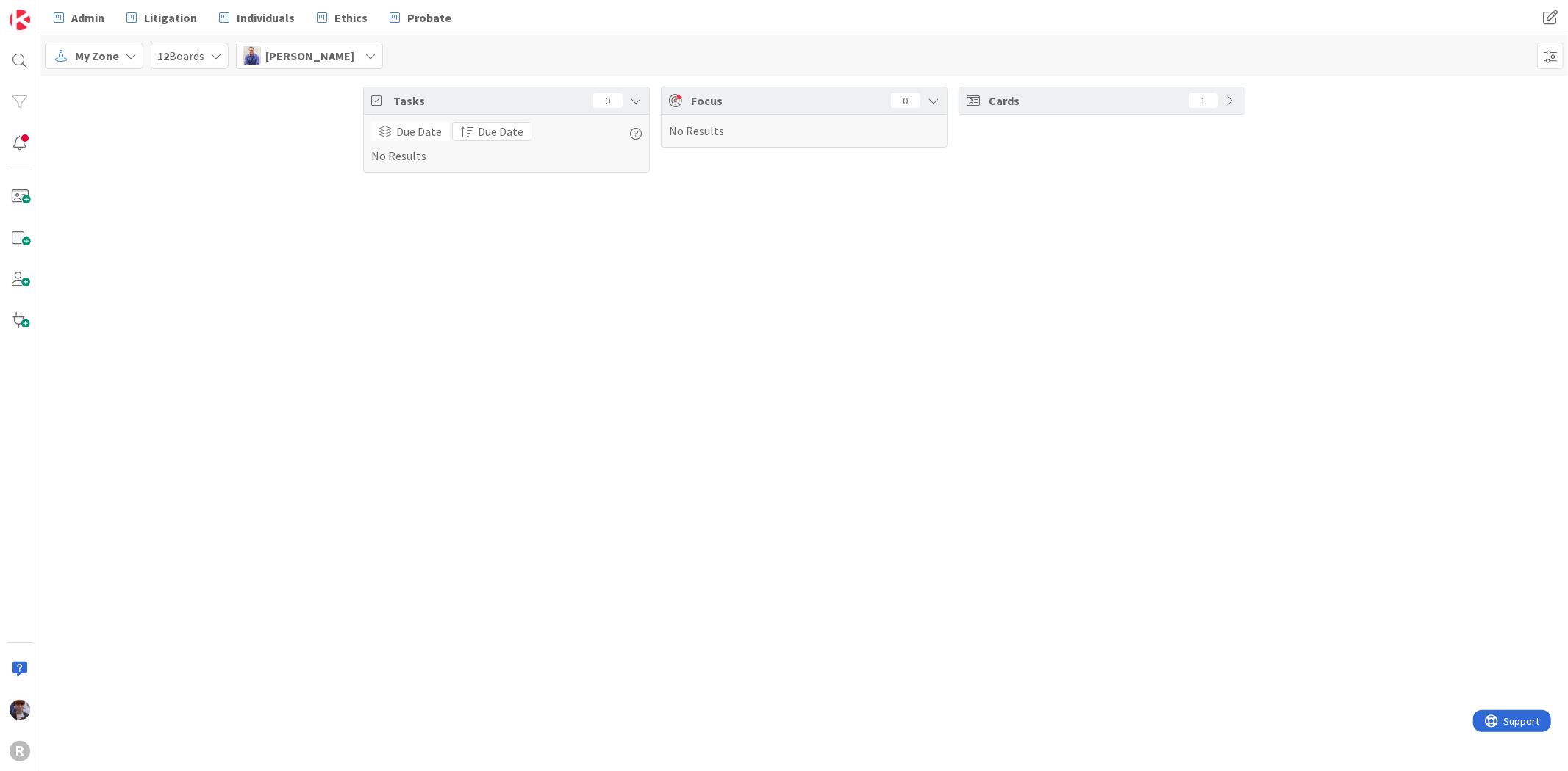
click at [310, 33] on div "Admin Litigation Individuals Ethics Probate Admin Litigation Individuals Ethics…" at bounding box center [804, 18] width 1528 height 36
click at [316, 56] on span "John Grant" at bounding box center [310, 56] width 89 height 18
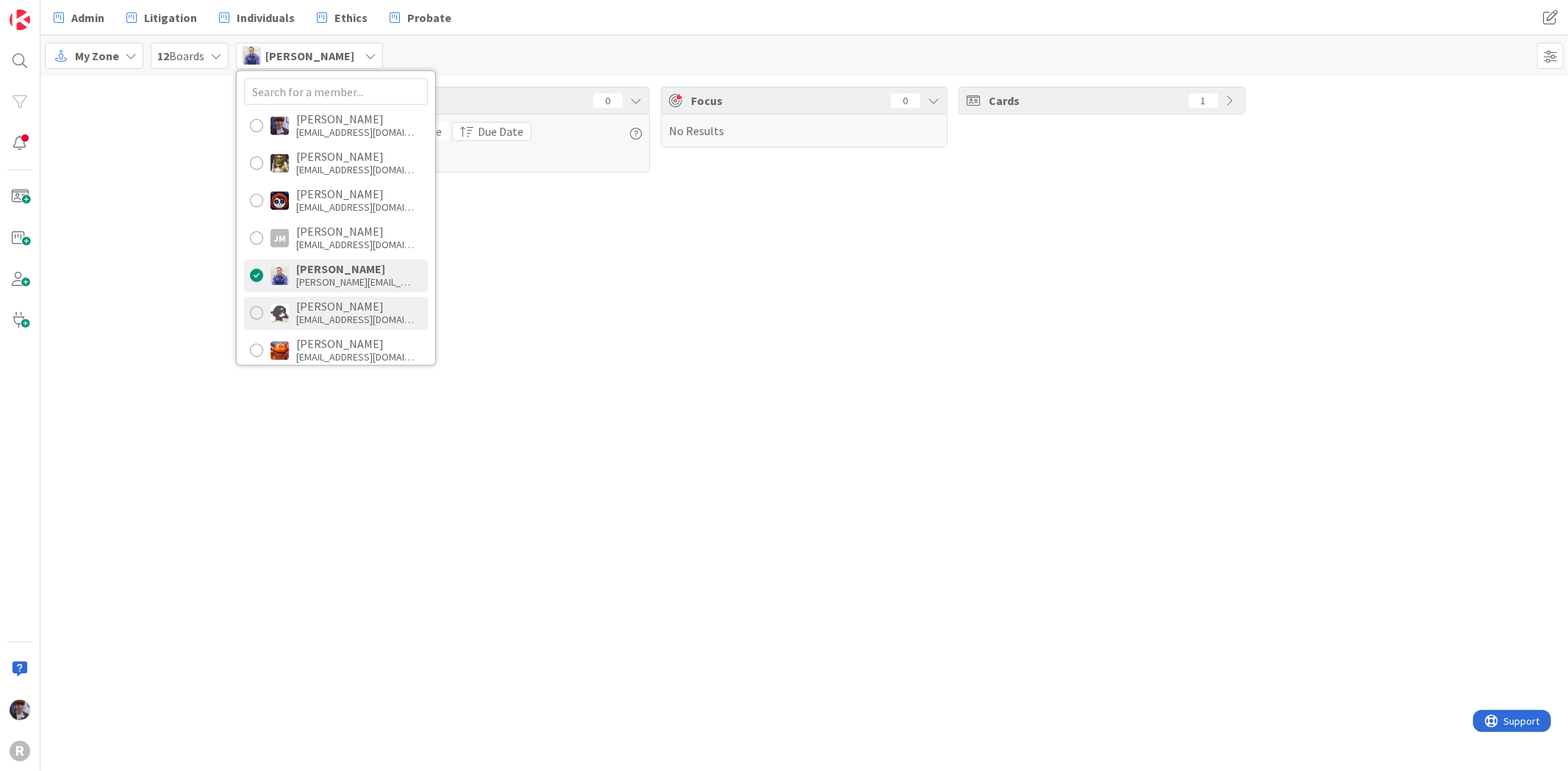
click at [344, 317] on div "knguyen@reutercorbett.com" at bounding box center [355, 319] width 118 height 13
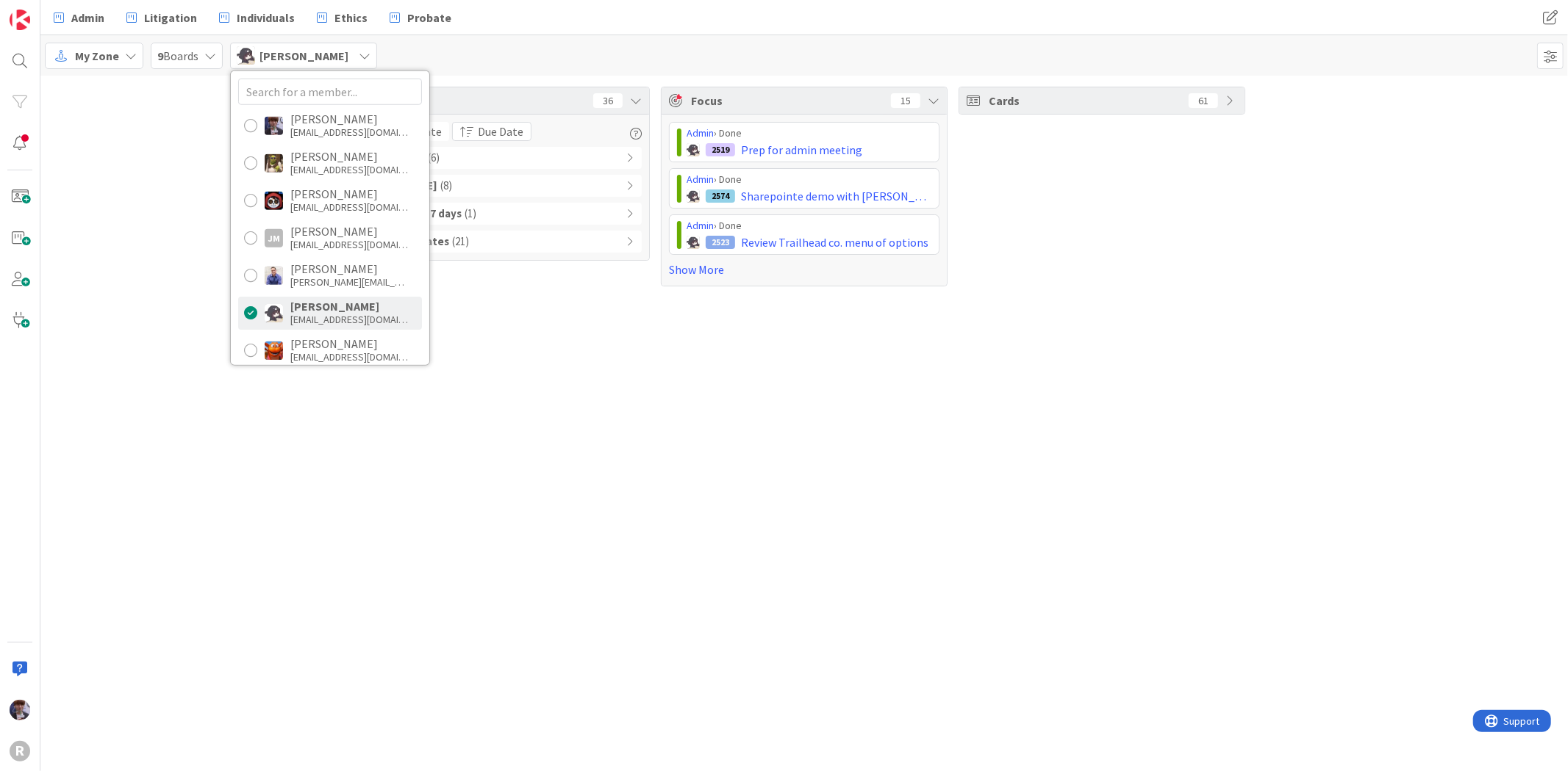
click at [189, 209] on div "Tasks 36 Due Date Due Date Overdue ( 6 ) Due within 7 days ( 8 ) Due after 7 da…" at bounding box center [804, 187] width 1528 height 222
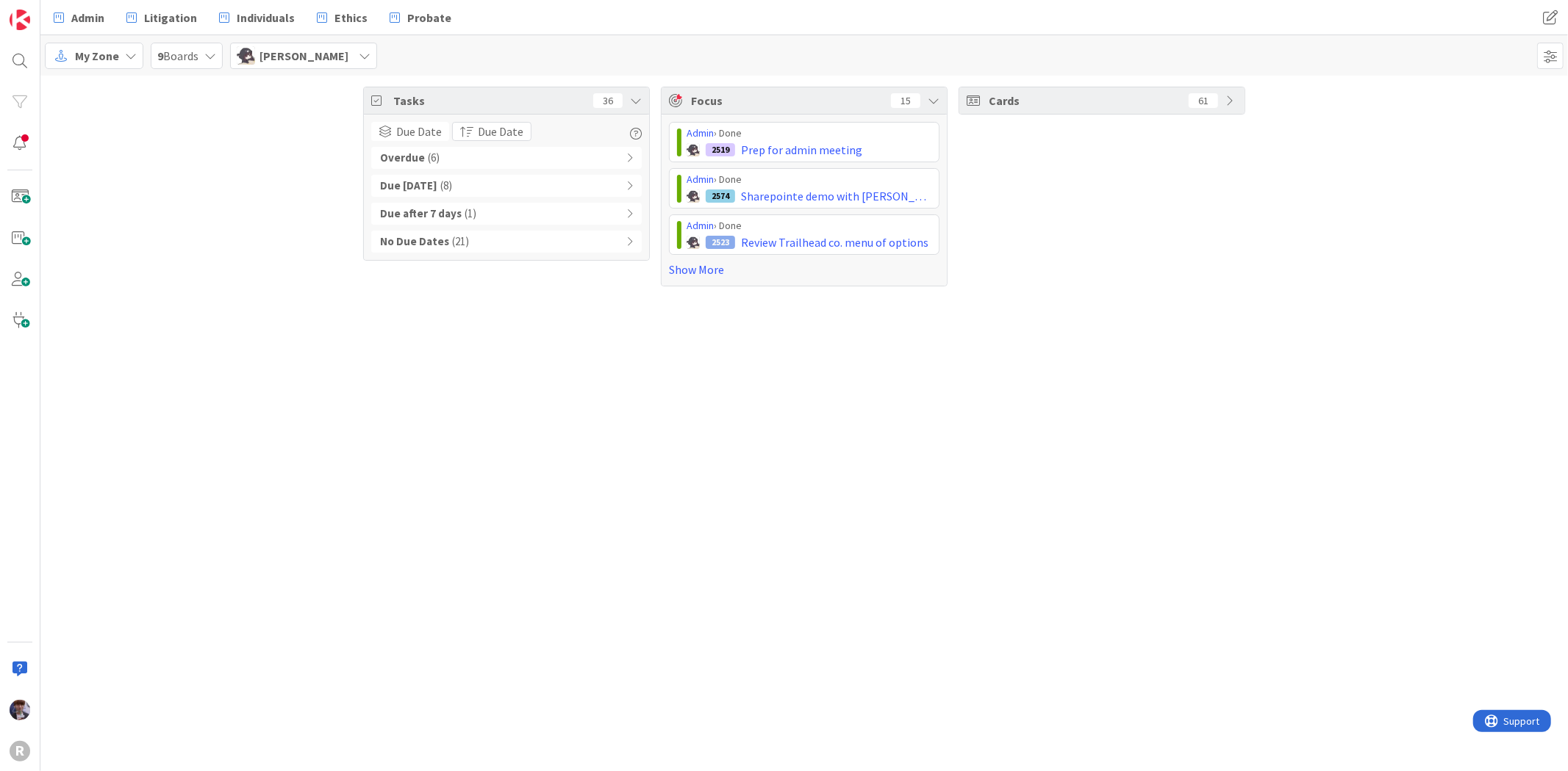
click at [468, 238] on div "No Due Dates ( 21 )" at bounding box center [506, 241] width 271 height 22
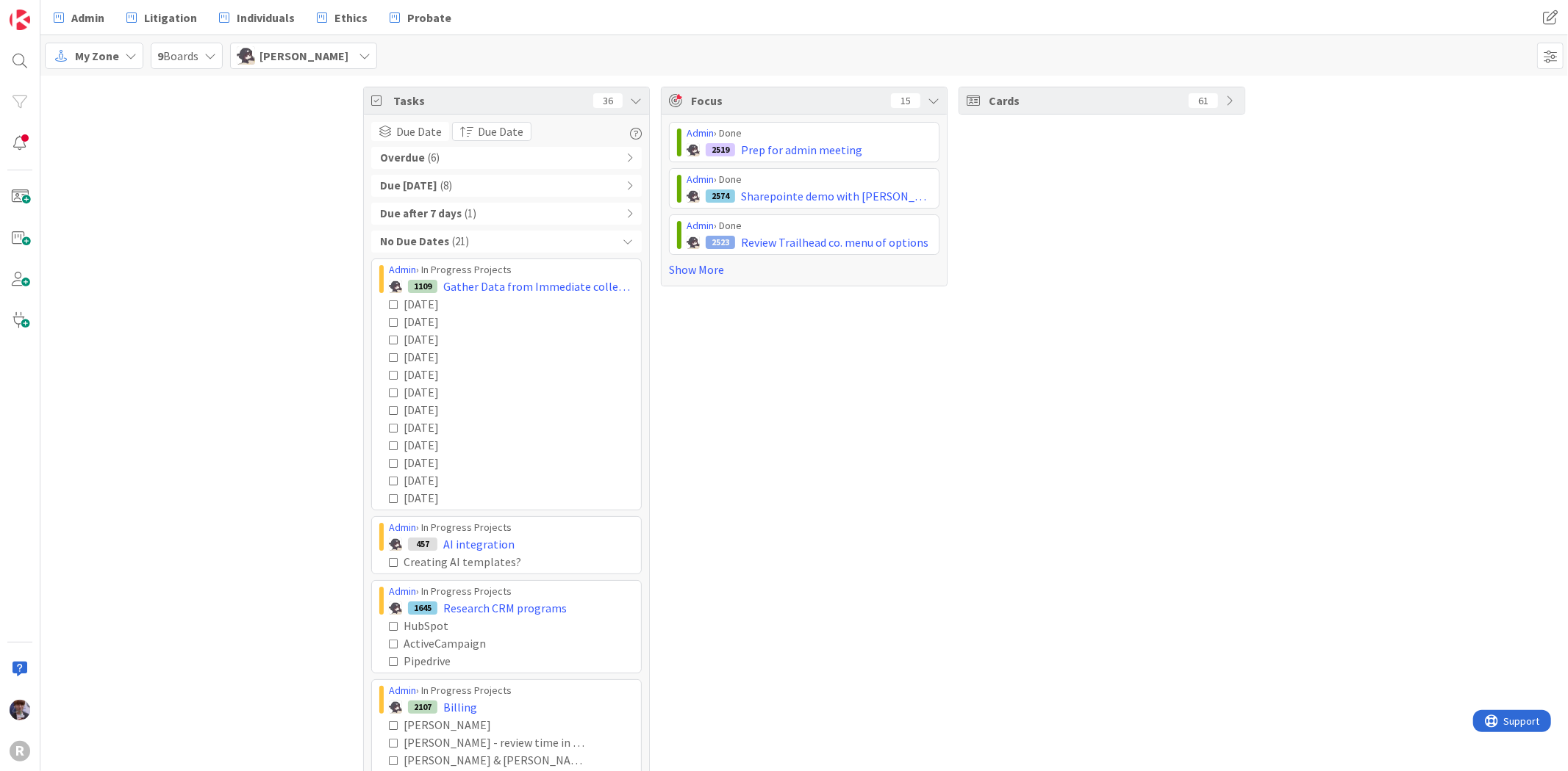
click at [468, 238] on div "No Due Dates ( 21 )" at bounding box center [506, 241] width 271 height 22
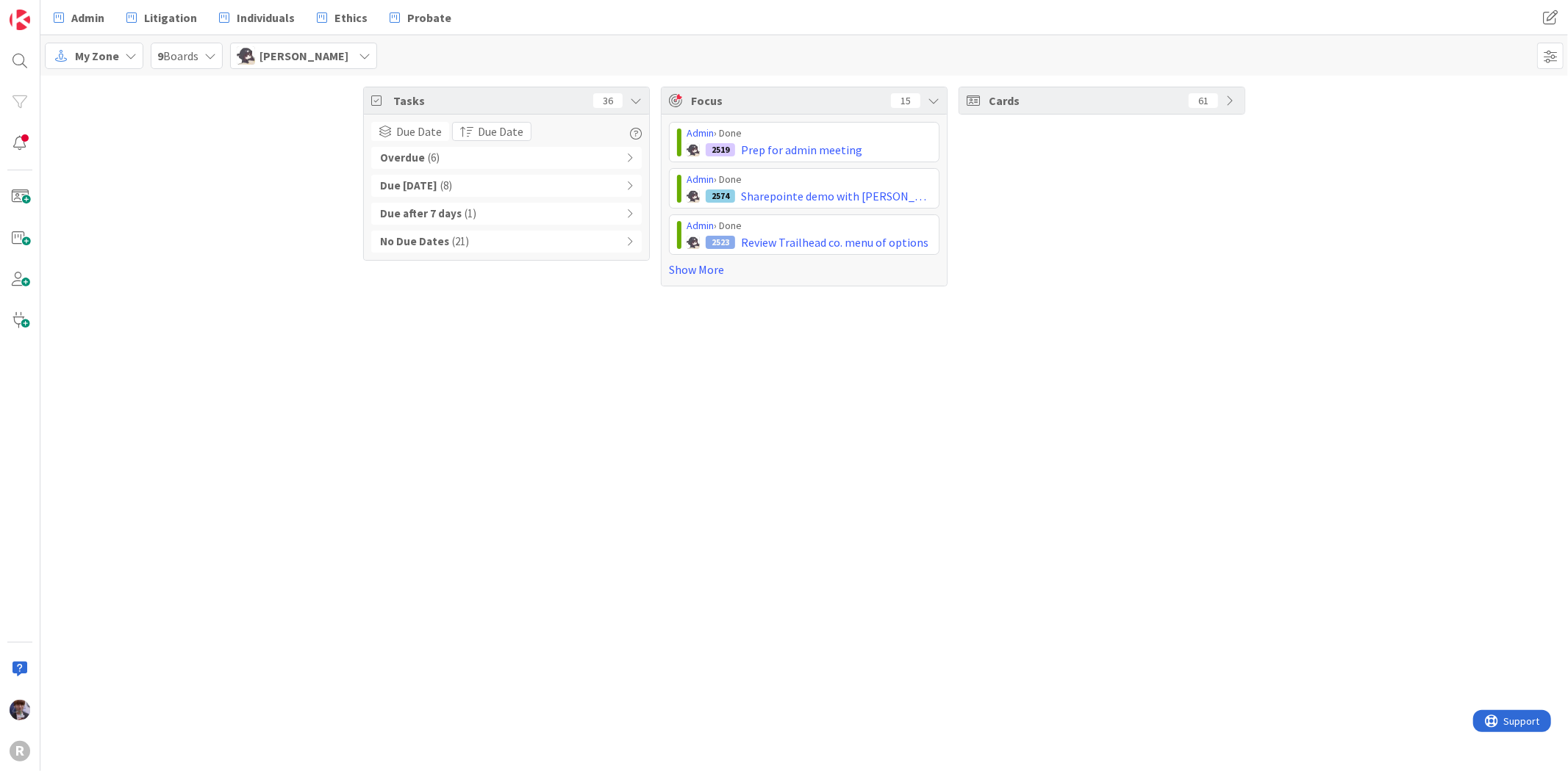
click at [455, 145] on div "Due Date Due Date Overdue ( 6 ) Due within 7 days ( 8 ) Due after 7 days ( 1 ) …" at bounding box center [506, 187] width 271 height 131
click at [455, 160] on div "Overdue ( 6 )" at bounding box center [506, 158] width 271 height 22
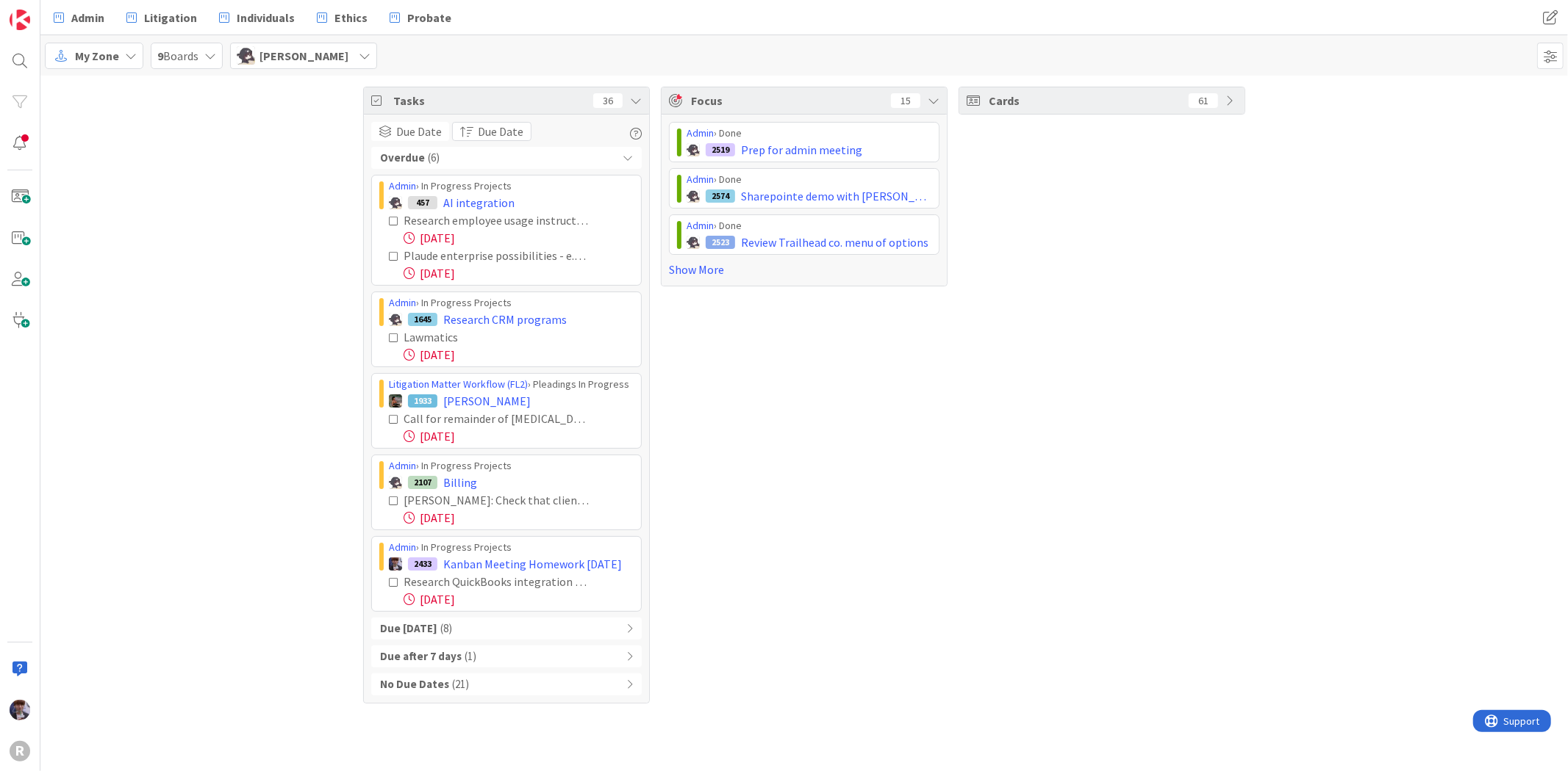
click at [455, 160] on div "Overdue ( 6 )" at bounding box center [506, 158] width 271 height 22
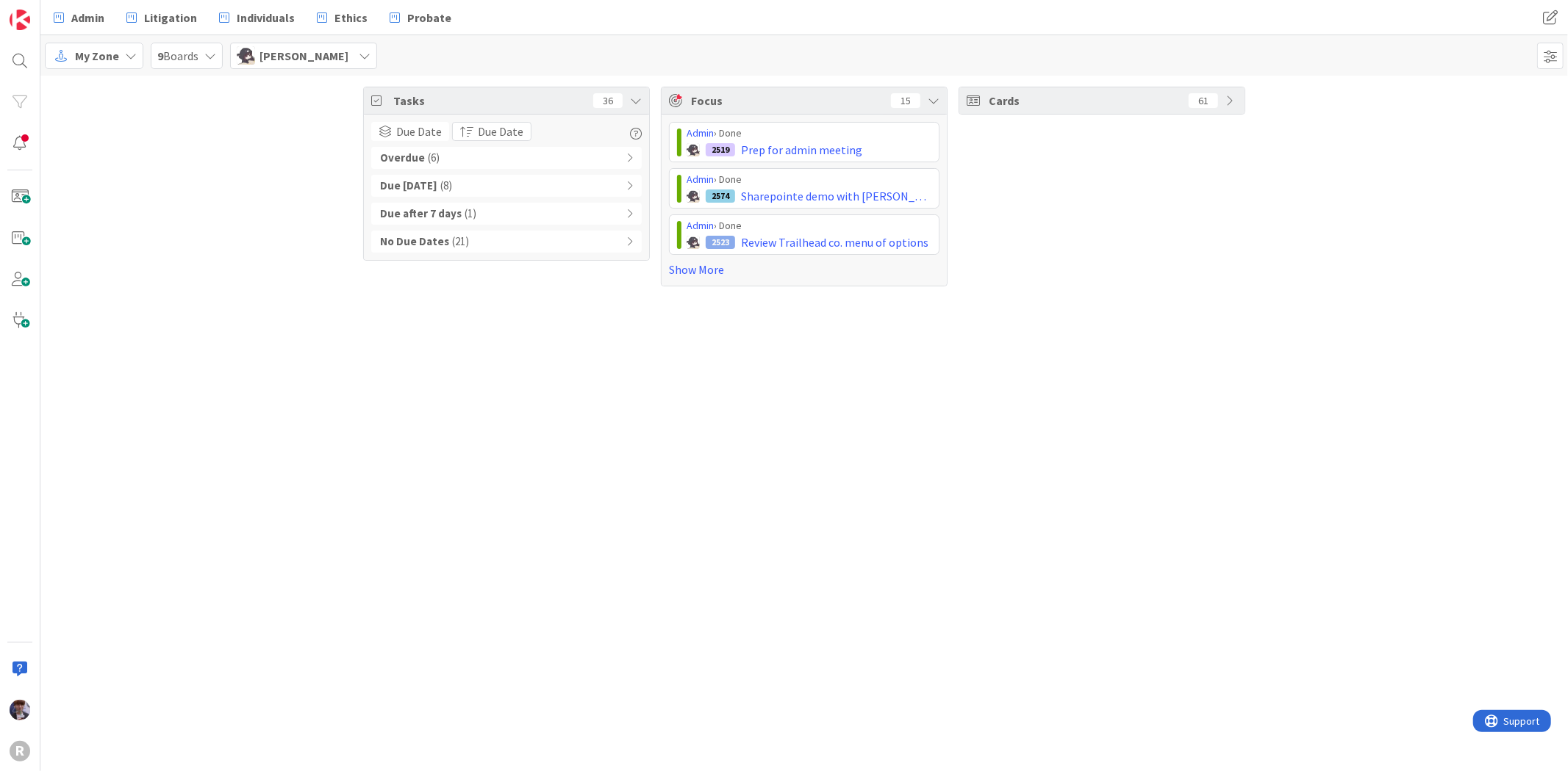
click at [413, 156] on b "Overdue" at bounding box center [403, 158] width 45 height 17
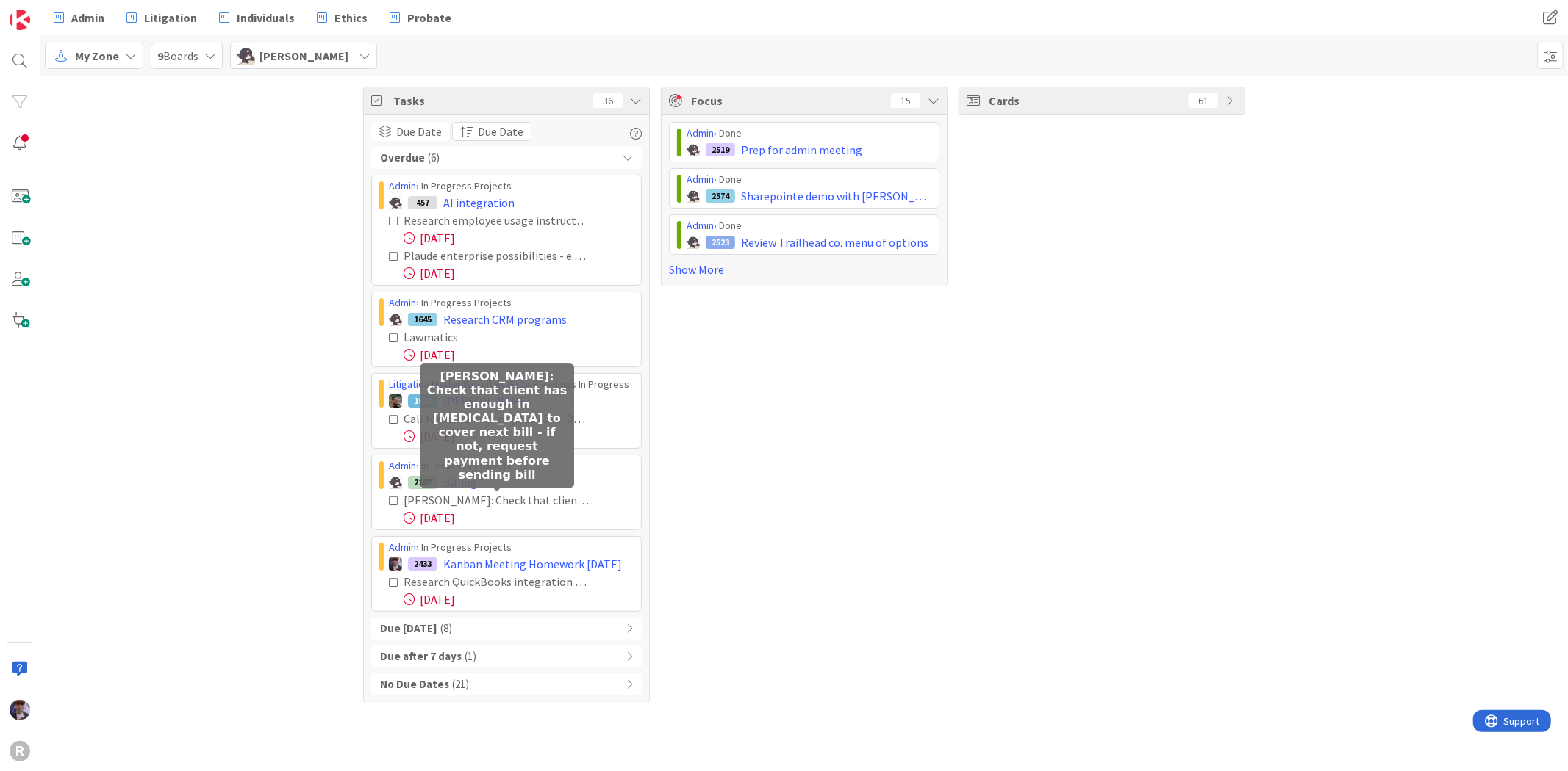
click at [478, 500] on div "MORADI: Check that client has enough in retainer to cover next bill - if not, r…" at bounding box center [496, 501] width 186 height 18
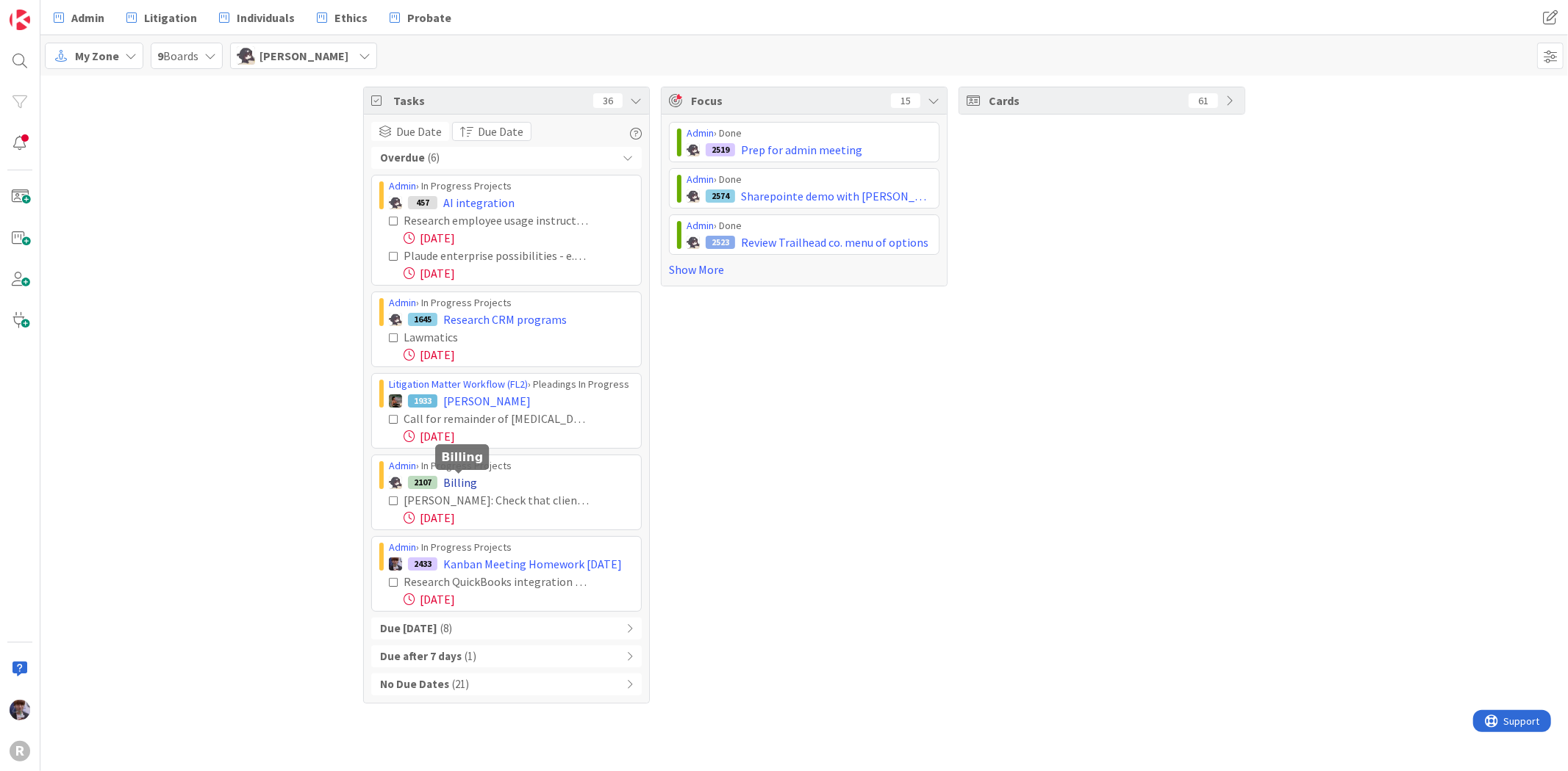
click at [456, 485] on span "Billing" at bounding box center [460, 483] width 34 height 18
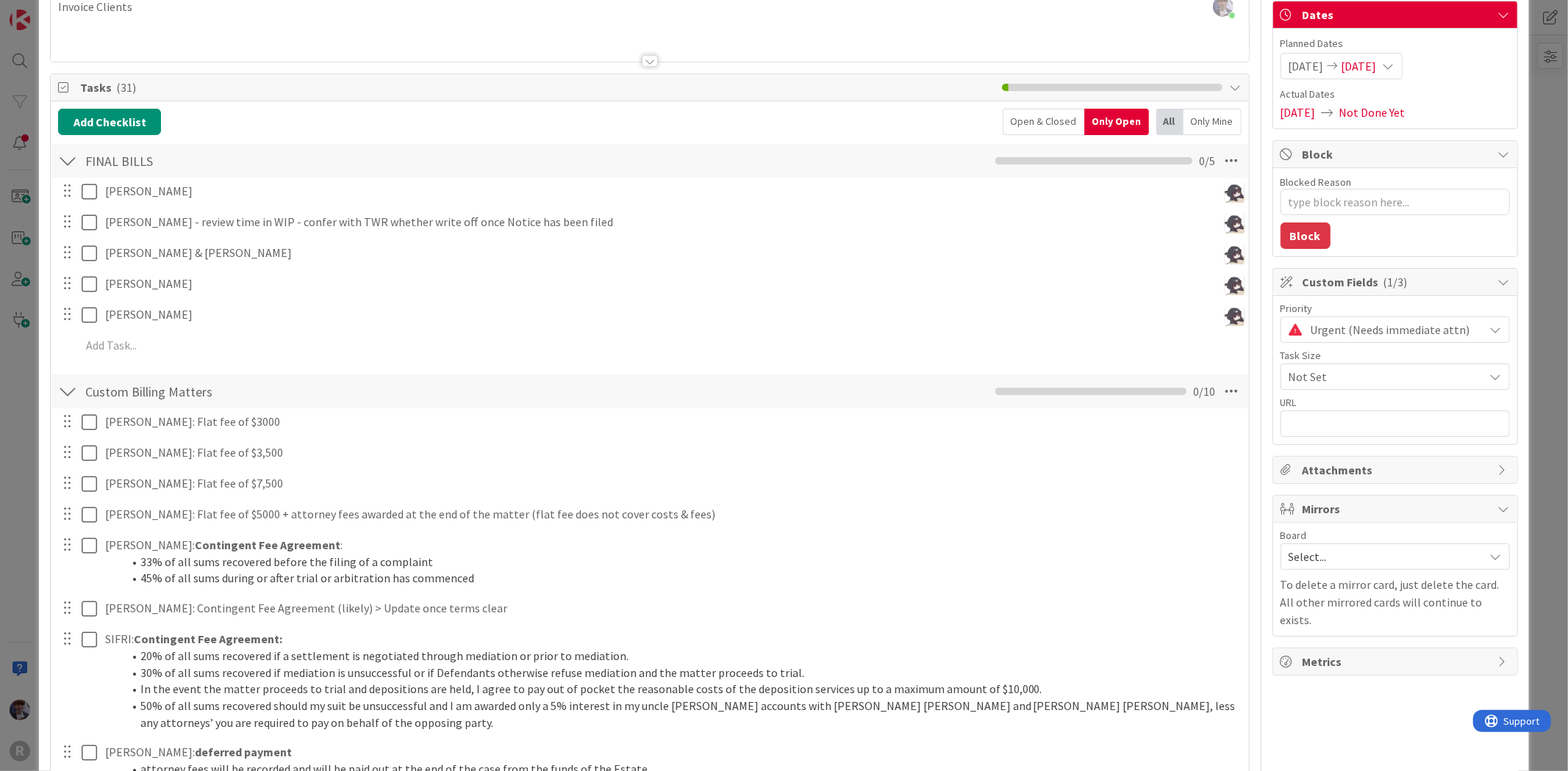
scroll to position [81, 0]
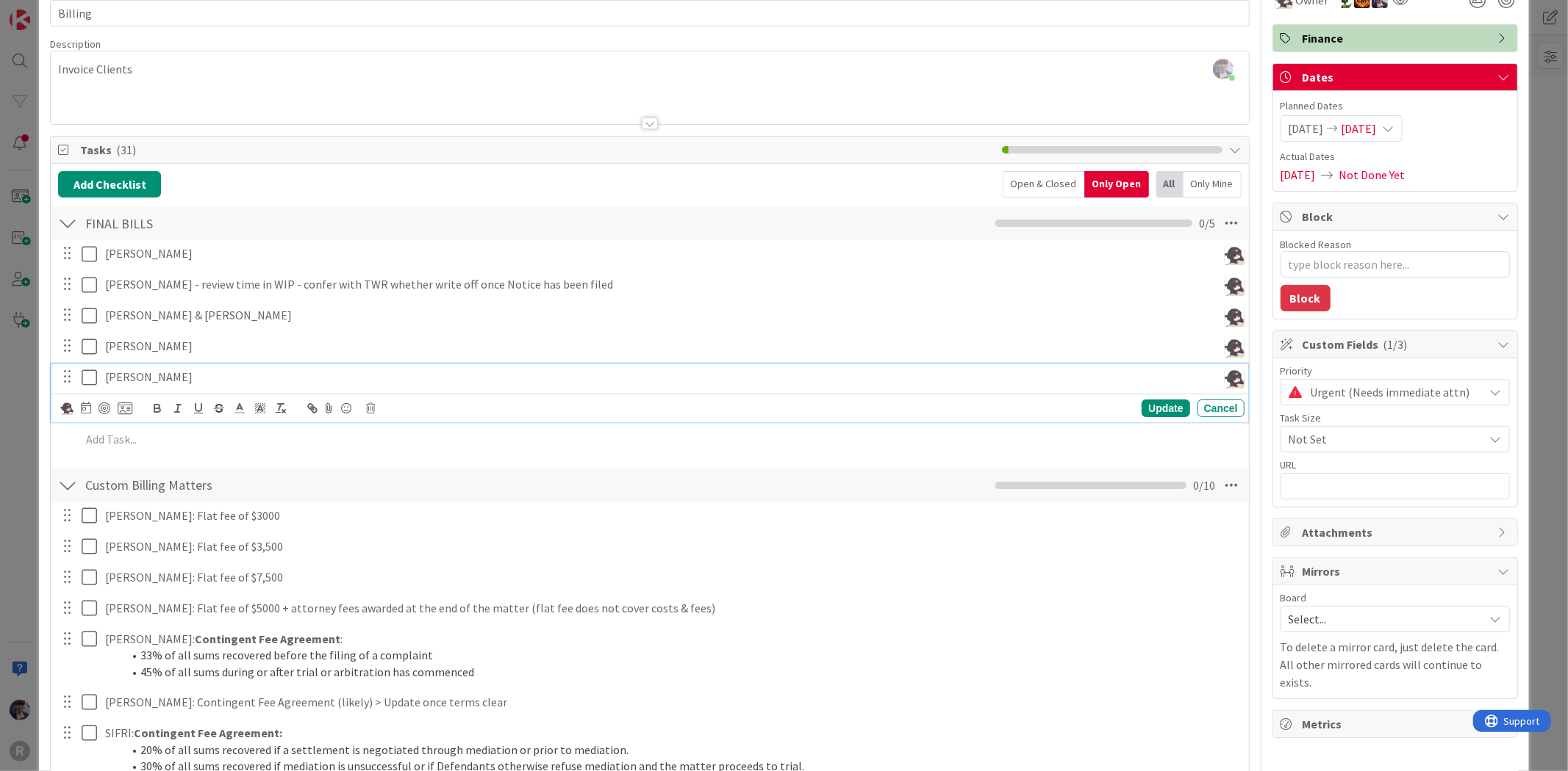
click at [187, 378] on p "Micheline McBrayer" at bounding box center [658, 377] width 1106 height 17
click at [375, 407] on icon at bounding box center [371, 409] width 9 height 11
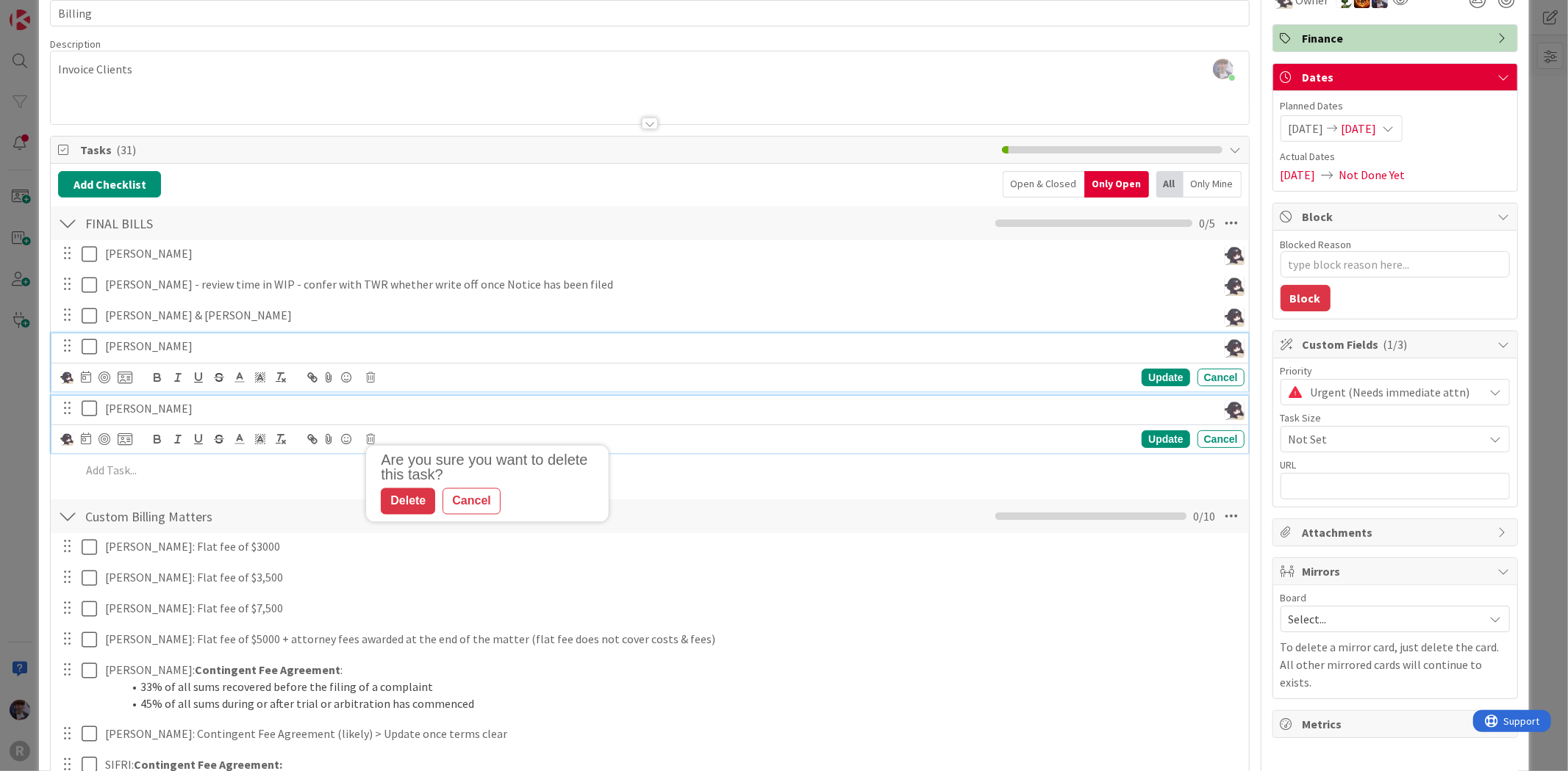
click at [247, 350] on div "Jacob Boe Update Cancel" at bounding box center [649, 362] width 1196 height 58
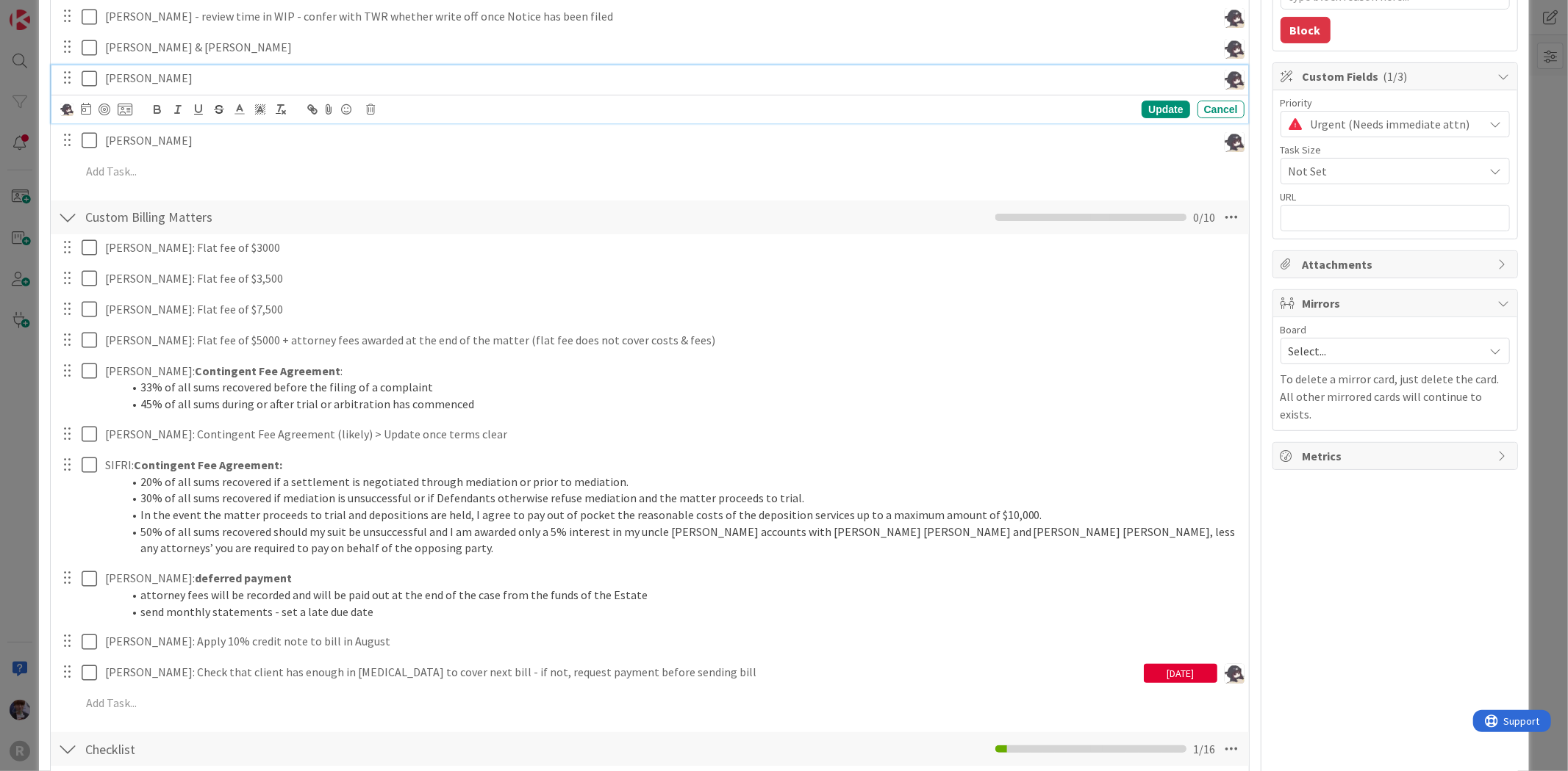
scroll to position [358, 0]
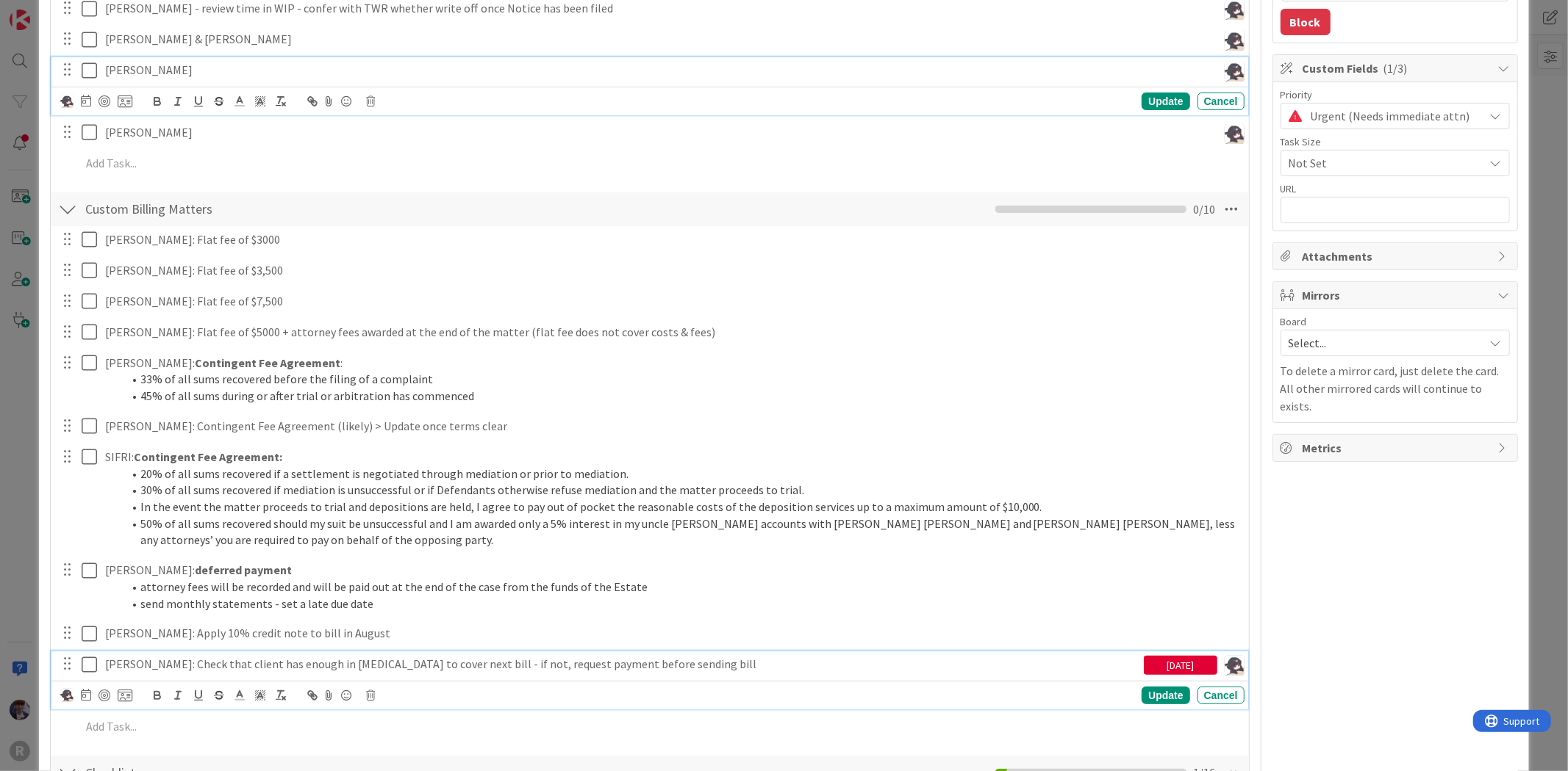
click at [244, 669] on p "MORADI: Check that client has enough in retainer to cover next bill - if not, r…" at bounding box center [621, 664] width 1033 height 17
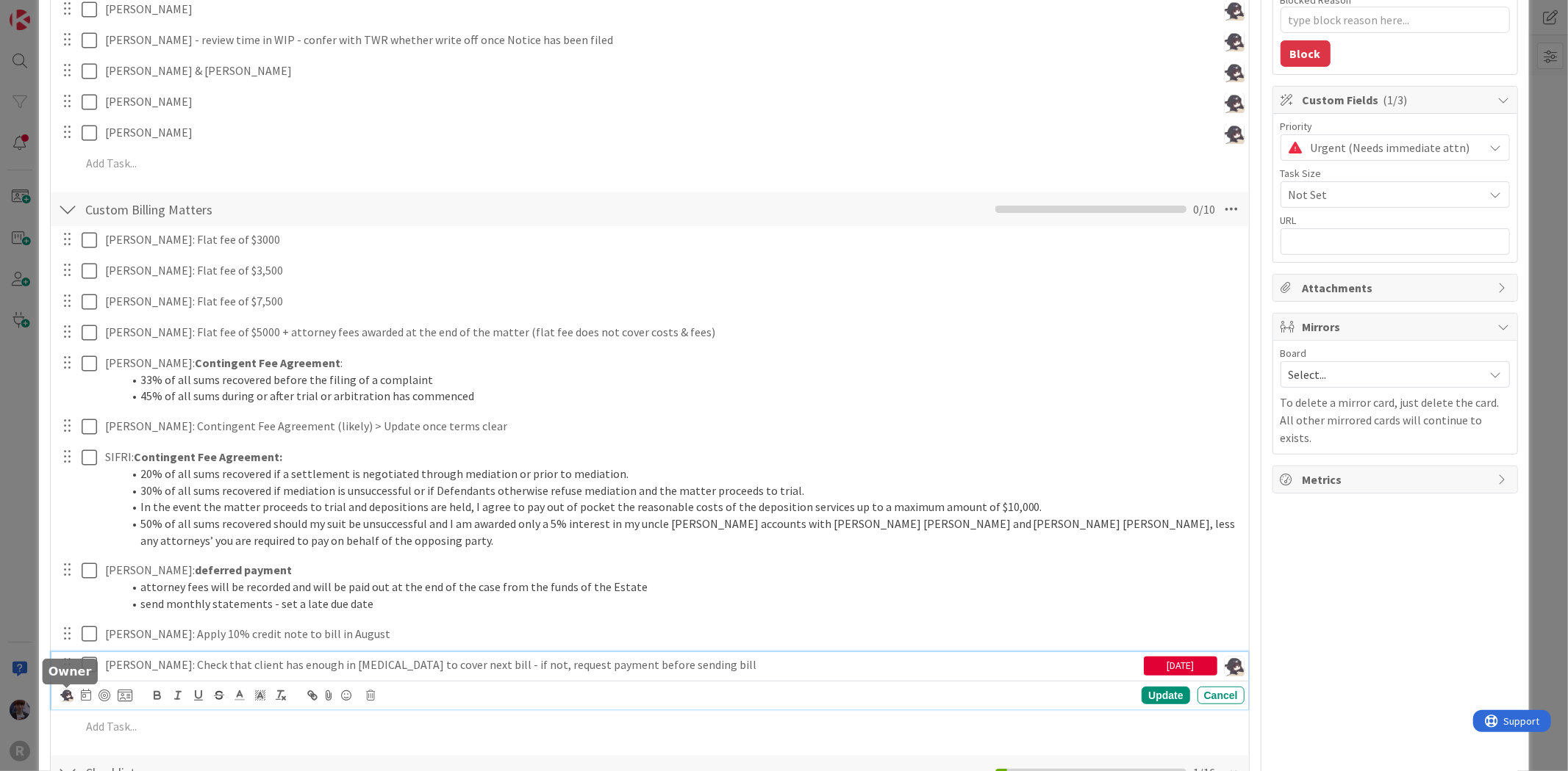
click at [70, 692] on img at bounding box center [67, 695] width 13 height 13
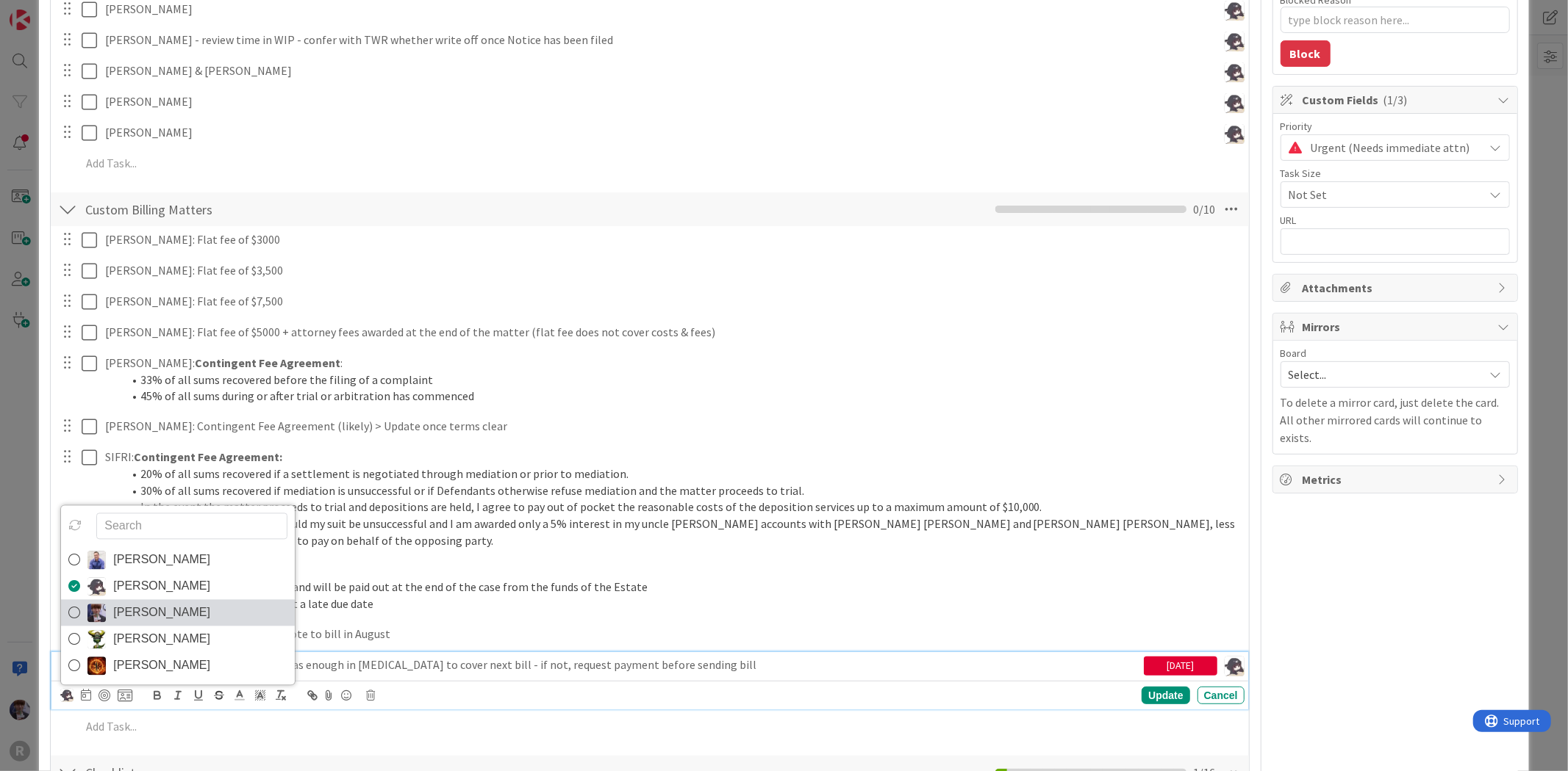
click at [99, 618] on img at bounding box center [96, 613] width 19 height 19
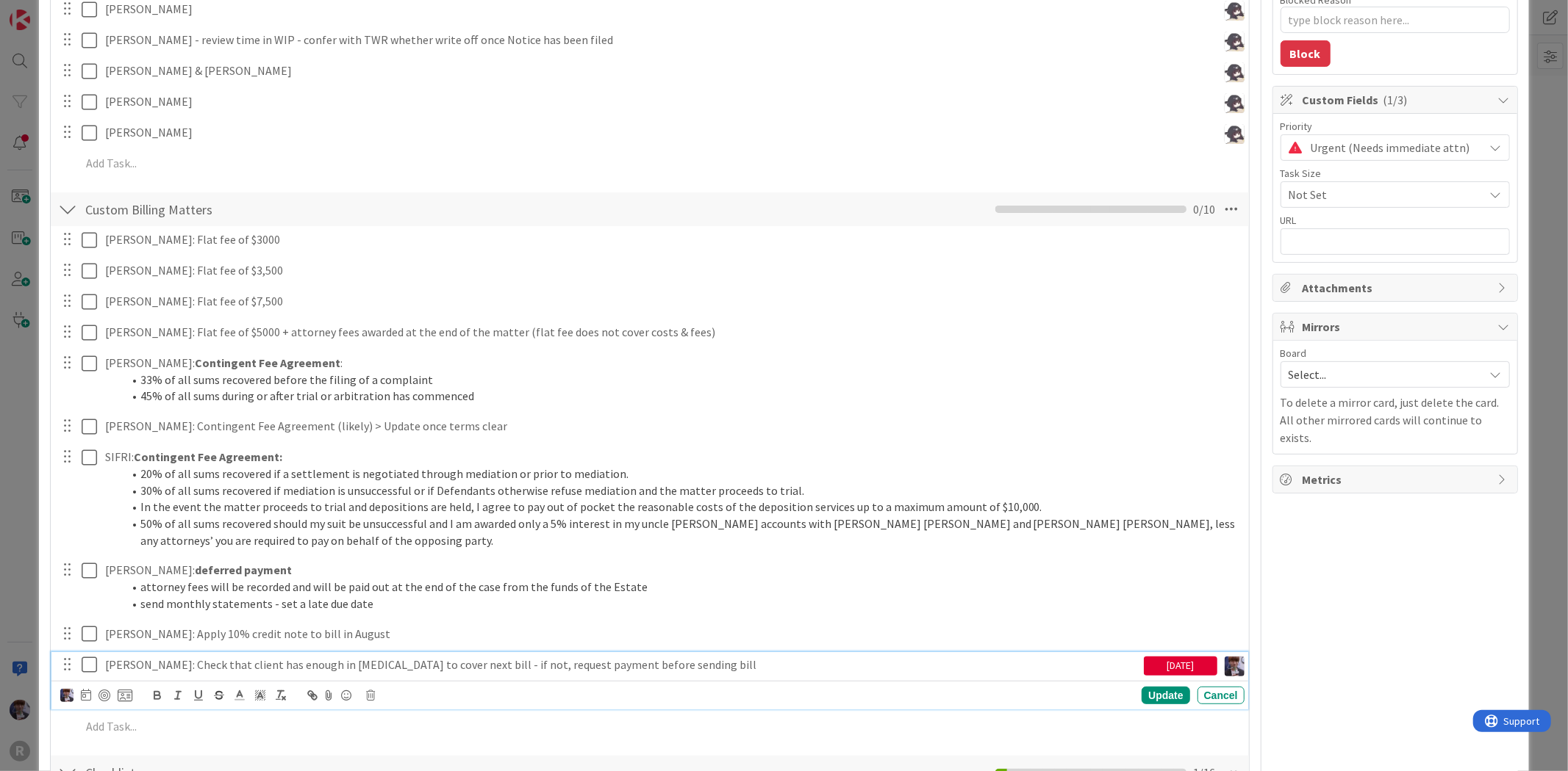
click at [1118, 663] on p "MORADI: Check that client has enough in retainer to cover next bill - if not, r…" at bounding box center [621, 665] width 1033 height 17
click at [85, 698] on icon at bounding box center [87, 694] width 11 height 12
click at [64, 701] on img at bounding box center [67, 695] width 13 height 13
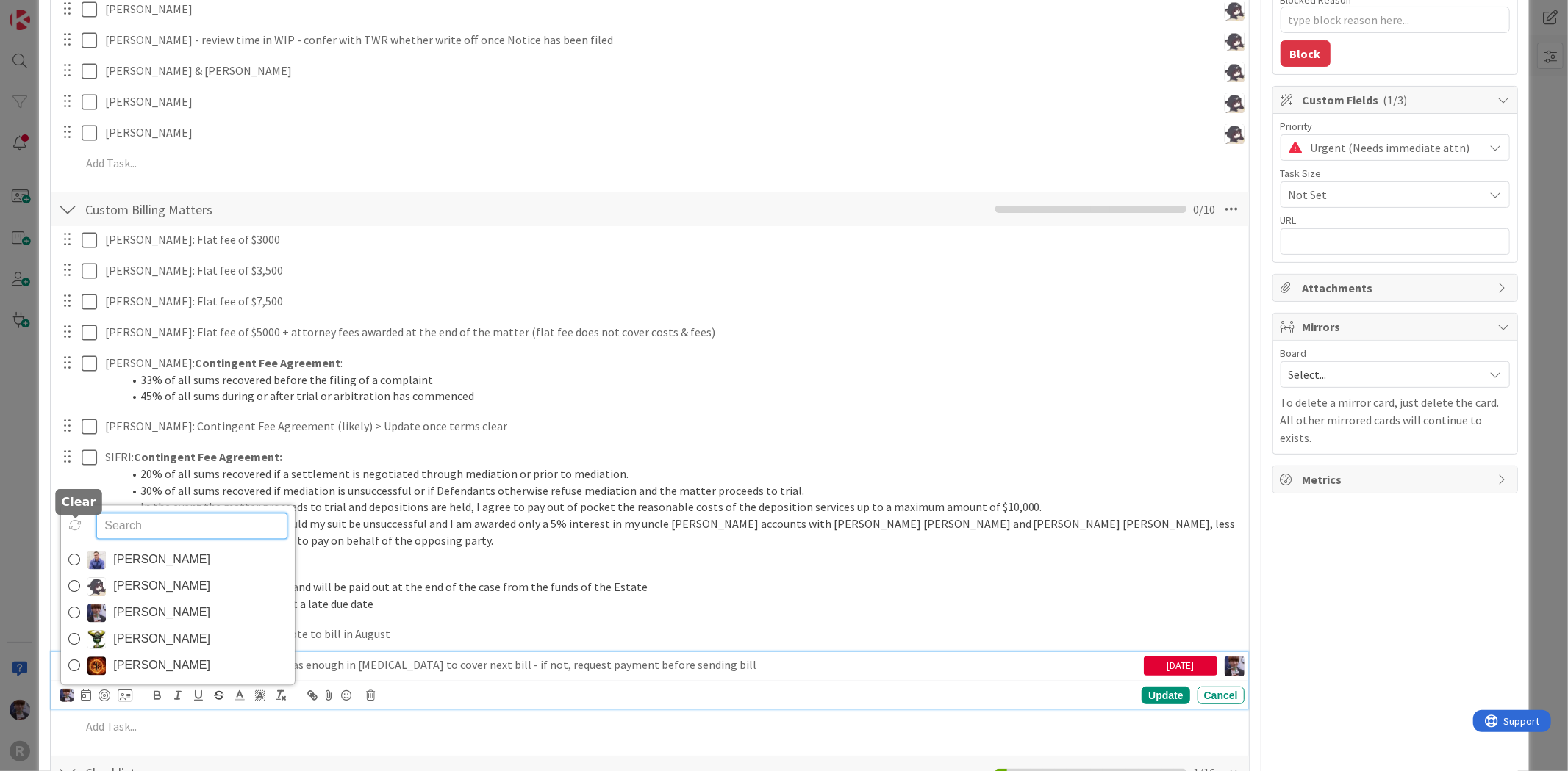
click at [75, 529] on icon at bounding box center [75, 526] width 13 height 13
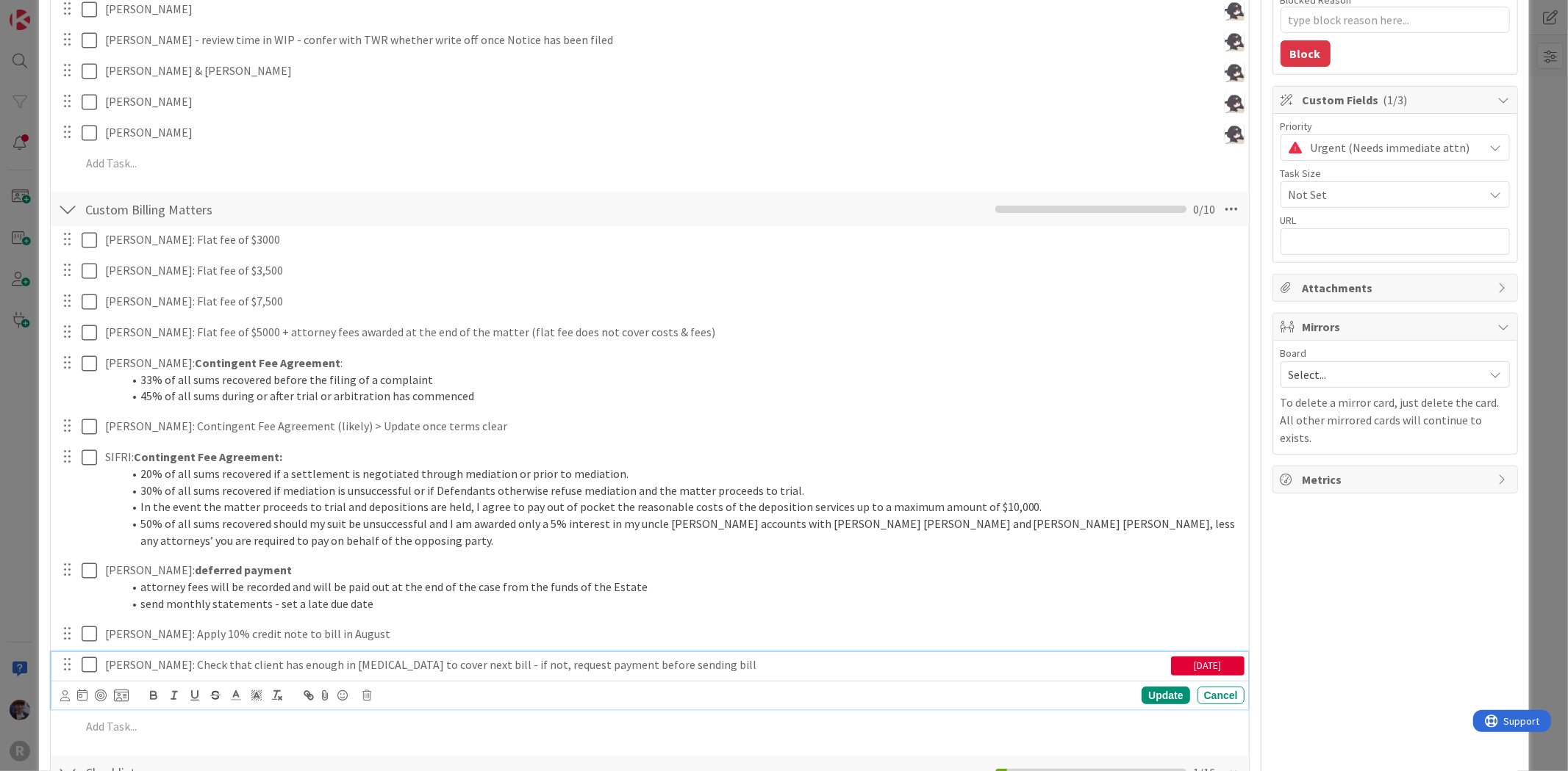
type textarea "x"
click at [1162, 696] on div "Update" at bounding box center [1165, 696] width 48 height 18
click at [369, 663] on p "MORADI: Check that client has enough in retainer to cover next bill - if not, r…" at bounding box center [635, 665] width 1060 height 17
click at [88, 701] on div "John Grant Kelly Nguyen Minka Laine Friesen Nic Corbett Ted Reuter Su Mo Tu We …" at bounding box center [95, 696] width 69 height 18
click at [85, 696] on icon at bounding box center [82, 694] width 11 height 12
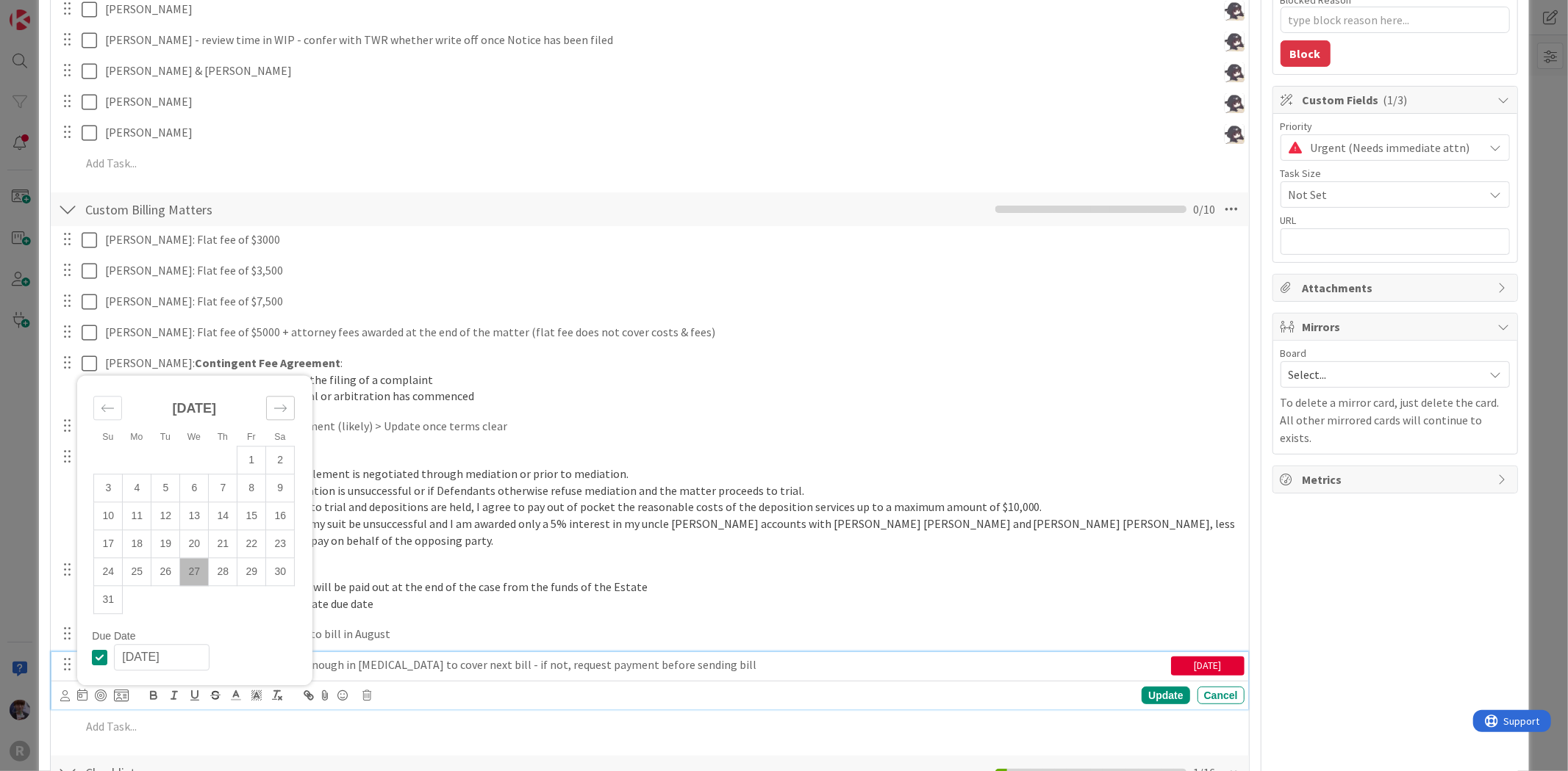
click at [279, 419] on div "Move forward to switch to the next month." at bounding box center [280, 409] width 29 height 24
click at [105, 435] on icon "Move backward to switch to the previous month." at bounding box center [108, 437] width 14 height 14
click at [255, 607] on td "29" at bounding box center [252, 600] width 29 height 28
type input "[DATE]"
click at [1155, 692] on div "Update" at bounding box center [1165, 696] width 48 height 18
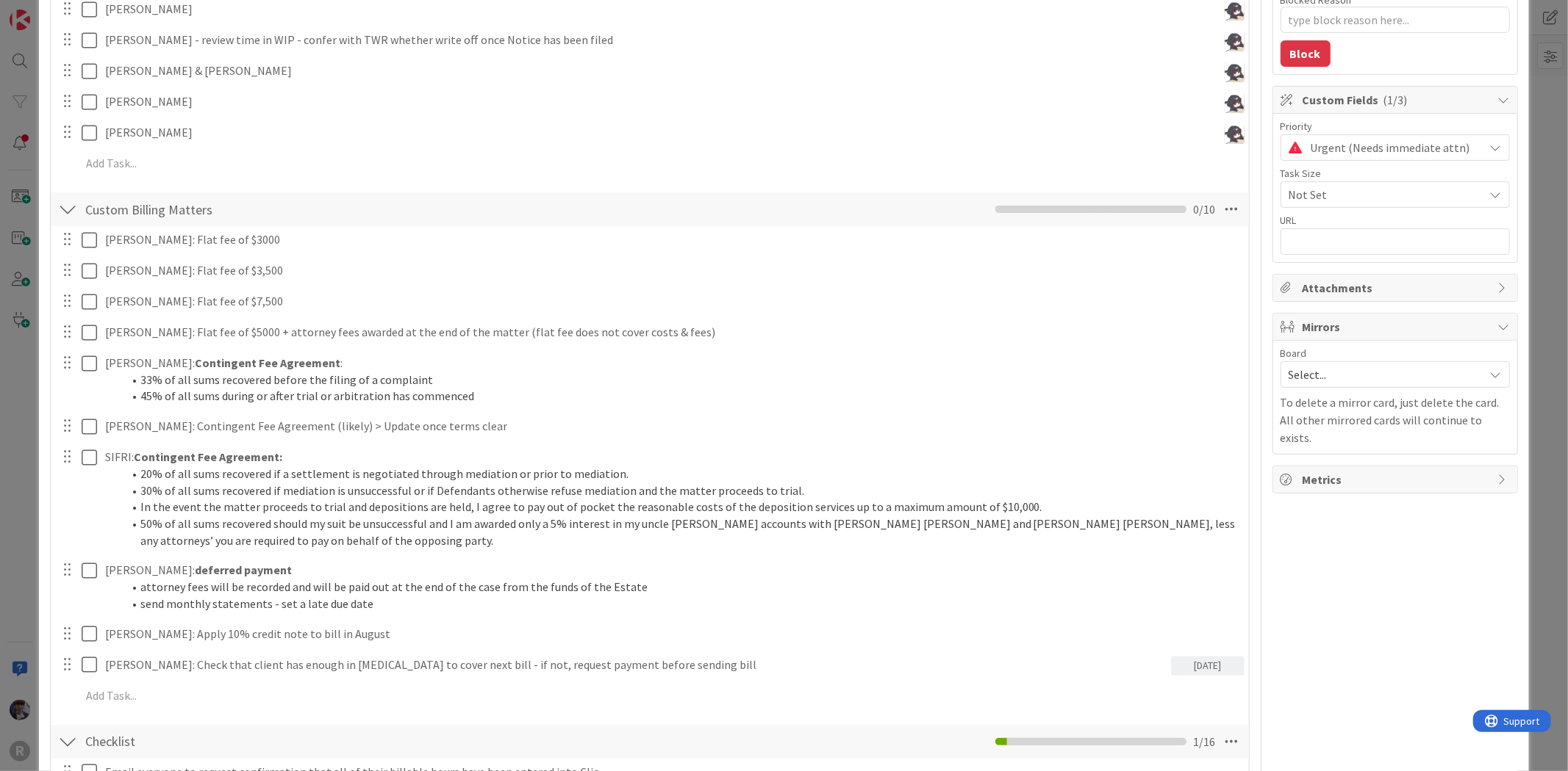
click at [38, 584] on div "ID 2107 Admin In Progress Projects Title 7 / 128 Billing Description Minka Lain…" at bounding box center [784, 386] width 1568 height 771
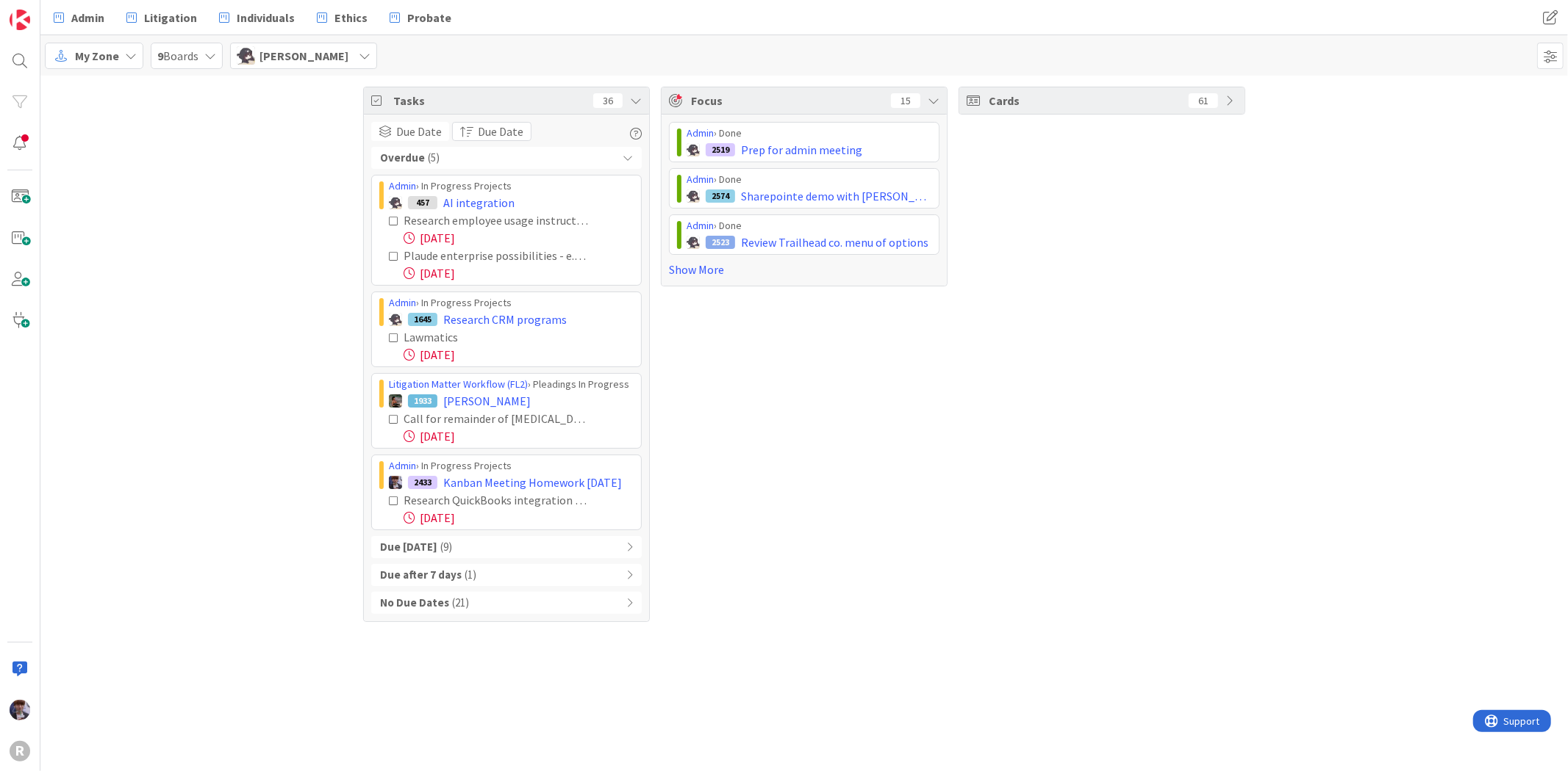
click at [260, 338] on div "Tasks 36 Due Date Due Date Overdue ( 5 ) Admin › In Progress Projects 457 AI in…" at bounding box center [804, 354] width 1528 height 558
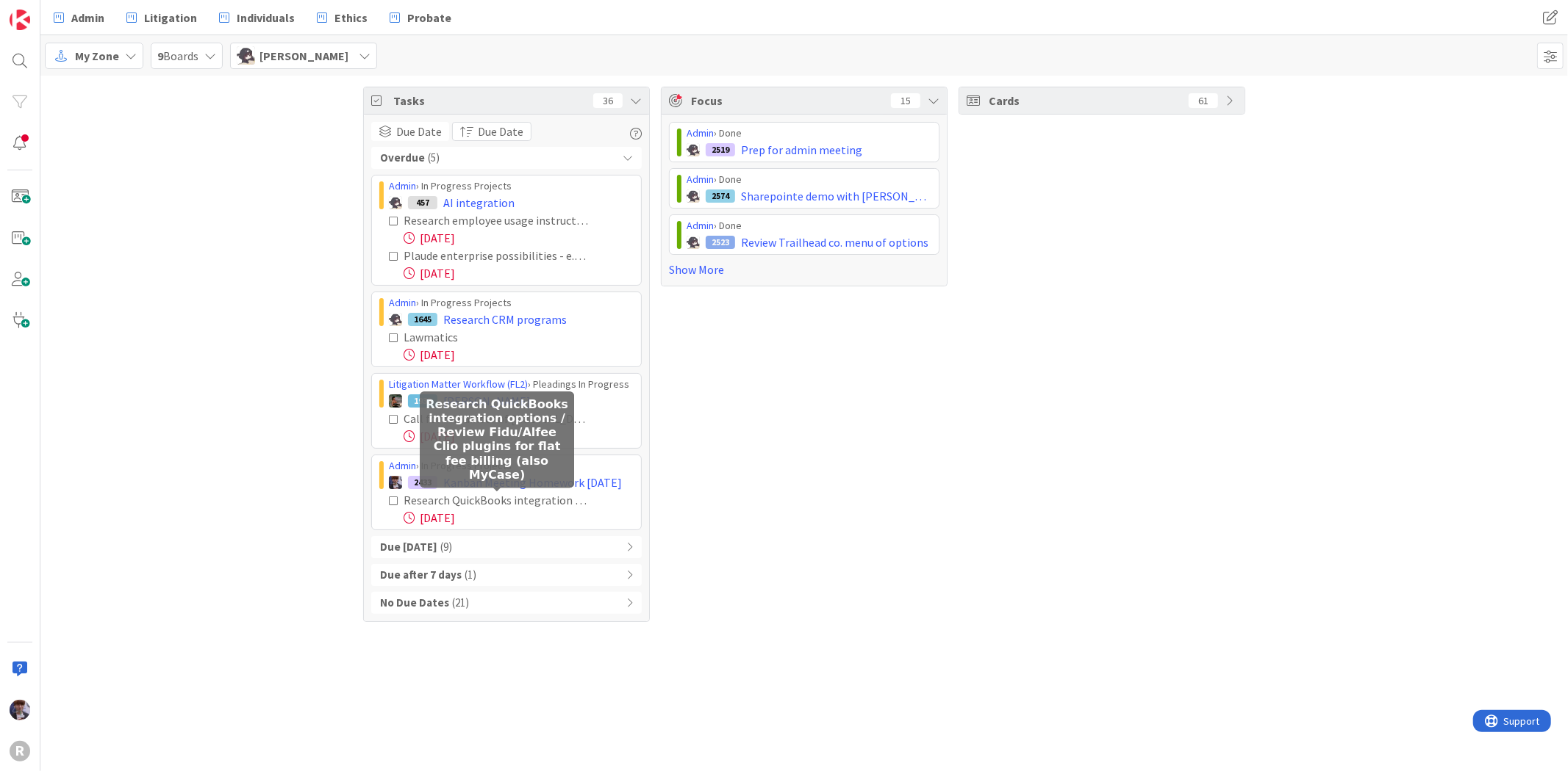
click at [512, 502] on div "Research QuickBooks integration options / Review Fidu/Alfee Clio plugins for fl…" at bounding box center [496, 501] width 186 height 18
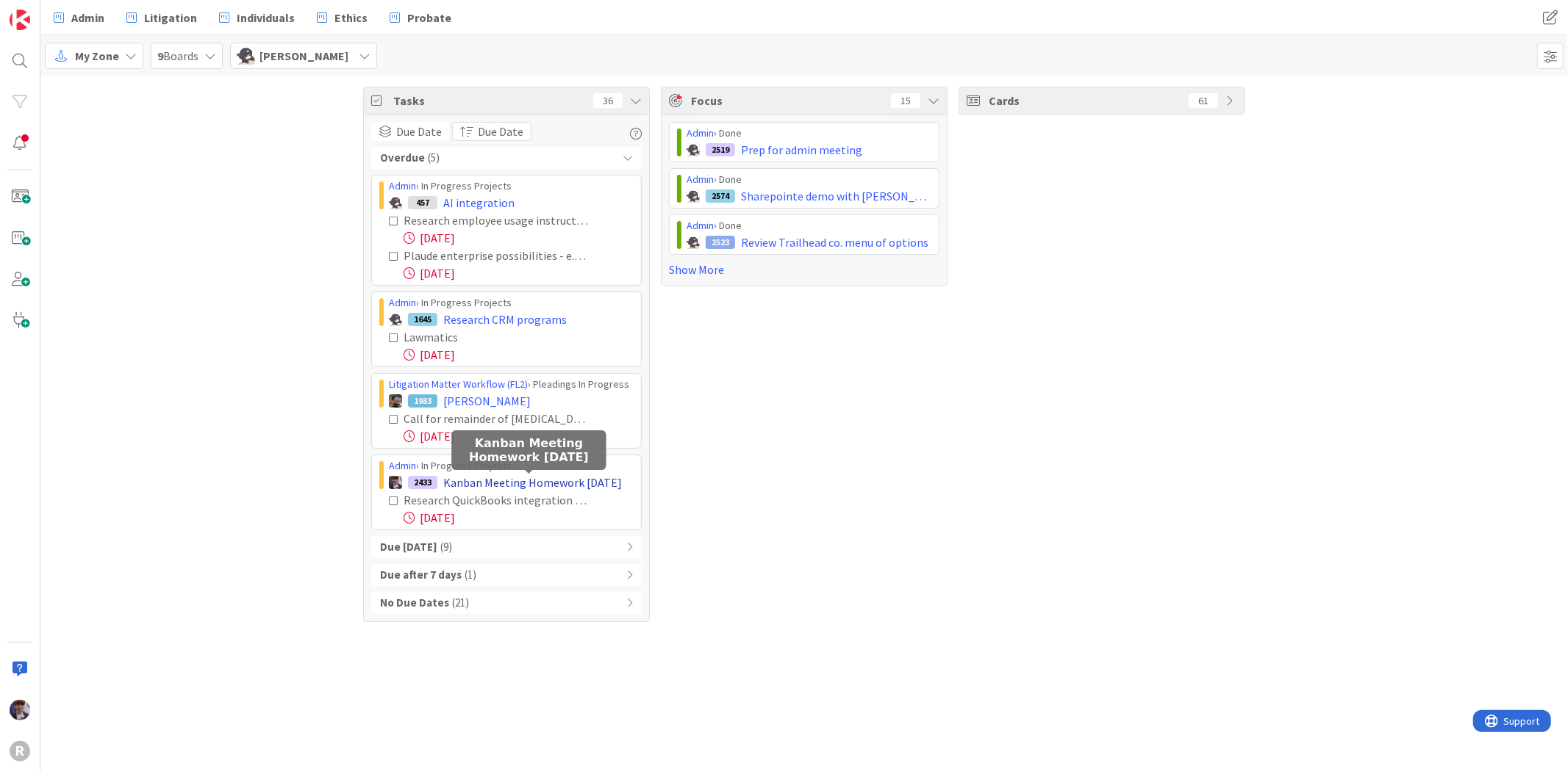
click at [504, 479] on span "Kanban Meeting Homework Aug 19" at bounding box center [532, 483] width 179 height 18
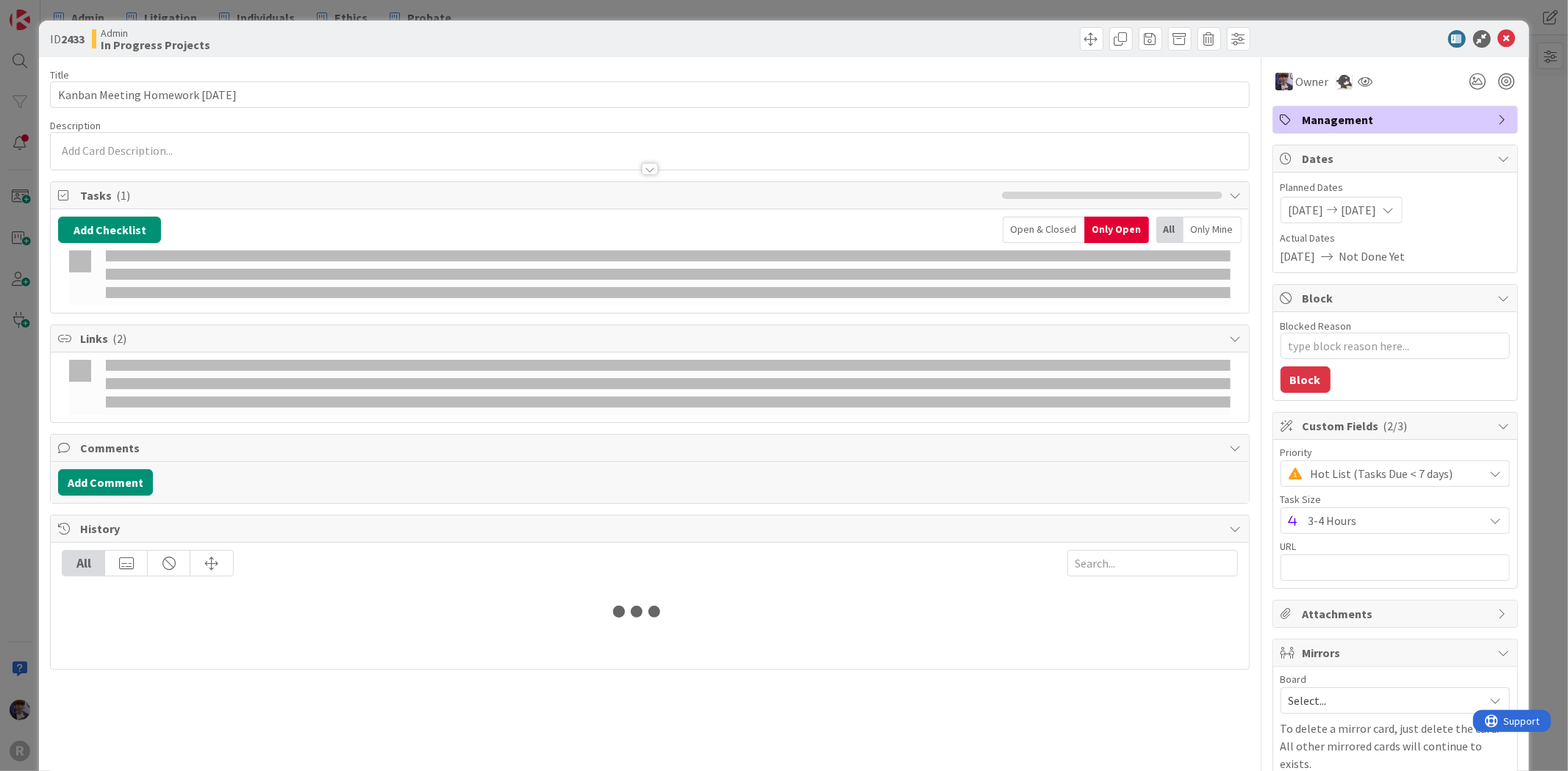
type textarea "x"
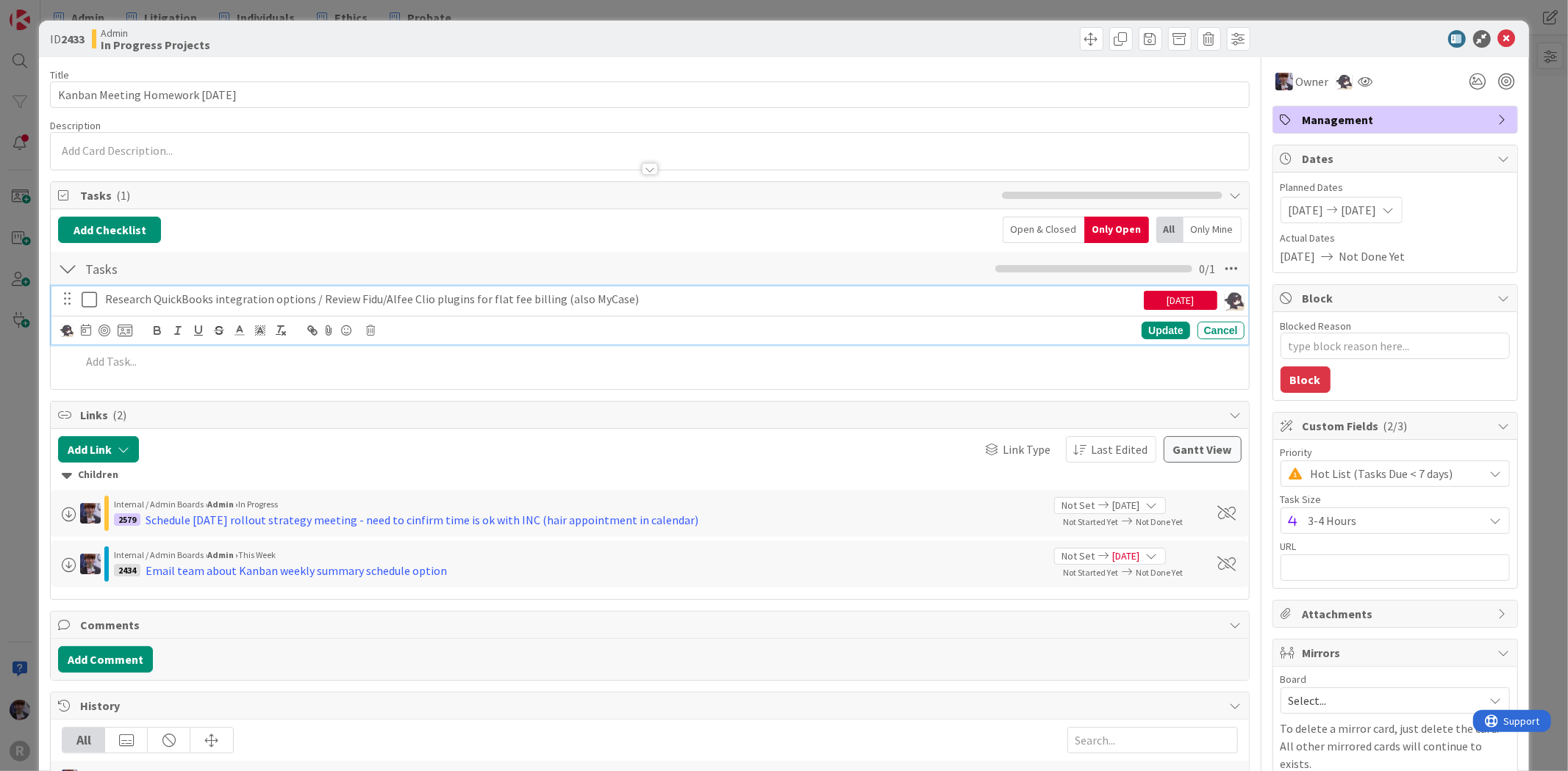
click at [184, 298] on p "Research QuickBooks integration options / Review Fidu/Alfee Clio plugins for fl…" at bounding box center [621, 299] width 1033 height 17
click at [88, 330] on icon at bounding box center [87, 329] width 11 height 12
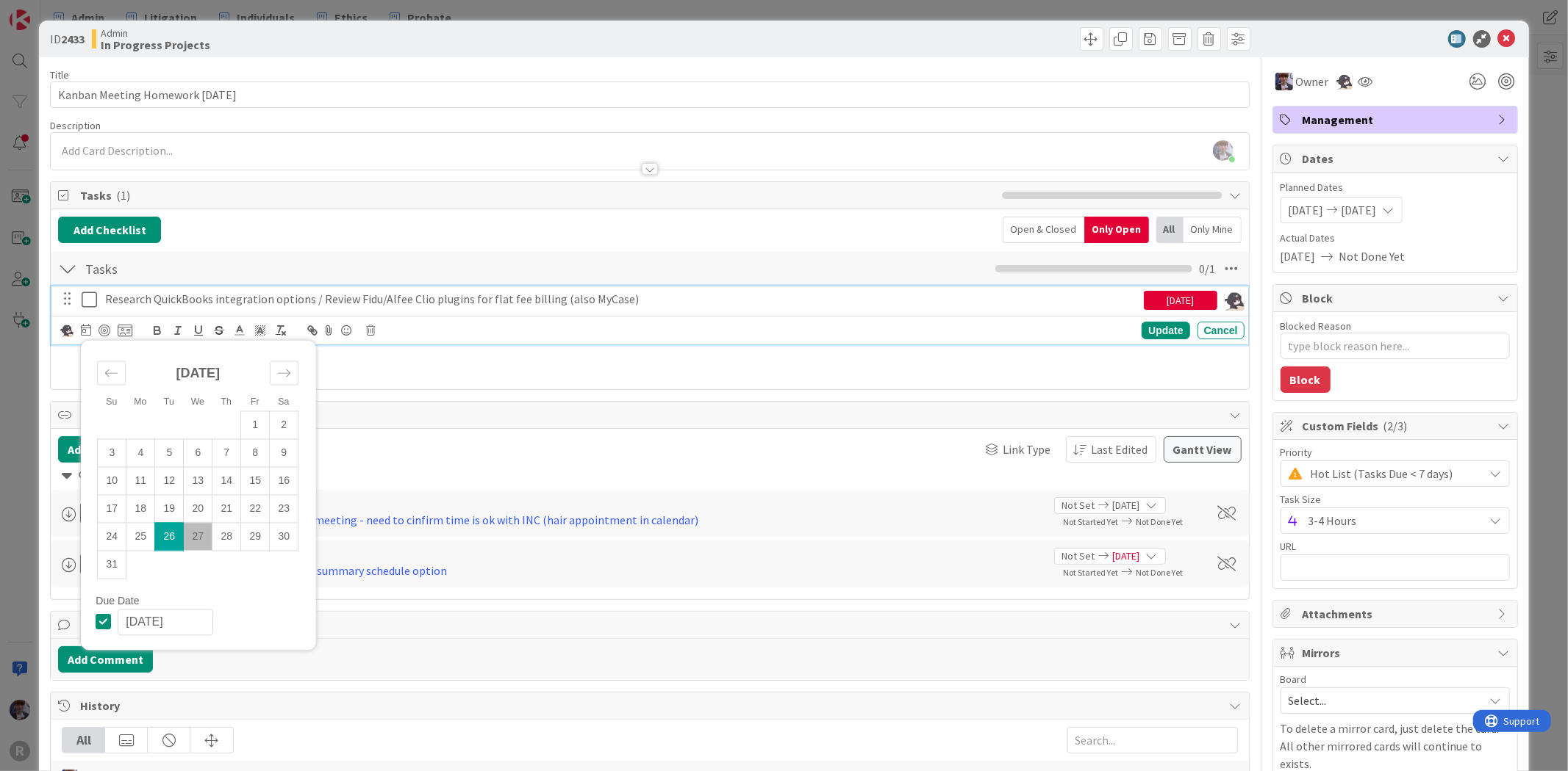
click at [204, 536] on td "27" at bounding box center [198, 536] width 29 height 28
type input "[DATE]"
click at [1149, 336] on div "Update" at bounding box center [1165, 331] width 48 height 18
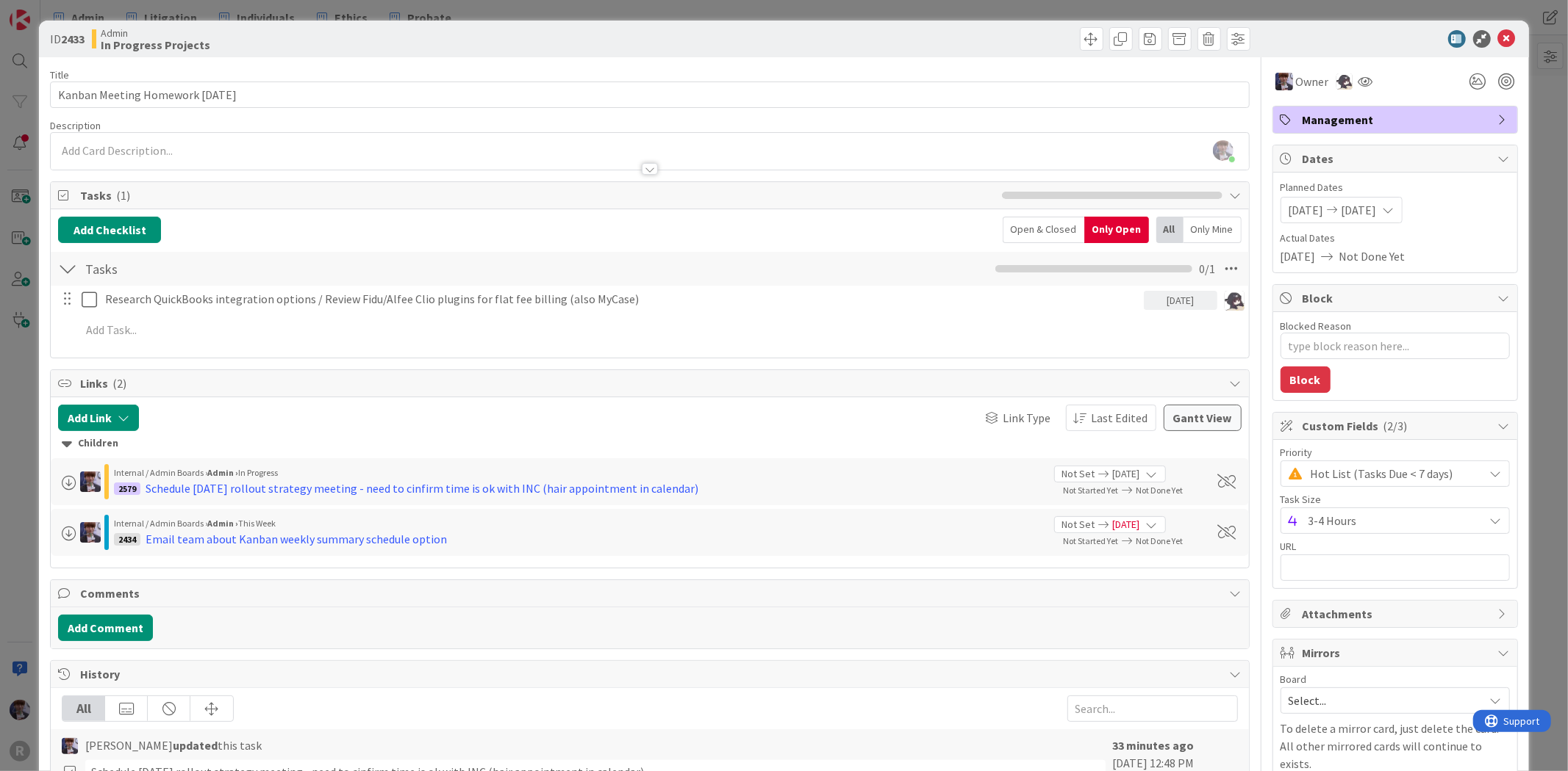
click at [25, 384] on div "ID 2433 Admin In Progress Projects Title 30 / 128 Kanban Meeting Homework Aug 1…" at bounding box center [784, 386] width 1568 height 771
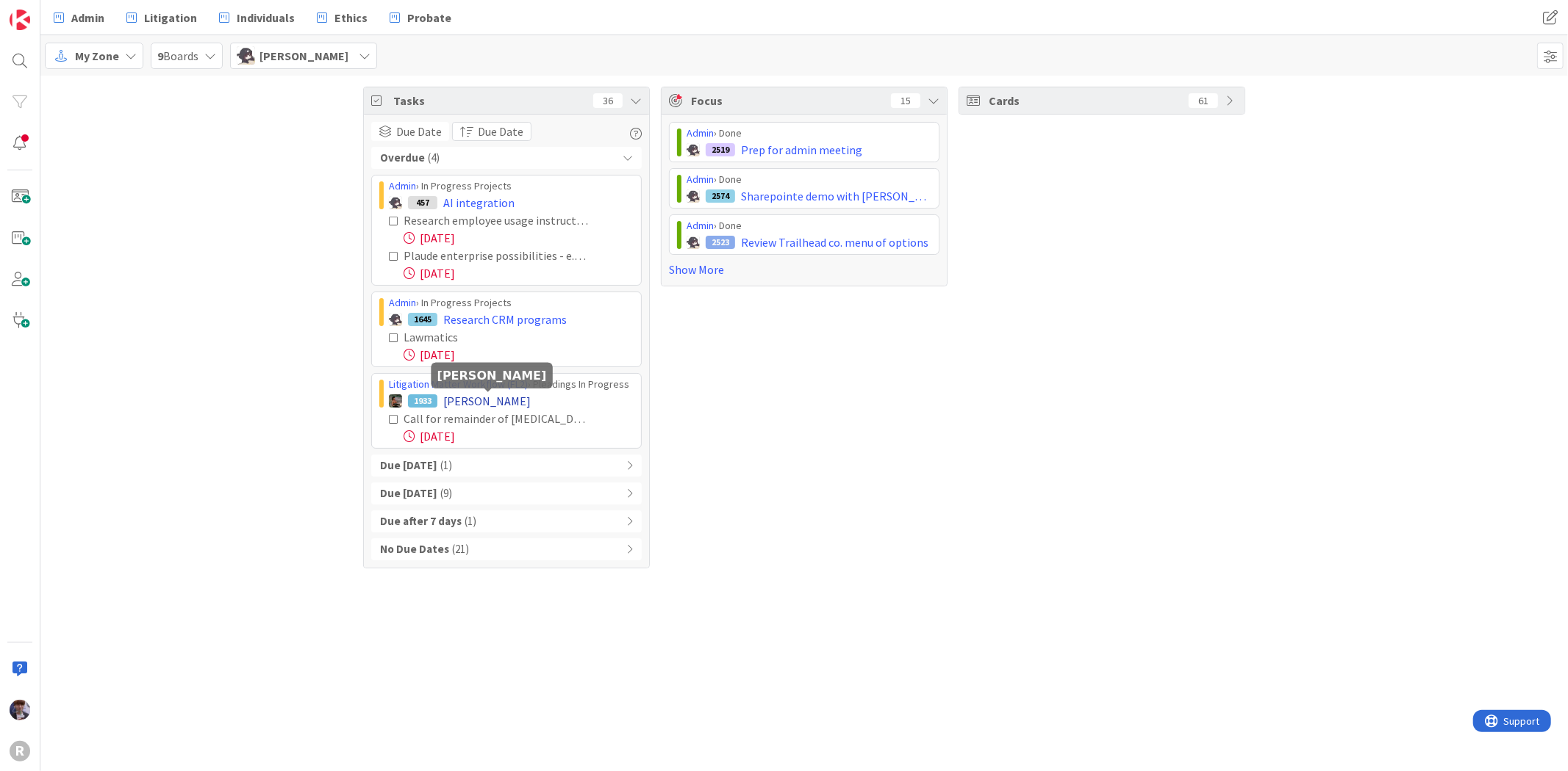
click at [472, 398] on span "[PERSON_NAME]" at bounding box center [487, 402] width 88 height 18
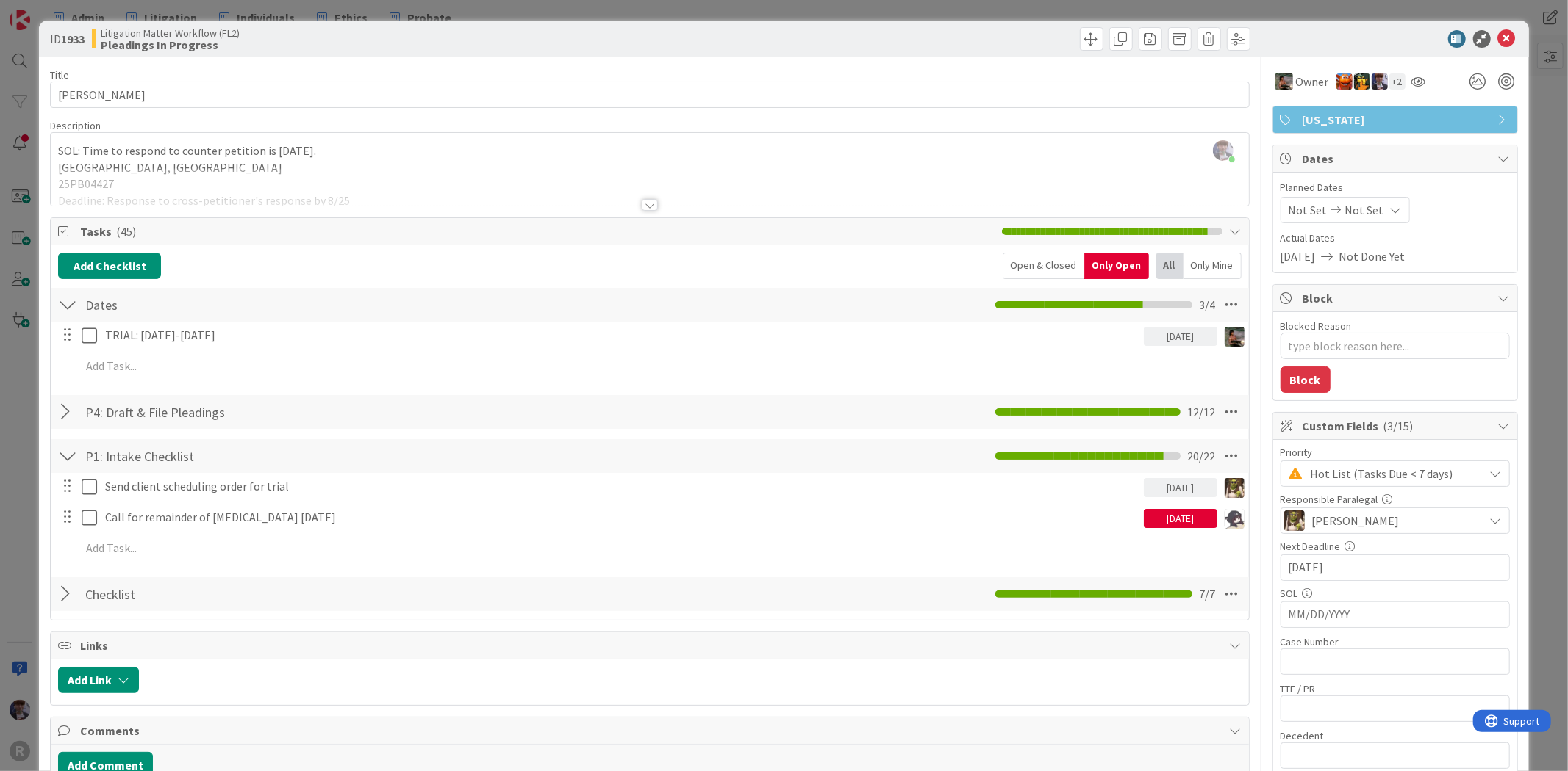
click at [204, 152] on div "Minka Laine Friesen just joined SOL: Time to respond to counter petition is Jul…" at bounding box center [649, 169] width 1197 height 72
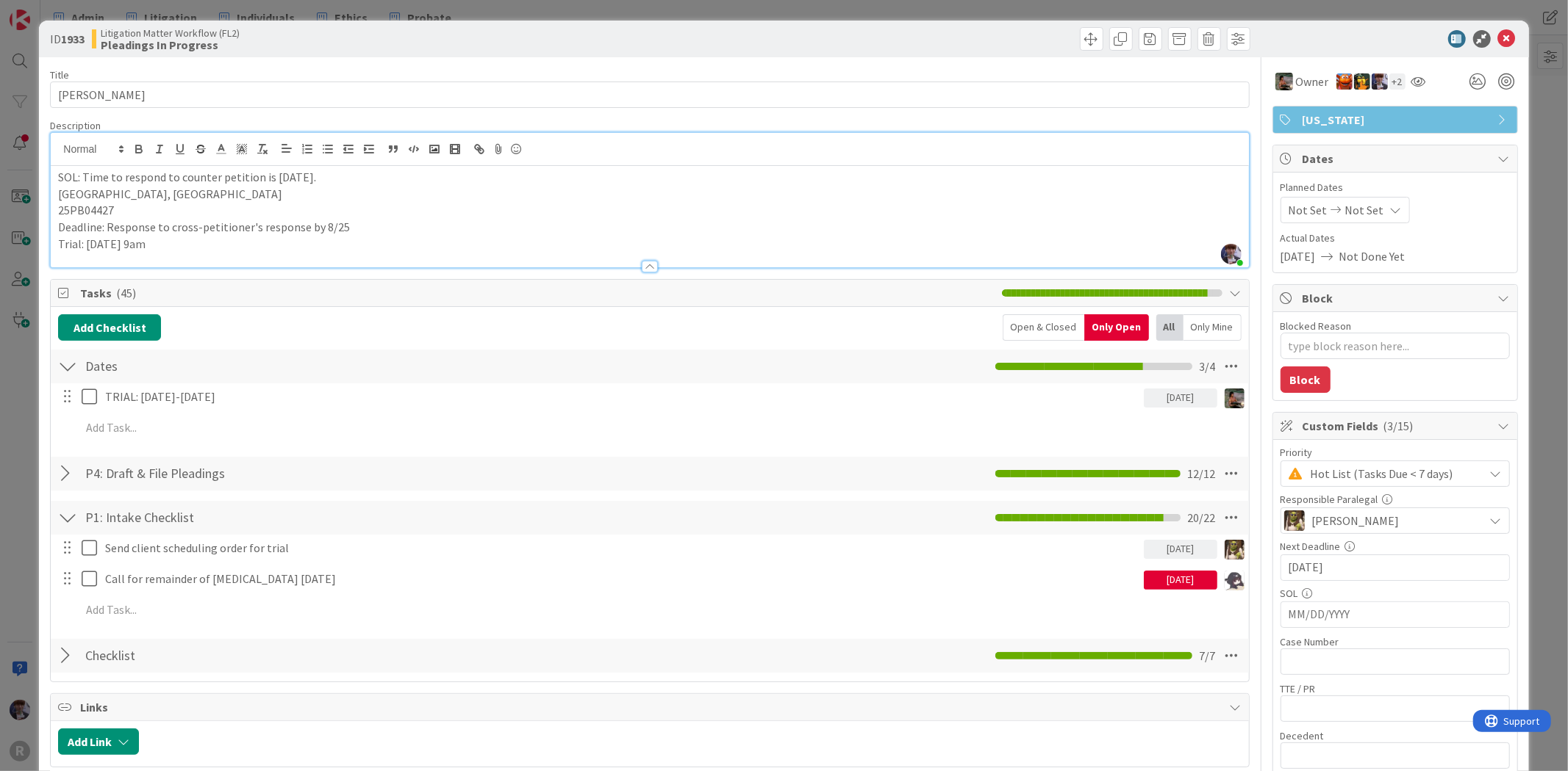
click at [137, 213] on p "25PB04427" at bounding box center [649, 210] width 1183 height 17
click at [37, 432] on div "ID 1933 Litigation Matter Workflow (FL2) Pleadings In Progress Title 16 / 128 A…" at bounding box center [784, 386] width 1568 height 771
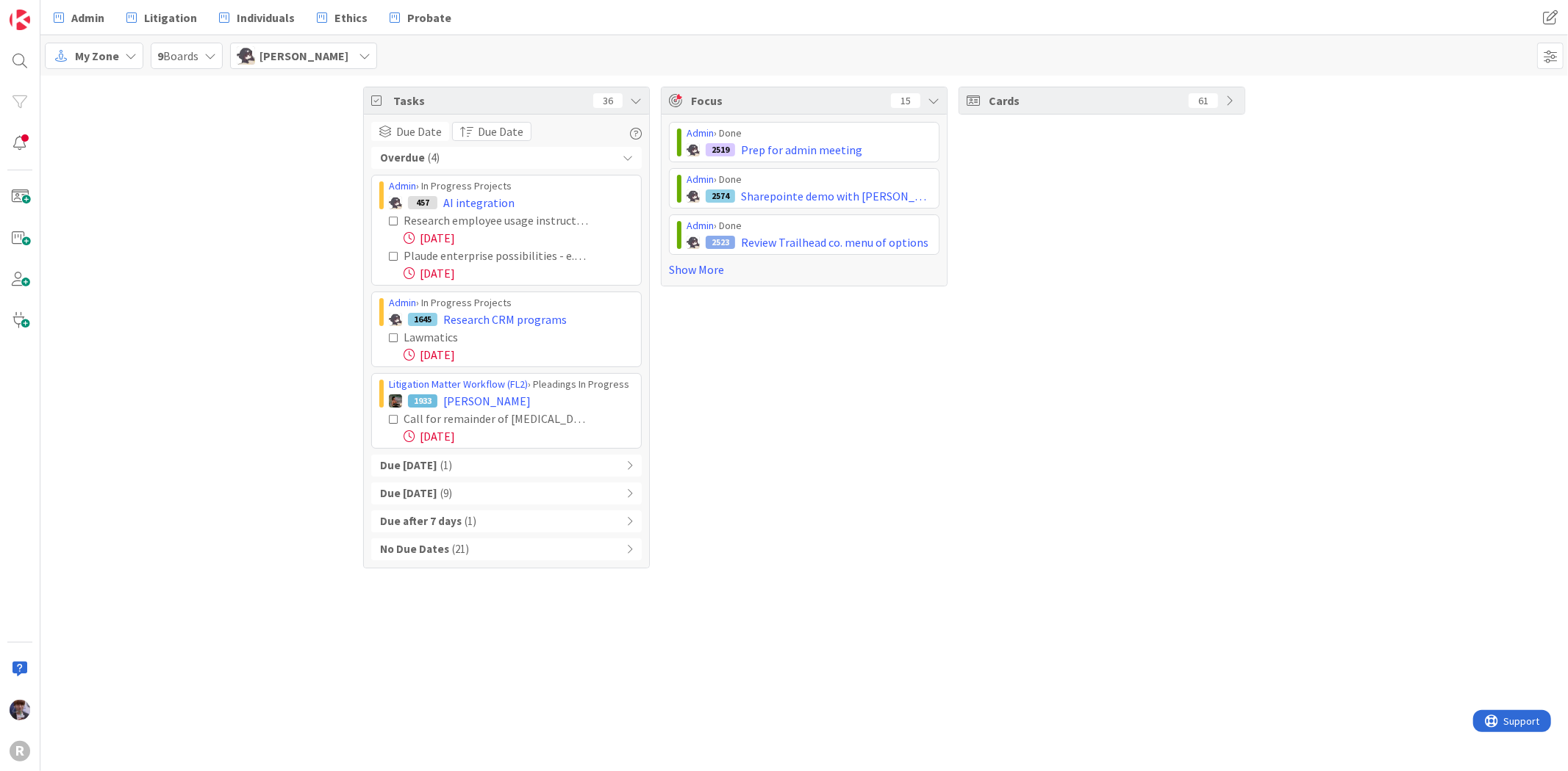
drag, startPoint x: 1157, startPoint y: 667, endPoint x: 1151, endPoint y: 658, distance: 10.8
click at [1157, 667] on div "Tasks 36 Due Date Due Date Overdue ( 4 ) Admin › In Progress Projects 457 AI in…" at bounding box center [804, 424] width 1528 height 696
click at [505, 468] on div "Due Today ( 1 )" at bounding box center [506, 466] width 271 height 22
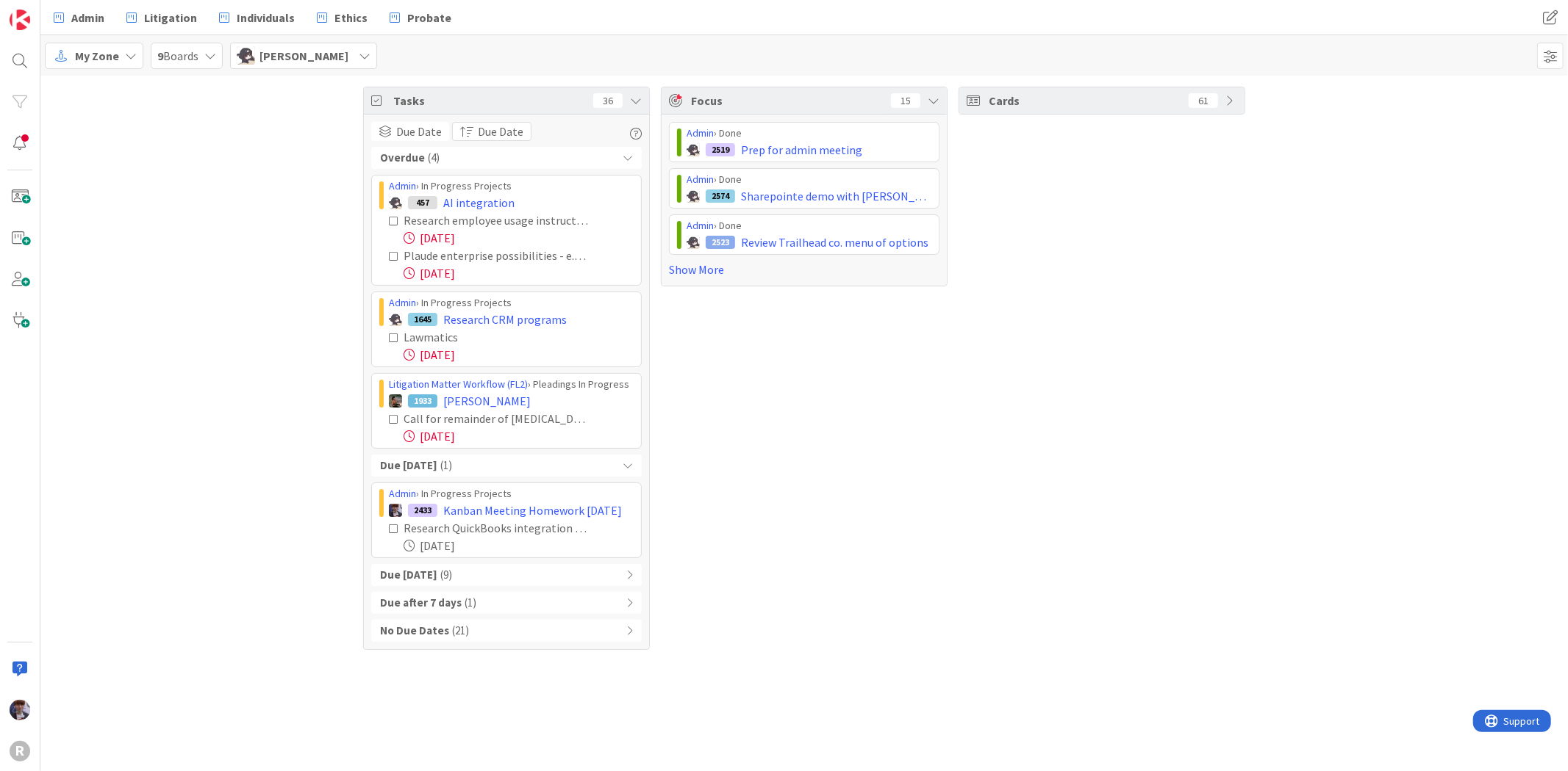
click at [505, 468] on div "Due Today ( 1 )" at bounding box center [506, 466] width 271 height 22
click at [357, 66] on div "My Zone 9 Boards Kelly Nguyen Minka Laine Friesen mfriesen@reutercorbett.com De…" at bounding box center [804, 55] width 1528 height 40
click at [335, 62] on div "Kelly Nguyen" at bounding box center [304, 56] width 147 height 27
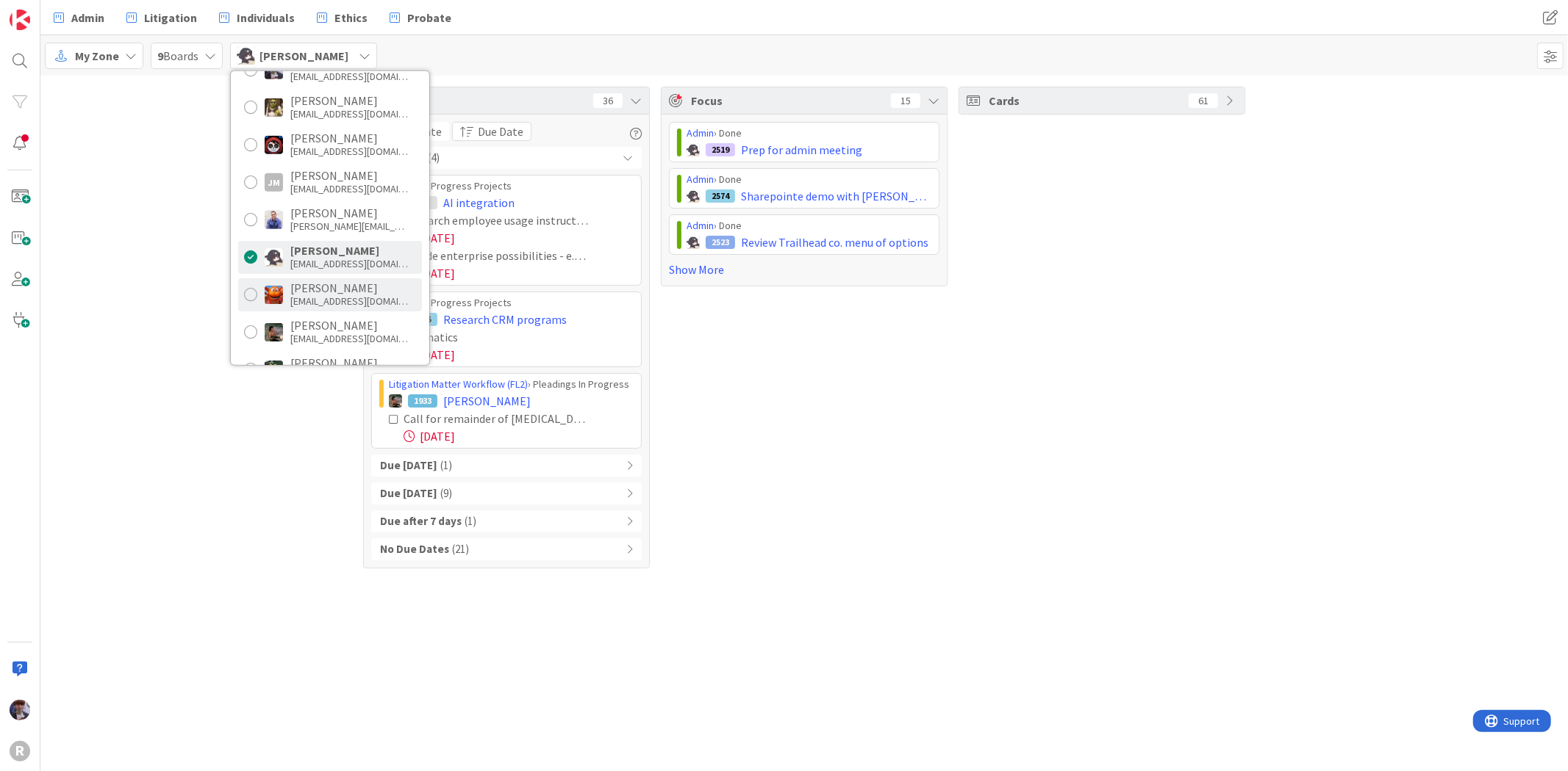
scroll to position [81, 0]
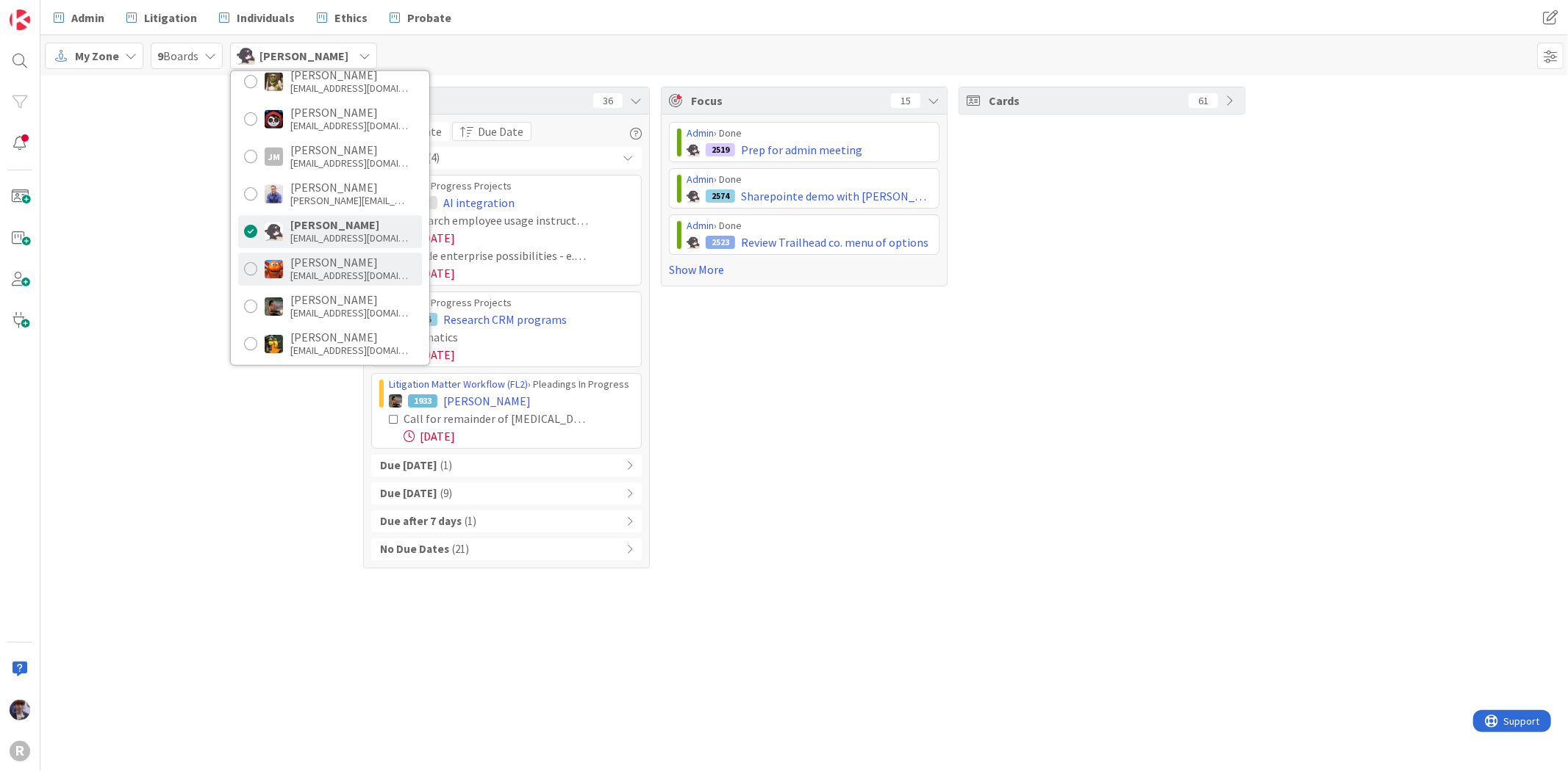
click at [257, 279] on div "Kiara Adams kadams@reutercorbett.com" at bounding box center [330, 268] width 184 height 33
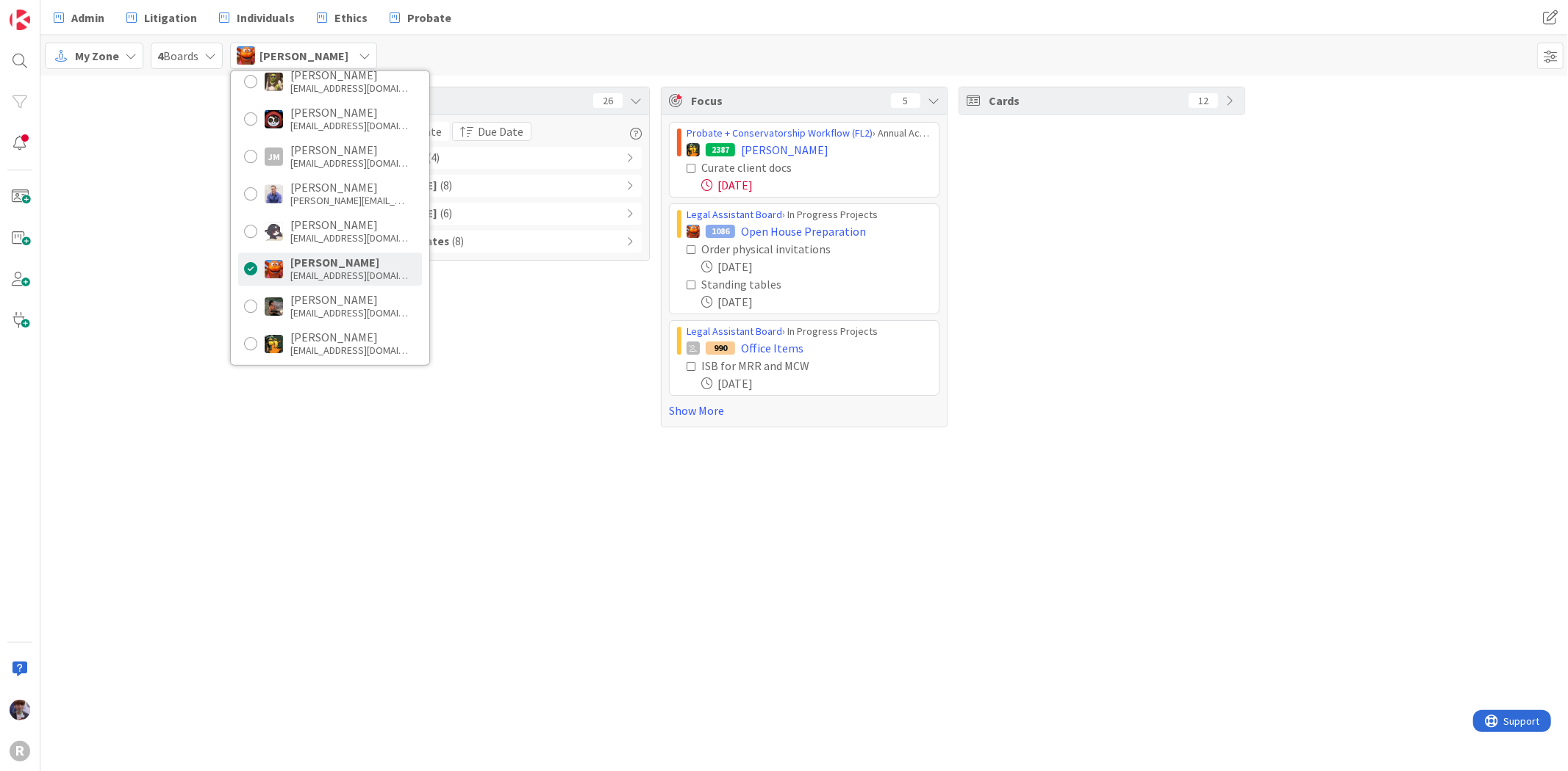
click at [162, 291] on div "Tasks 26 Due Date Due Date Overdue ( 4 ) Due Today ( 8 ) Due within 7 days ( 6 …" at bounding box center [804, 257] width 1528 height 363
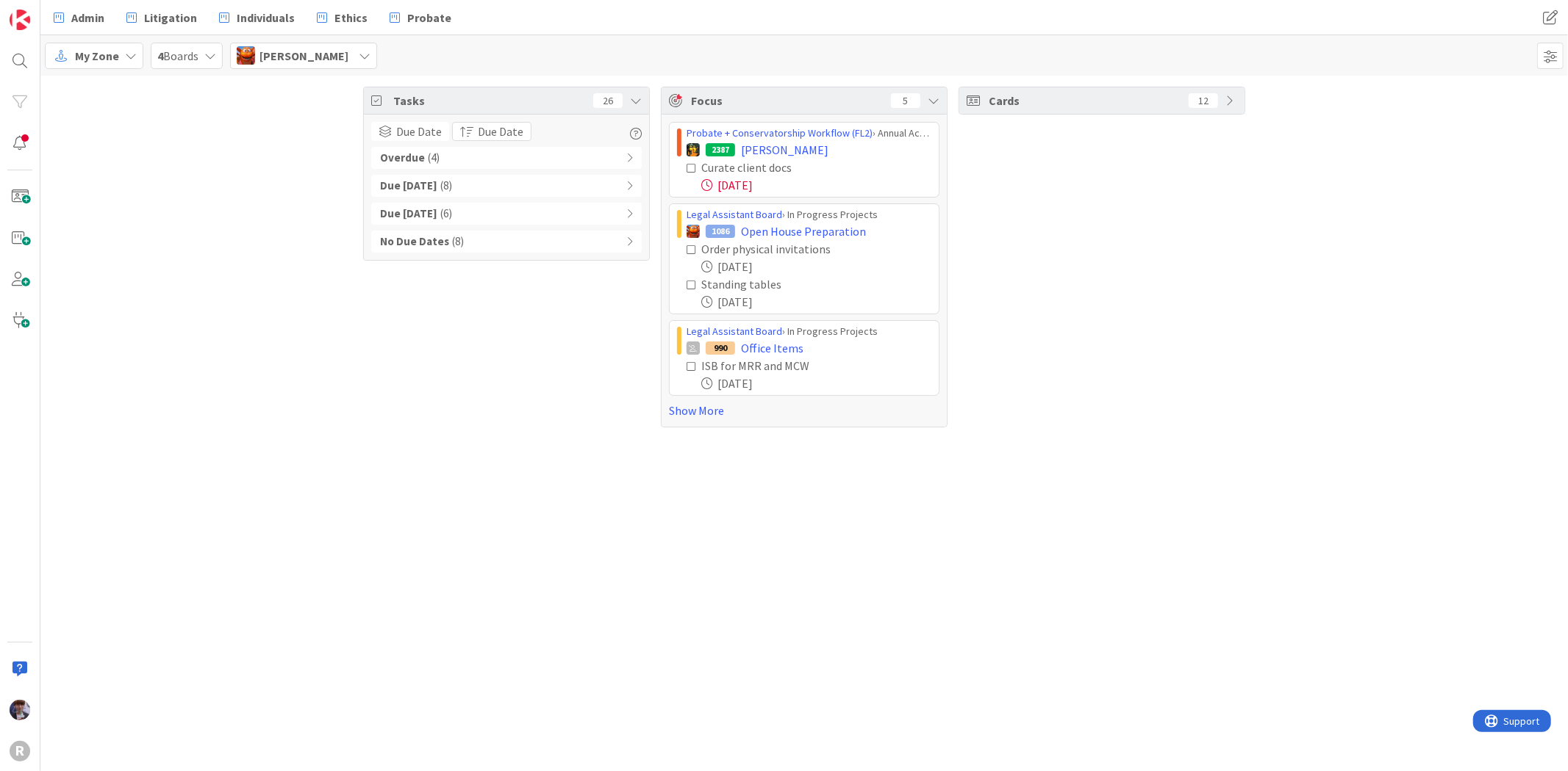
click at [397, 157] on b "Overdue" at bounding box center [403, 158] width 45 height 17
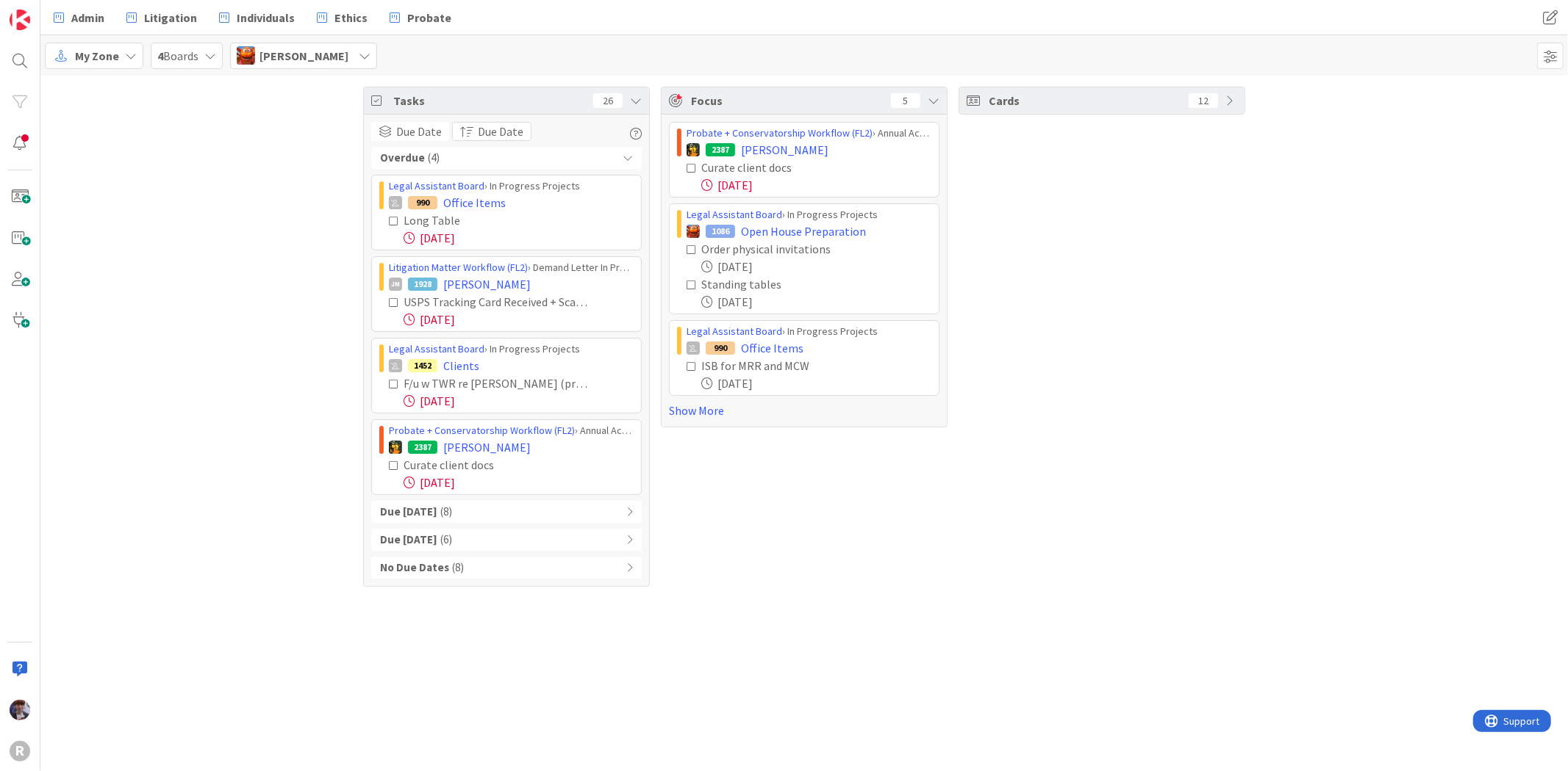
click at [442, 162] on div "Overdue ( 4 )" at bounding box center [506, 158] width 271 height 22
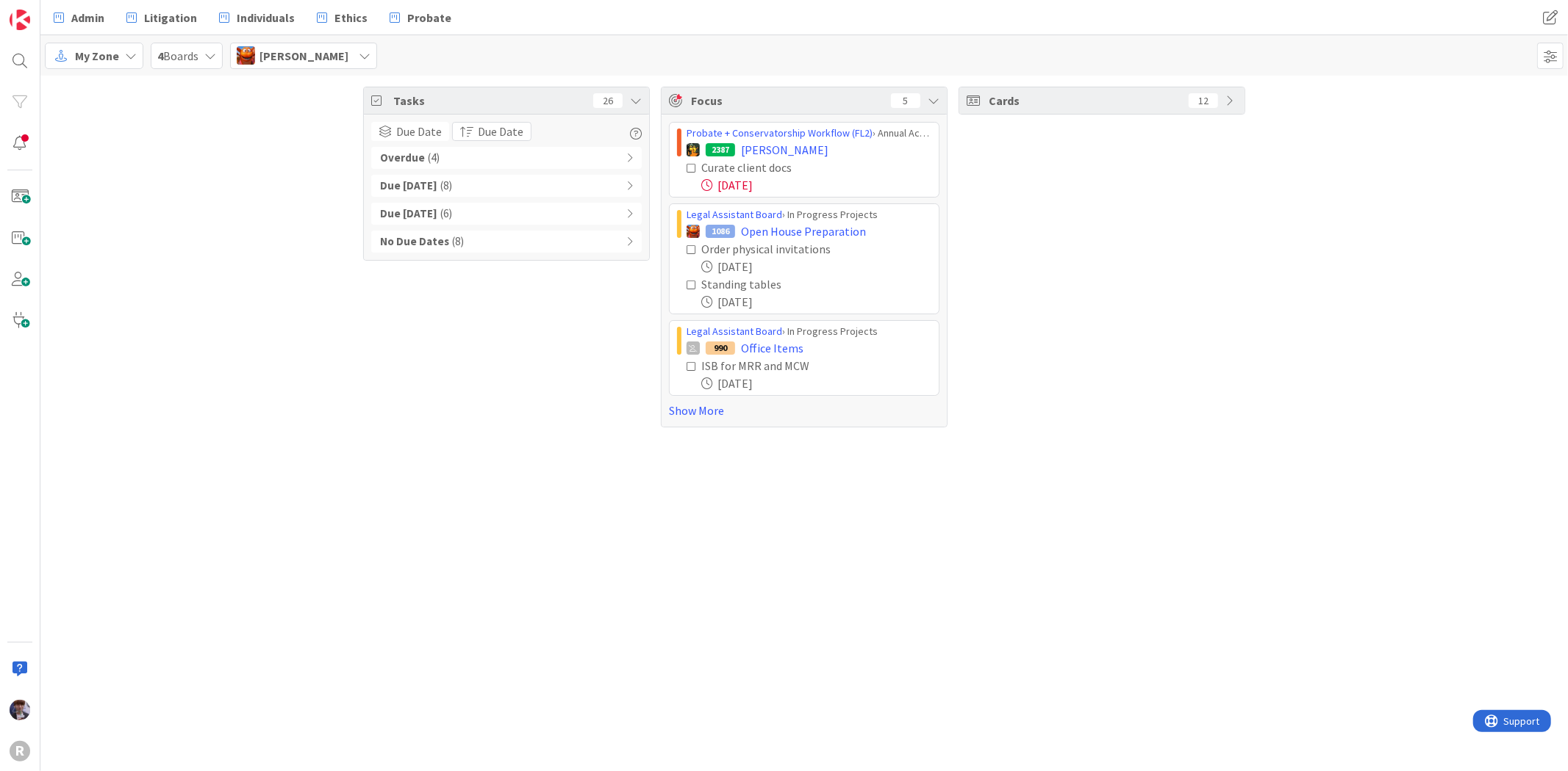
click at [509, 237] on div "No Due Dates ( 8 )" at bounding box center [506, 241] width 271 height 22
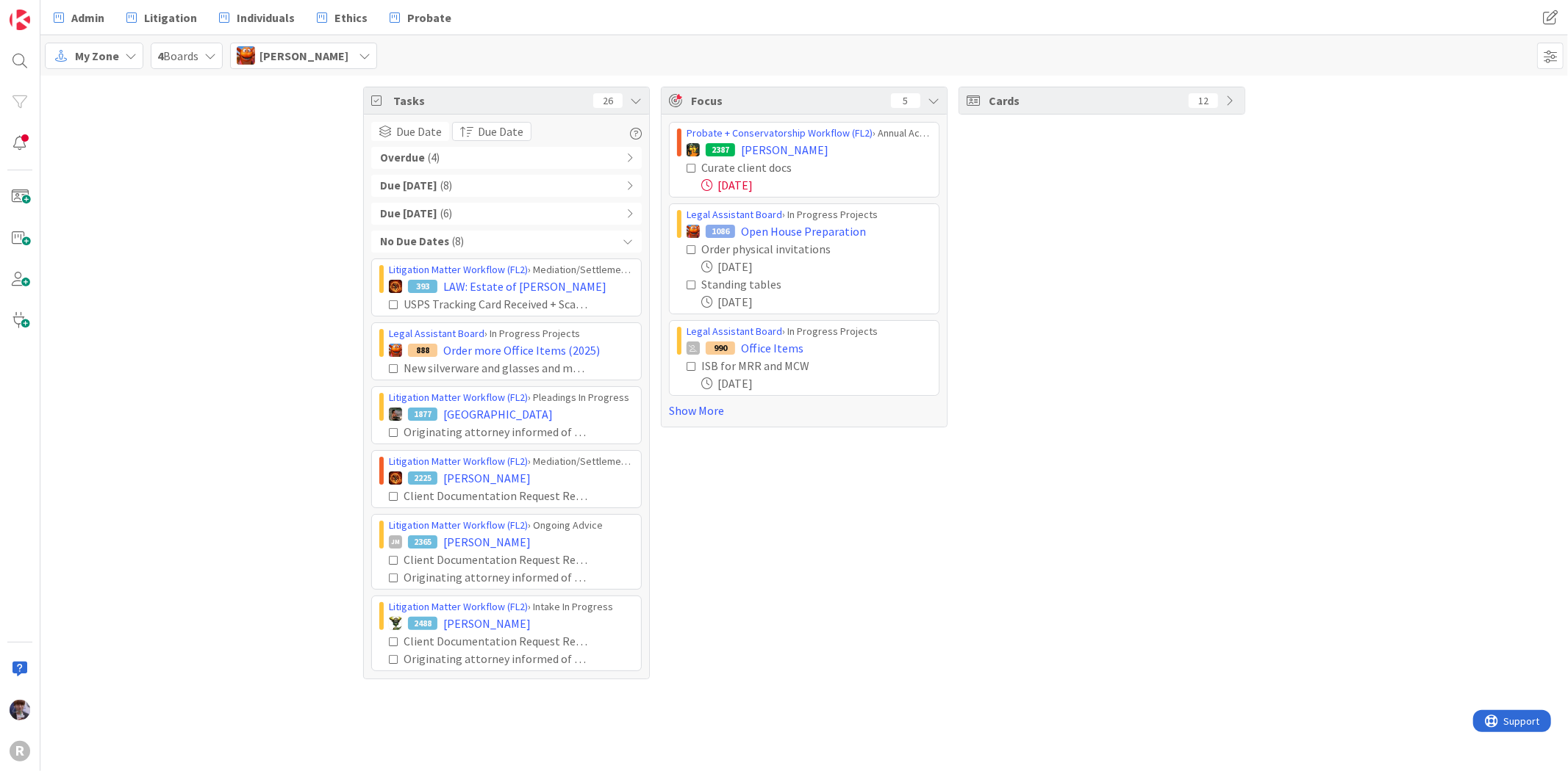
click at [505, 239] on div "No Due Dates ( 8 )" at bounding box center [506, 241] width 271 height 22
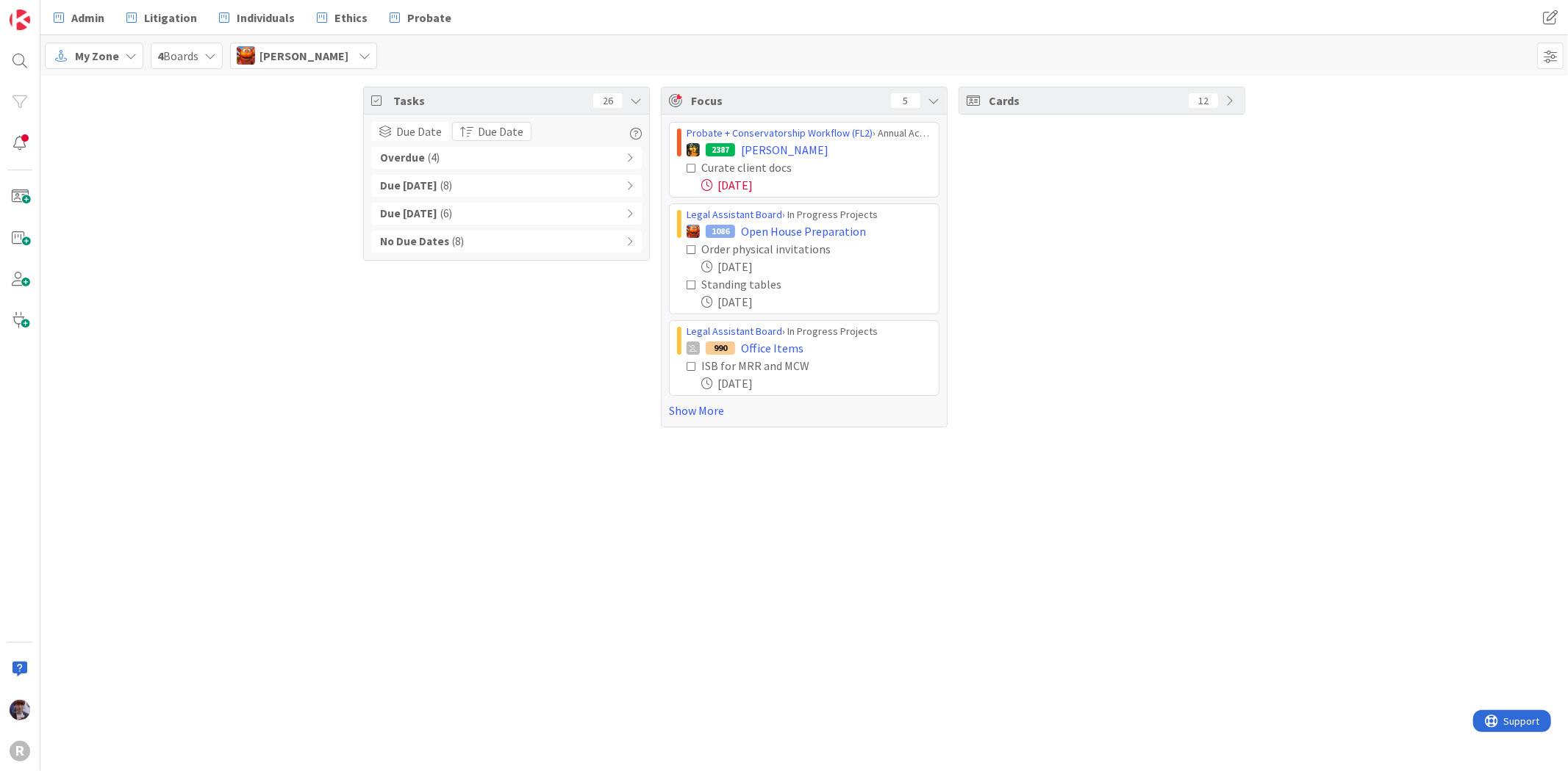
click at [309, 54] on span "Kiara Adams" at bounding box center [304, 56] width 89 height 18
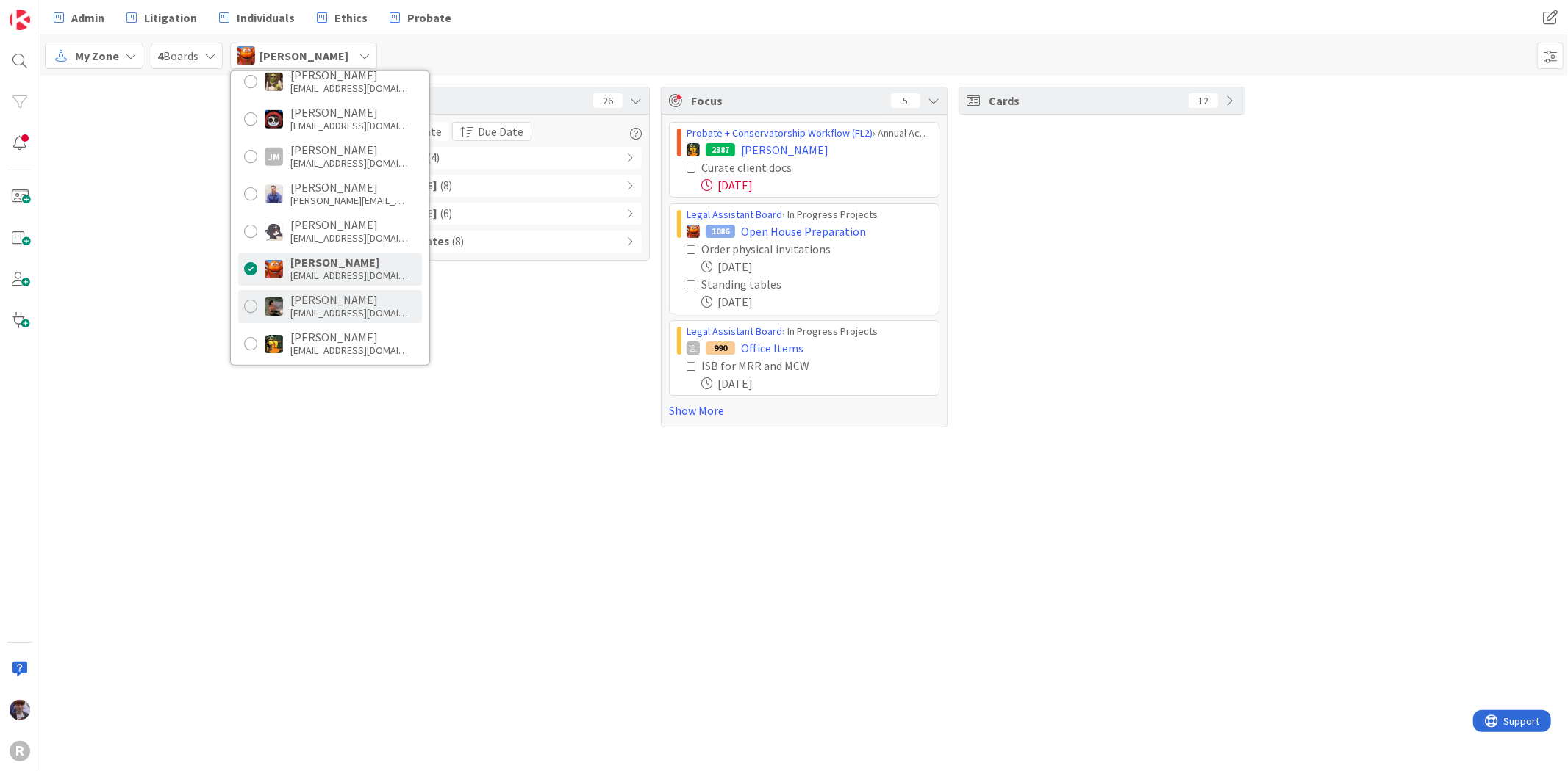
click at [366, 306] on div "mwhittington@reutercorbett.com" at bounding box center [349, 312] width 118 height 13
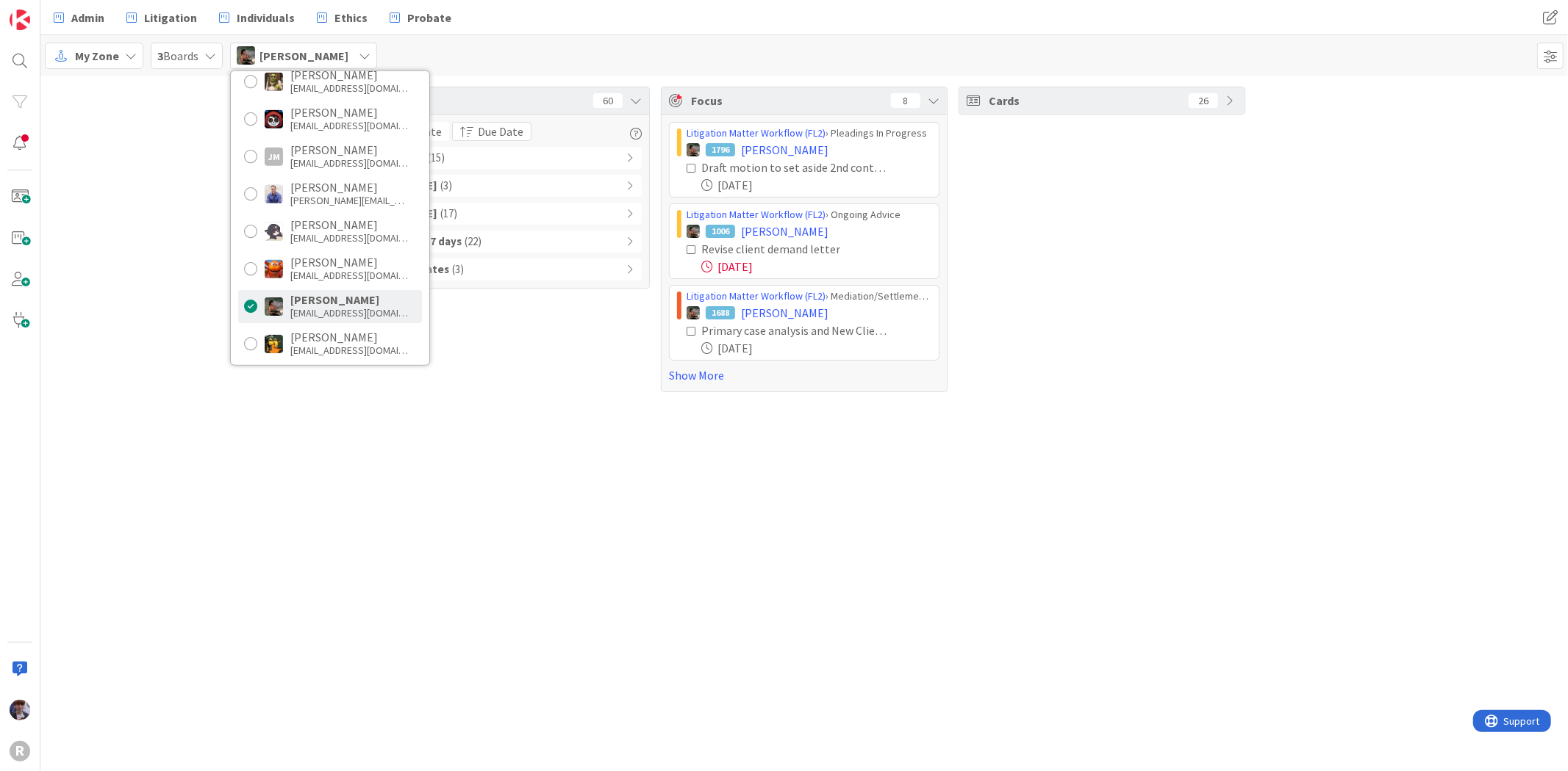
click at [164, 309] on div "Tasks 60 Due Date Due Date Overdue ( 15 ) Due Today ( 3 ) Due within 7 days ( 1…" at bounding box center [804, 239] width 1528 height 327
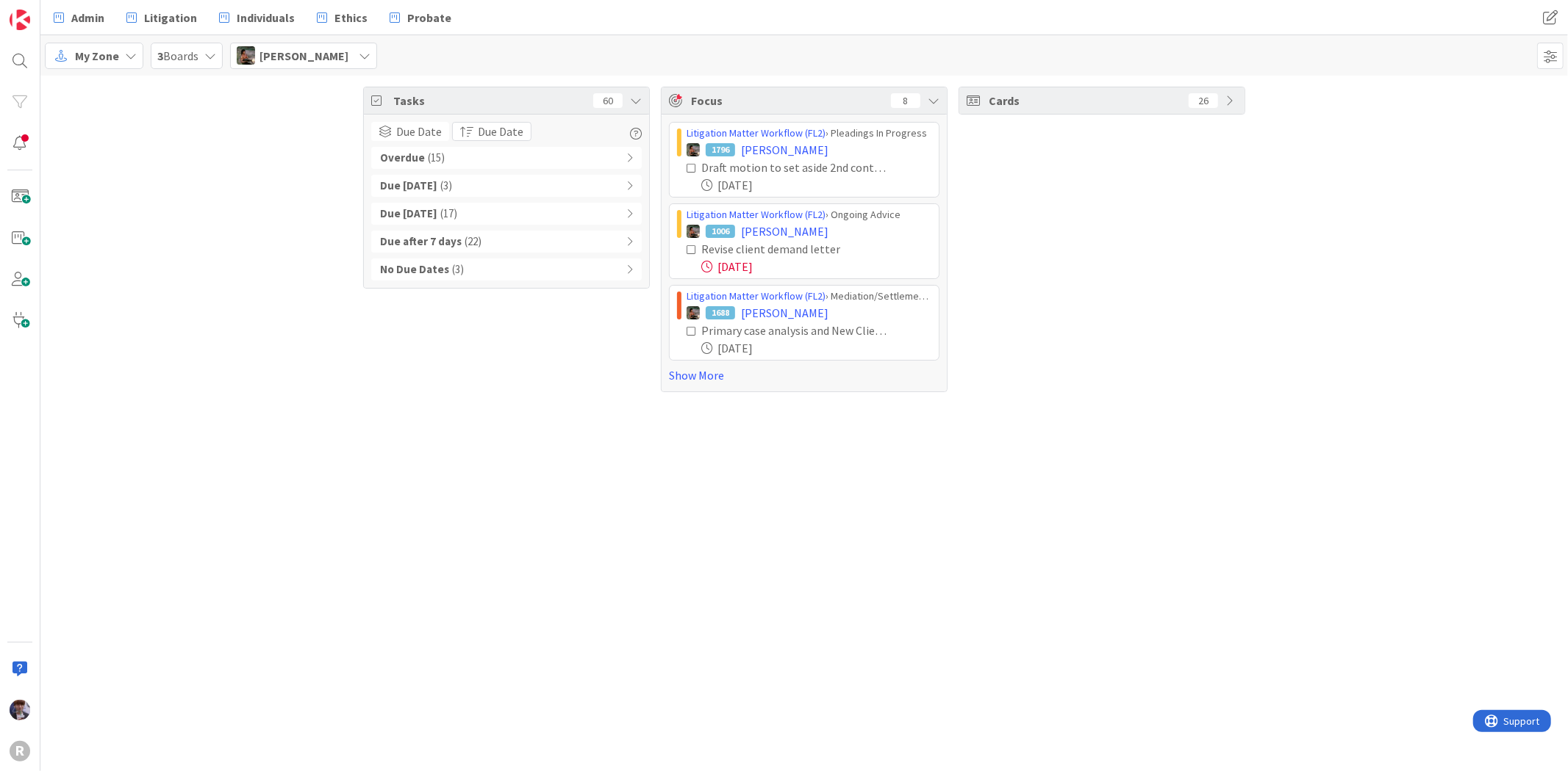
click at [437, 154] on span "( 15 )" at bounding box center [436, 158] width 17 height 17
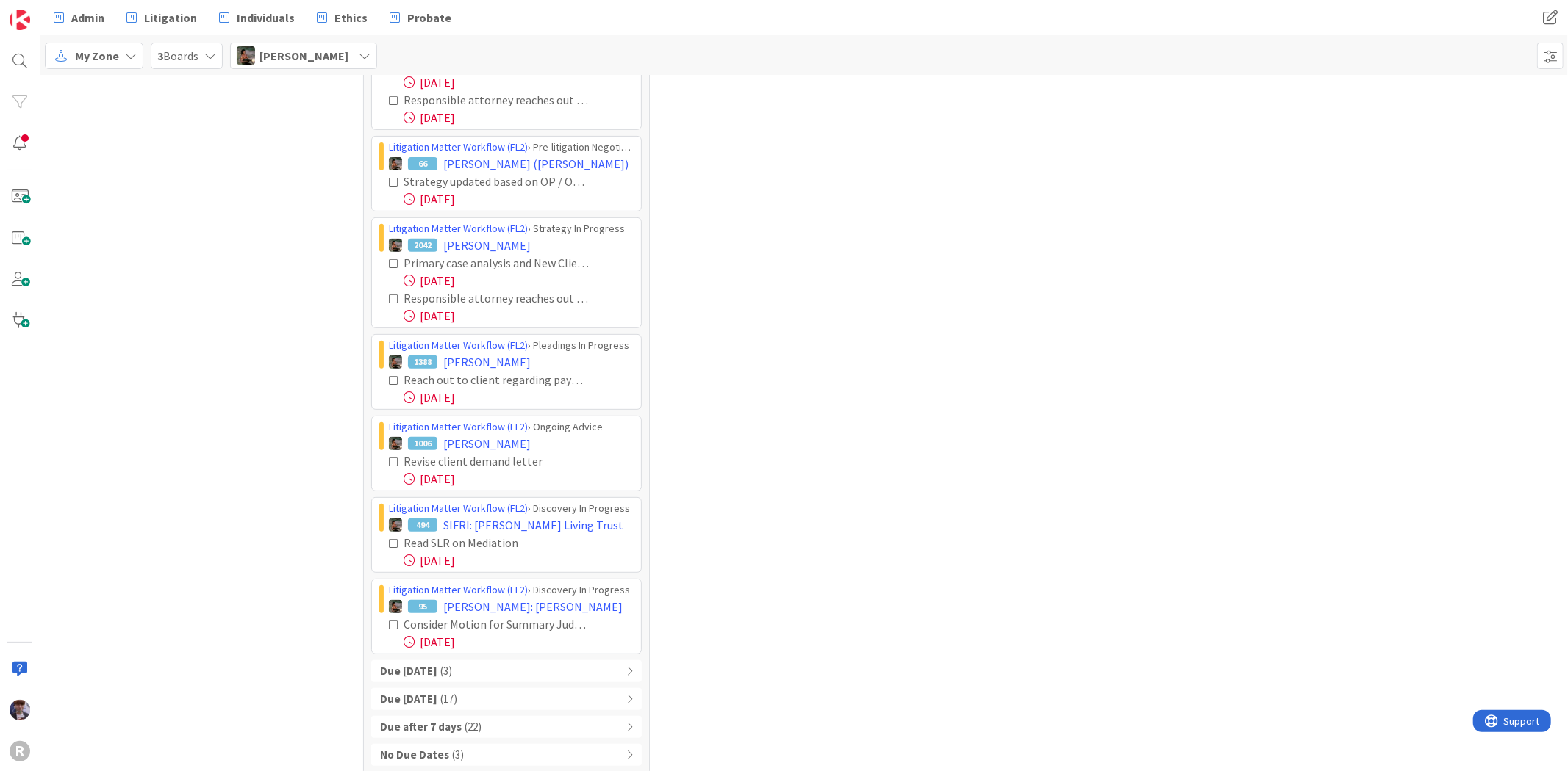
scroll to position [476, 0]
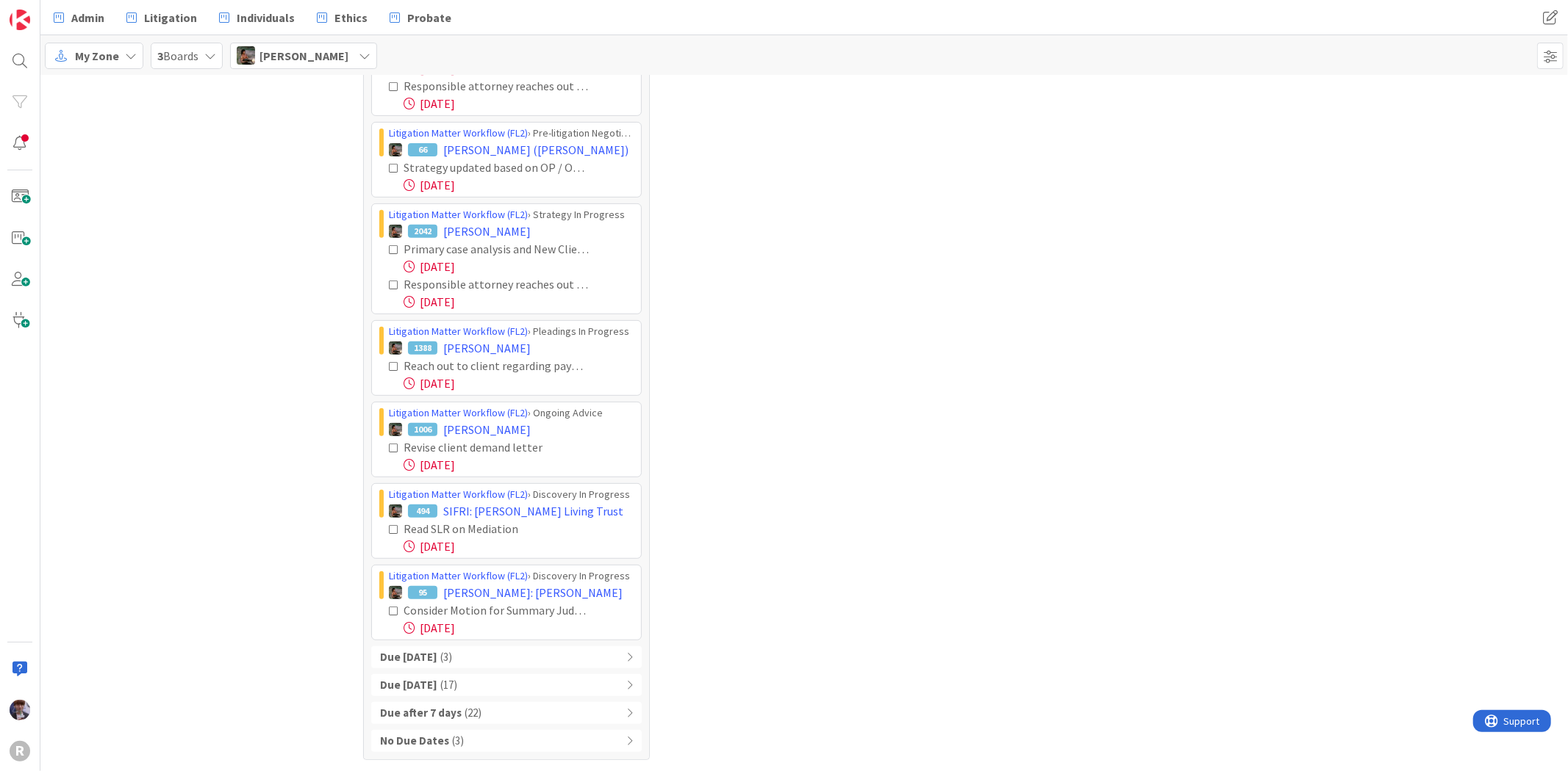
click at [409, 650] on b "Due [DATE]" at bounding box center [409, 658] width 57 height 17
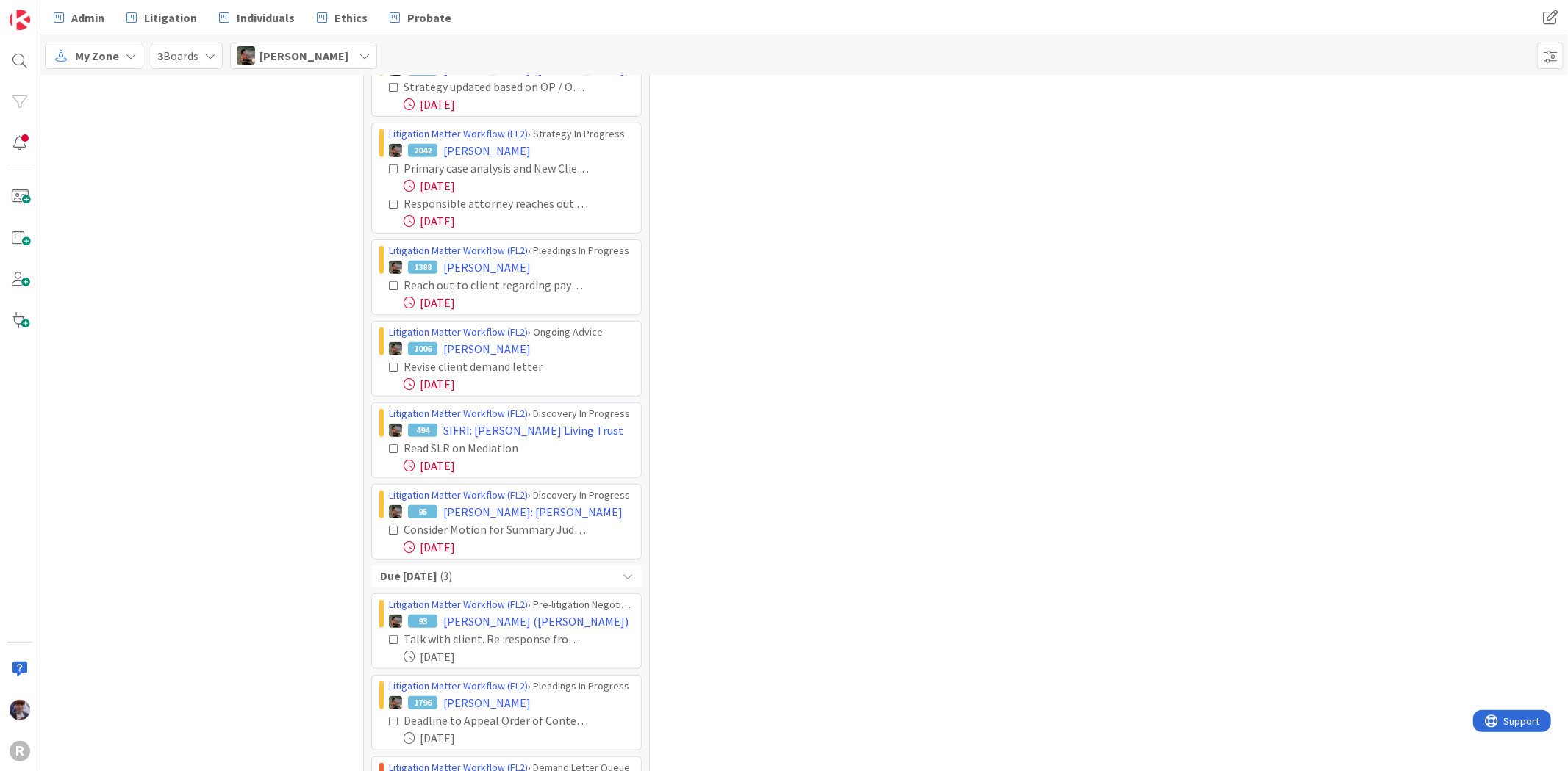
scroll to position [0, 0]
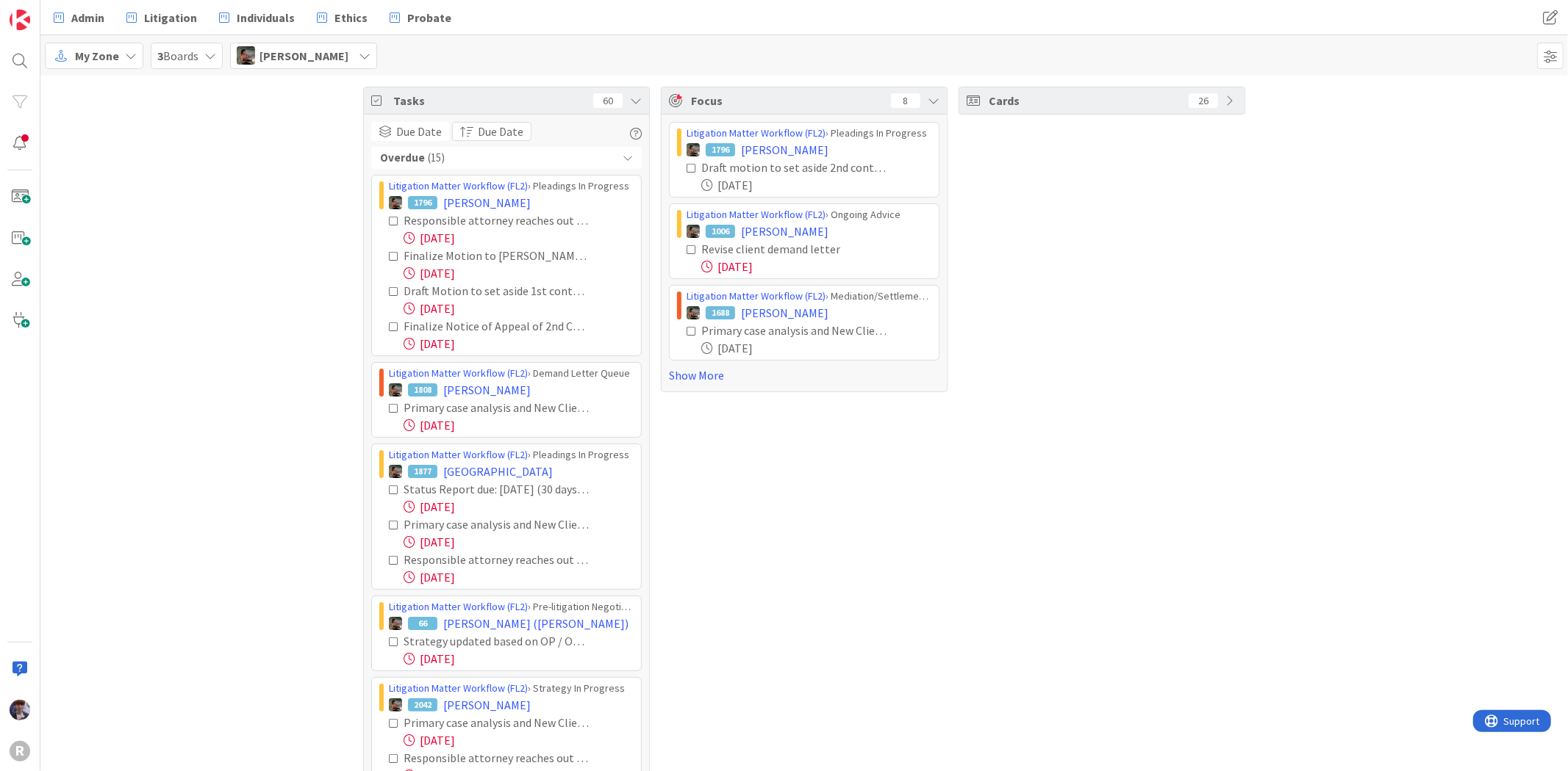
click at [213, 389] on div "Tasks 60 Due Date Due Date Overdue ( 15 ) Litigation Matter Workflow (FL2) › Pl…" at bounding box center [804, 783] width 1528 height 1414
click at [318, 52] on span "Max Whittington" at bounding box center [304, 56] width 89 height 18
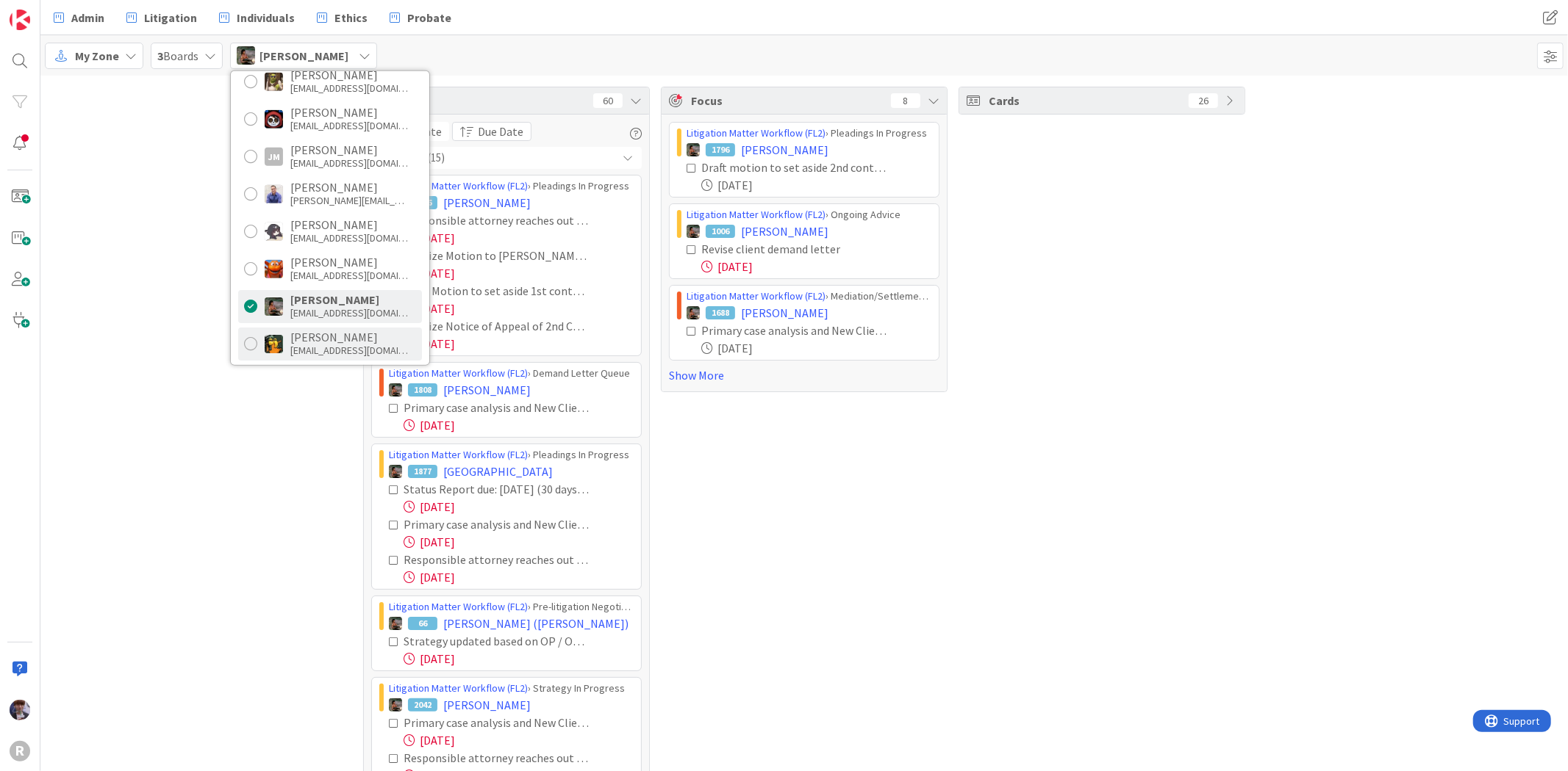
click at [323, 343] on div "Michael Robb" at bounding box center [349, 336] width 118 height 13
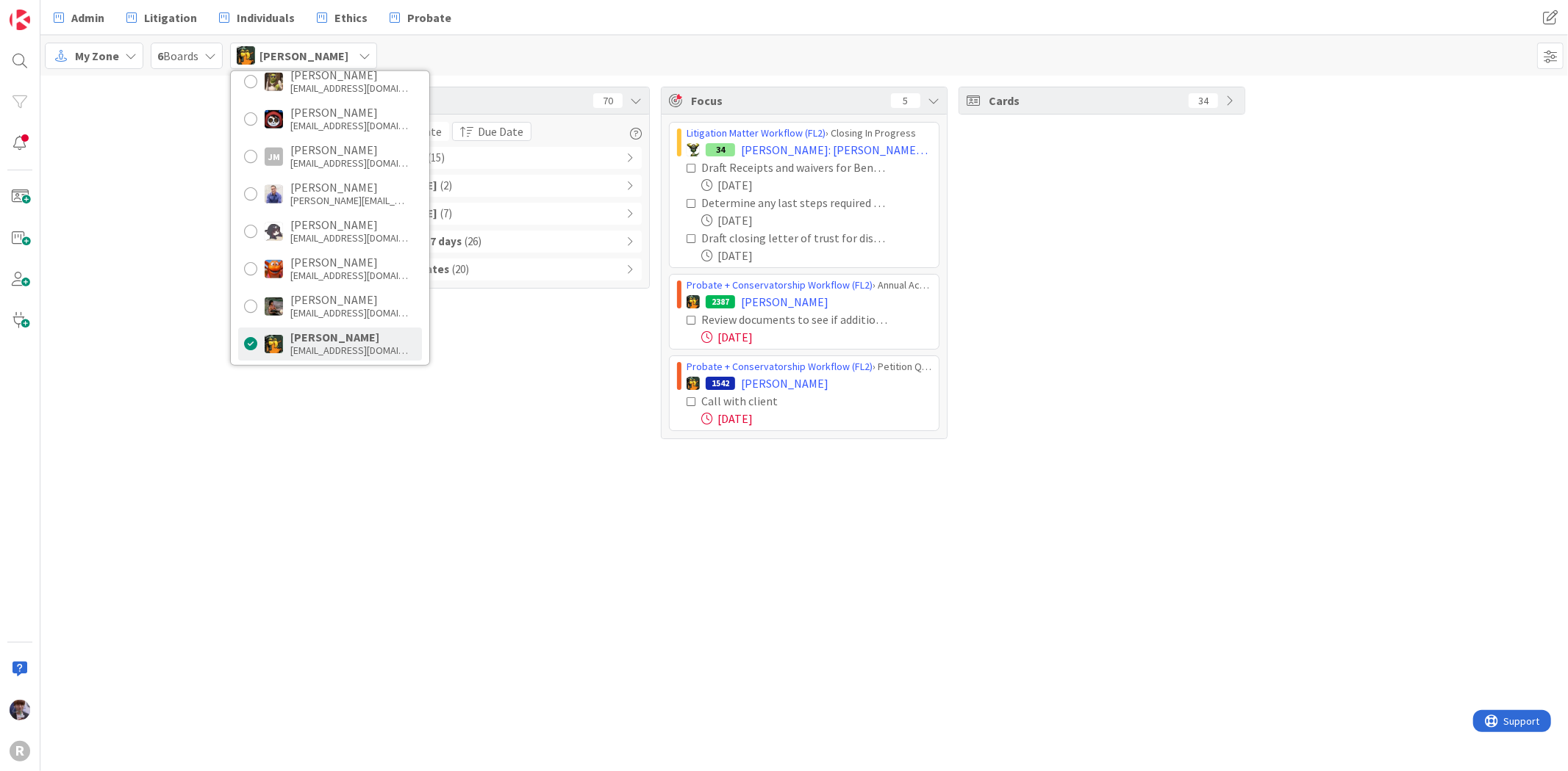
click at [189, 368] on div "Tasks 70 Due Date Due Date Overdue ( 15 ) Due Today ( 2 ) Due within 7 days ( 7…" at bounding box center [804, 263] width 1528 height 375
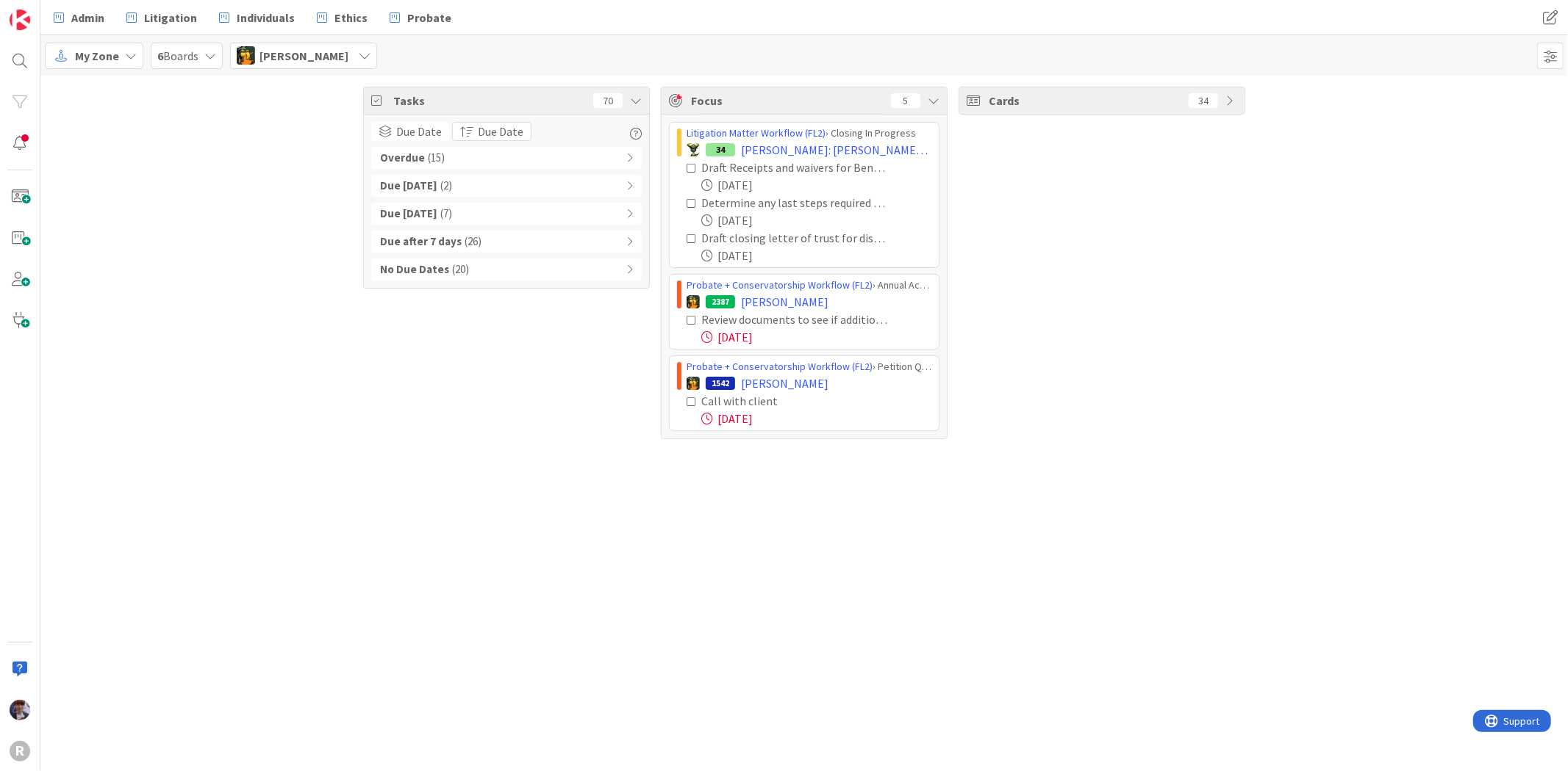
click at [428, 153] on span "( 15 )" at bounding box center [436, 158] width 17 height 17
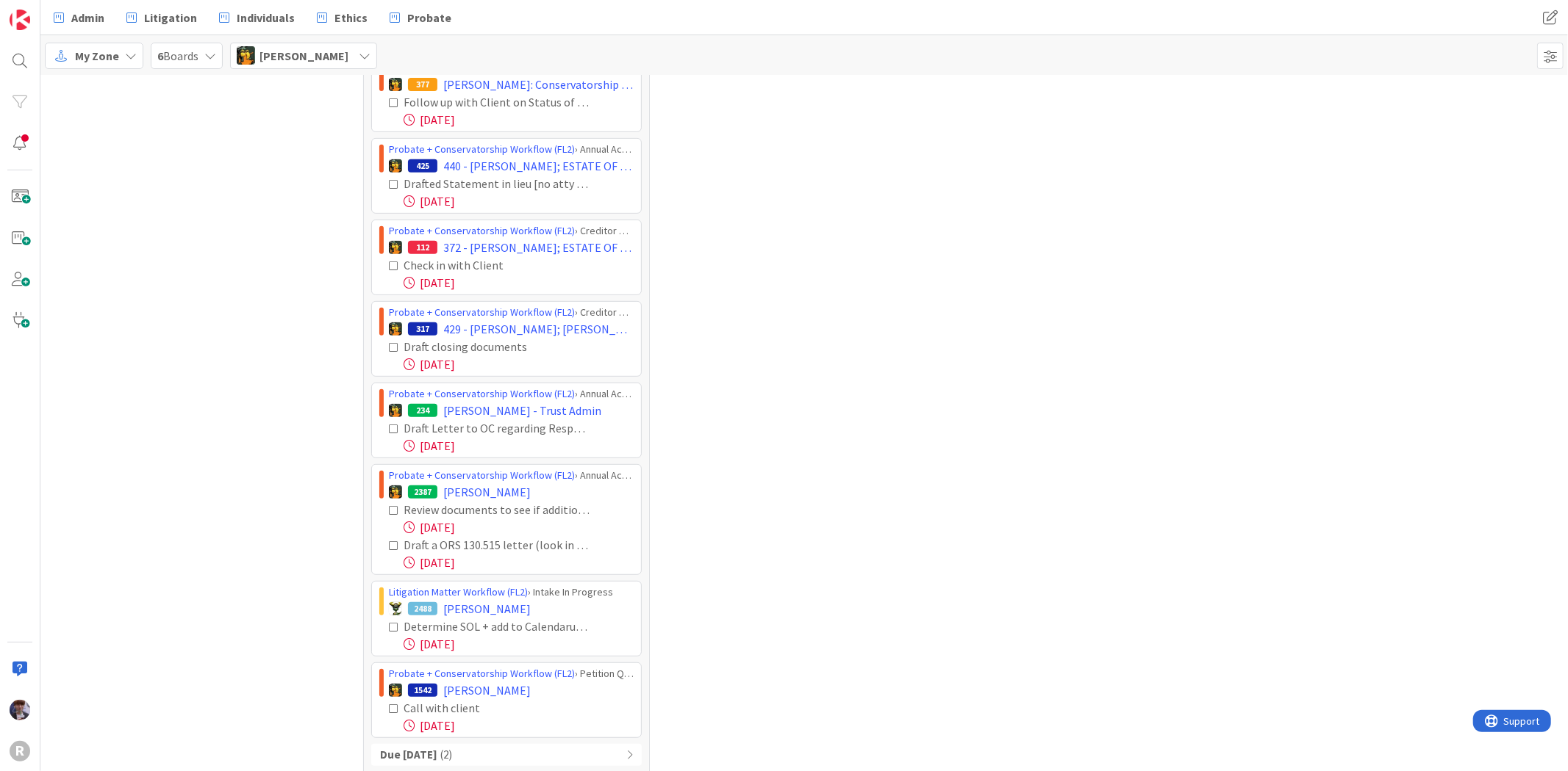
scroll to position [661, 0]
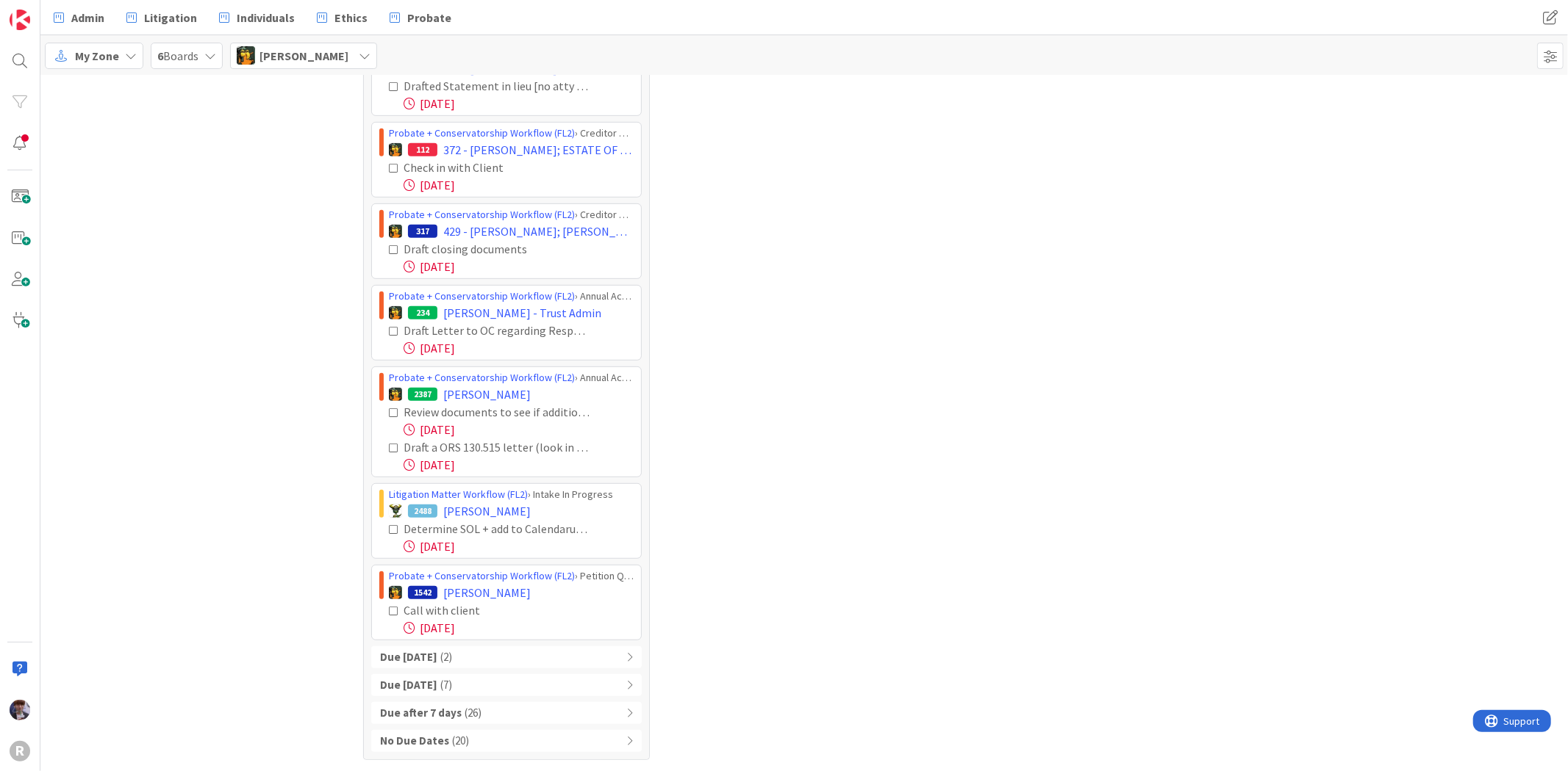
click at [452, 744] on span "( 20 )" at bounding box center [460, 742] width 17 height 17
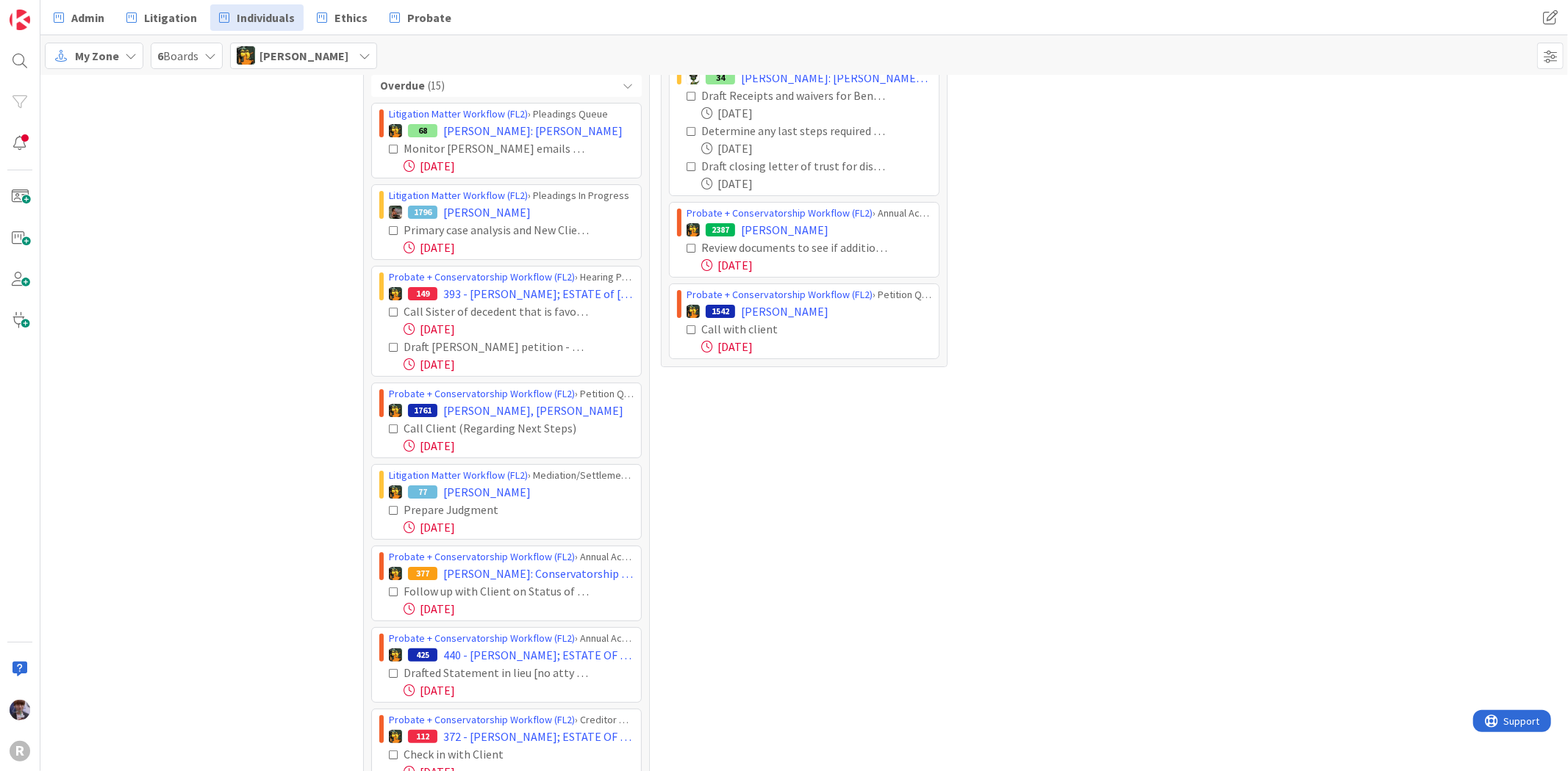
scroll to position [0, 0]
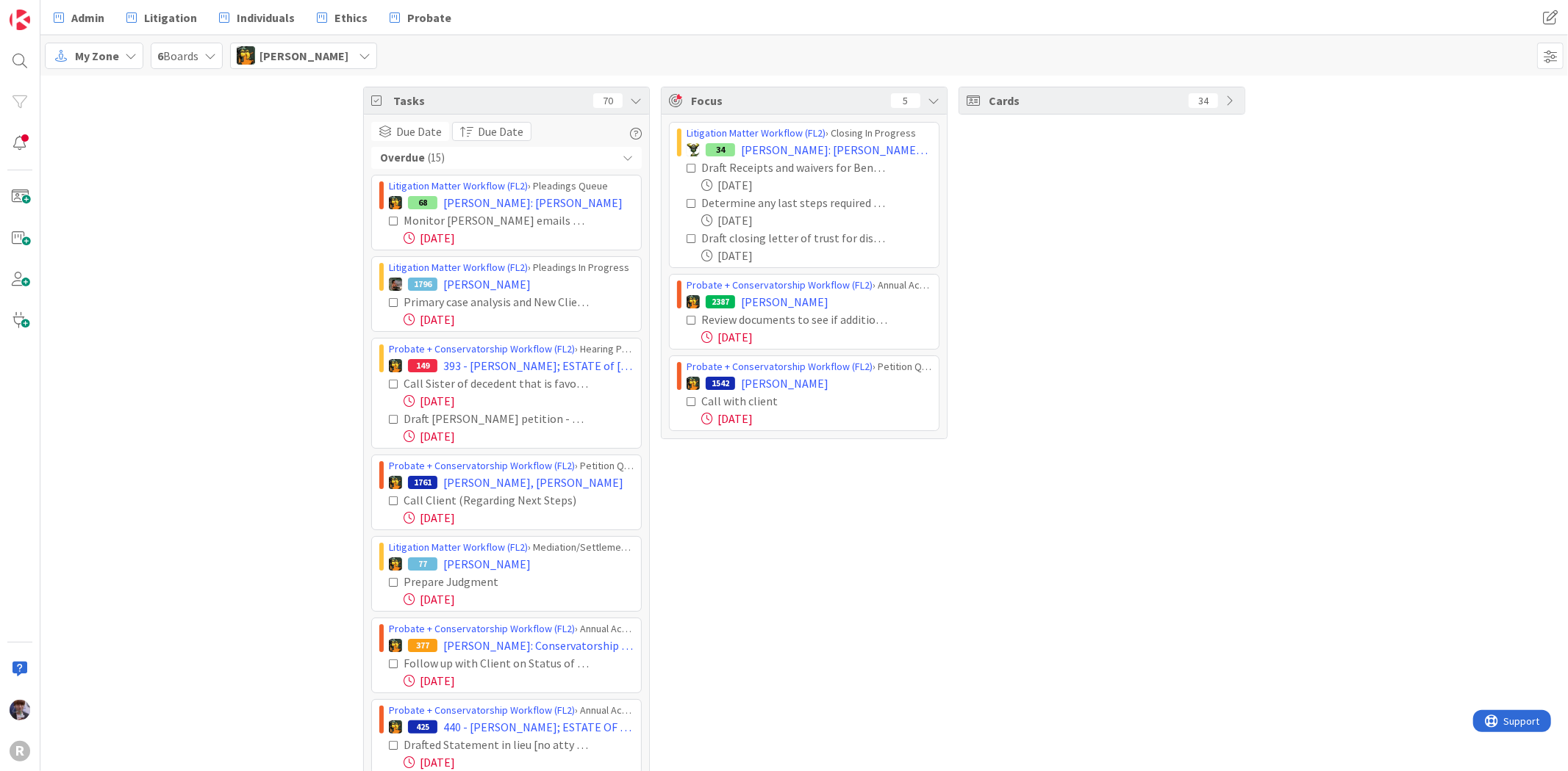
click at [289, 66] on div "Michael Robb" at bounding box center [304, 56] width 147 height 27
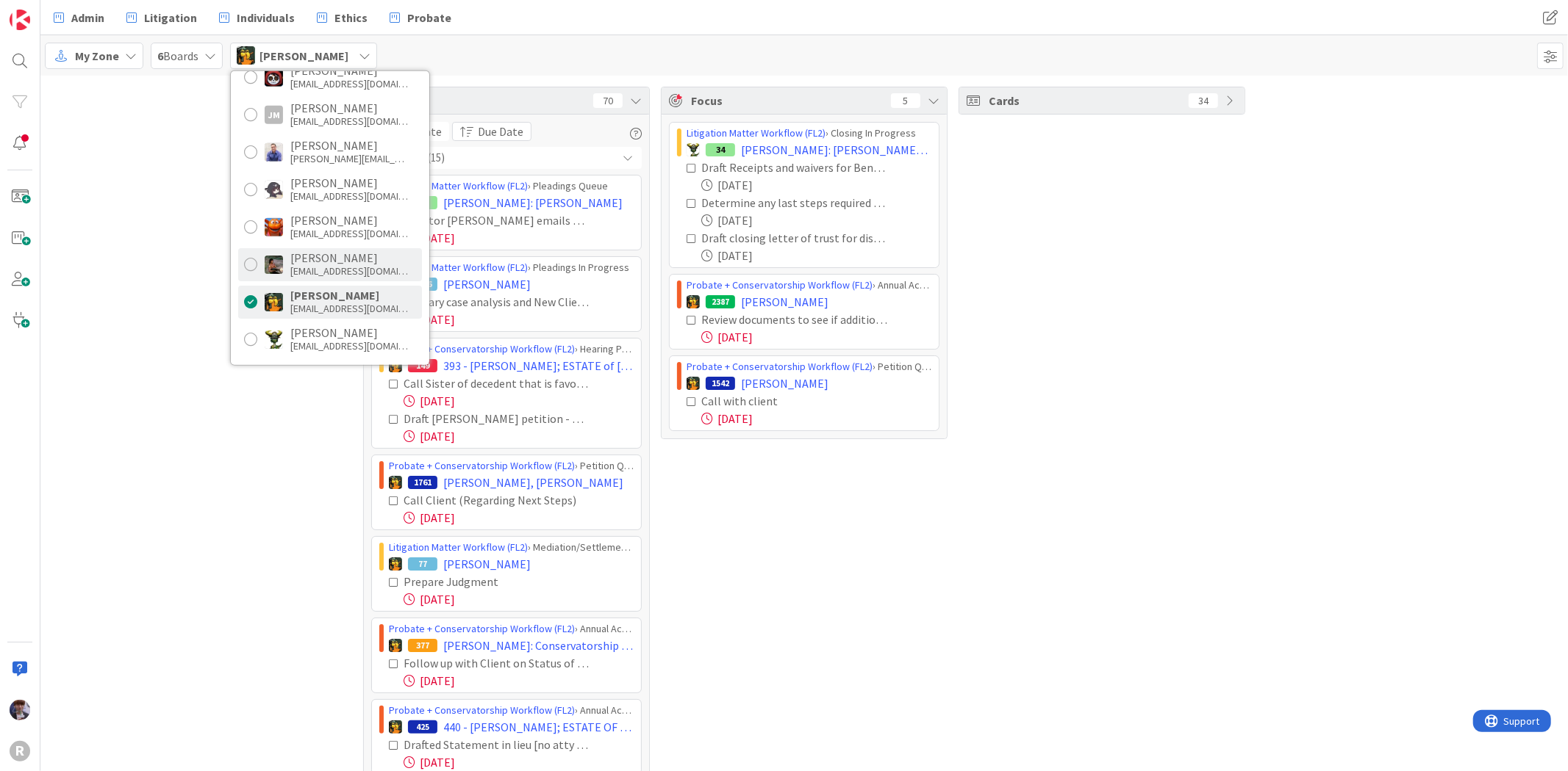
scroll to position [163, 0]
click at [327, 306] on div "ncorbett@reutercorbett.com" at bounding box center [349, 306] width 118 height 13
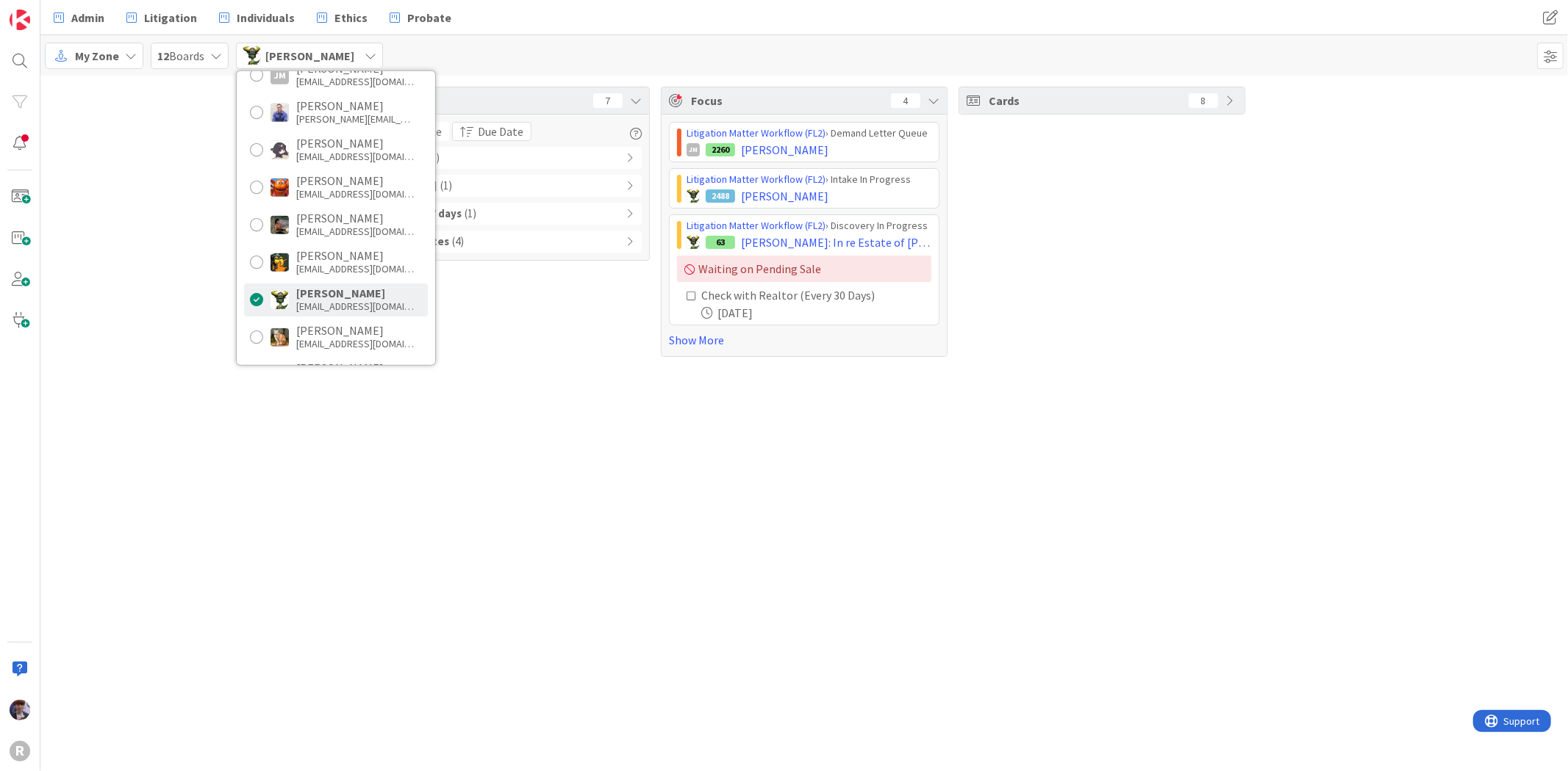
click at [146, 314] on div "Tasks 7 Due Date Due Date Overdue ( 1 ) Due Today ( 1 ) Due after 7 days ( 1 ) …" at bounding box center [804, 222] width 1528 height 293
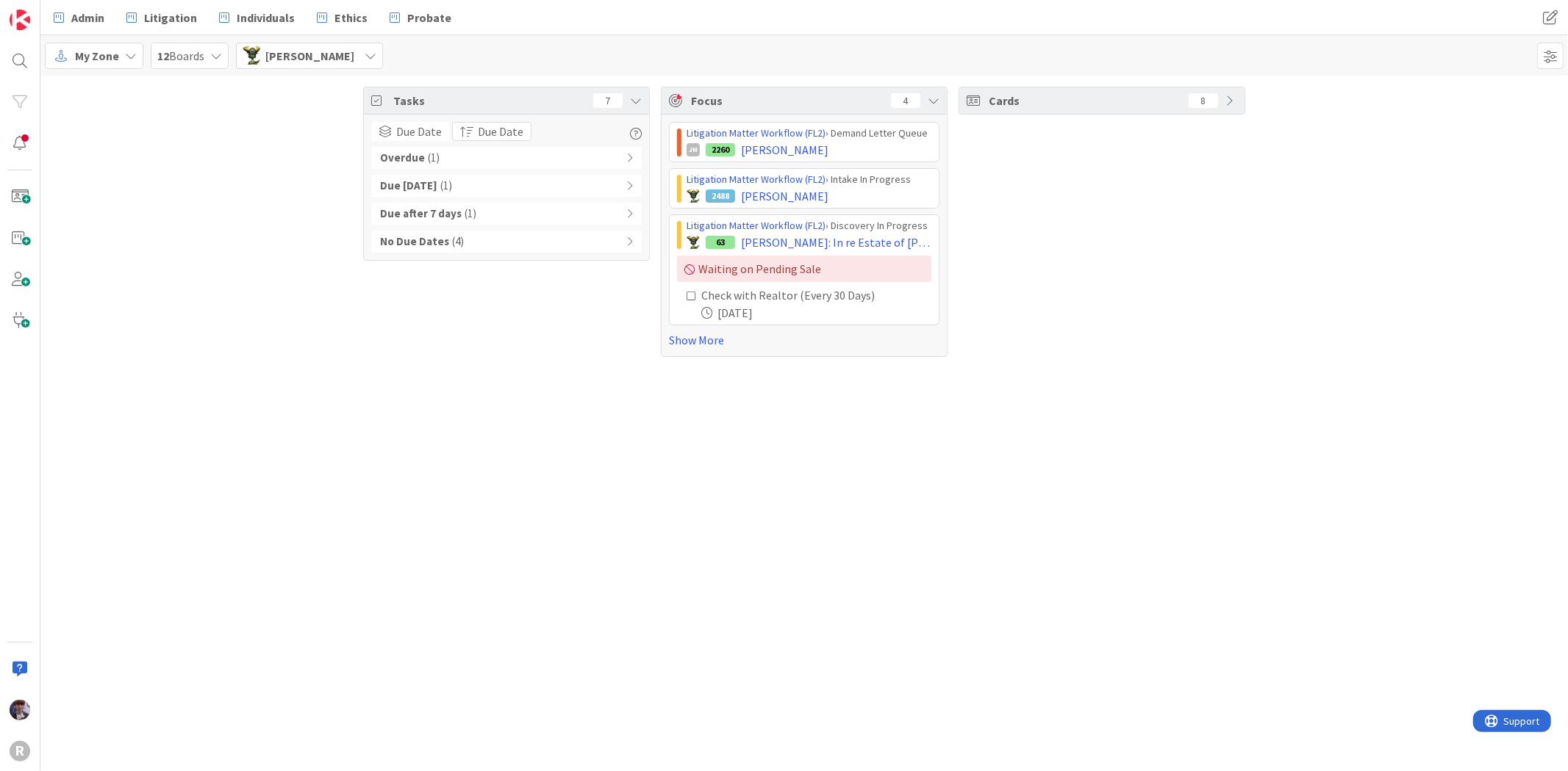
click at [298, 52] on span "Nic Corbett" at bounding box center [310, 56] width 89 height 18
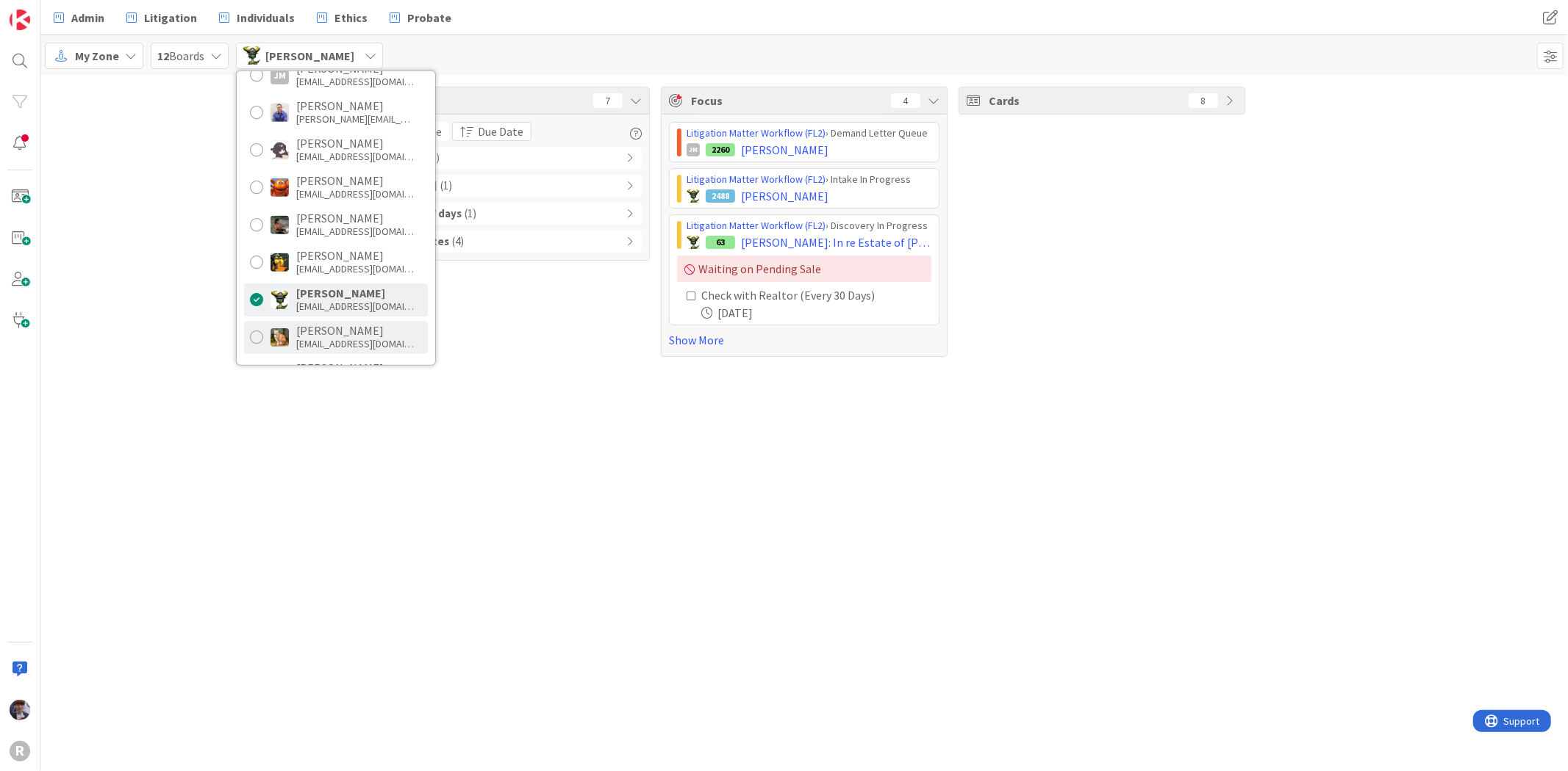
click at [305, 345] on div "sburzota@reutercorbett.com" at bounding box center [355, 344] width 118 height 13
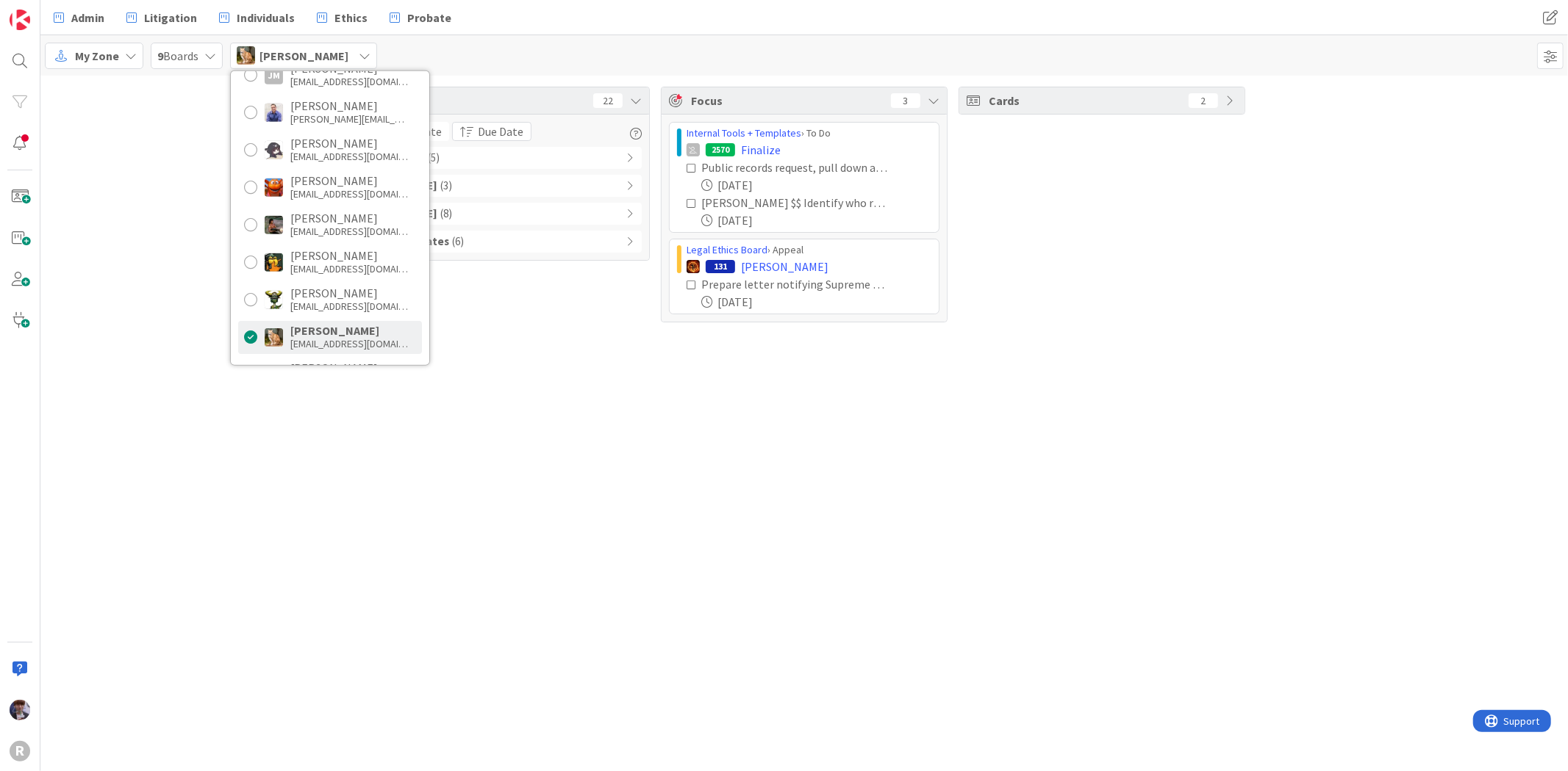
click at [150, 210] on div "Tasks 22 Due Date Due Date Overdue ( 5 ) Due Today ( 3 ) Due within 7 days ( 8 …" at bounding box center [804, 204] width 1528 height 258
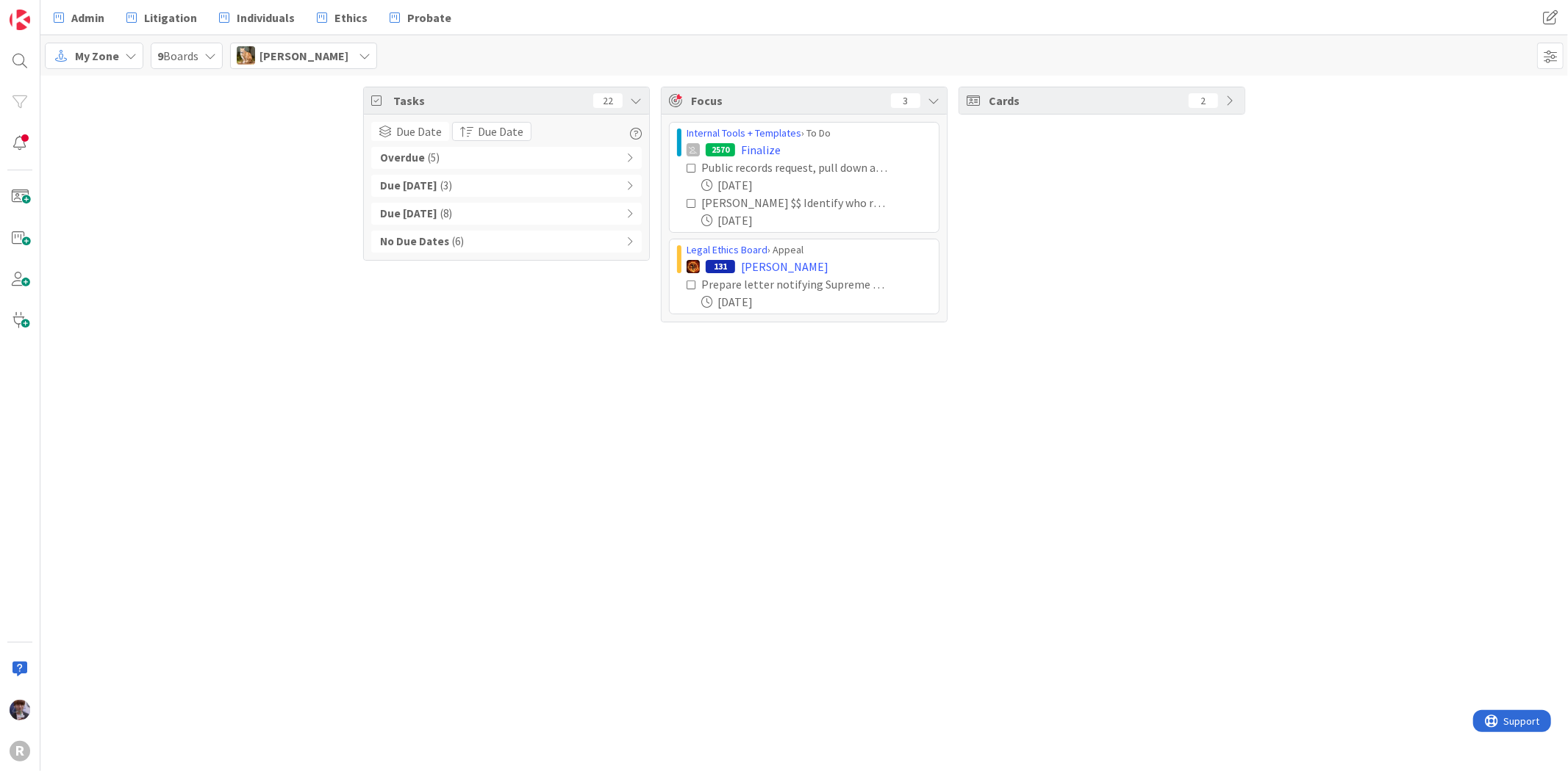
click at [473, 156] on div "Overdue ( 5 )" at bounding box center [506, 158] width 271 height 22
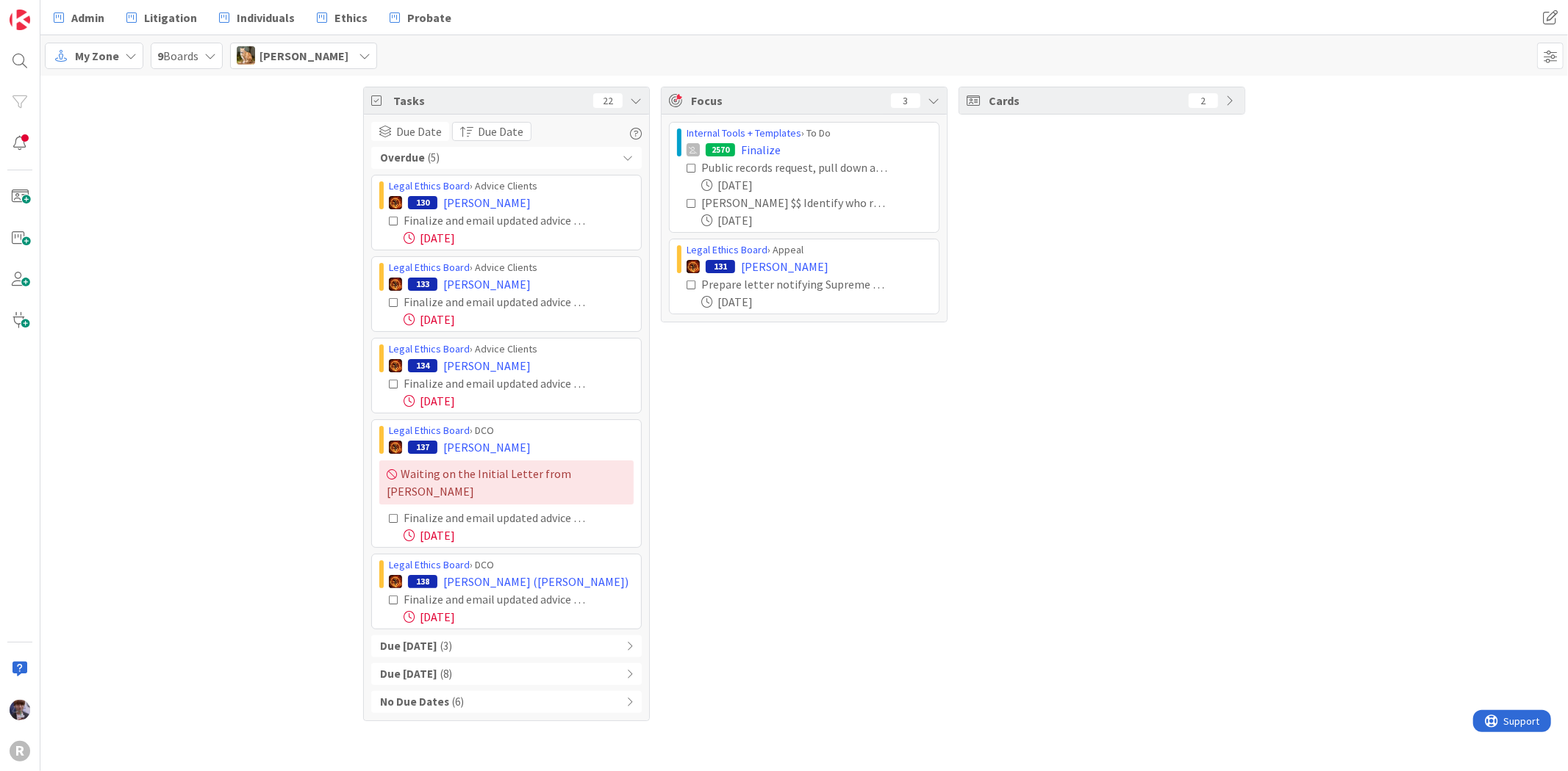
click at [1130, 474] on div "Cards 2" at bounding box center [1101, 403] width 287 height 634
click at [321, 57] on span "[PERSON_NAME]" at bounding box center [304, 56] width 89 height 18
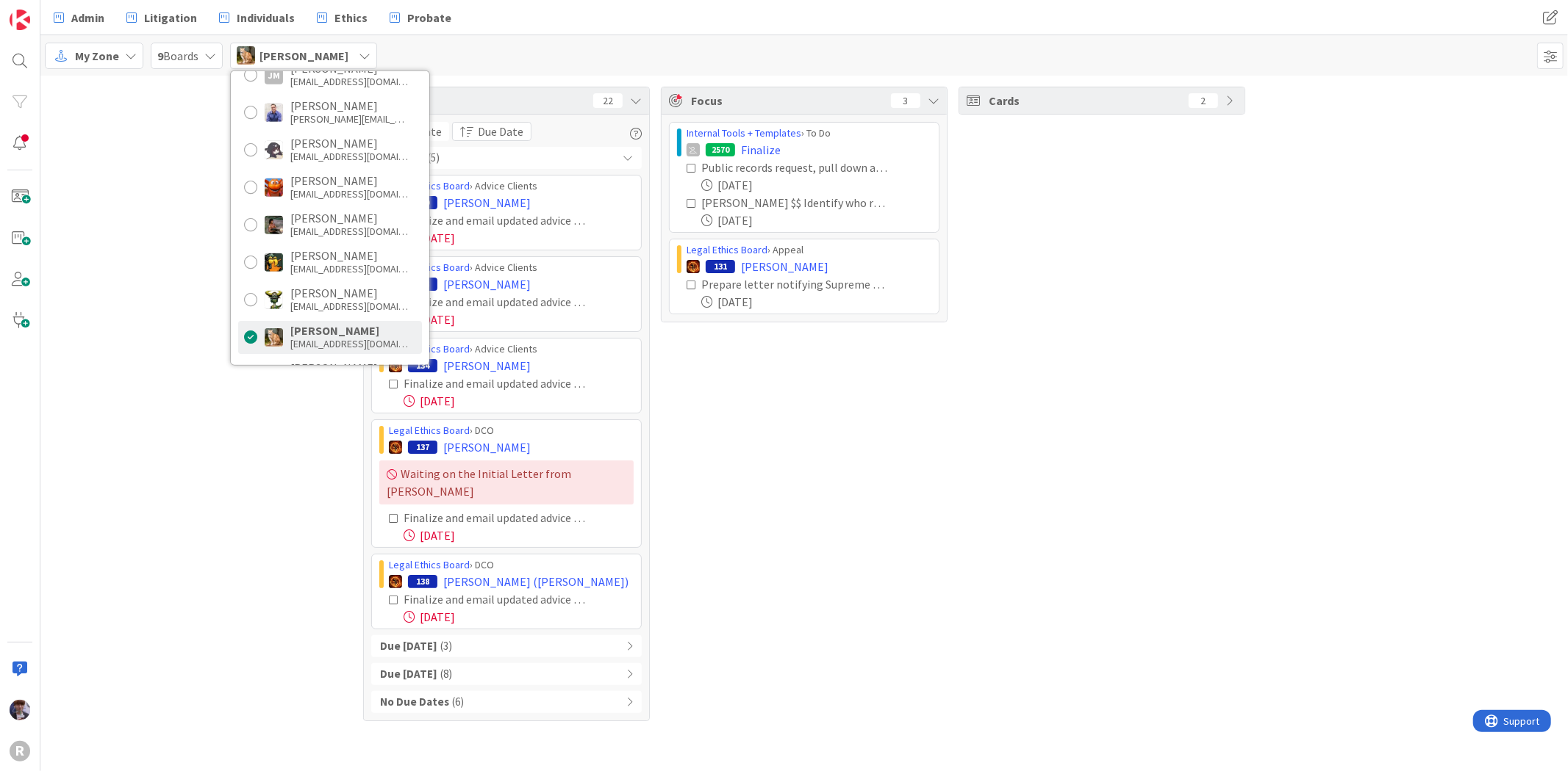
scroll to position [283, 0]
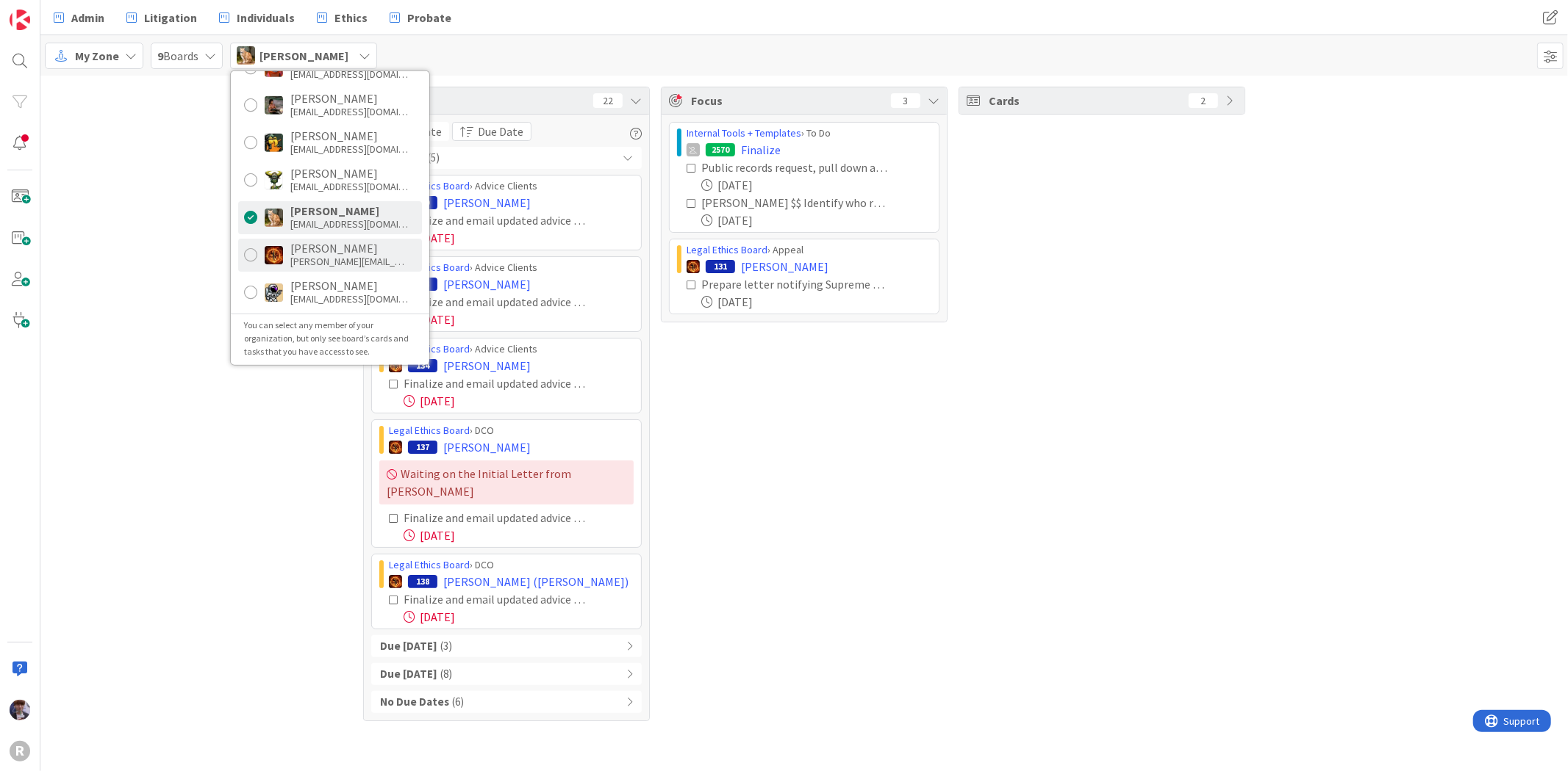
click at [321, 255] on div "treuter@reutercorbett.com" at bounding box center [349, 261] width 118 height 13
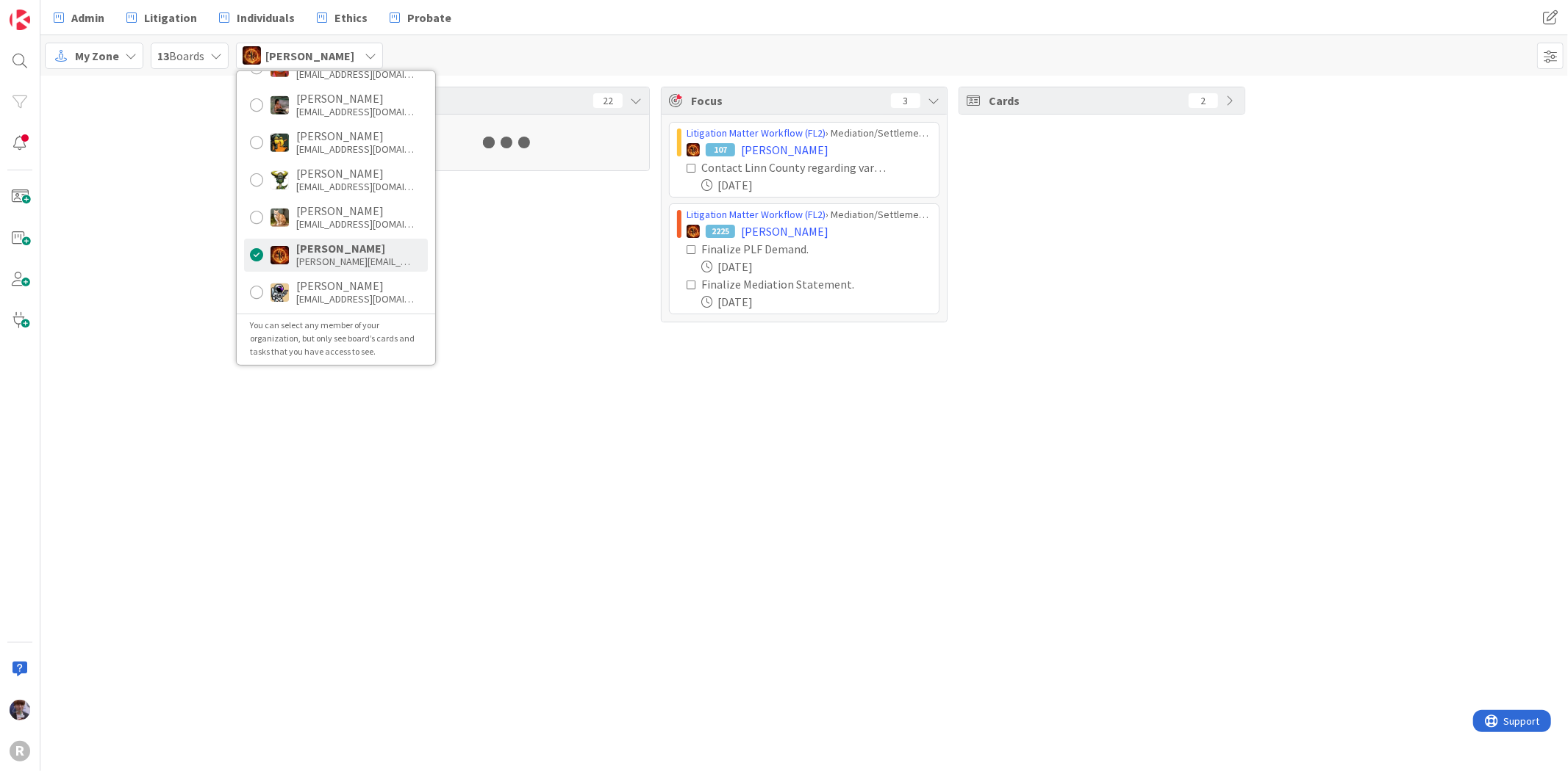
click at [188, 306] on div "Tasks 22 Focus 3 Litigation Matter Workflow (FL2) › Mediation/Settlement in Pro…" at bounding box center [804, 204] width 1528 height 258
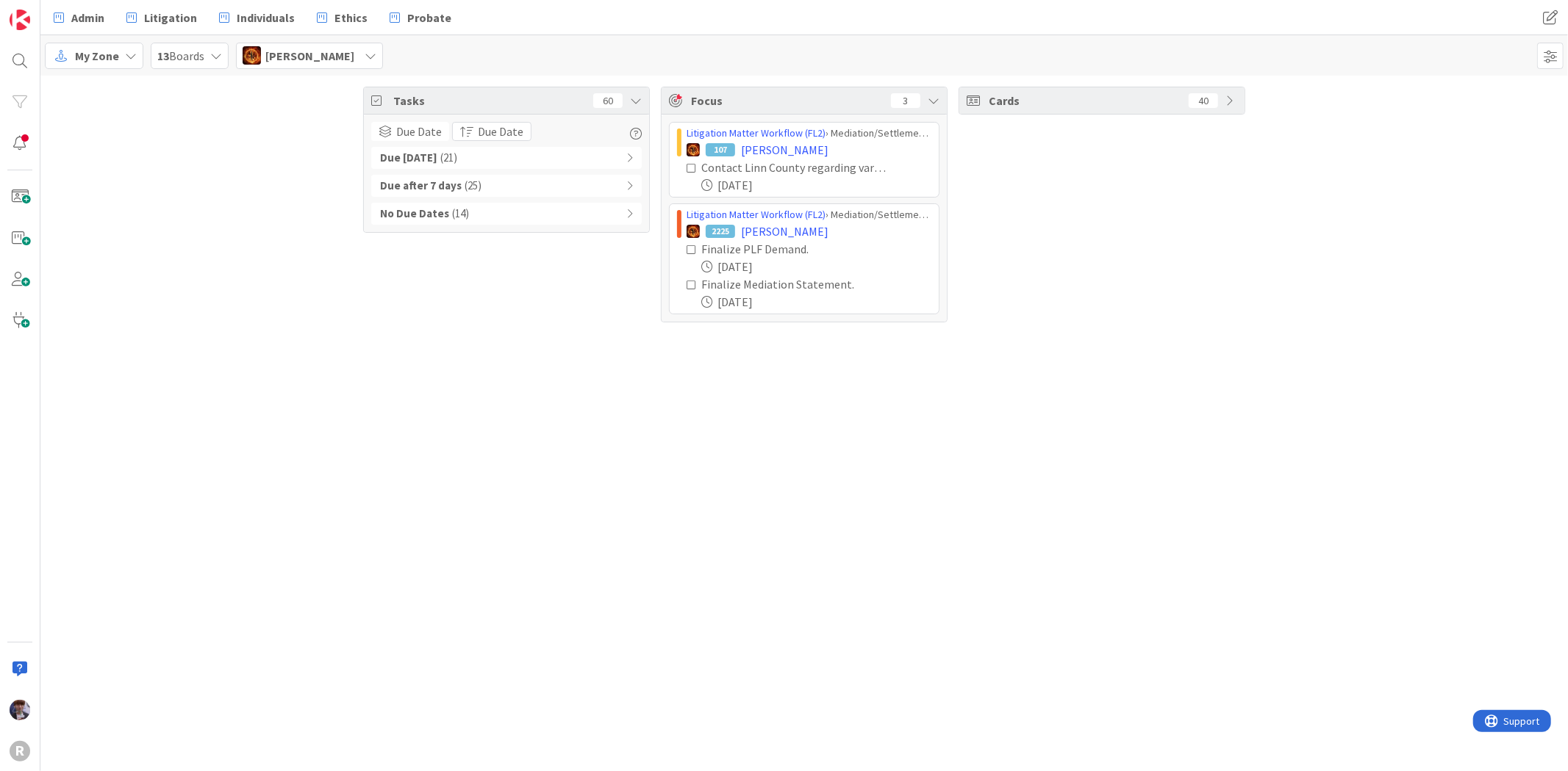
click at [522, 162] on div "Due within 7 days ( 21 )" at bounding box center [506, 158] width 271 height 22
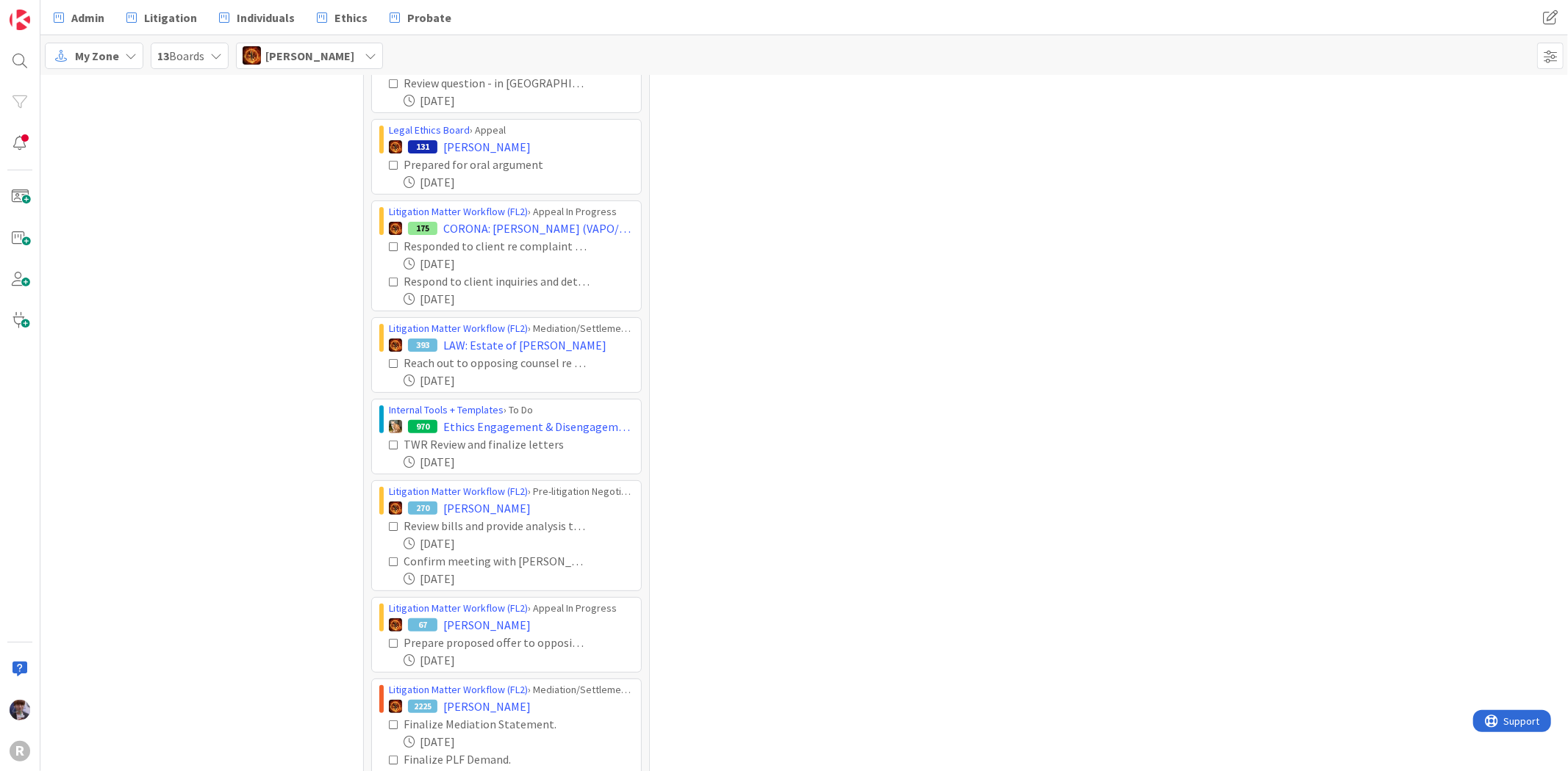
scroll to position [0, 0]
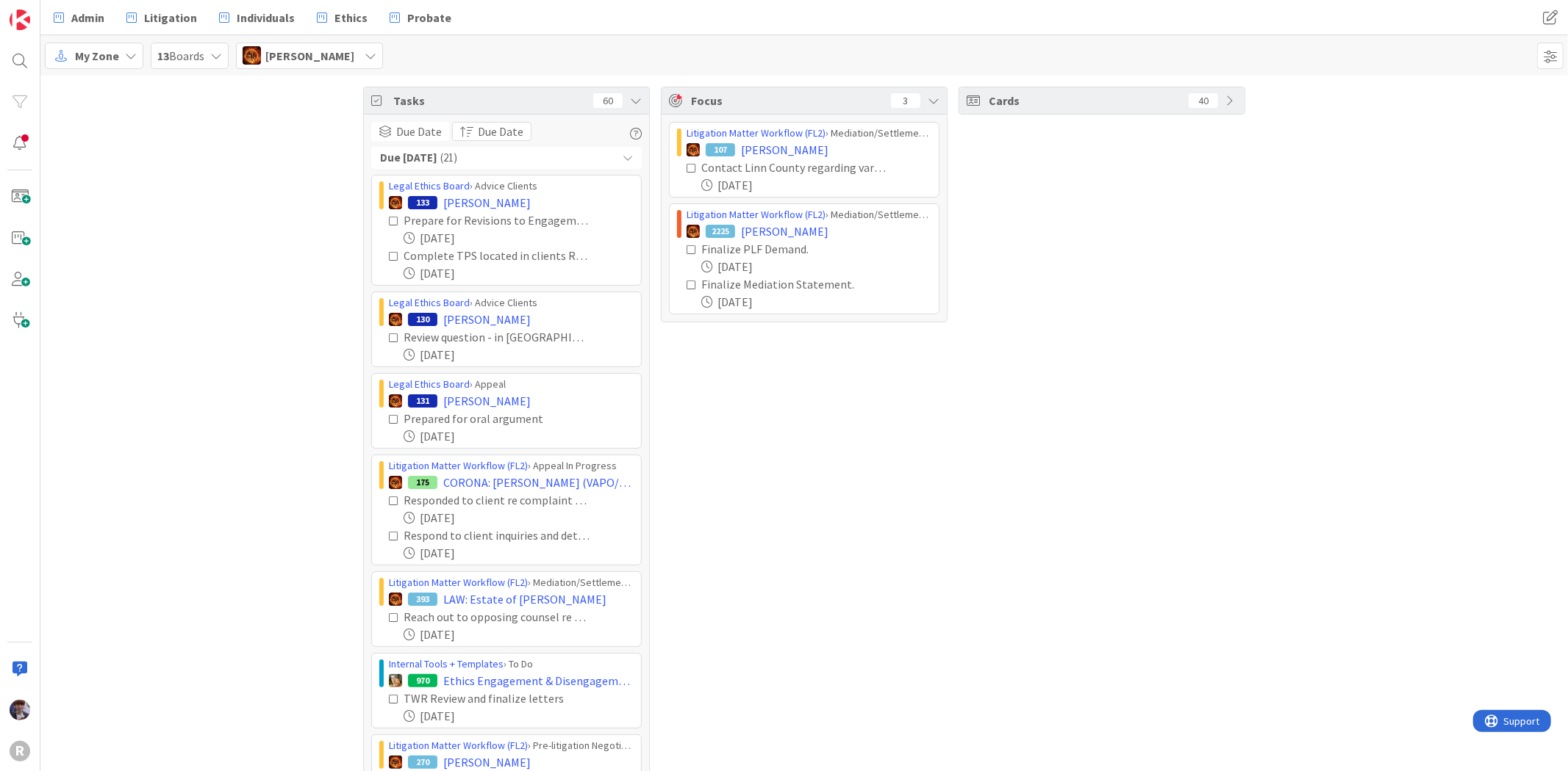
click at [457, 162] on span "( 21 )" at bounding box center [448, 158] width 17 height 17
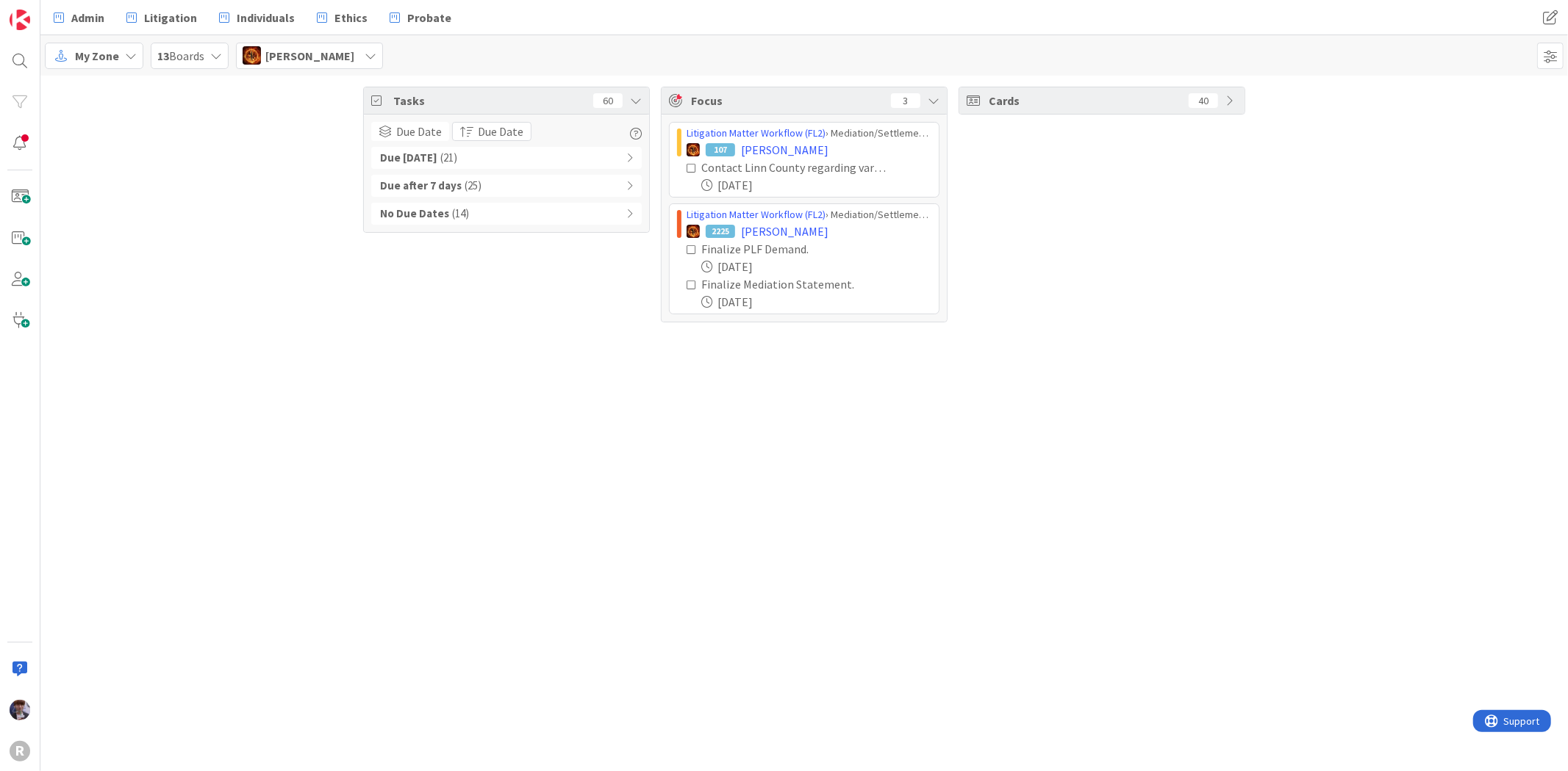
click at [441, 210] on b "No Due Dates" at bounding box center [414, 214] width 69 height 17
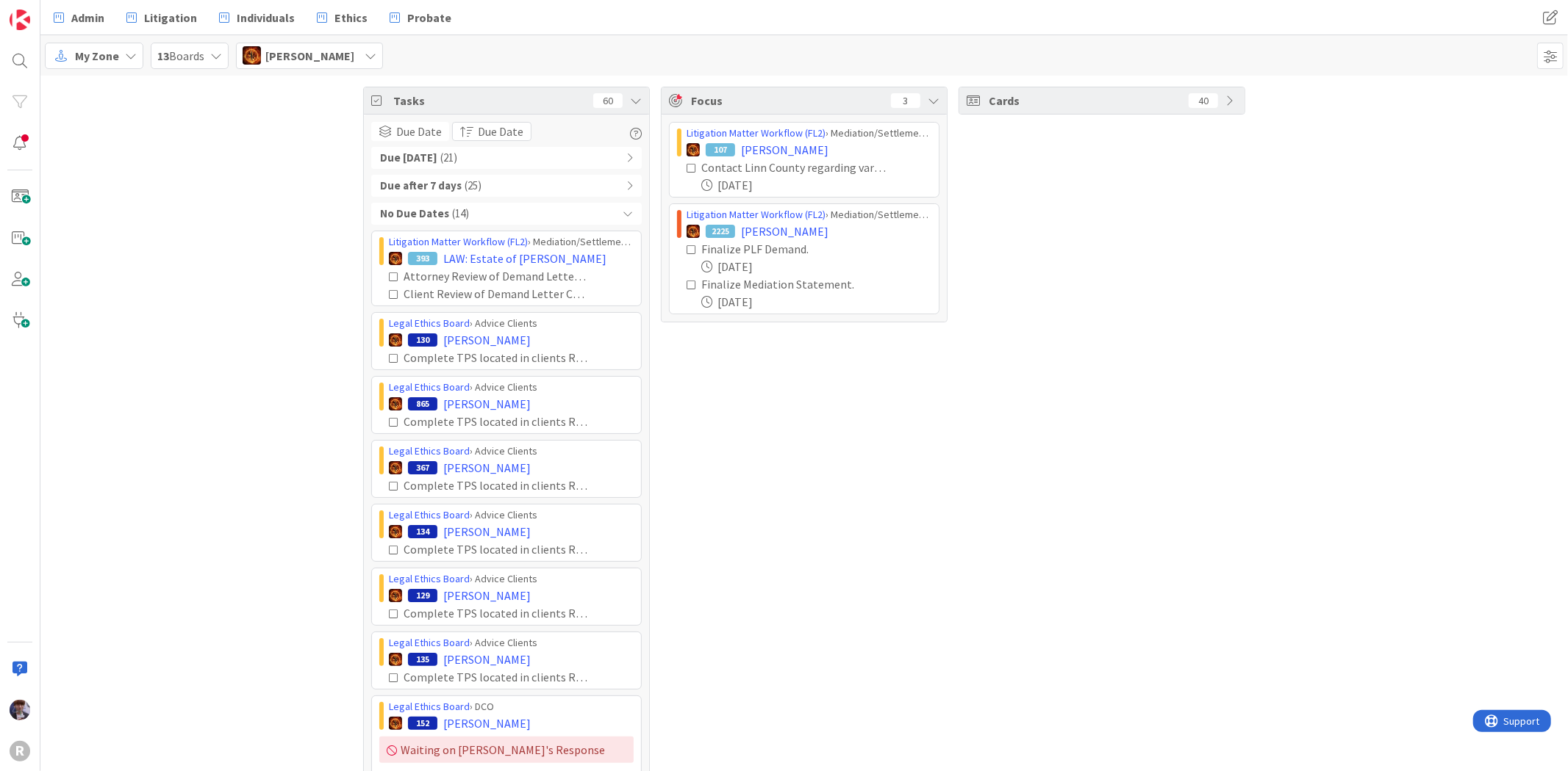
click at [297, 46] on div "[PERSON_NAME]" at bounding box center [309, 56] width 147 height 27
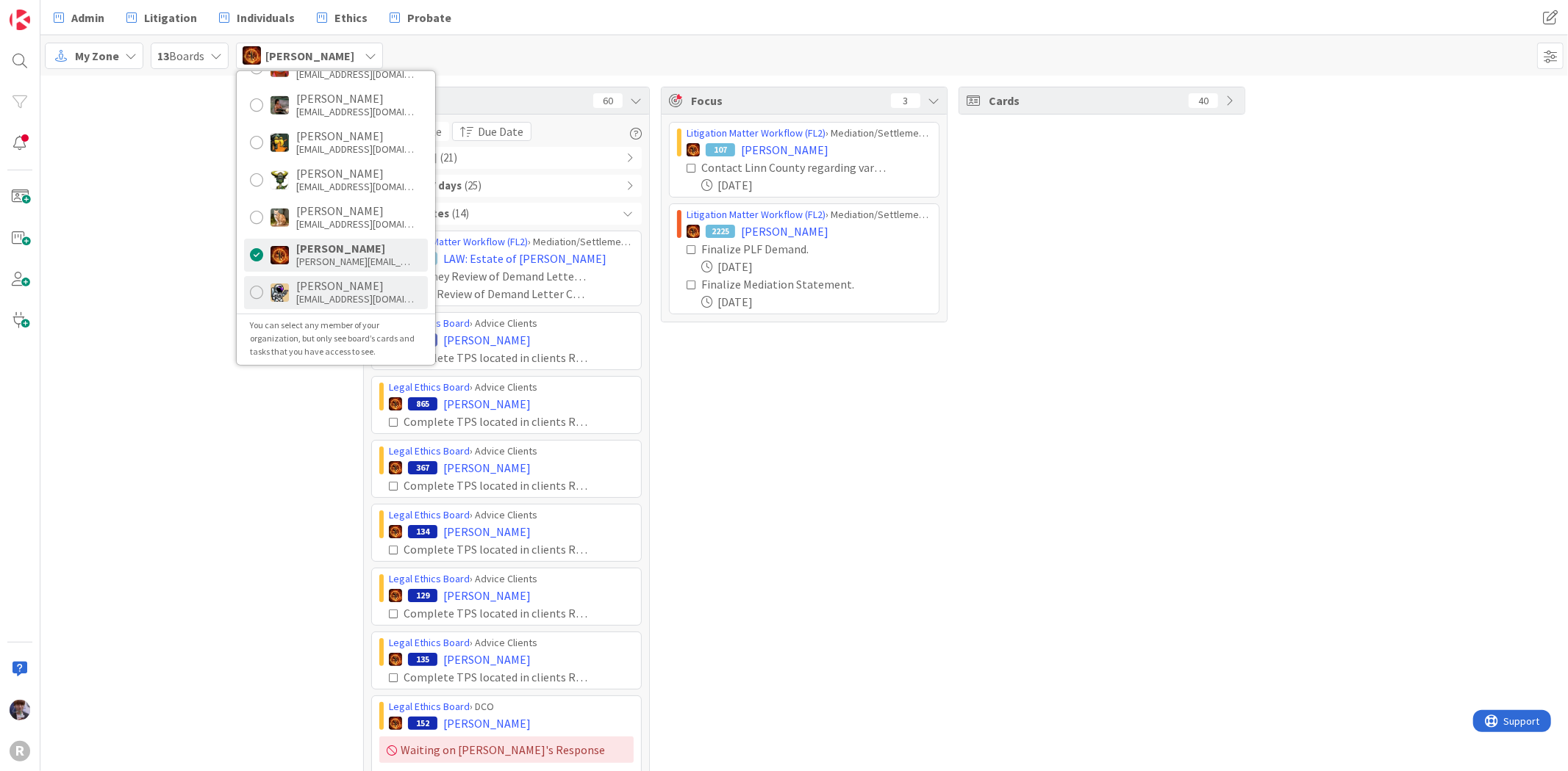
click at [326, 288] on div "Tyler McDonald" at bounding box center [355, 286] width 118 height 13
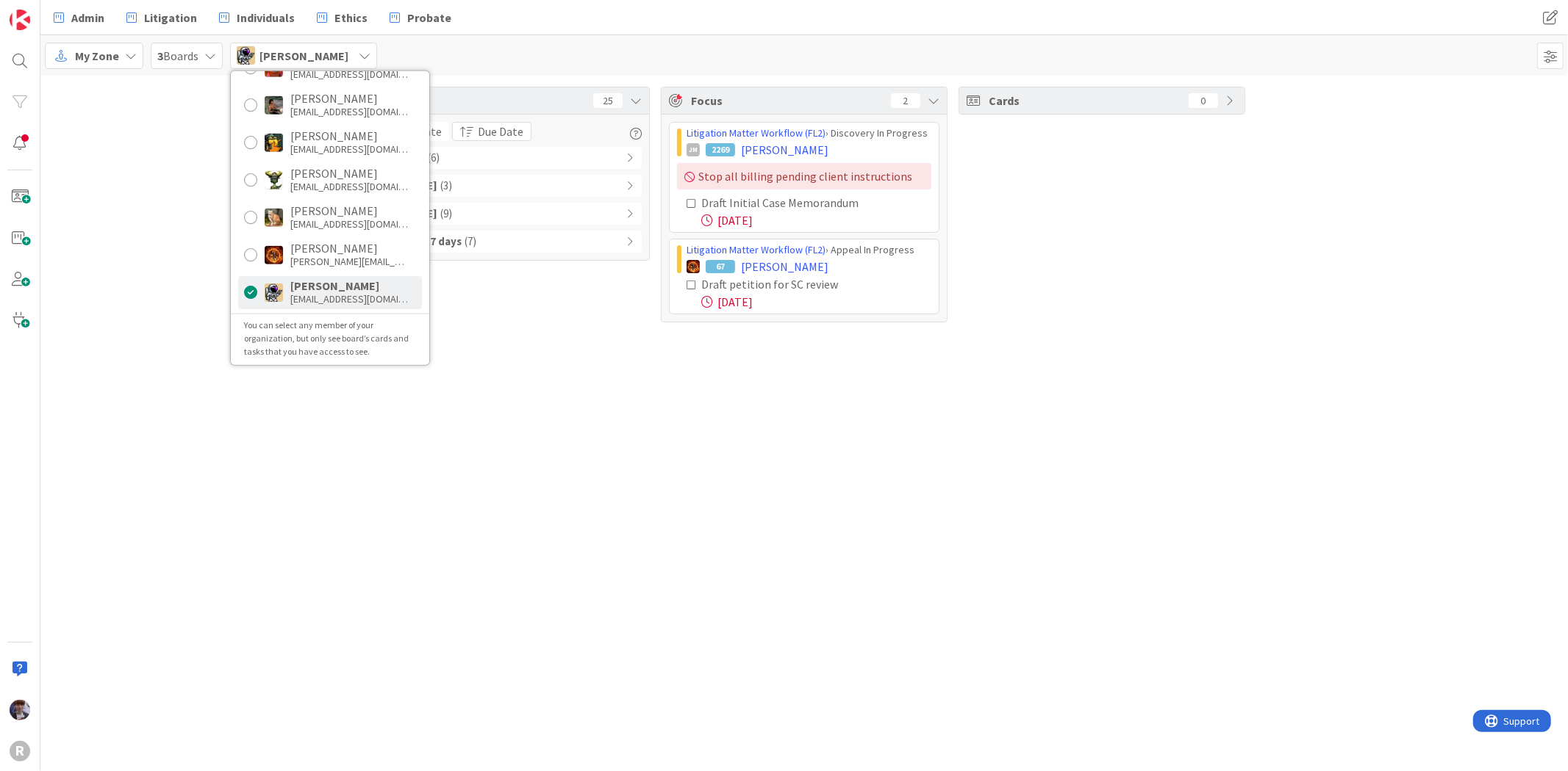
click at [141, 361] on div "Tasks 25 Due Date Due Date Overdue ( 6 ) Due Today ( 3 ) Due within 7 days ( 9 …" at bounding box center [804, 424] width 1528 height 696
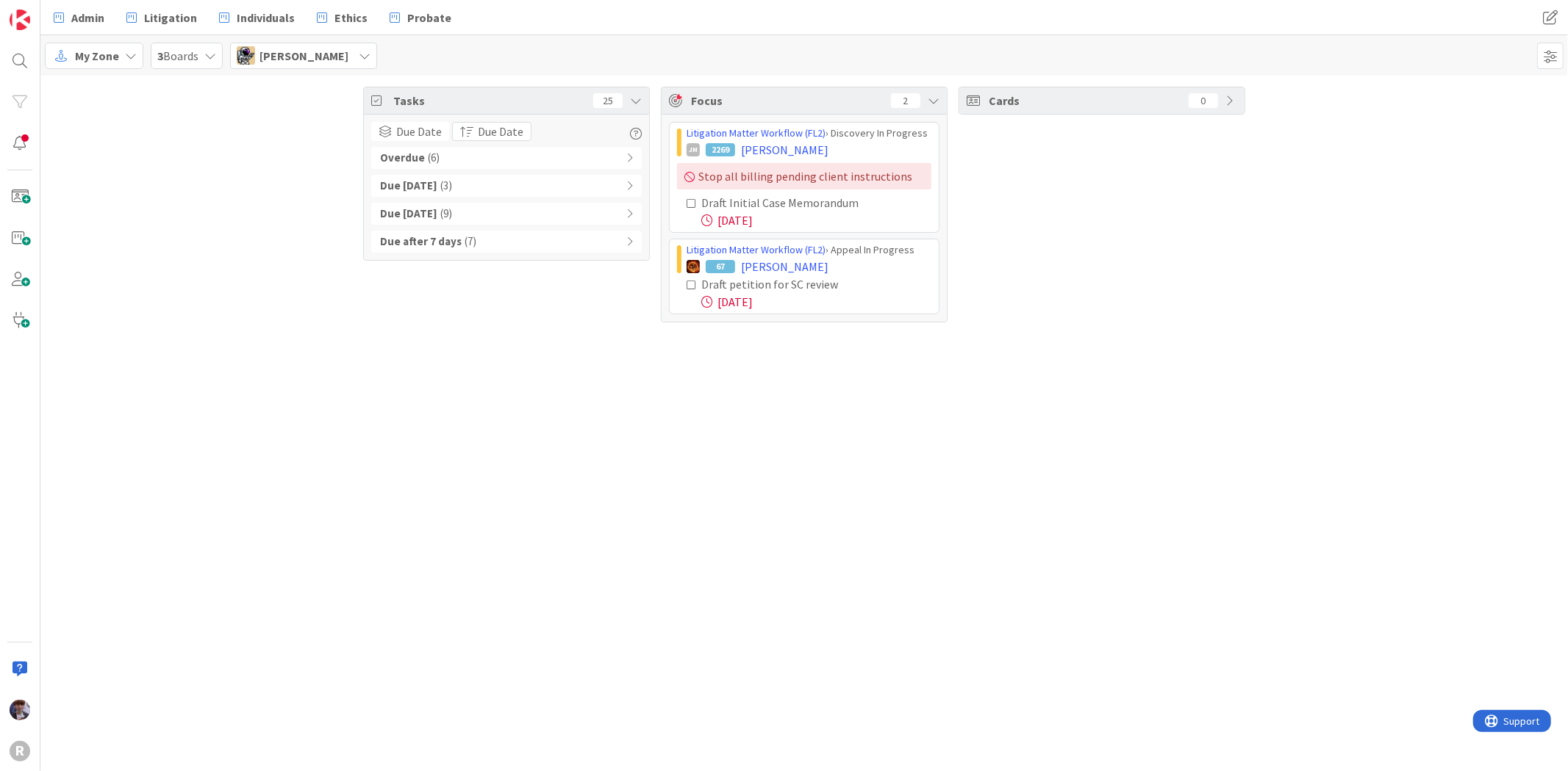
click at [530, 162] on div "Overdue ( 6 )" at bounding box center [506, 158] width 271 height 22
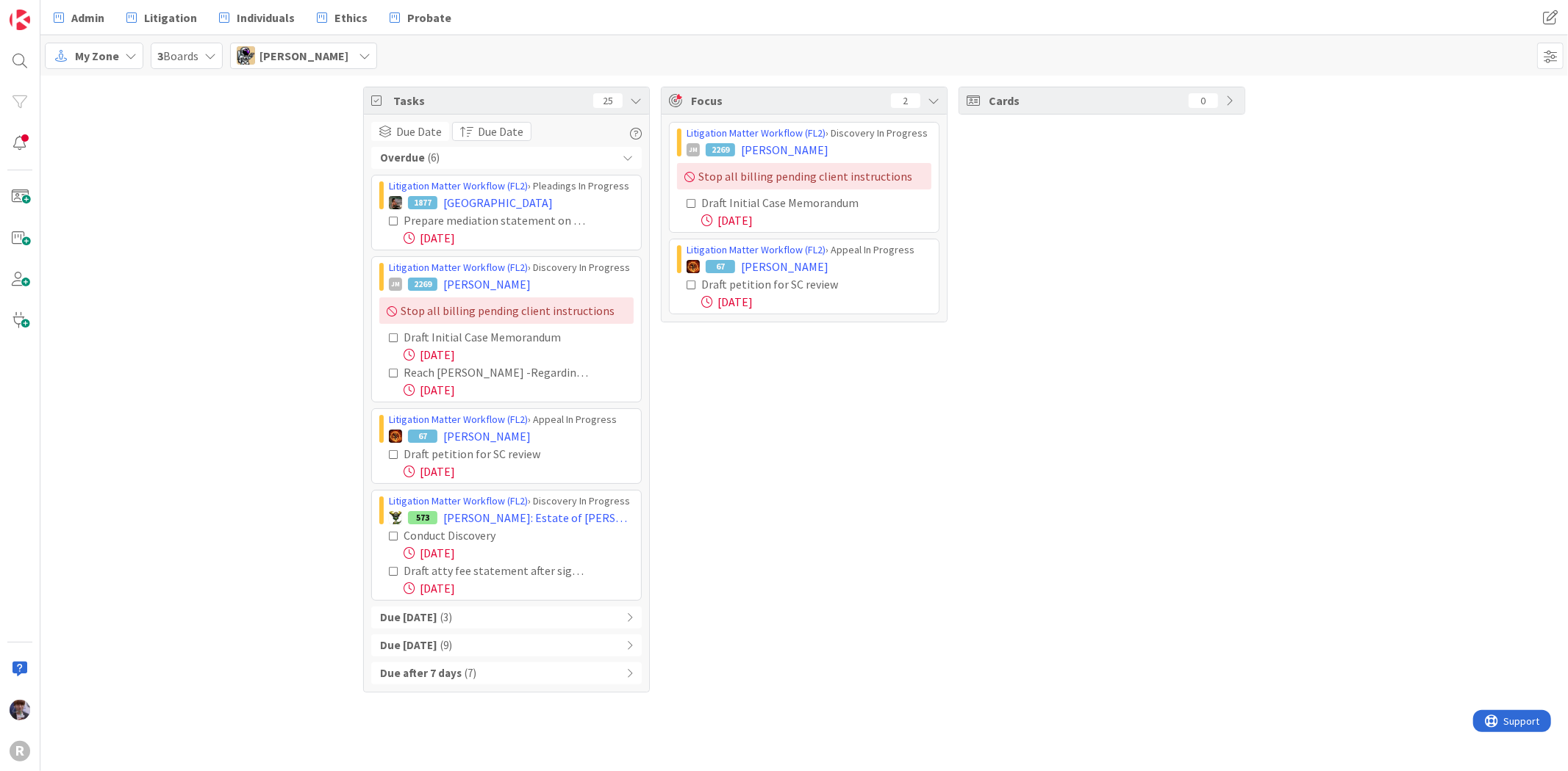
click at [332, 52] on span "Tyler McDonald" at bounding box center [304, 56] width 89 height 18
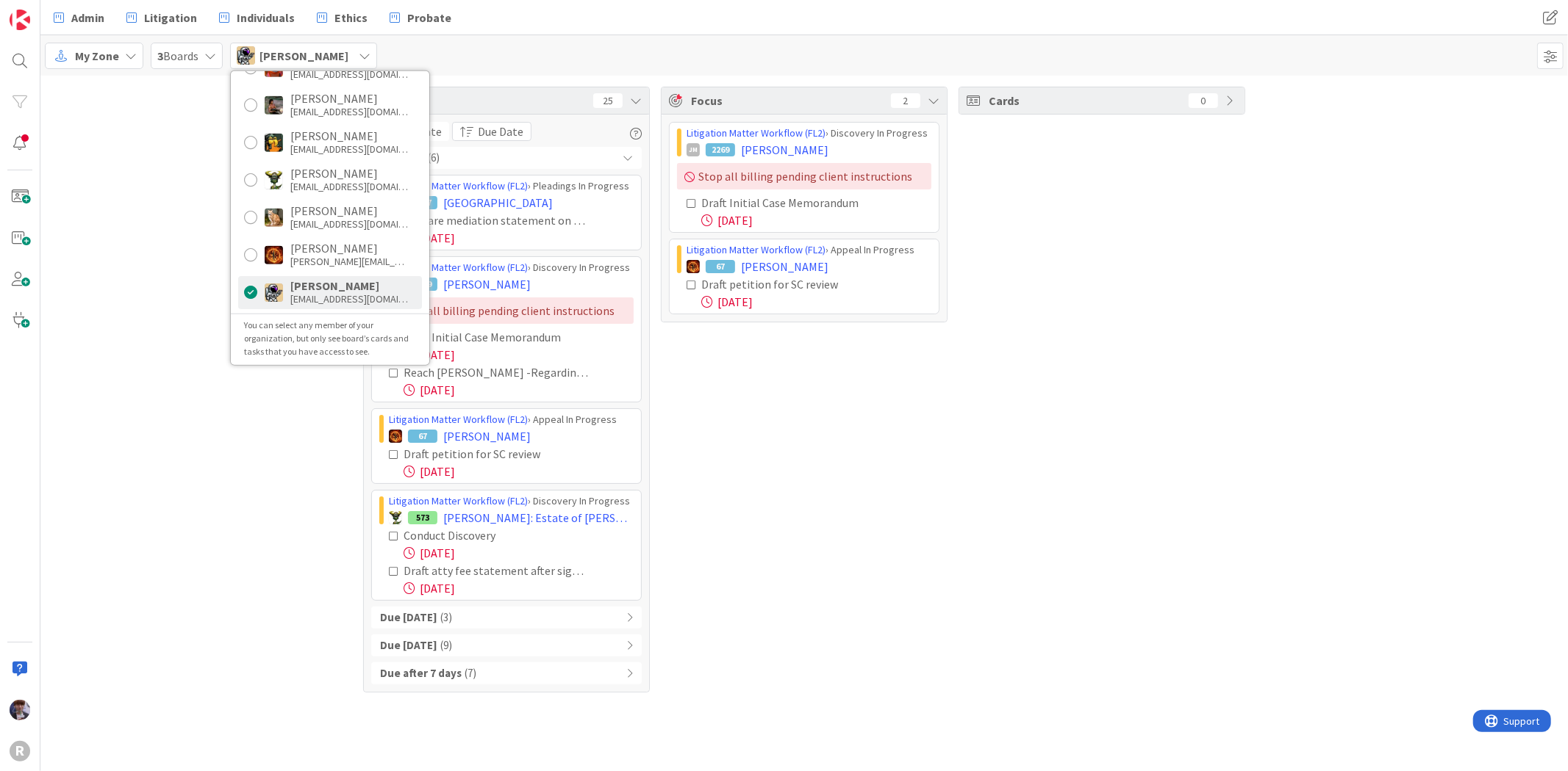
click at [177, 160] on div "Tasks 25 Due Date Due Date Overdue ( 6 ) Litigation Matter Workflow (FL2) › Ple…" at bounding box center [804, 390] width 1528 height 628
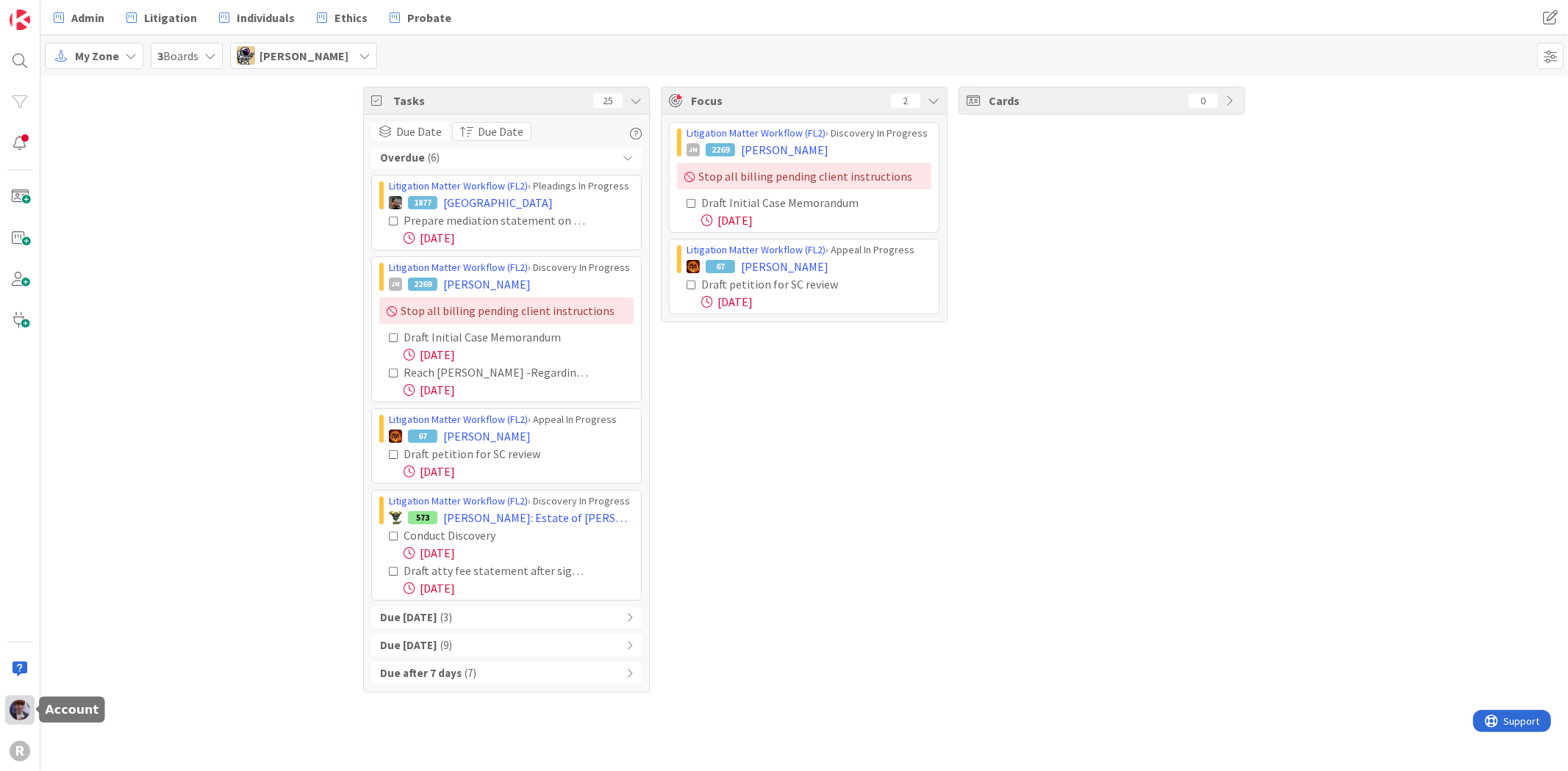
click at [16, 706] on img at bounding box center [20, 710] width 21 height 21
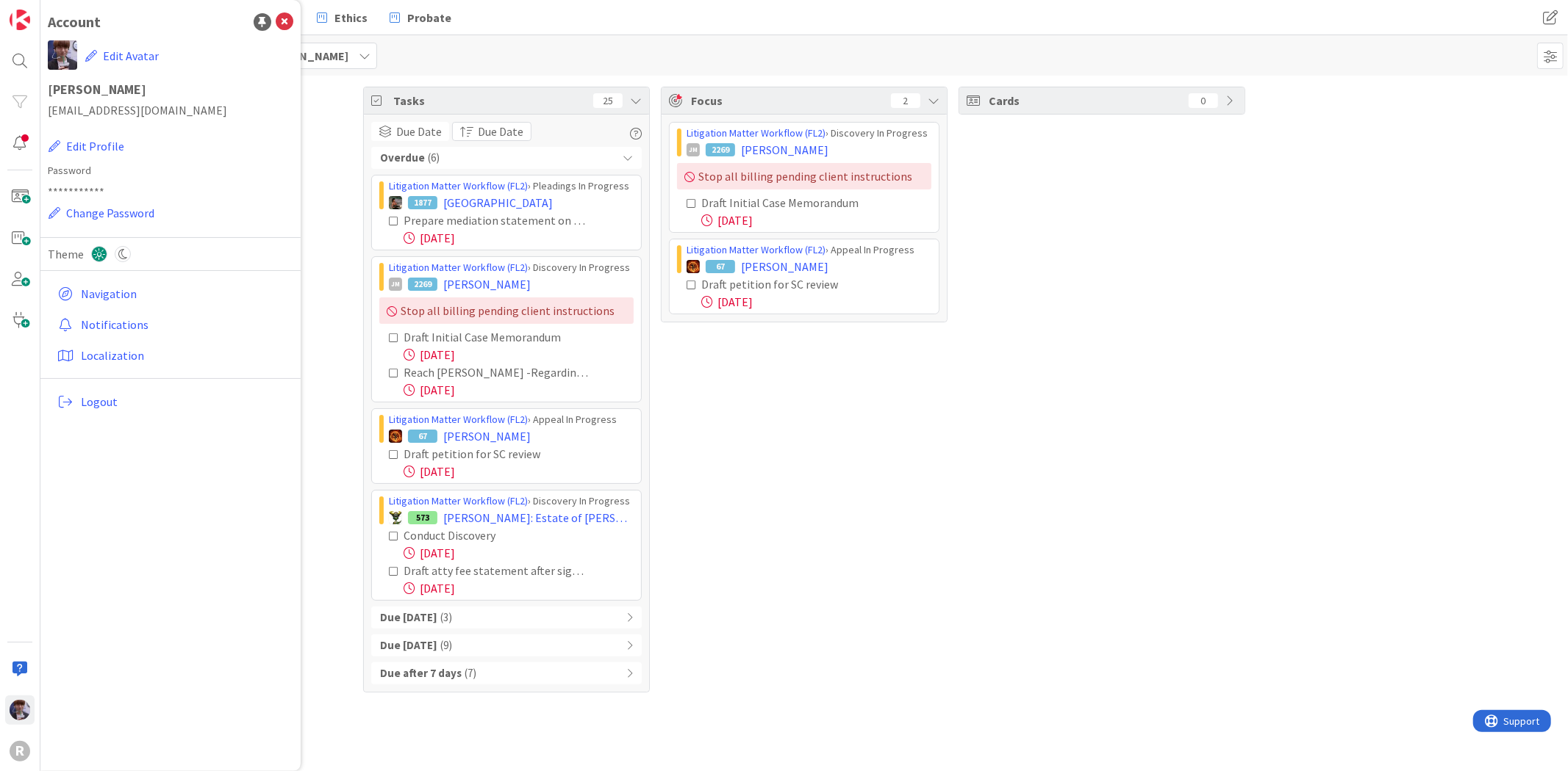
click at [396, 68] on div "My Zone 3 Boards Tyler McDonald Minka Laine Friesen mfriesen@reutercorbett.com …" at bounding box center [804, 55] width 1528 height 40
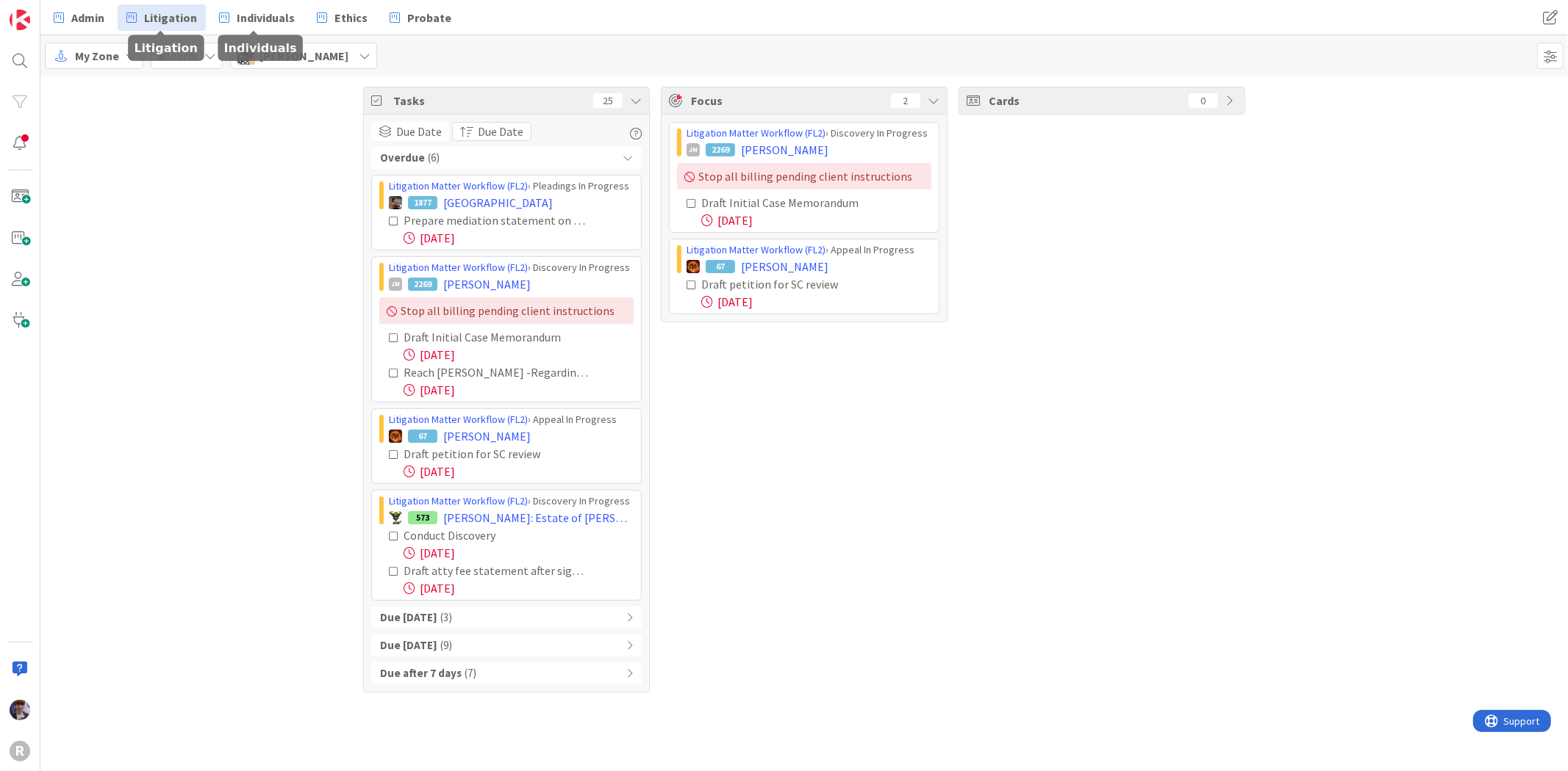
click at [181, 17] on span "Litigation" at bounding box center [170, 18] width 53 height 18
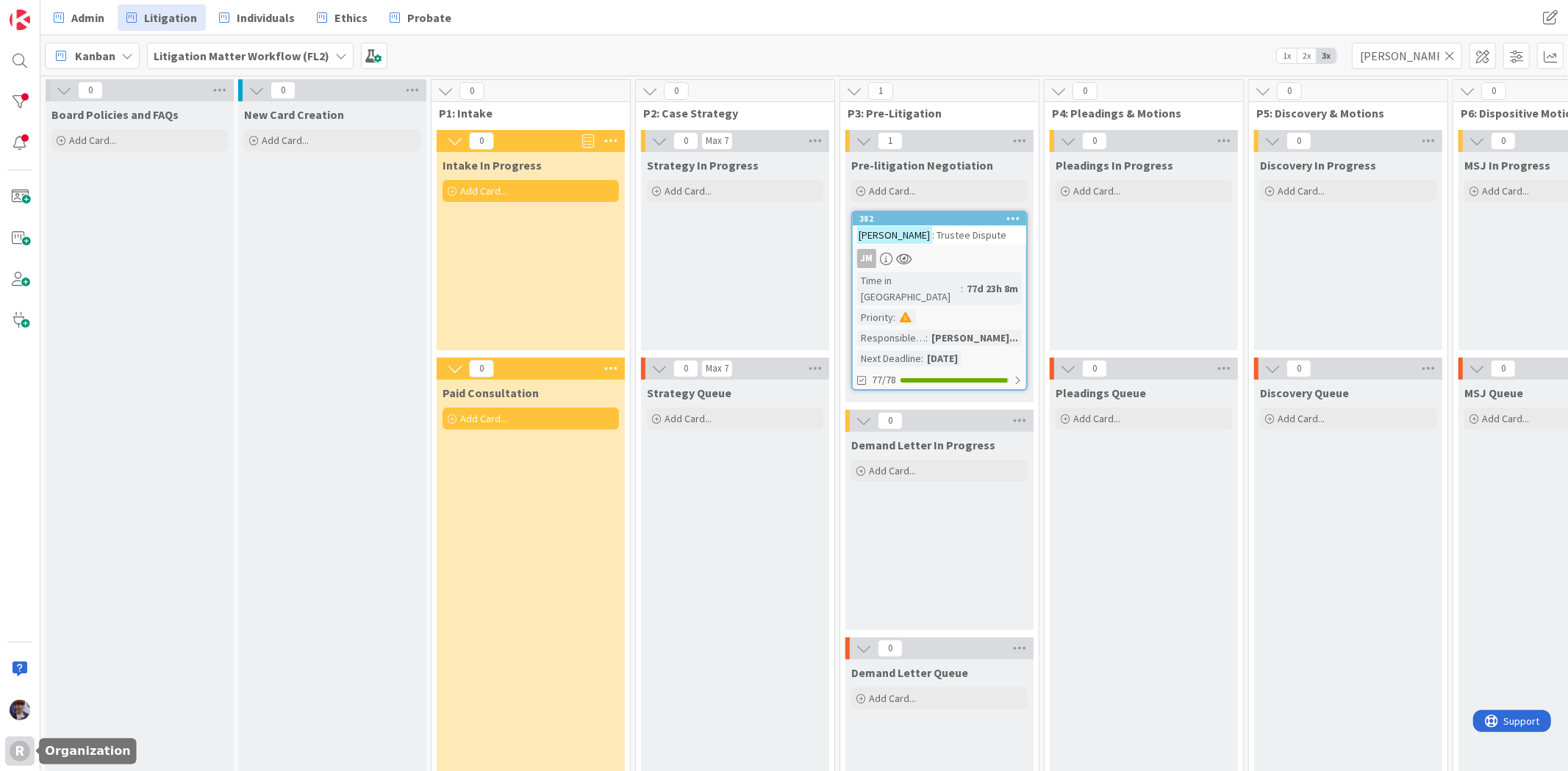
click at [32, 747] on div "R" at bounding box center [20, 751] width 29 height 29
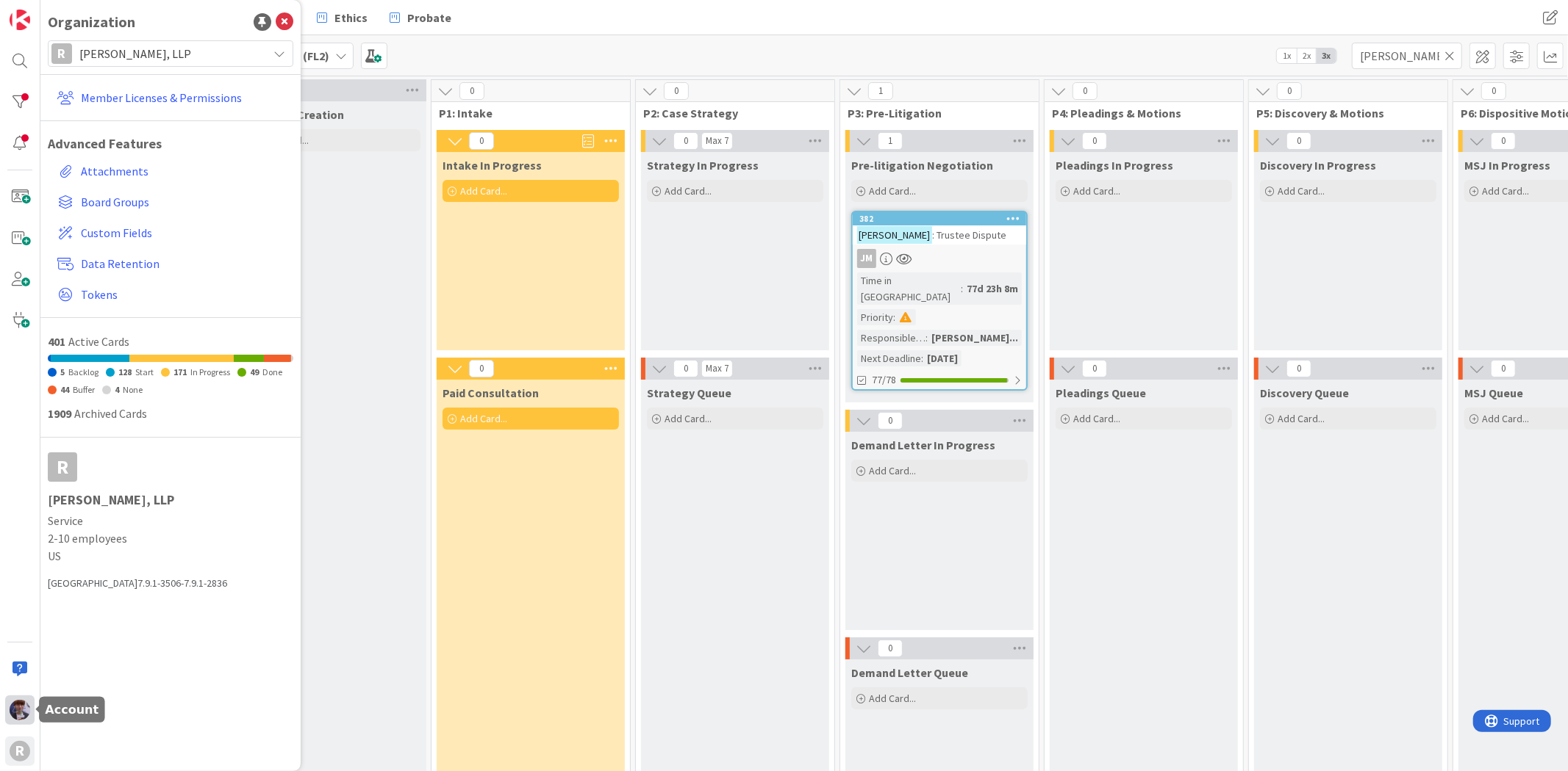
click at [20, 713] on img at bounding box center [20, 710] width 21 height 21
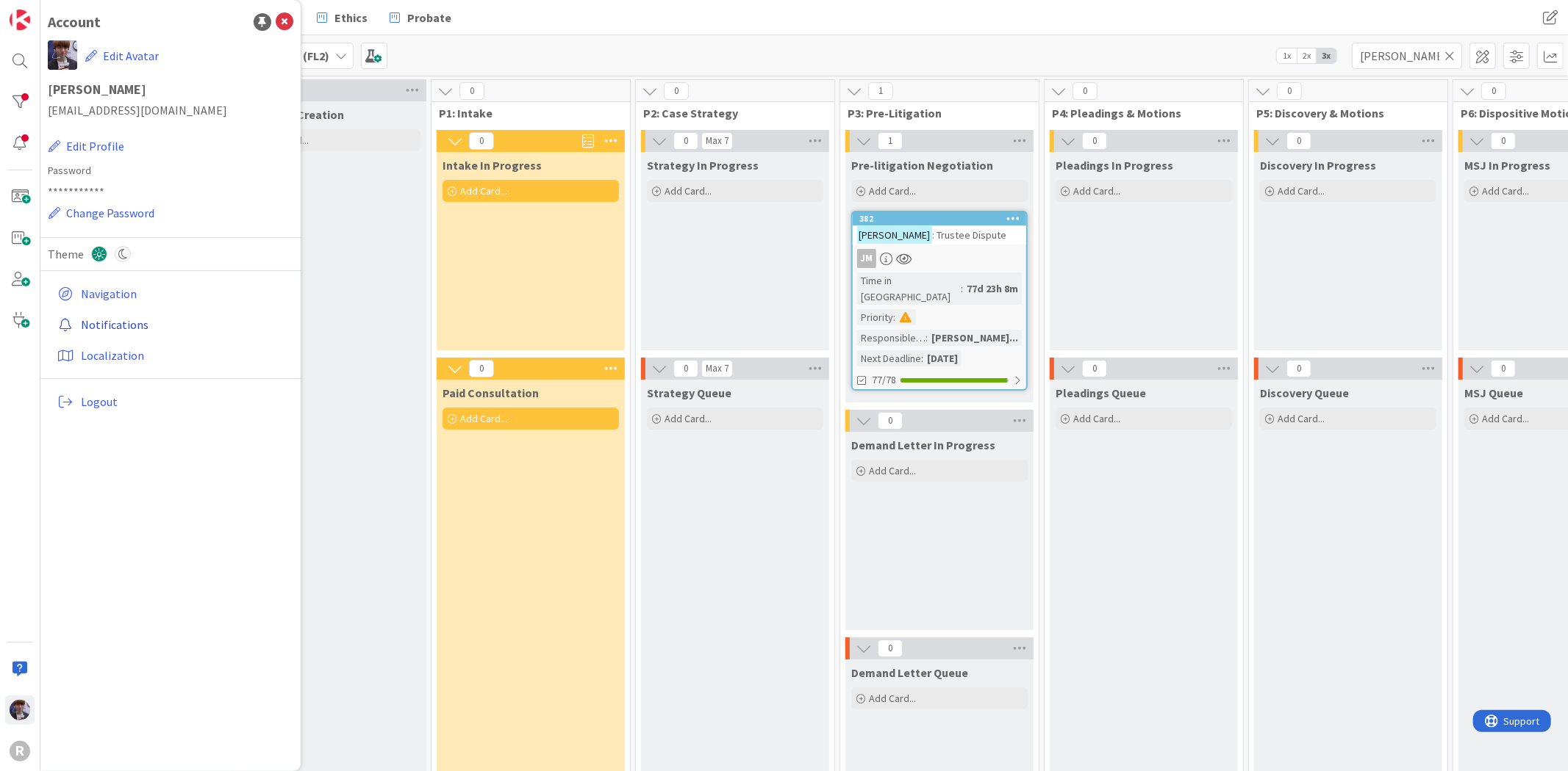
click at [119, 327] on link "Notifications" at bounding box center [172, 325] width 242 height 27
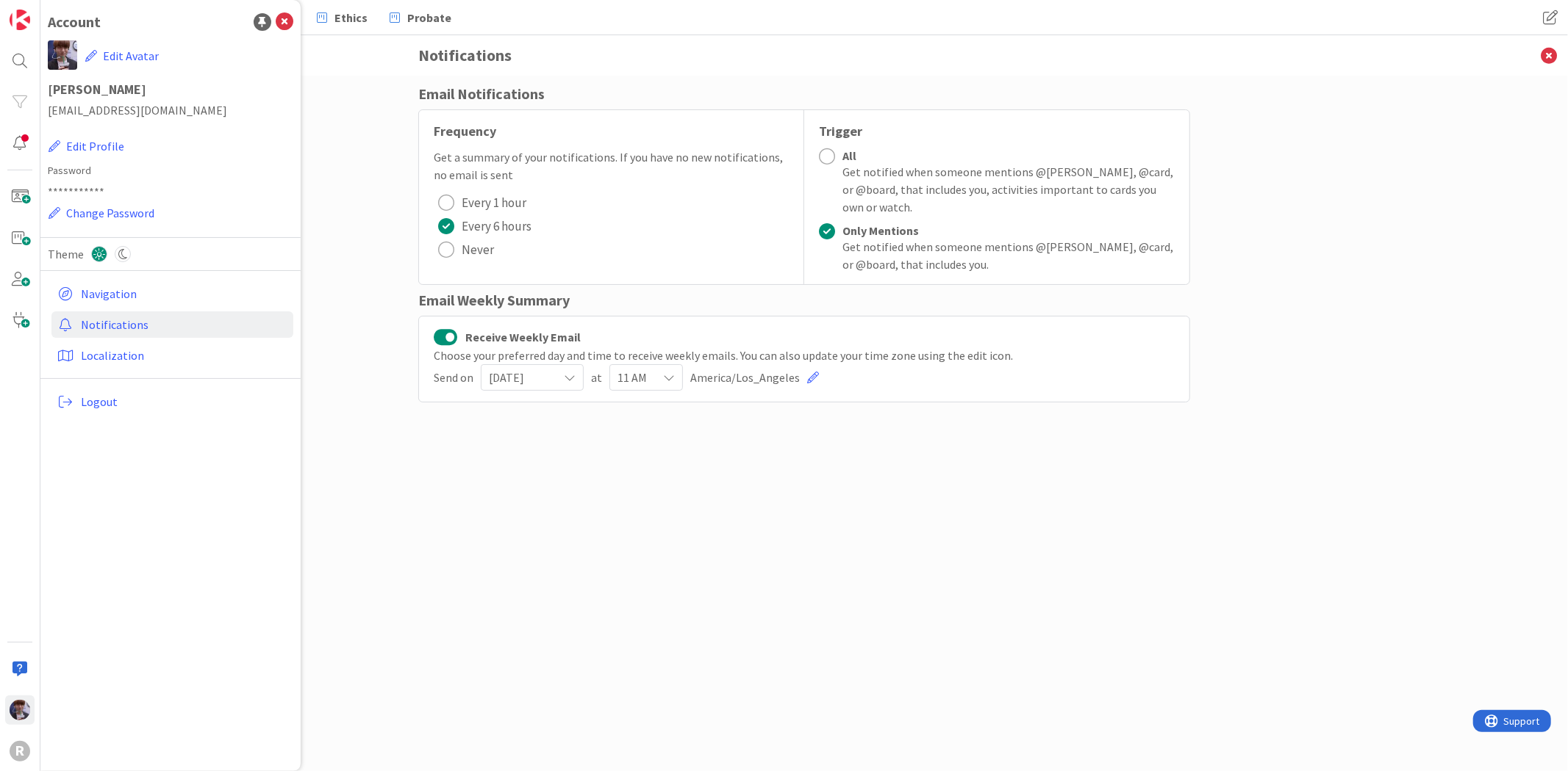
click at [413, 422] on div "Email Notifications Frequency Get a summary of your notifications. If you have …" at bounding box center [804, 424] width 1528 height 696
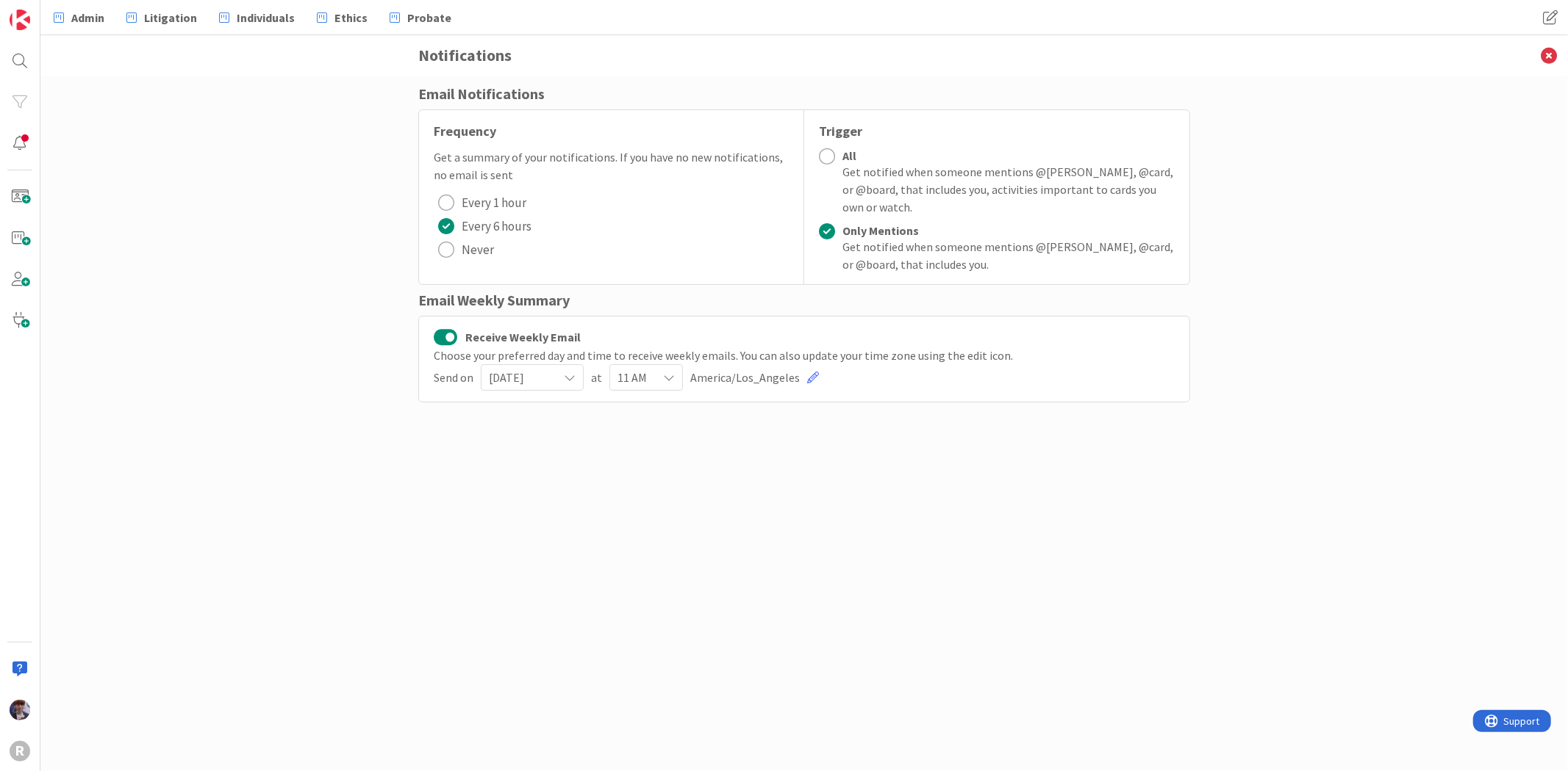
click at [35, 708] on div "R" at bounding box center [20, 386] width 40 height 771
click at [25, 711] on img at bounding box center [20, 710] width 21 height 21
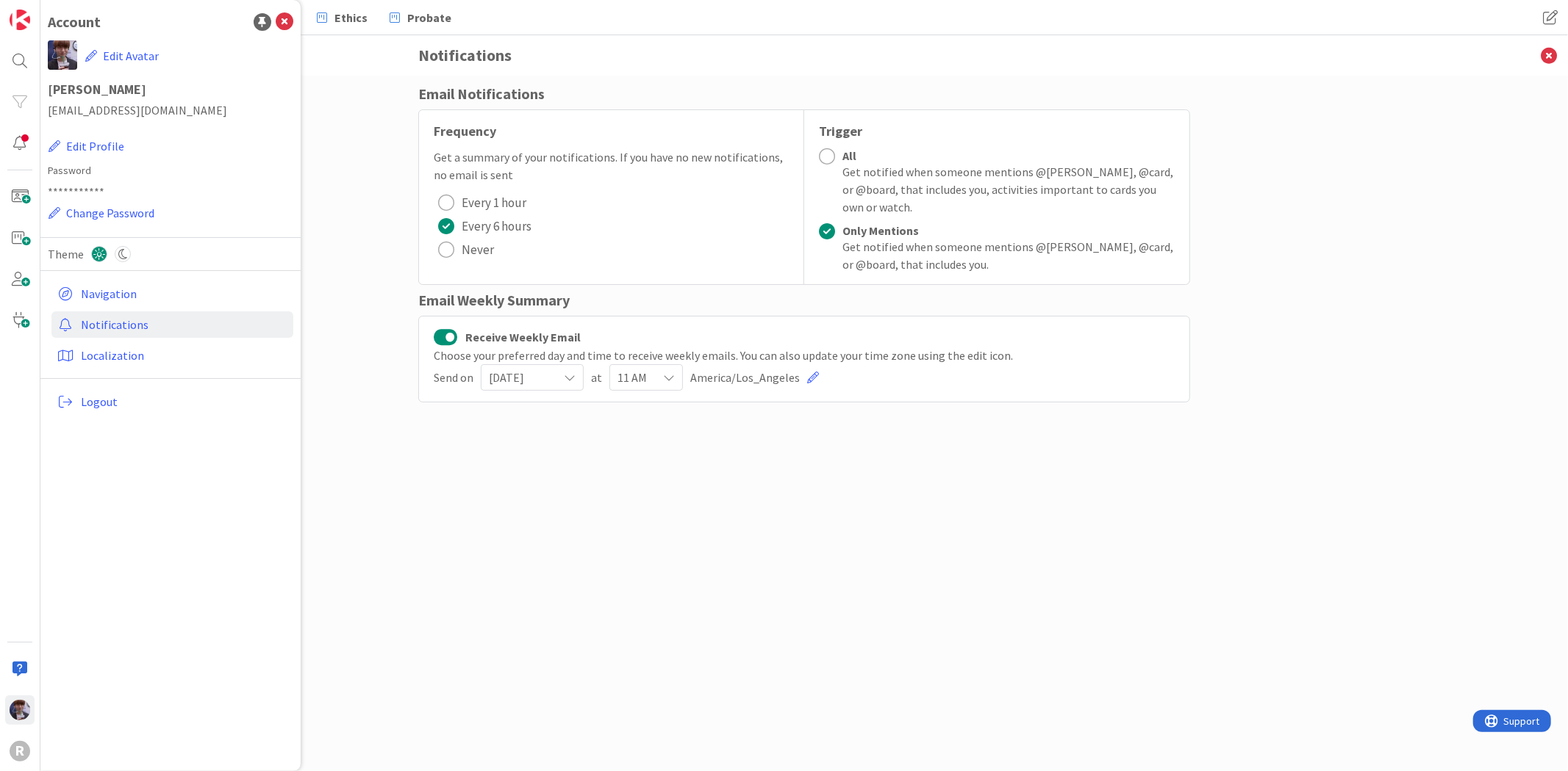
click at [626, 445] on div "Email Notifications Frequency Get a summary of your notifications. If you have …" at bounding box center [804, 409] width 771 height 651
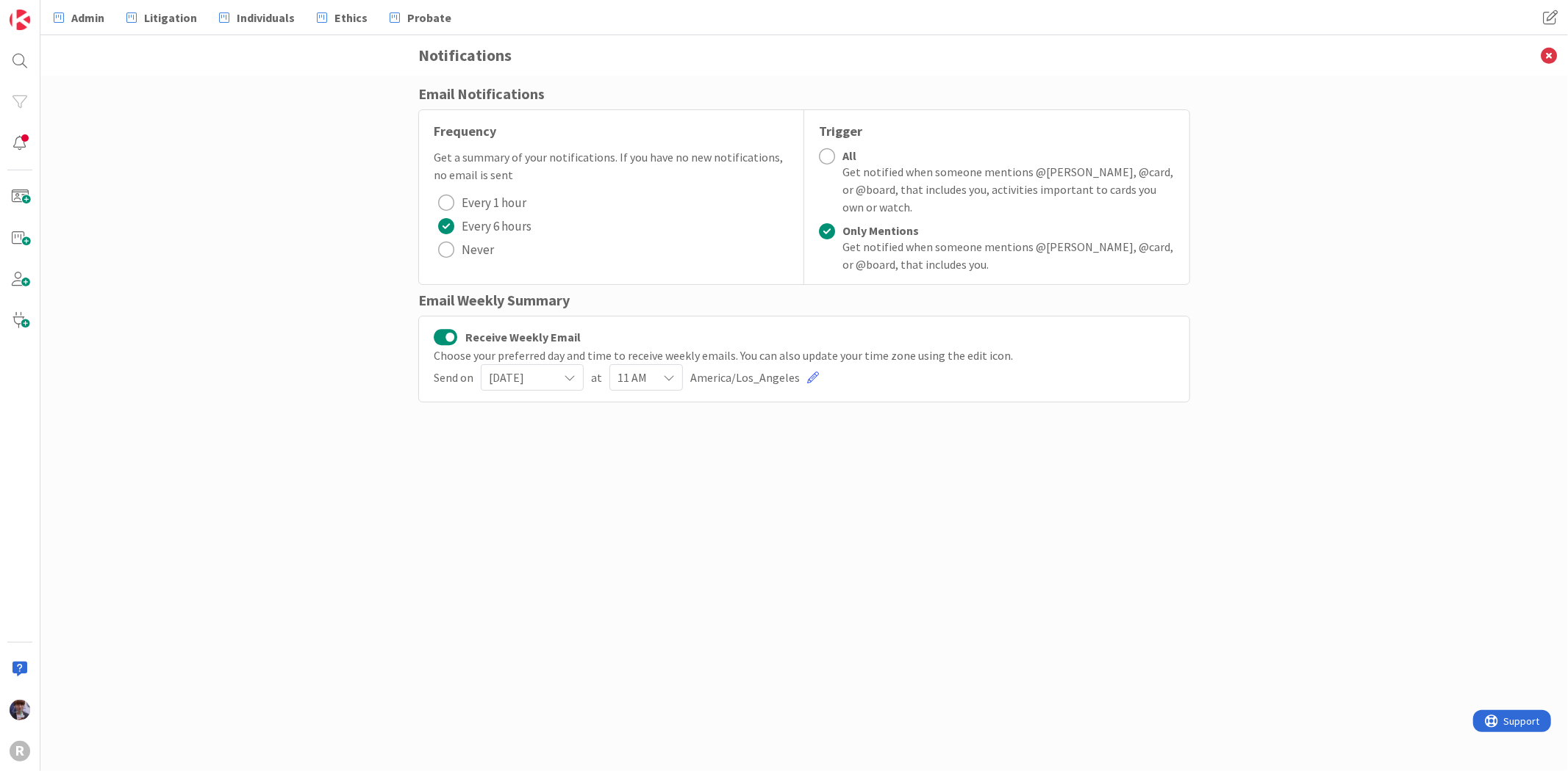
click at [626, 445] on div "Email Notifications Frequency Get a summary of your notifications. If you have …" at bounding box center [804, 409] width 771 height 651
click at [569, 413] on div "Email Notifications Frequency Get a summary of your notifications. If you have …" at bounding box center [804, 409] width 771 height 651
click at [1246, 116] on div "Email Notifications Frequency Get a summary of your notifications. If you have …" at bounding box center [804, 424] width 1528 height 696
click at [71, 21] on span "Admin" at bounding box center [88, 18] width 33 height 18
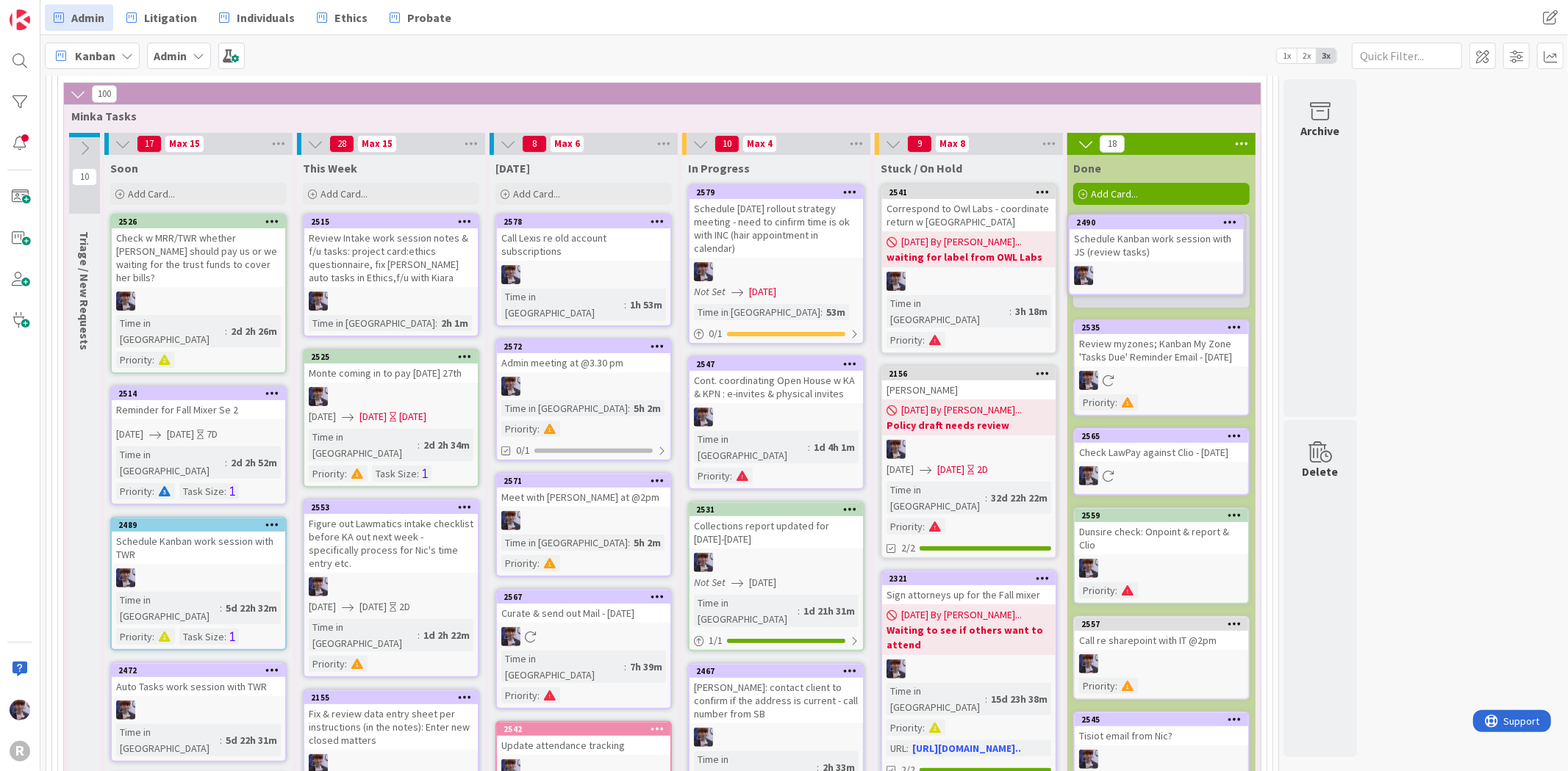
scroll to position [245, 0]
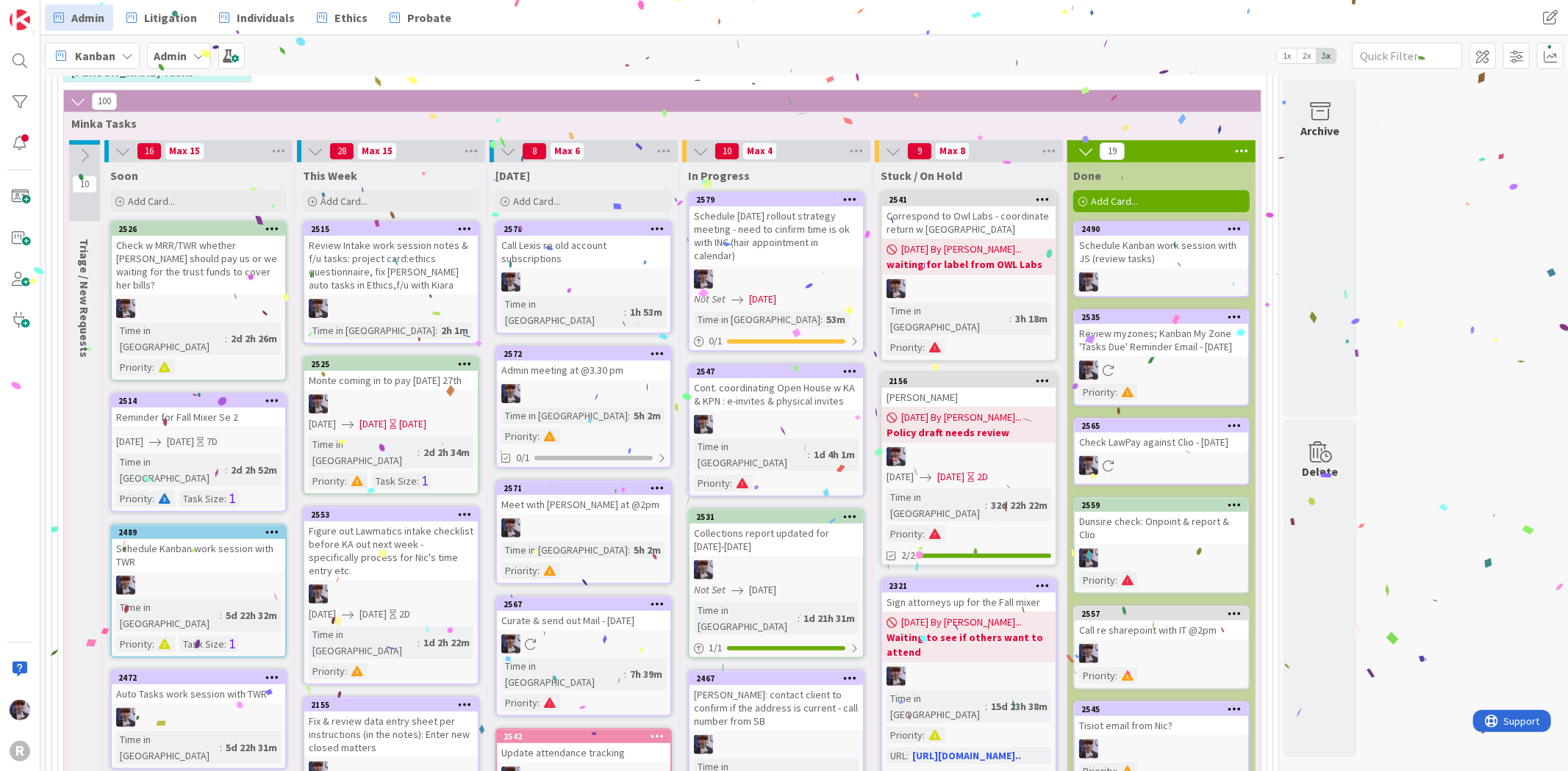
click at [1208, 241] on div "Schedule Kanban work session with JS (review tasks)" at bounding box center [1162, 252] width 173 height 32
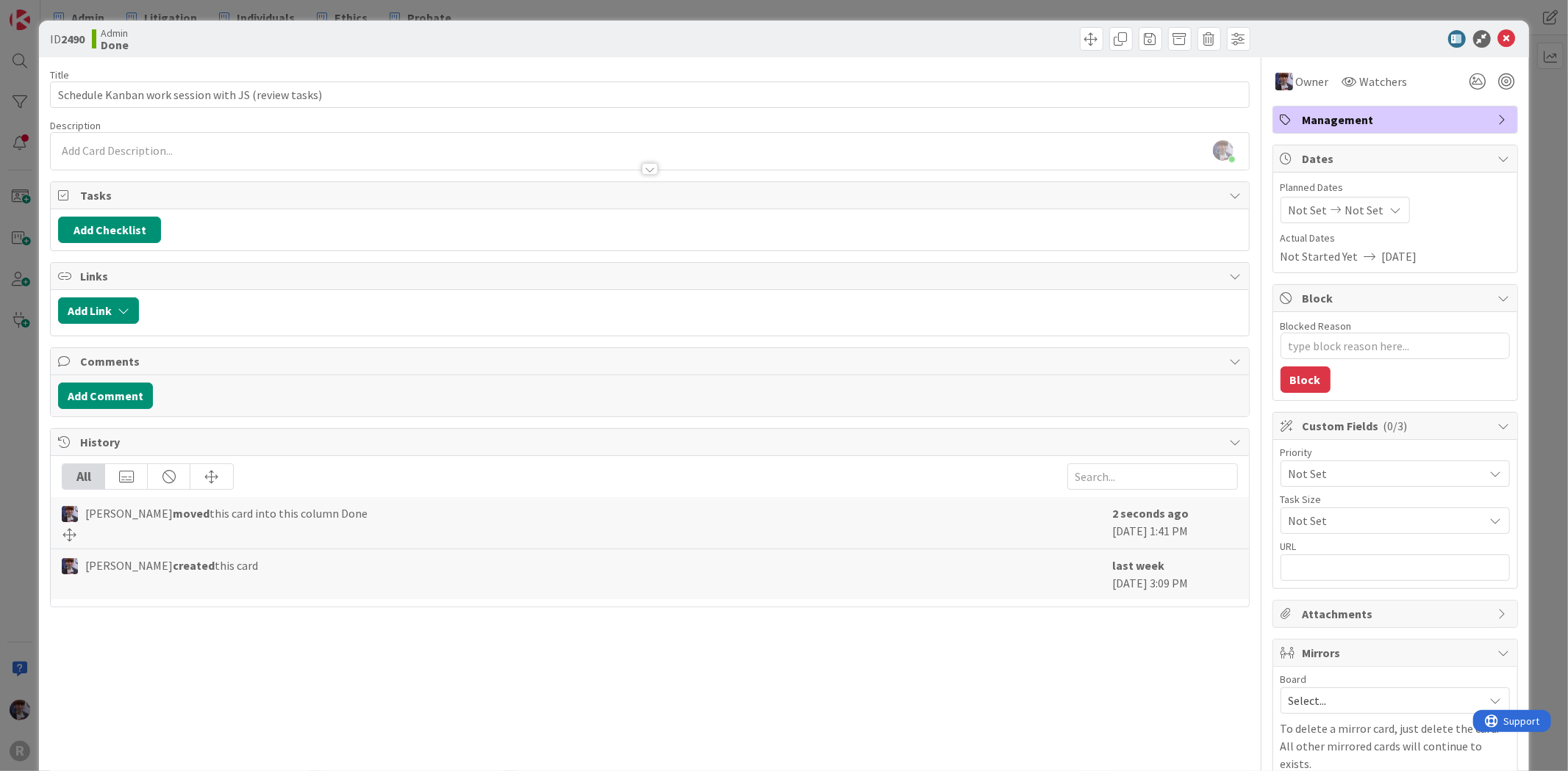
click at [1529, 106] on div "ID 2490 Admin Done Title 51 / 128 Schedule Kanban work session with JS (review …" at bounding box center [784, 386] width 1568 height 771
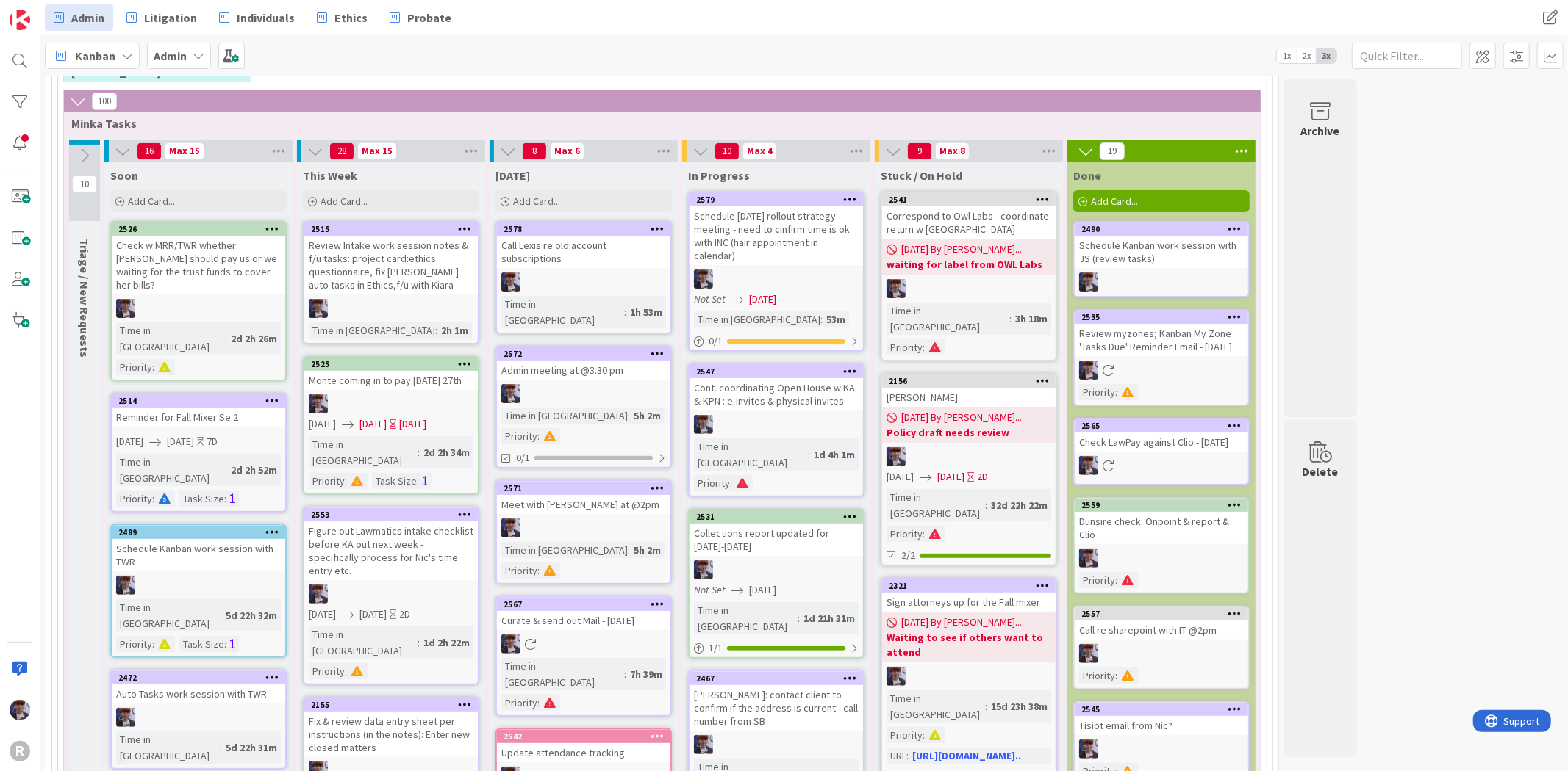
click at [1189, 247] on div "Schedule Kanban work session with JS (review tasks)" at bounding box center [1162, 252] width 173 height 32
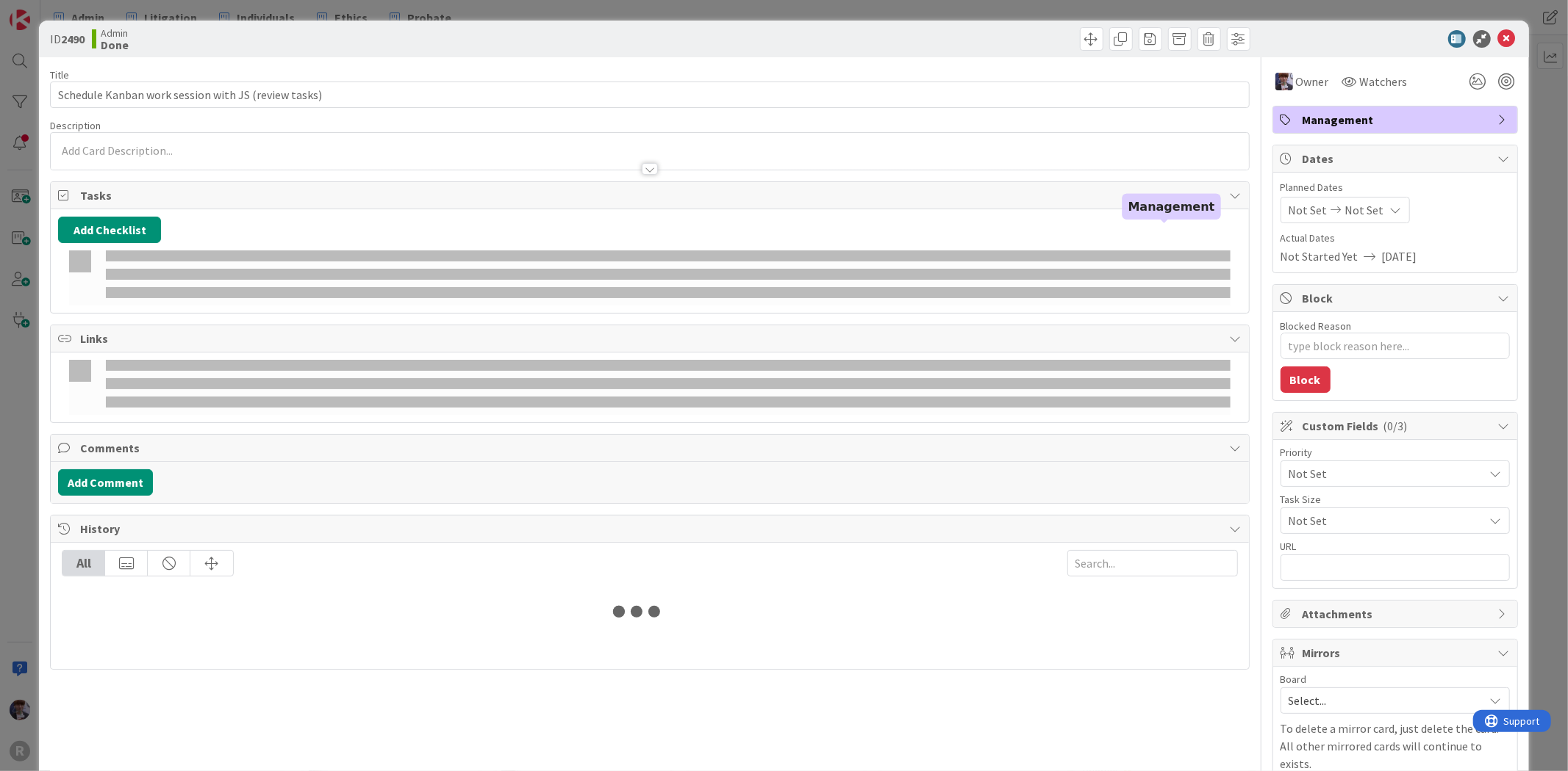
type textarea "x"
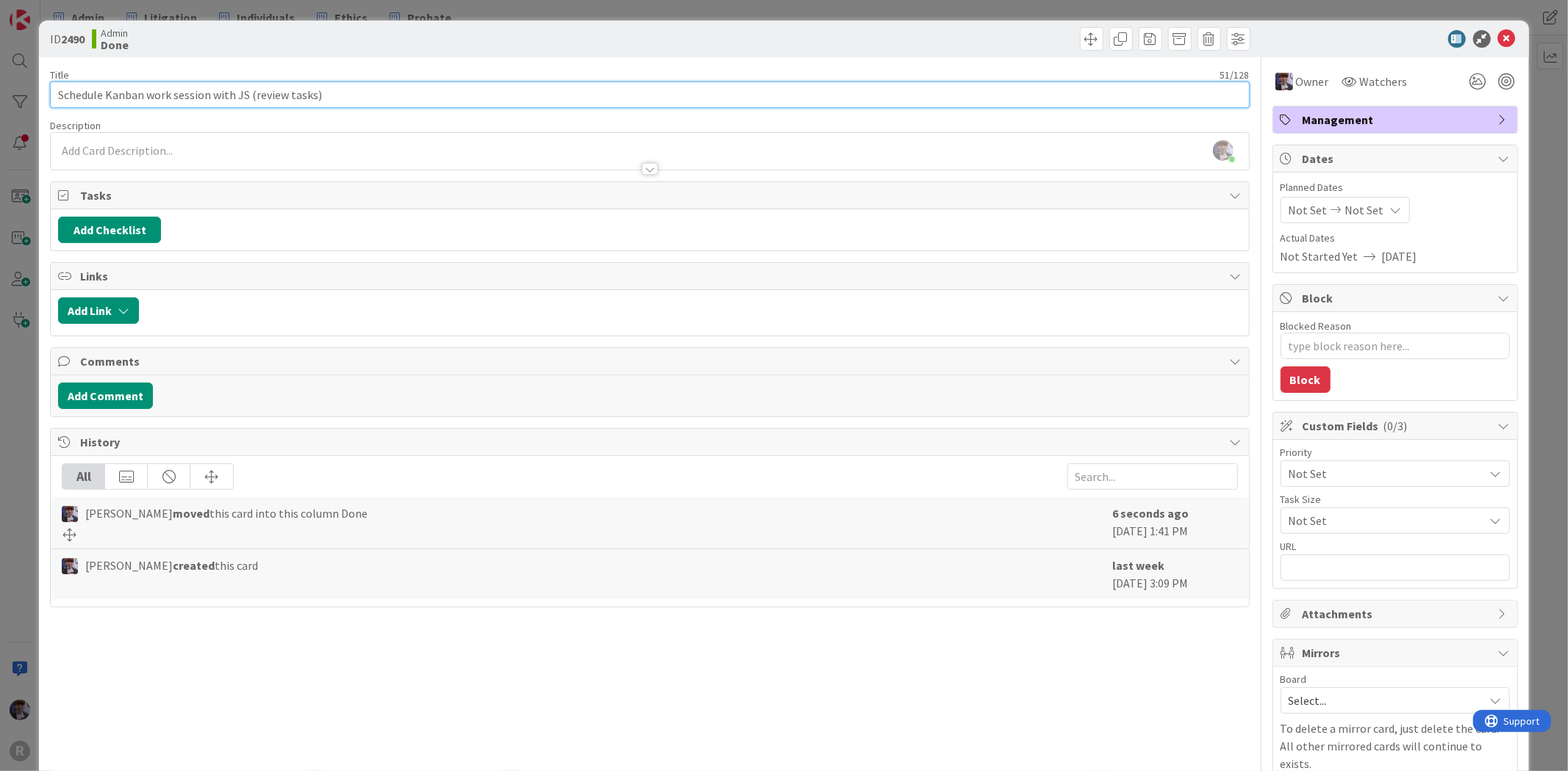
drag, startPoint x: 209, startPoint y: 92, endPoint x: -44, endPoint y: 84, distance: 253.1
click at [0, 84] on html "R Admin Litigation Individuals Ethics Probate Admin Litigation Individuals Ethi…" at bounding box center [784, 386] width 1568 height 771
type input "Work with with JS (review tasks)"
type textarea "x"
type input "Work with JS (review tasks)"
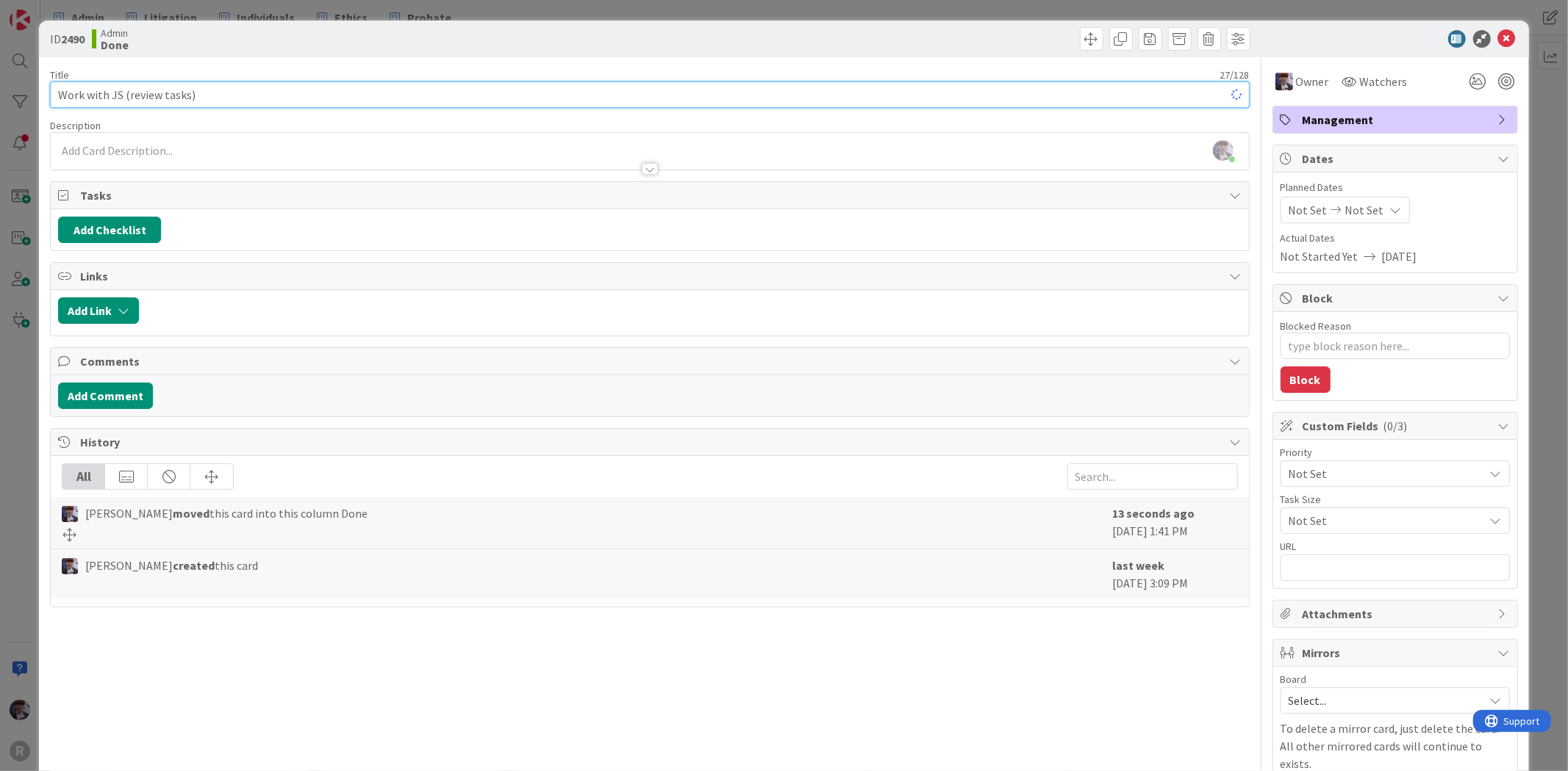
type textarea "x"
type input "Work with JS (review tasks)"
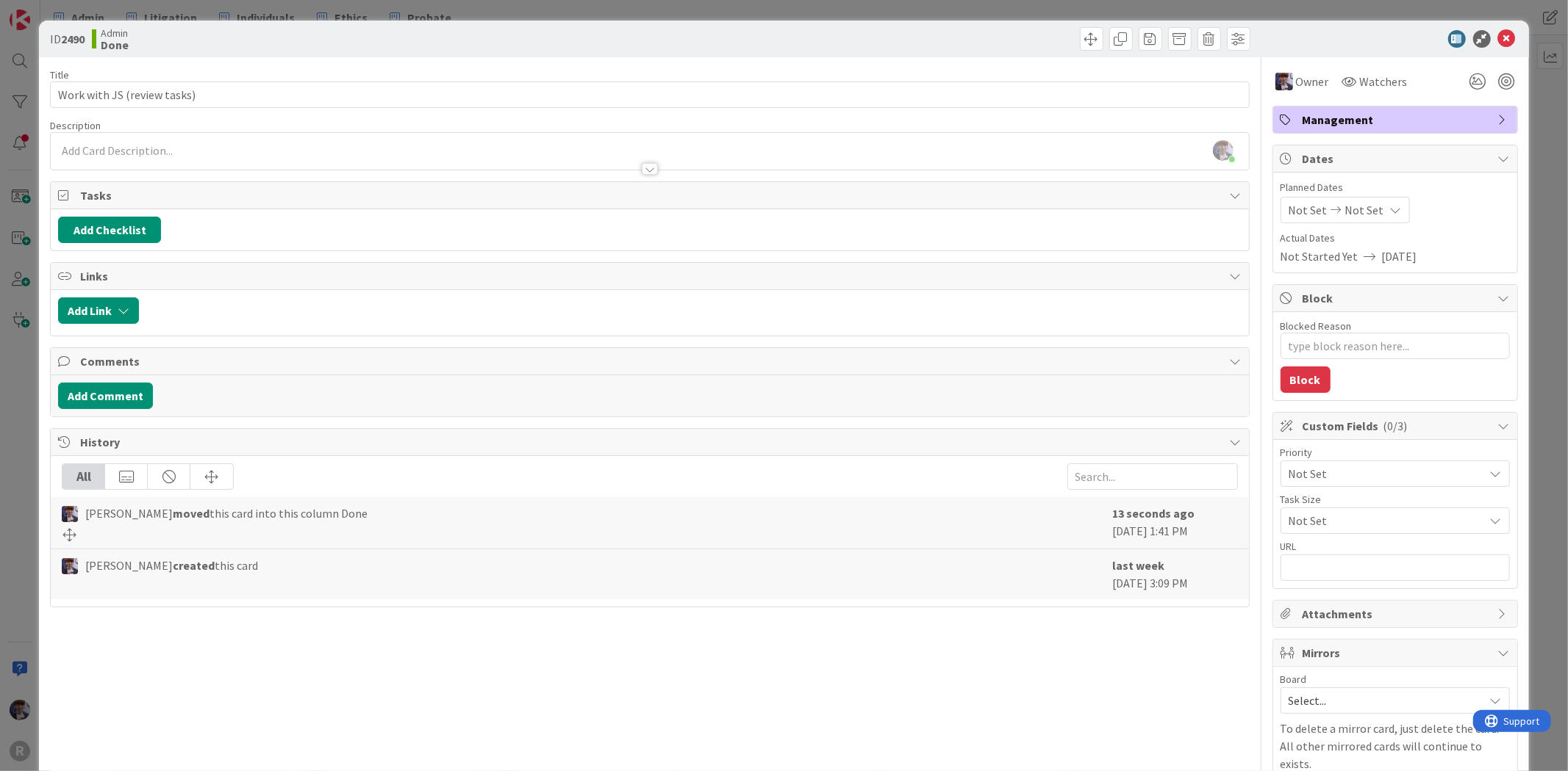
click at [1539, 140] on div "ID 2490 Admin Done Title 27 / 128 Work with JS (review tasks) Description Minka…" at bounding box center [784, 386] width 1568 height 771
drag, startPoint x: 1533, startPoint y: 177, endPoint x: 1530, endPoint y: 168, distance: 9.5
click at [1530, 168] on div "ID 2490 Admin Done Title 27 / 128 Work with JS (review tasks) Description Minka…" at bounding box center [784, 386] width 1568 height 771
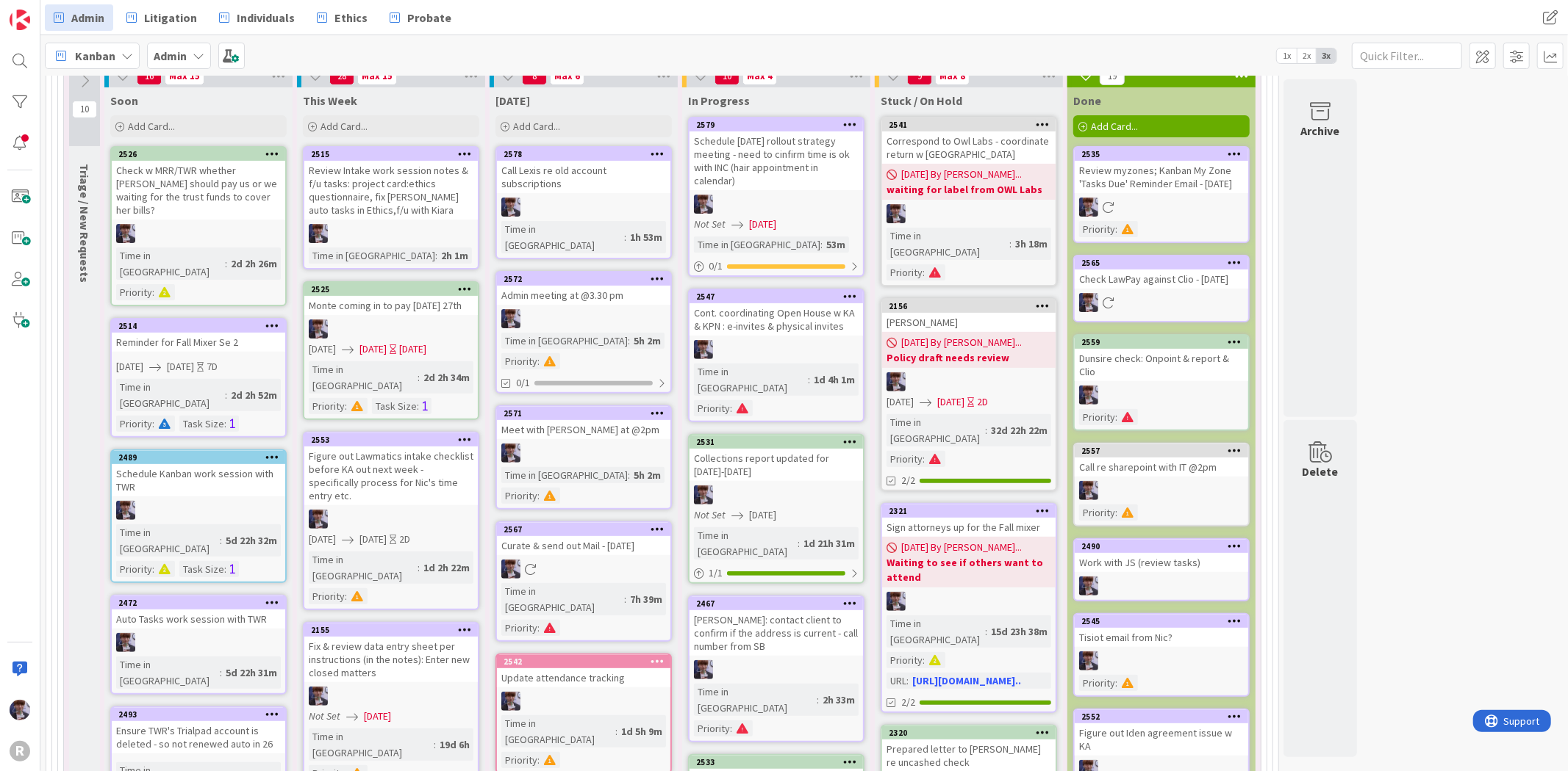
scroll to position [282, 0]
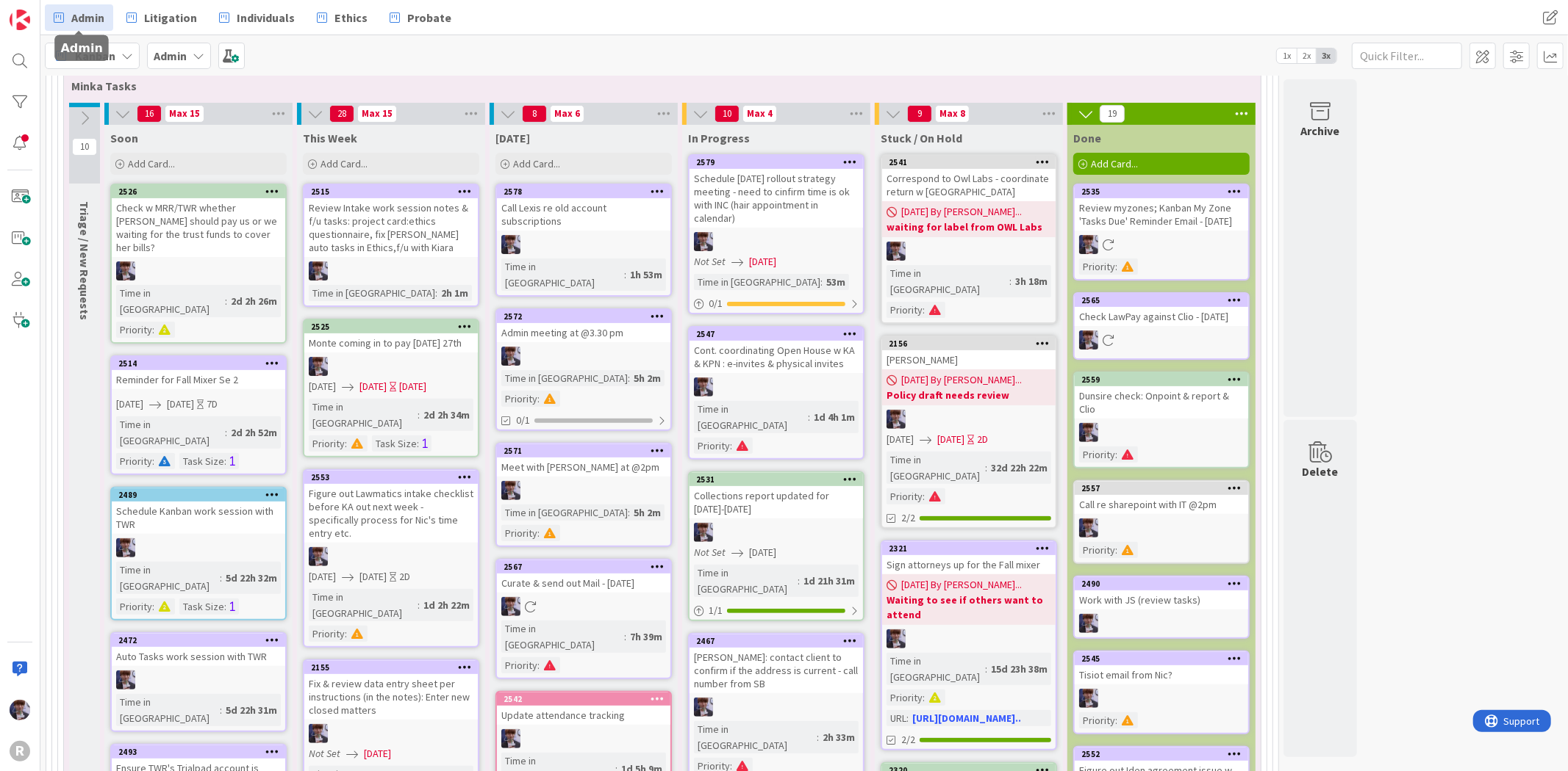
click at [94, 14] on span "Admin" at bounding box center [88, 18] width 33 height 18
click at [110, 44] on div "Kanban" at bounding box center [92, 56] width 95 height 27
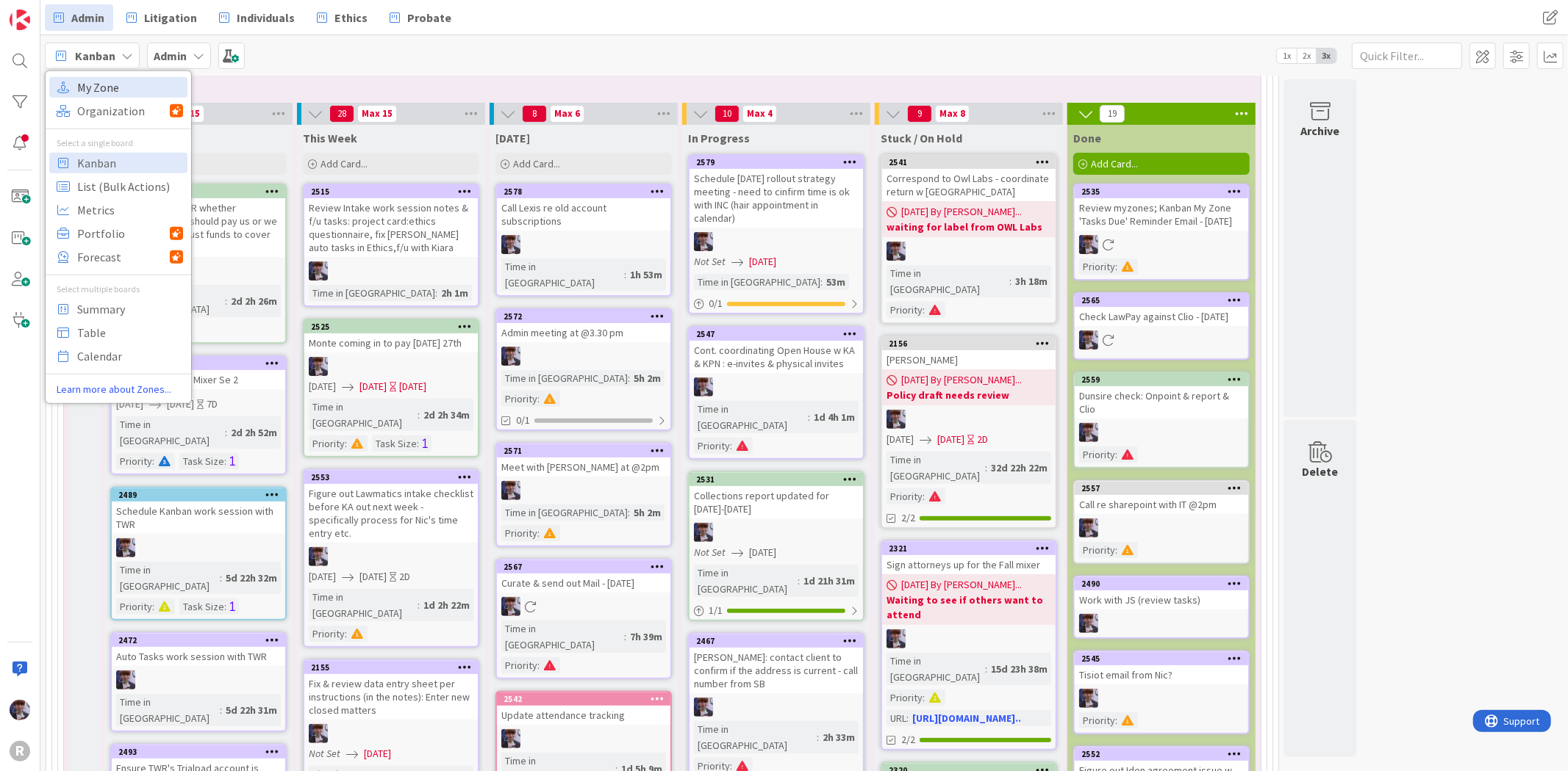
click at [137, 81] on span "My Zone" at bounding box center [129, 87] width 106 height 22
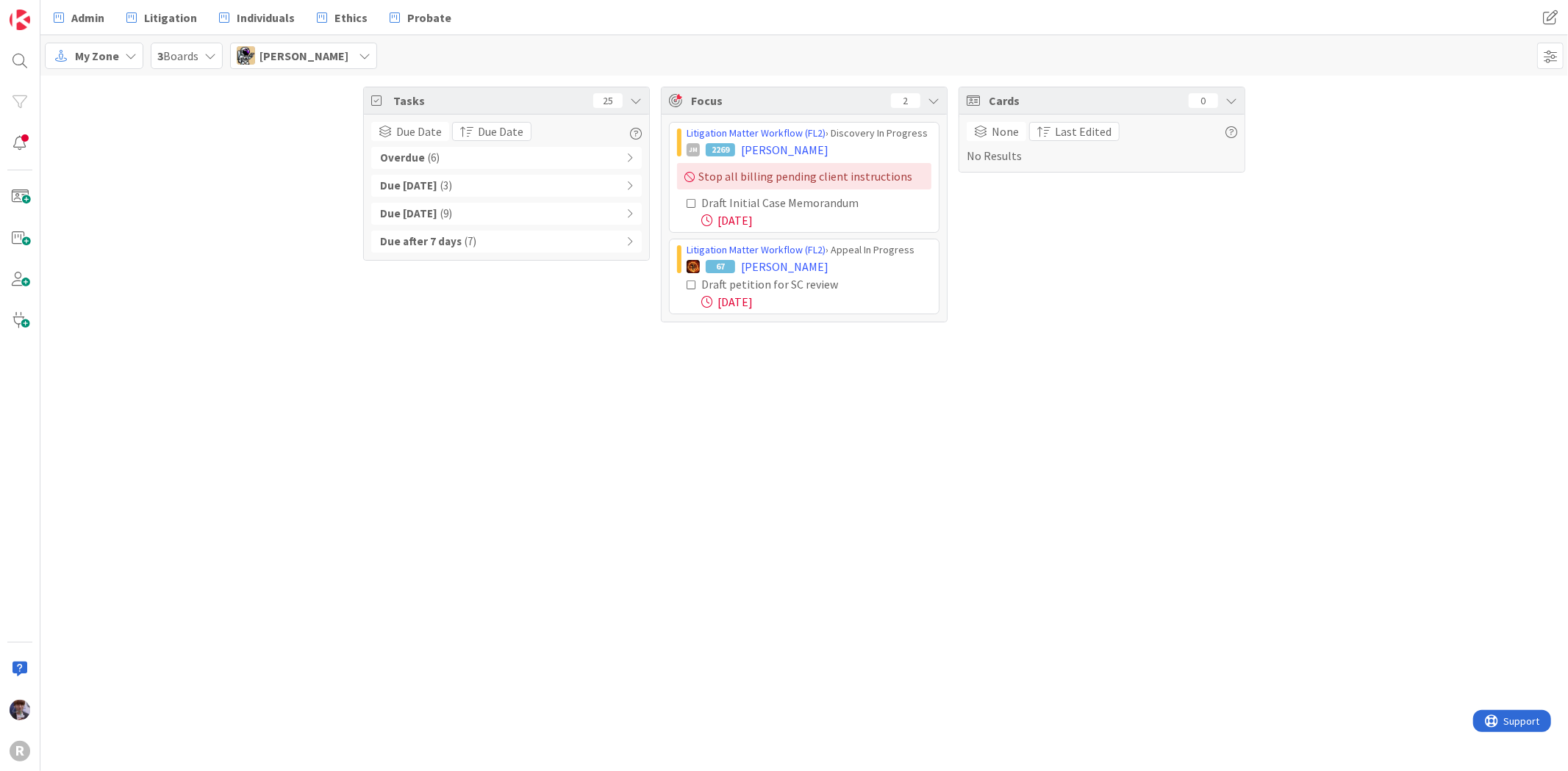
drag, startPoint x: 142, startPoint y: 152, endPoint x: 179, endPoint y: 154, distance: 37.1
click at [142, 151] on div "Tasks 25 Due Date Due Date Overdue ( 6 ) Due Today ( 3 ) Due within 7 days ( 9 …" at bounding box center [804, 204] width 1528 height 258
click at [498, 158] on div "Overdue ( 6 )" at bounding box center [506, 158] width 271 height 22
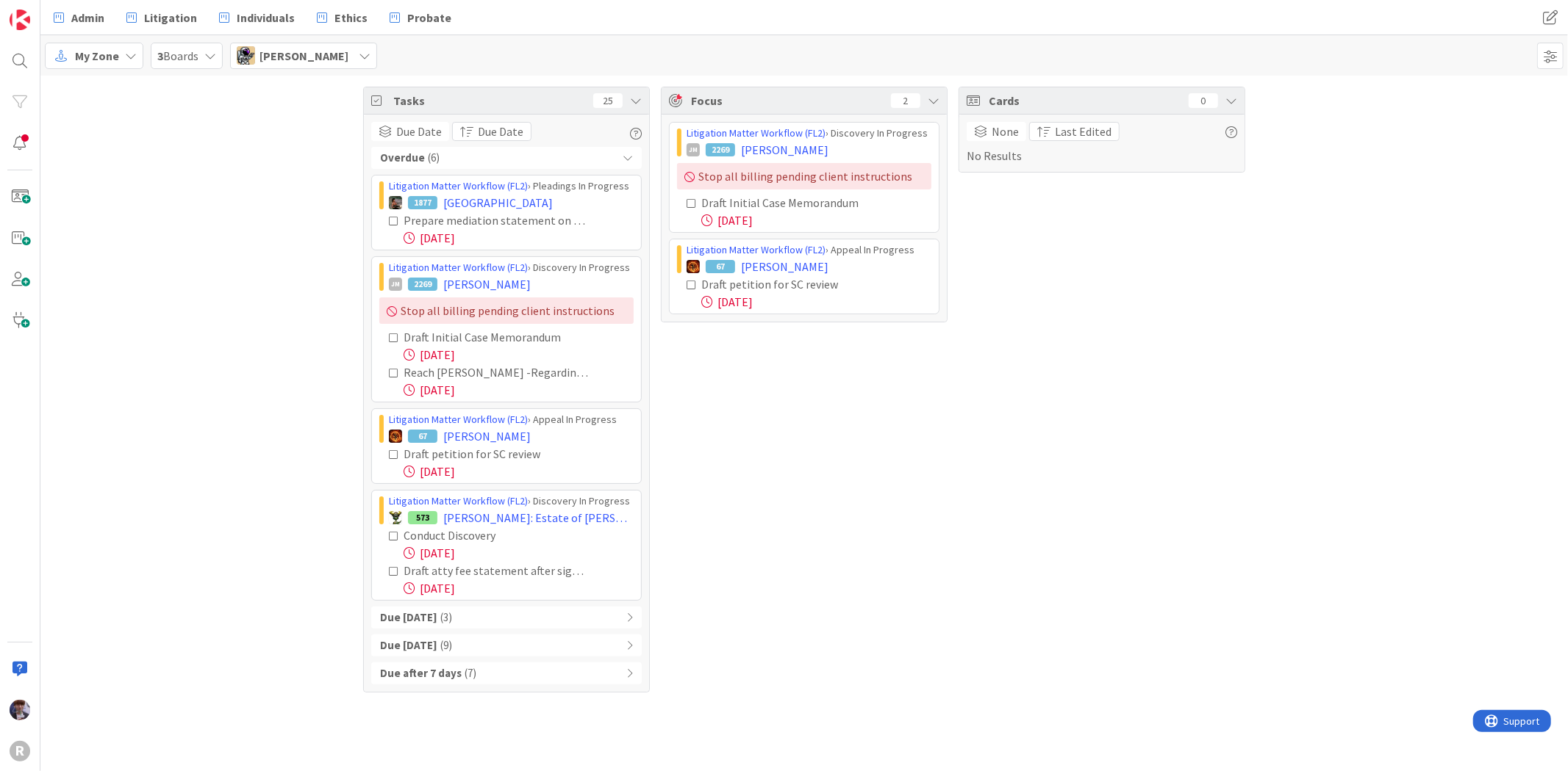
click at [323, 62] on span "Tyler McDonald" at bounding box center [304, 56] width 89 height 18
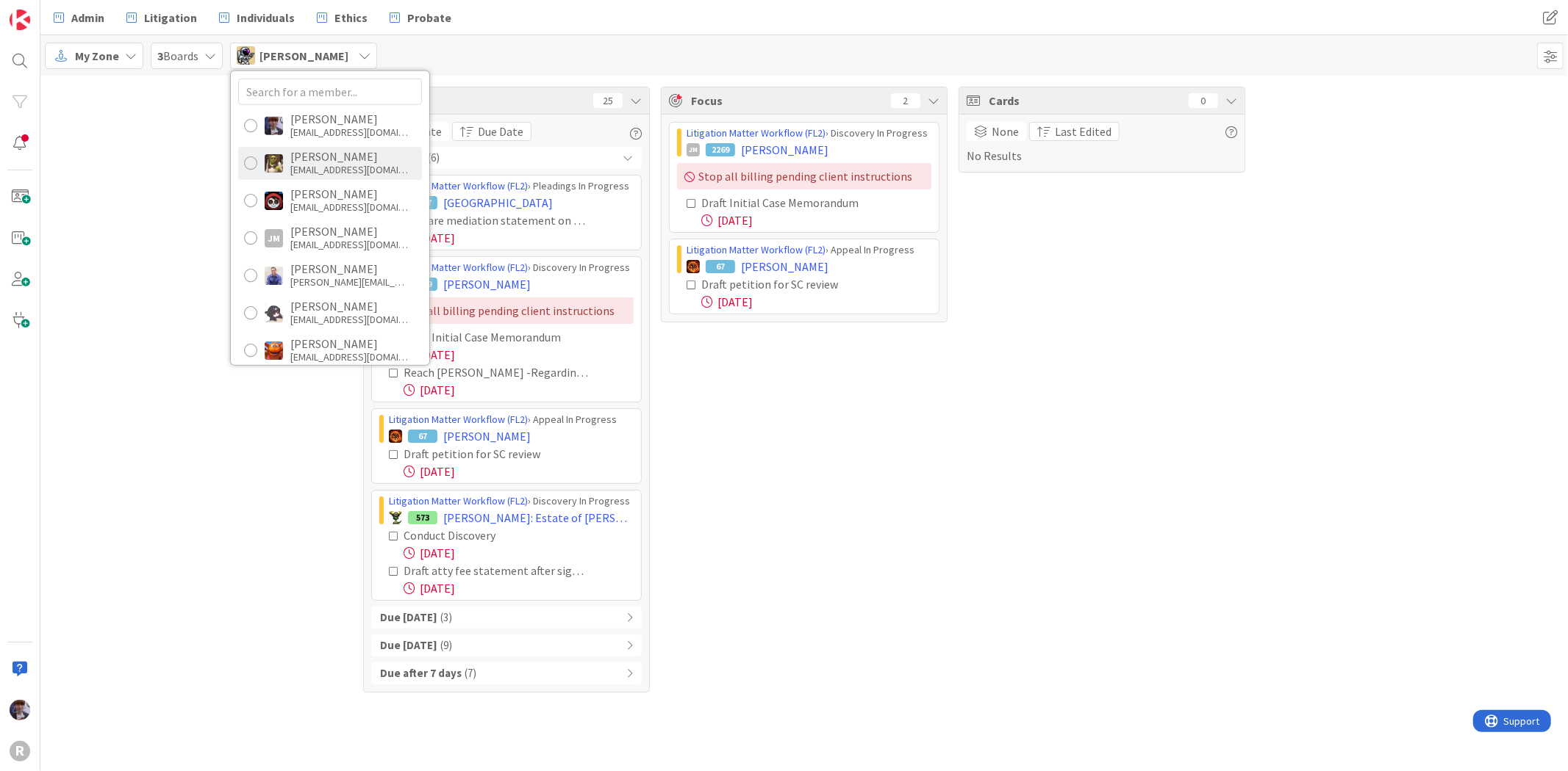
click at [310, 156] on div "[PERSON_NAME]" at bounding box center [349, 156] width 118 height 13
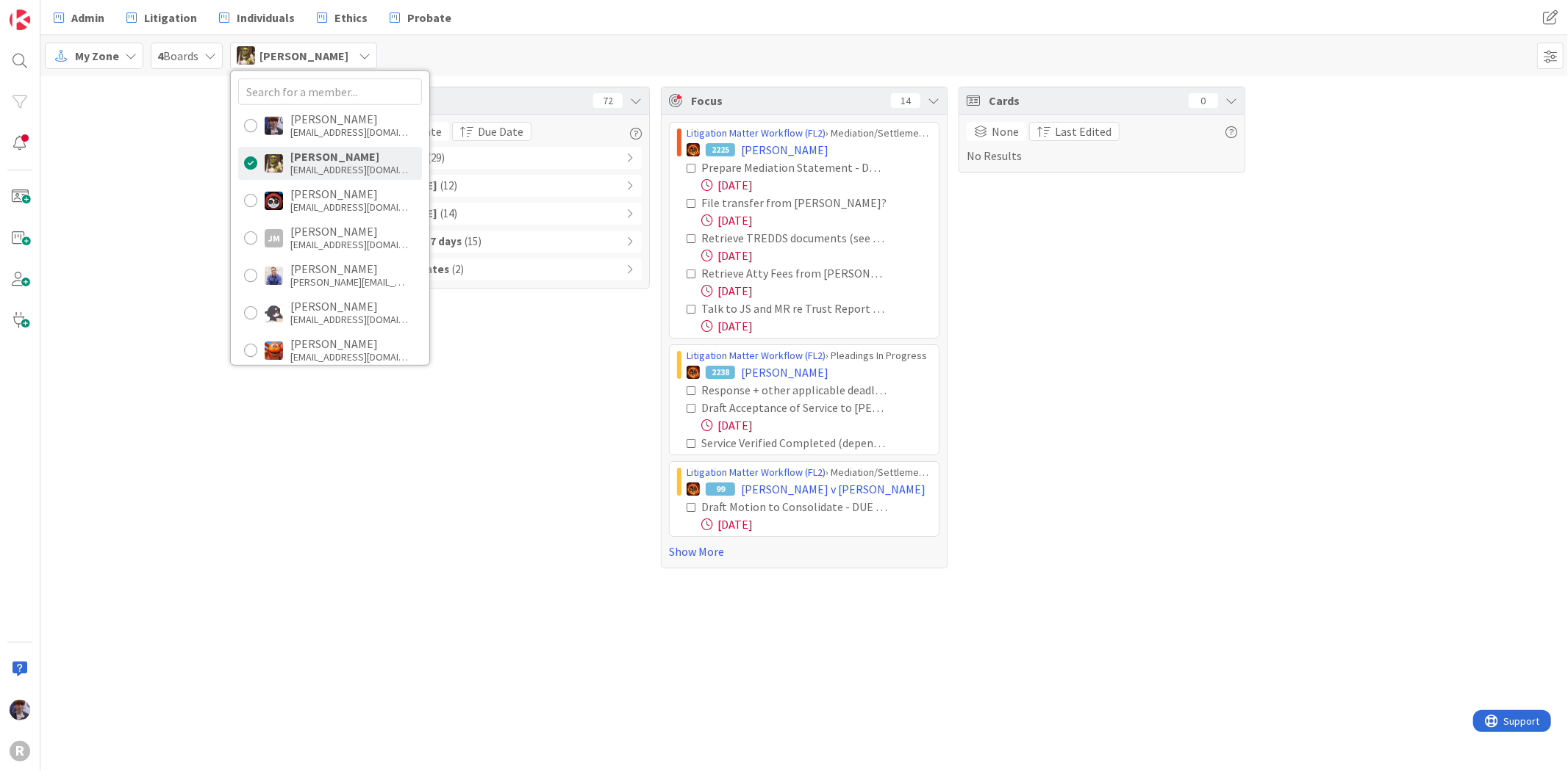
click at [61, 294] on div "Tasks 72 Due Date Due Date Overdue ( 29 ) Due Today ( 12 ) Due within 7 days ( …" at bounding box center [804, 327] width 1528 height 504
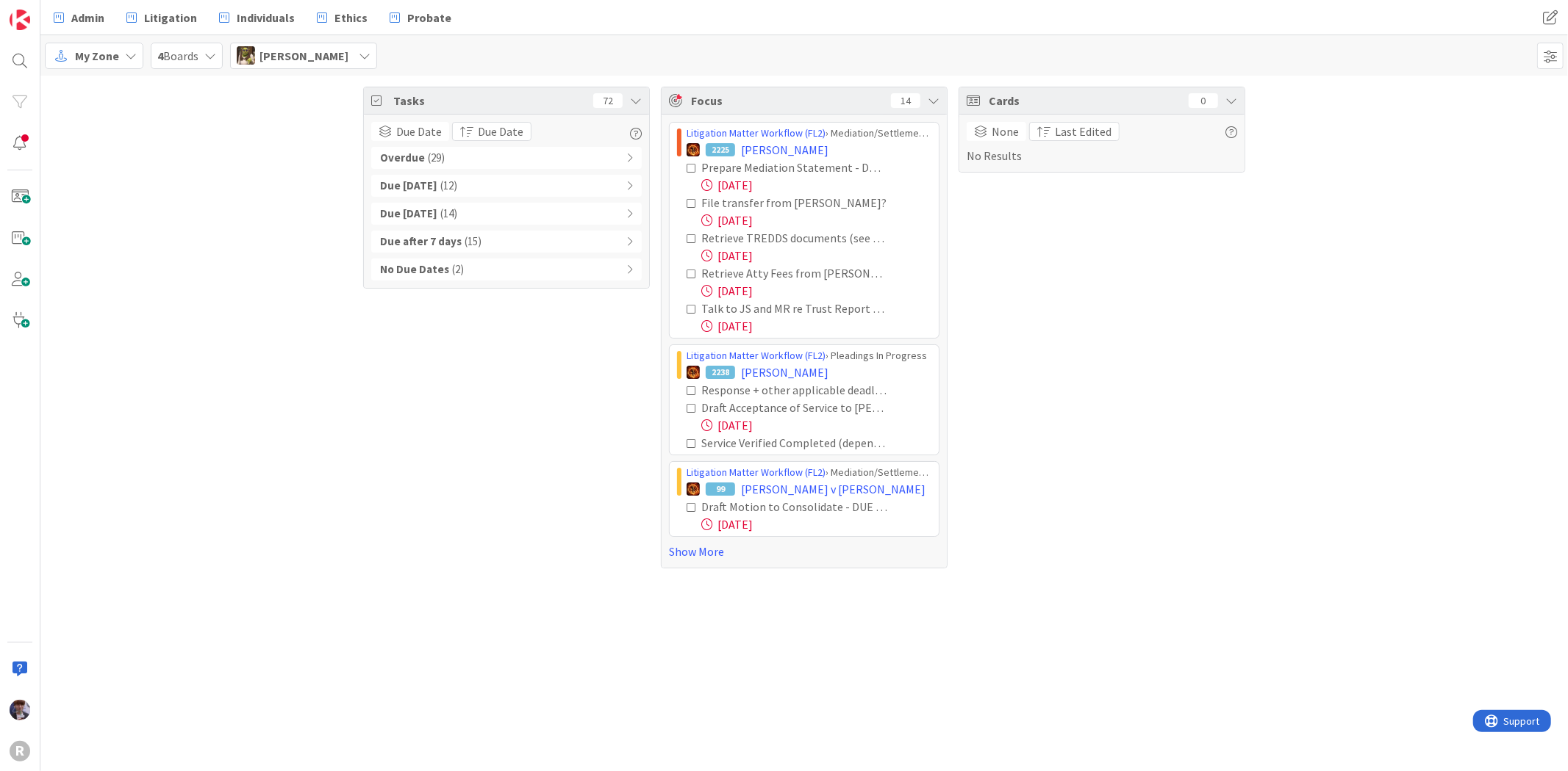
click at [487, 172] on div "Overdue ( 29 ) Due Today ( 12 ) Due within 7 days ( 14 ) Due after 7 days ( 15 …" at bounding box center [506, 214] width 271 height 134
click at [488, 164] on div "Overdue ( 29 )" at bounding box center [506, 158] width 271 height 22
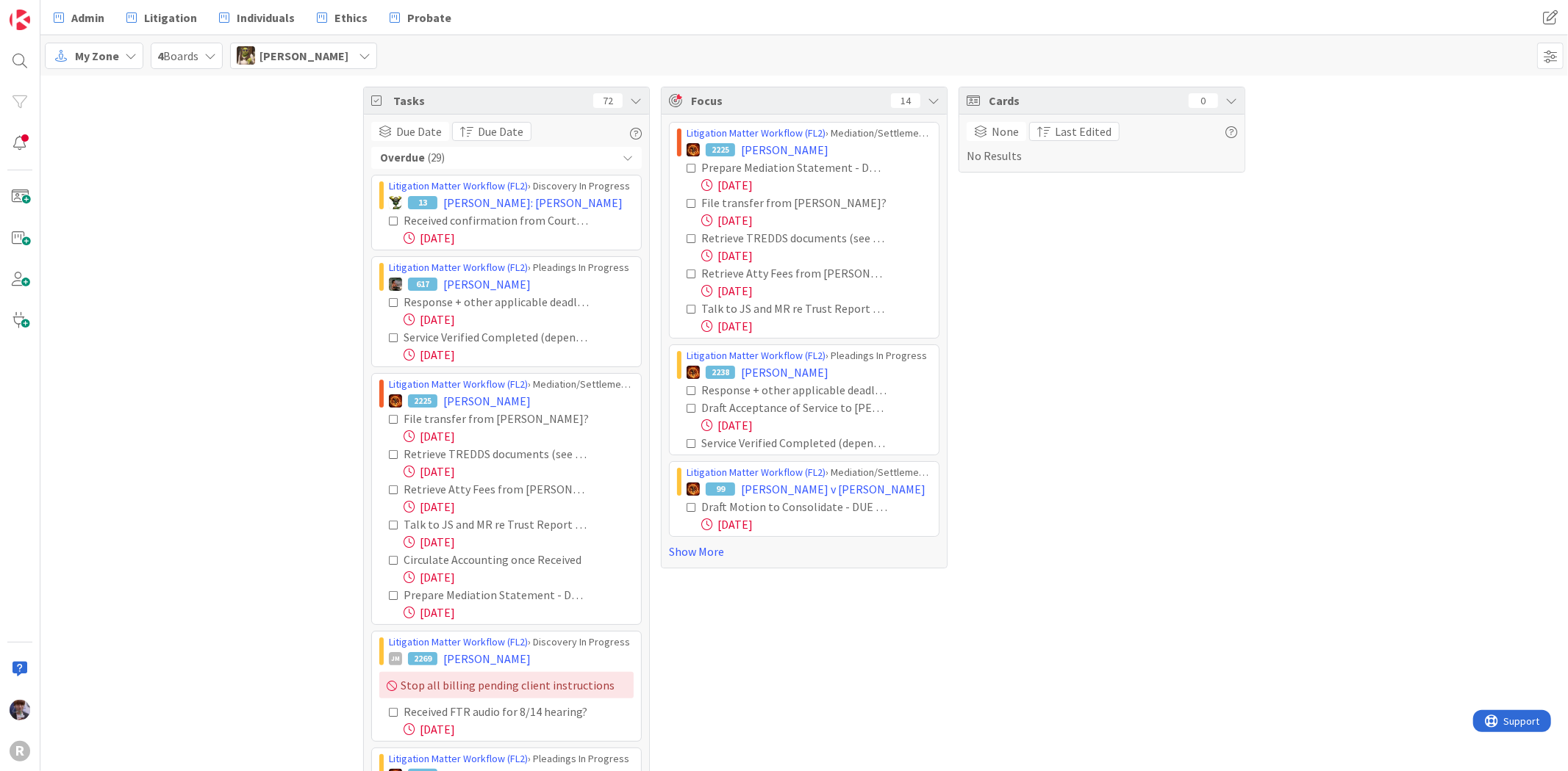
click at [530, 295] on div "Response + other applicable deadlines calendared" at bounding box center [496, 302] width 186 height 18
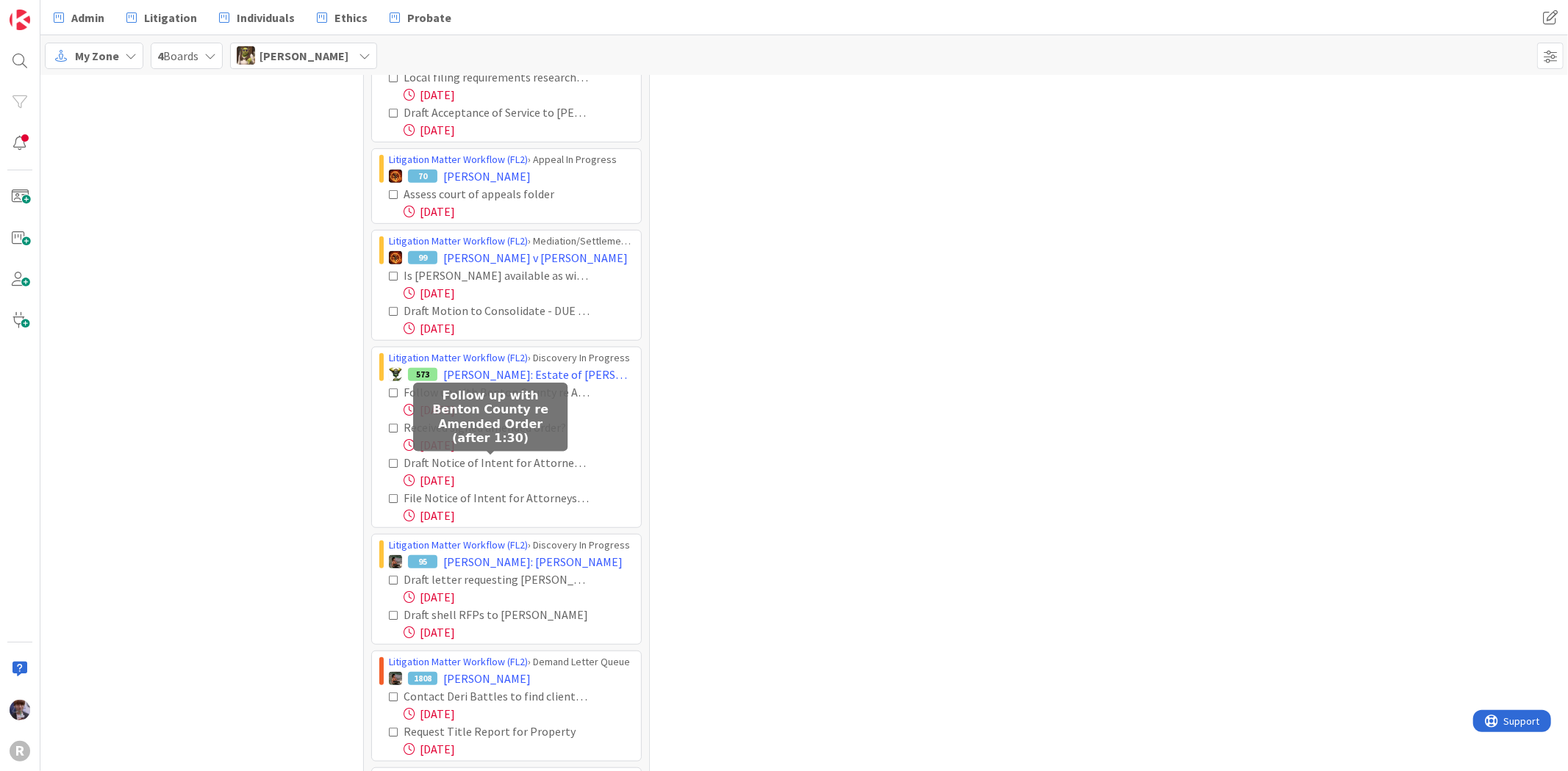
scroll to position [734, 0]
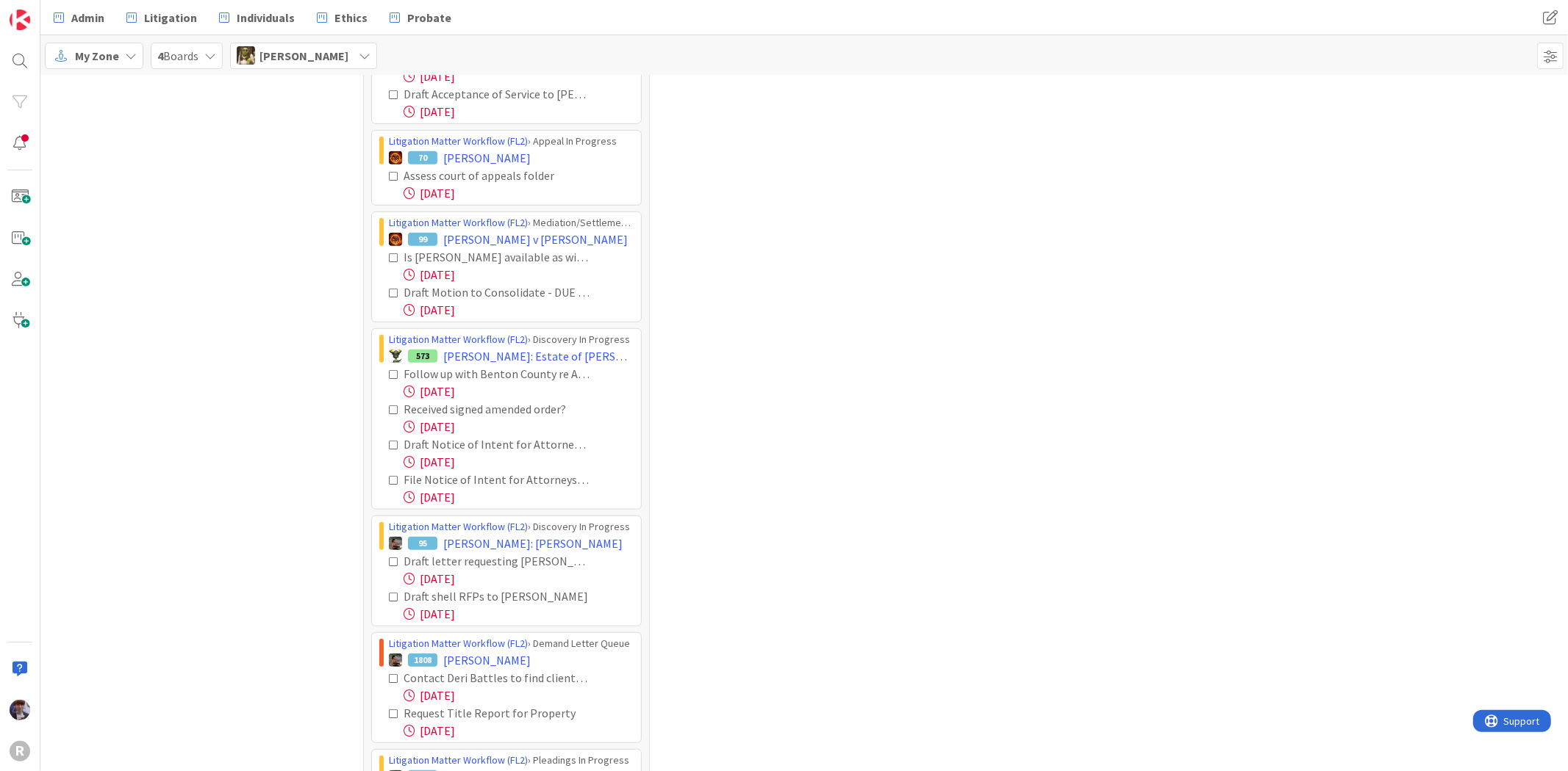
click at [890, 563] on div "Focus 14 Litigation Matter Workflow (FL2) › Mediation/Settlement Queue 2225 FRE…" at bounding box center [804, 306] width 287 height 1908
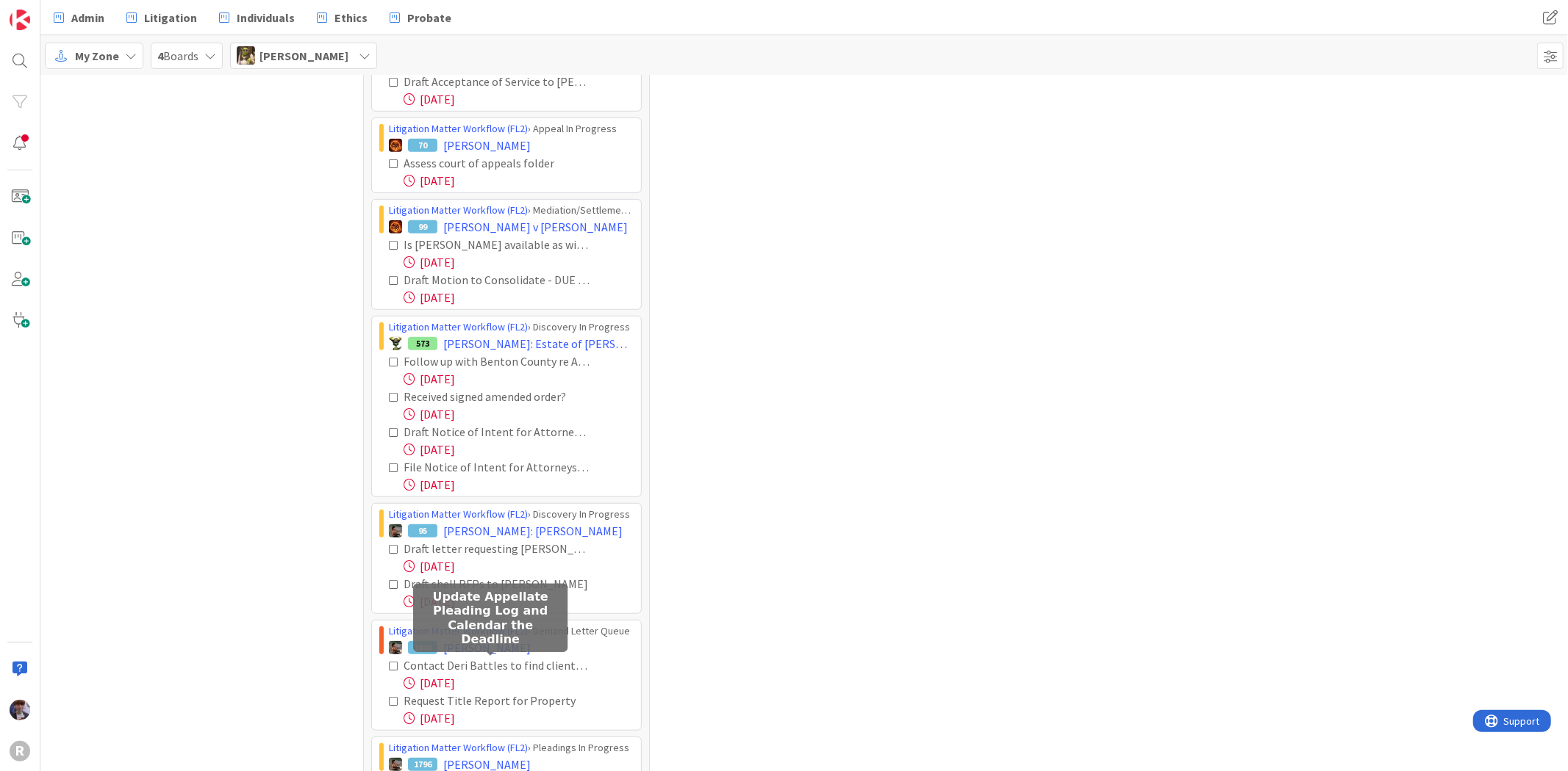
scroll to position [0, 0]
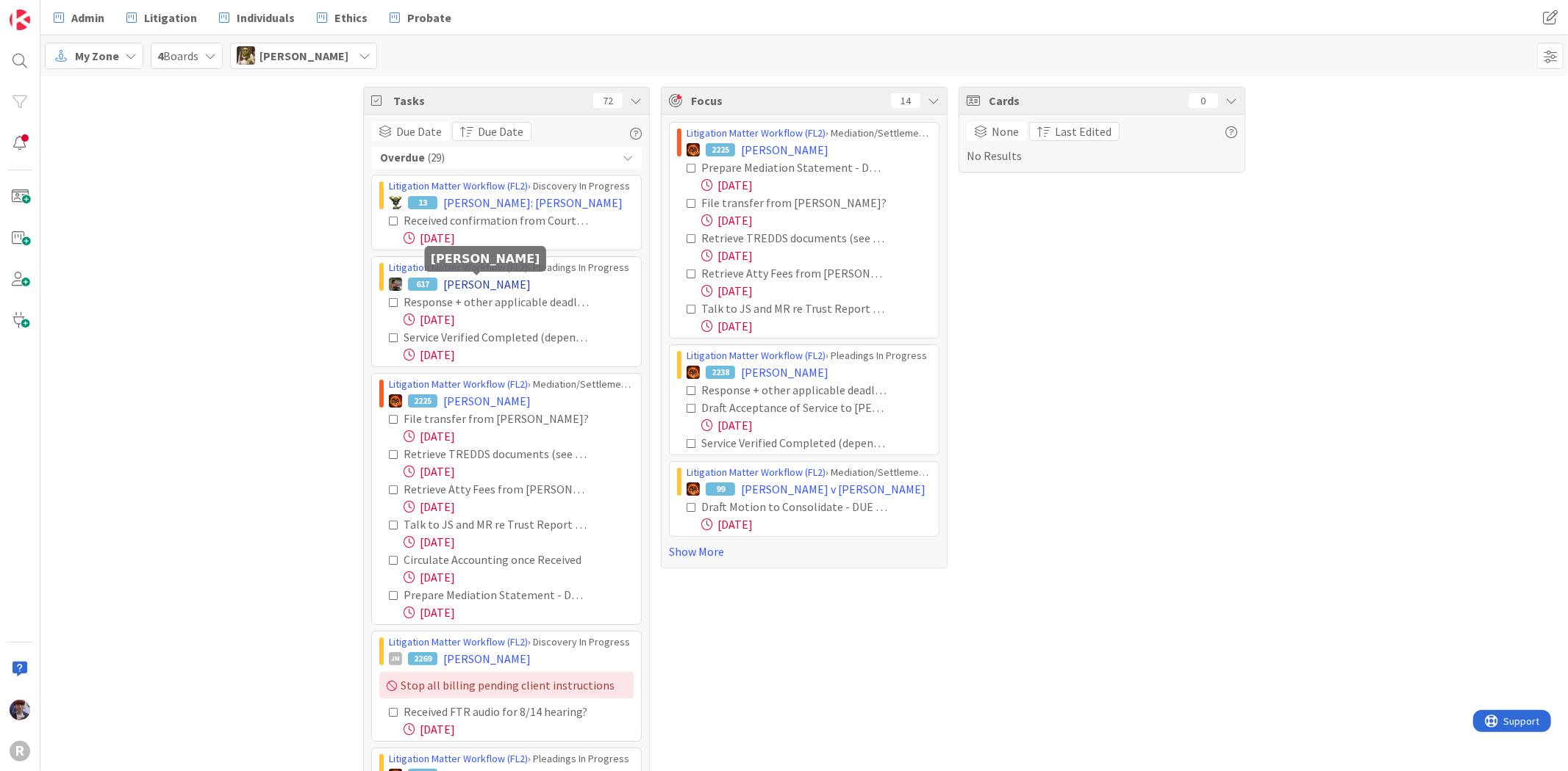
click at [481, 289] on span "[PERSON_NAME]" at bounding box center [487, 285] width 88 height 18
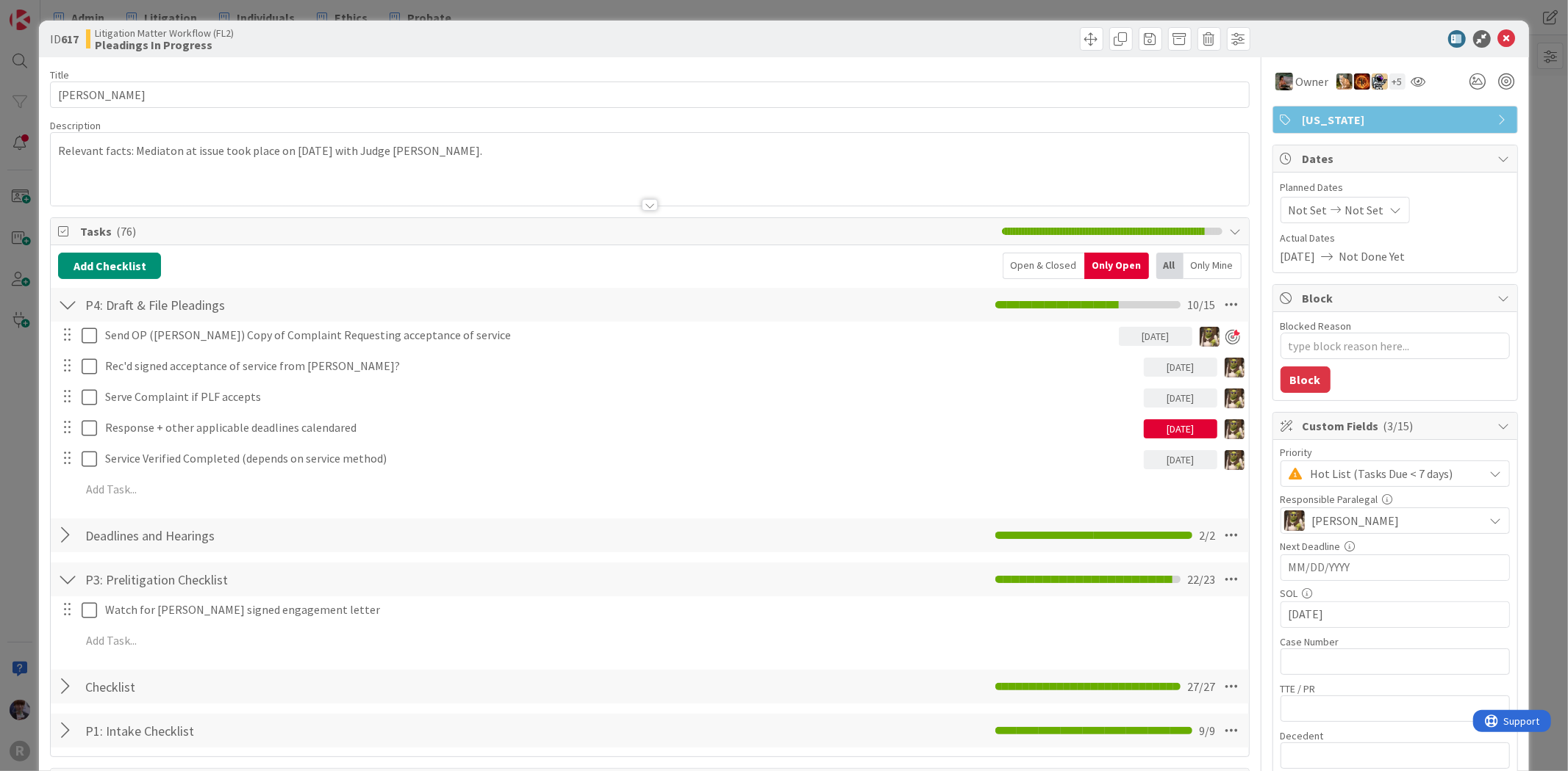
type textarea "x"
click at [22, 439] on div "ID 617 Litigation Matter Workflow (FL2) Pleadings In Progress Title 14 / 128 MO…" at bounding box center [784, 386] width 1568 height 771
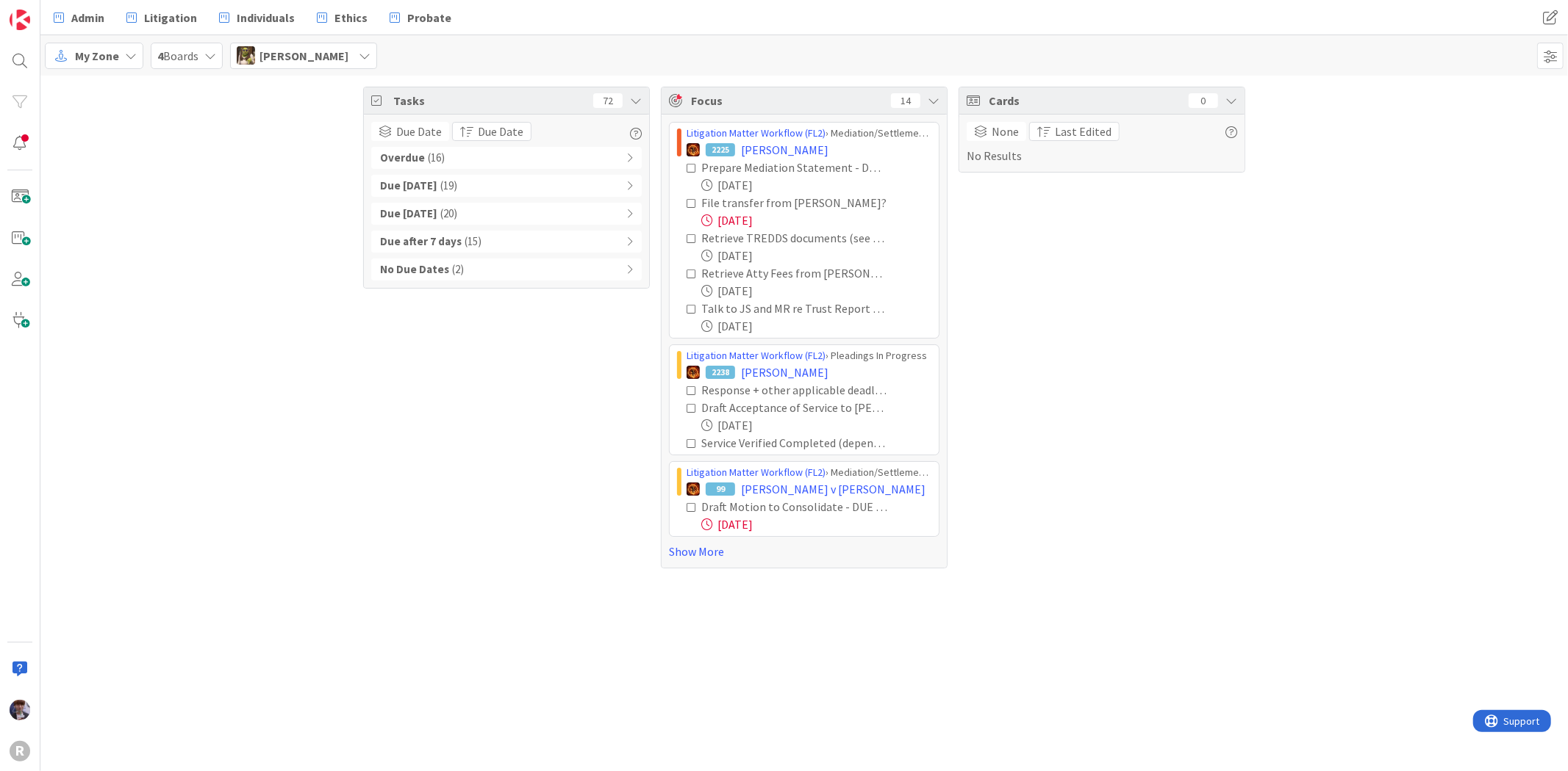
click at [464, 153] on div "Overdue ( 16 )" at bounding box center [506, 158] width 271 height 22
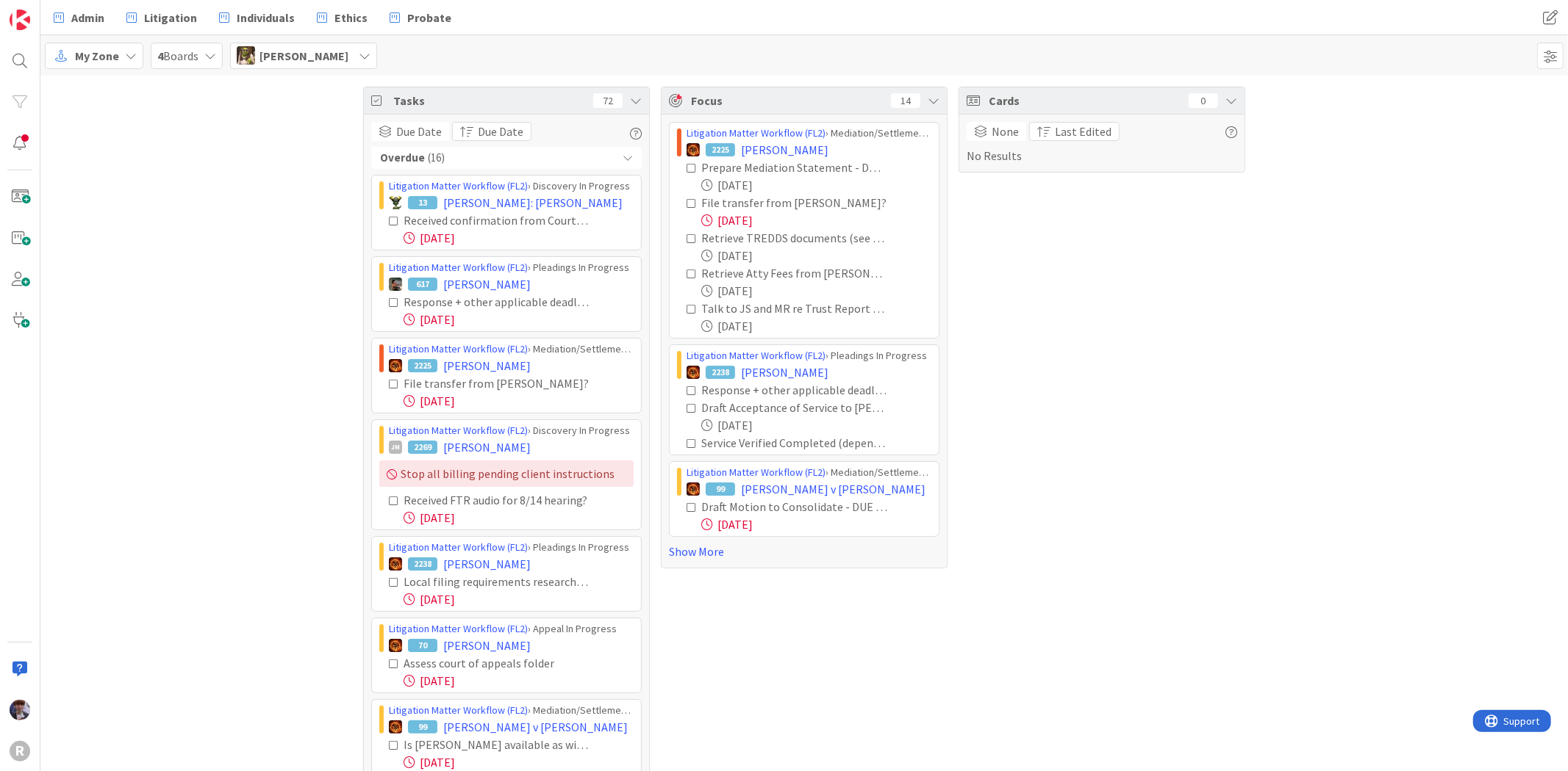
click at [257, 430] on div "Tasks 72 Due Date Due Date Overdue ( 16 ) Litigation Matter Workflow (FL2) › Di…" at bounding box center [804, 765] width 1528 height 1379
click at [258, 428] on div "Tasks 72 Due Date Due Date Overdue ( 16 ) Litigation Matter Workflow (FL2) › Di…" at bounding box center [804, 765] width 1528 height 1379
click at [522, 149] on div "Overdue ( 16 )" at bounding box center [506, 158] width 271 height 22
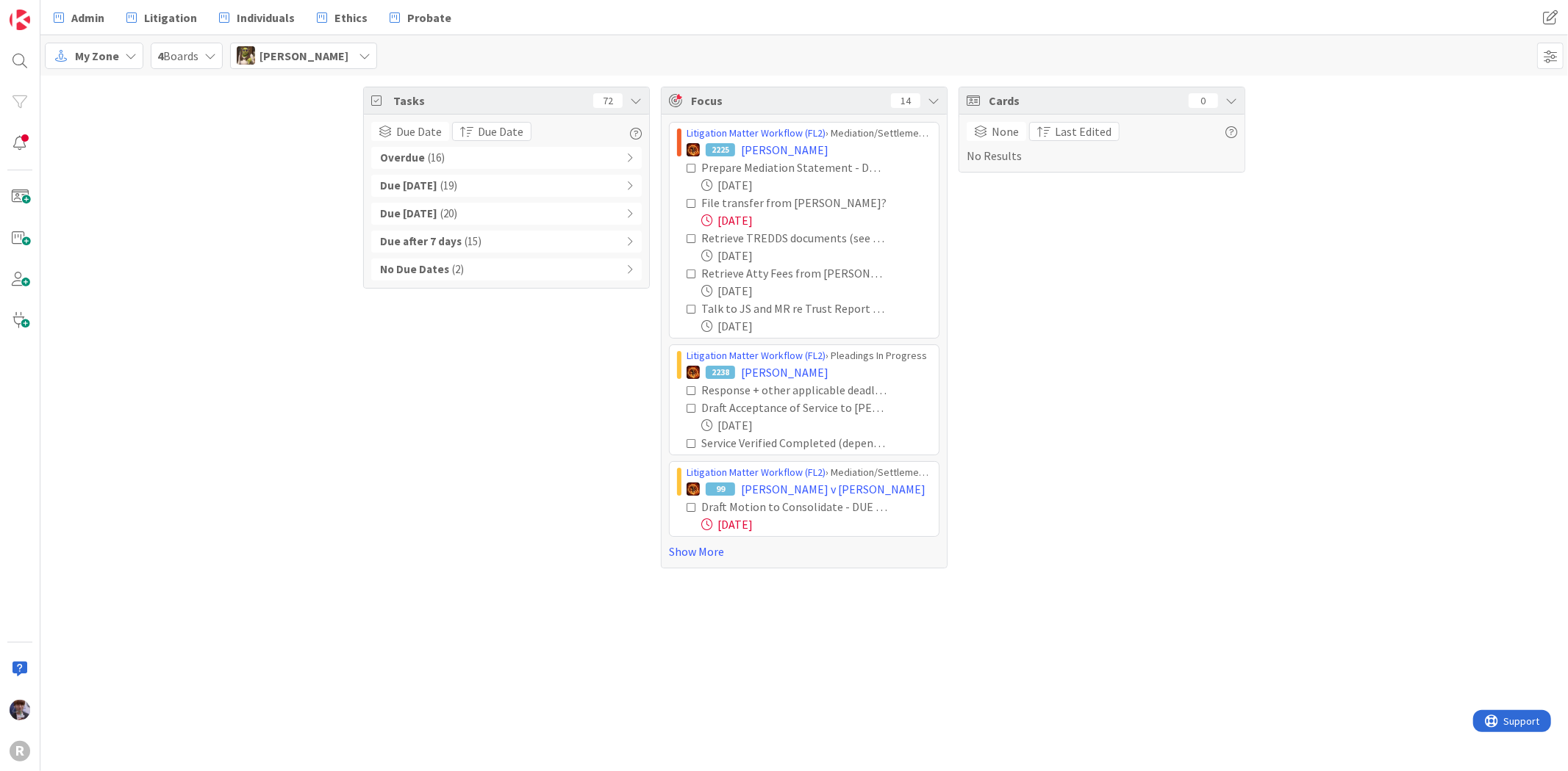
click at [294, 327] on div "Tasks 72 Due Date Due Date Overdue ( 16 ) Due [DATE] ( 19 ) Due [DATE] ( 20 ) D…" at bounding box center [804, 327] width 1528 height 504
click at [420, 160] on b "Overdue" at bounding box center [403, 158] width 45 height 17
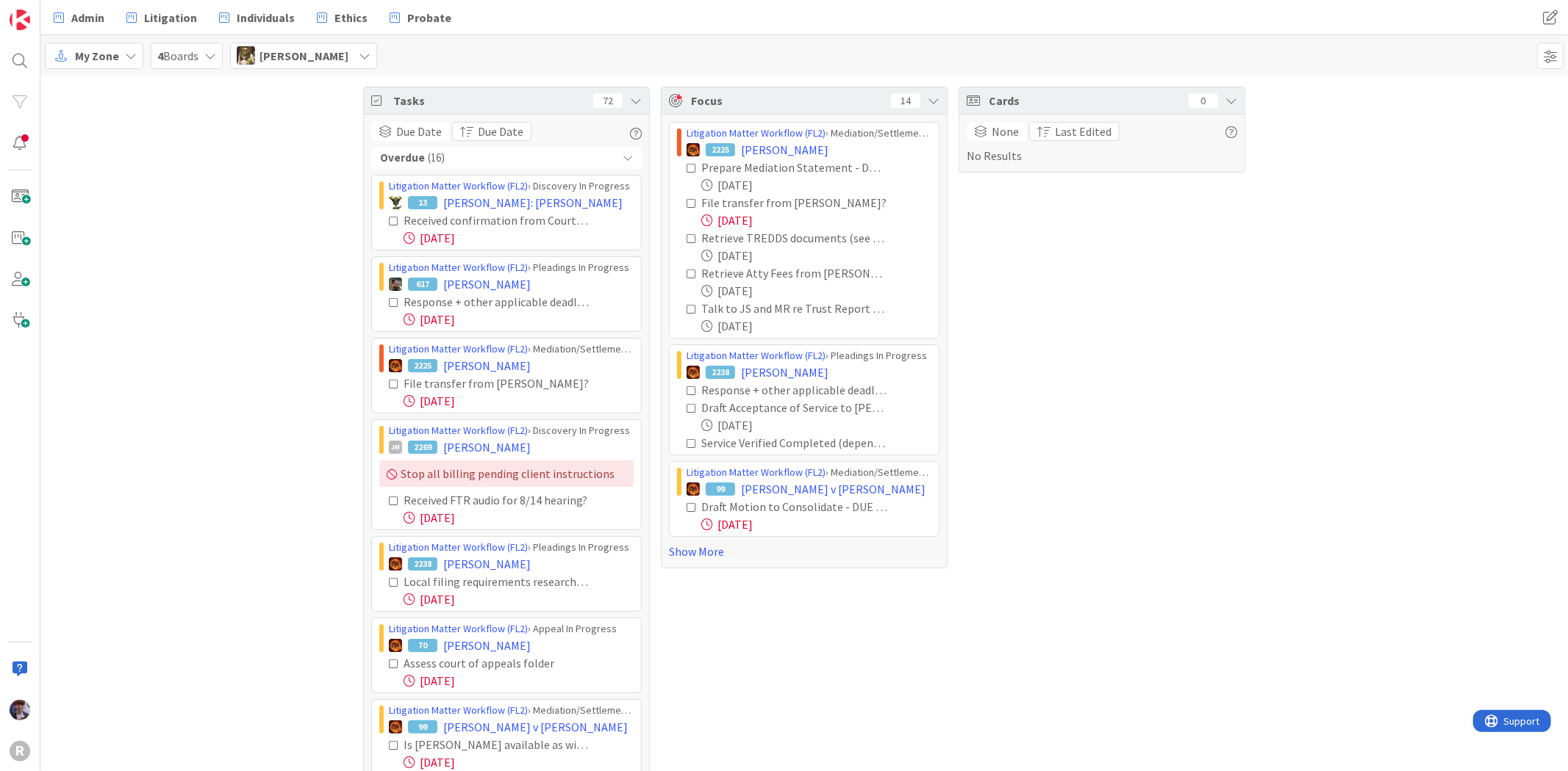
click at [295, 239] on div "Tasks 72 Due Date Due Date Overdue ( 16 ) Litigation Matter Workflow (FL2) › Di…" at bounding box center [804, 765] width 1528 height 1379
click at [447, 369] on span "[PERSON_NAME]" at bounding box center [487, 366] width 88 height 18
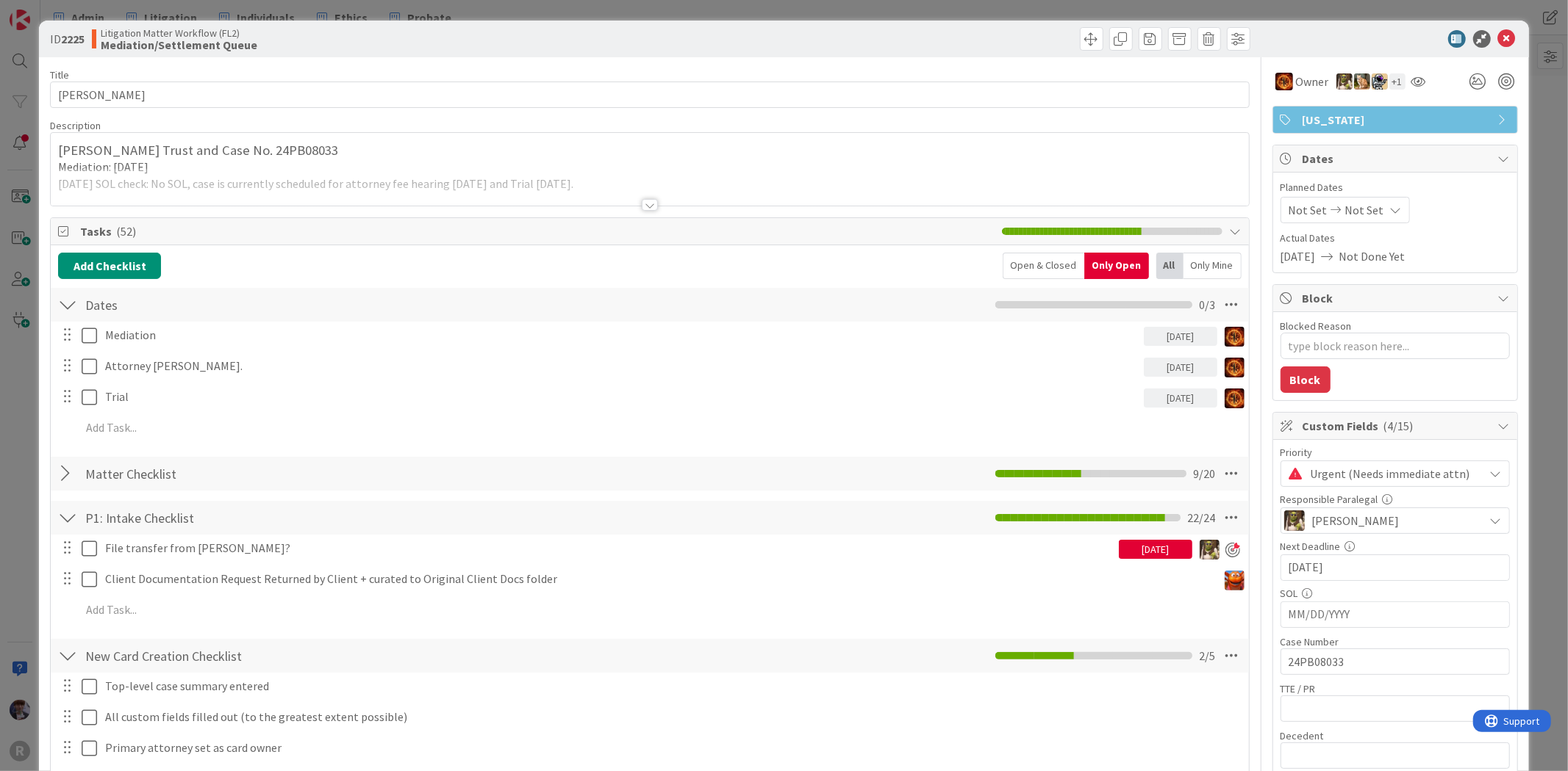
click at [4, 526] on div "ID 2225 Litigation Matter Workflow (FL2) Mediation/Settlement Queue Title 14 / …" at bounding box center [784, 386] width 1568 height 771
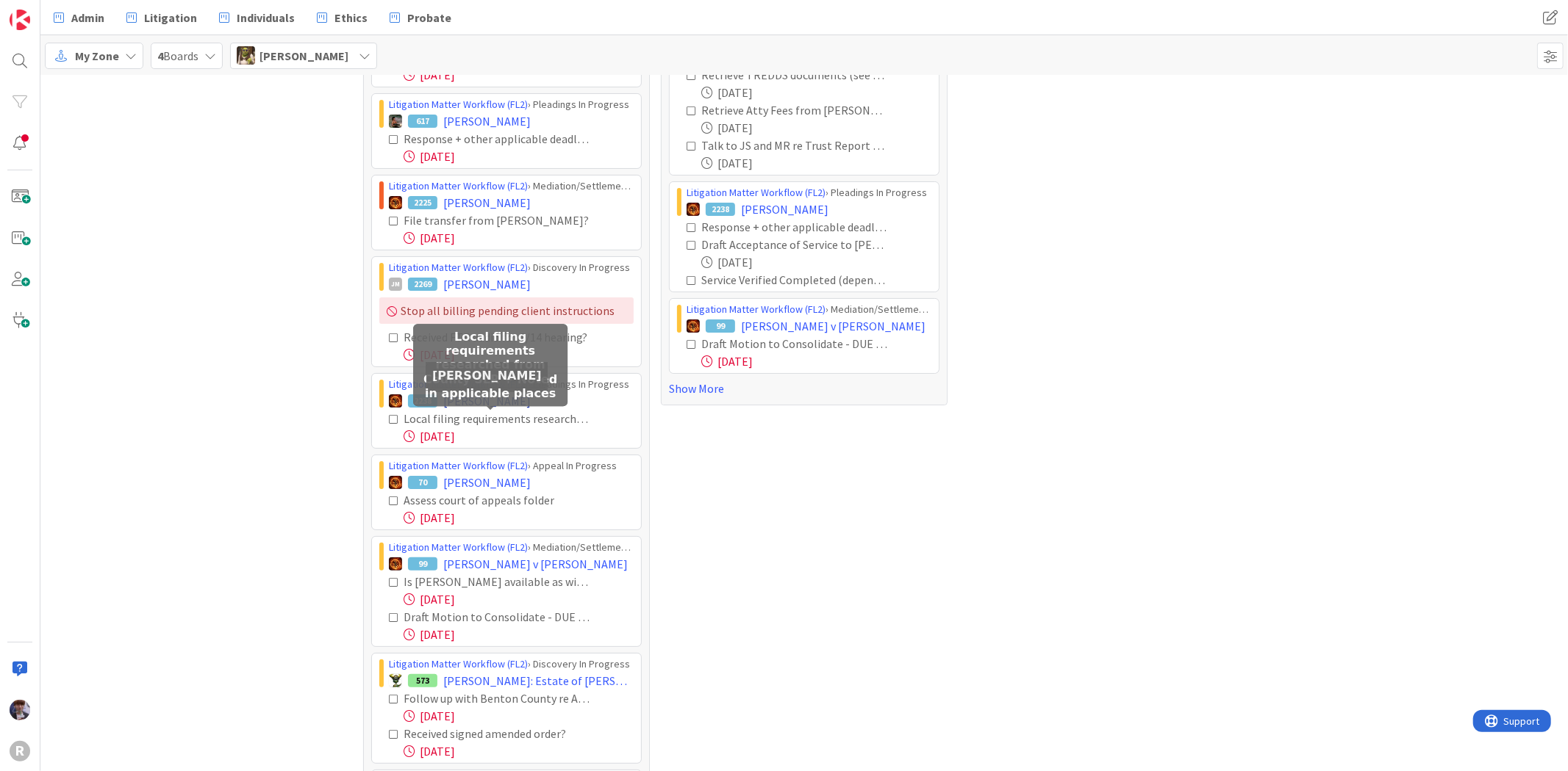
click at [475, 407] on span "[PERSON_NAME]" at bounding box center [487, 402] width 88 height 18
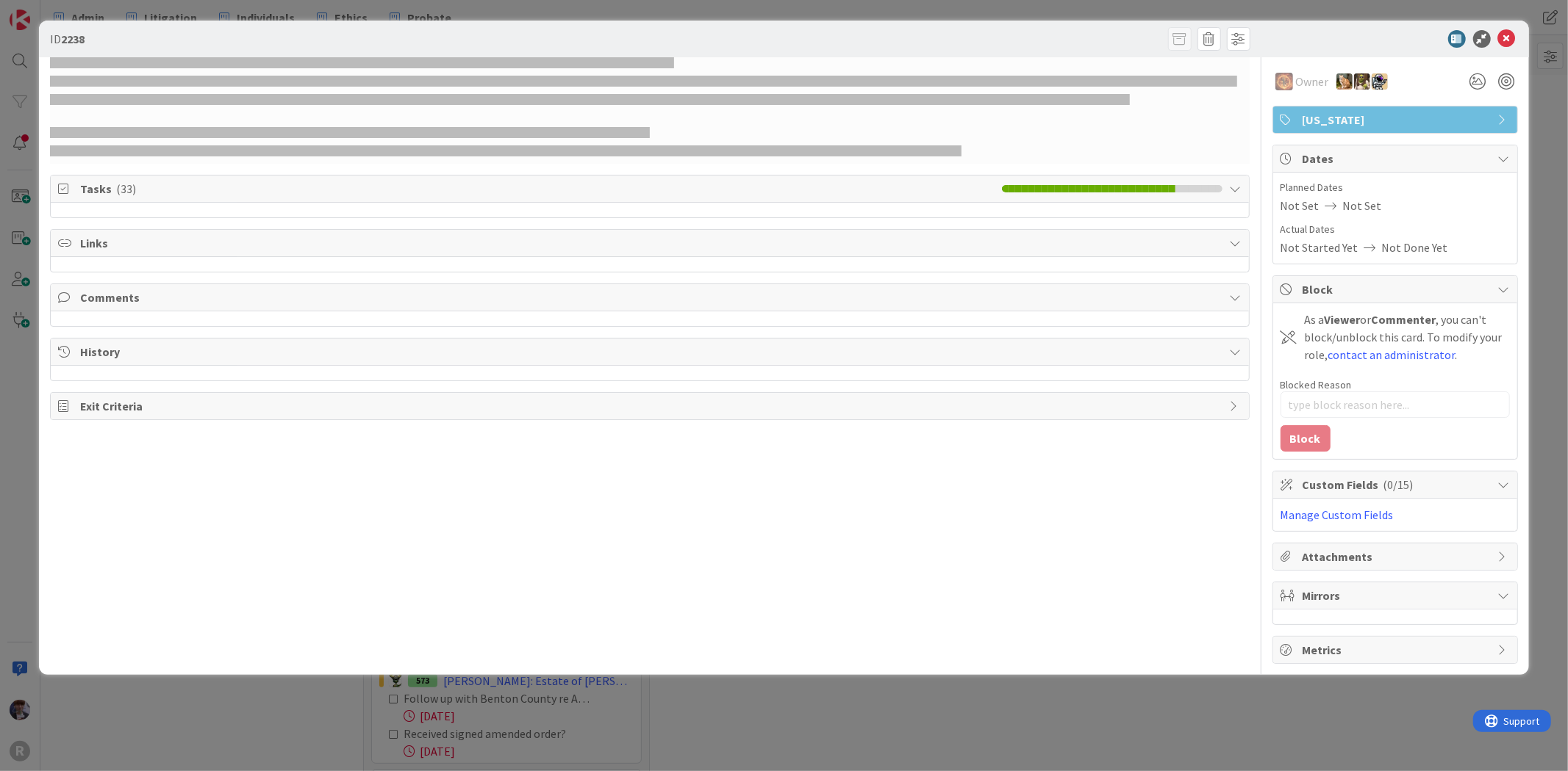
type textarea "x"
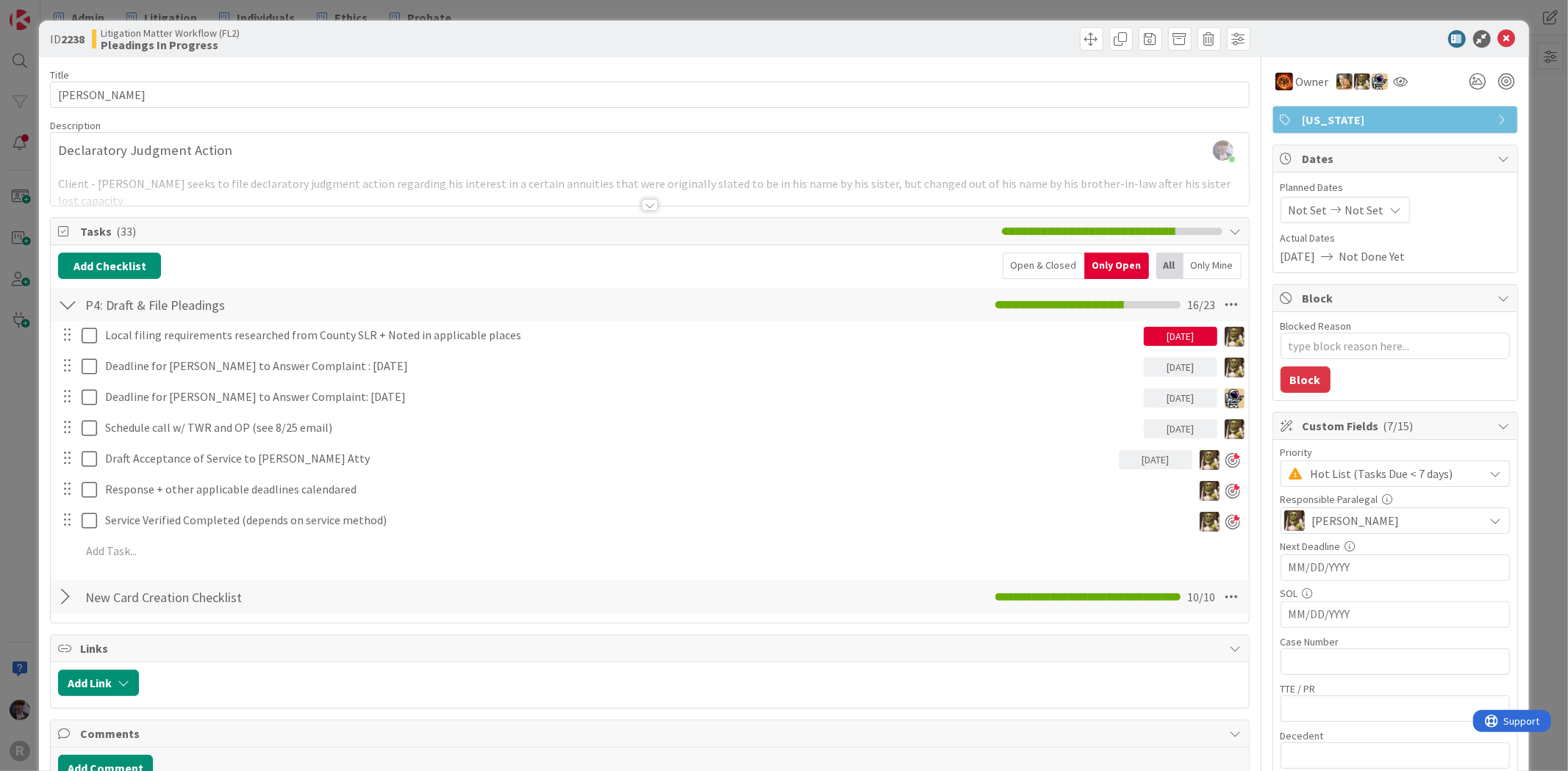
click at [11, 430] on div "ID 2238 Litigation Matter Workflow (FL2) Pleadings In Progress Title 16 / 128 […" at bounding box center [784, 386] width 1568 height 771
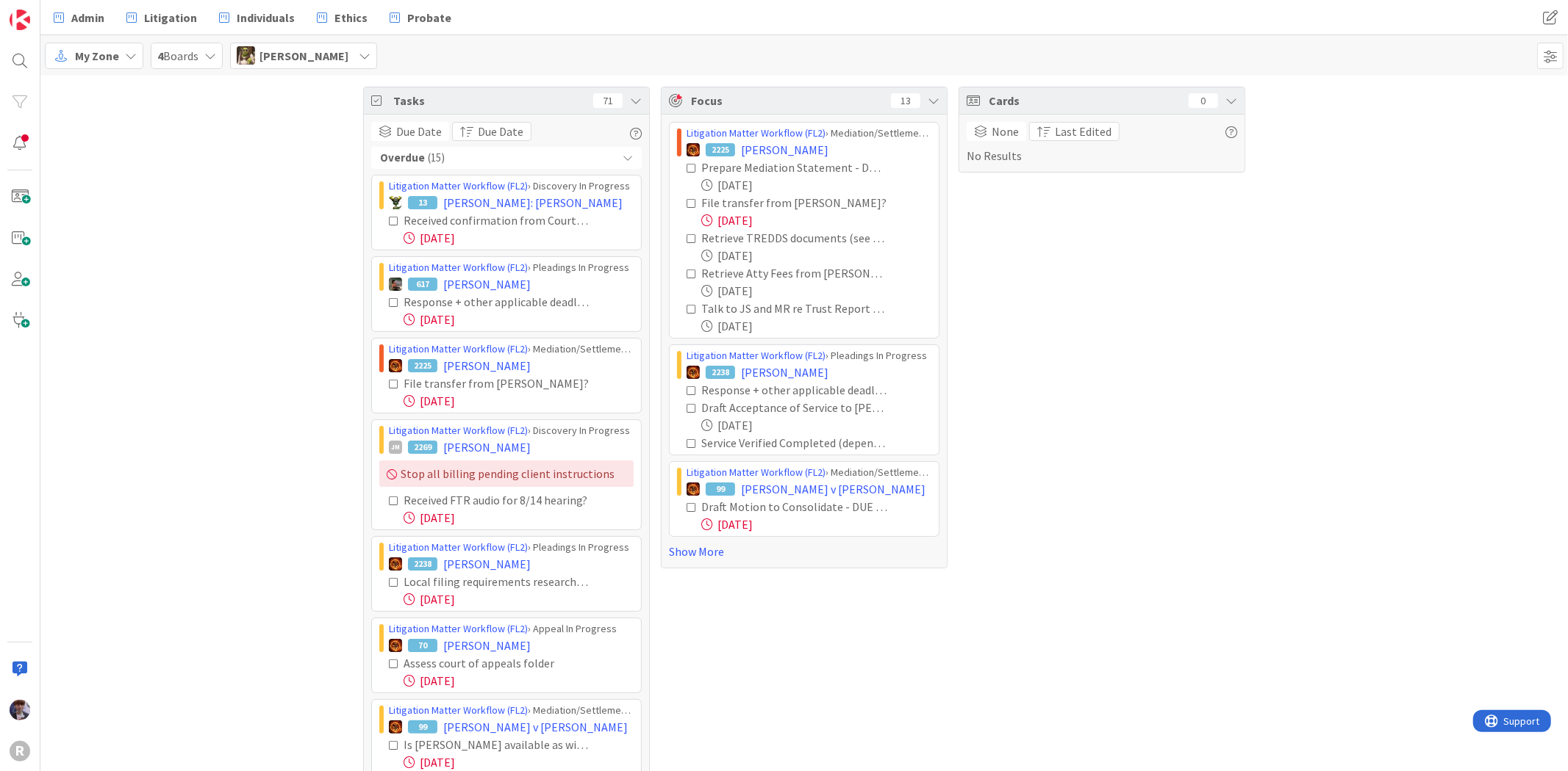
click at [1172, 398] on div "Cards 0 None Last Edited No Results" at bounding box center [1101, 724] width 287 height 1275
click at [630, 99] on icon at bounding box center [636, 100] width 12 height 12
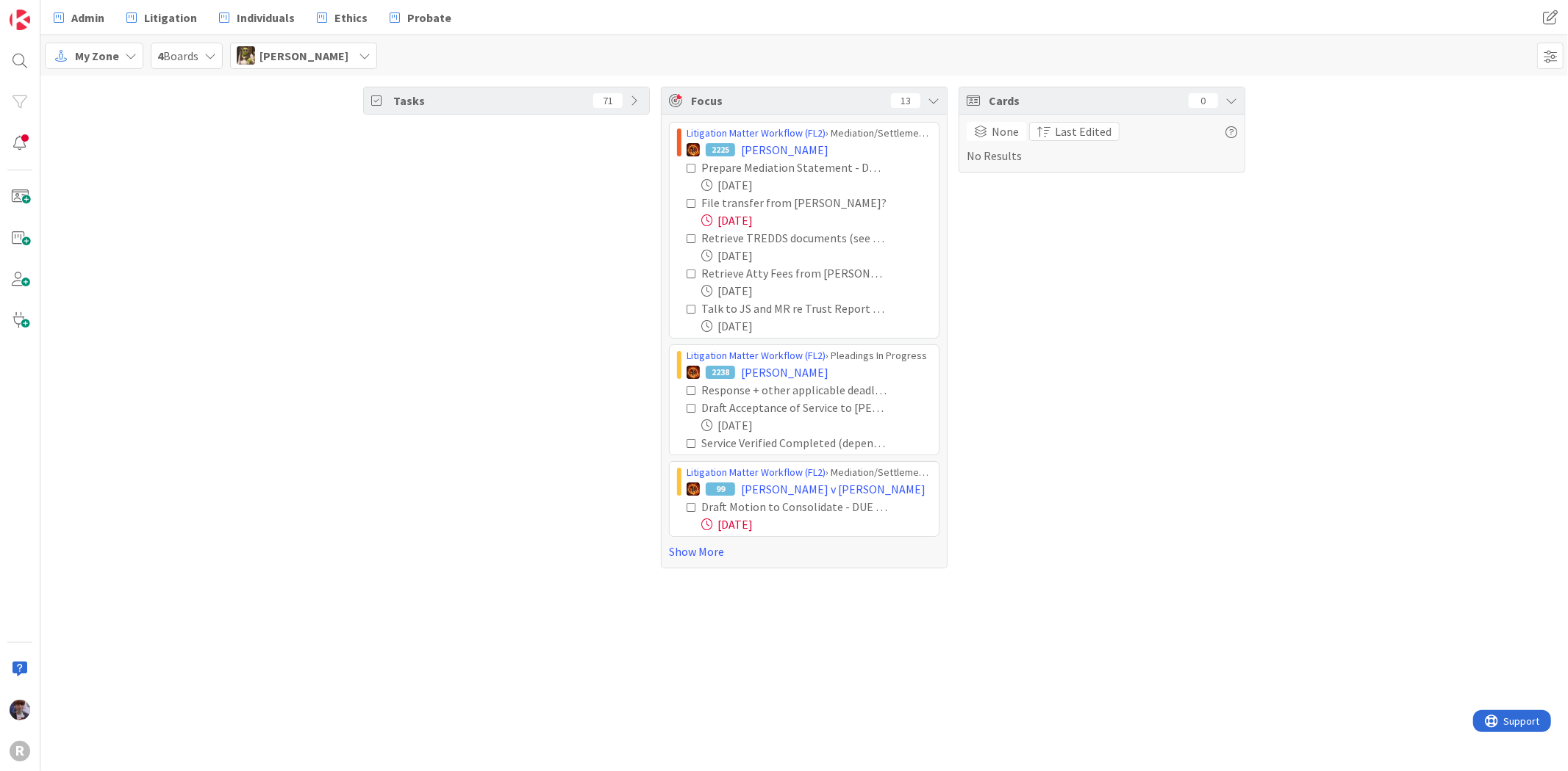
click at [1374, 330] on div "Tasks 71 Focus 13 Litigation Matter Workflow (FL2) › Mediation/Settlement Queue…" at bounding box center [804, 327] width 1528 height 504
click at [94, 18] on span "Admin" at bounding box center [88, 18] width 33 height 18
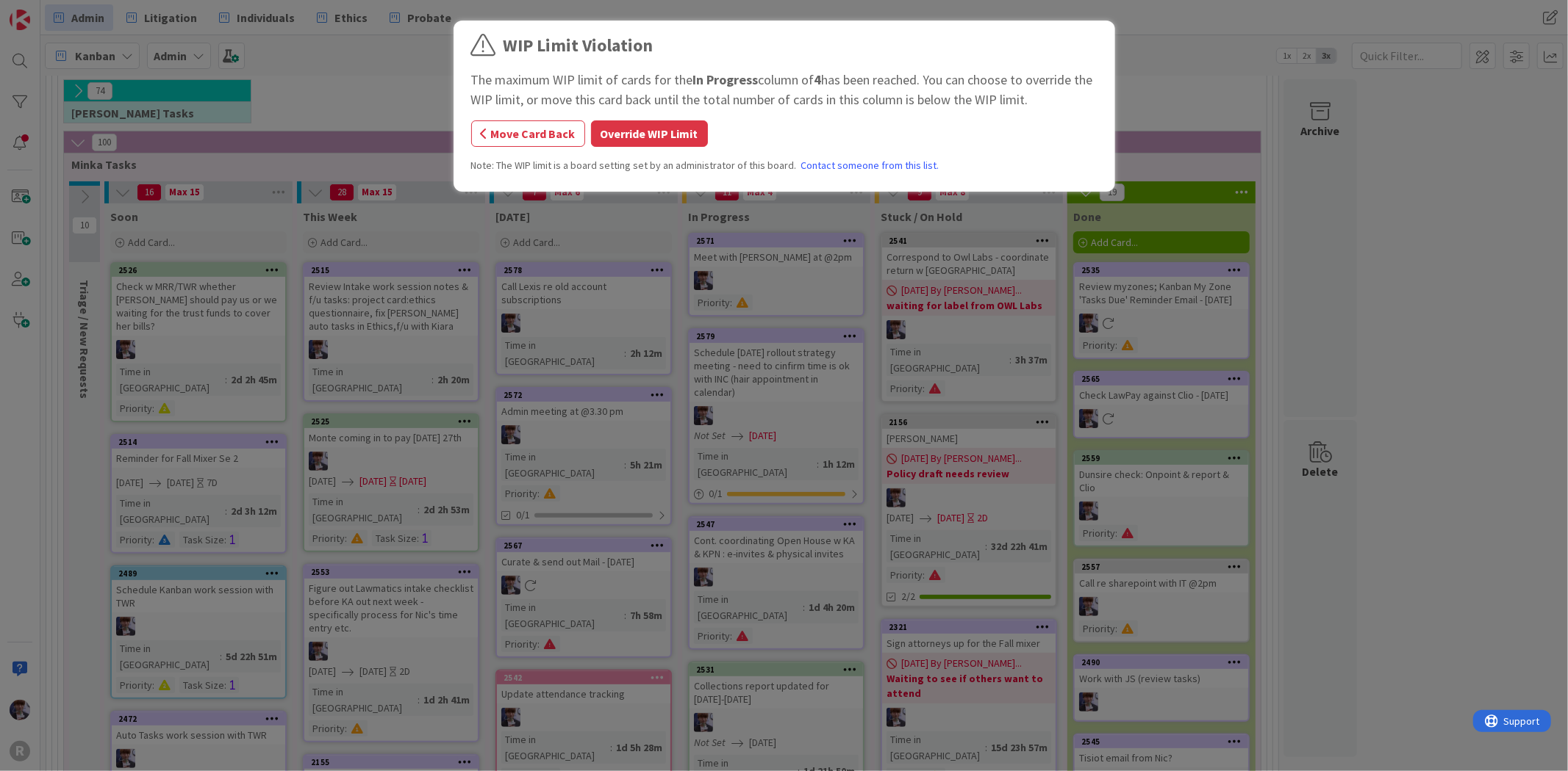
scroll to position [198, 0]
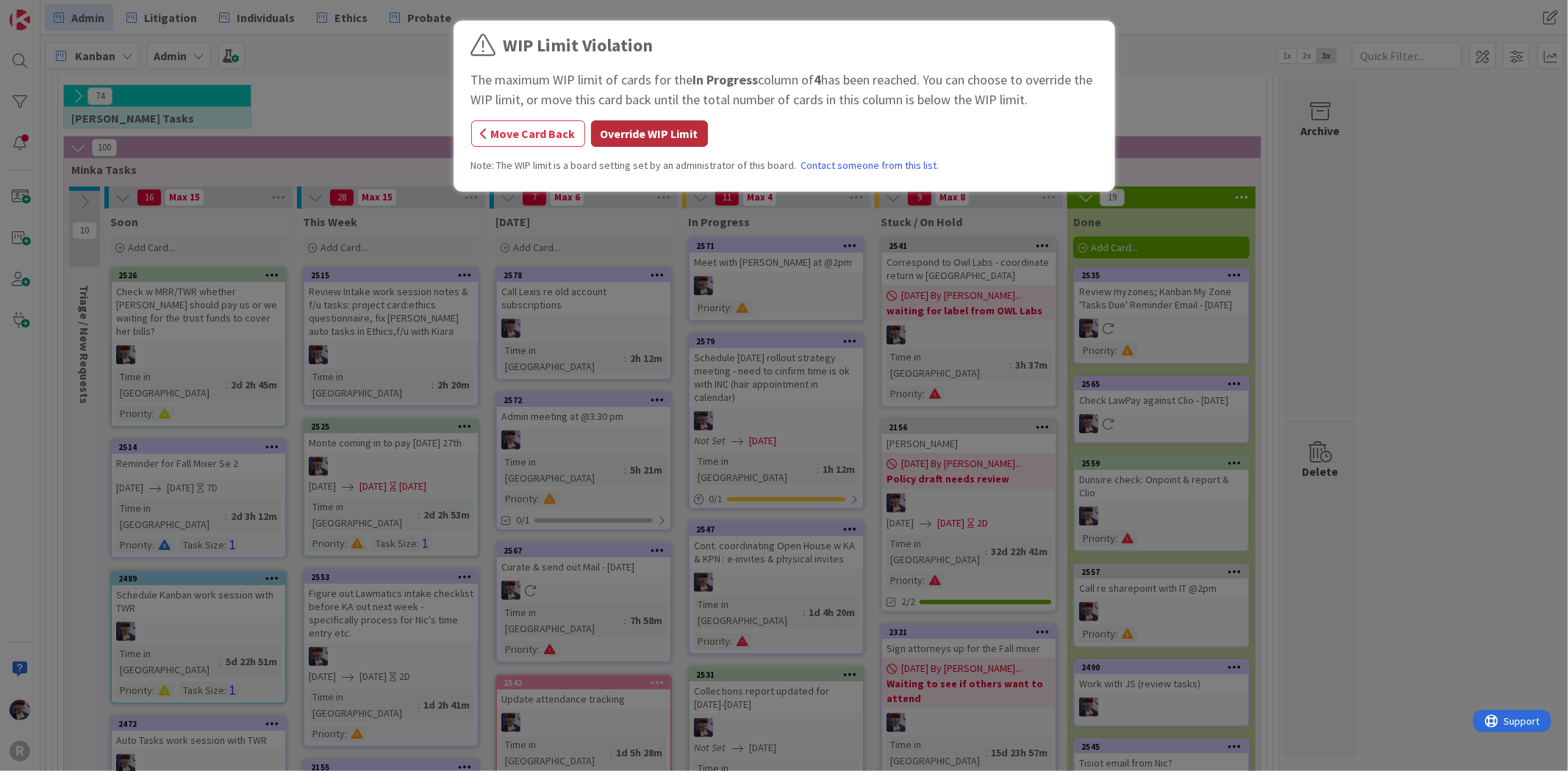
click at [659, 135] on button "Override WIP Limit" at bounding box center [649, 134] width 117 height 27
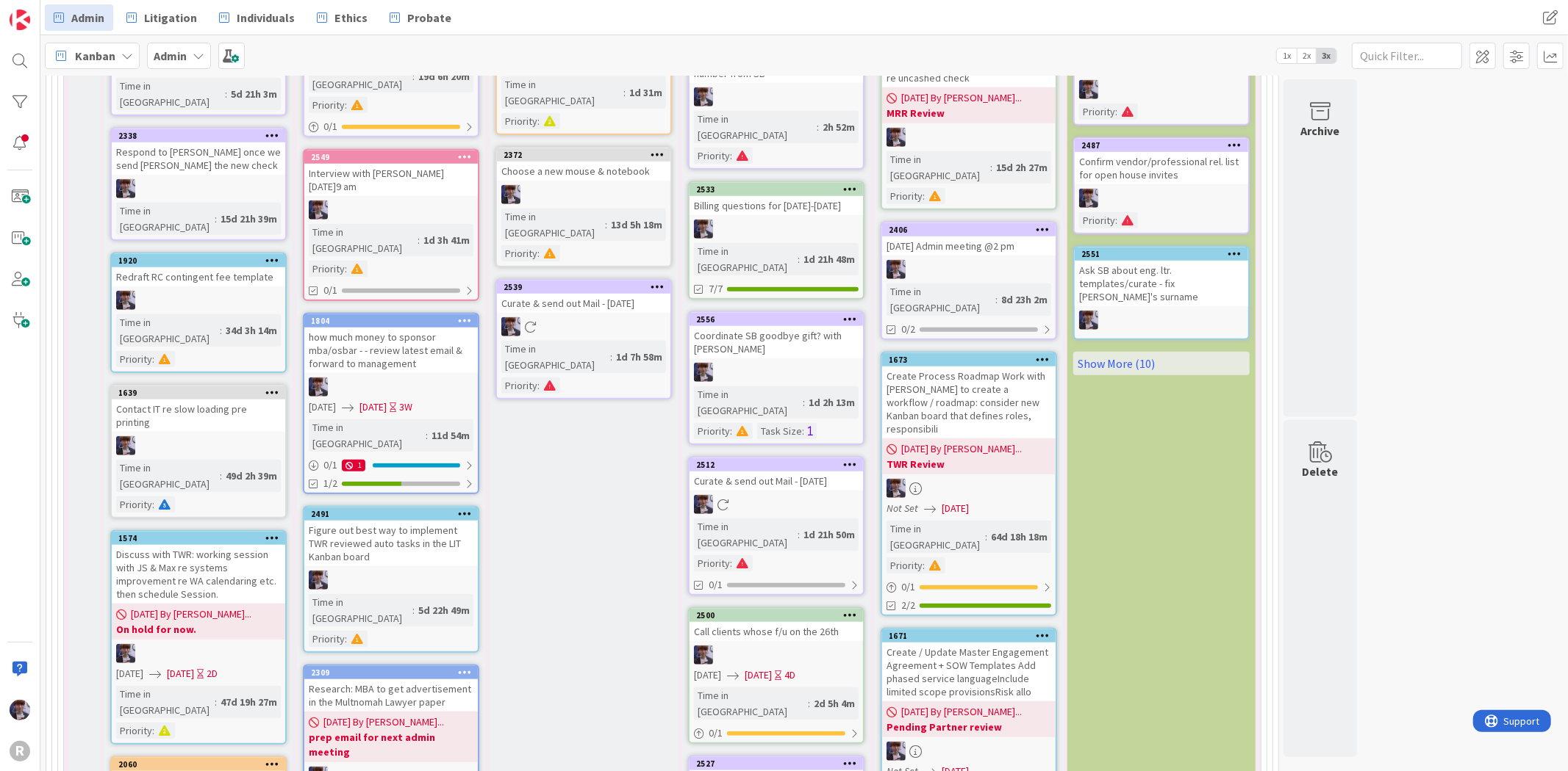
scroll to position [1015, 0]
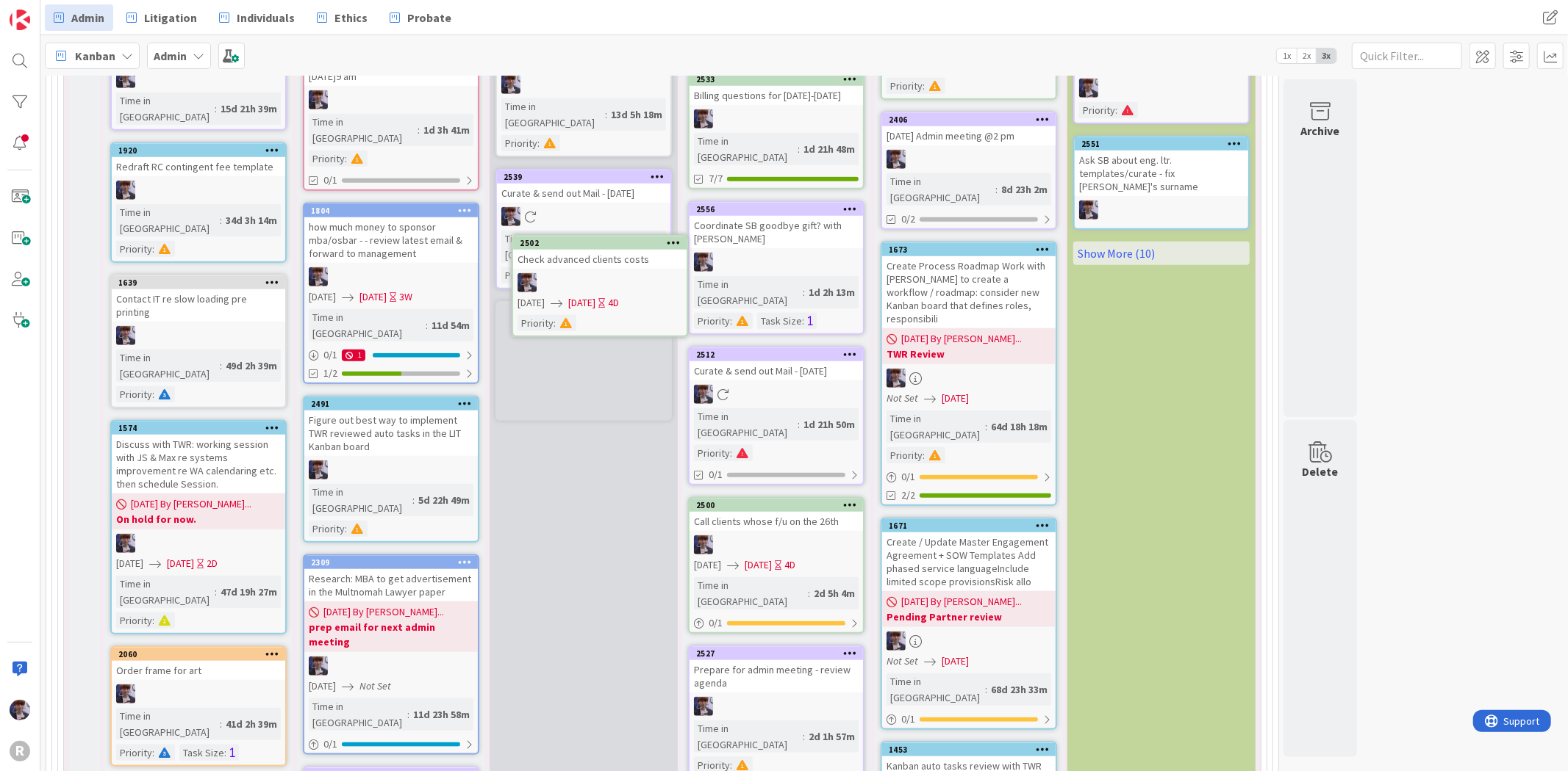
scroll to position [1099, 0]
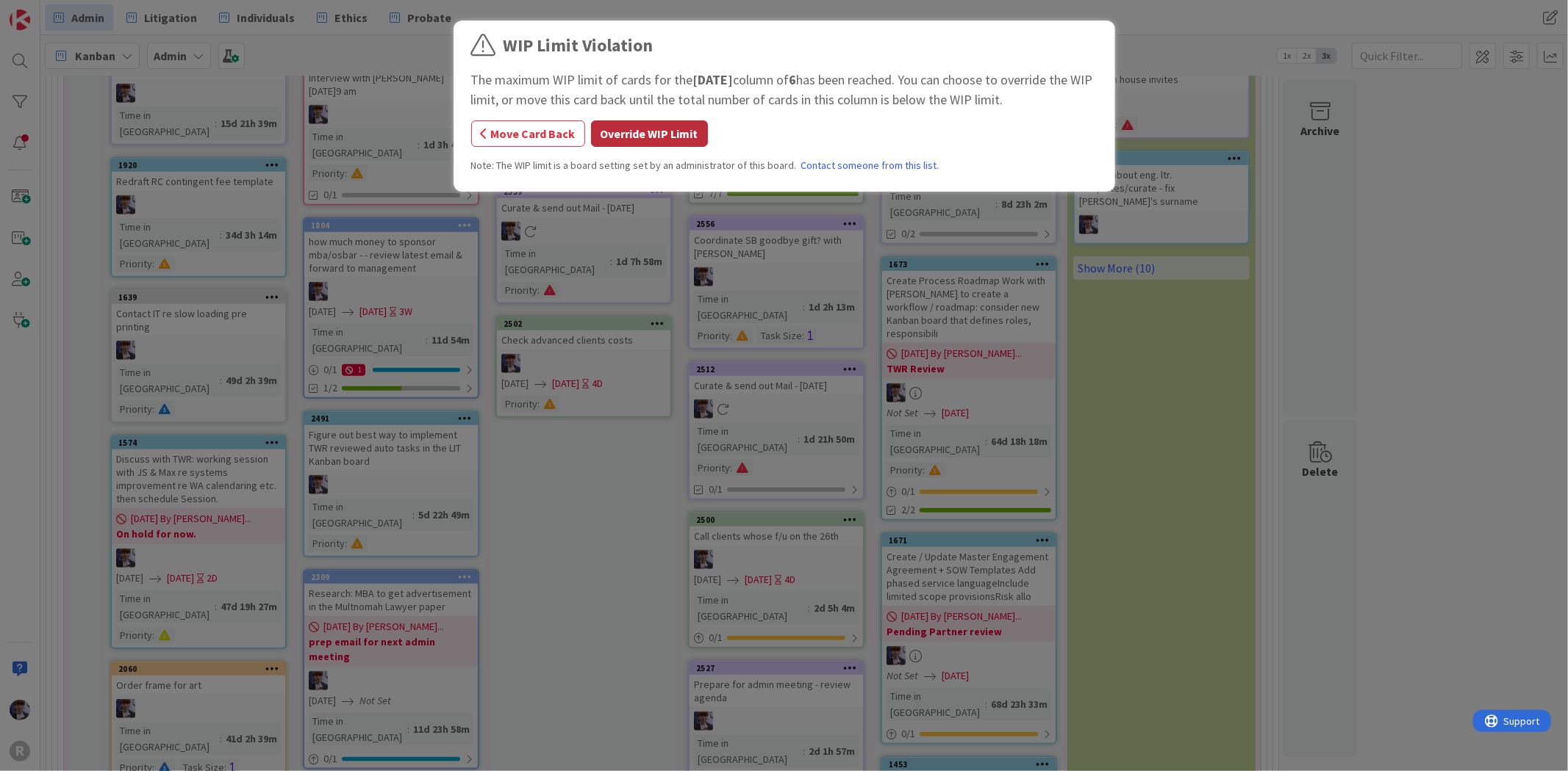
click at [607, 128] on button "Override WIP Limit" at bounding box center [649, 134] width 117 height 27
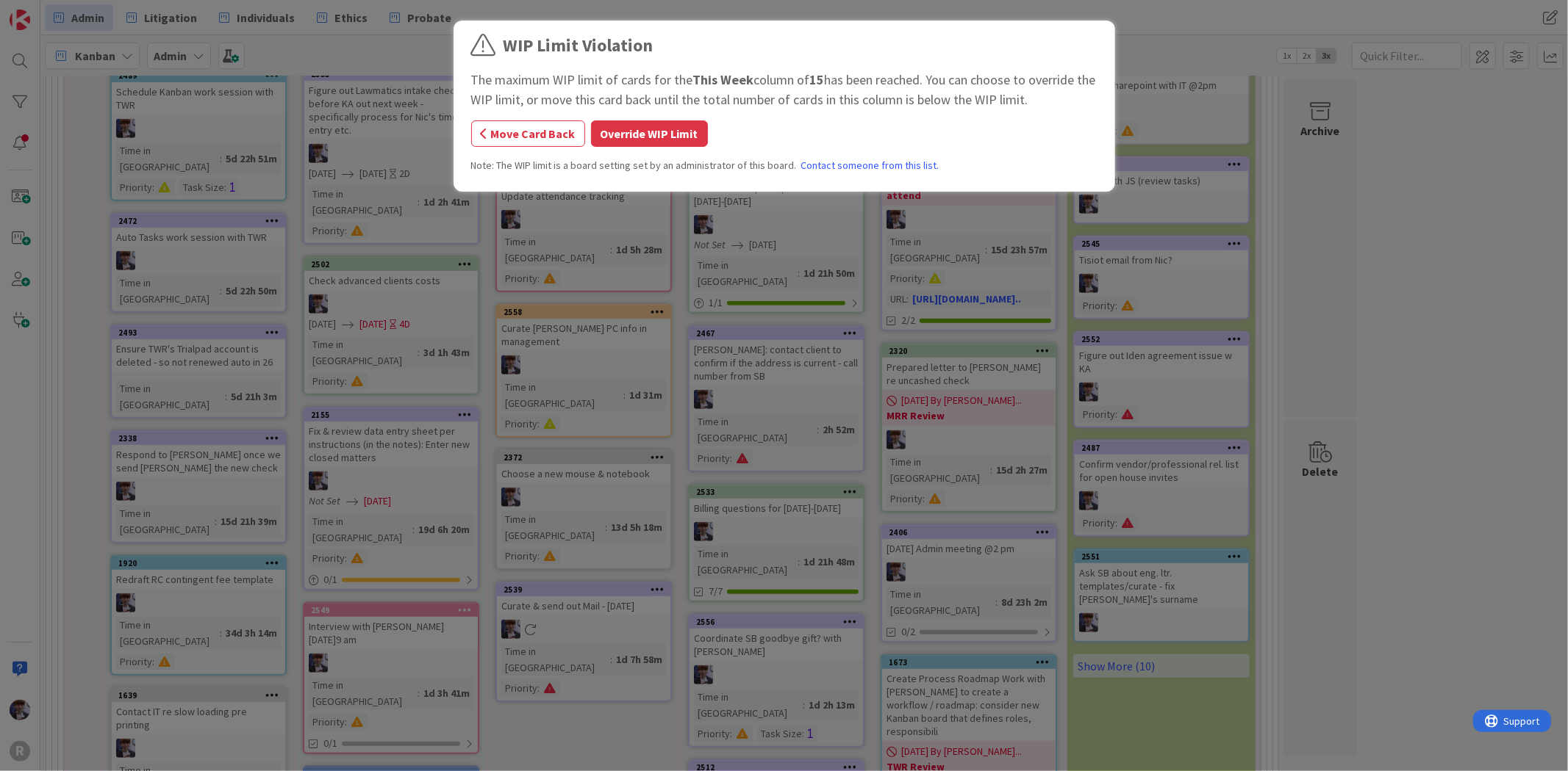
scroll to position [696, 0]
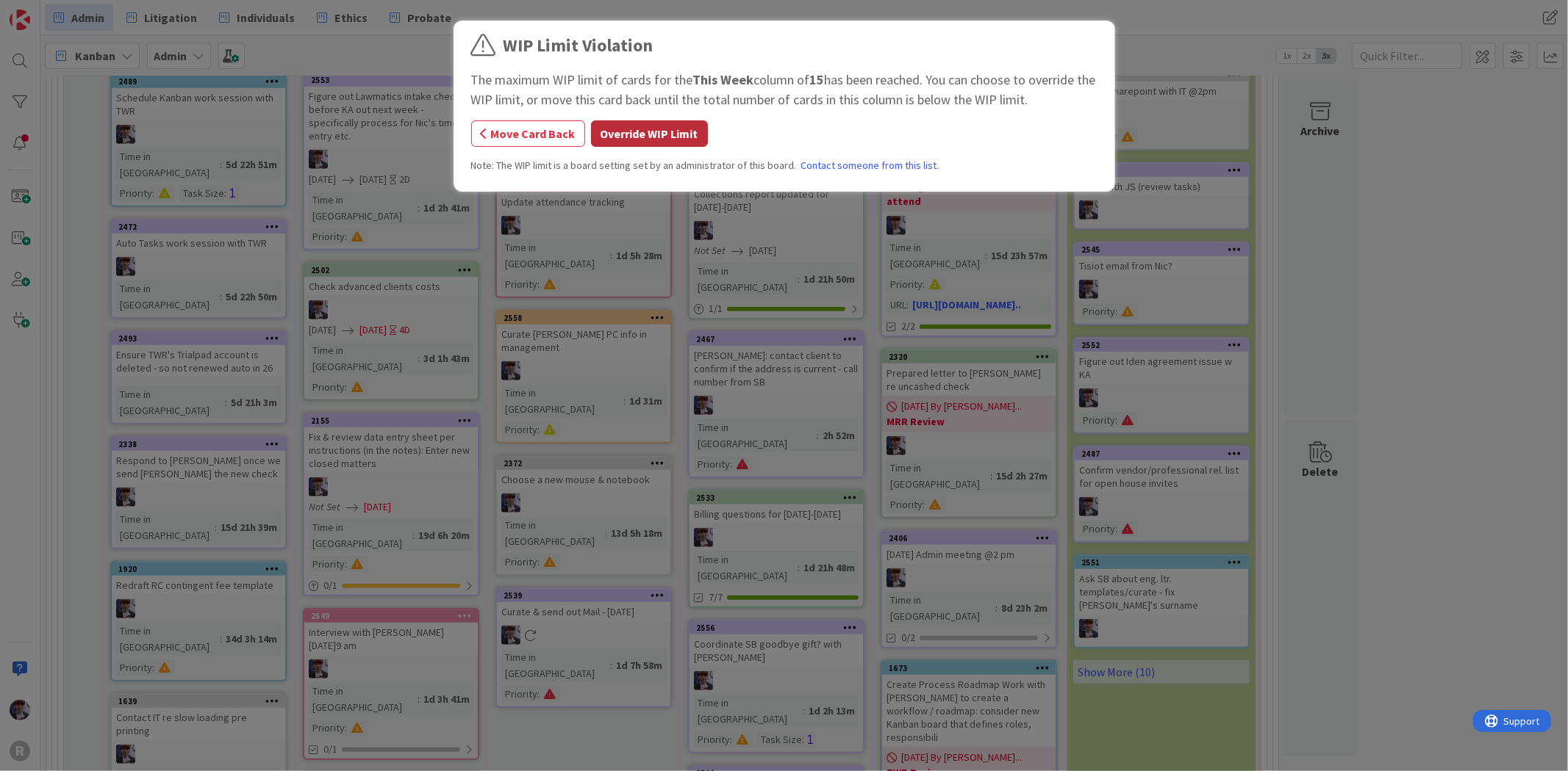
click at [630, 132] on button "Override WIP Limit" at bounding box center [649, 134] width 117 height 27
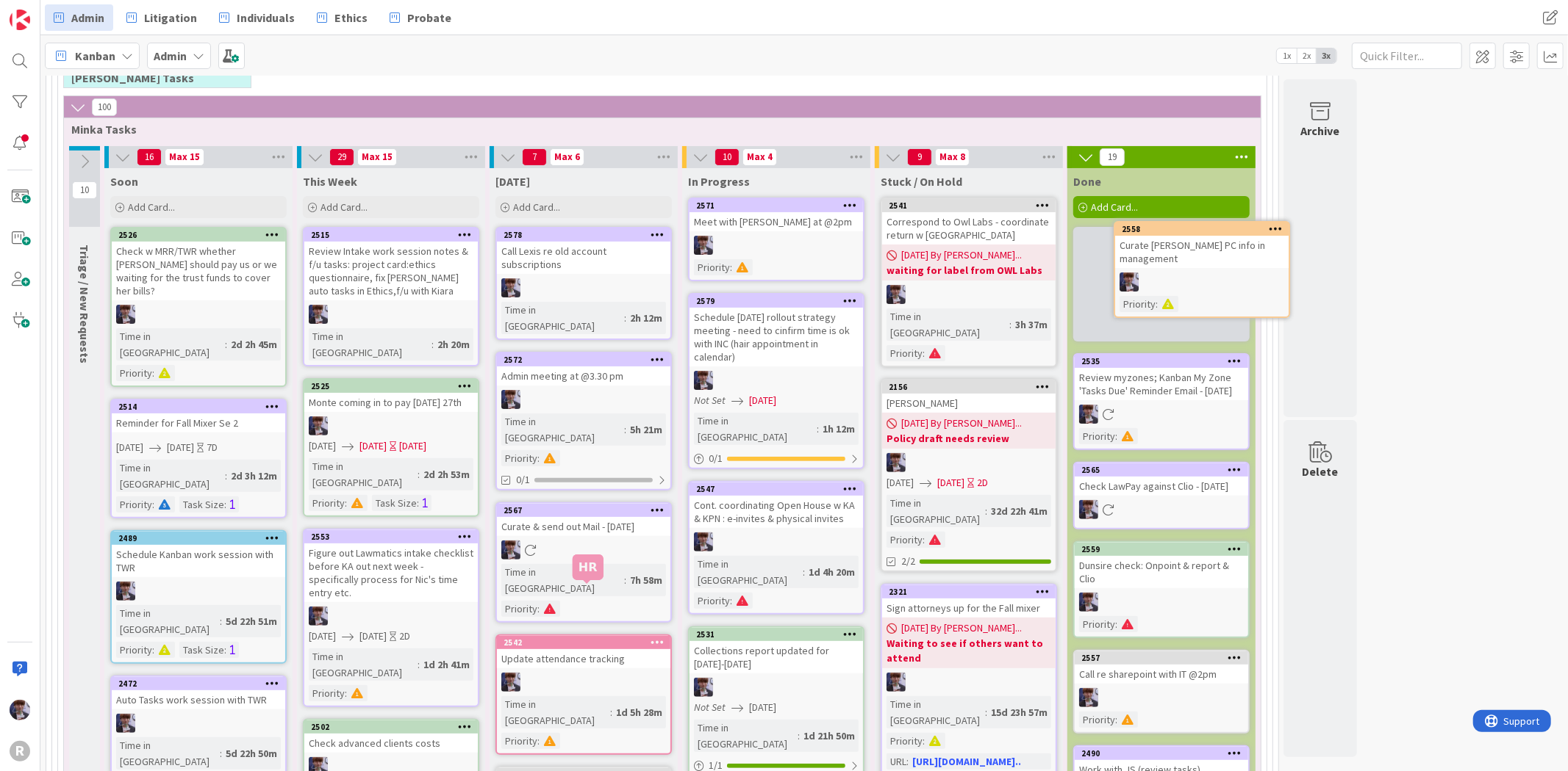
scroll to position [202, 0]
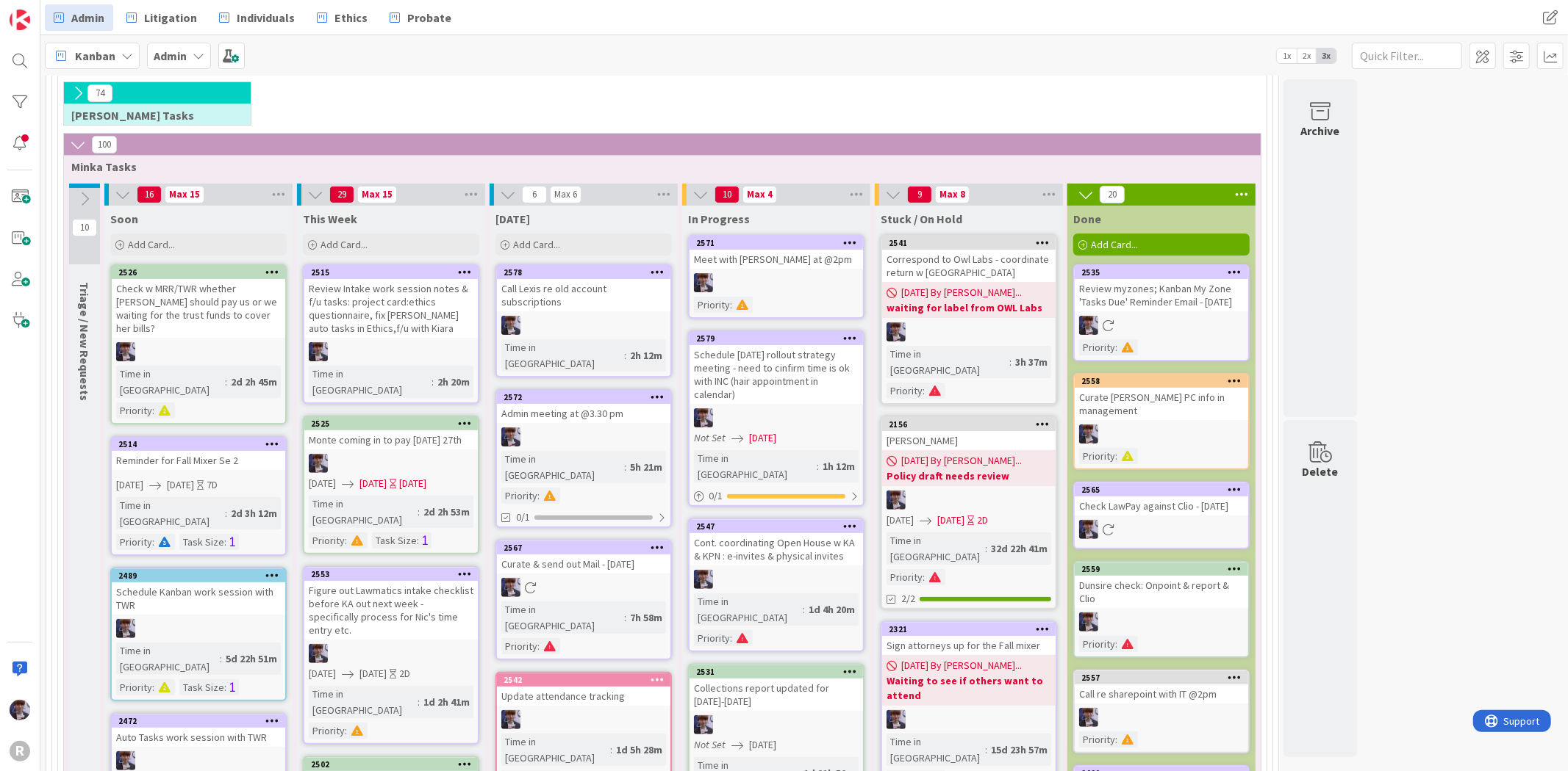
drag, startPoint x: 1433, startPoint y: 294, endPoint x: 1441, endPoint y: 311, distance: 18.8
click at [179, 56] on b "Admin" at bounding box center [170, 55] width 33 height 14
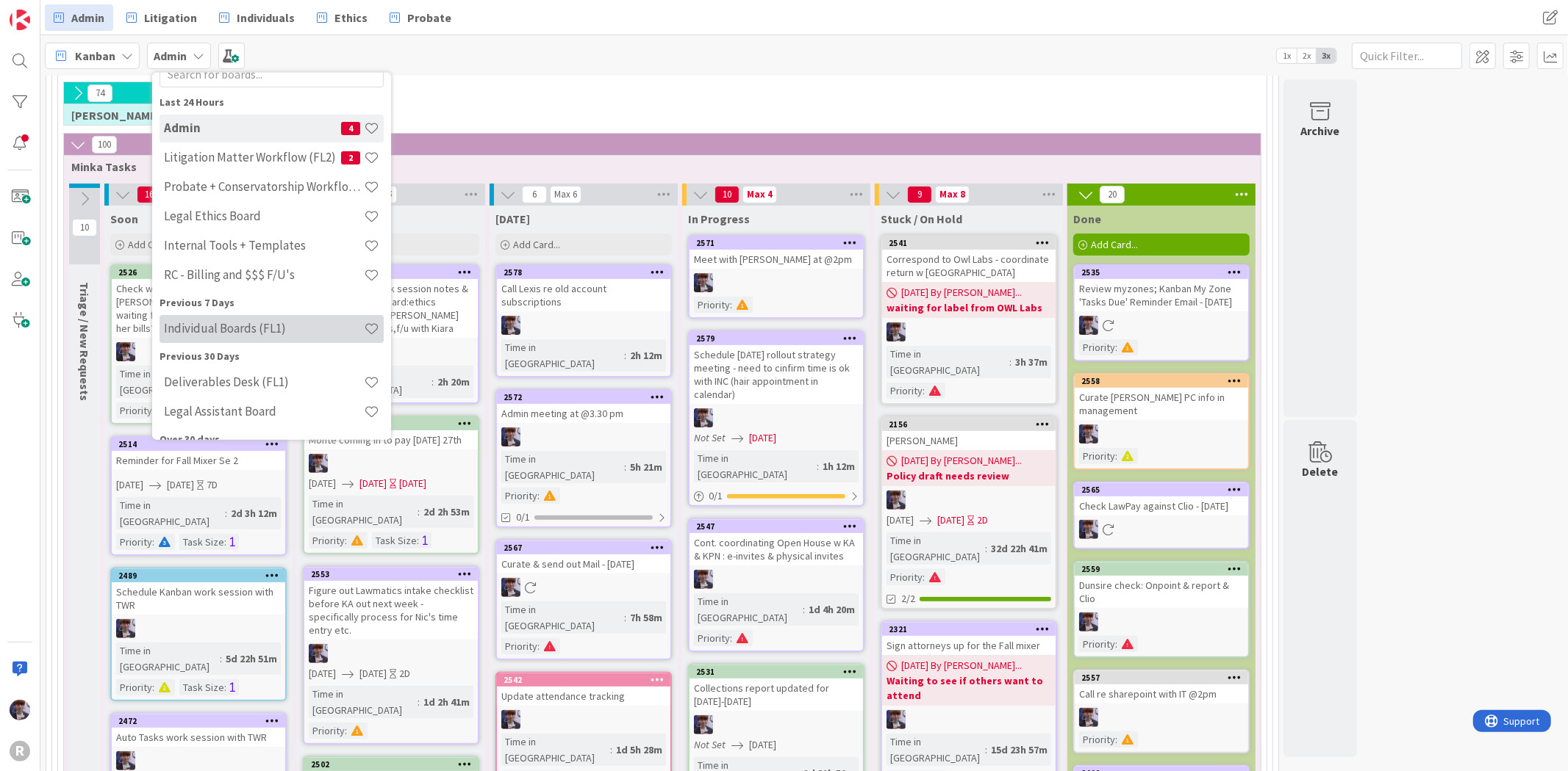
scroll to position [81, 0]
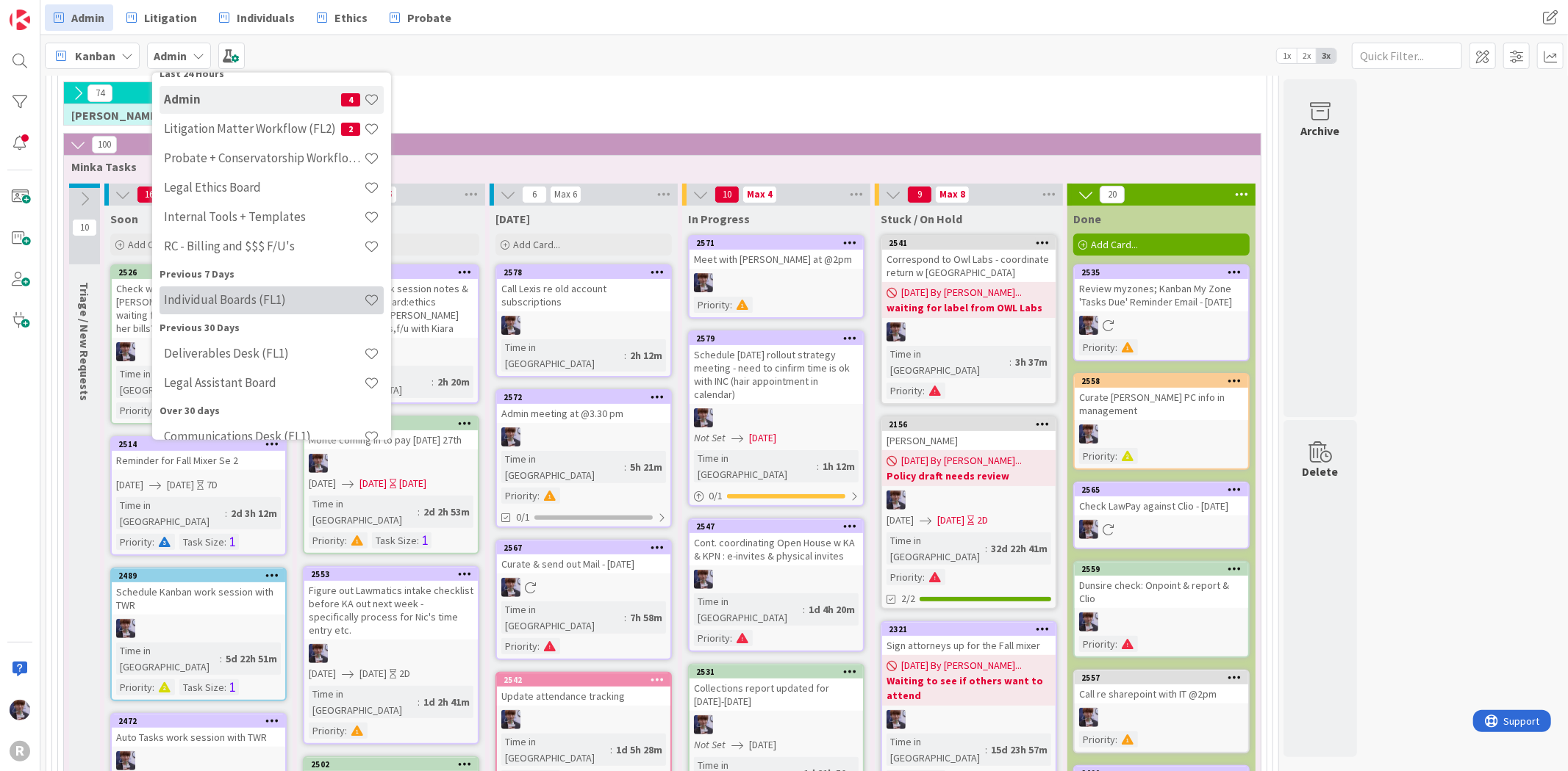
click at [237, 304] on h4 "Individual Boards (FL1)" at bounding box center [264, 300] width 200 height 14
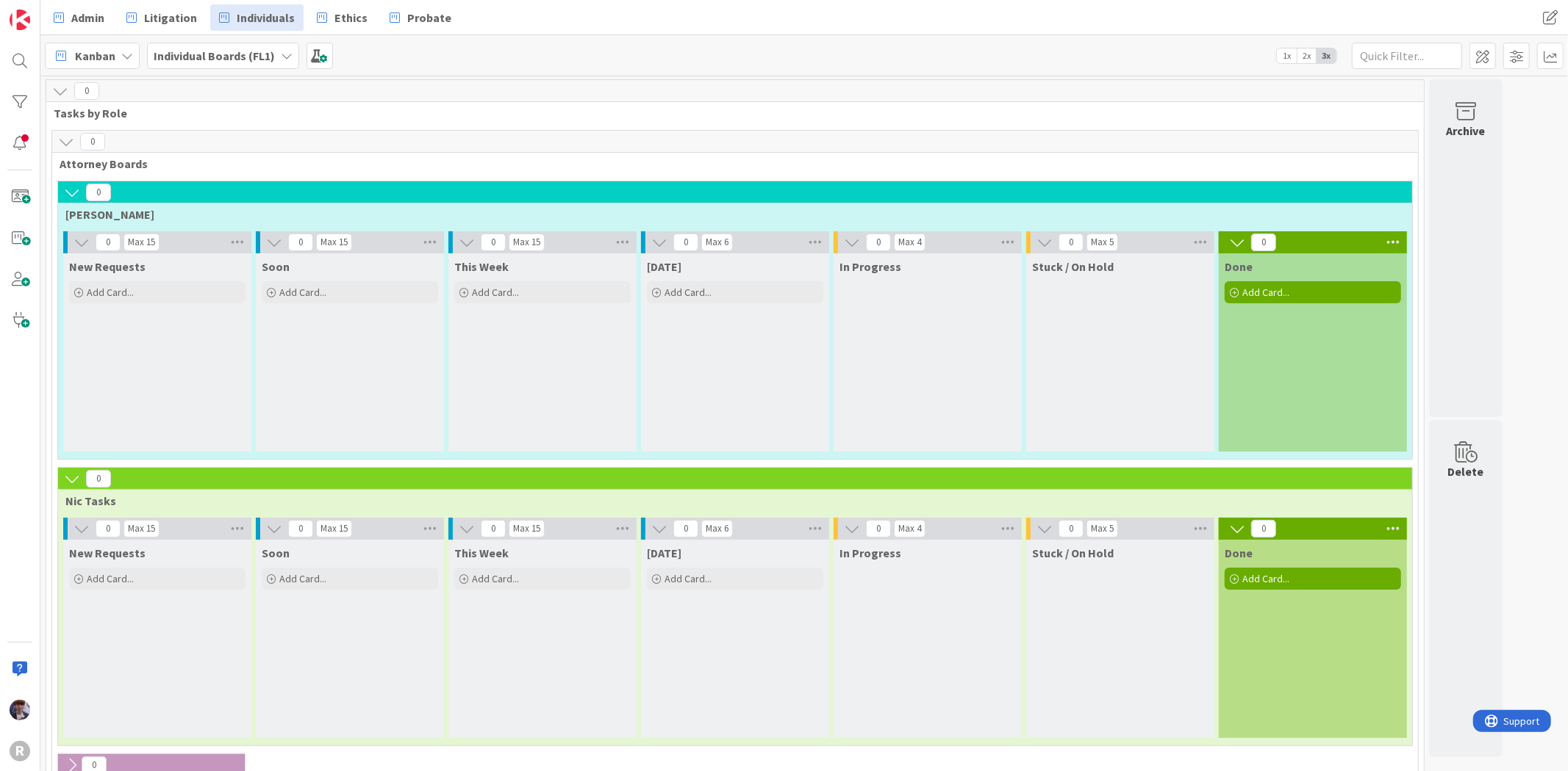
click at [71, 187] on icon at bounding box center [72, 193] width 16 height 16
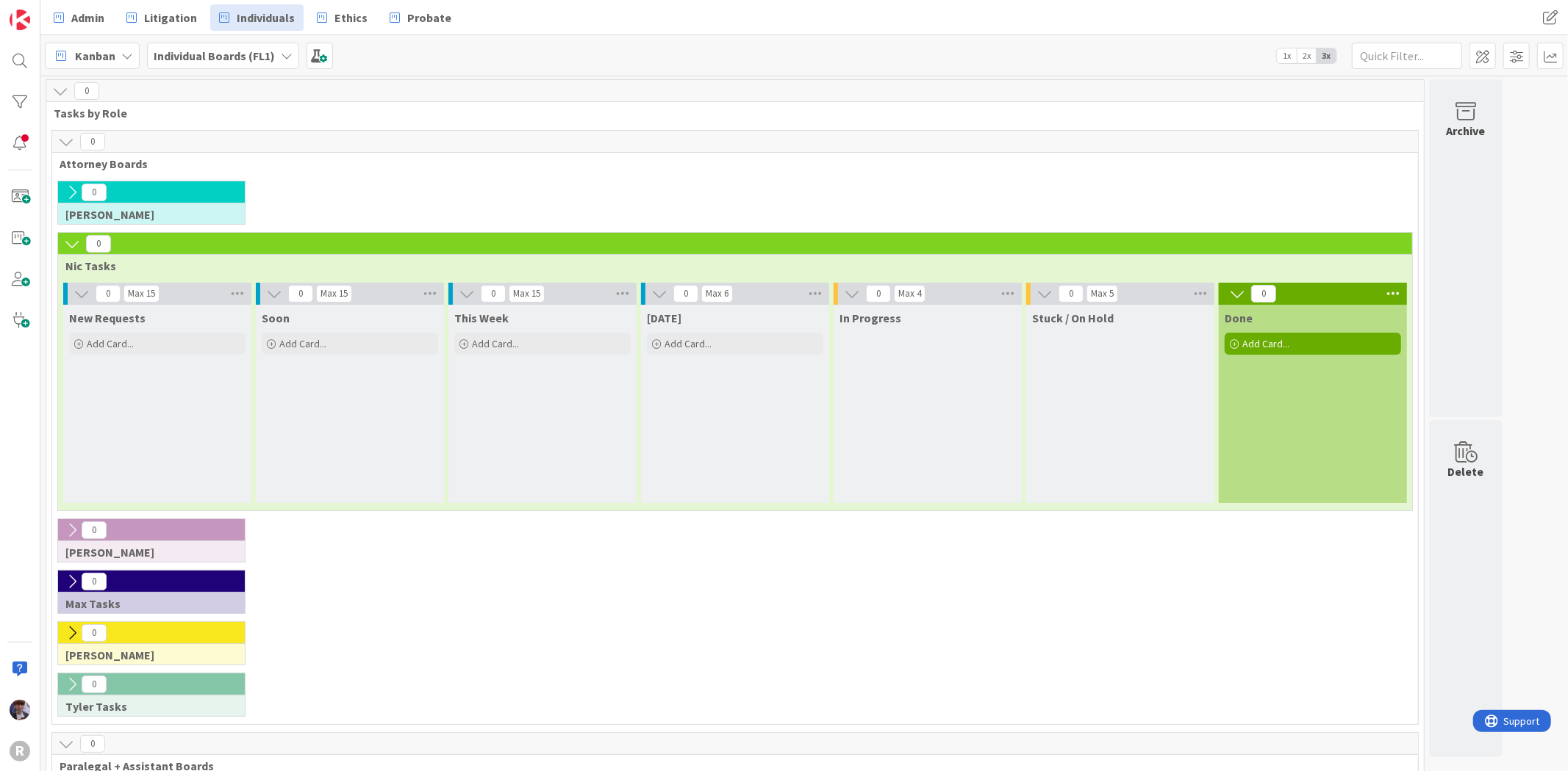
click at [70, 248] on icon at bounding box center [72, 244] width 16 height 16
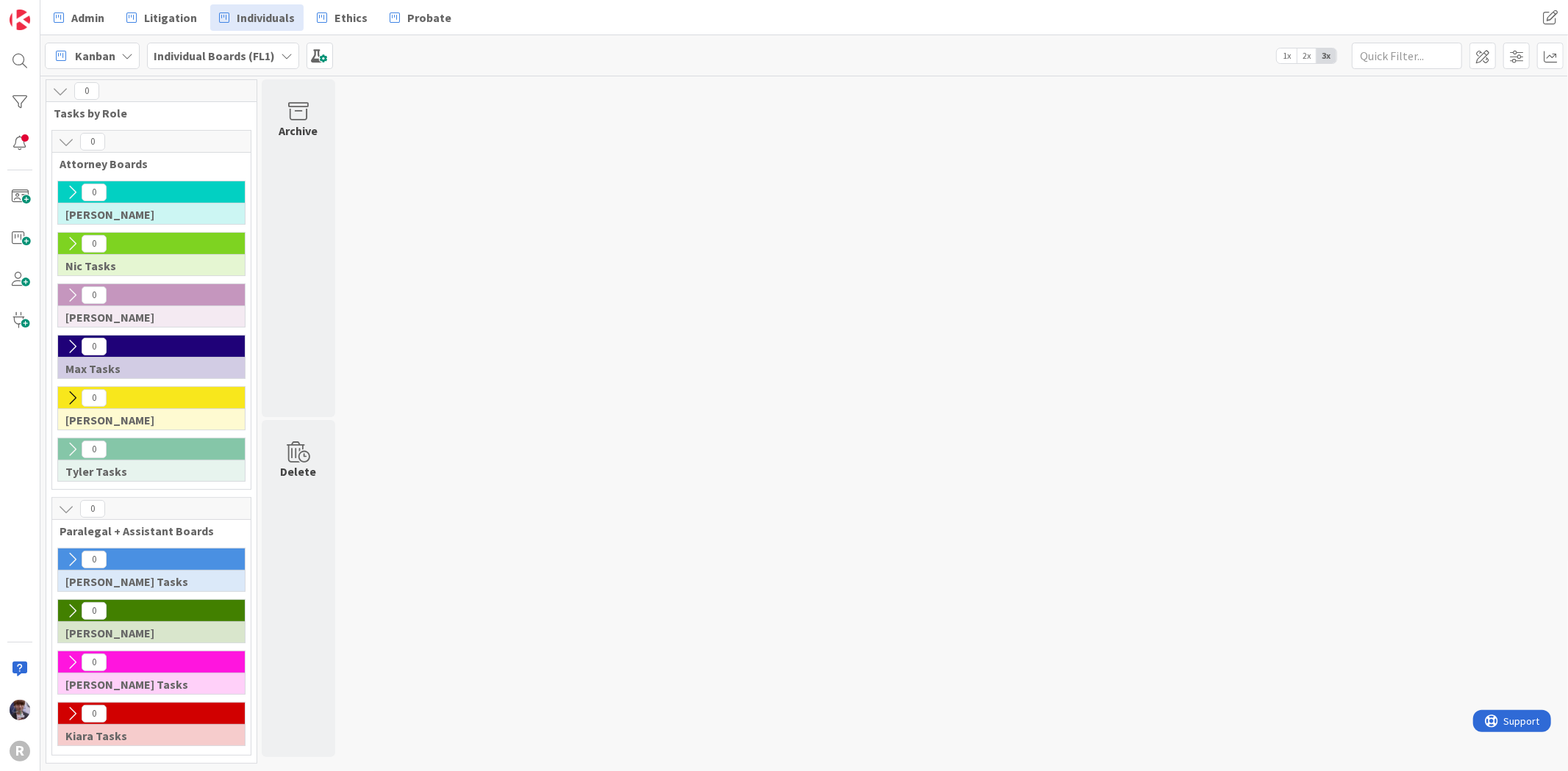
scroll to position [1, 0]
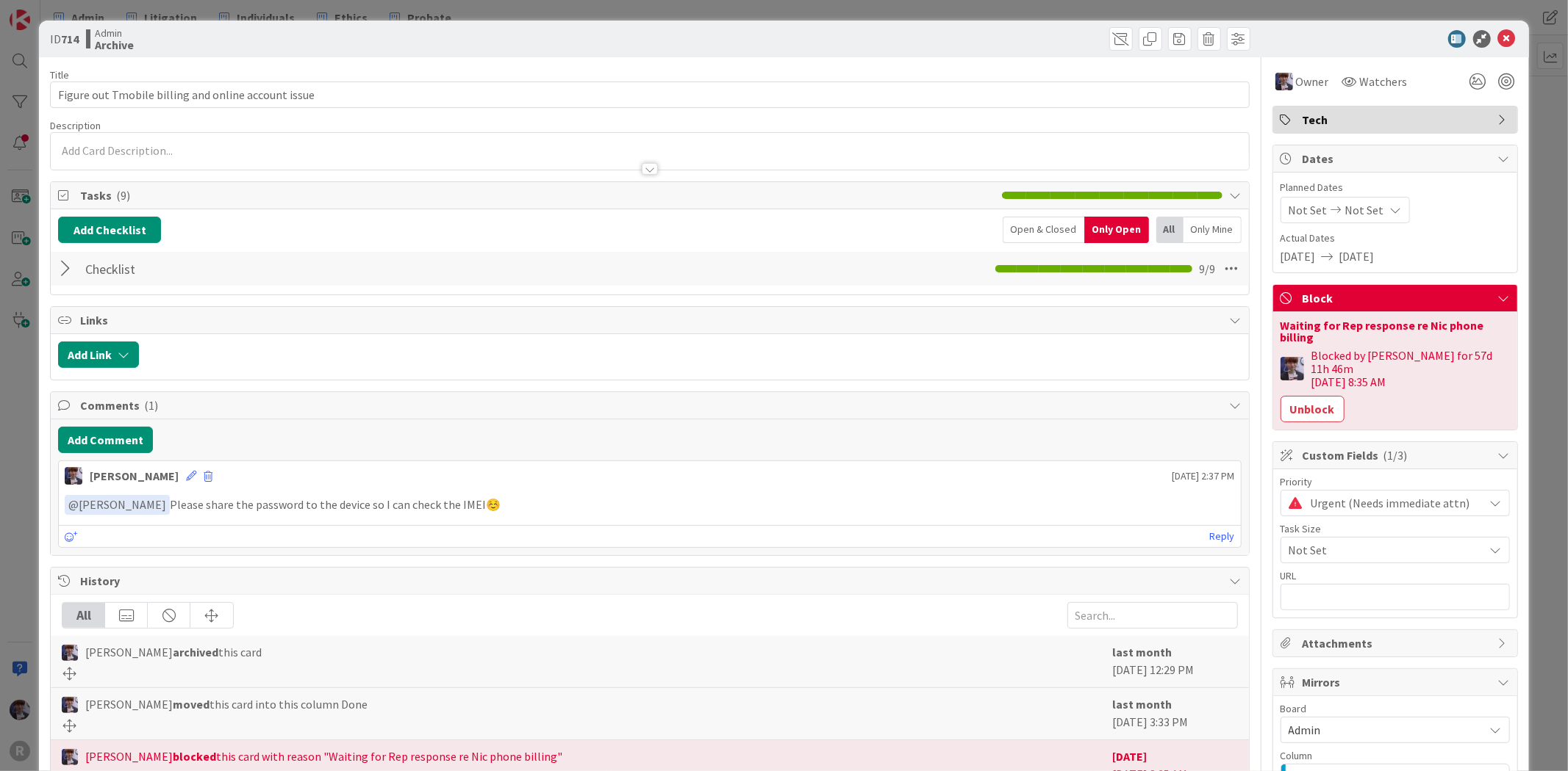
click at [16, 318] on div "ID 714 Admin Archive Title 51 / 128 Figure out Tmobile billing and online accou…" at bounding box center [784, 386] width 1568 height 771
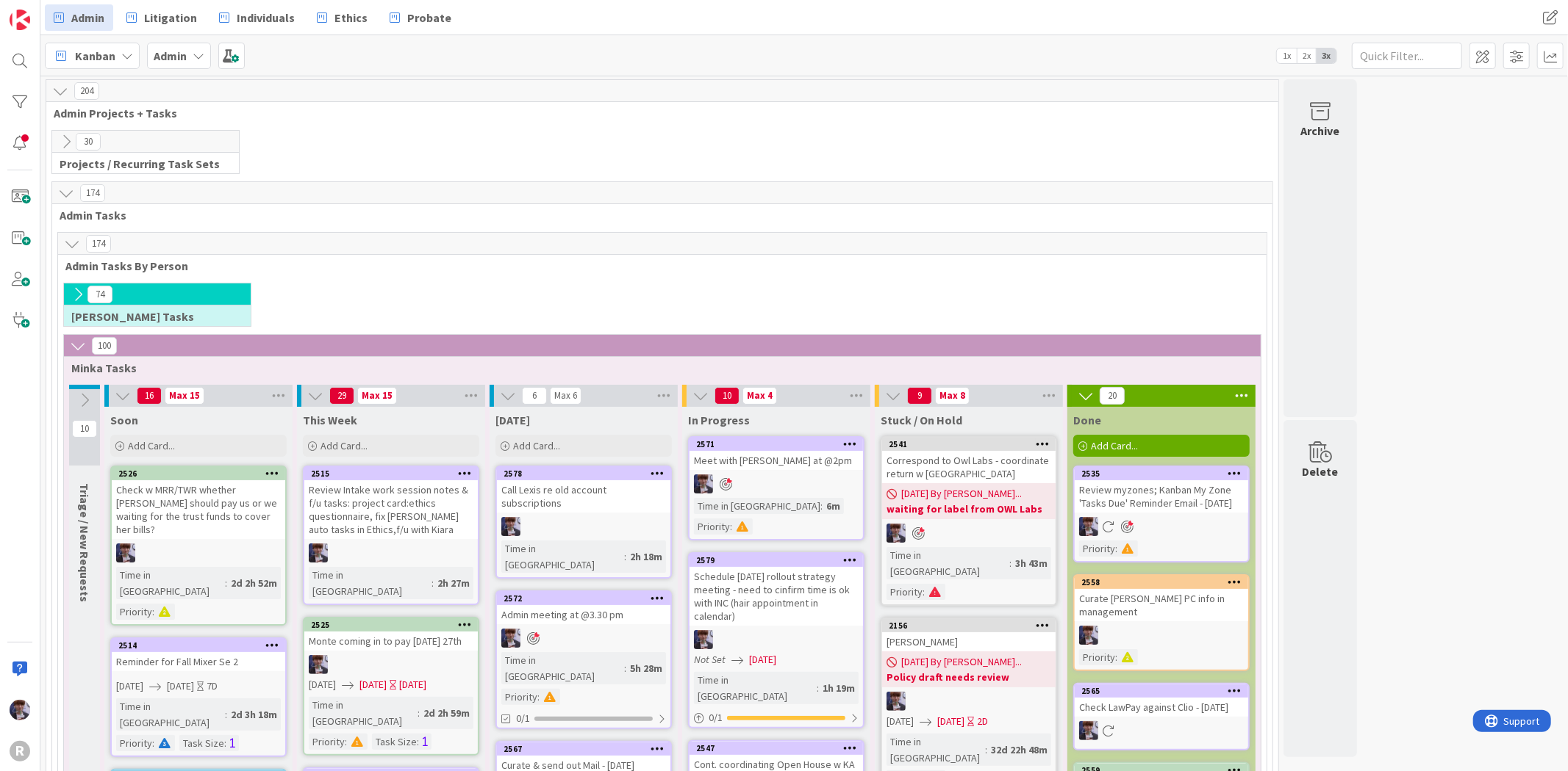
click at [77, 293] on icon at bounding box center [78, 294] width 16 height 16
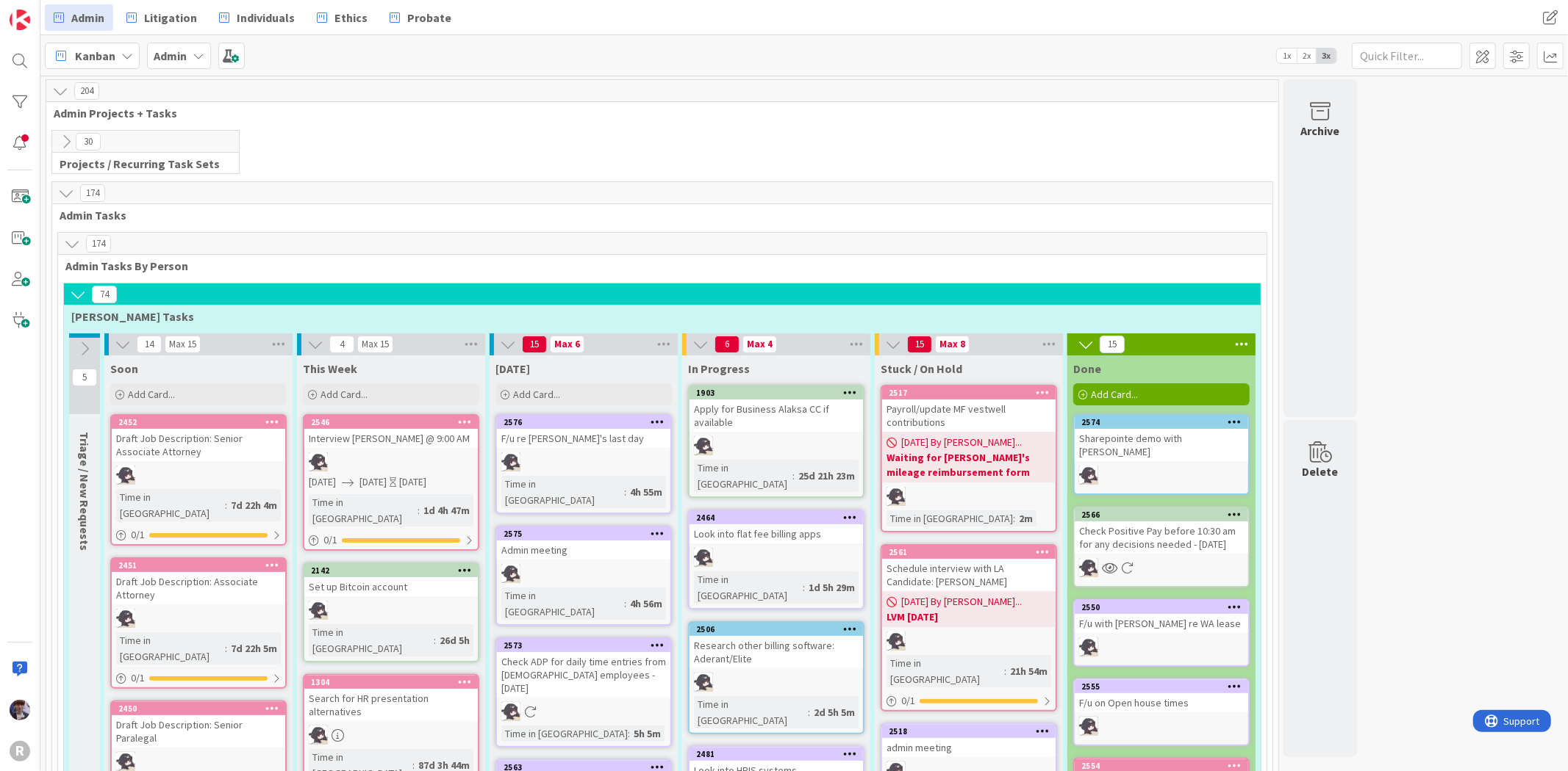
click at [77, 293] on icon at bounding box center [78, 294] width 16 height 16
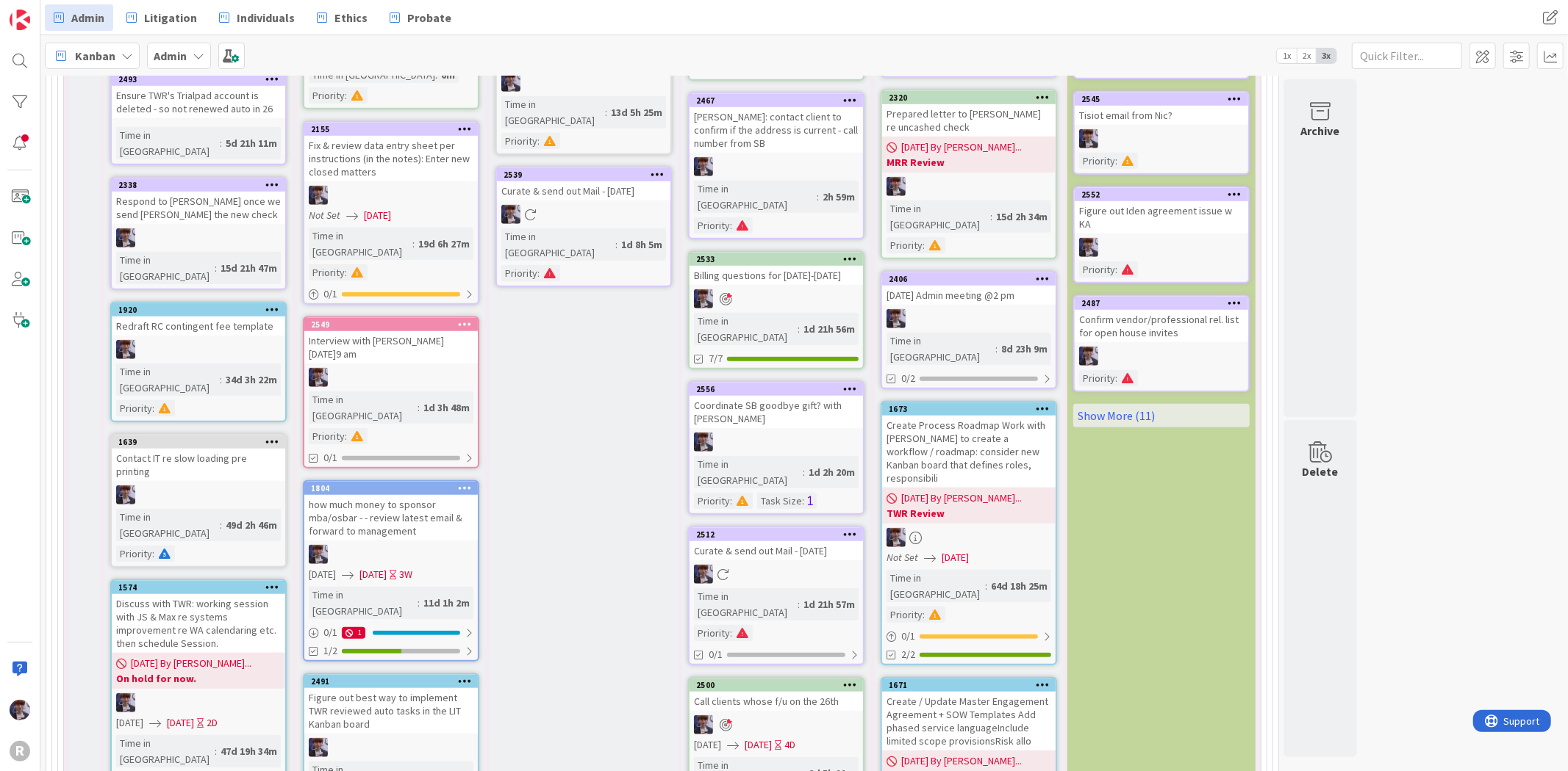
scroll to position [979, 0]
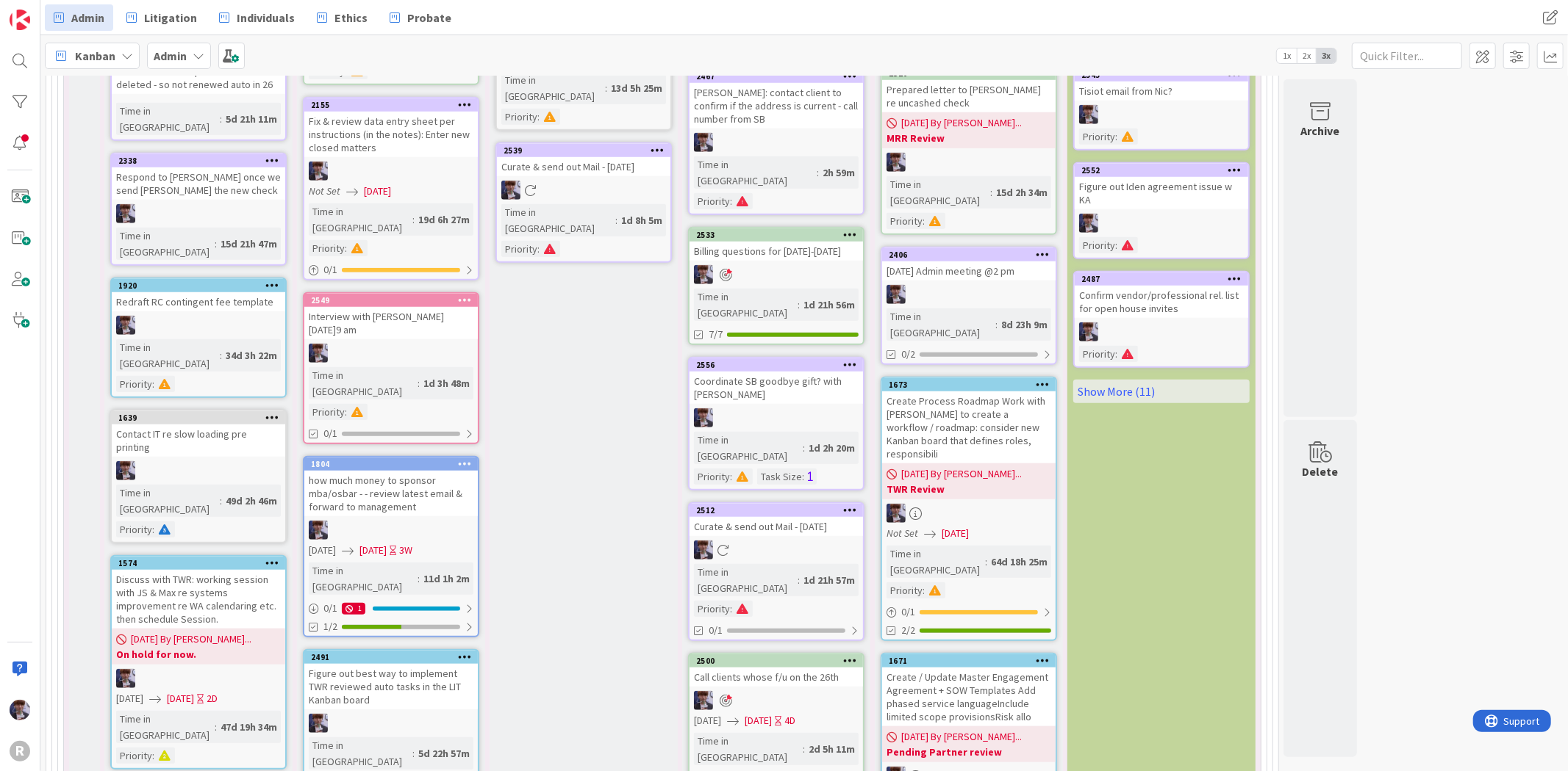
click at [605, 323] on div "[DATE] Add Card... 2578 Call Lexis re old account subscriptions Time in Column …" at bounding box center [583, 624] width 188 height 2392
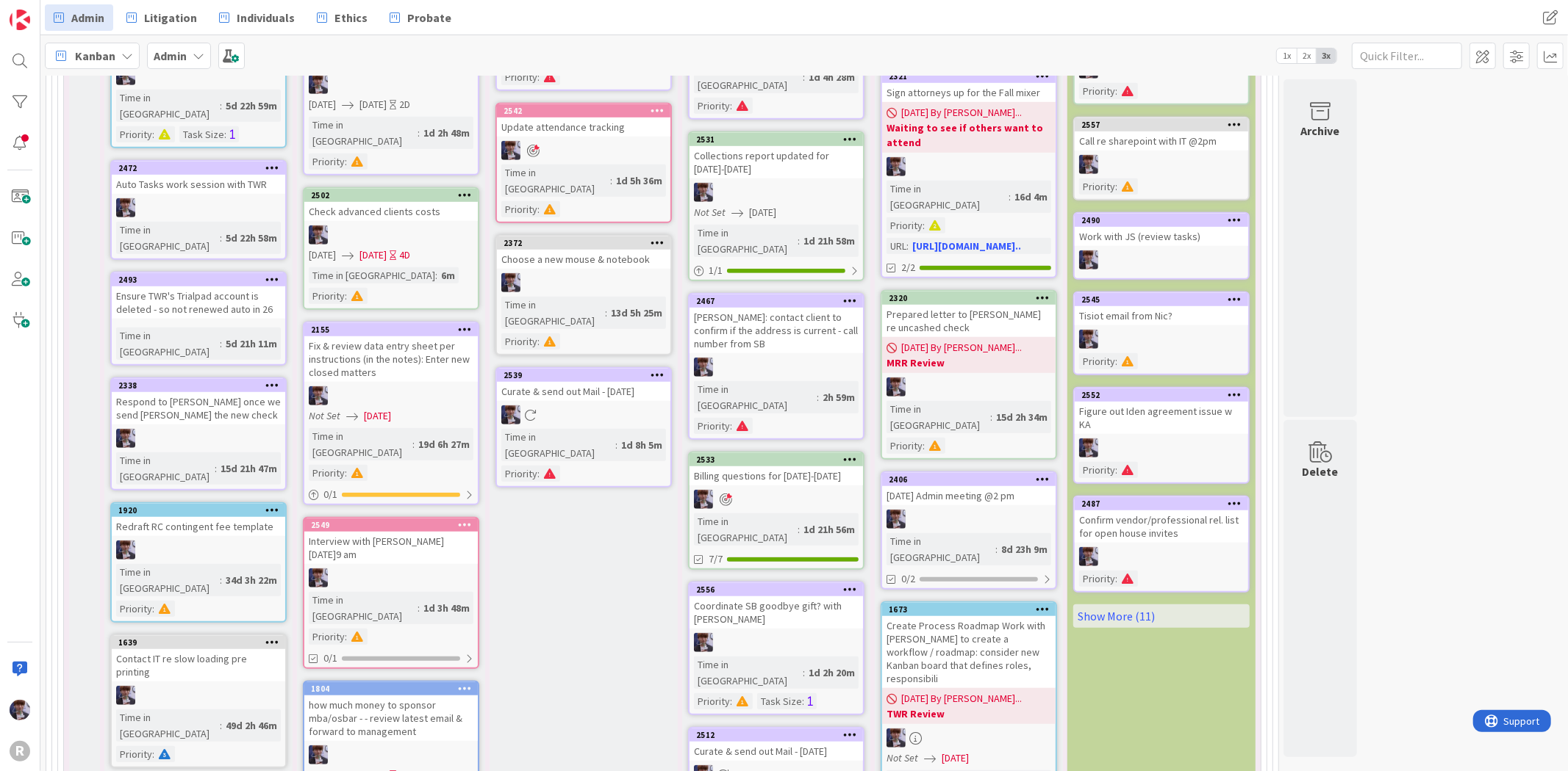
scroll to position [734, 0]
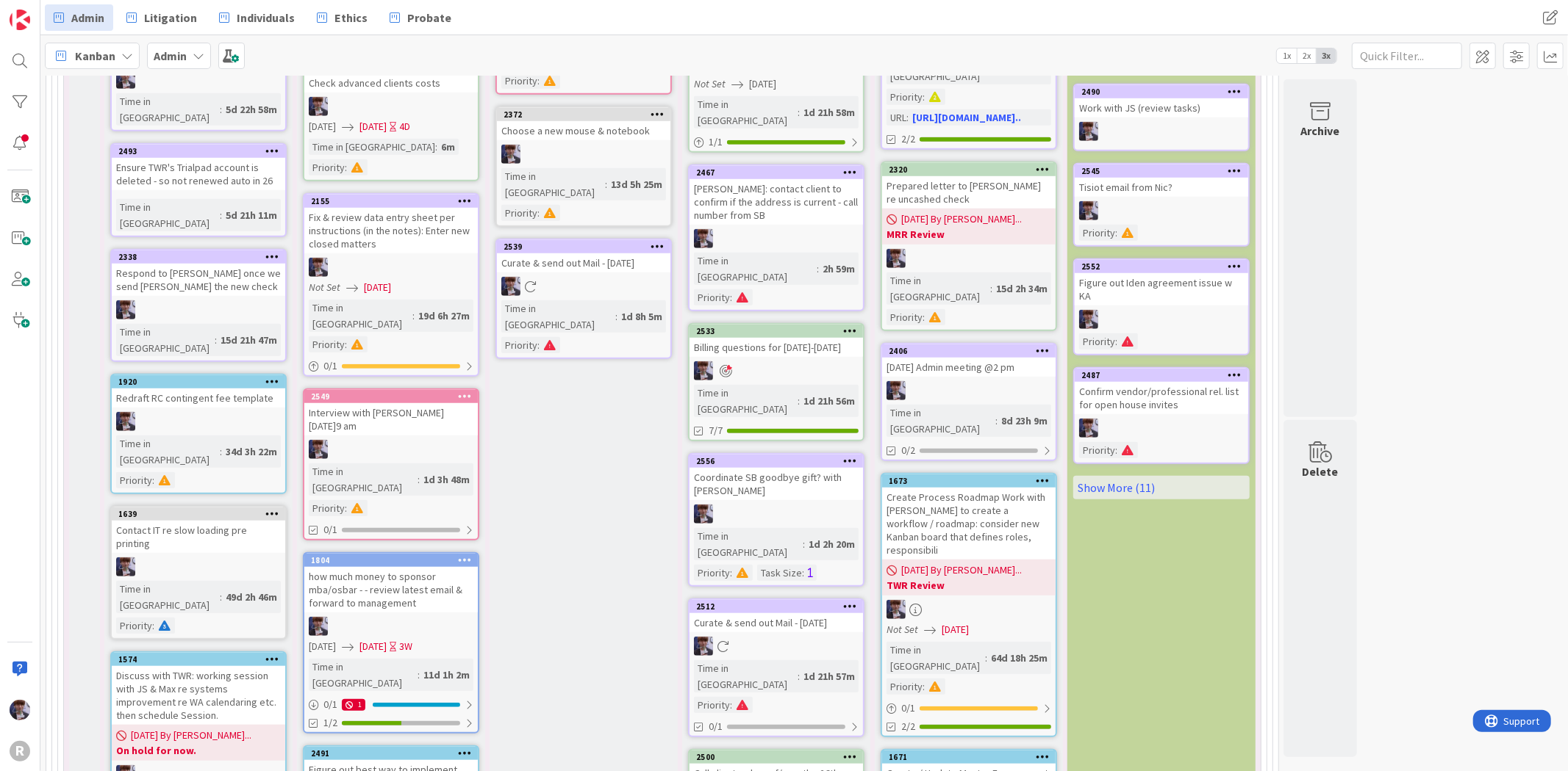
scroll to position [898, 0]
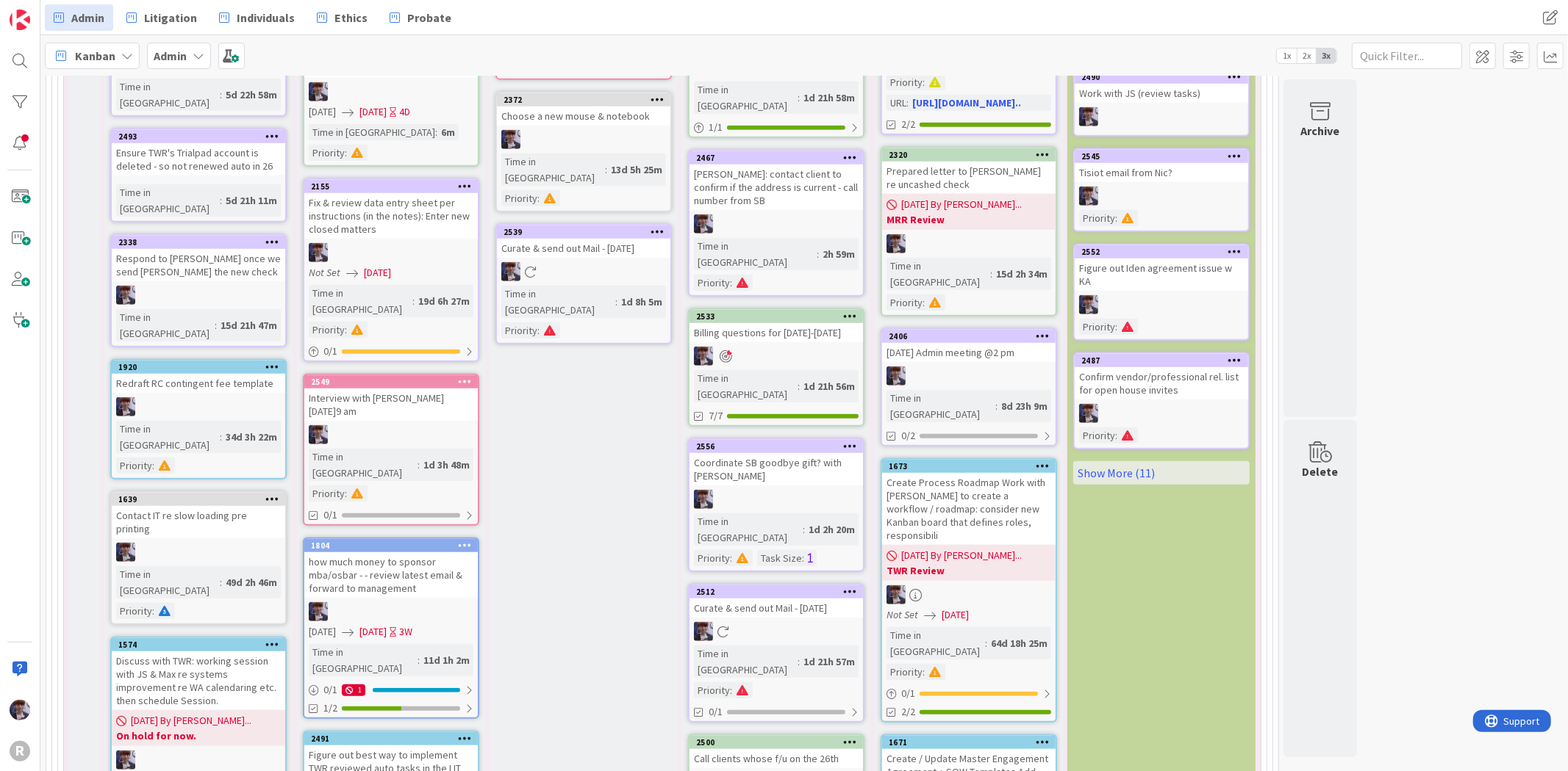
click at [519, 368] on div "[DATE] Add Card... 2578 Call Lexis re old account subscriptions Time in Column …" at bounding box center [583, 705] width 188 height 2392
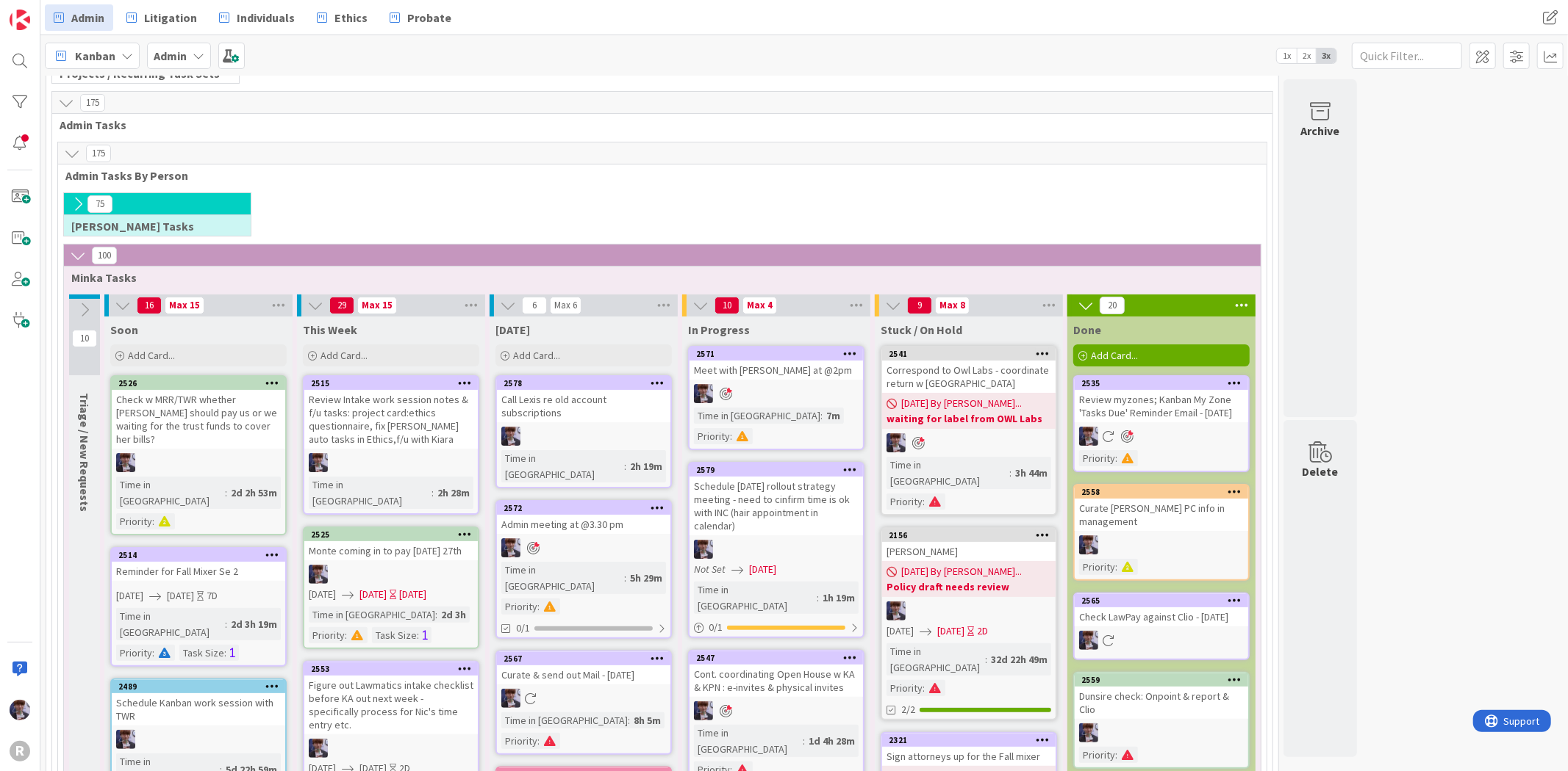
scroll to position [81, 0]
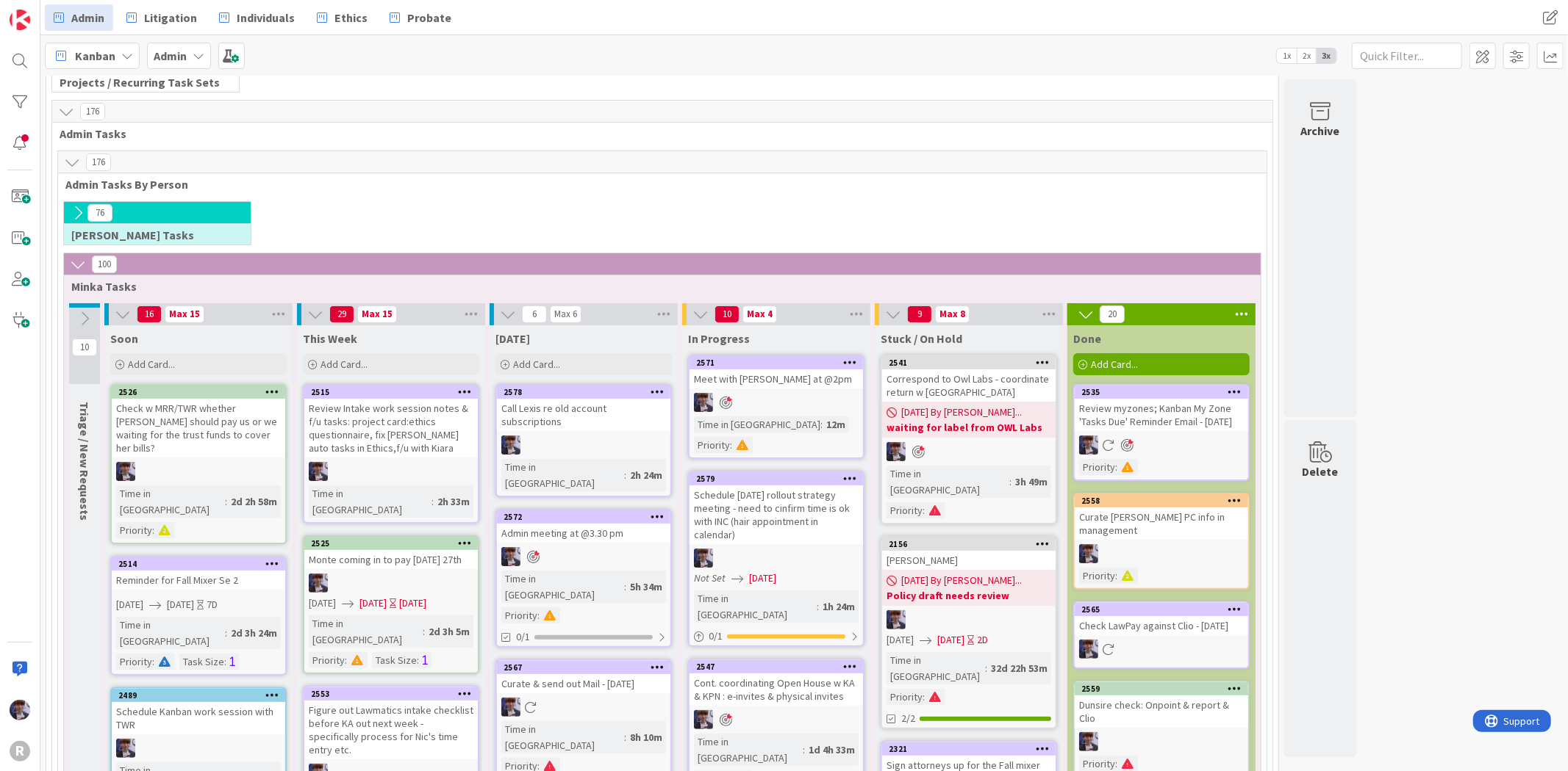
click at [850, 361] on icon at bounding box center [850, 362] width 14 height 11
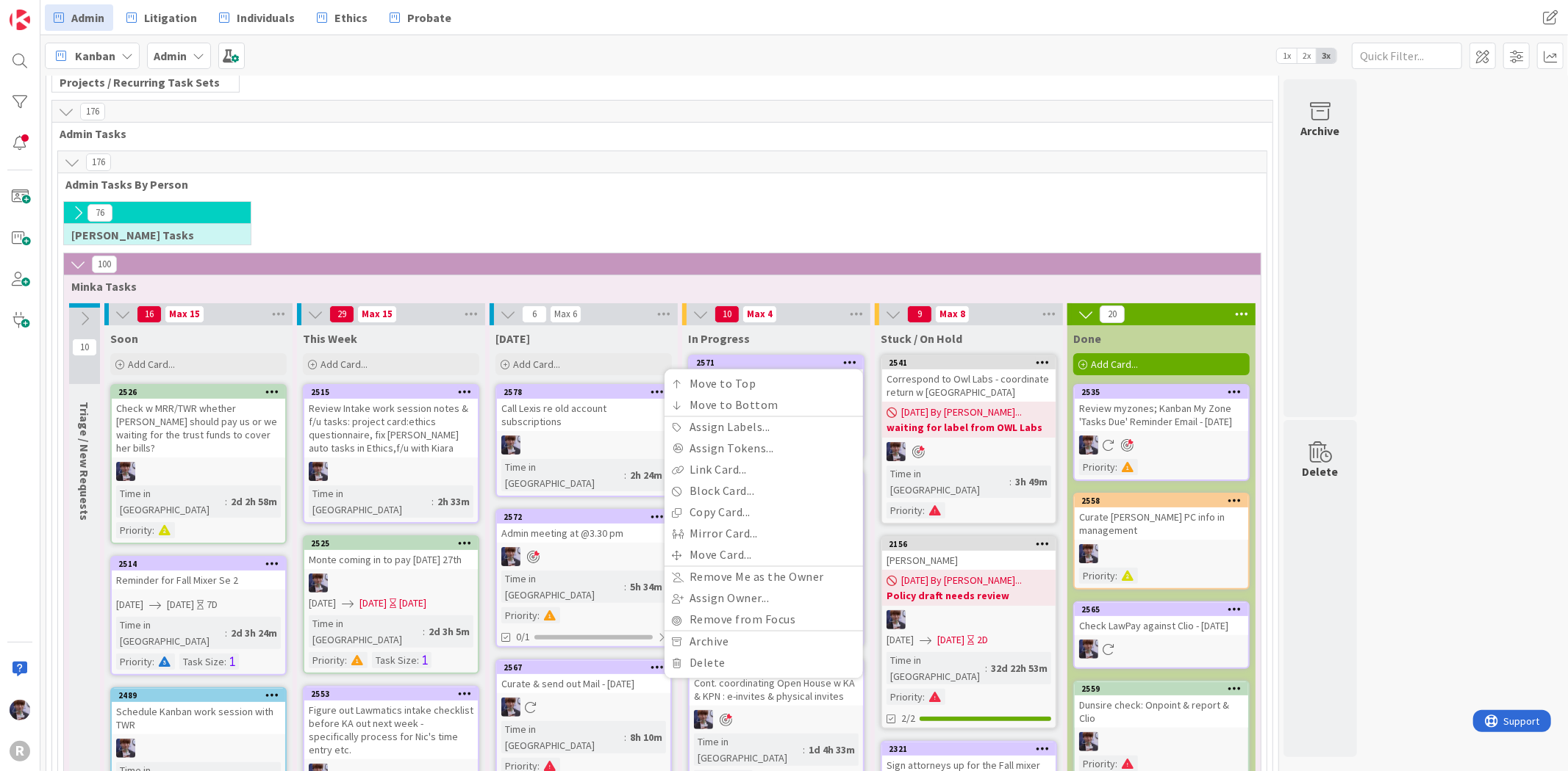
click at [826, 234] on div "76 [PERSON_NAME] Tasks" at bounding box center [662, 228] width 1203 height 52
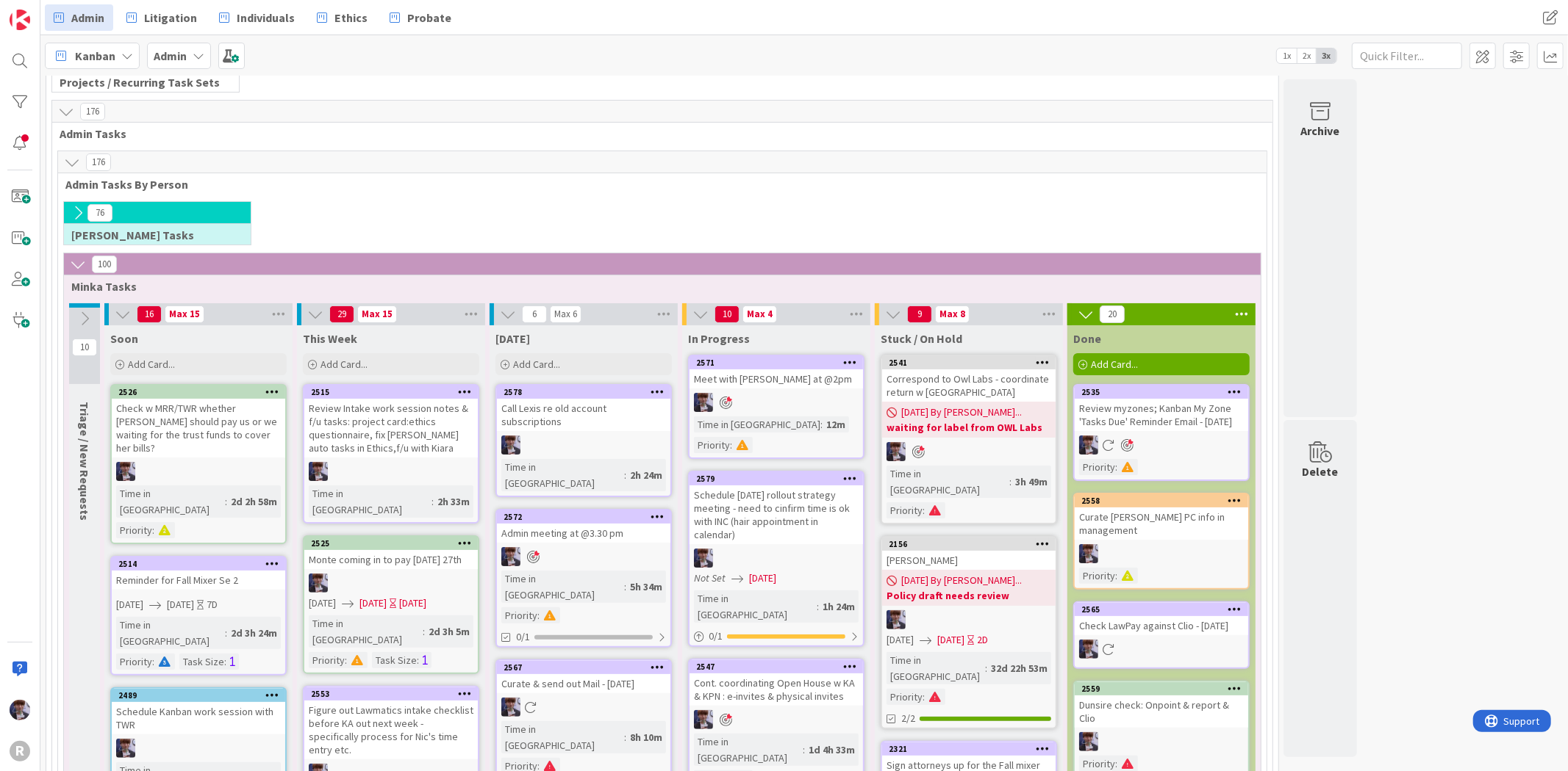
click at [817, 386] on div "Meet with [PERSON_NAME] at @2pm" at bounding box center [776, 378] width 173 height 19
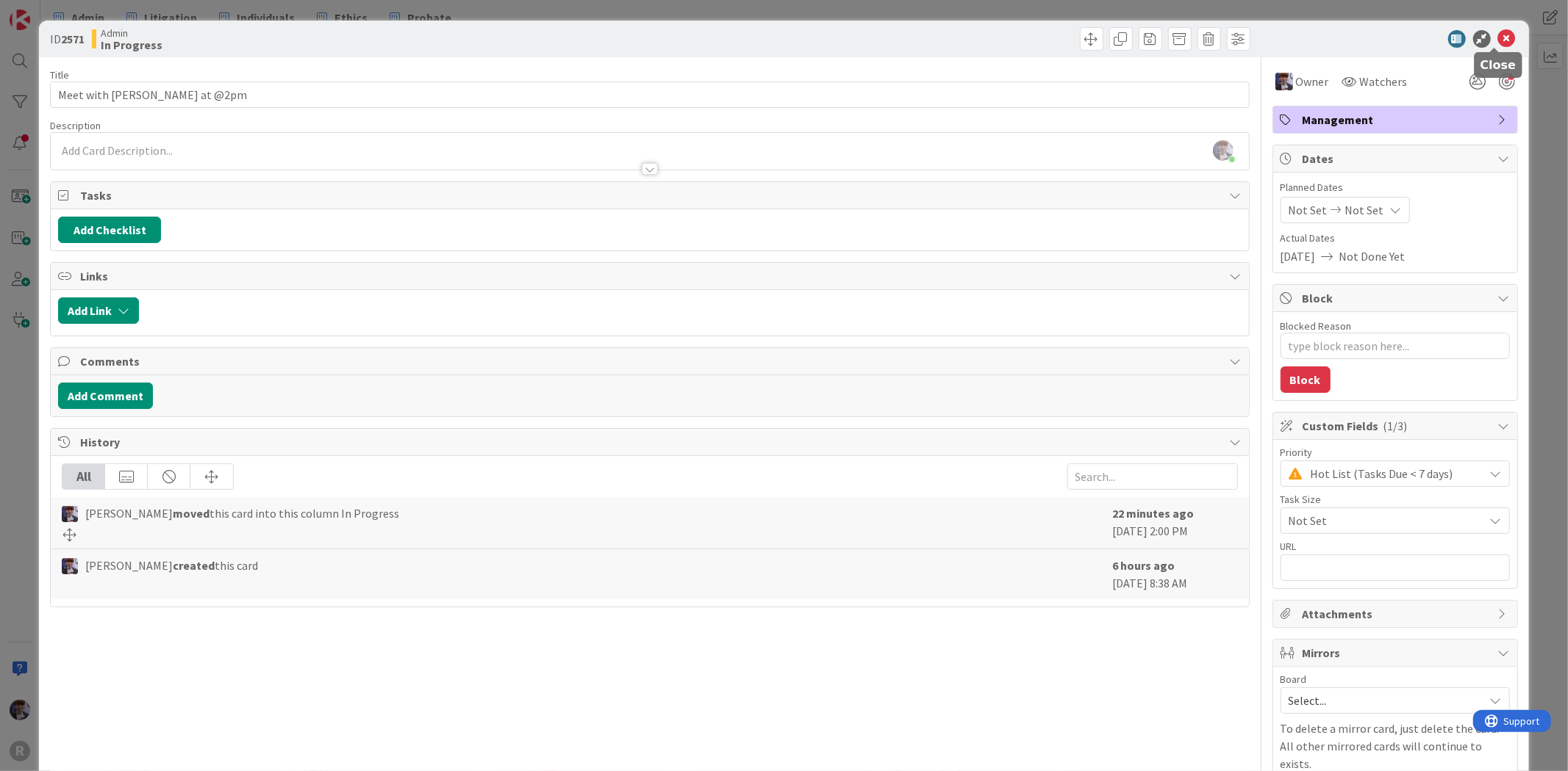
click at [1499, 46] on icon at bounding box center [1507, 39] width 18 height 18
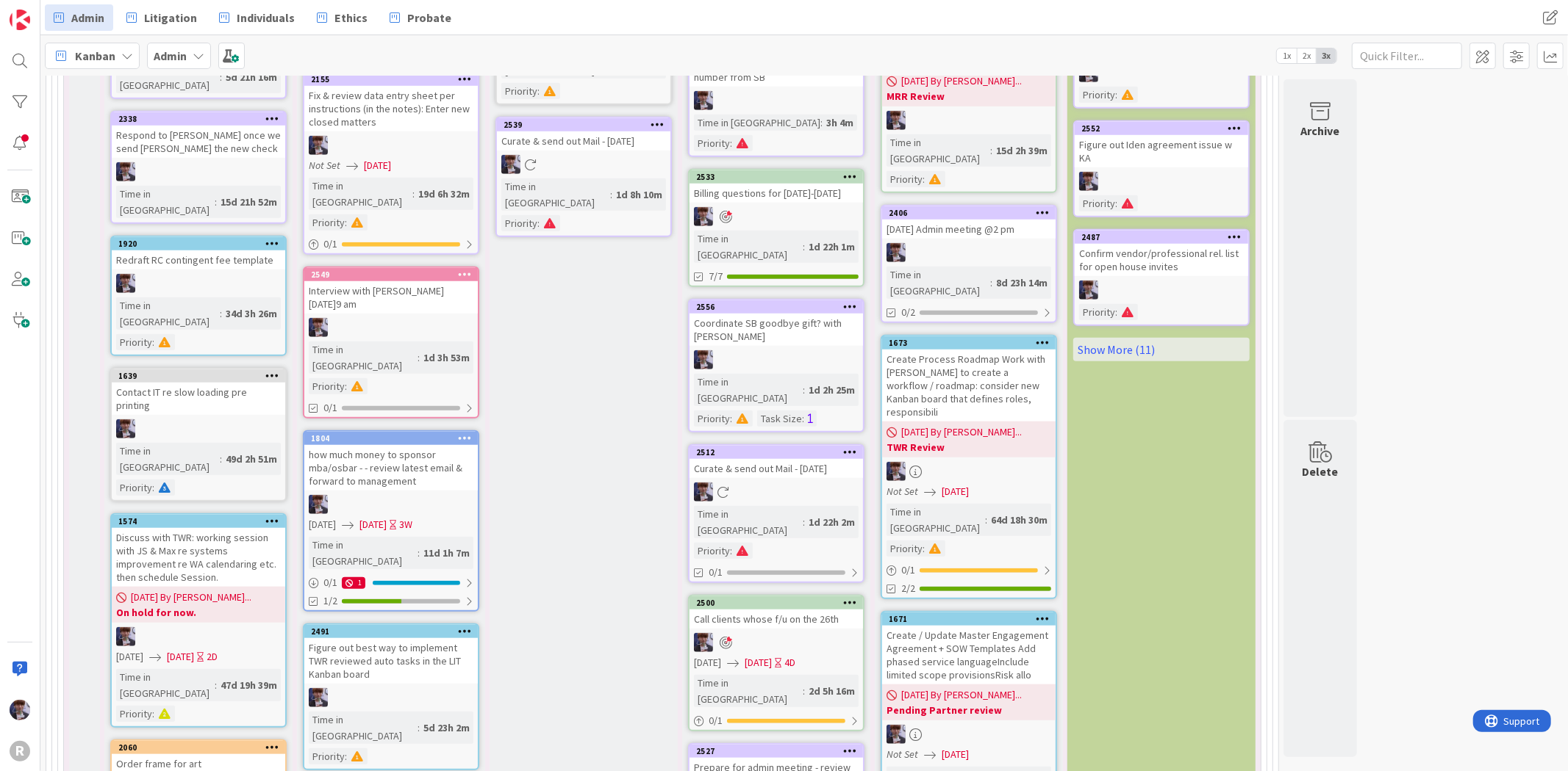
scroll to position [1061, 0]
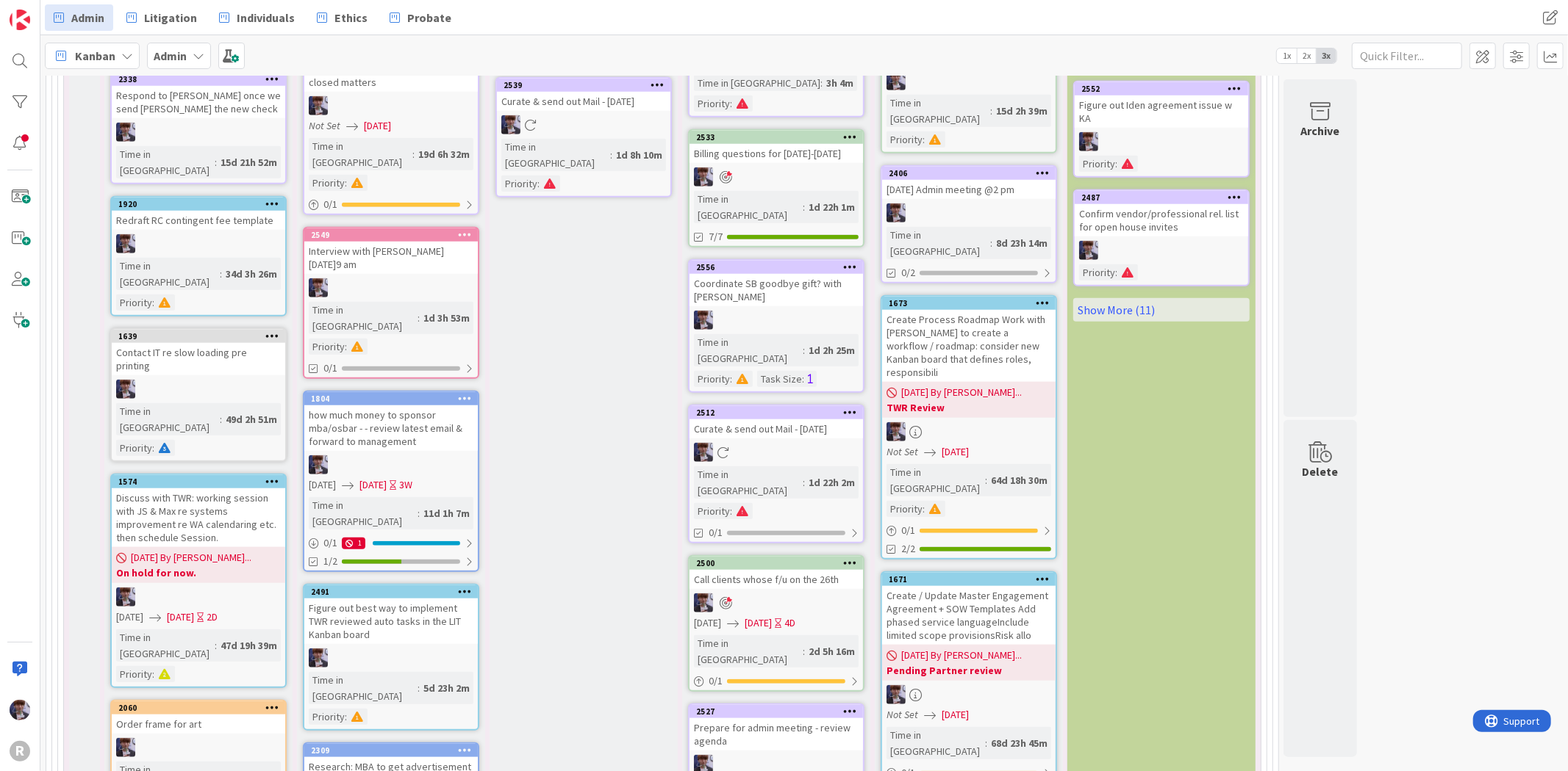
click at [983, 310] on div "Create Process Roadmap Work with [PERSON_NAME] to create a workflow / roadmap: …" at bounding box center [969, 345] width 173 height 72
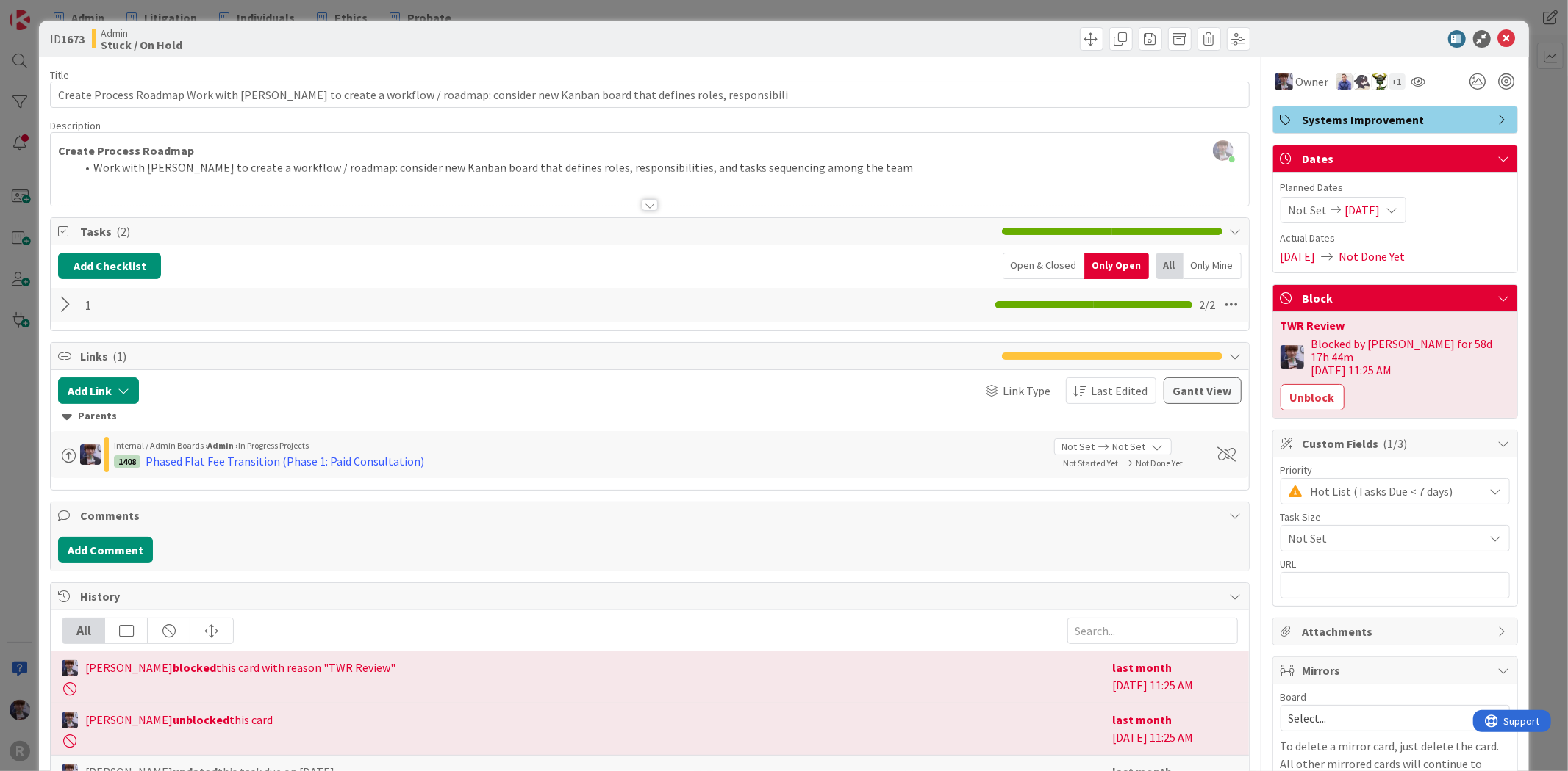
click at [71, 314] on div at bounding box center [67, 305] width 19 height 27
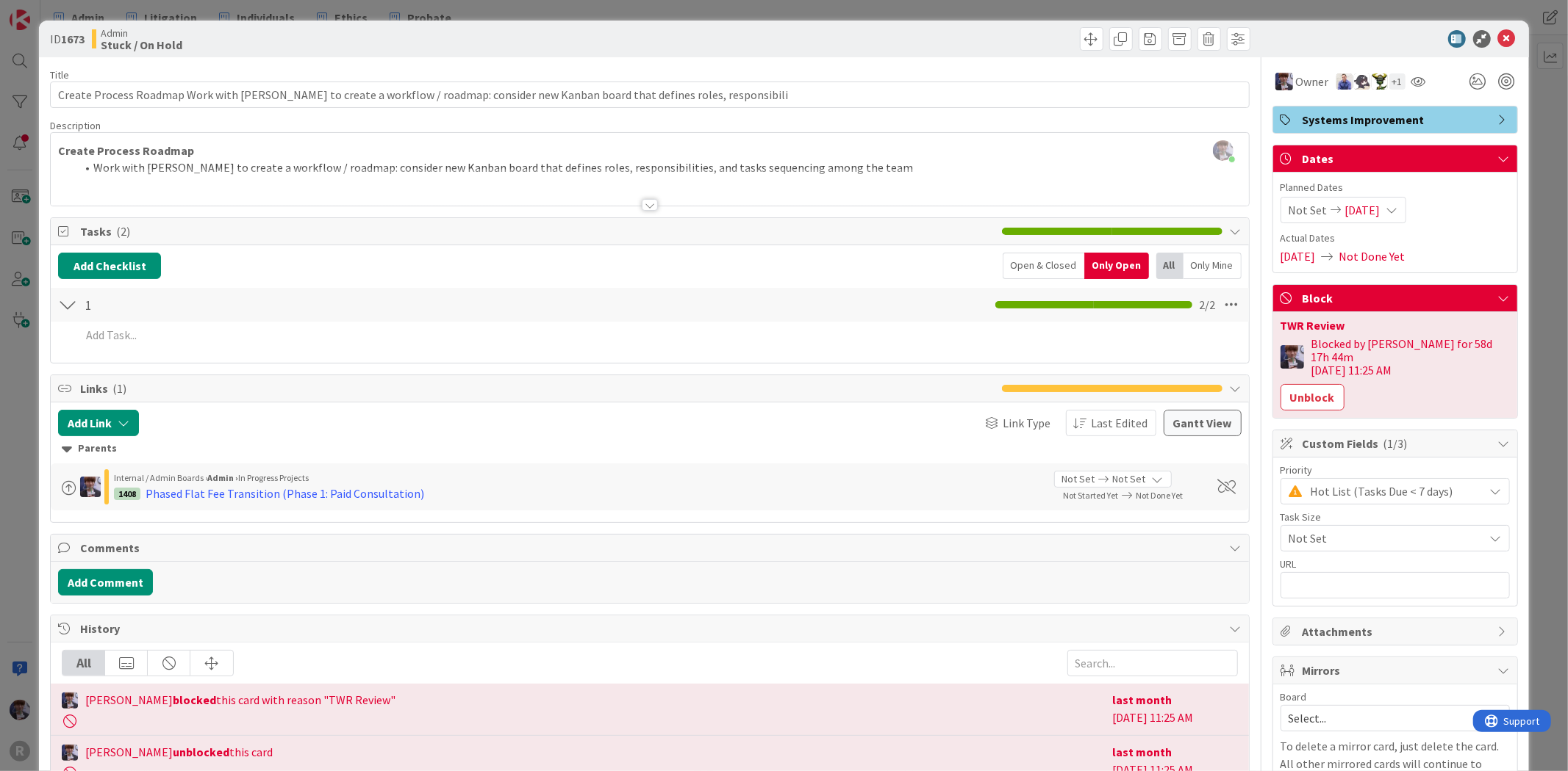
click at [1030, 269] on div "Open & Closed" at bounding box center [1043, 266] width 81 height 27
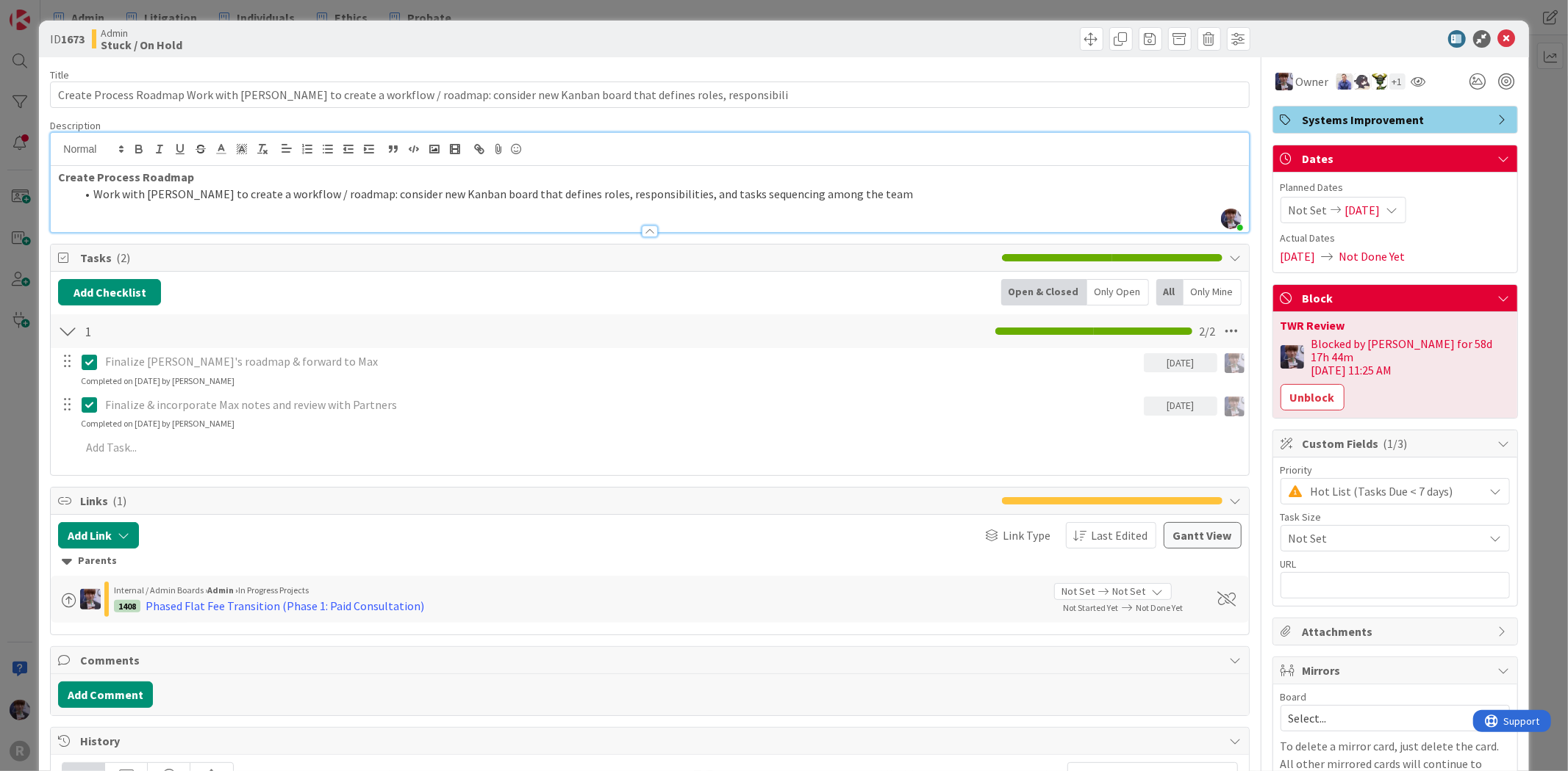
click at [438, 162] on div "[PERSON_NAME] just joined Create Process Roadmap Work with [PERSON_NAME] to cre…" at bounding box center [649, 182] width 1197 height 99
click at [853, 195] on li "Work with [PERSON_NAME] to create a workflow / roadmap: consider new Kanban boa…" at bounding box center [658, 194] width 1165 height 17
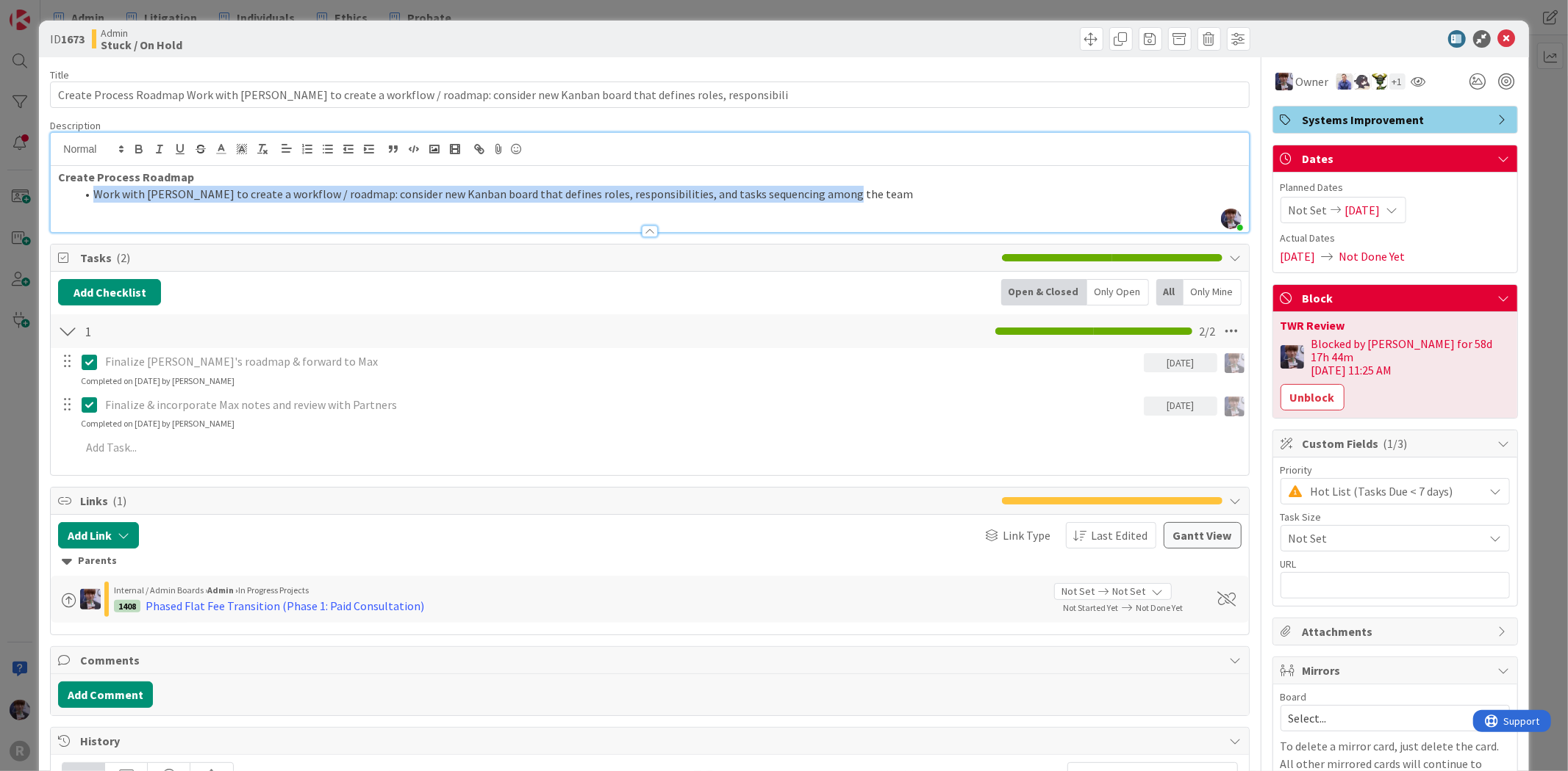
drag, startPoint x: 863, startPoint y: 188, endPoint x: 81, endPoint y: 201, distance: 782.1
click at [81, 201] on li "Work with [PERSON_NAME] to create a workflow / roadmap: consider new Kanban boa…" at bounding box center [658, 194] width 1165 height 17
click at [94, 199] on span at bounding box center [94, 194] width 0 height 17
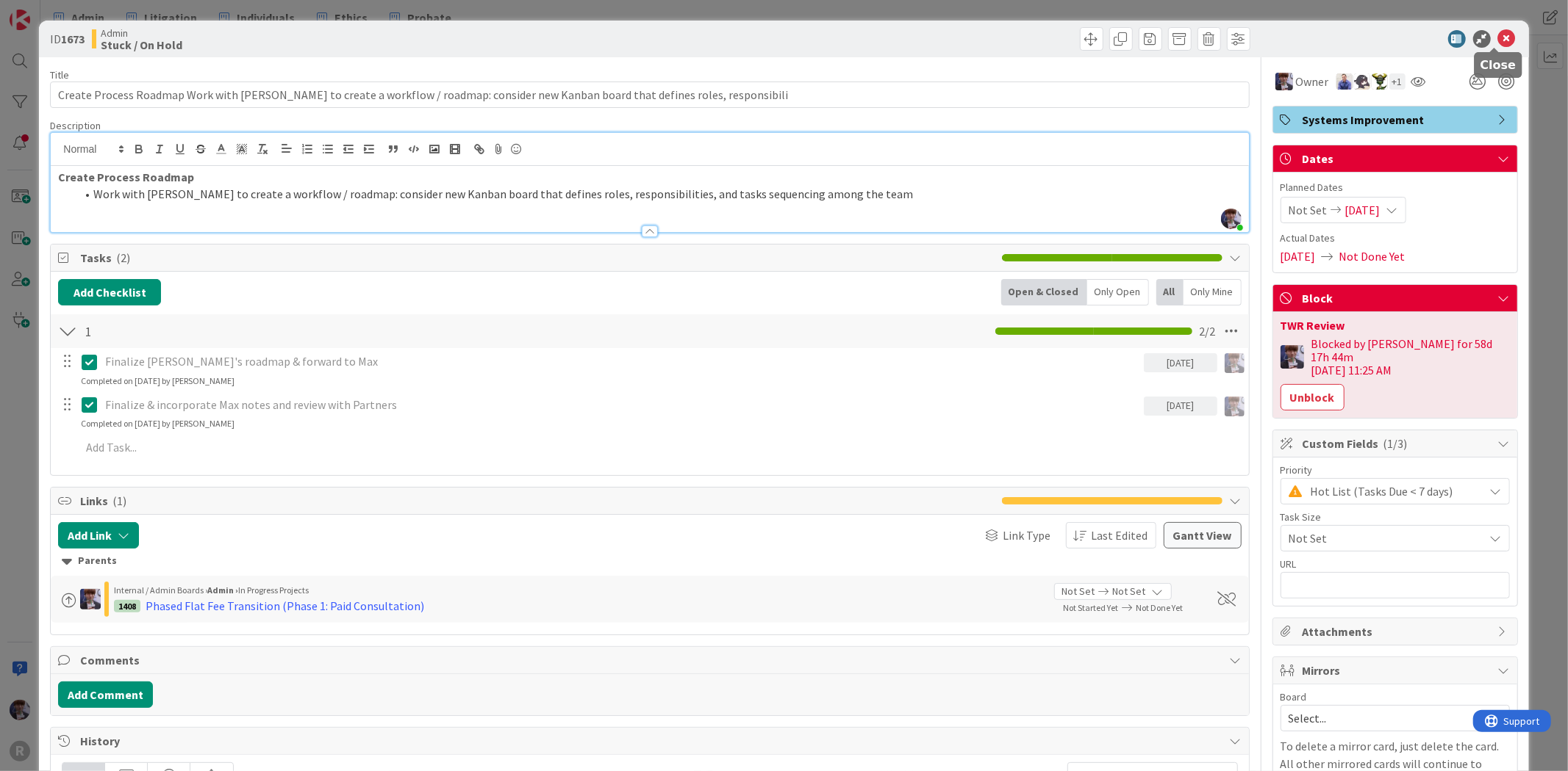
click at [1498, 38] on icon at bounding box center [1507, 39] width 18 height 18
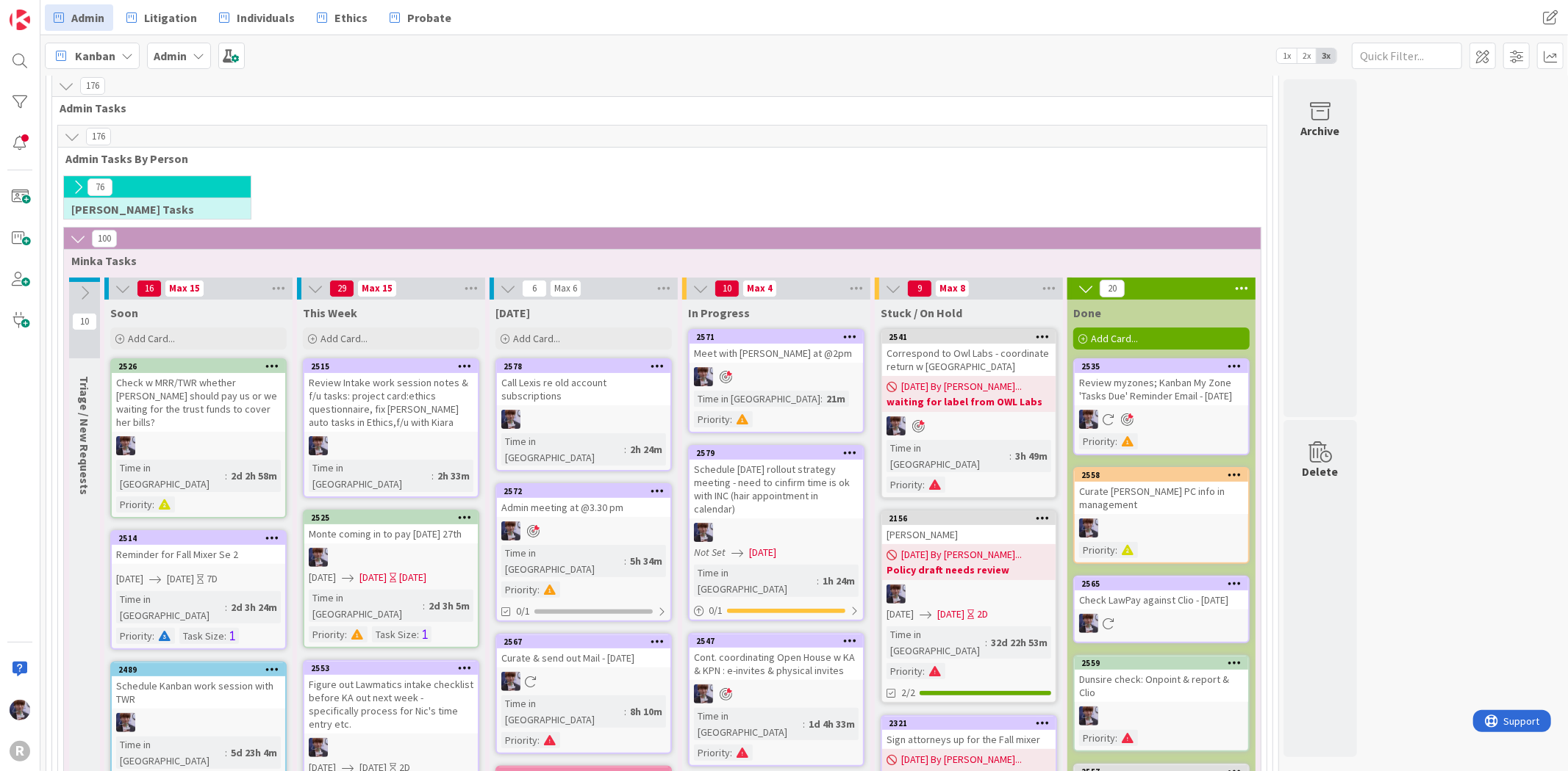
scroll to position [245, 0]
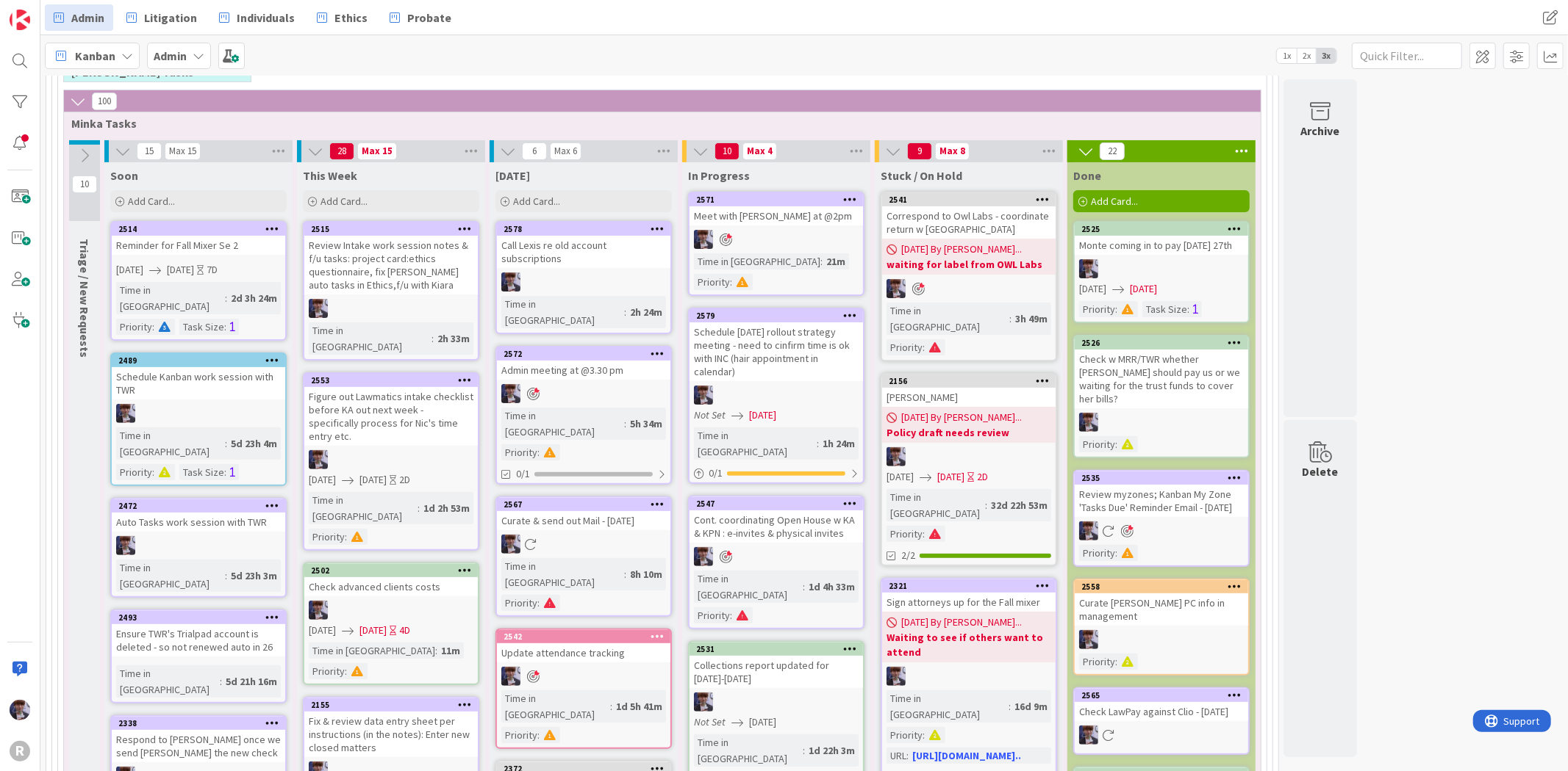
click at [773, 222] on div "Meet with [PERSON_NAME] at @2pm" at bounding box center [776, 215] width 173 height 19
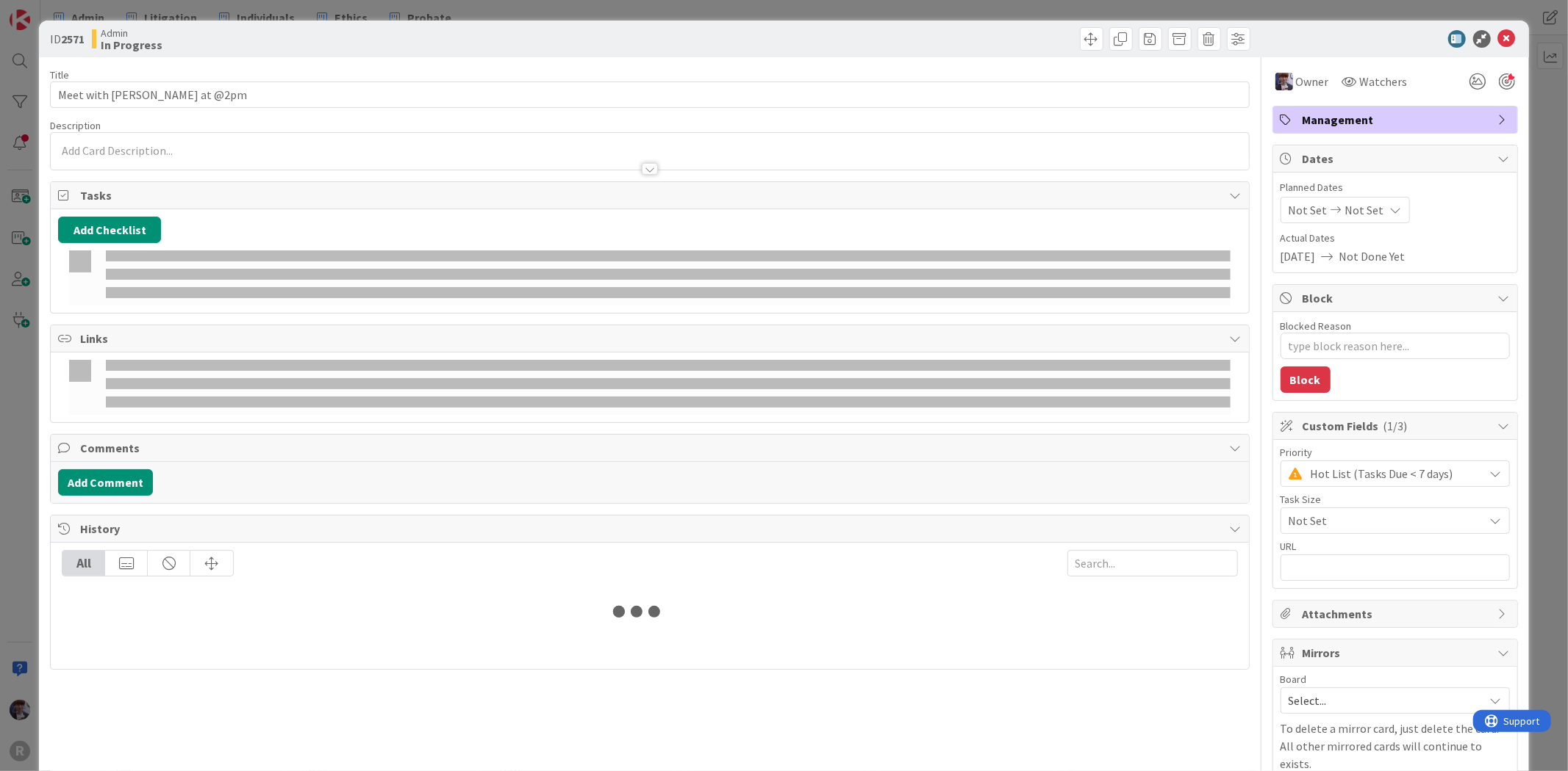
type textarea "x"
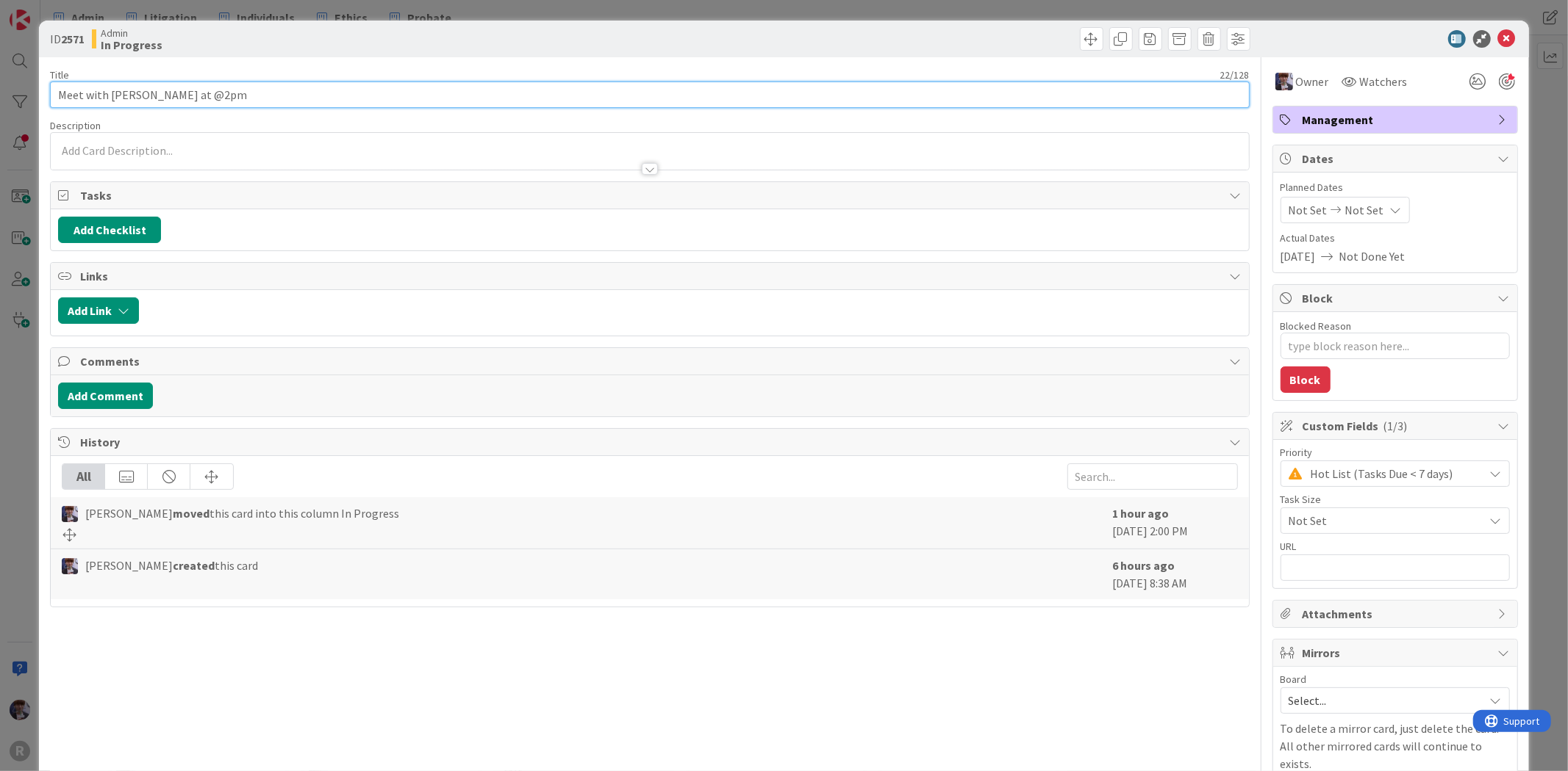
click at [571, 89] on input "Meet with [PERSON_NAME] at @2pm" at bounding box center [649, 95] width 1199 height 27
type input "Meet with [PERSON_NAME] at @2pm"
type textarea "x"
type input "Meet with [PERSON_NAME] at @2pm &"
type textarea "x"
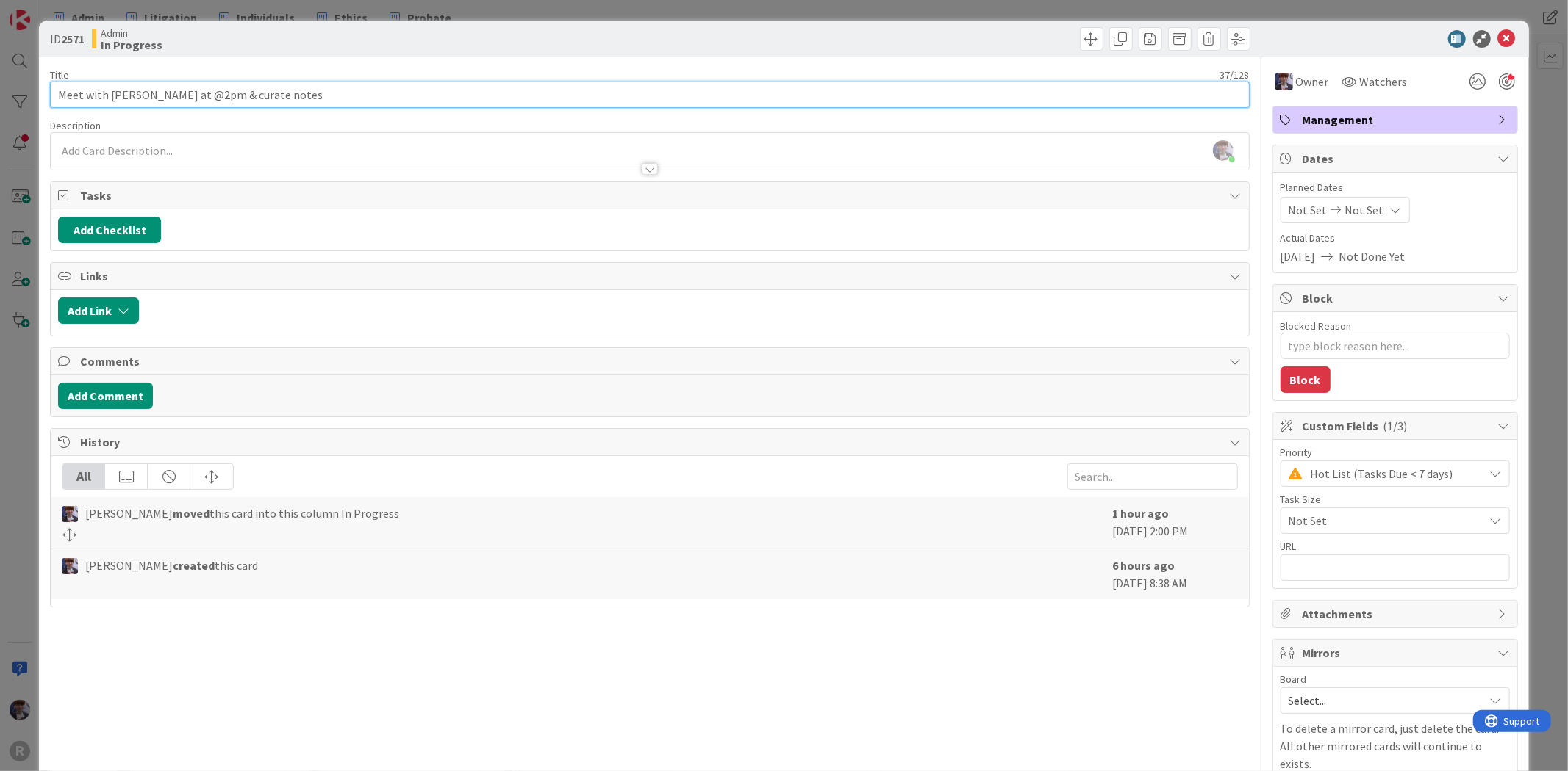
type input "Meet with [PERSON_NAME] at @2pm & curate notes"
type textarea "x"
type input "Meet with [PERSON_NAME] at @2pm & curate notes -"
type textarea "x"
type input "Meet with [PERSON_NAME] at @2pm & curate notes -"
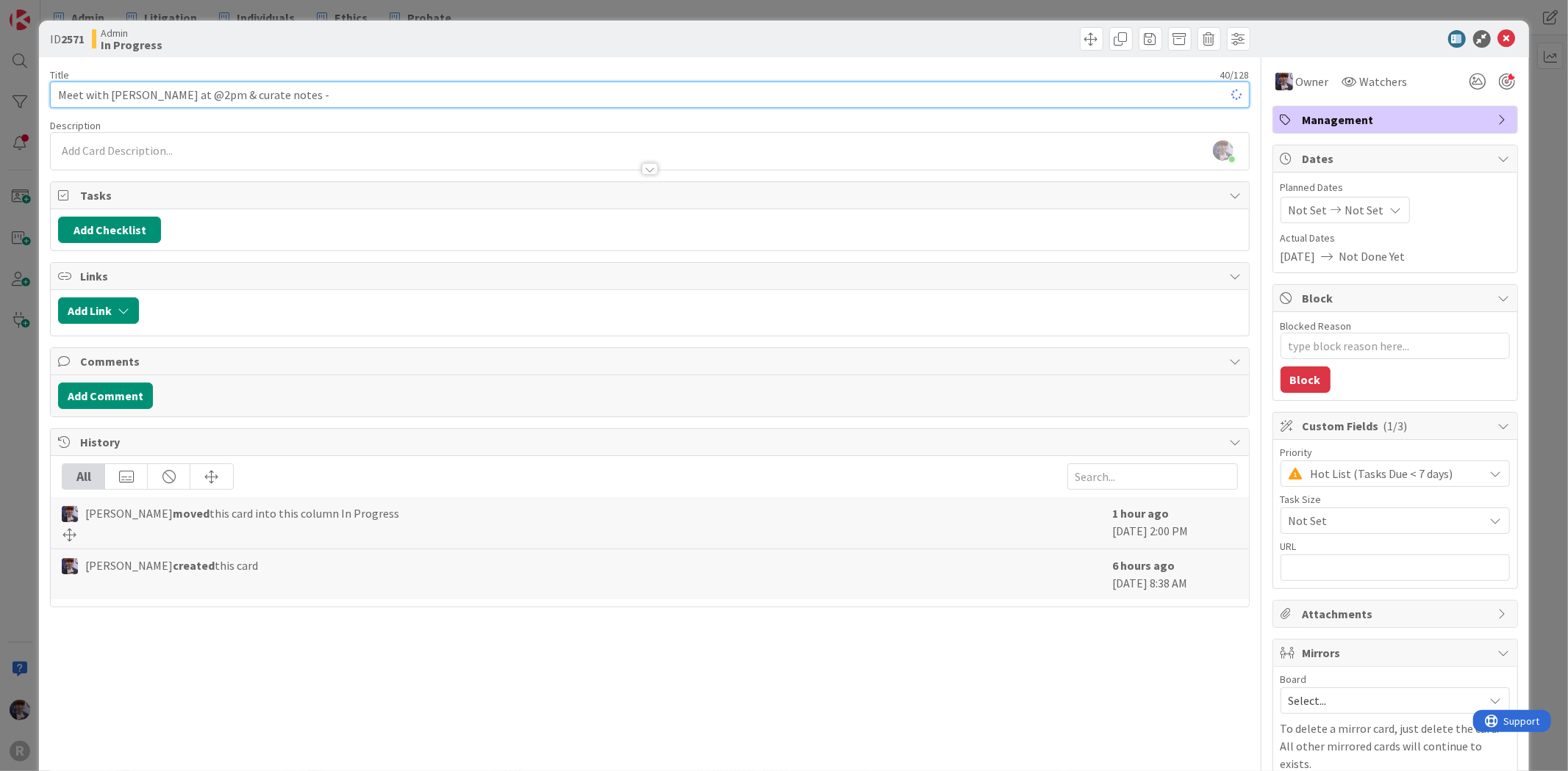
type textarea "x"
type input "Meet with [PERSON_NAME] at @2pm & curate notes - pre [GEOGRAPHIC_DATA]"
type textarea "x"
type input "Meet with [PERSON_NAME] at @2pm & curate notes - pre Kanban pro"
type textarea "x"
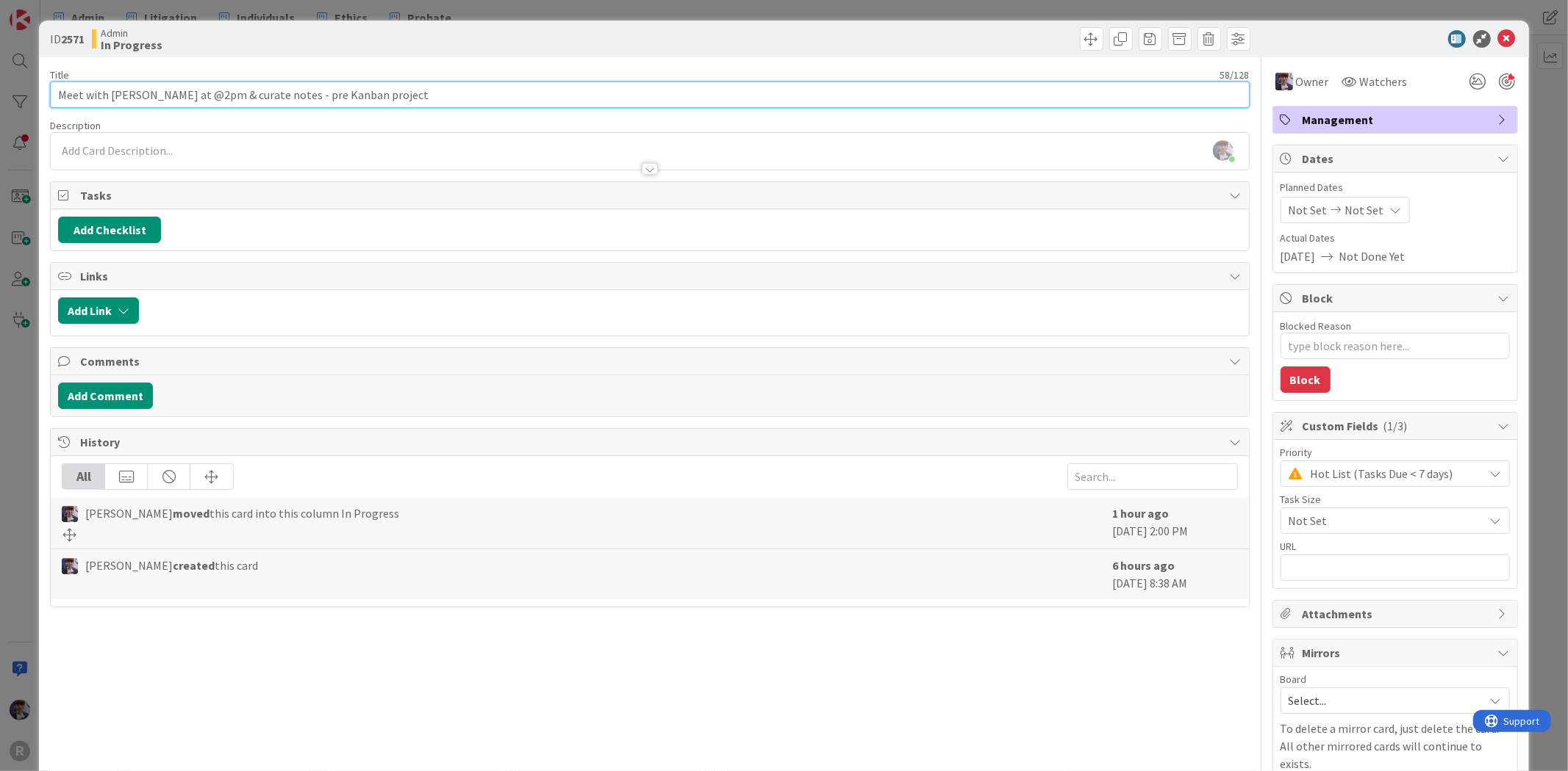
type input "Meet with [PERSON_NAME] at @2pm & curate notes - pre Kanban project"
type textarea "x"
type input "Meet with [PERSON_NAME] at @2pm & curate notes - pre Kanban project homework ca…"
type textarea "x"
click at [272, 94] on input "Meet with John at @2pm & curate notes - pre Kanban project homework card" at bounding box center [649, 95] width 1199 height 27
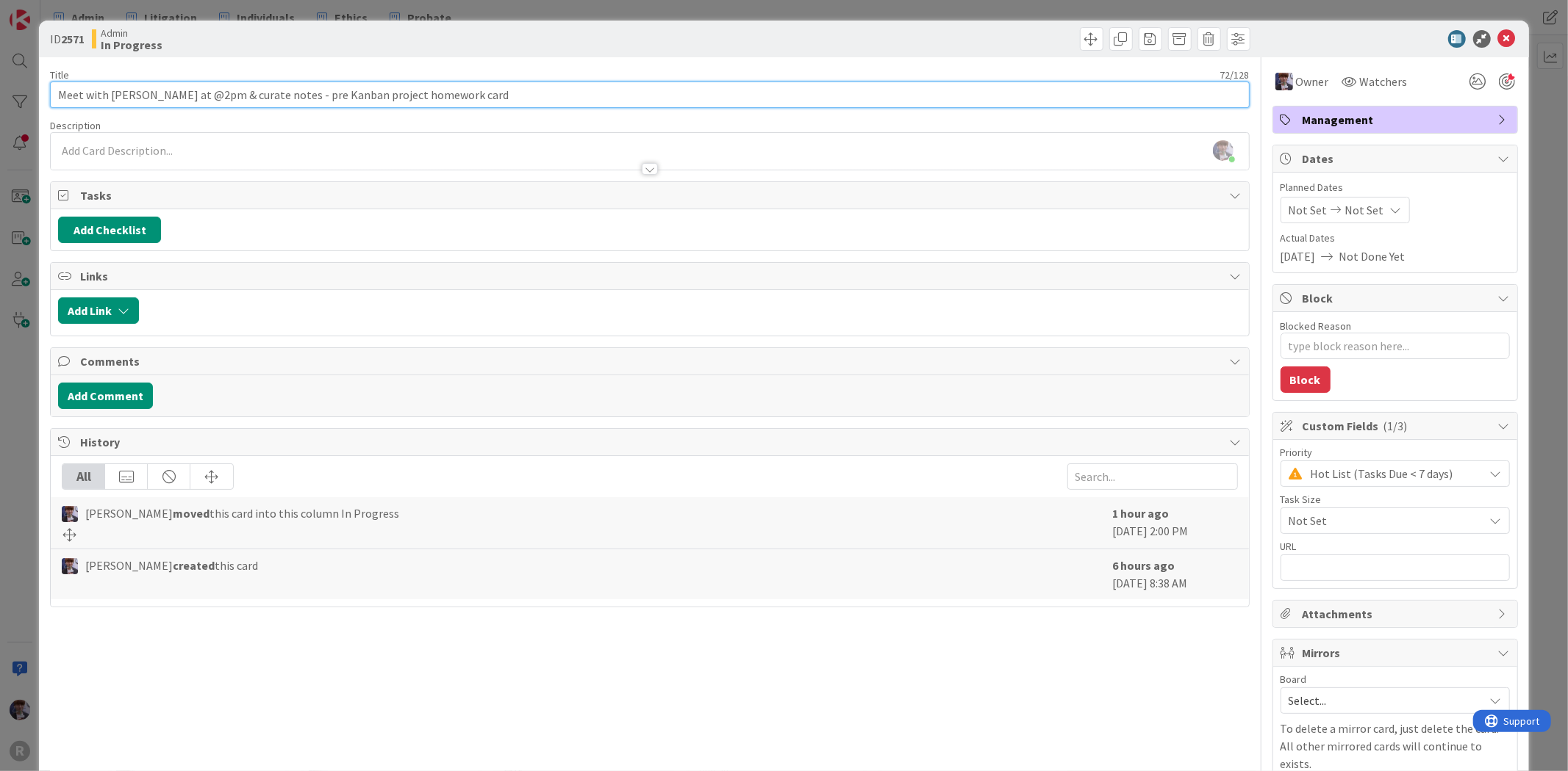
type input "Meet with John at @2pm & curate notes - prep Kanban project homework card"
type textarea "x"
type input "Meet with John at @2pm & curate notes - prep Kanban project homework card"
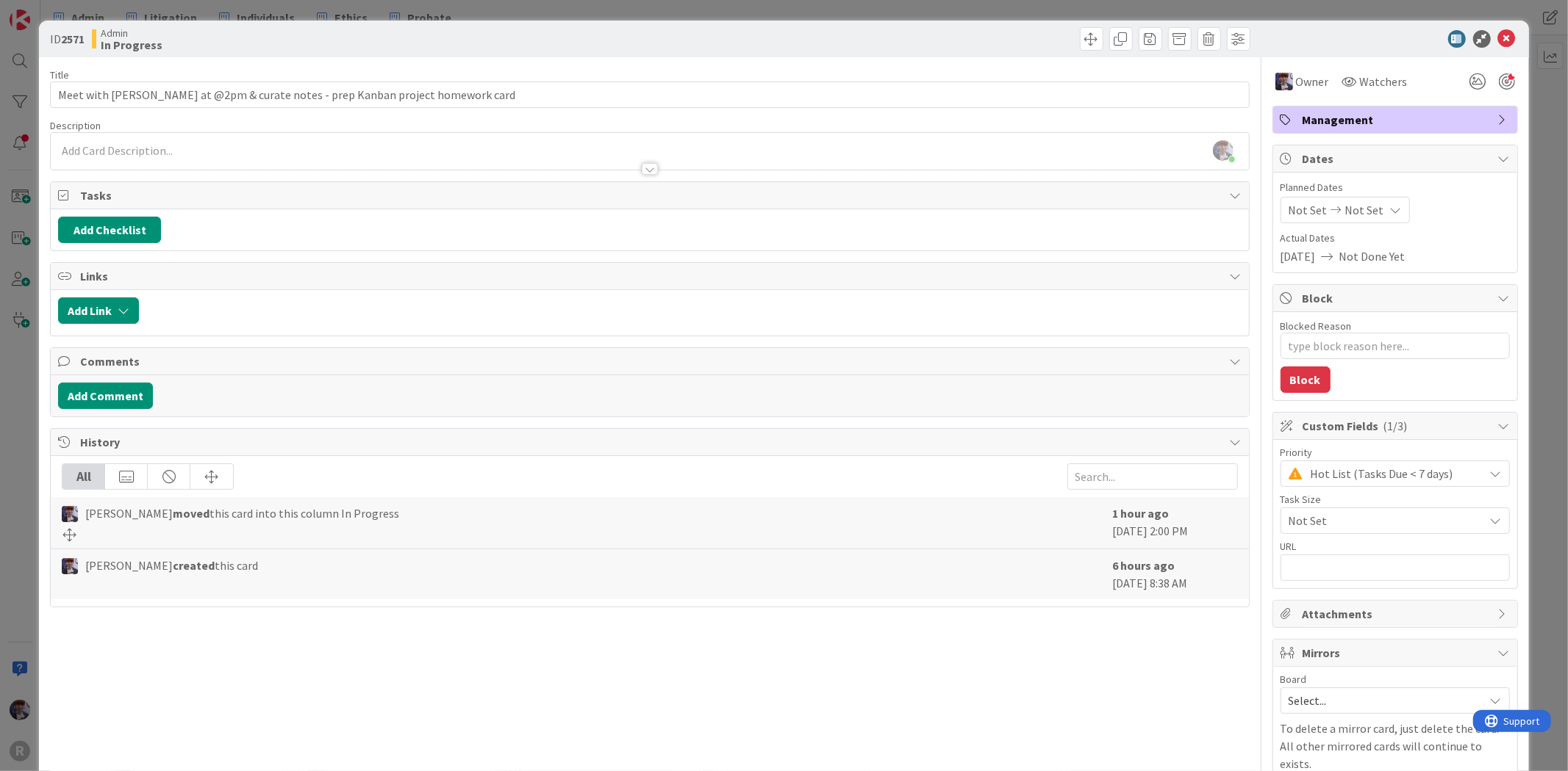
click at [28, 424] on div "ID 2571 Admin In Progress Title 73 / 128 Meet with John at @2pm & curate notes …" at bounding box center [784, 386] width 1568 height 771
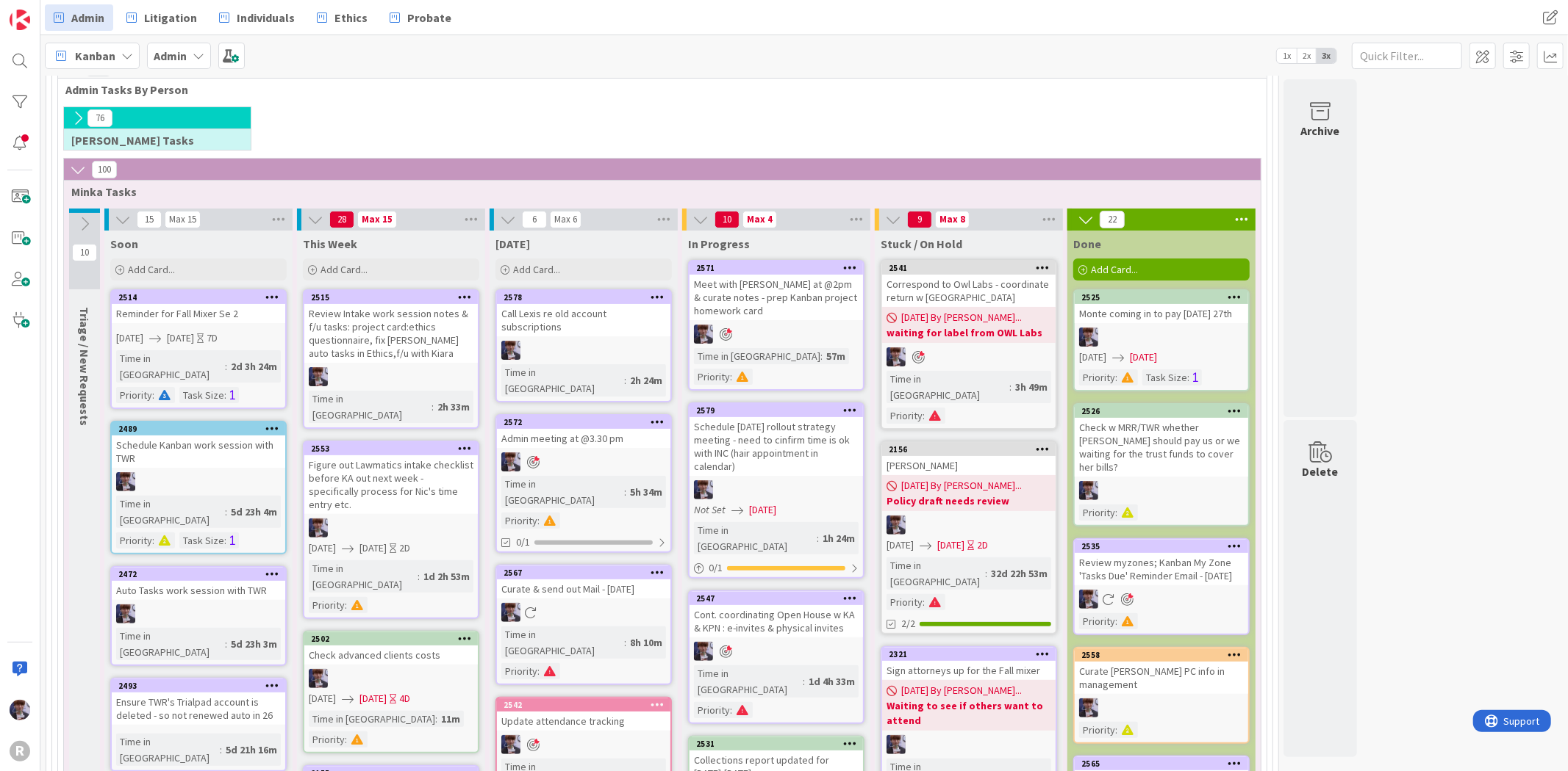
scroll to position [137, 0]
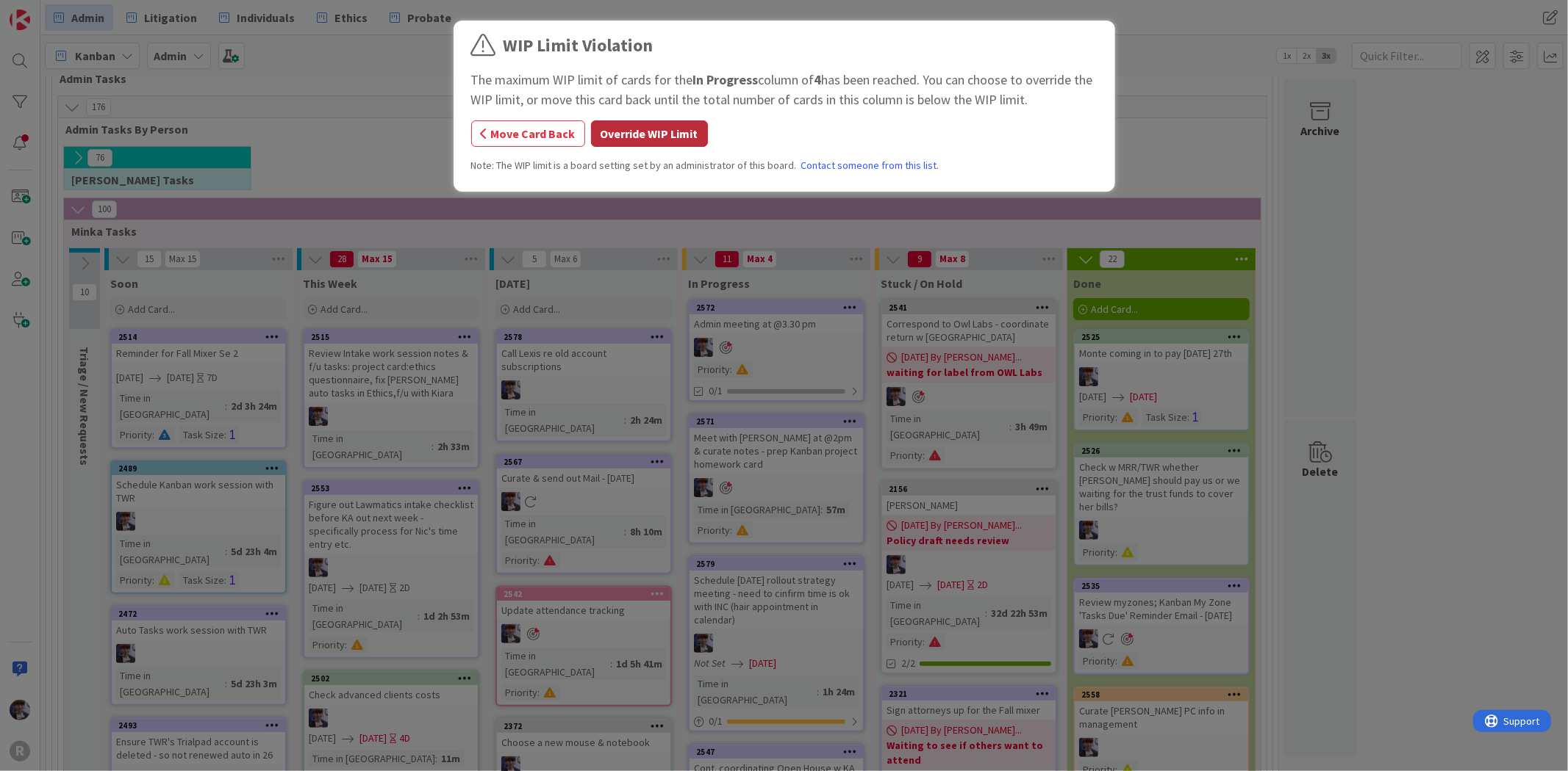
click at [682, 136] on button "Override WIP Limit" at bounding box center [649, 134] width 117 height 27
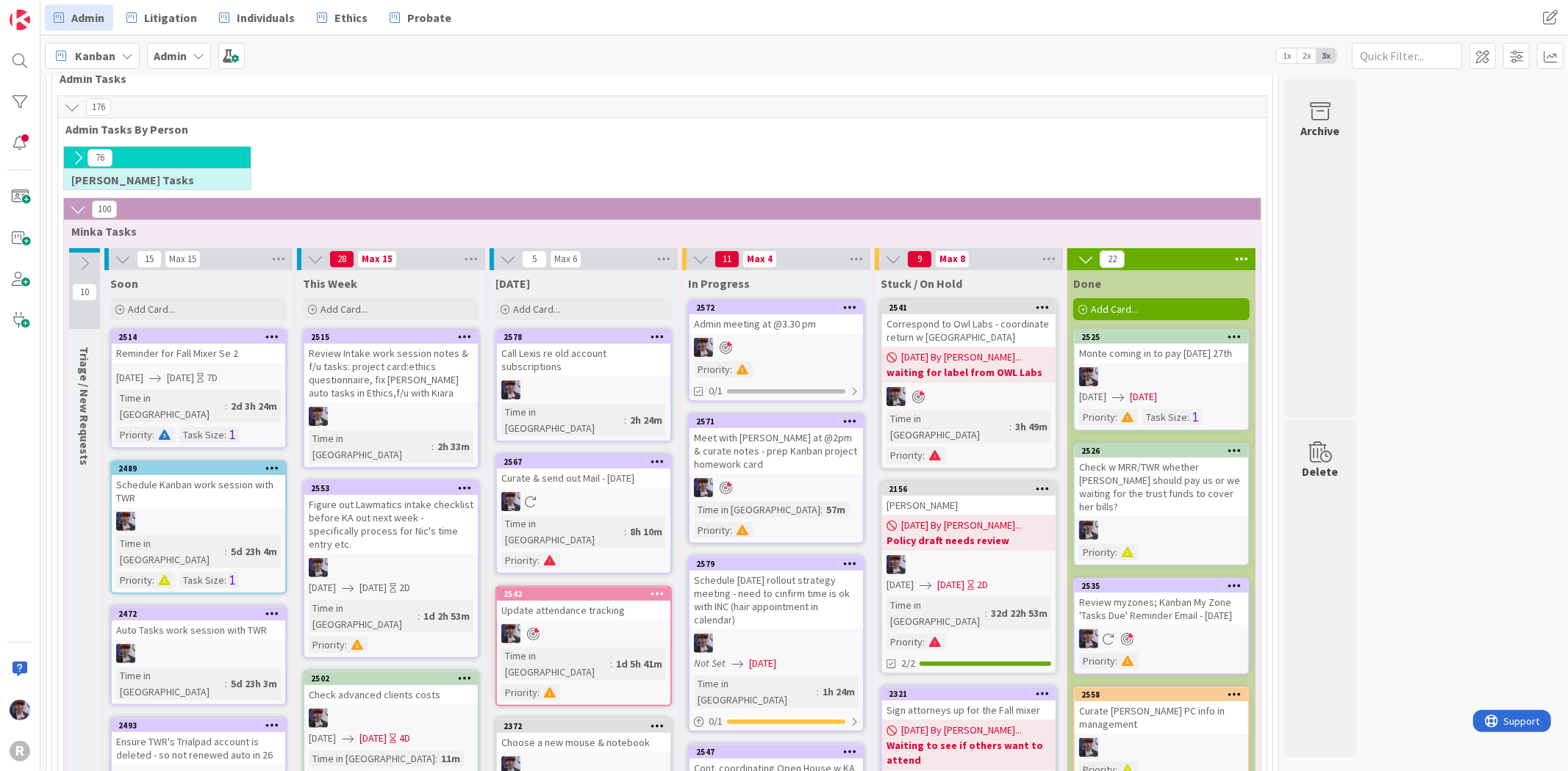
click at [784, 327] on div "Admin meeting at @3.30 pm" at bounding box center [776, 323] width 173 height 19
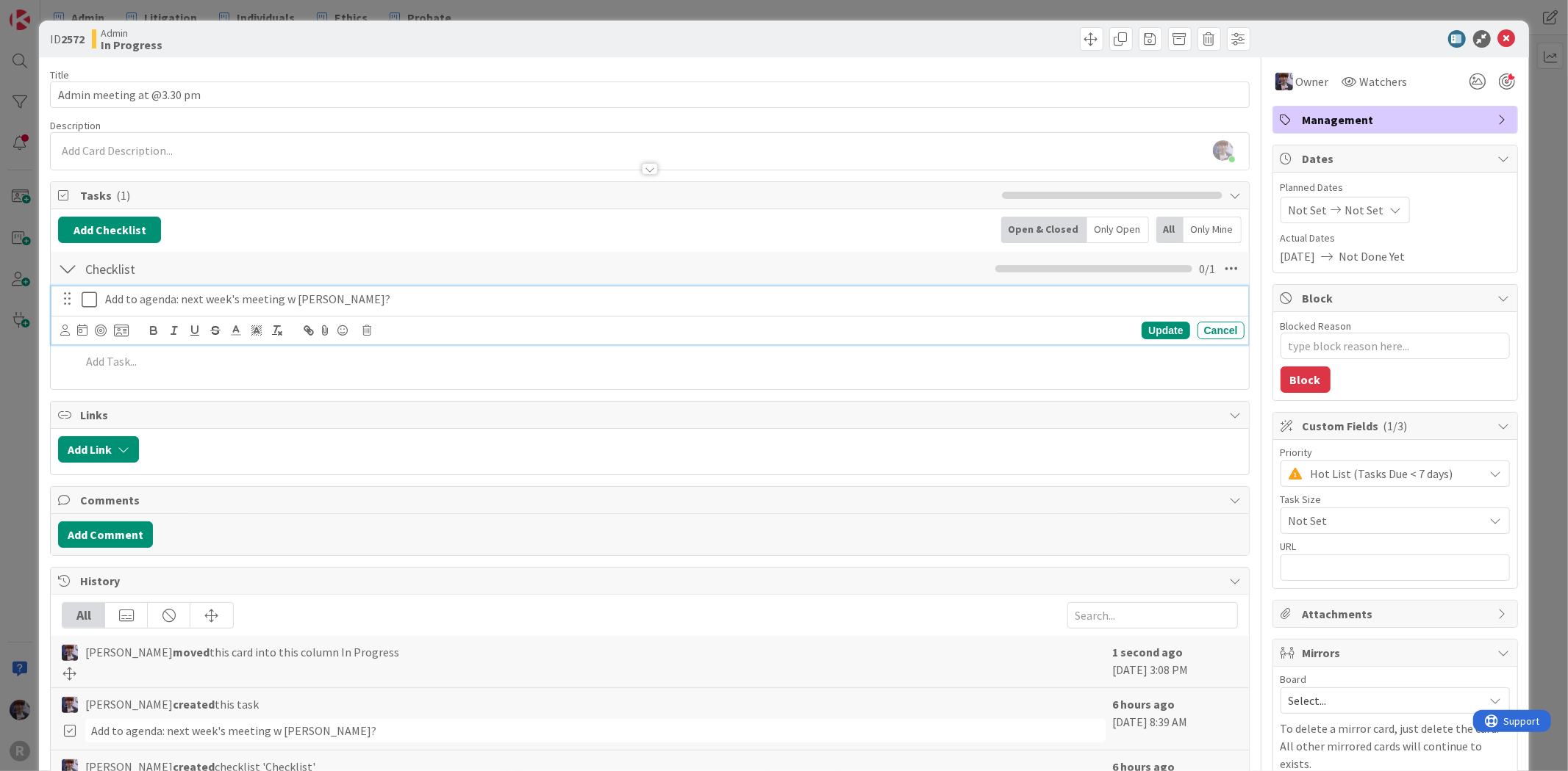
click at [91, 298] on icon at bounding box center [92, 300] width 22 height 18
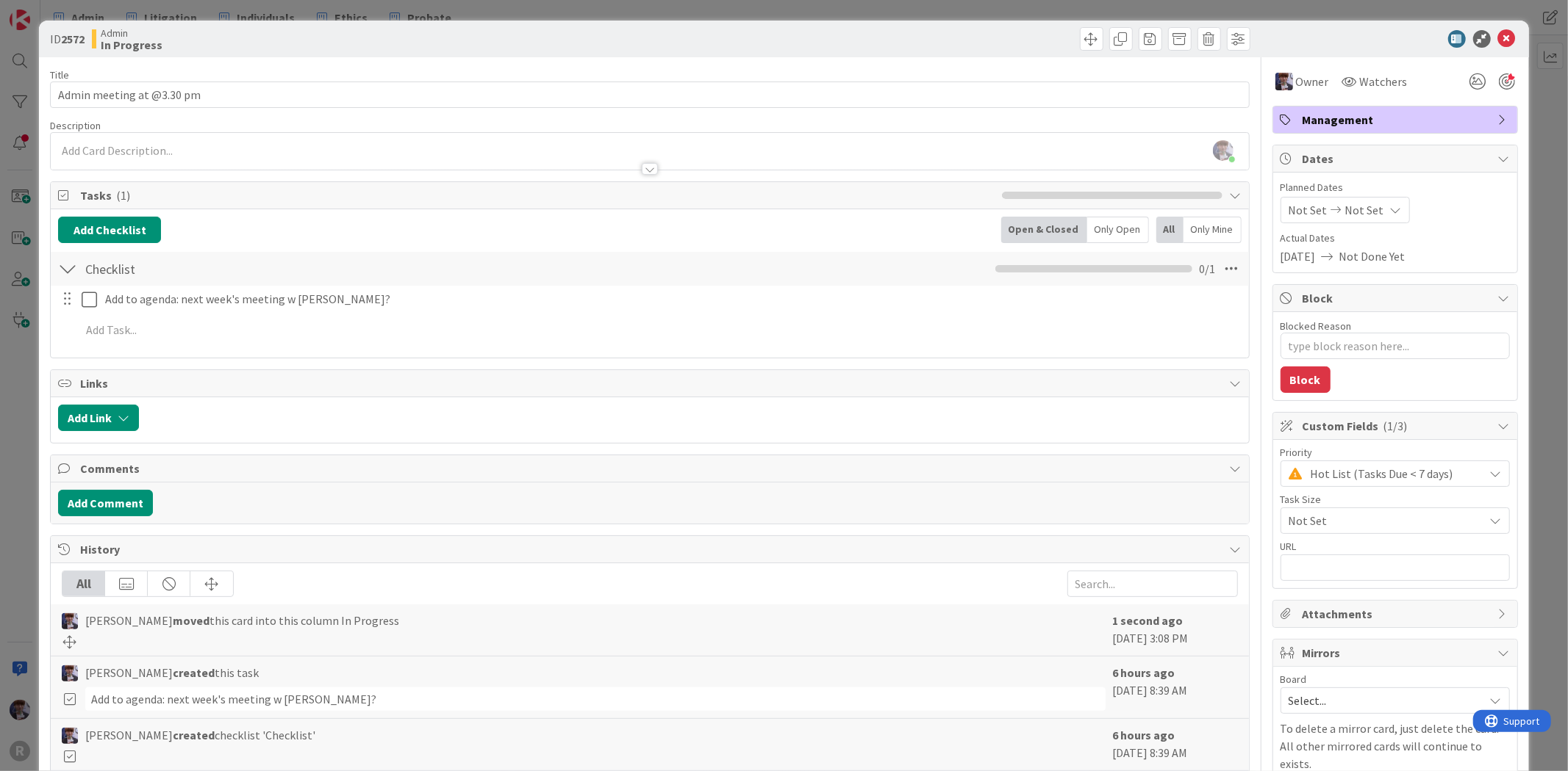
type textarea "x"
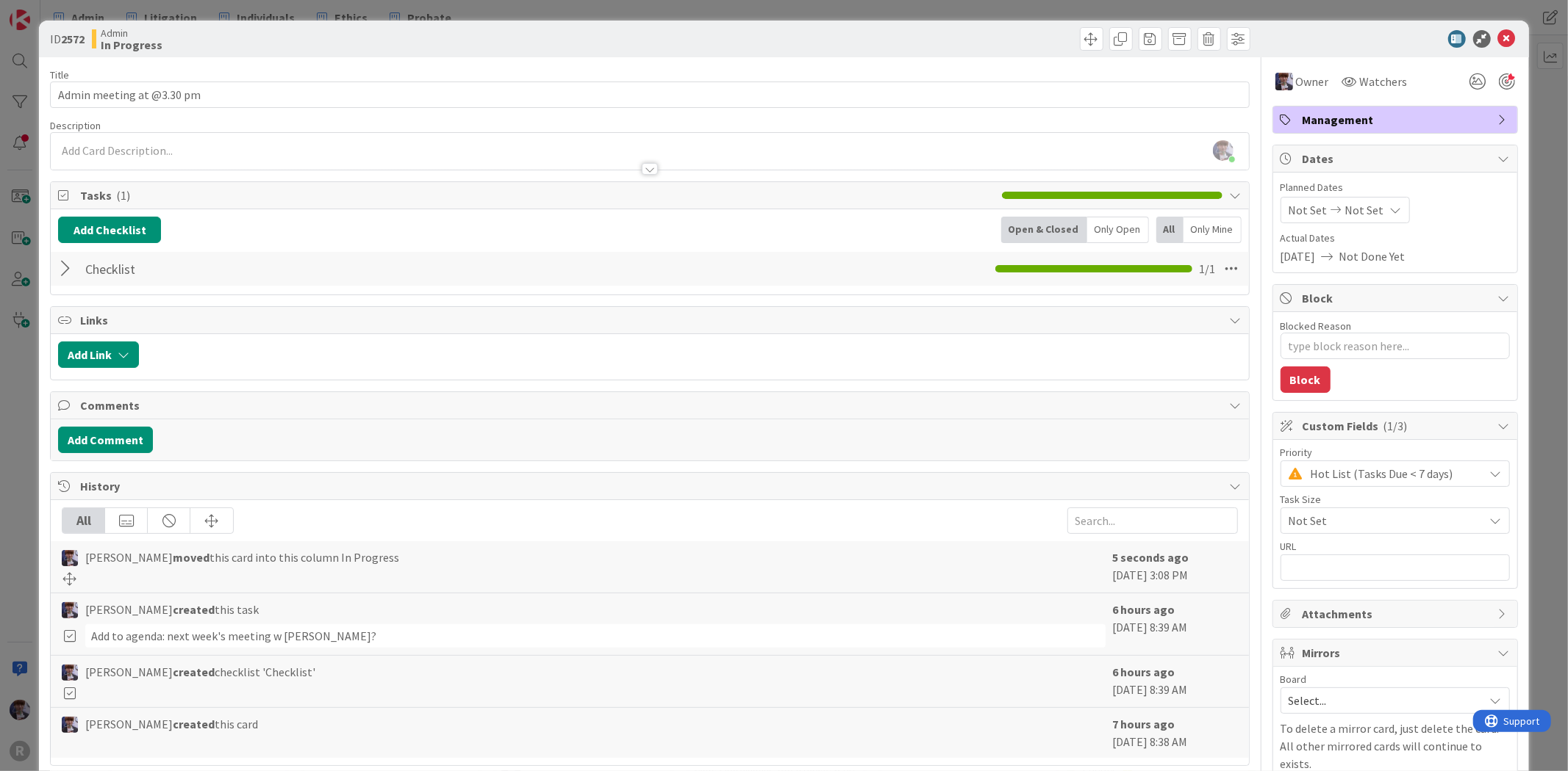
click at [40, 397] on div "ID 2572 Admin In Progress Title 25 / 128 Admin meeting at @3.30 pm Description …" at bounding box center [784, 426] width 1489 height 810
click at [35, 412] on div "ID 2572 Admin In Progress Title 25 / 128 Admin meeting at @3.30 pm Description …" at bounding box center [784, 386] width 1568 height 771
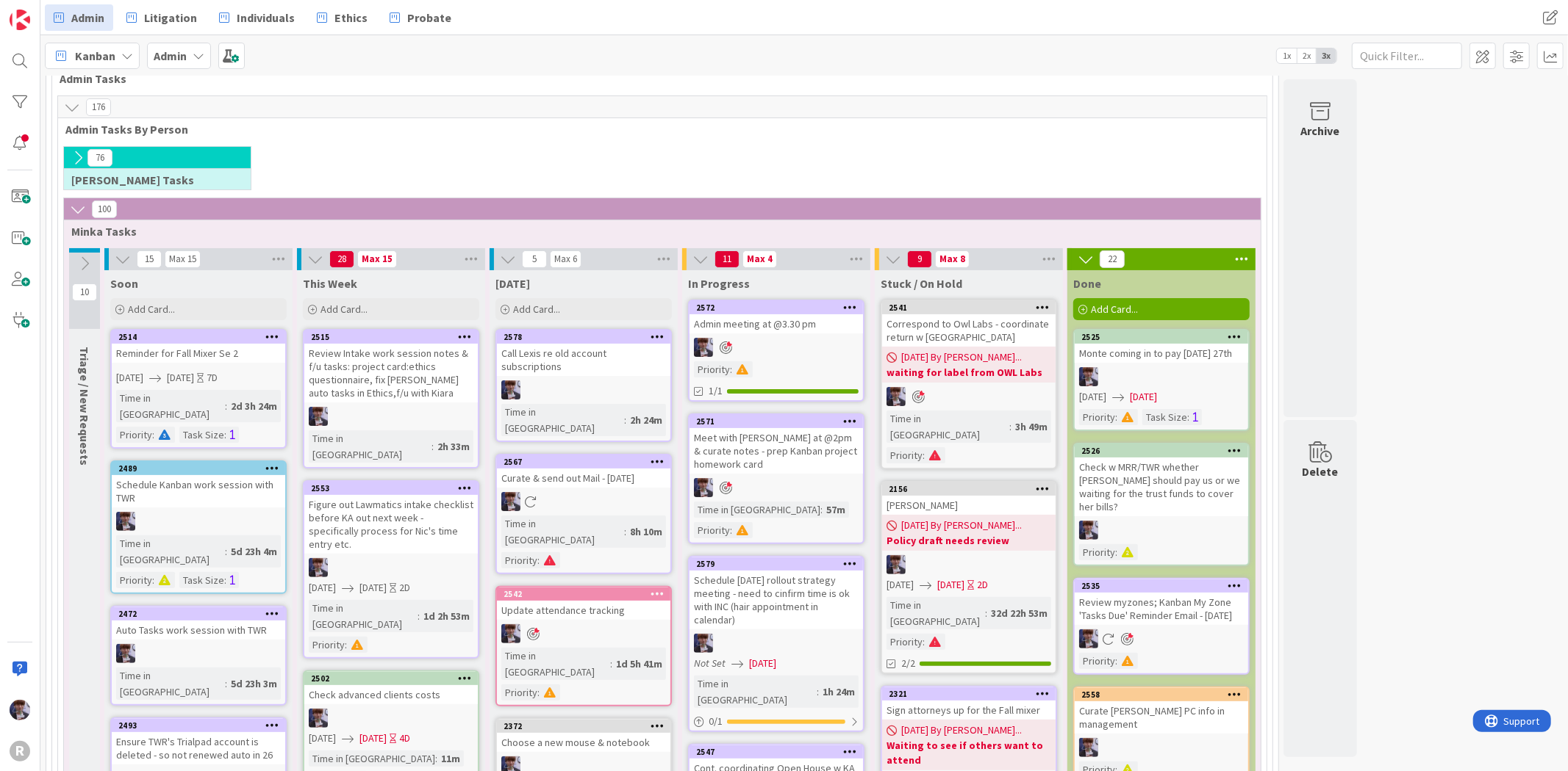
click at [85, 50] on span "Kanban" at bounding box center [95, 56] width 40 height 18
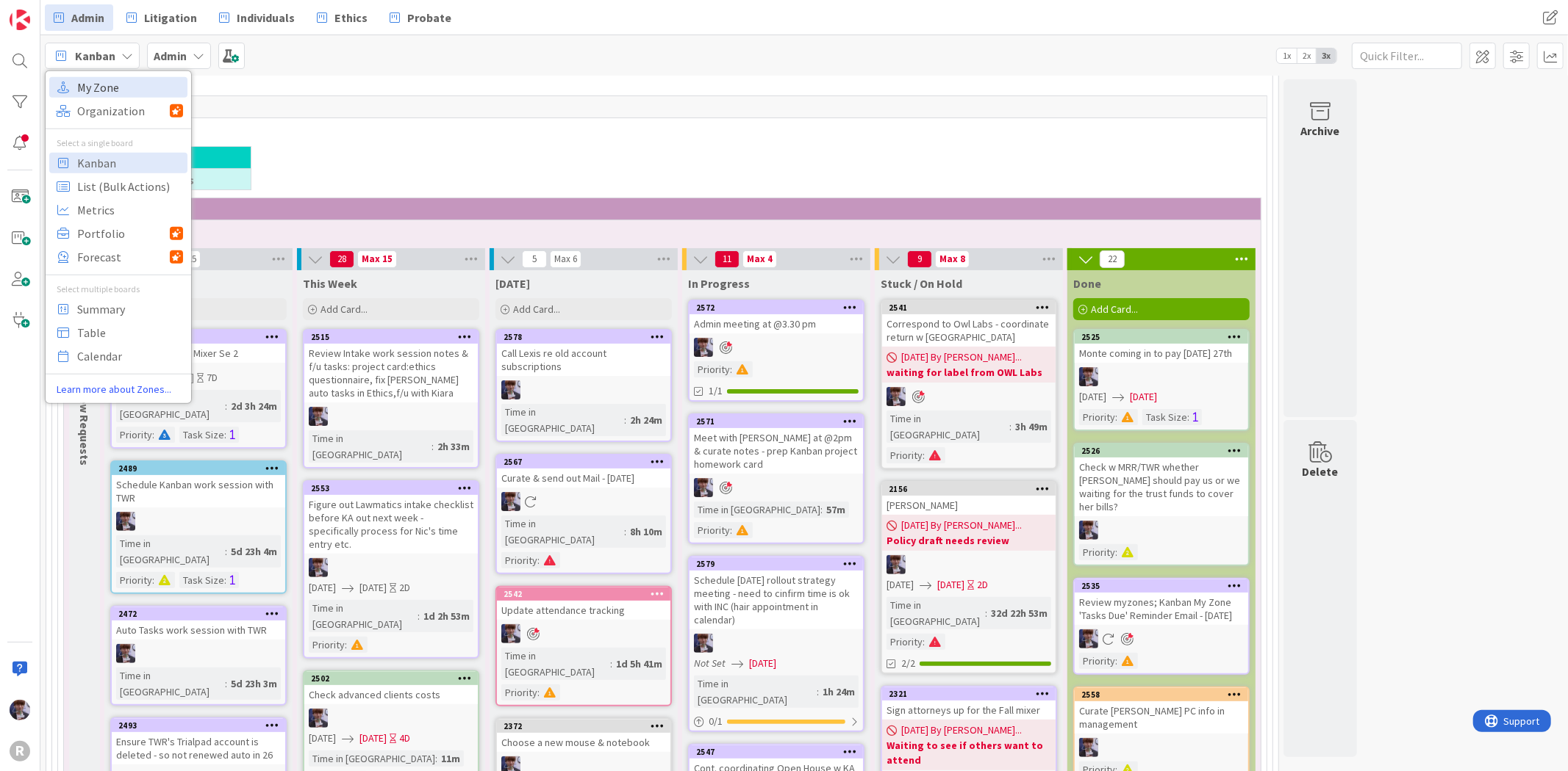
click at [114, 77] on span "My Zone" at bounding box center [129, 87] width 106 height 22
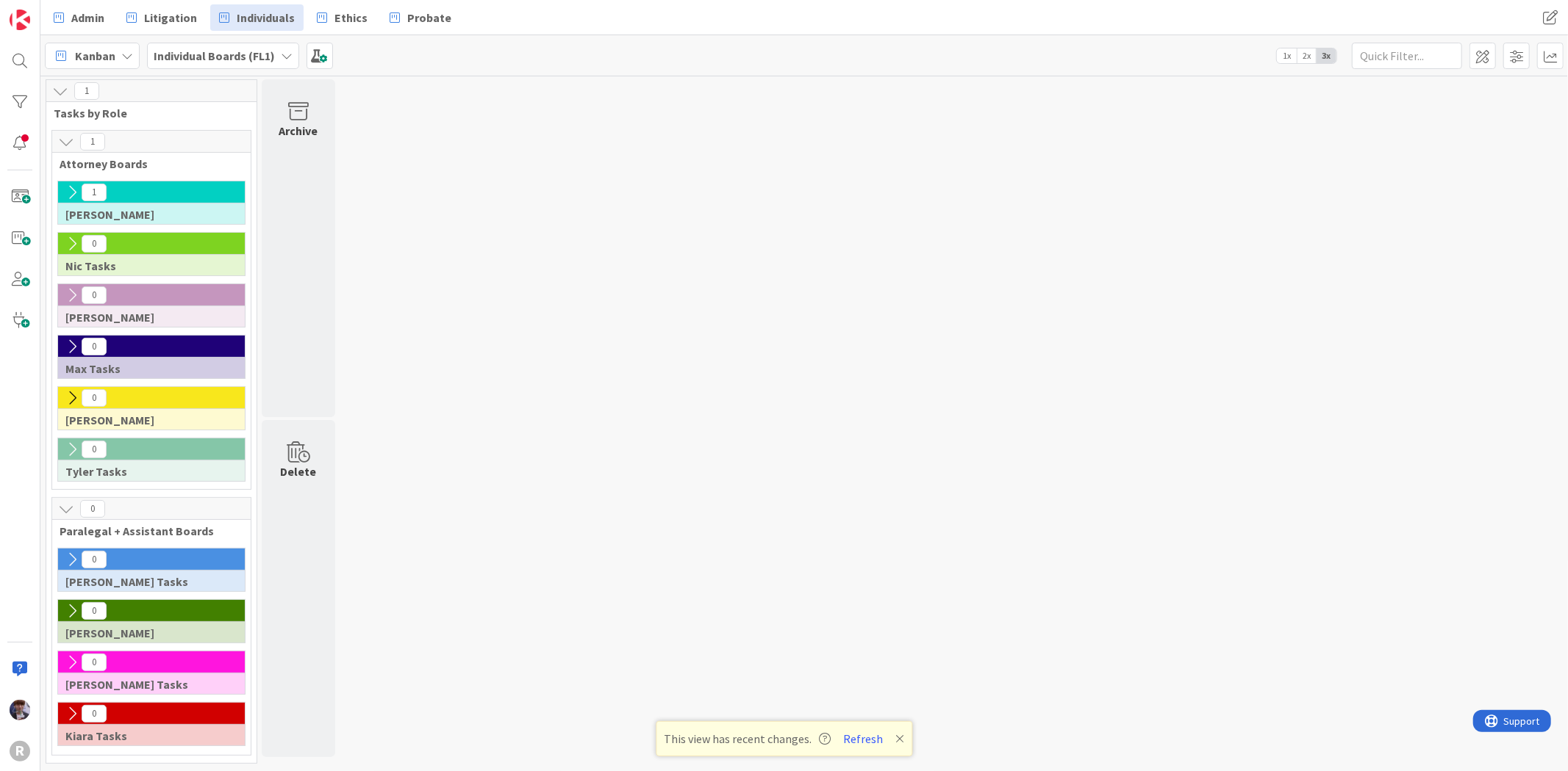
scroll to position [1, 0]
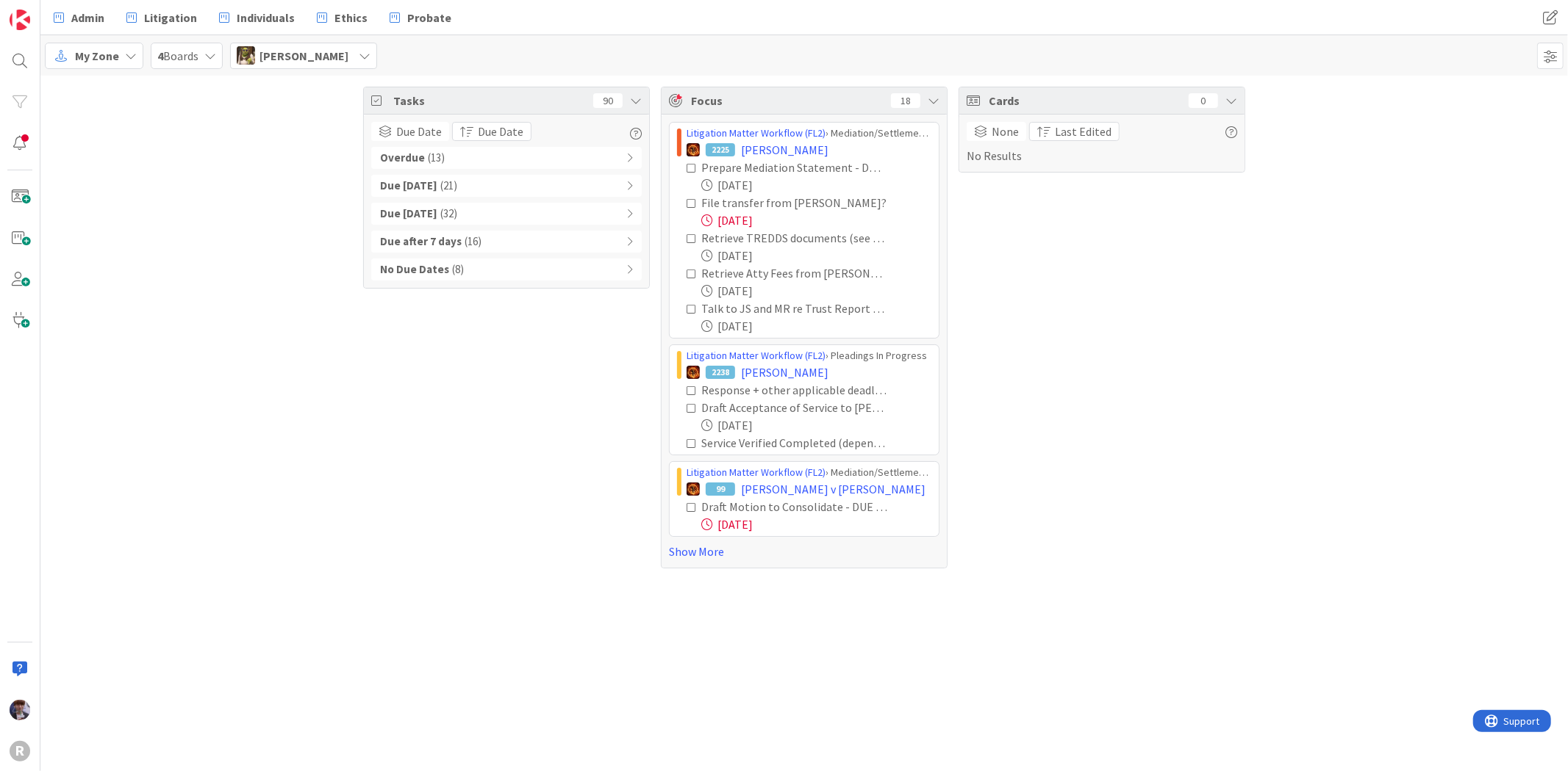
click at [430, 156] on span "( 13 )" at bounding box center [436, 158] width 17 height 17
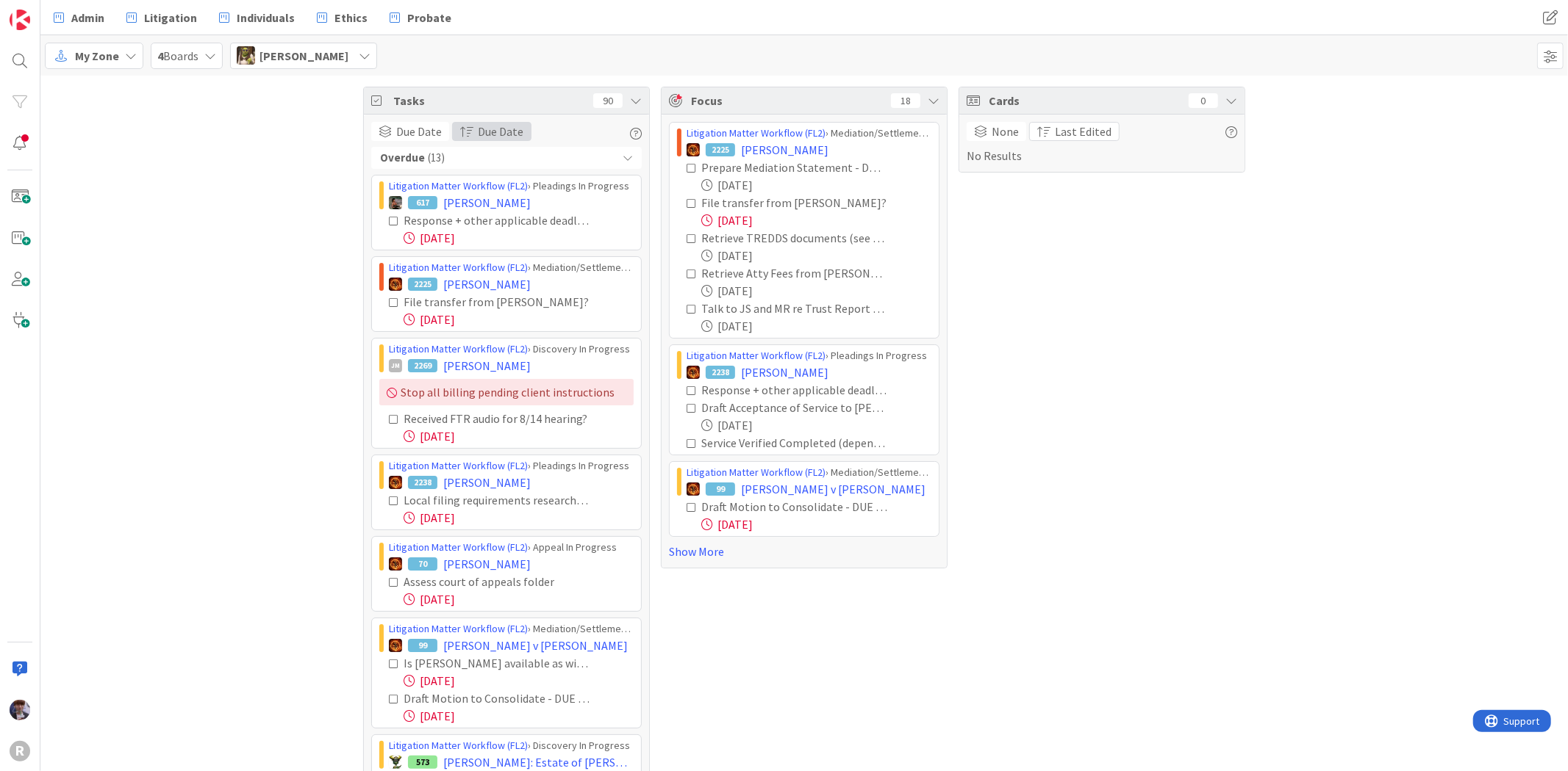
click at [488, 132] on span "Due Date" at bounding box center [500, 131] width 46 height 18
click at [428, 163] on span "( 13 )" at bounding box center [436, 158] width 17 height 17
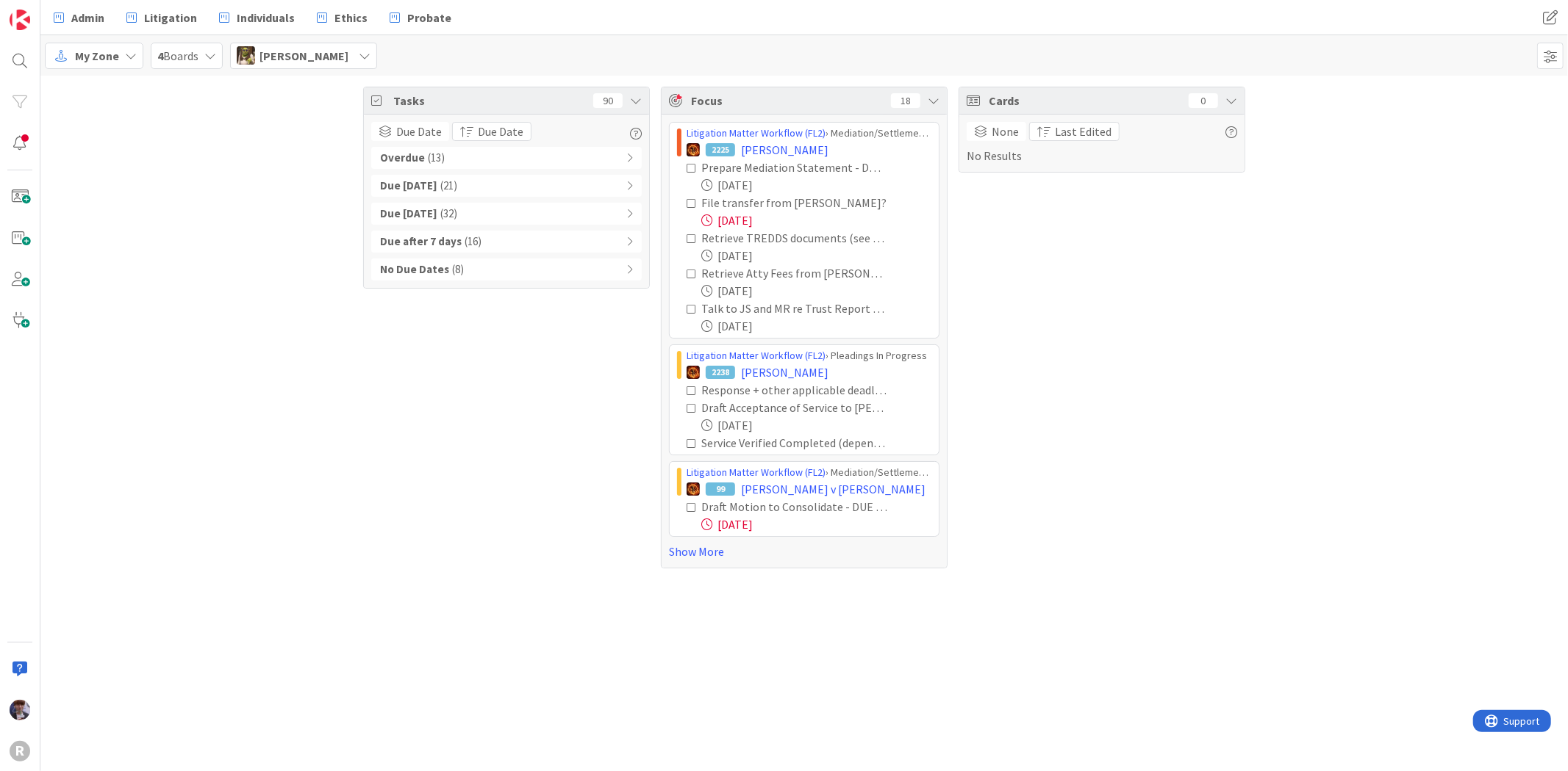
click at [563, 224] on div "Due [DATE] ( 32 )" at bounding box center [506, 213] width 271 height 22
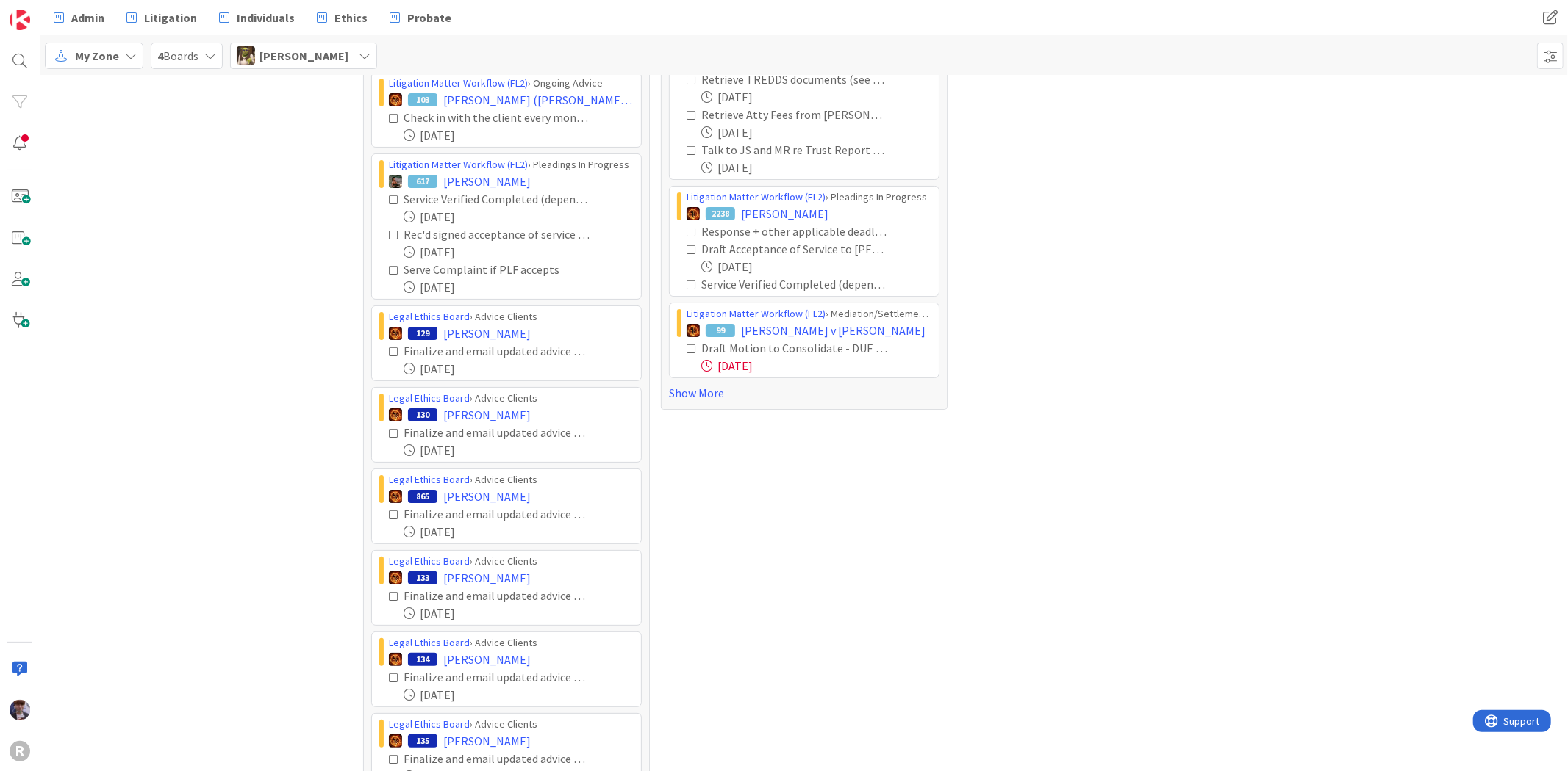
scroll to position [163, 0]
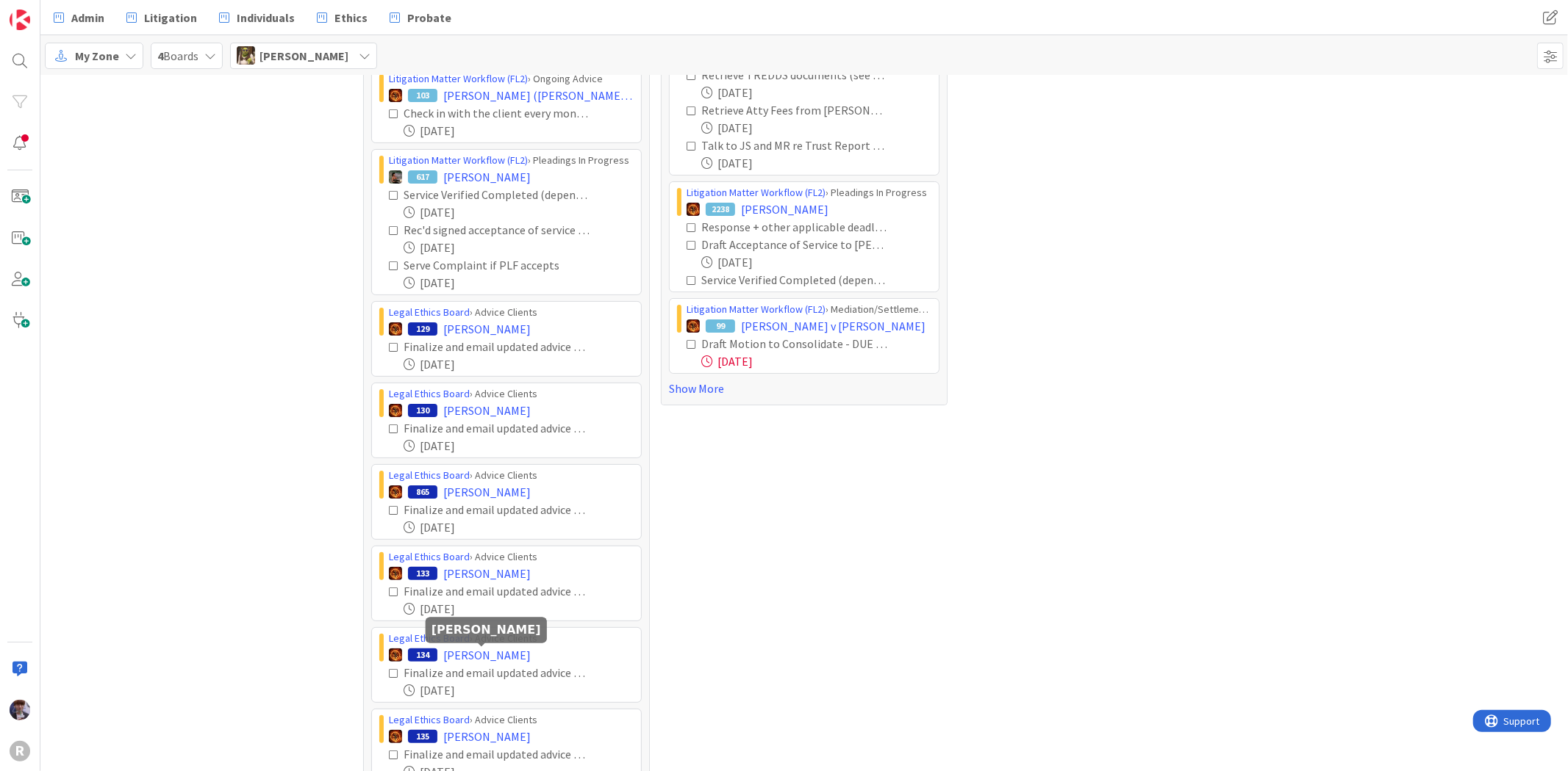
click at [493, 656] on span "[PERSON_NAME]" at bounding box center [487, 655] width 88 height 18
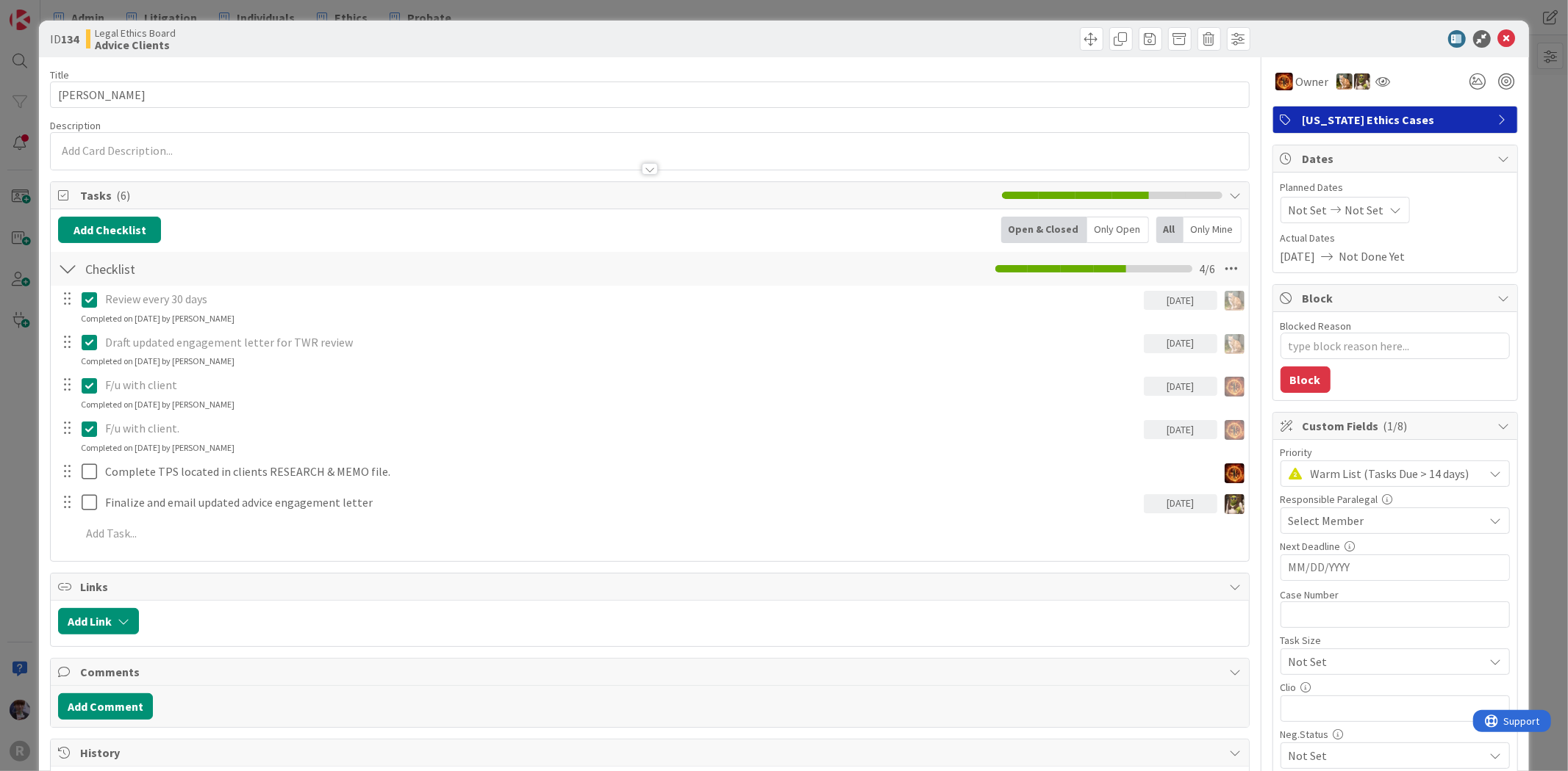
click at [1547, 127] on div "ID 134 Legal Ethics Board Advice Clients Title 15 / 128 [PERSON_NAME] Descripti…" at bounding box center [784, 386] width 1568 height 771
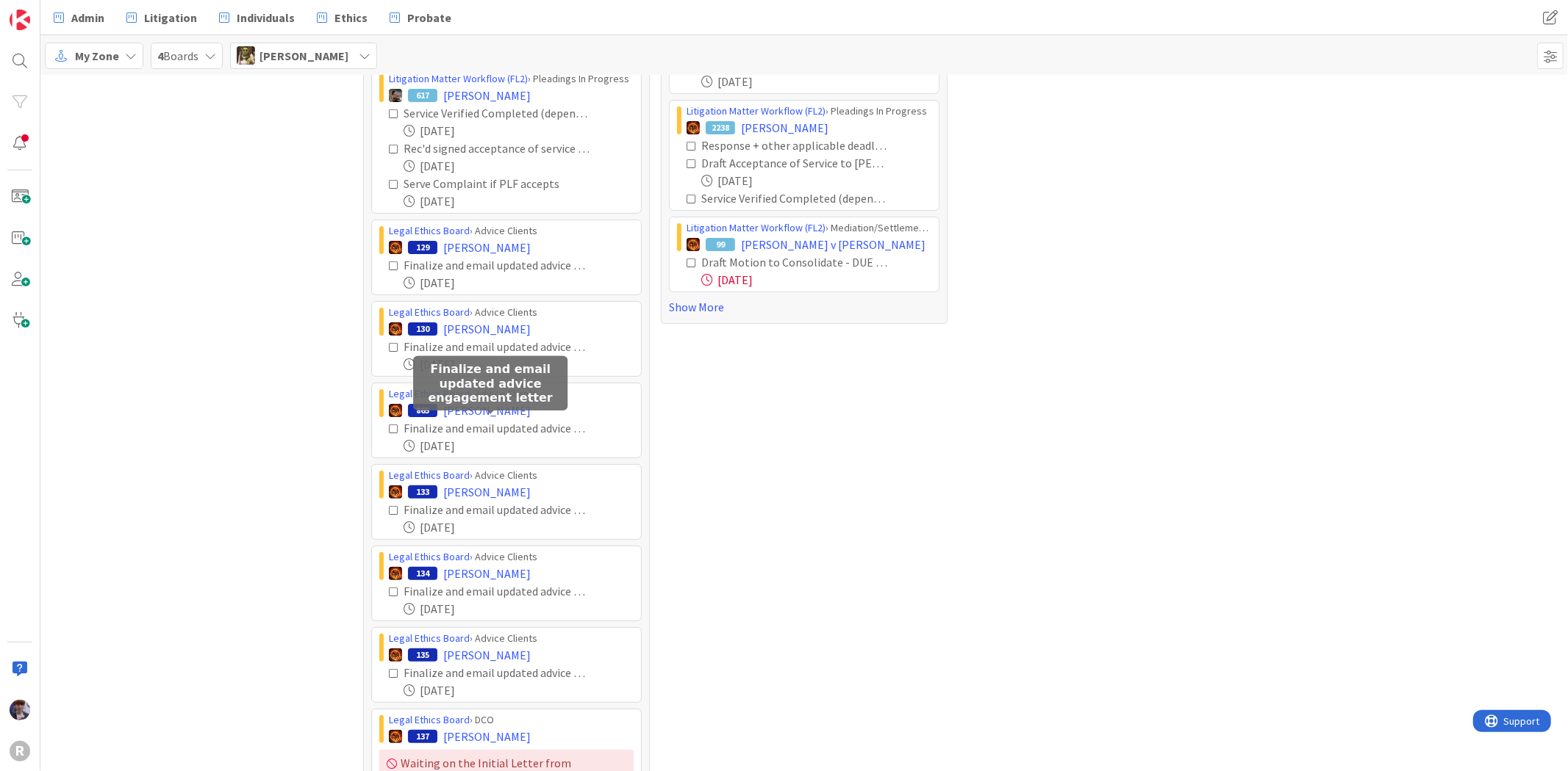
scroll to position [327, 0]
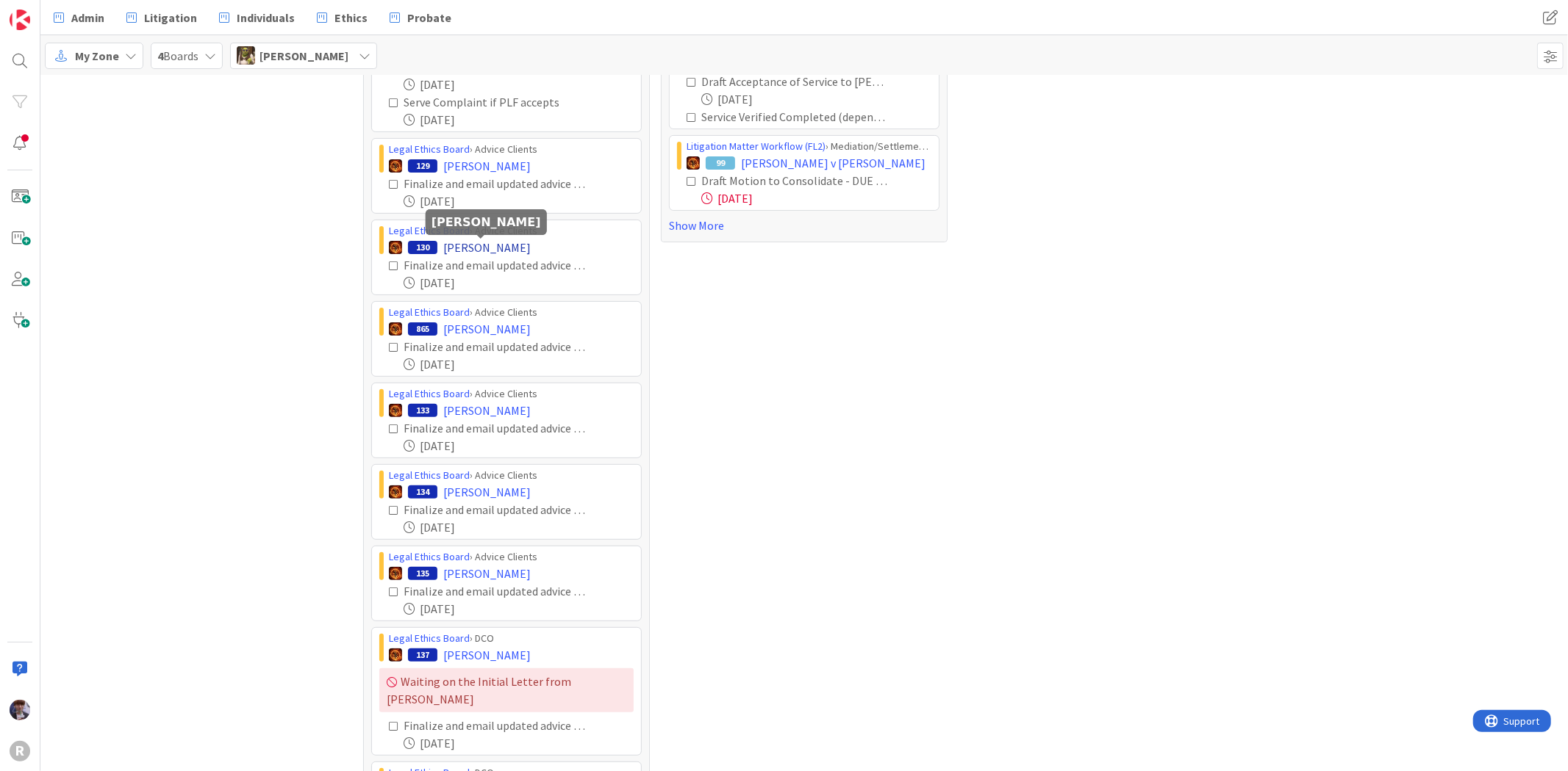
click at [453, 244] on span "[PERSON_NAME]" at bounding box center [487, 248] width 88 height 18
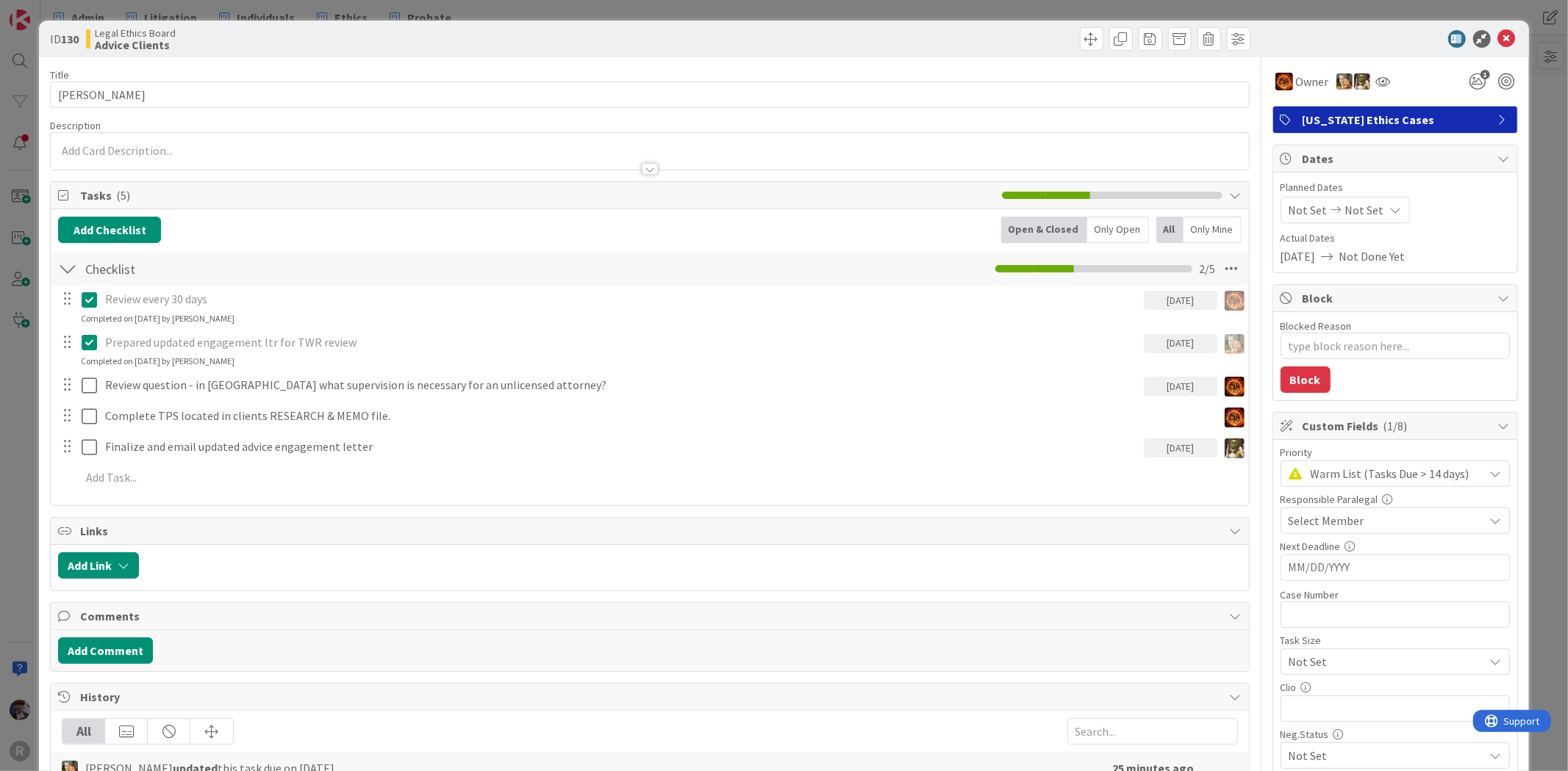
type textarea "x"
click at [27, 419] on div "ID 130 Legal Ethics Board Advice Clients Title 16 / 128 [PERSON_NAME] Descripti…" at bounding box center [784, 386] width 1568 height 771
click at [14, 410] on div "ID 130 Legal Ethics Board Advice Clients Title 16 / 128 [PERSON_NAME] Descripti…" at bounding box center [784, 386] width 1568 height 771
